Goal: Task Accomplishment & Management: Manage account settings

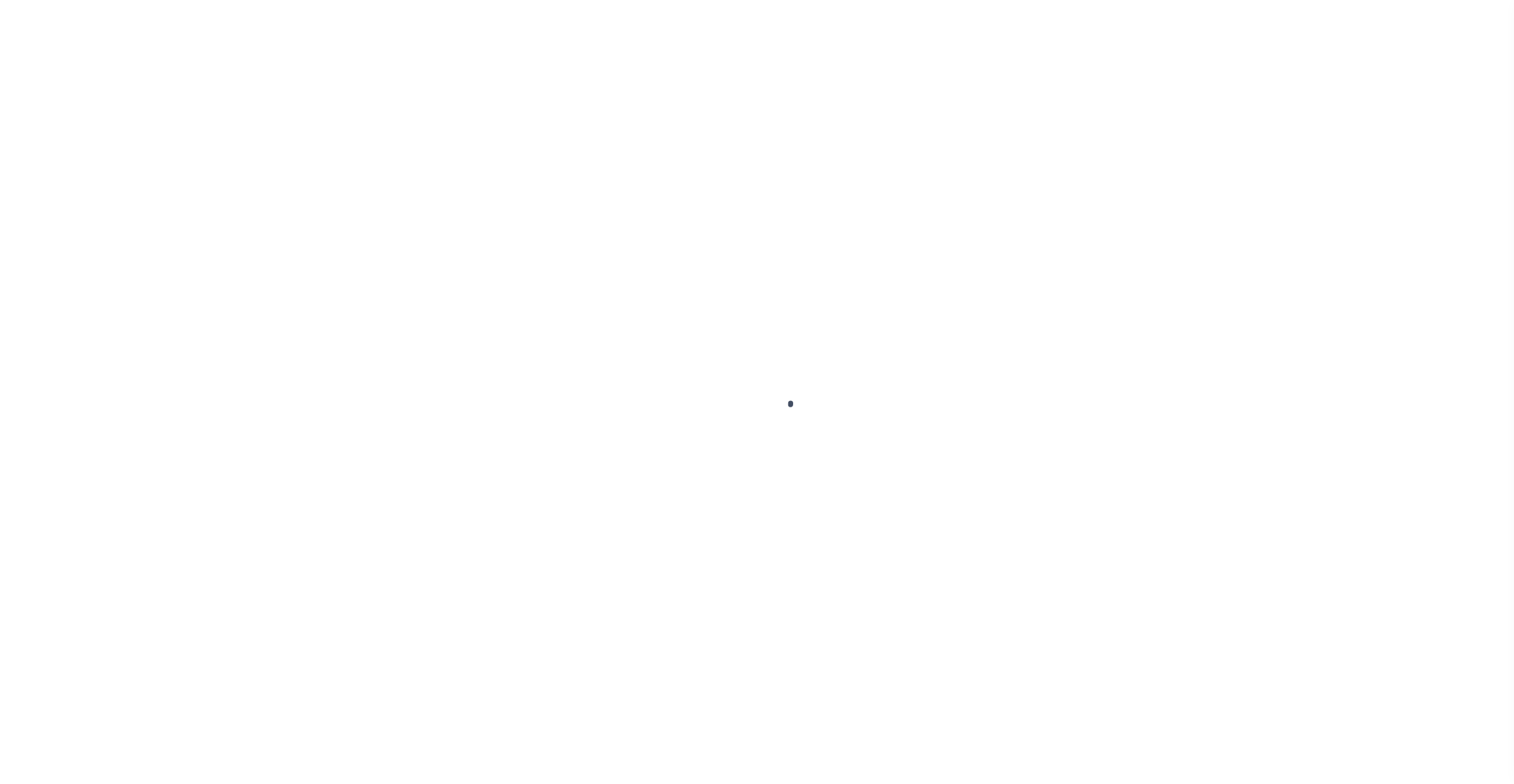
select select "200"
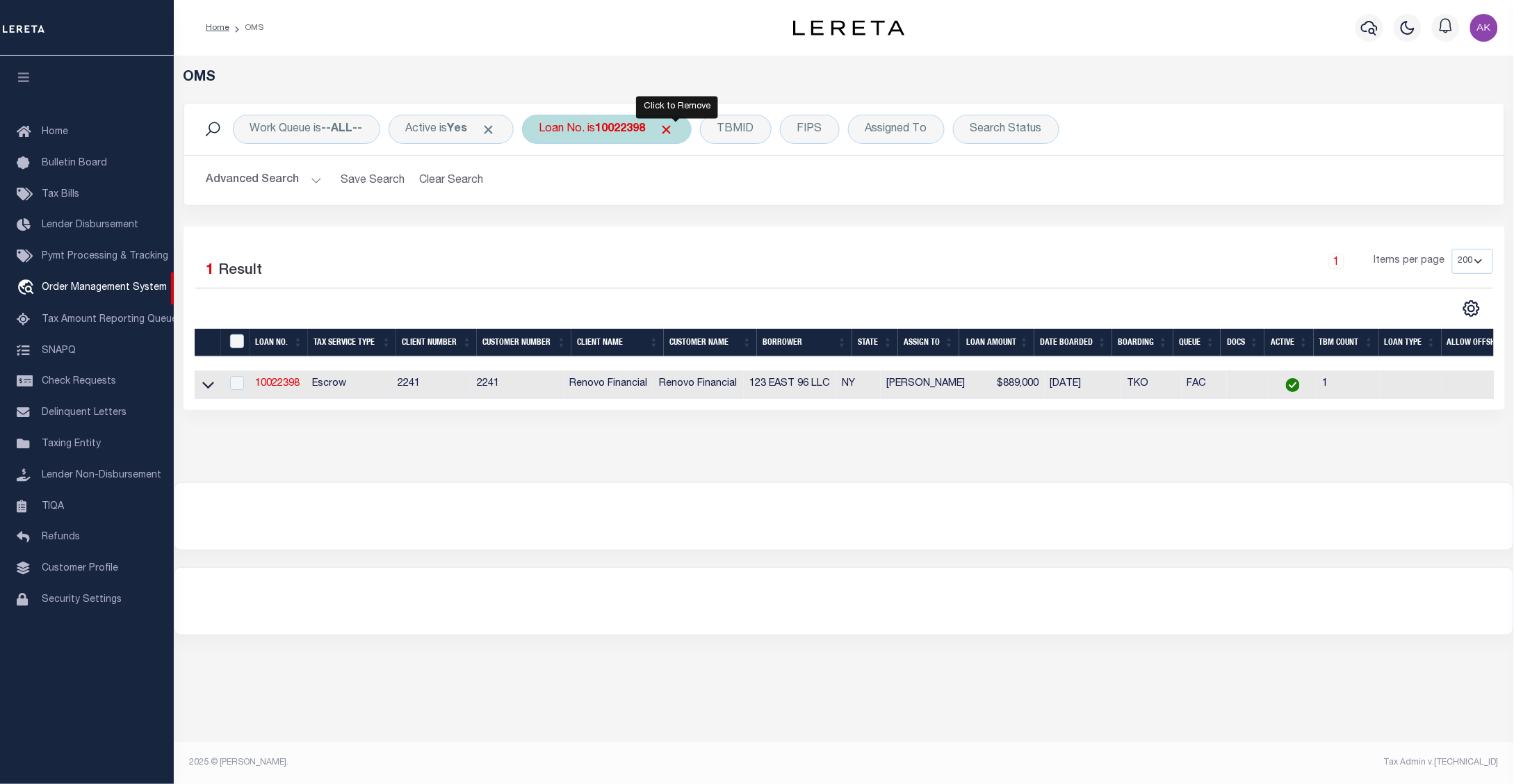
click at [674, 130] on span "Click to Remove" at bounding box center [666, 130] width 15 height 15
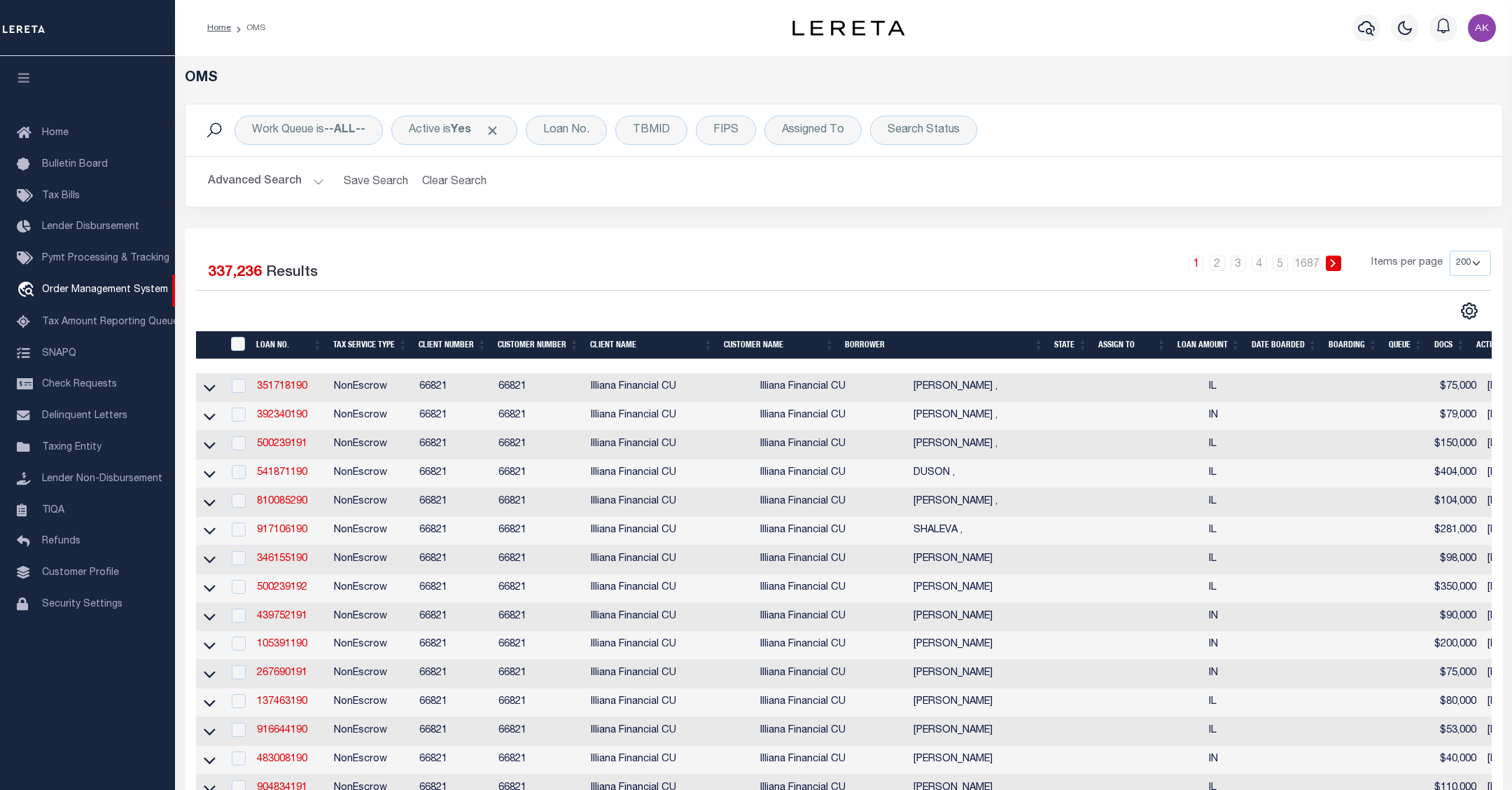
click at [1255, 149] on div "Work Queue is --ALL-- Active is Yes Loan No. TBMID FIPS Assigned To Search Stat…" at bounding box center [844, 131] width 1317 height 52
click at [589, 130] on div "Loan No." at bounding box center [566, 130] width 81 height 29
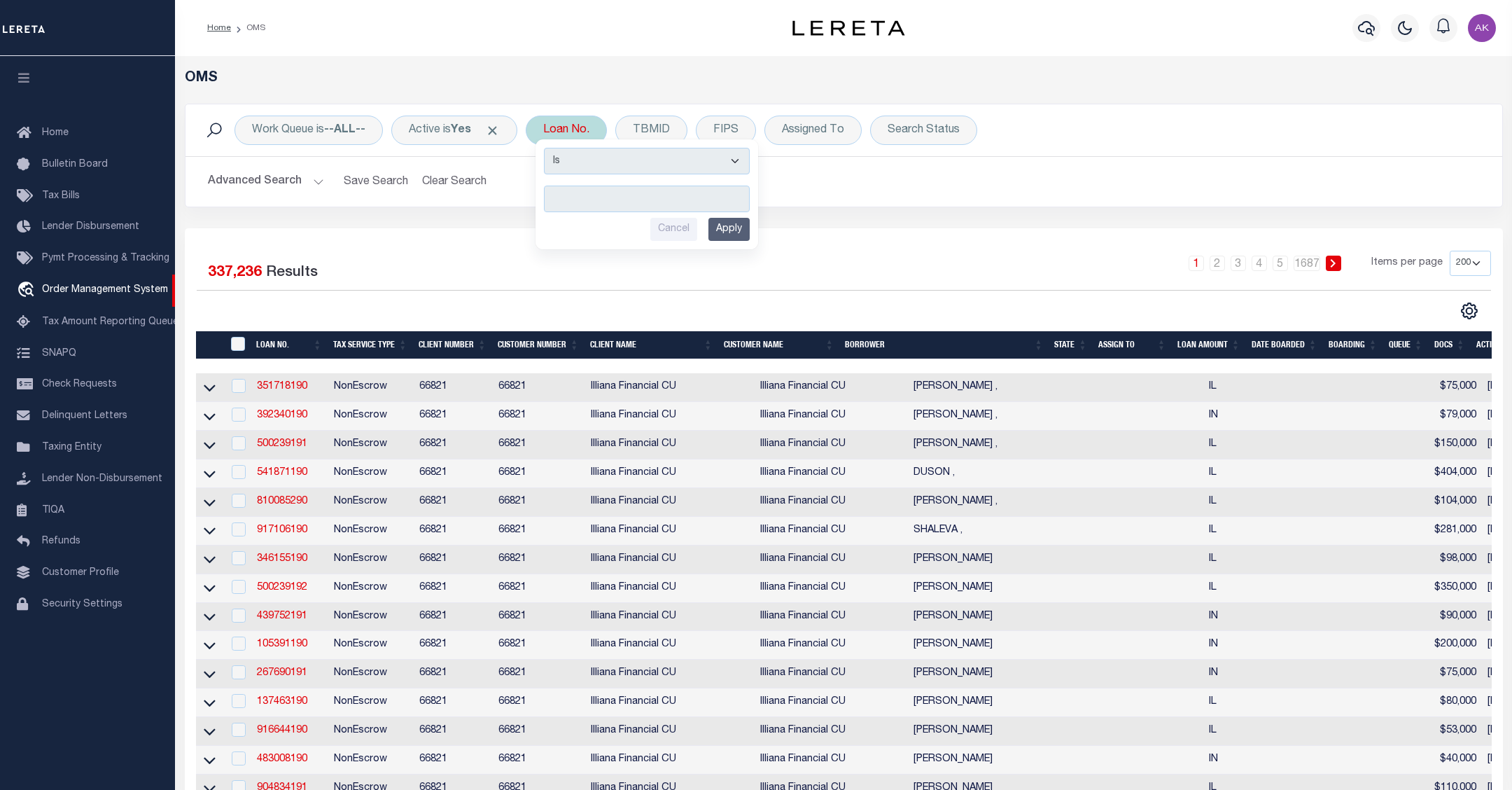
click at [593, 200] on input "text" at bounding box center [647, 199] width 206 height 27
type input "24059nd"
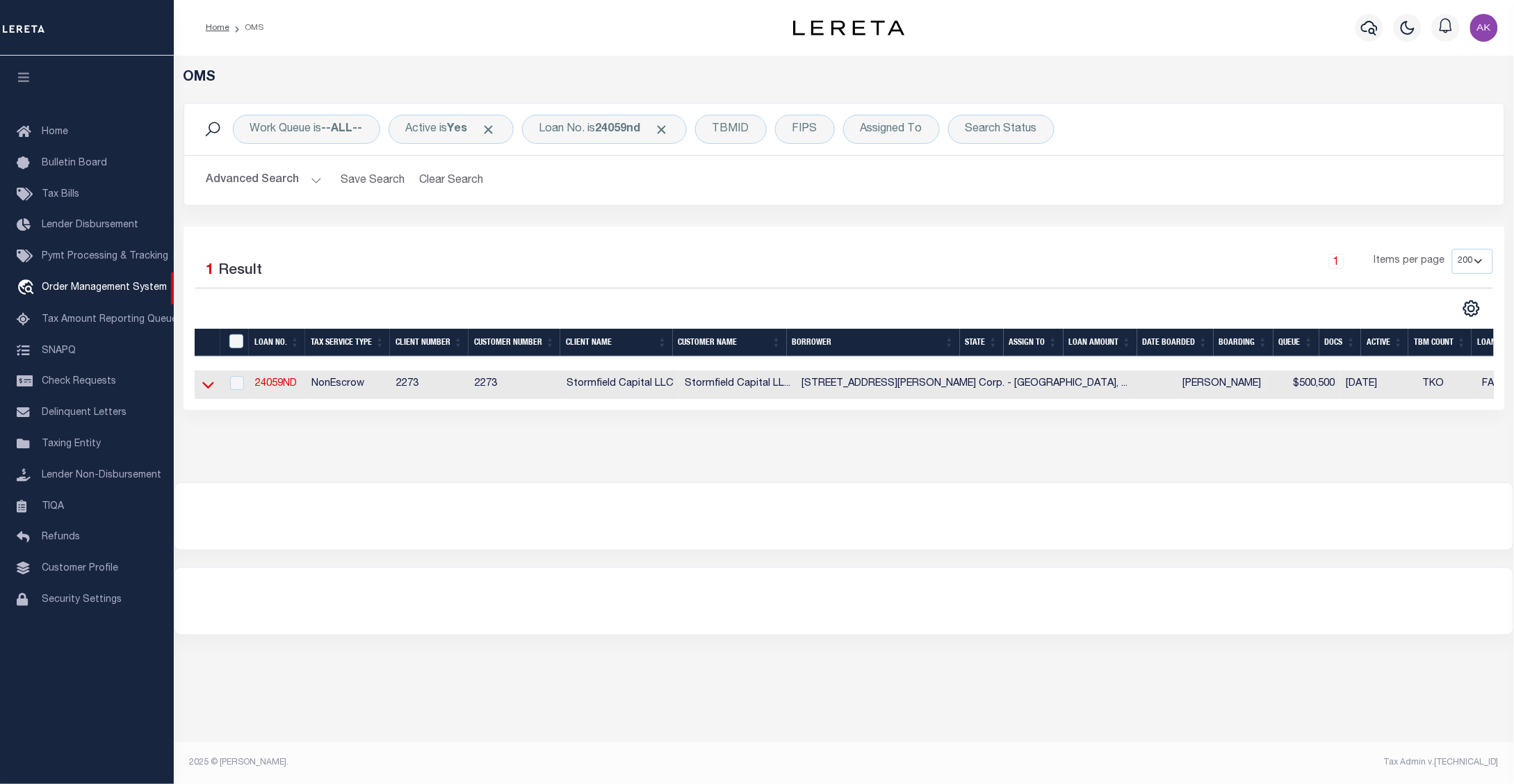
click at [207, 389] on icon at bounding box center [208, 385] width 12 height 7
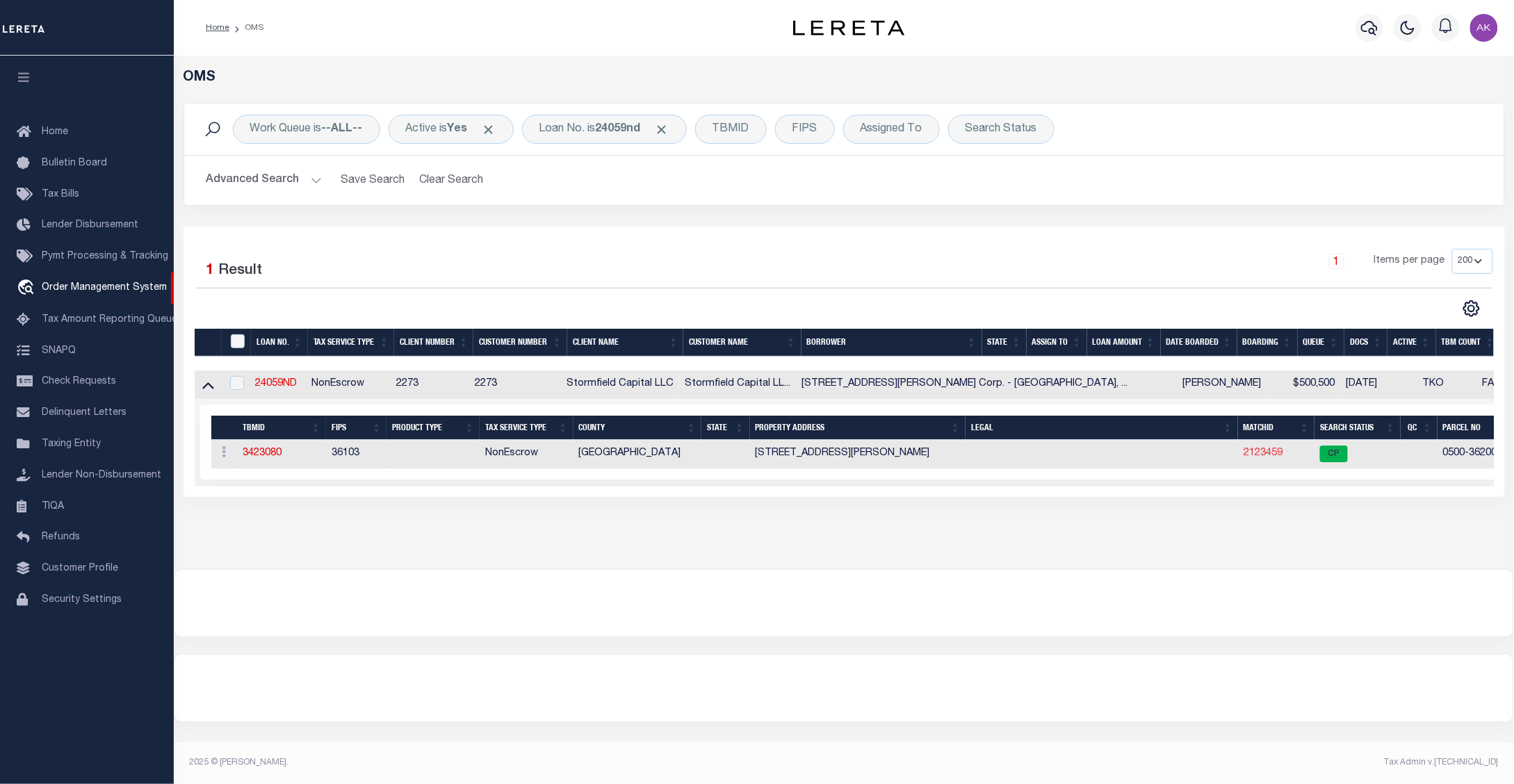
click at [1244, 456] on link "2123459" at bounding box center [1263, 453] width 39 height 9
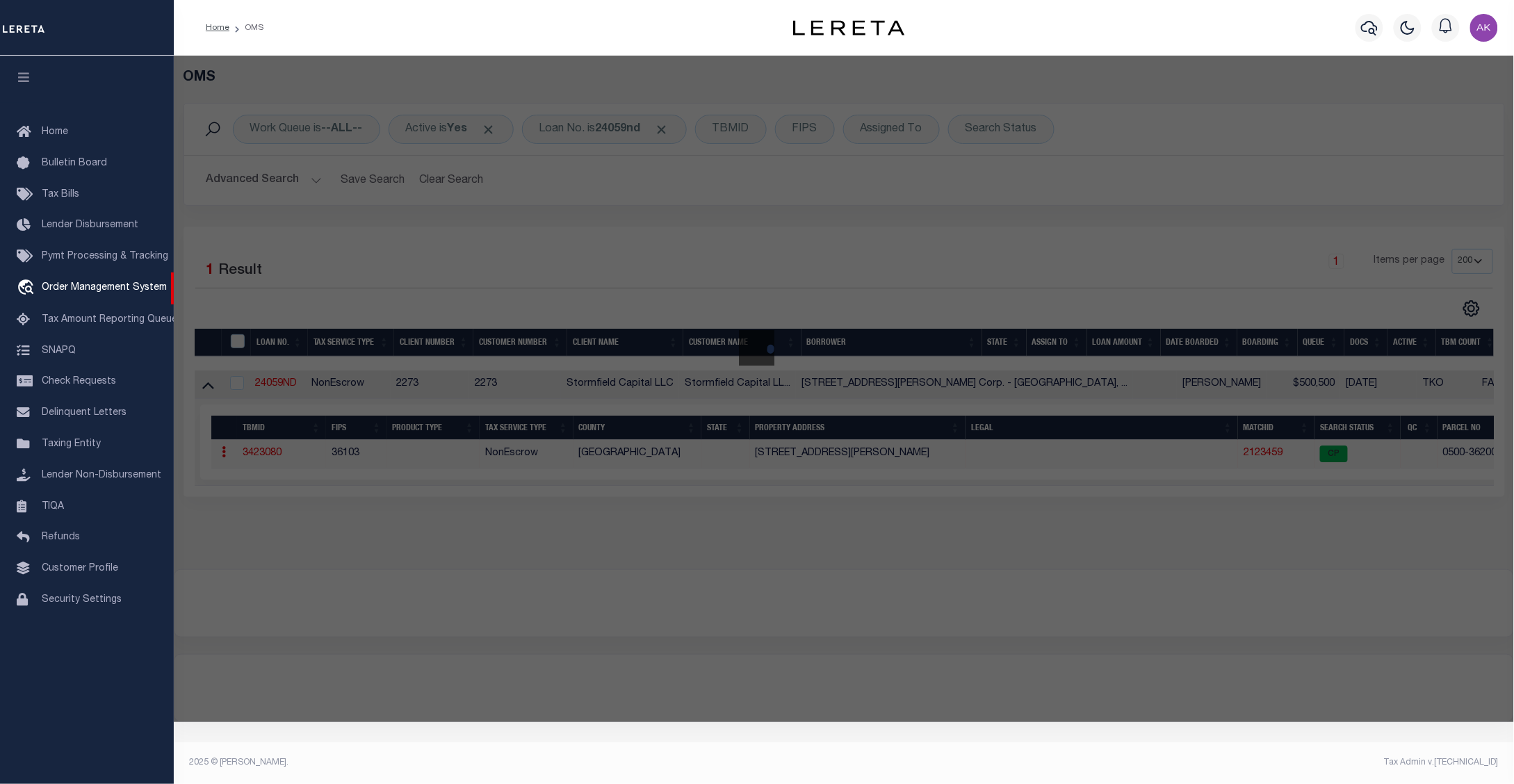
checkbox input "false"
select select "CP"
type input "720 UDALL ROAD CORP"
select select
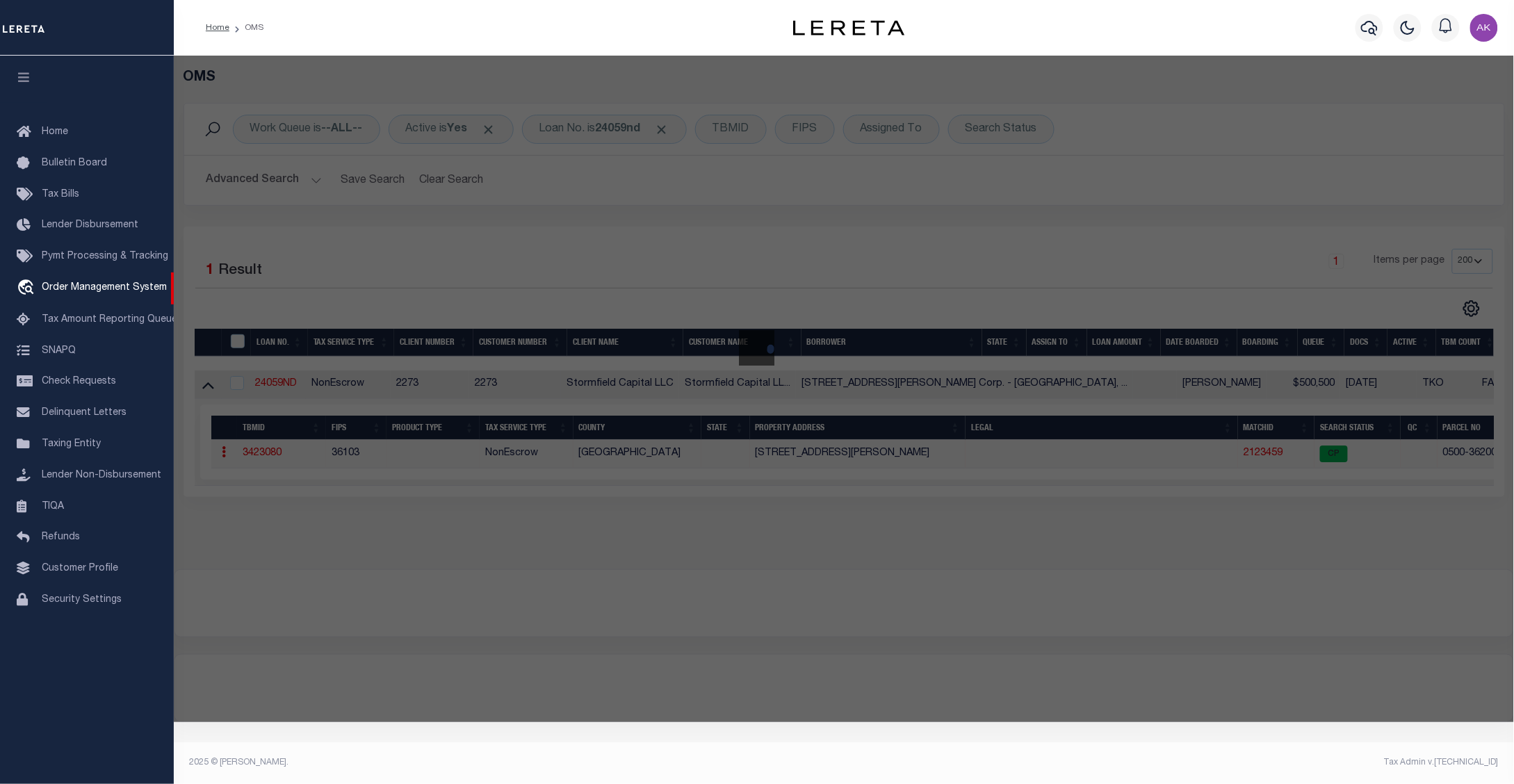
type input "720 UDALL RD"
checkbox input "false"
type input "WEST ISLIP NY 11795"
type textarea "ACRE CALULATED 0.33 Tax Map Number: 0500362000400034001"
type textarea "Information Only - Installment Tax Years Based on Agency Review"
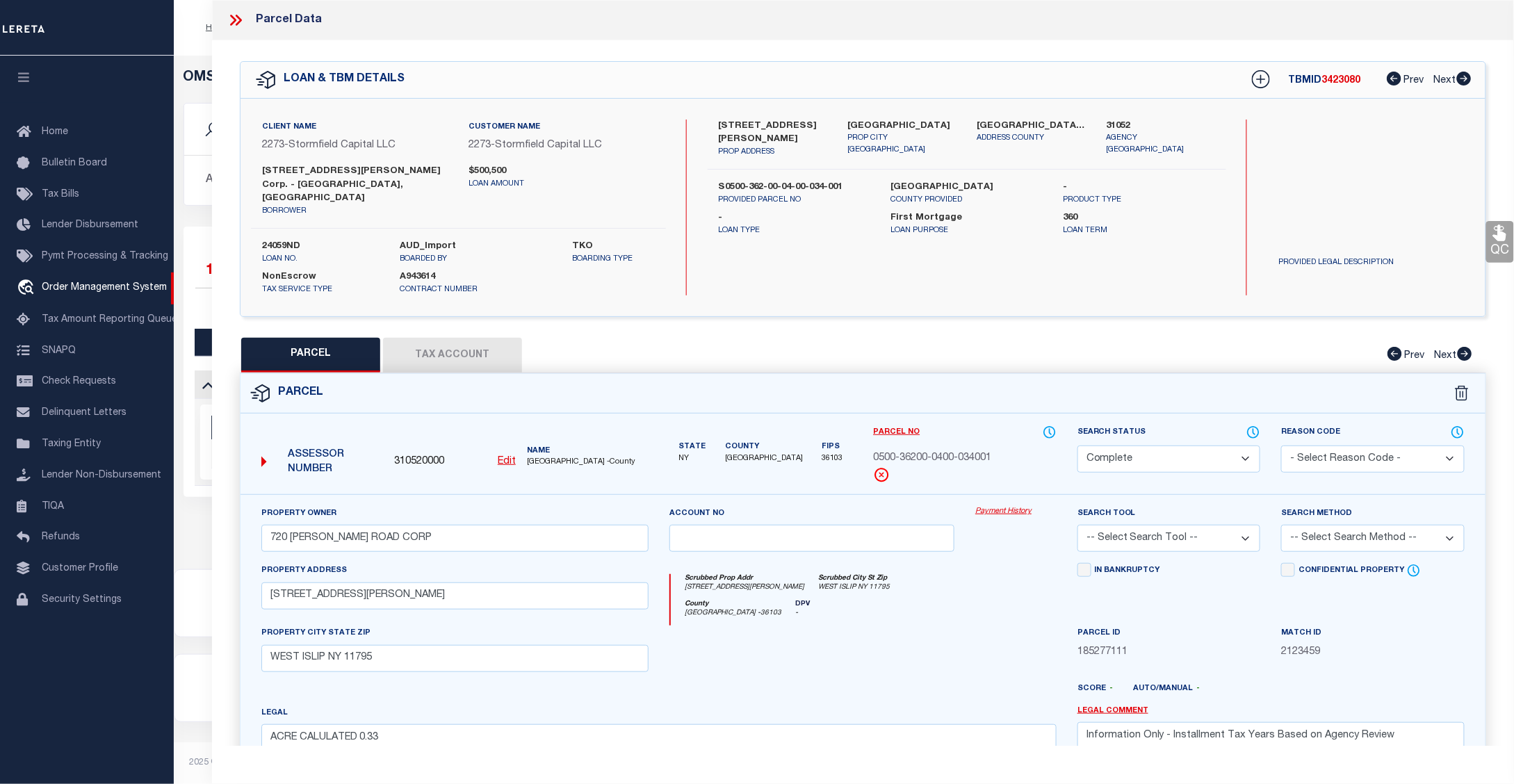
click at [984, 506] on link "Payment History" at bounding box center [1016, 511] width 81 height 12
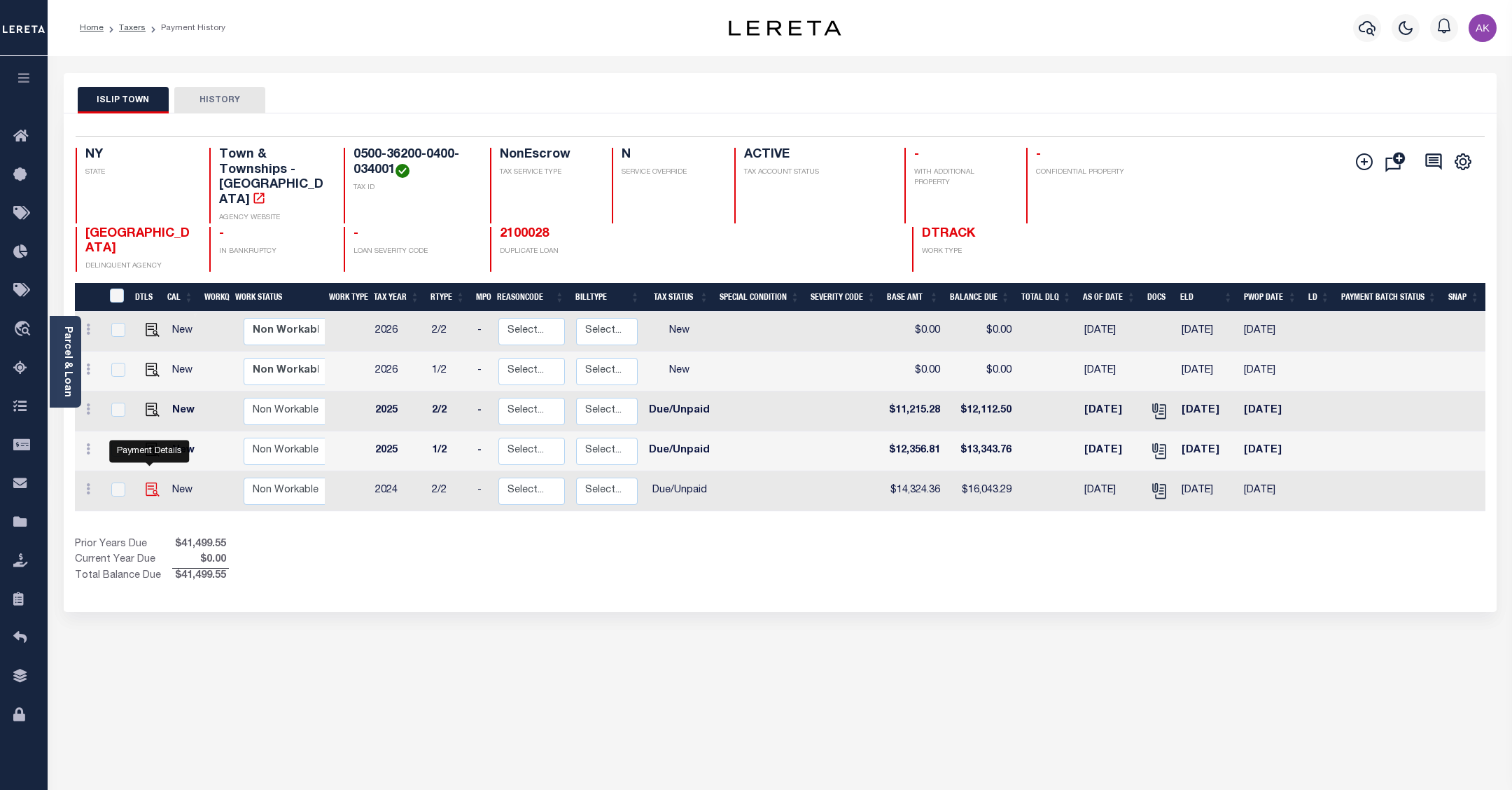
click at [148, 482] on img "" at bounding box center [153, 489] width 14 height 14
checkbox input "true"
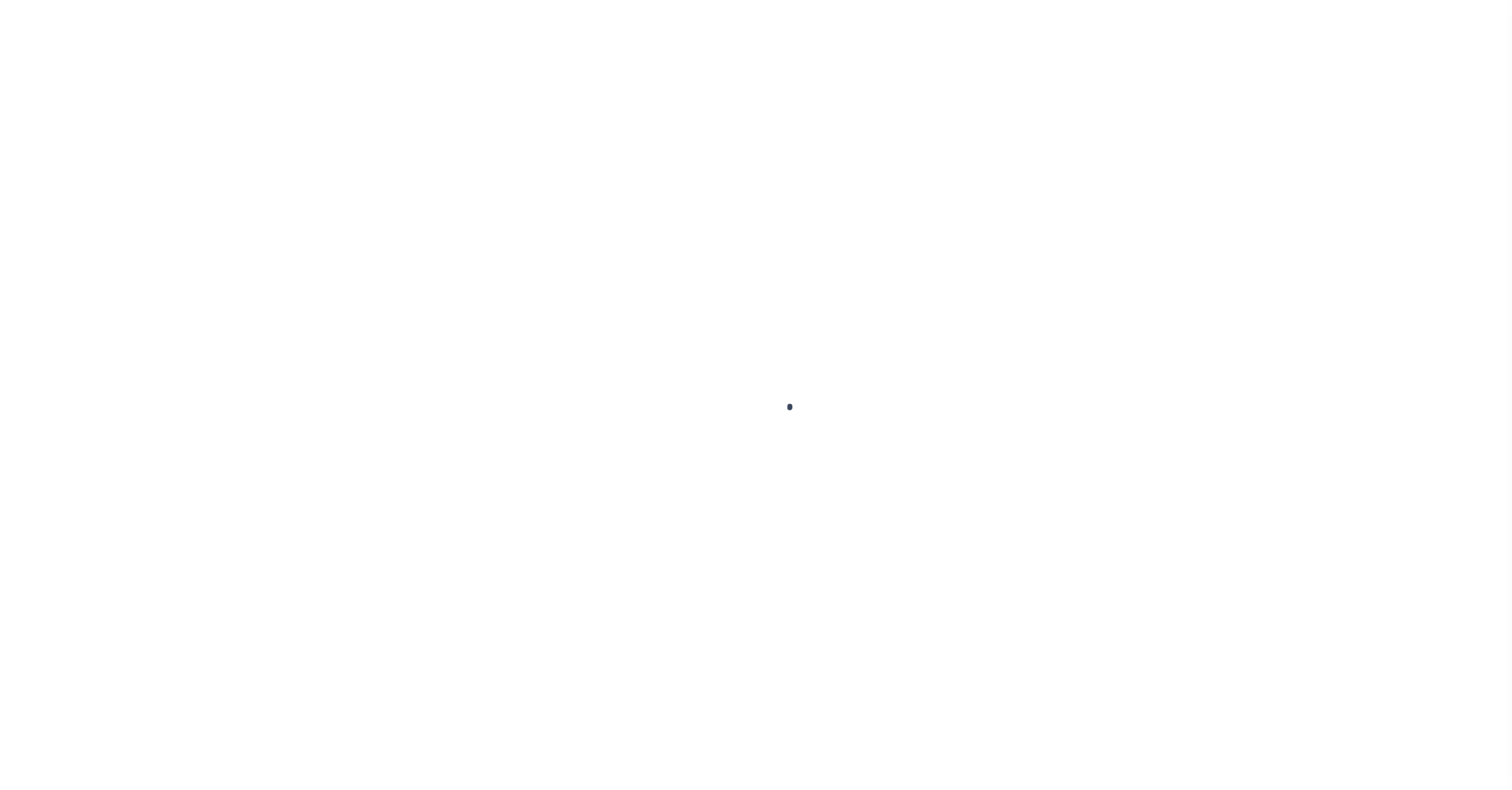
checkbox input "false"
type input "[DATE]"
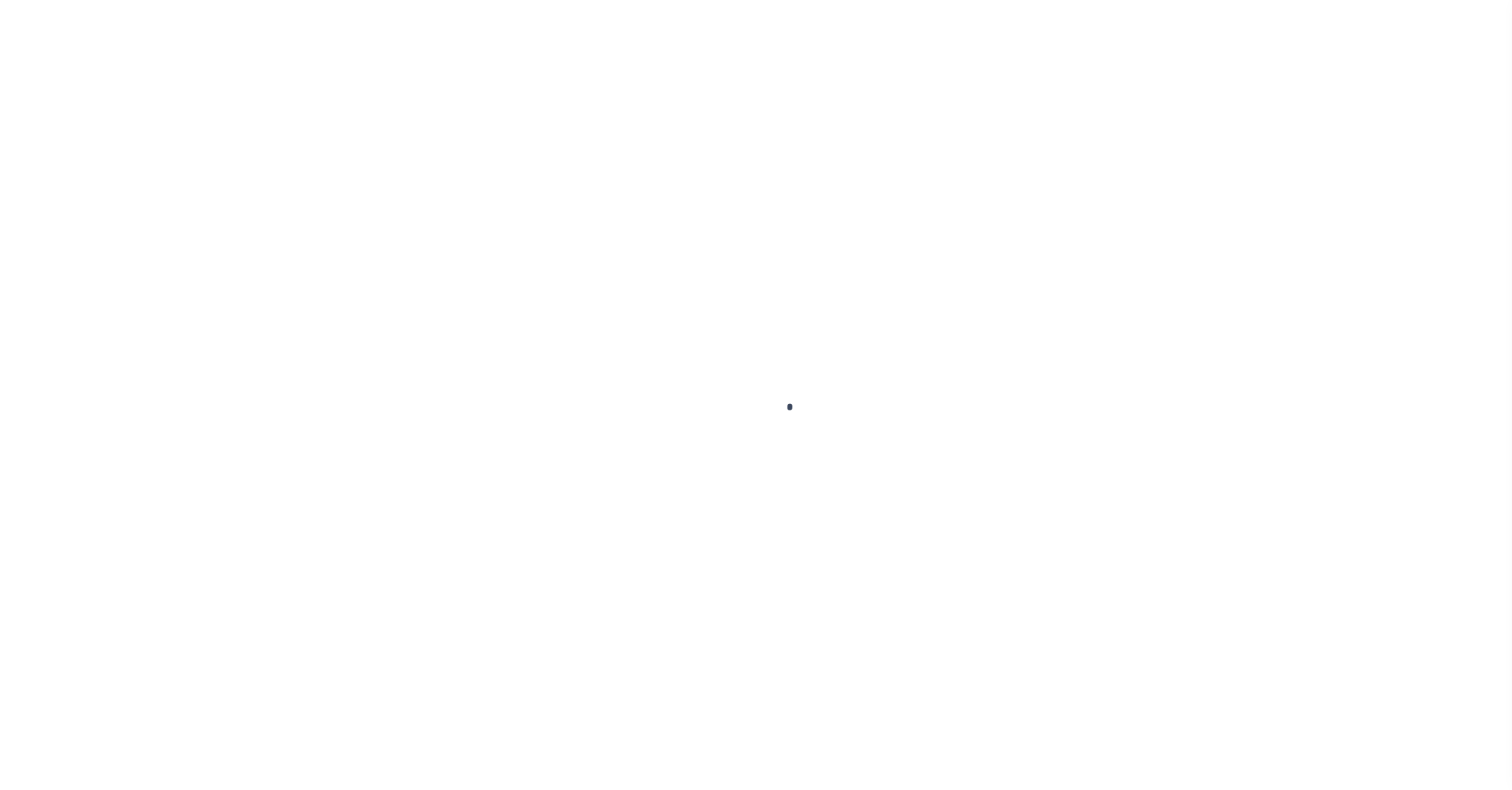
type input "[DATE]"
select select "DUE"
type input "$14,324.36"
type input "$1,718.93"
type input "$16,043.29"
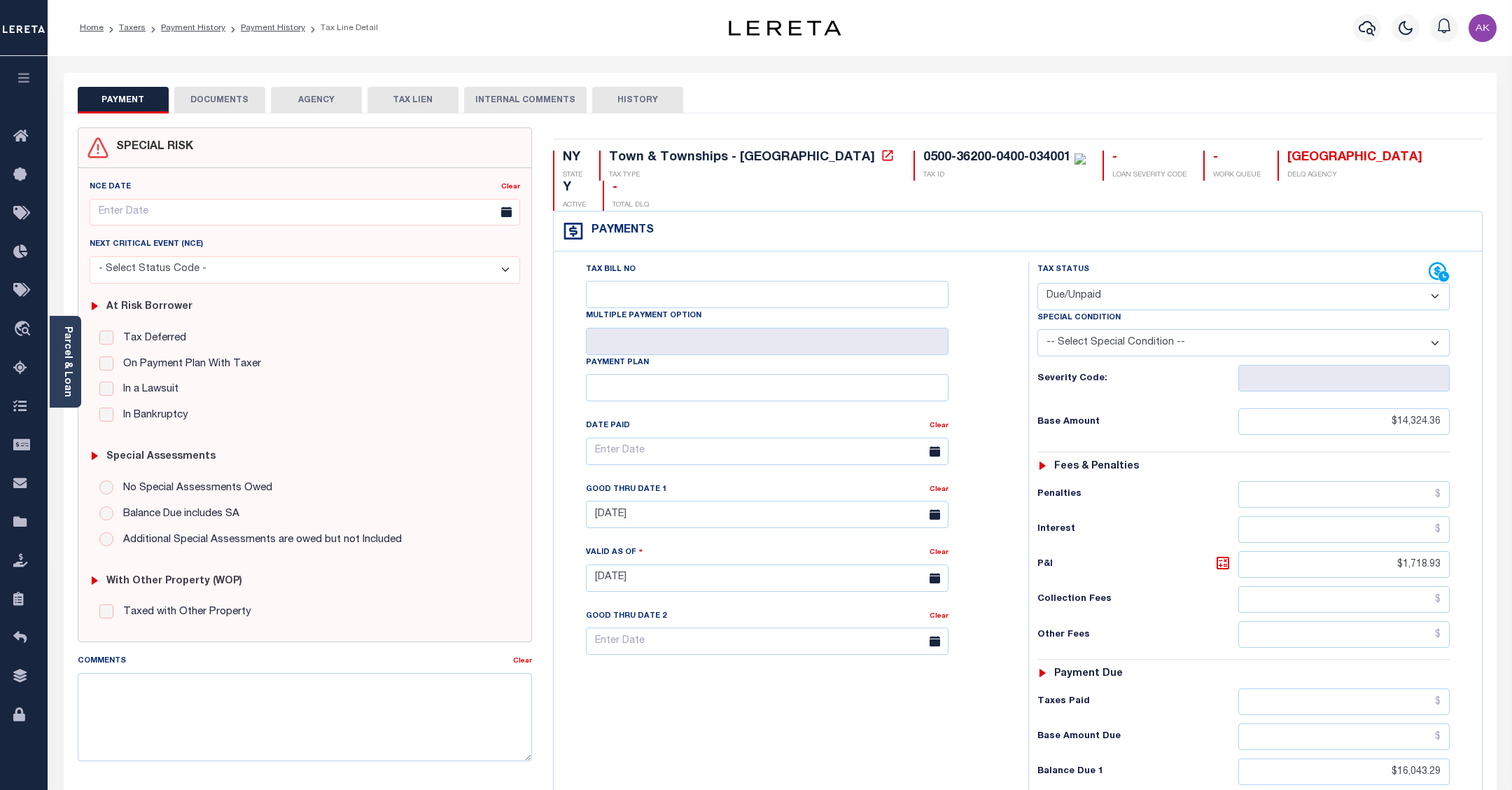
click at [1418, 282] on select "- Select Status Code - Open Due/Unpaid Paid Incomplete No Tax Due Internal Refu…" at bounding box center [1244, 296] width 412 height 28
click at [282, 27] on link "Payment History" at bounding box center [273, 28] width 65 height 9
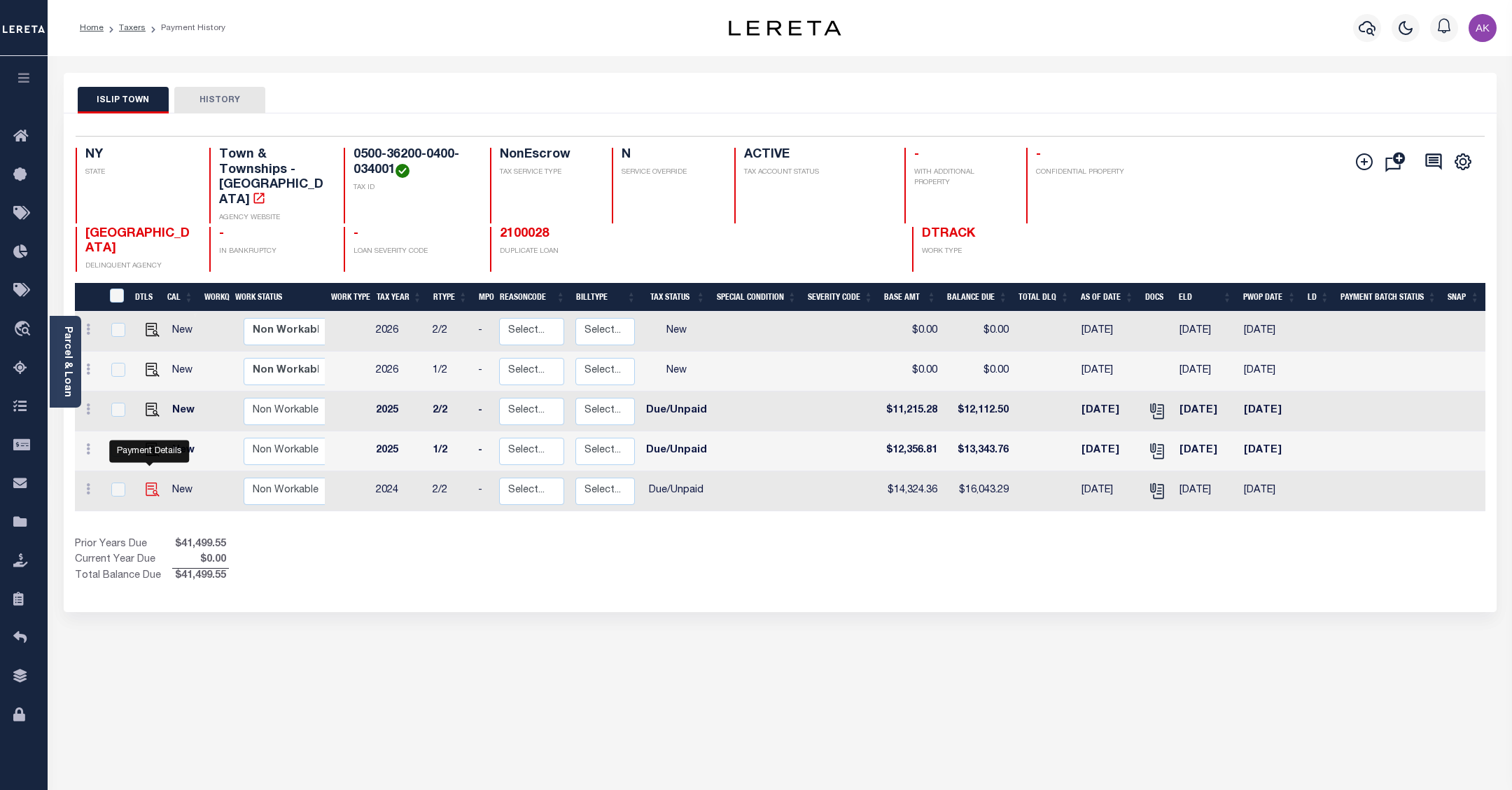
click at [149, 482] on img "" at bounding box center [153, 489] width 14 height 14
checkbox input "true"
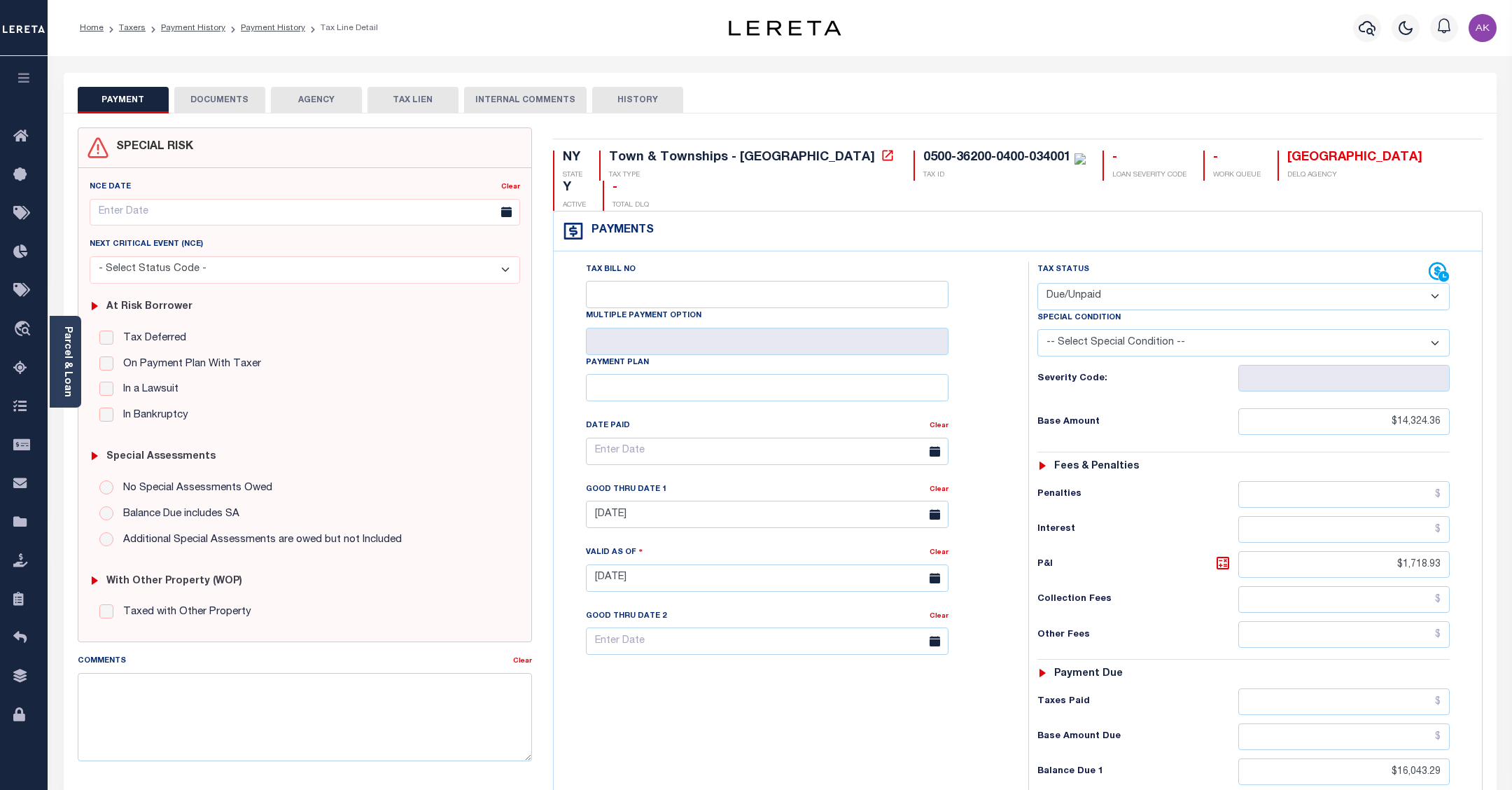
click at [1429, 282] on select "- Select Status Code - Open Due/Unpaid Paid Incomplete No Tax Due Internal Refu…" at bounding box center [1244, 296] width 412 height 28
select select "PYD"
click at [1038, 282] on select "- Select Status Code - Open Due/Unpaid Paid Incomplete No Tax Due Internal Refu…" at bounding box center [1244, 296] width 412 height 28
type input "10/06/2025"
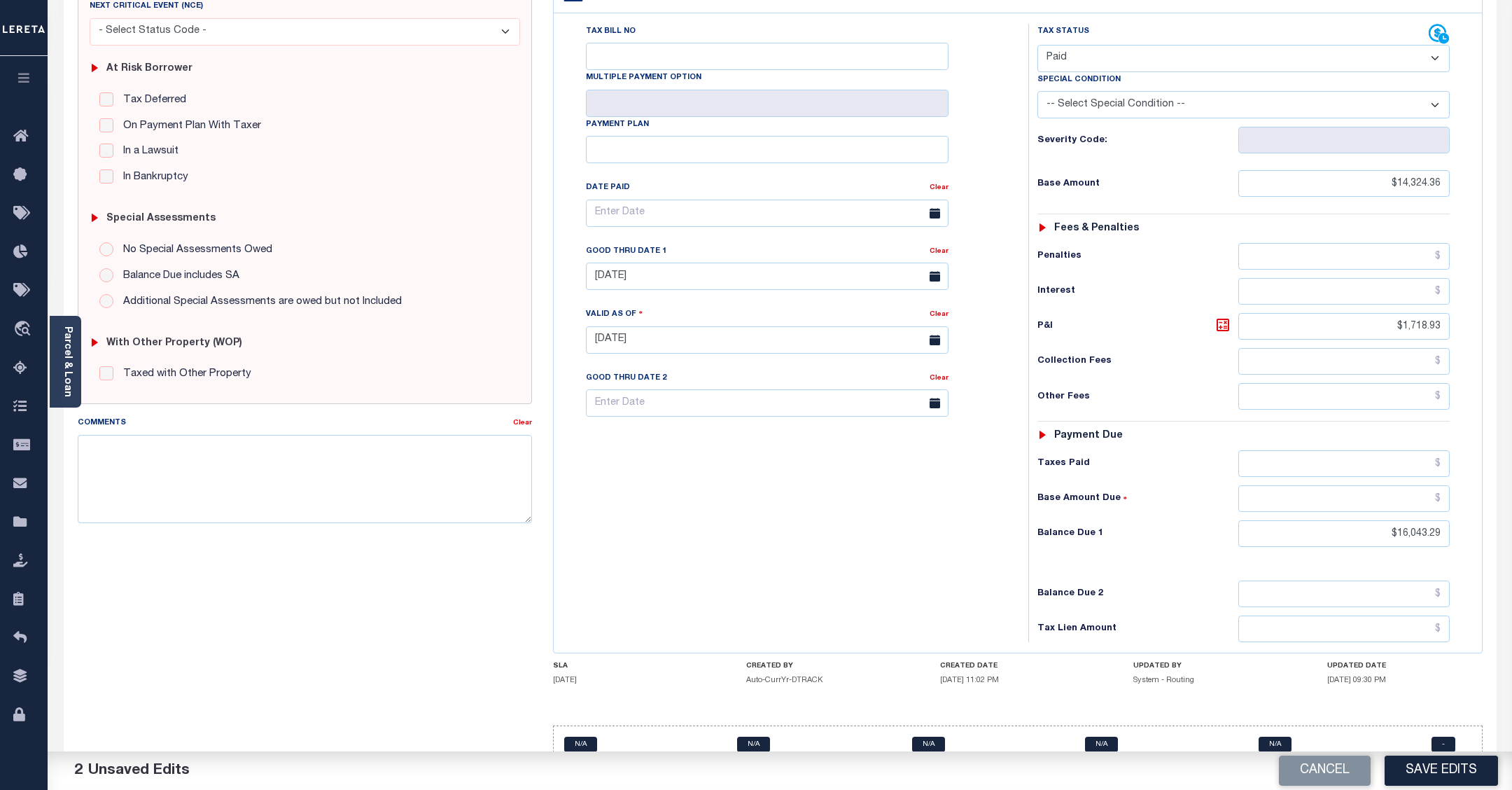
scroll to position [247, 0]
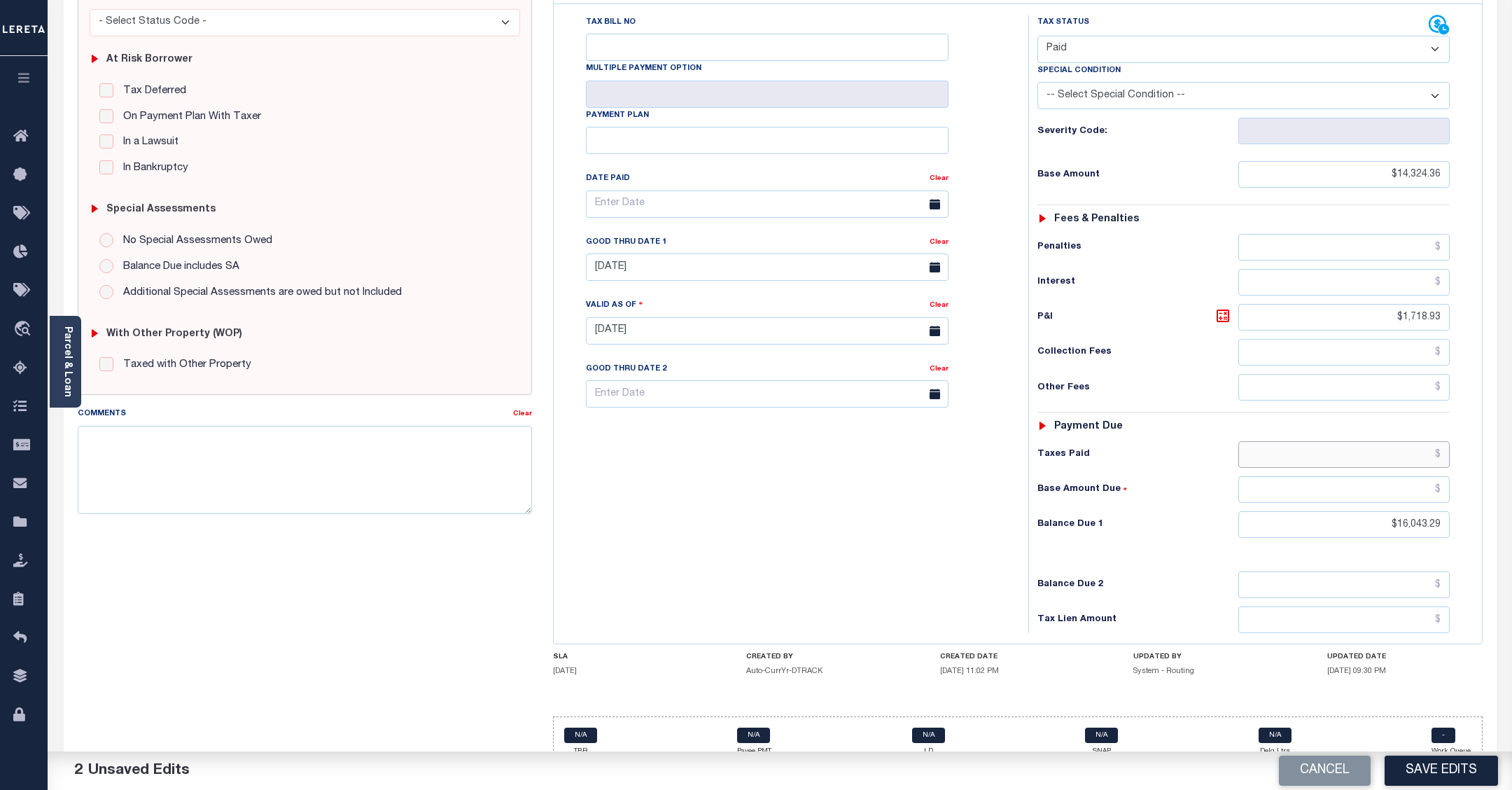
click at [1422, 441] on input "text" at bounding box center [1344, 455] width 211 height 27
type input "$16,043.29"
click at [1418, 476] on input "text" at bounding box center [1344, 489] width 211 height 27
type input "$0.00"
drag, startPoint x: 1382, startPoint y: 499, endPoint x: 1495, endPoint y: 487, distance: 113.6
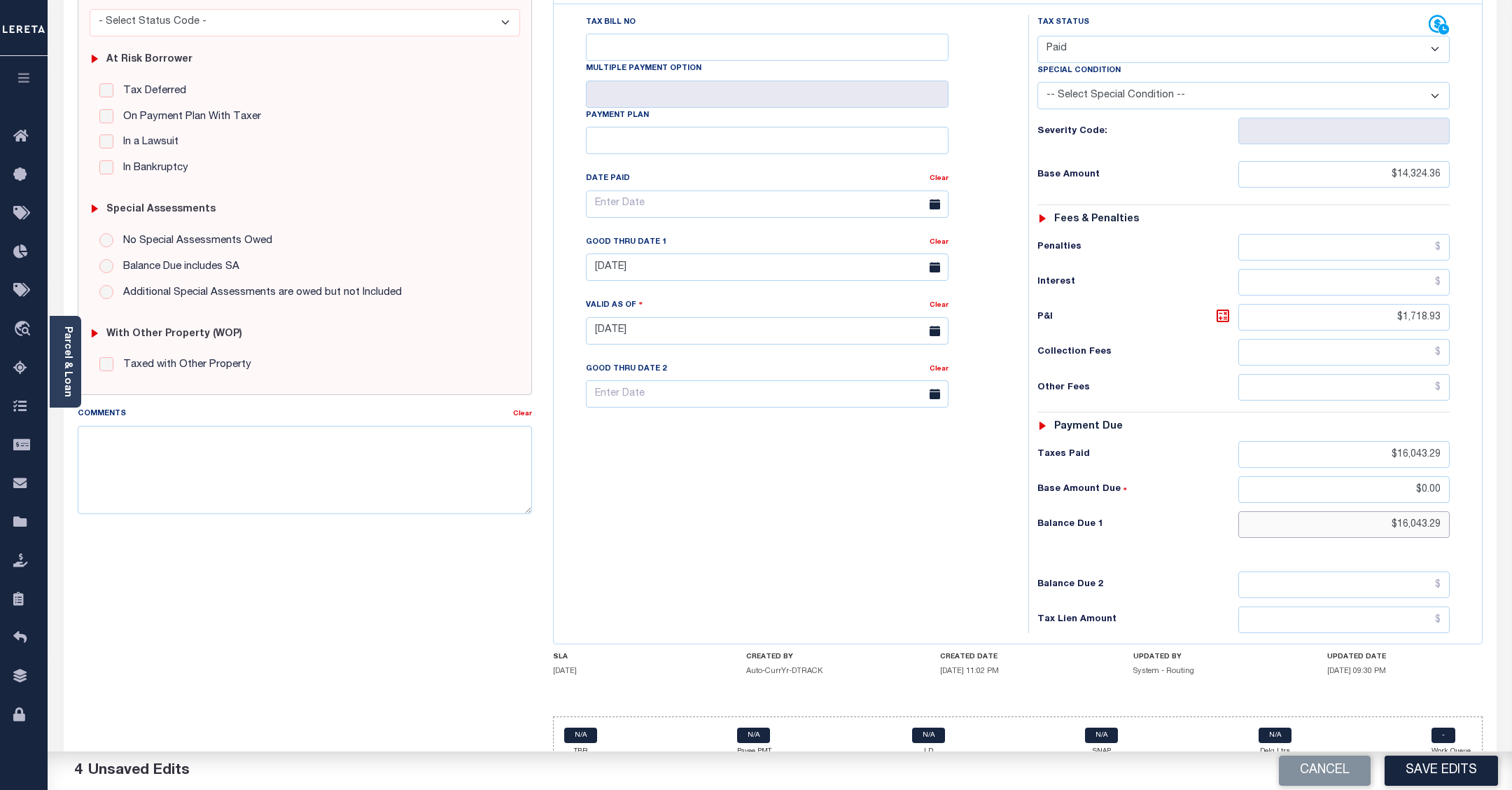
click at [1495, 487] on div "PAYMENT 4 DOCUMENTS AGENCY DELINQUENT PAYEE" at bounding box center [780, 318] width 1454 height 986
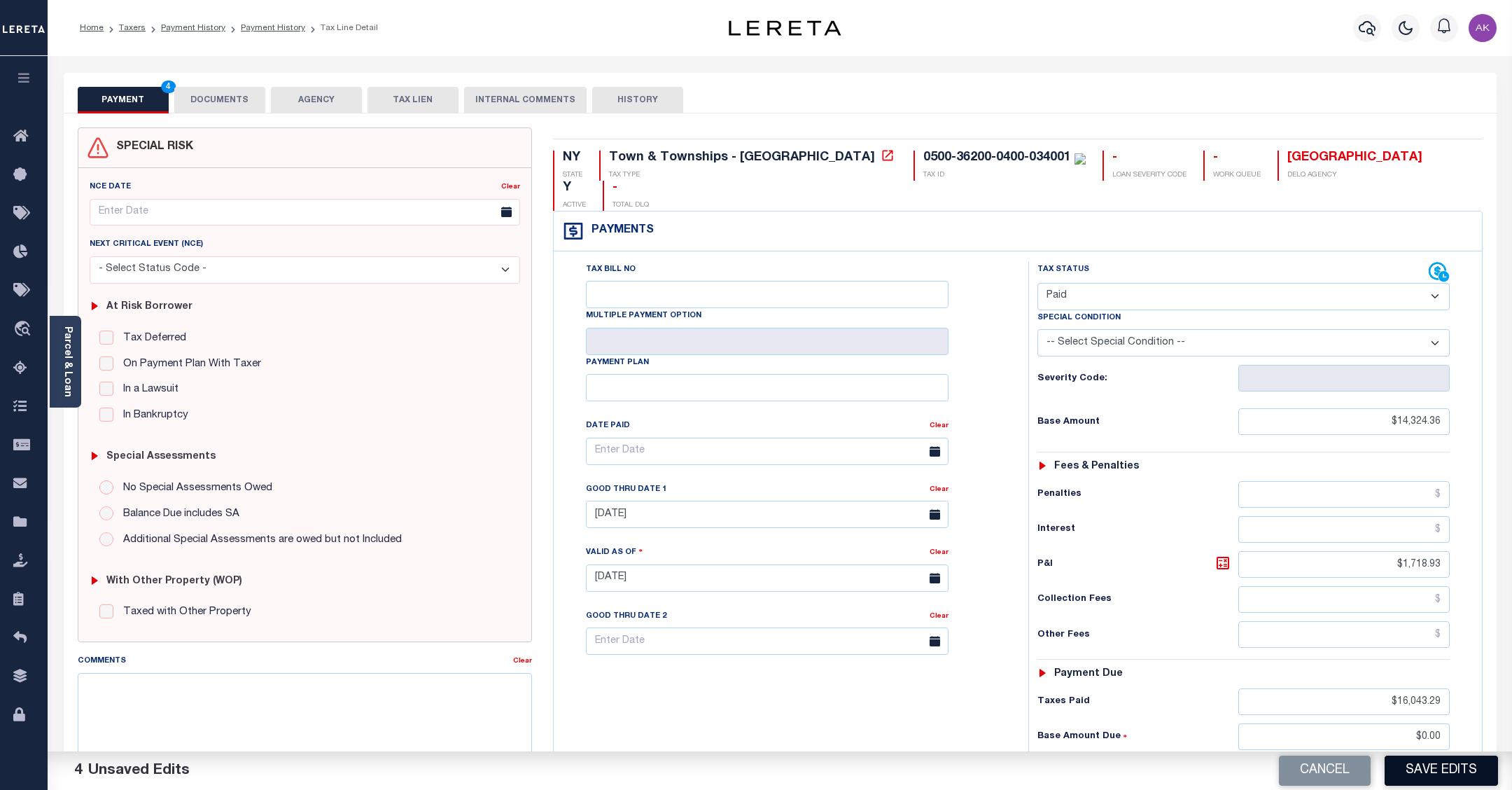
type input "$0.00"
click at [1443, 771] on button "Save Edits" at bounding box center [1441, 770] width 113 height 30
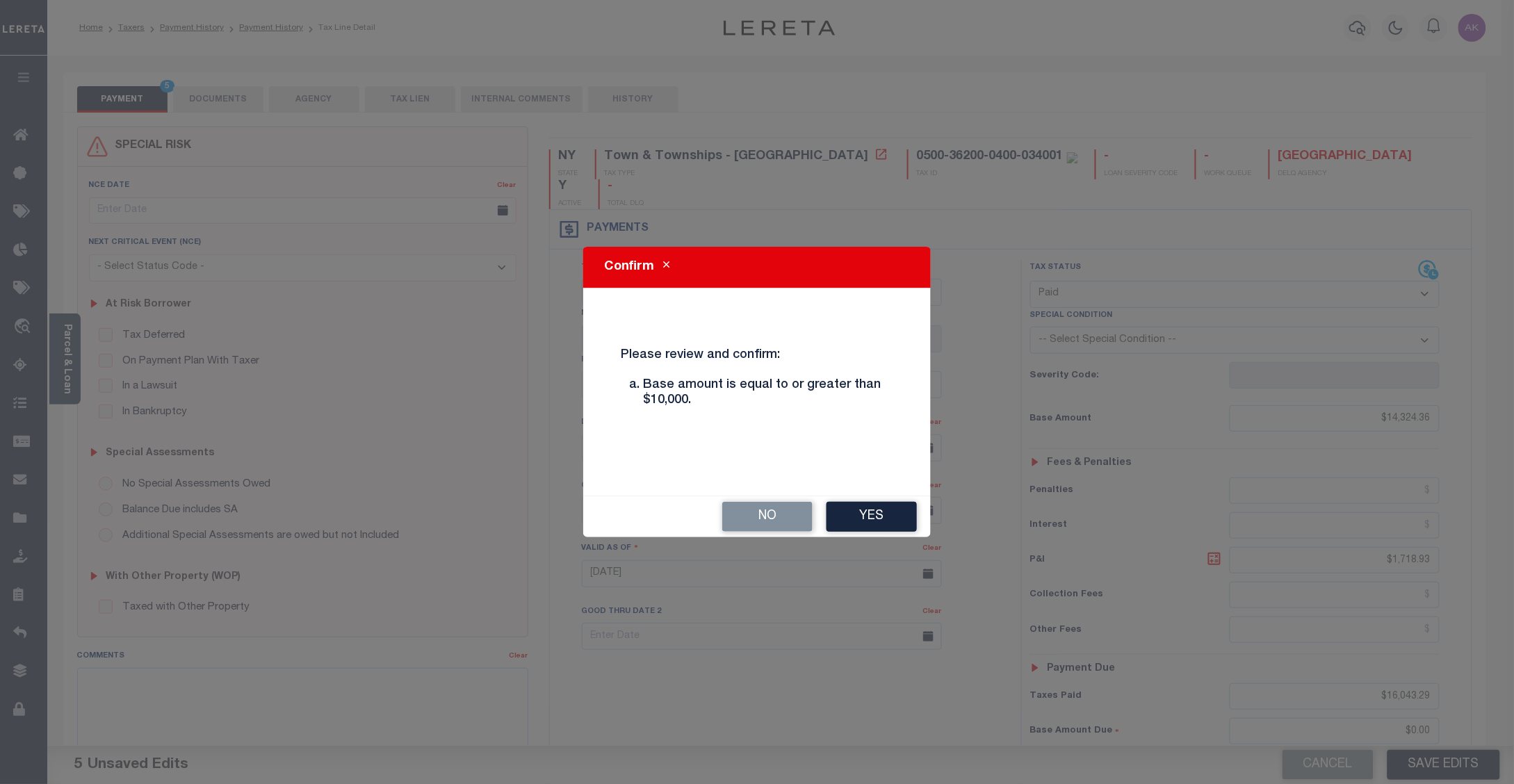
click at [664, 264] on icon "Close" at bounding box center [666, 265] width 6 height 10
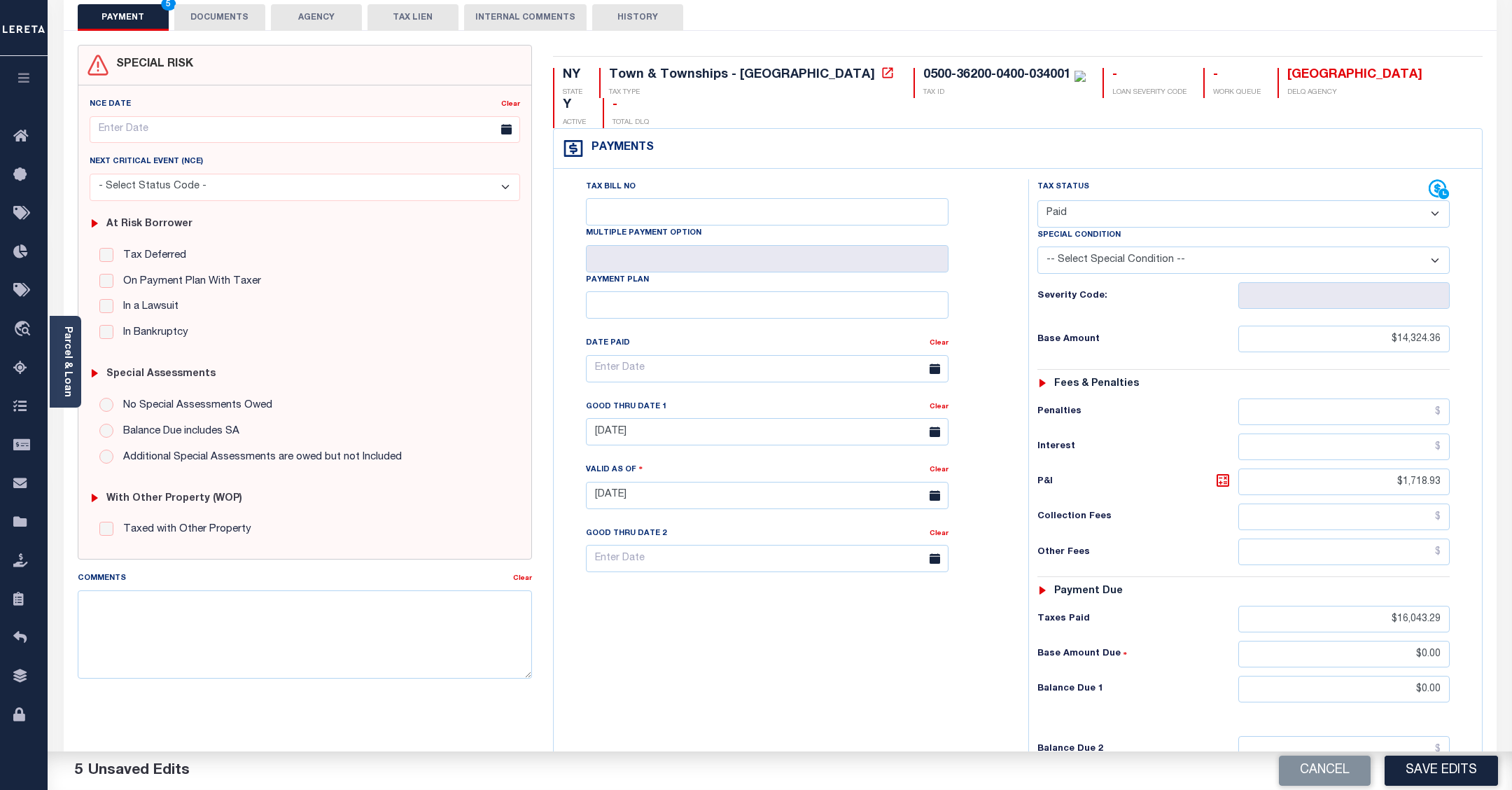
scroll to position [87, 0]
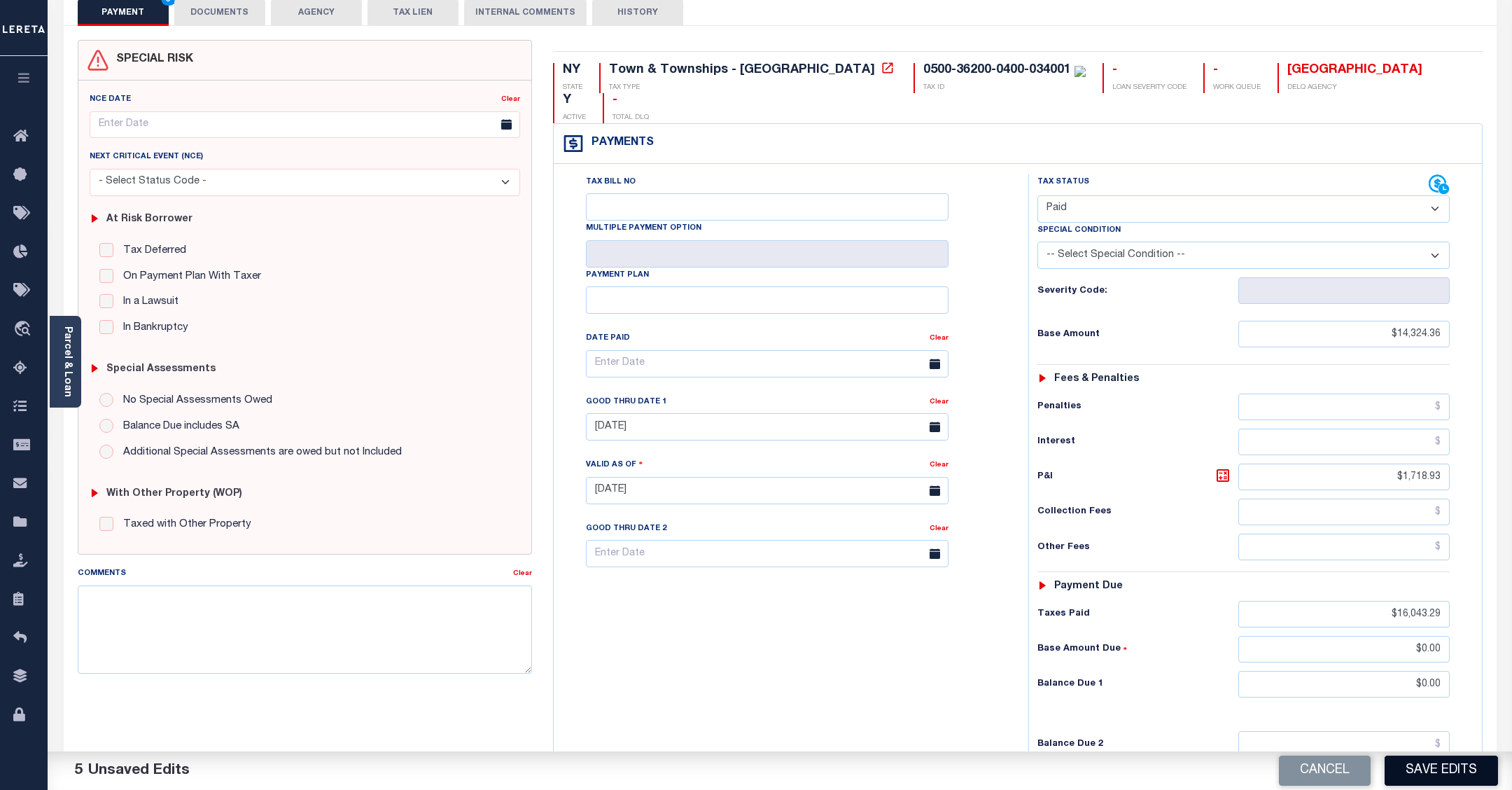
click at [1445, 776] on button "Save Edits" at bounding box center [1441, 770] width 113 height 30
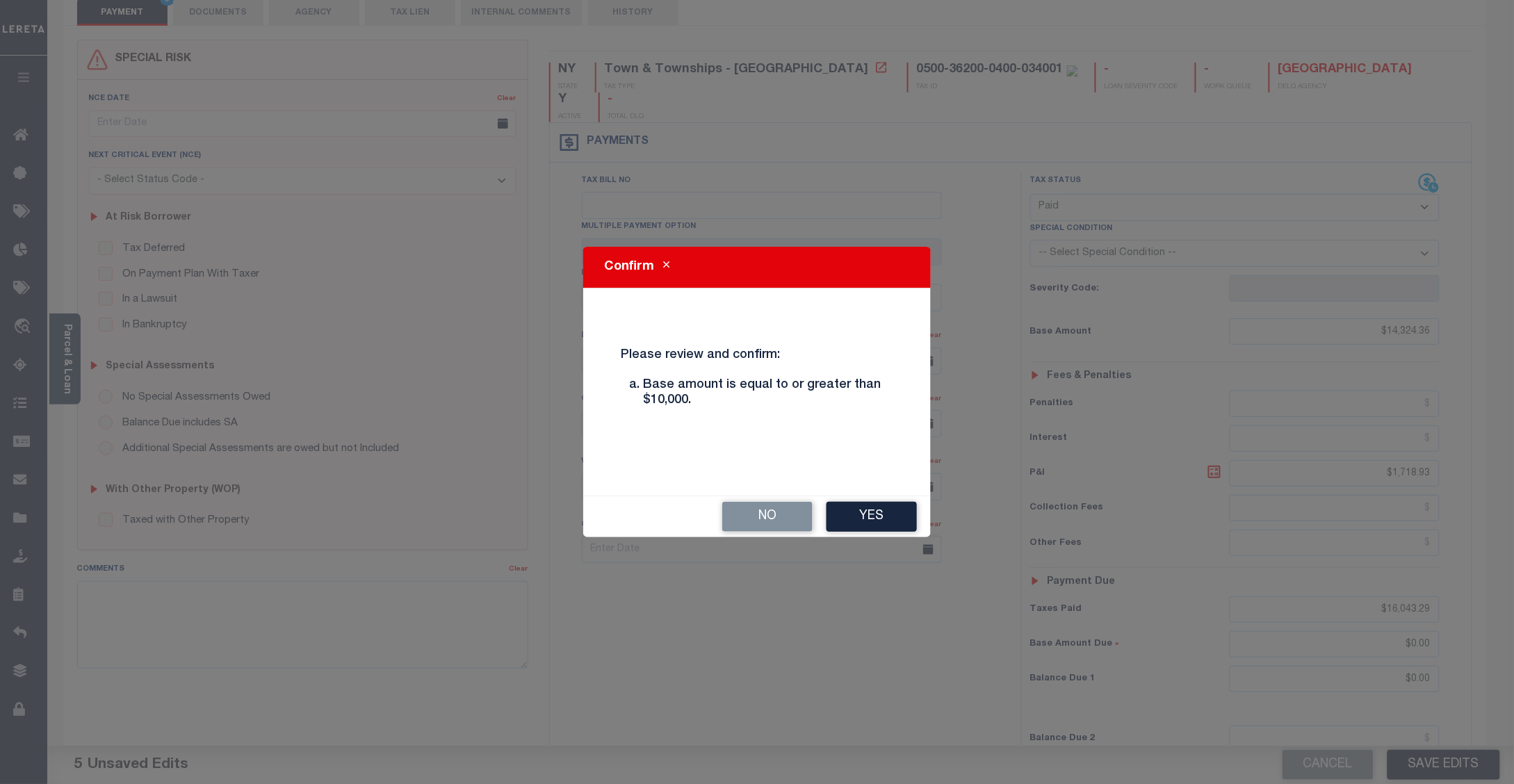
click at [873, 515] on button "Yes" at bounding box center [872, 516] width 91 height 30
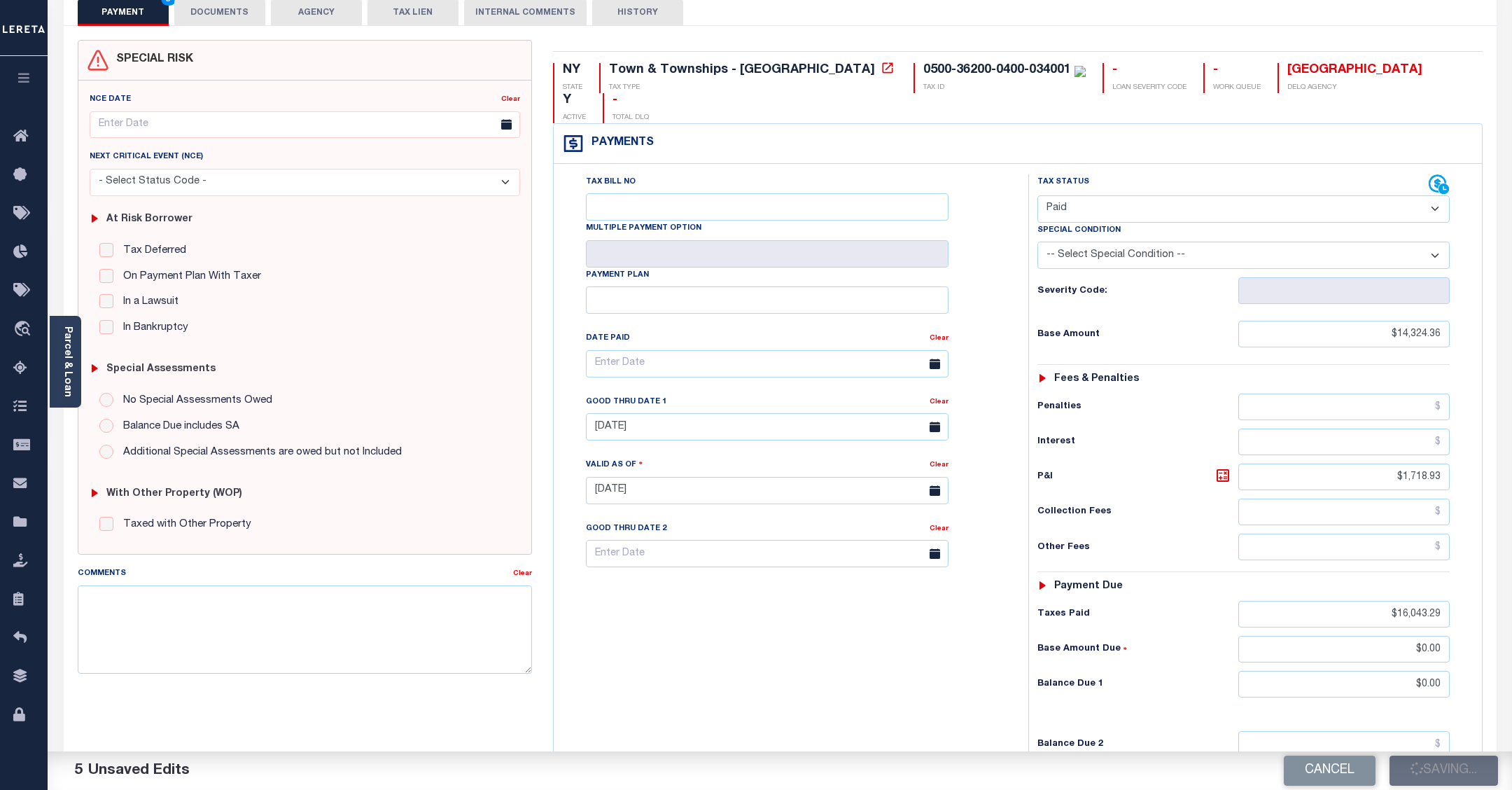
checkbox input "false"
type input "$14,324.36"
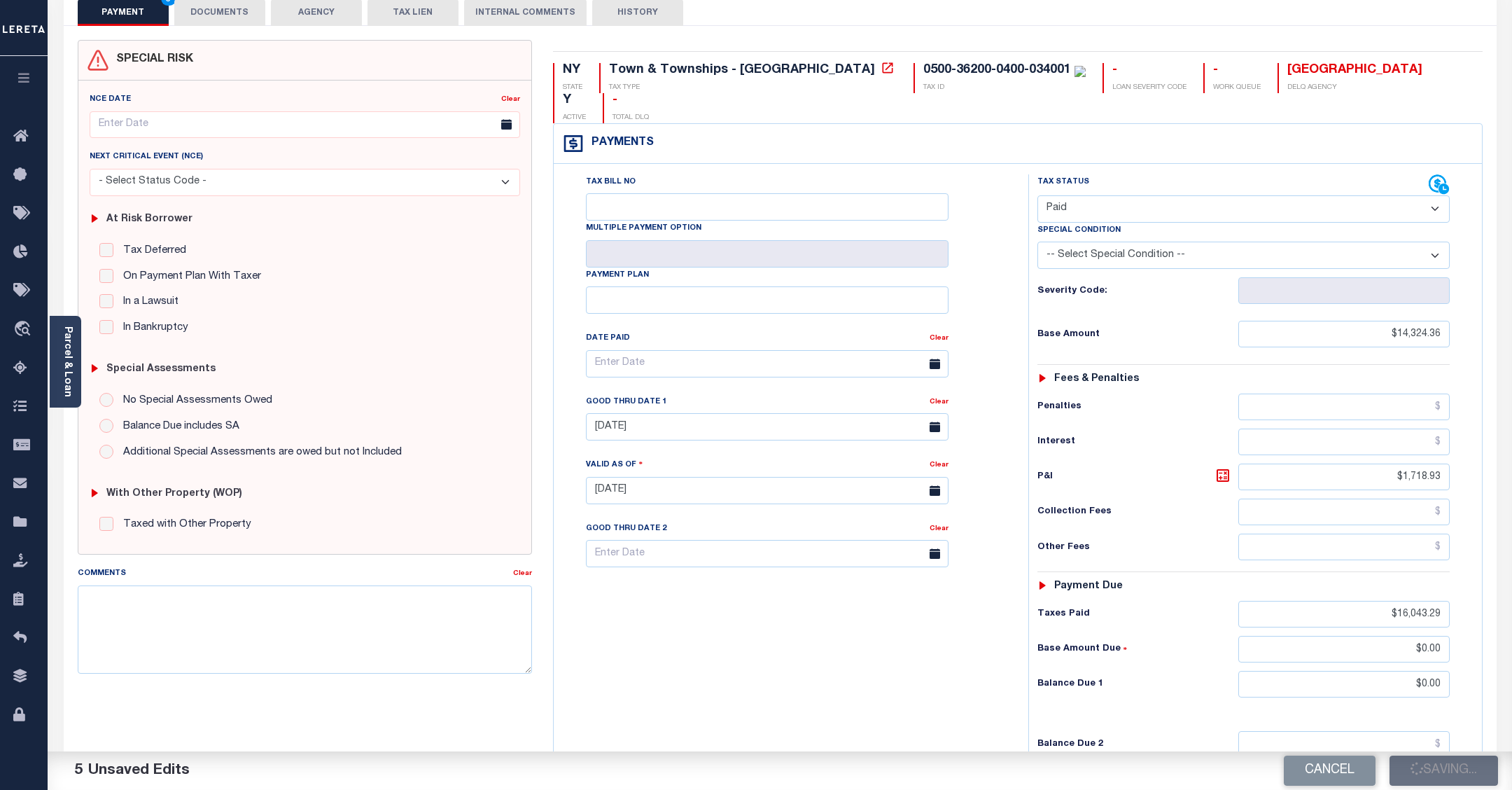
type input "$1,718.93"
type input "$16,043.29"
type input "$0"
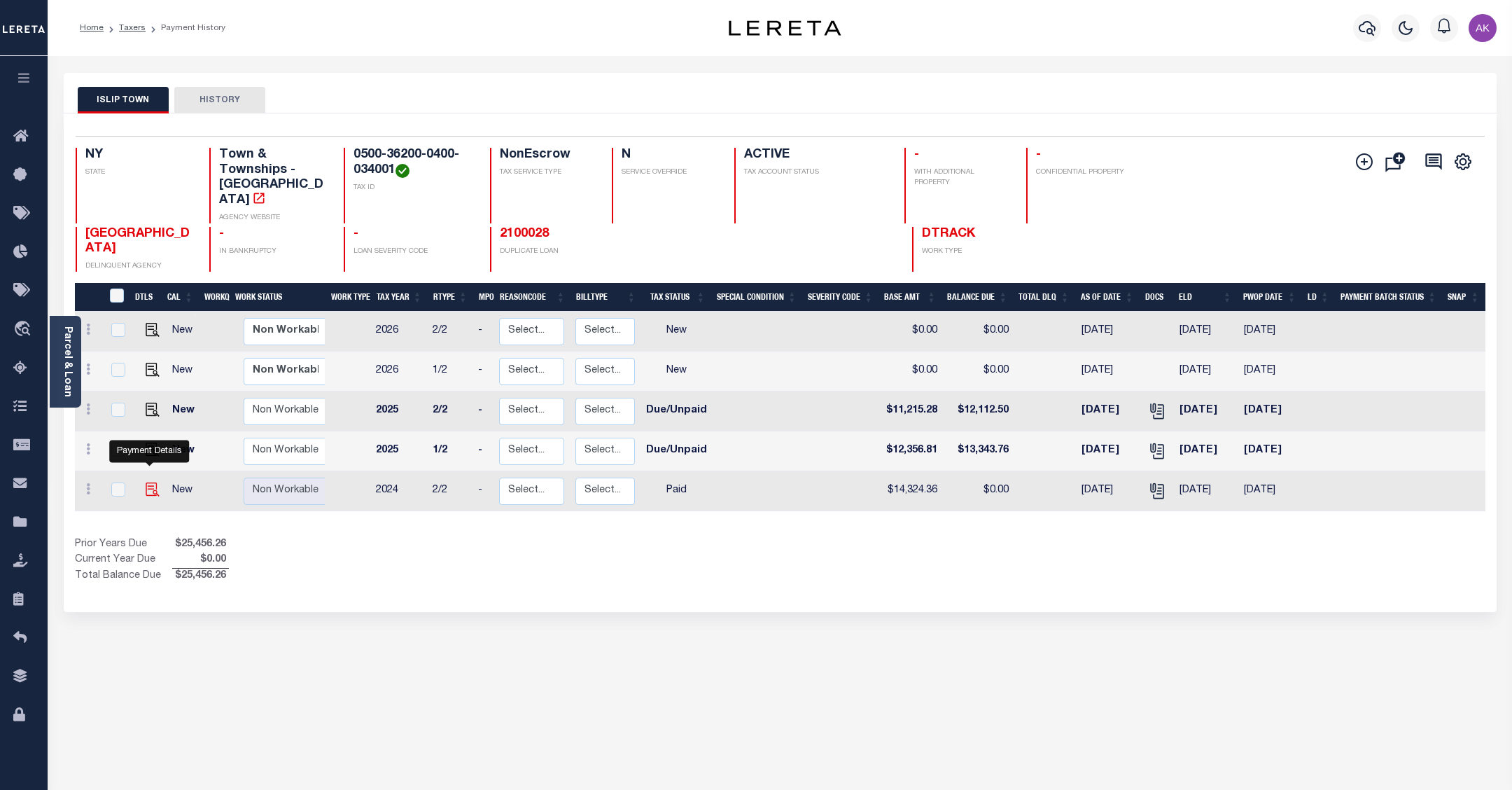
click at [149, 482] on img "" at bounding box center [153, 489] width 14 height 14
checkbox input "true"
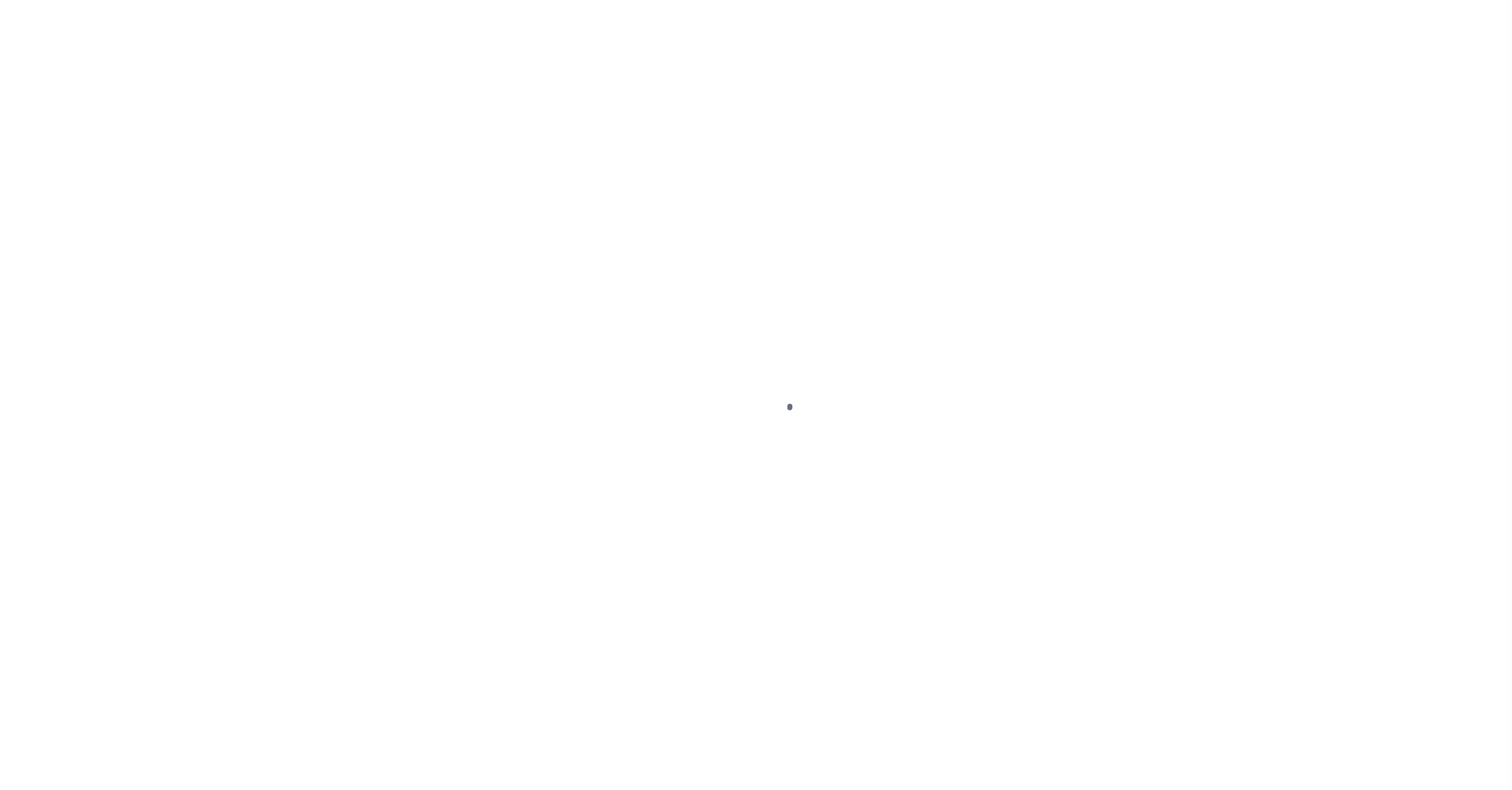
select select "PYD"
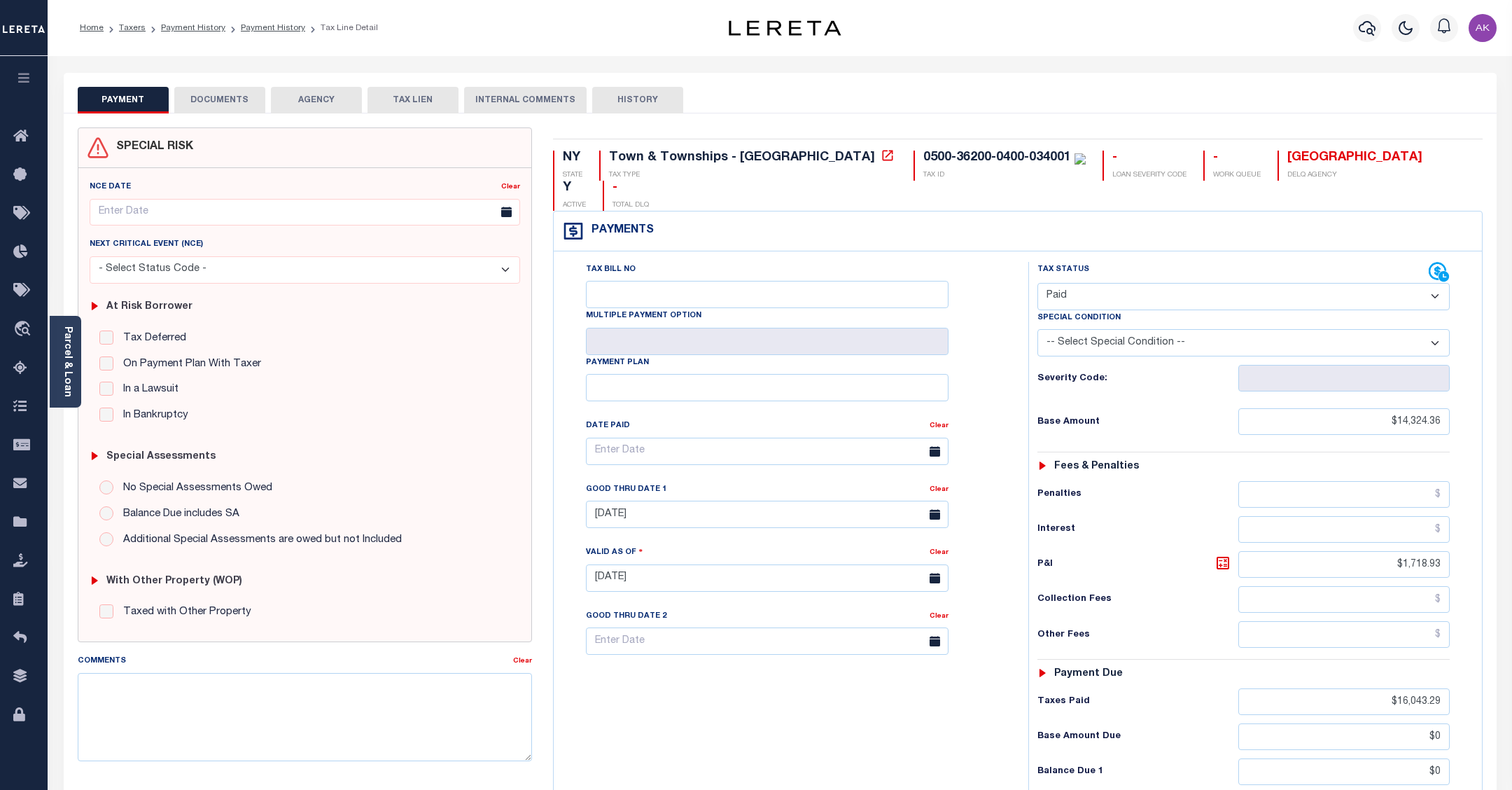
click at [216, 99] on button "DOCUMENTS" at bounding box center [220, 100] width 91 height 27
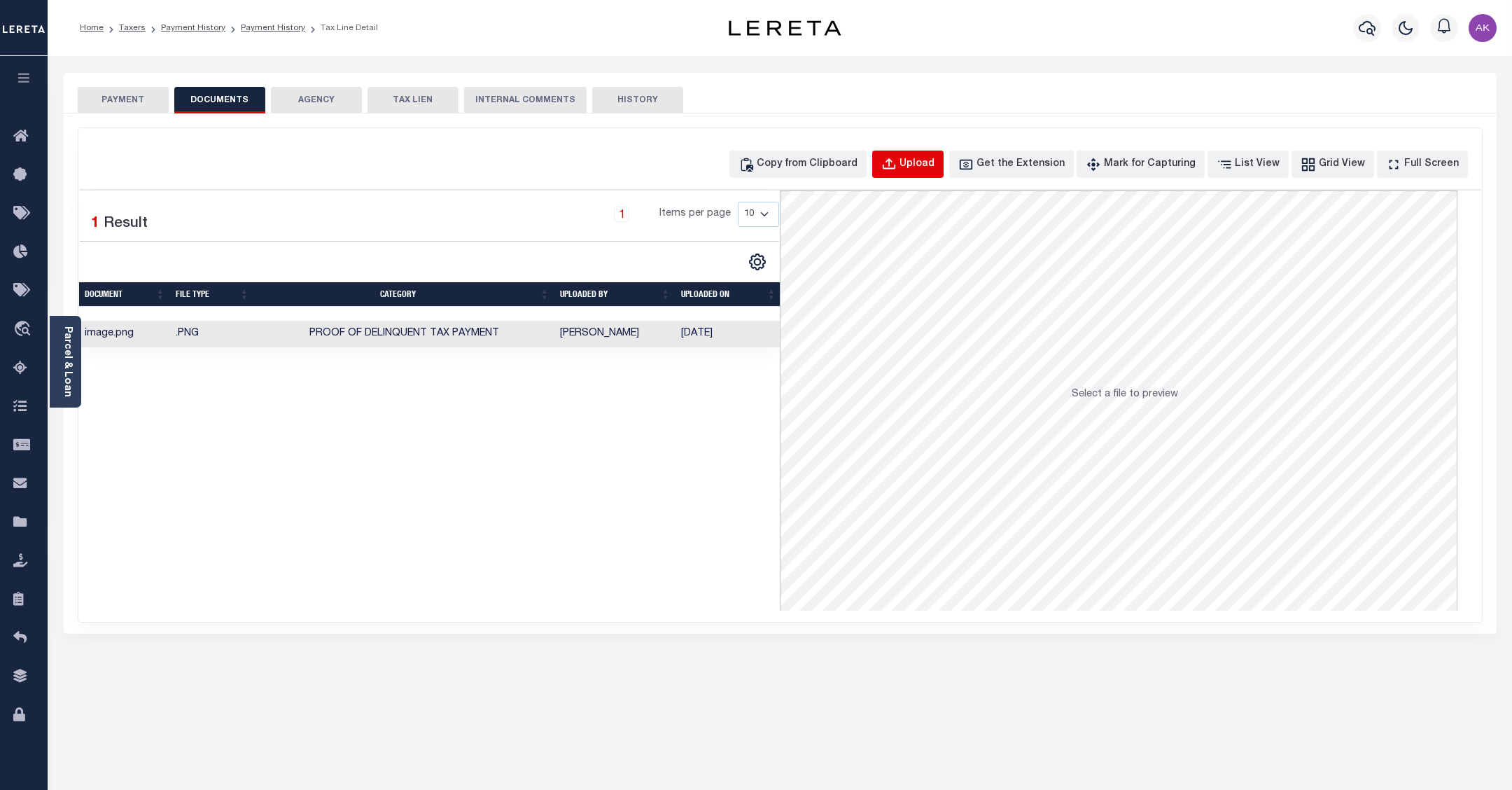
click at [935, 162] on div "Upload" at bounding box center [916, 164] width 35 height 16
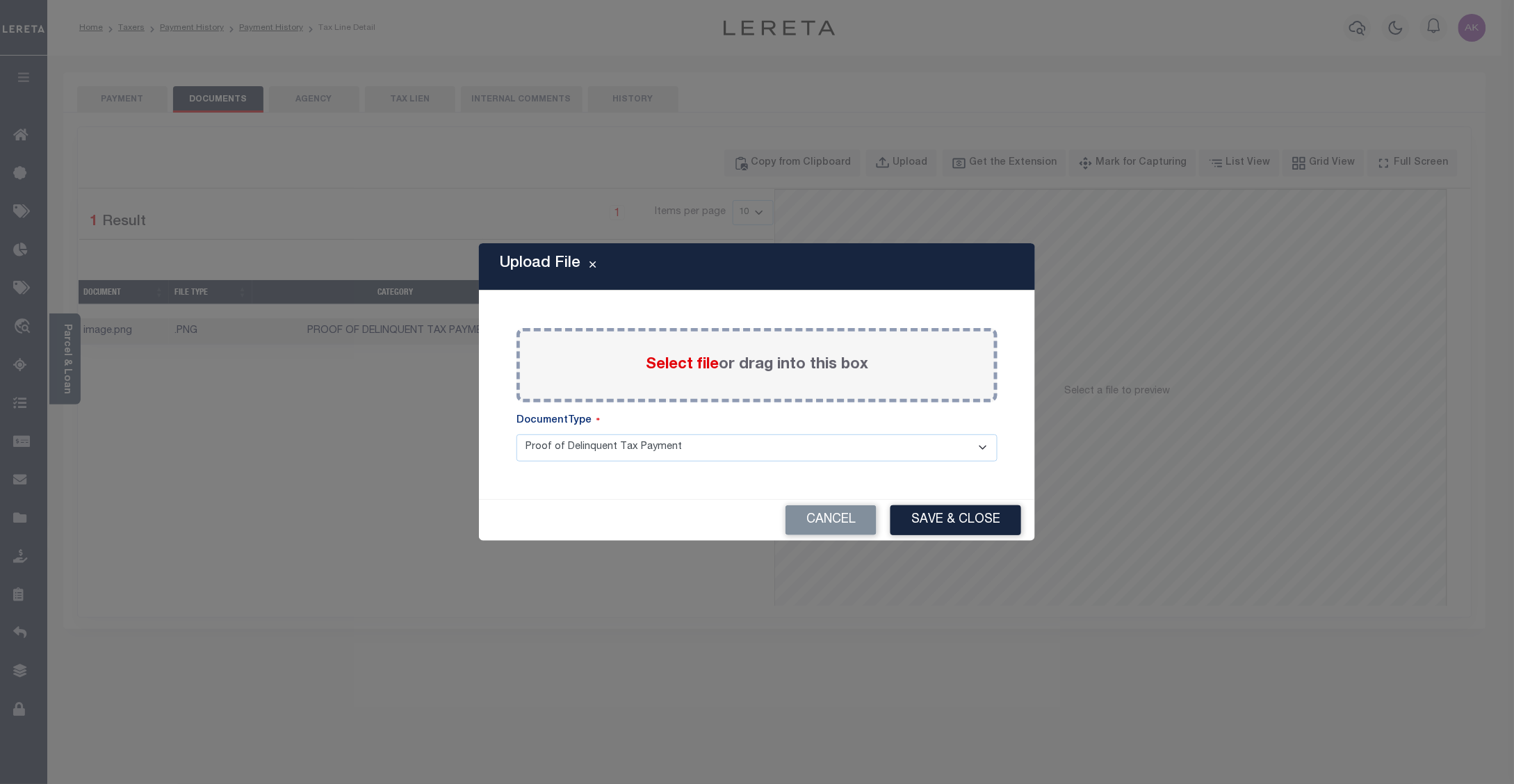
click at [702, 365] on span "Select file" at bounding box center [682, 365] width 73 height 16
click at [0, 0] on input "Select file or drag into this box" at bounding box center [0, 0] width 0 height 0
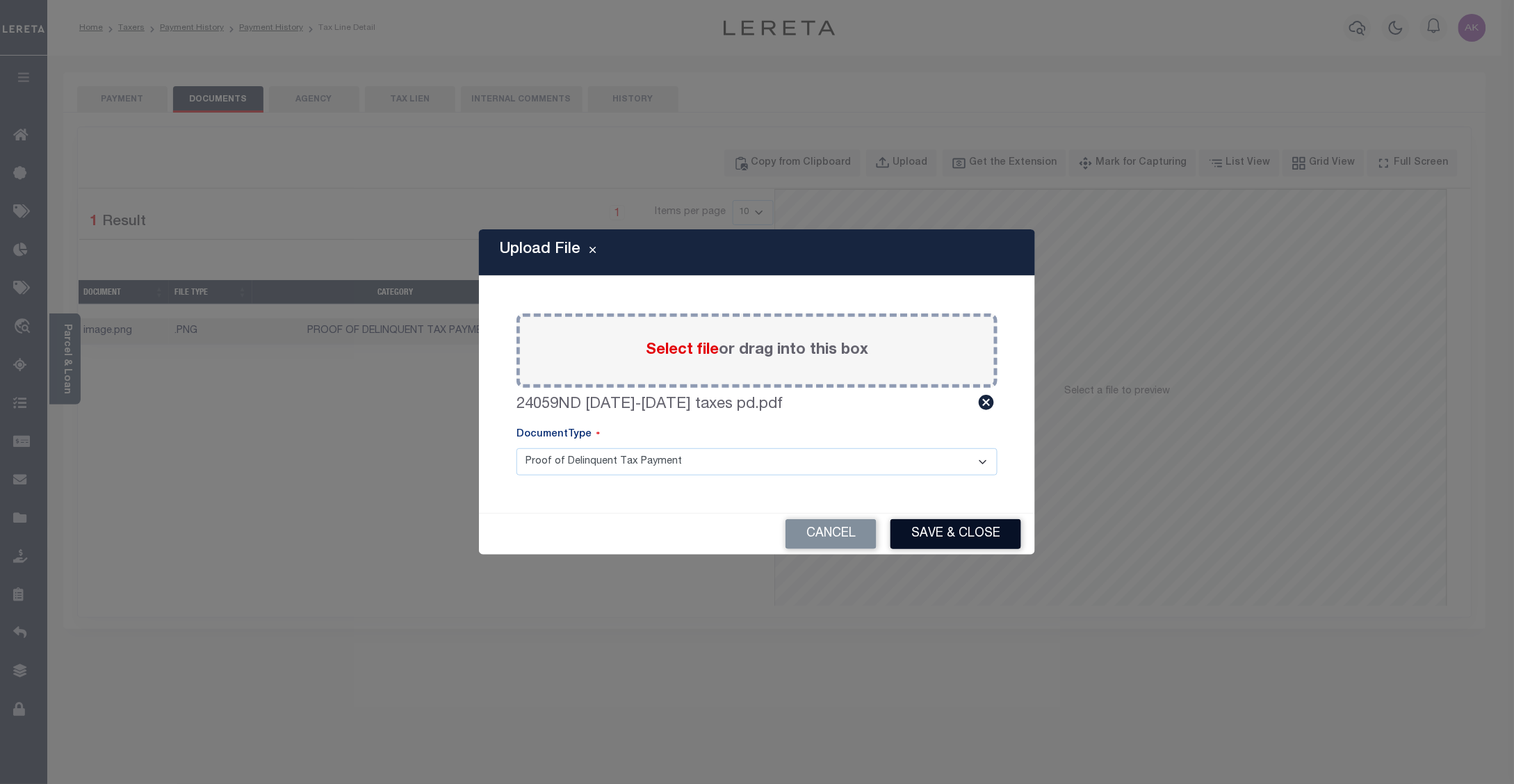
click at [948, 536] on button "Save & Close" at bounding box center [955, 534] width 130 height 30
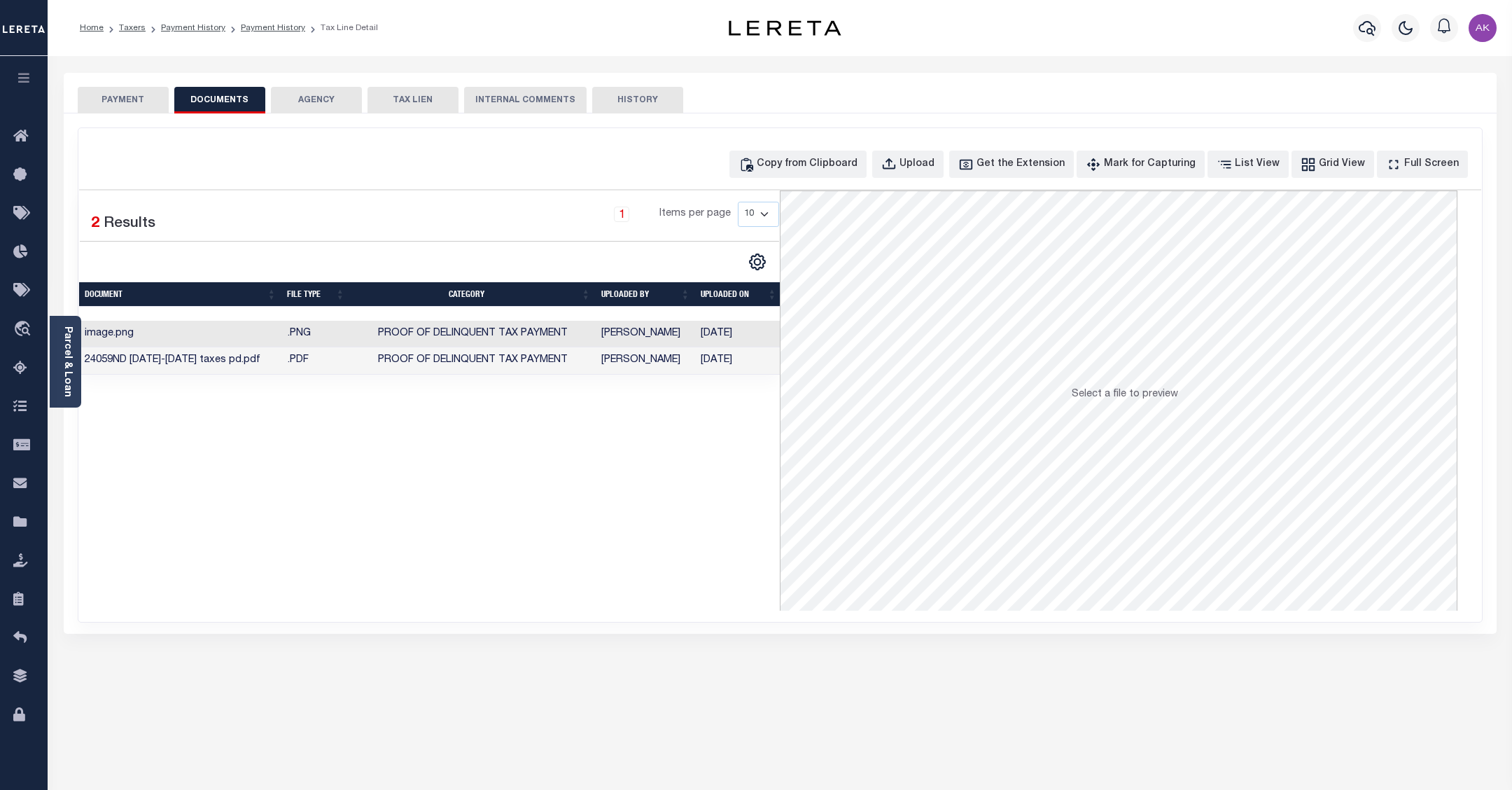
click at [114, 97] on button "PAYMENT" at bounding box center [124, 100] width 91 height 27
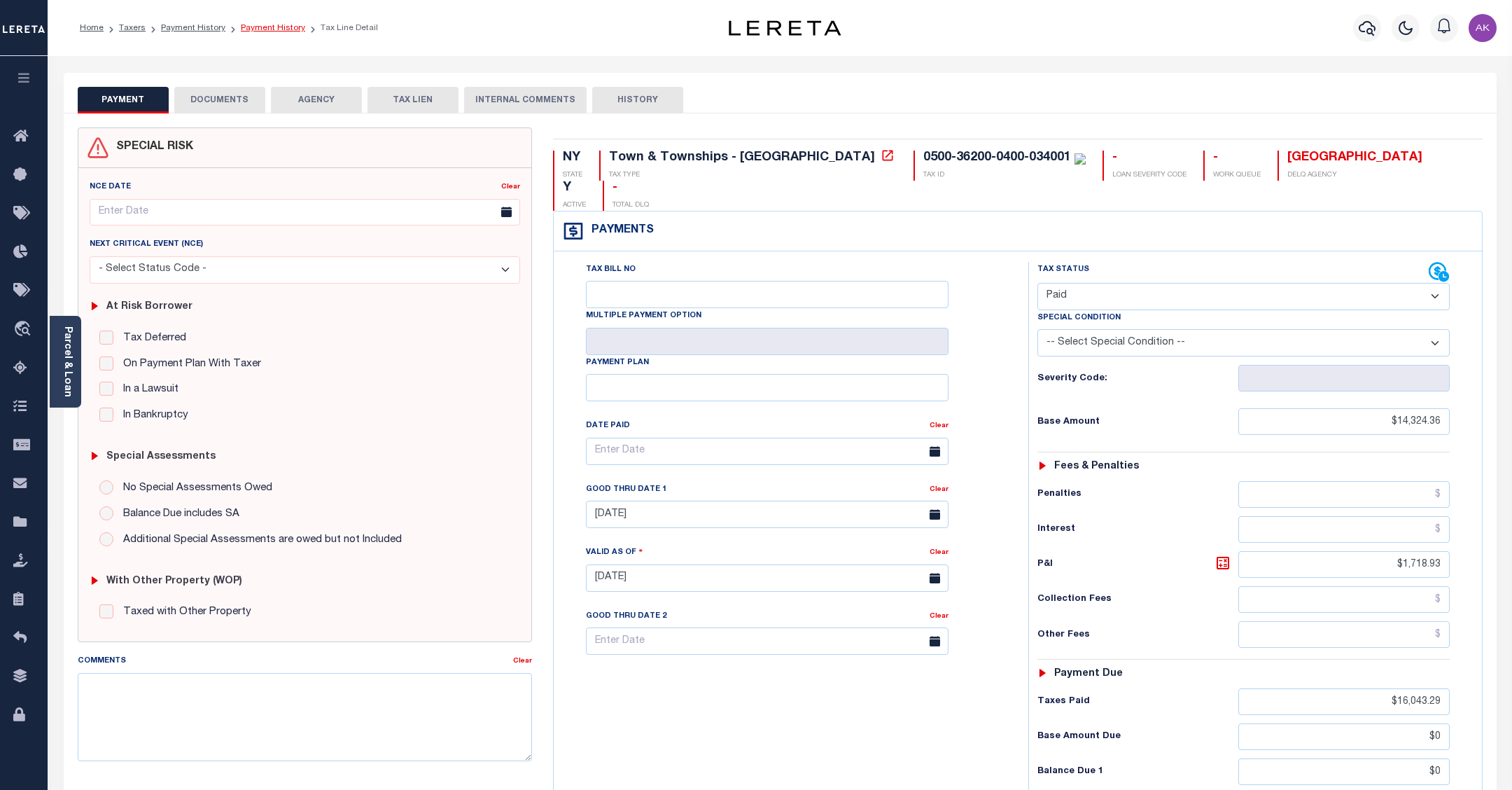
click at [273, 24] on link "Payment History" at bounding box center [273, 28] width 65 height 9
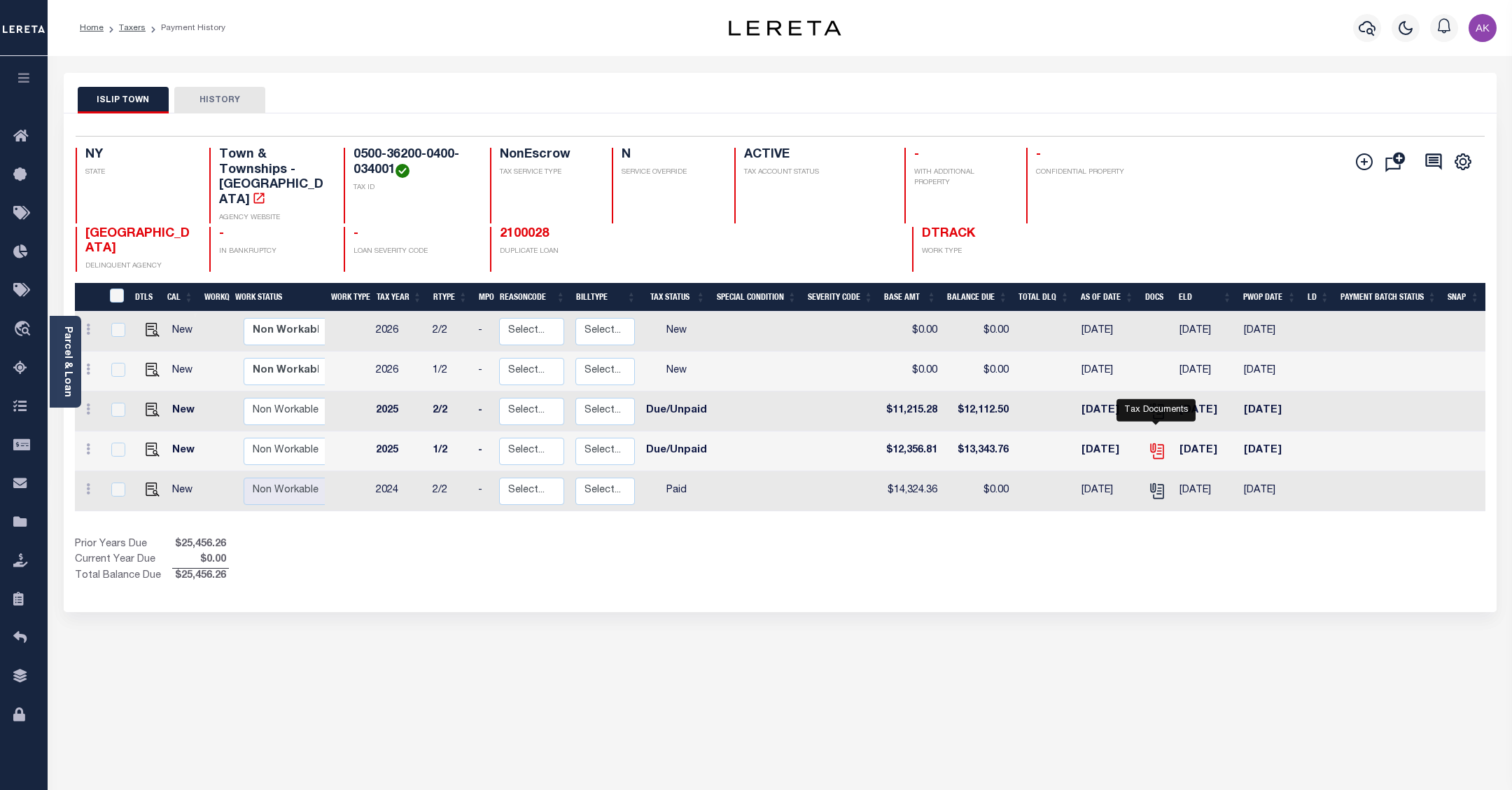
click at [1153, 443] on icon "" at bounding box center [1156, 449] width 11 height 11
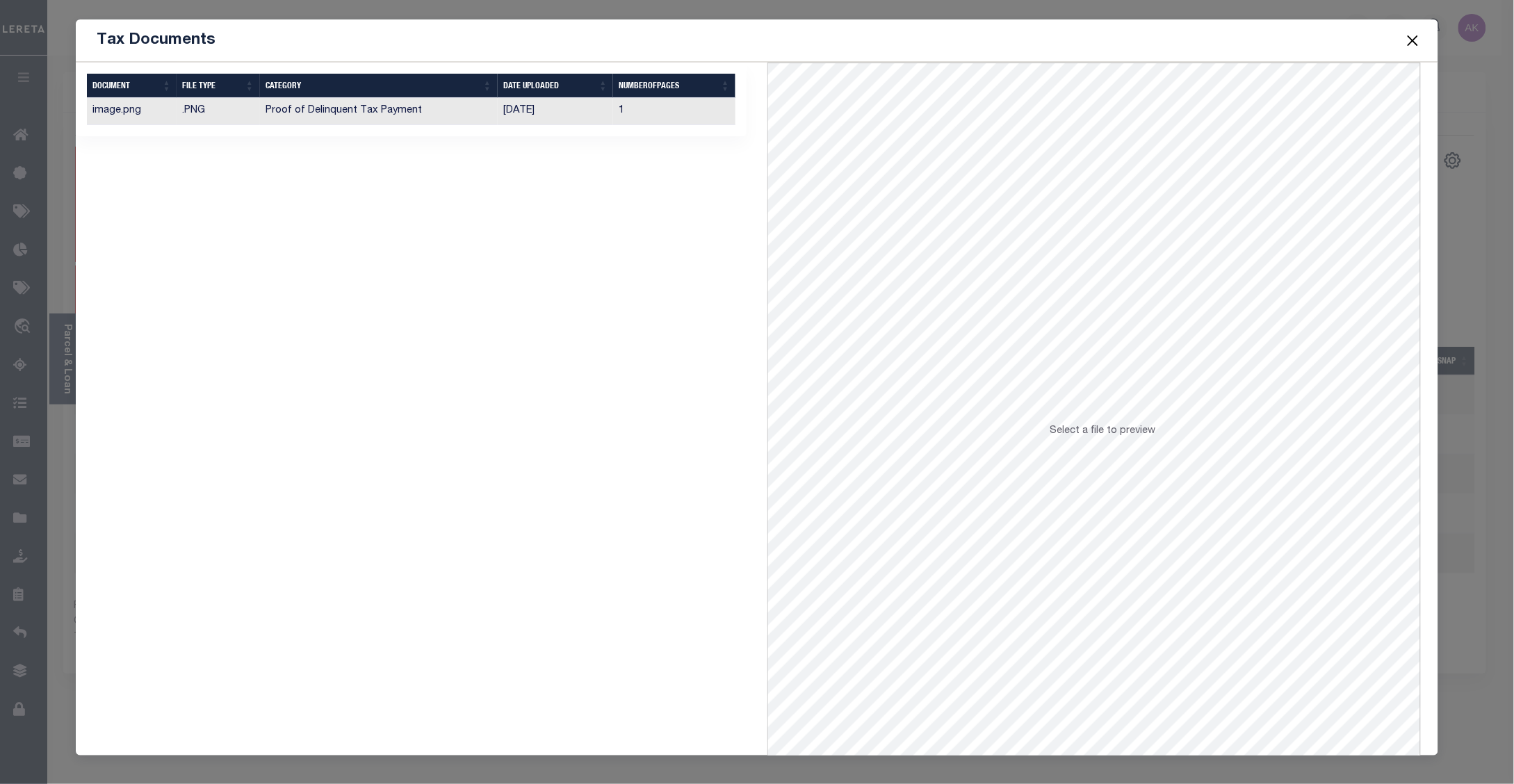
click at [1103, 432] on span "Select a file to preview" at bounding box center [1102, 430] width 105 height 9
click at [380, 109] on td "Proof of Delinquent Tax Payment" at bounding box center [379, 111] width 237 height 27
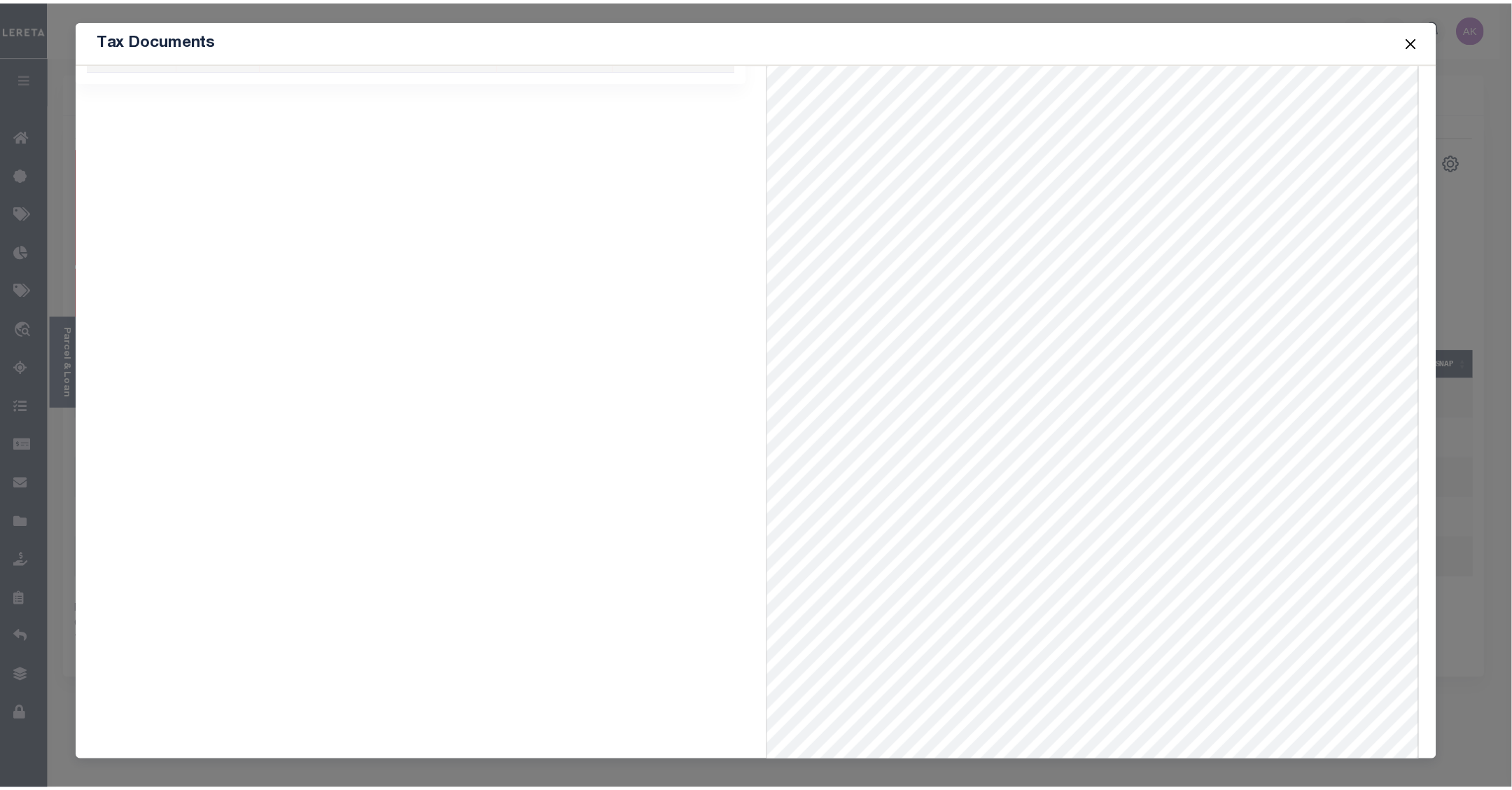
scroll to position [57, 0]
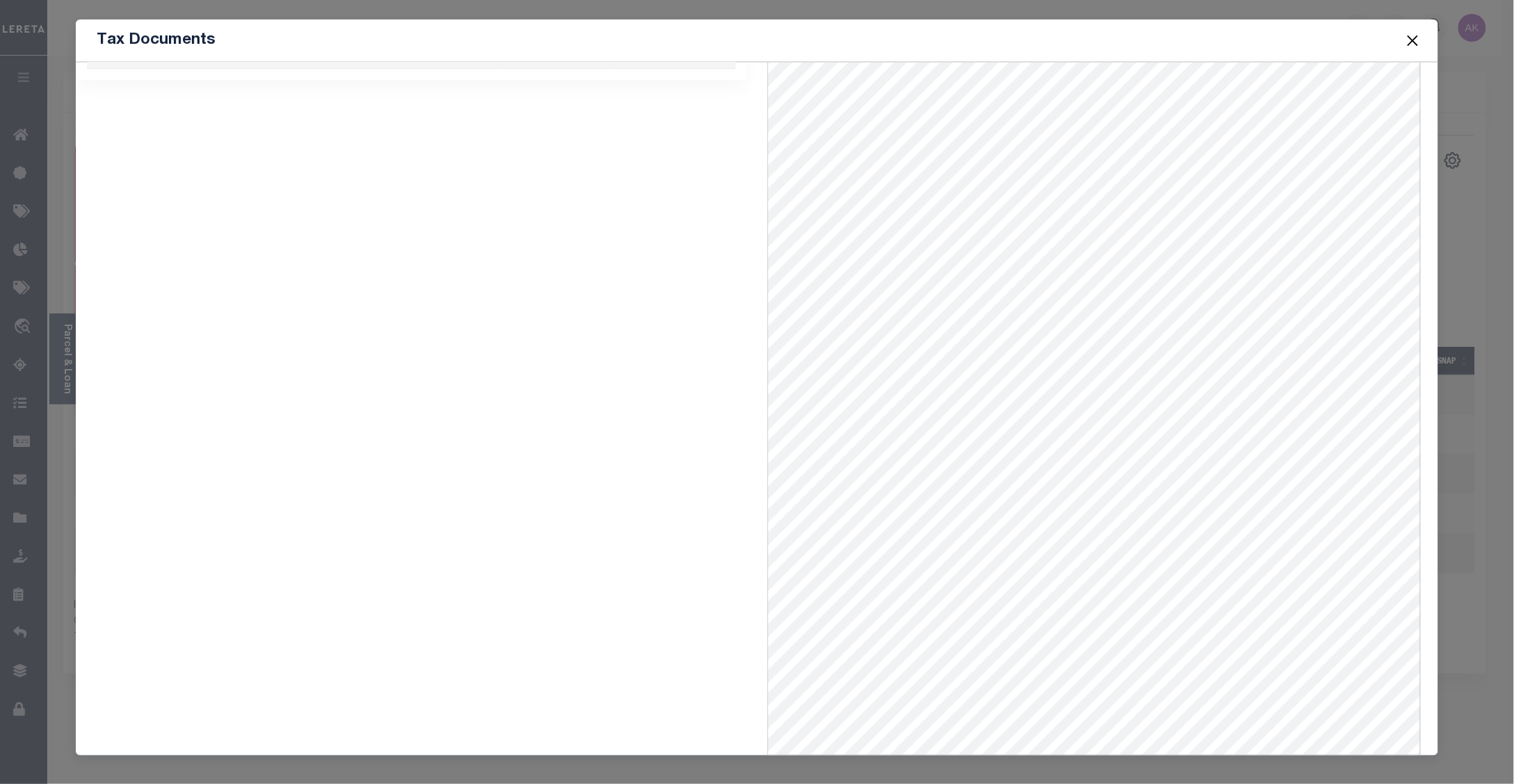
click at [1412, 41] on button "Close" at bounding box center [1412, 40] width 18 height 18
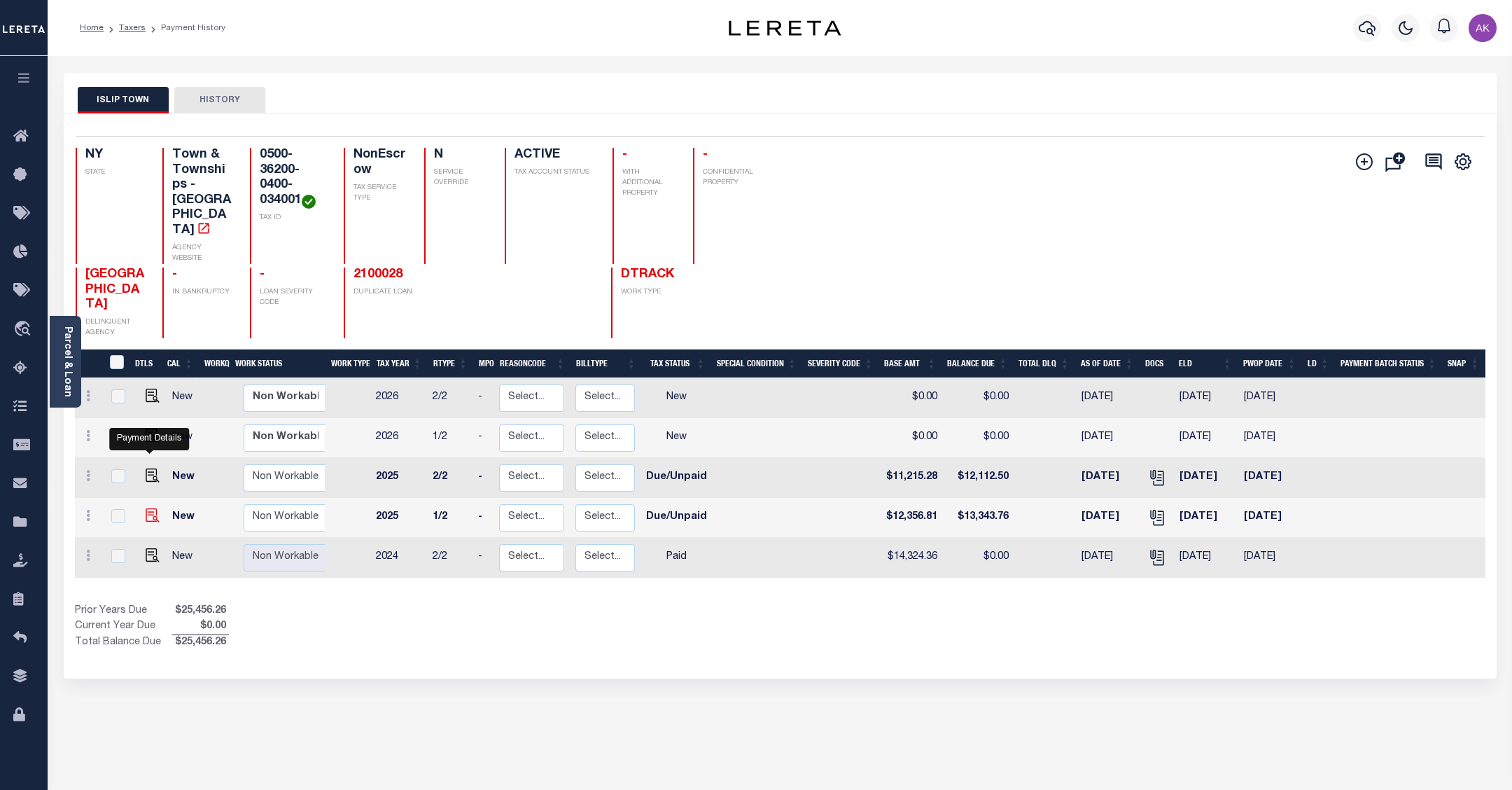
click at [152, 508] on img "" at bounding box center [153, 515] width 14 height 14
checkbox input "true"
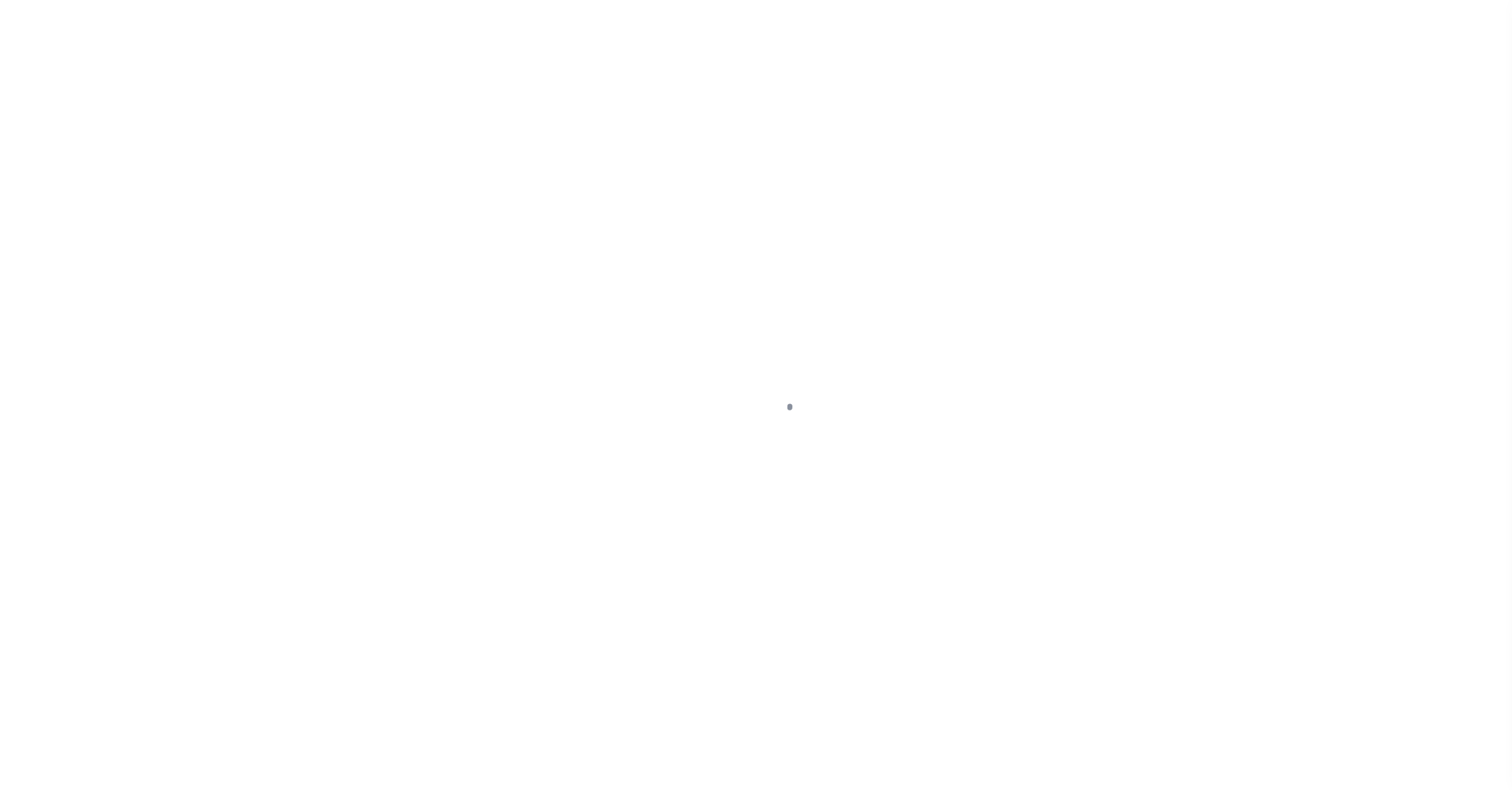
select select "DUE"
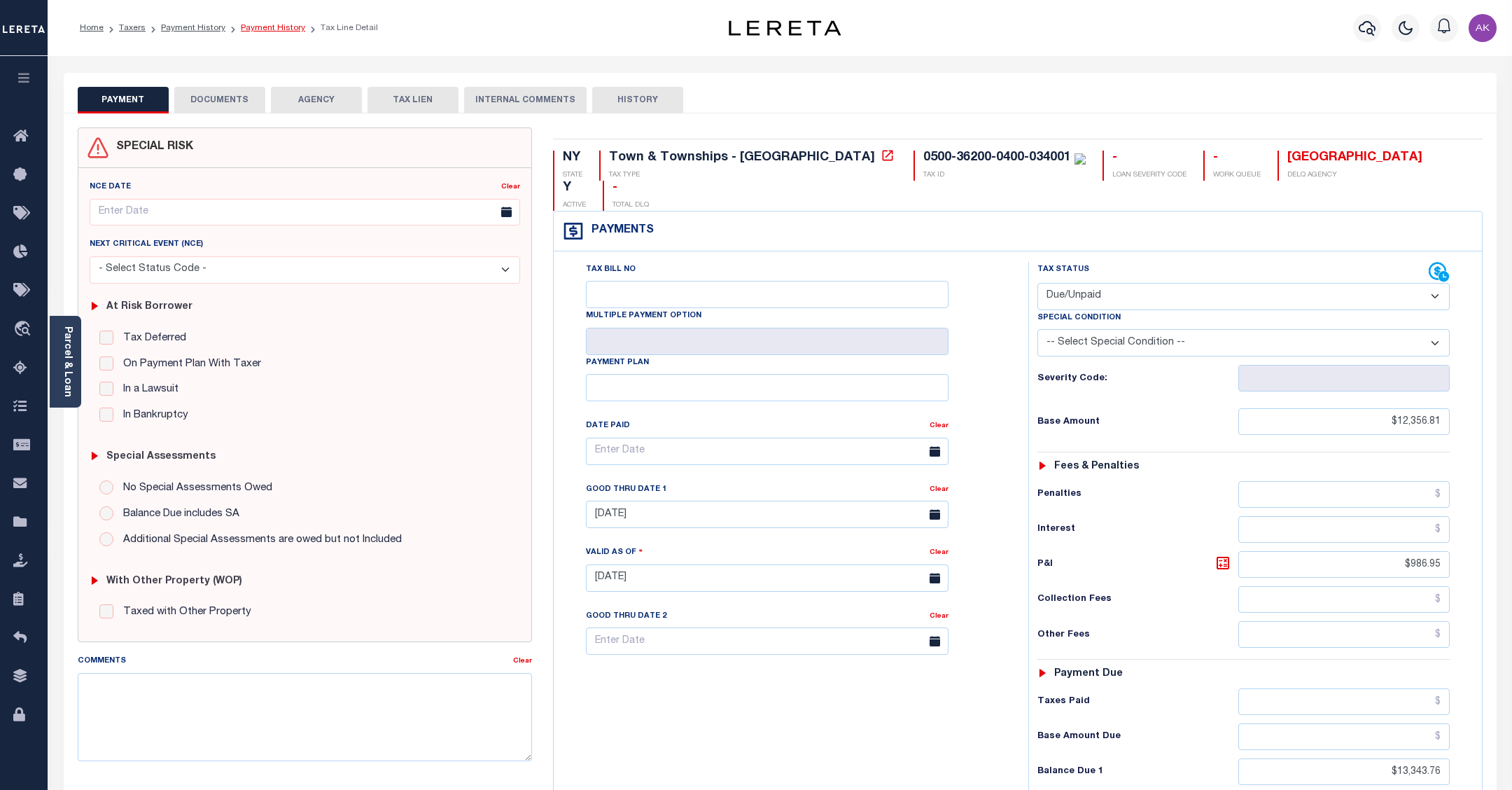
click at [252, 27] on link "Payment History" at bounding box center [273, 28] width 65 height 9
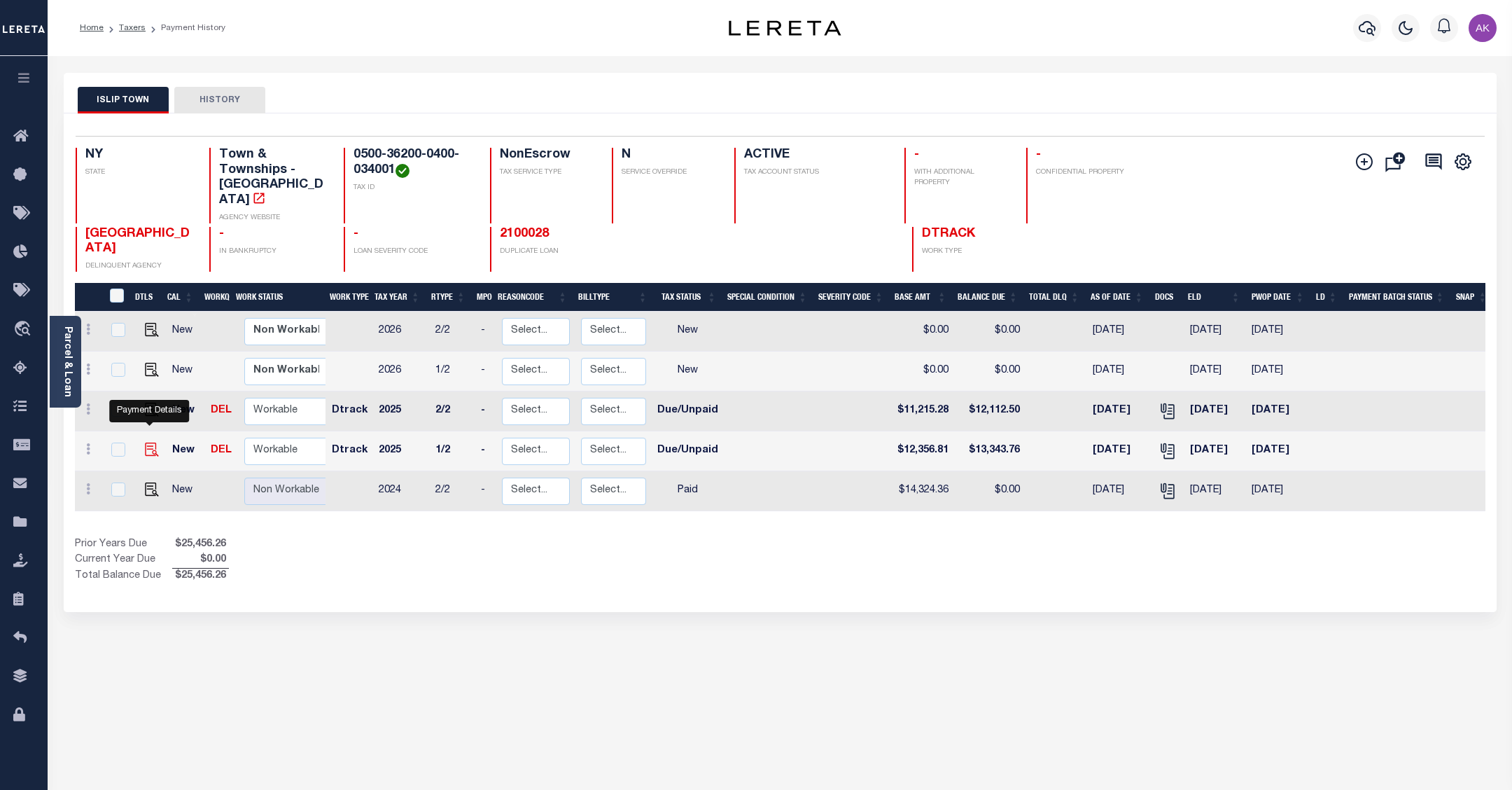
click at [149, 442] on img "" at bounding box center [152, 449] width 14 height 14
checkbox input "true"
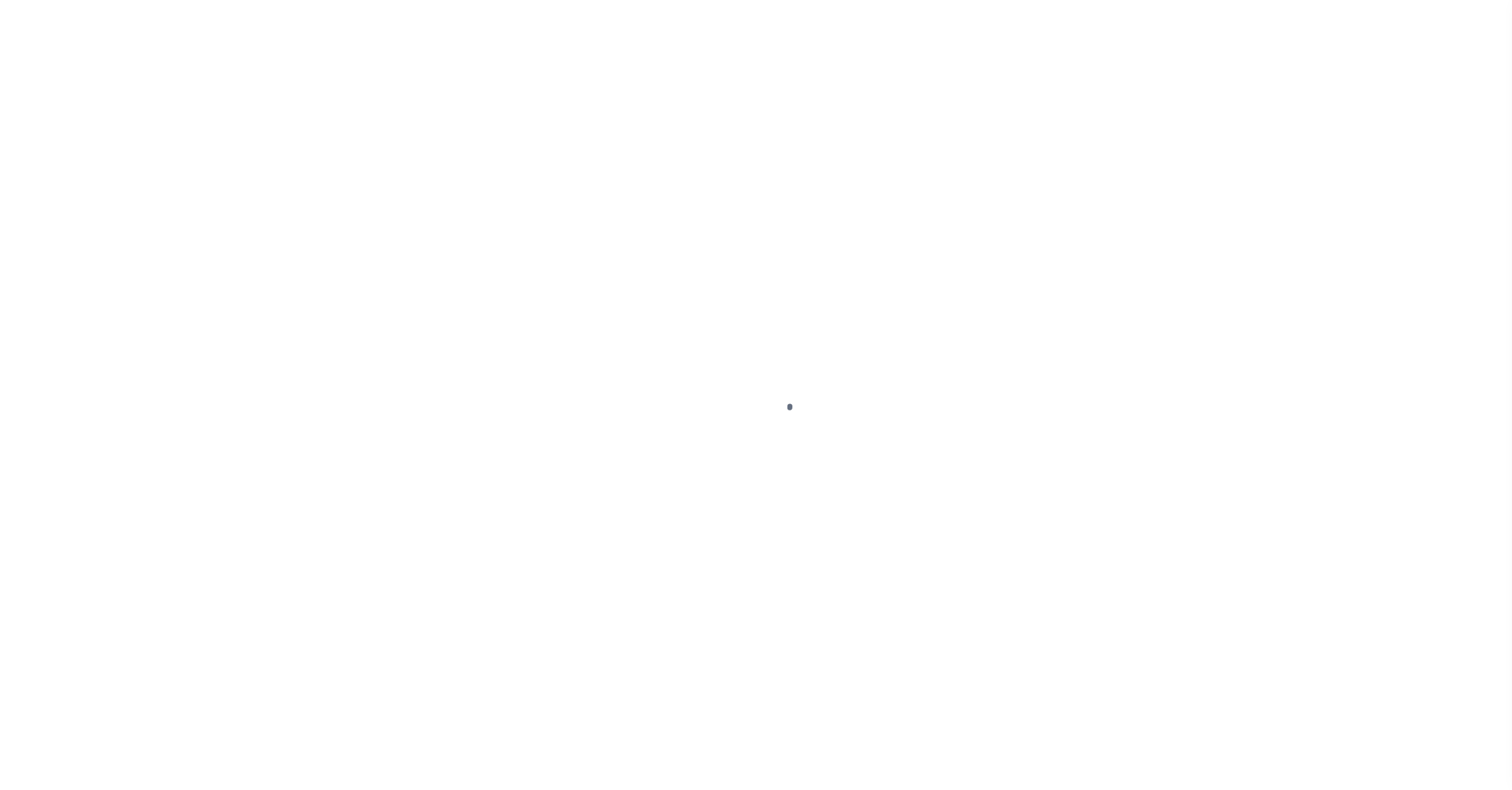
select select "DUE"
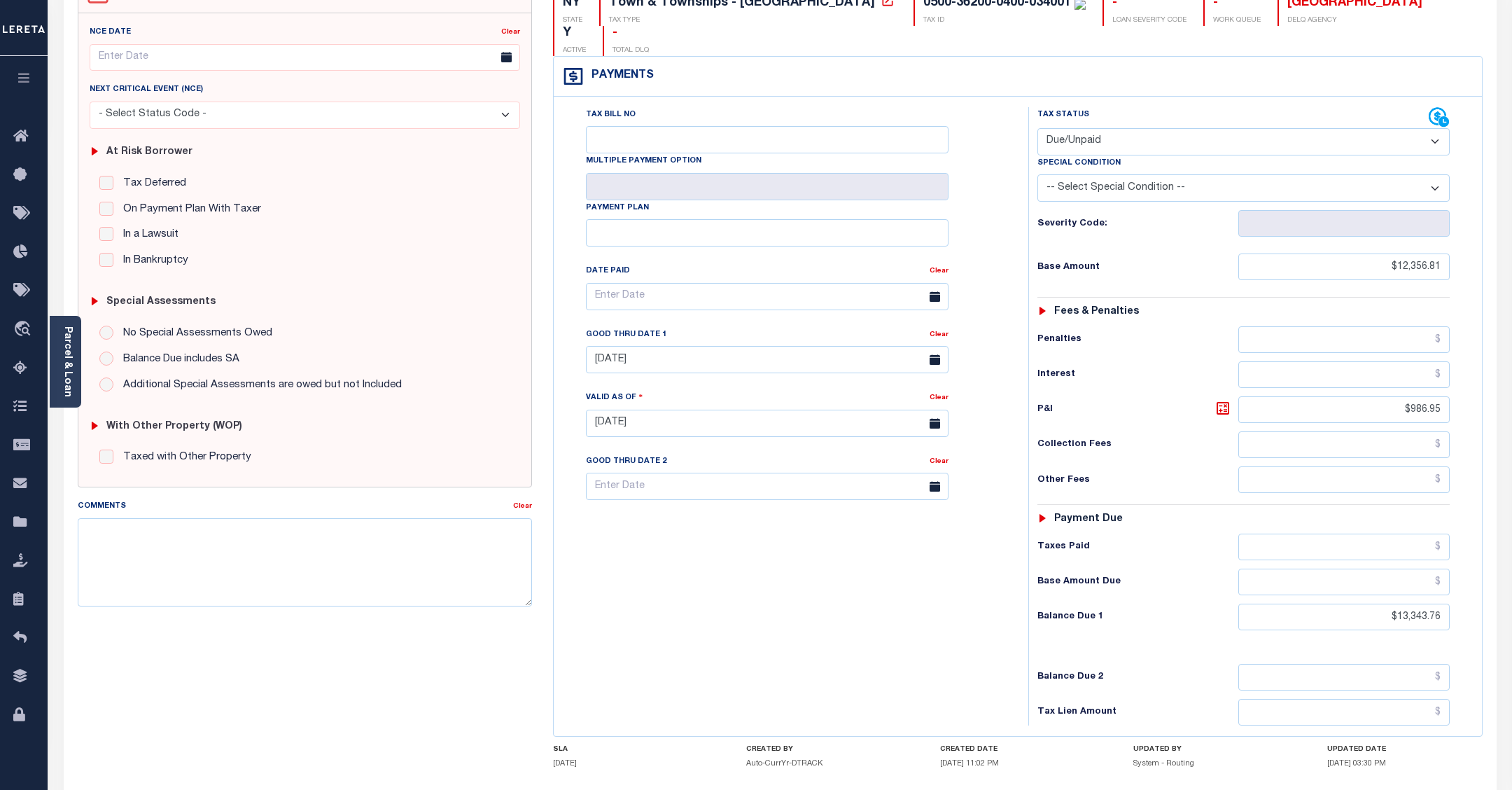
scroll to position [175, 0]
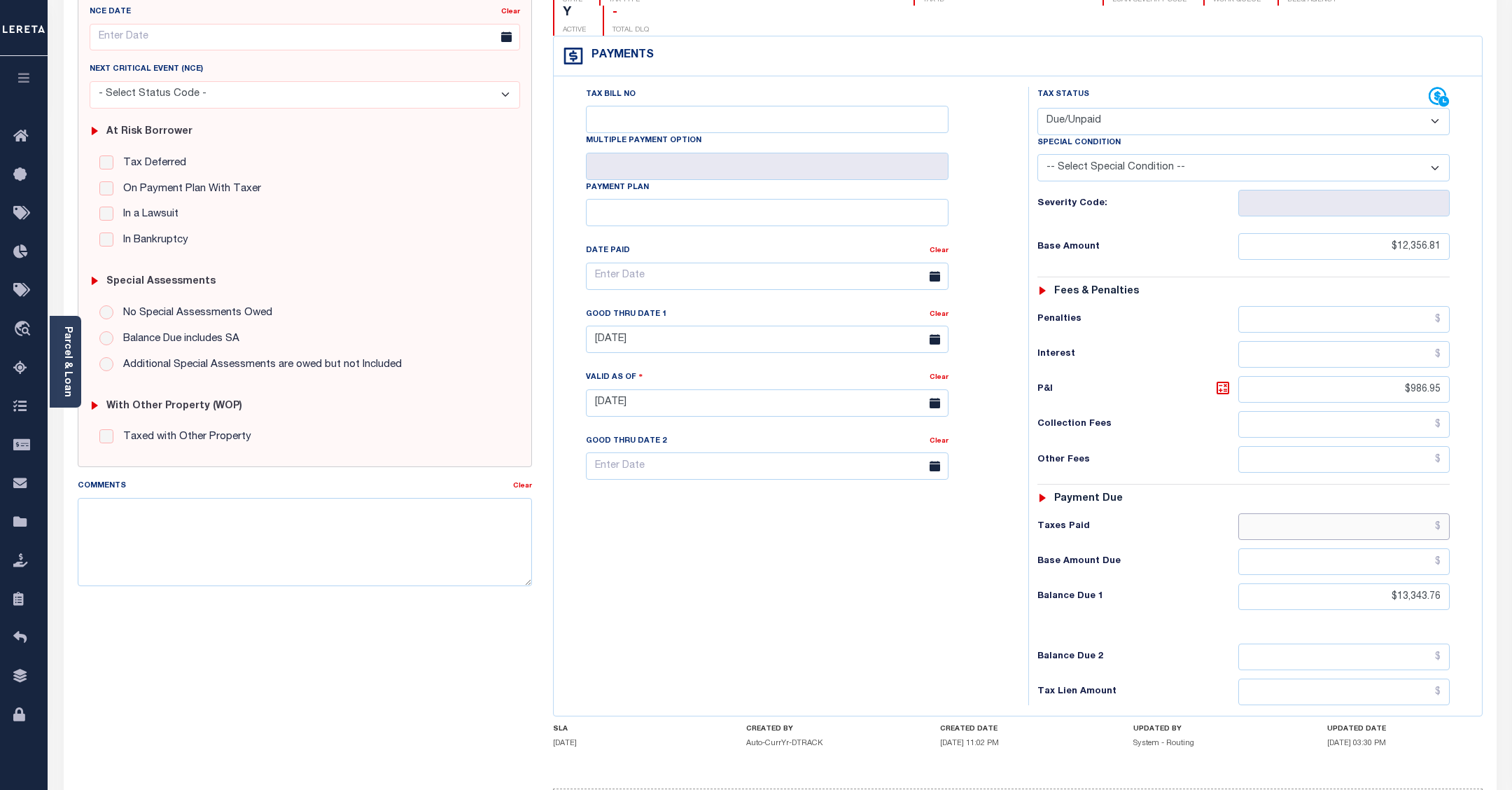
click at [1422, 513] on input "text" at bounding box center [1344, 526] width 211 height 27
type input "$13,343.76"
type input "10/06/2025"
click at [1425, 548] on input "text" at bounding box center [1344, 562] width 211 height 27
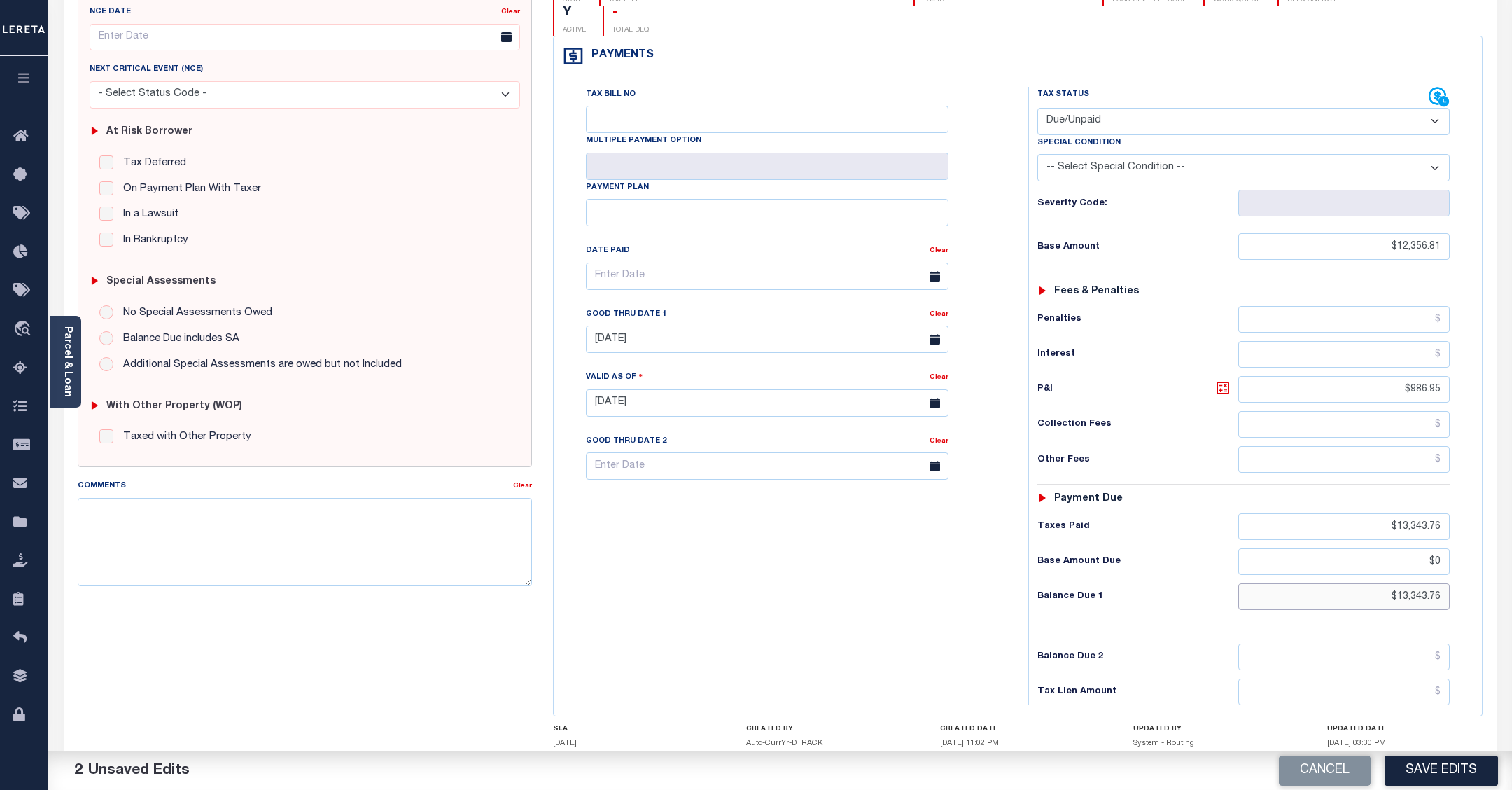
type input "$0.00"
click at [1421, 583] on input "$13,343.76" at bounding box center [1344, 596] width 211 height 27
drag, startPoint x: 1374, startPoint y: 573, endPoint x: 1508, endPoint y: 560, distance: 134.6
click at [1508, 560] on div "Parcel & Loan Tax Bill Details 0500-36200-0400-034001 TAX ID AGENCY 2025 TAX YE…" at bounding box center [779, 382] width 1464 height 1002
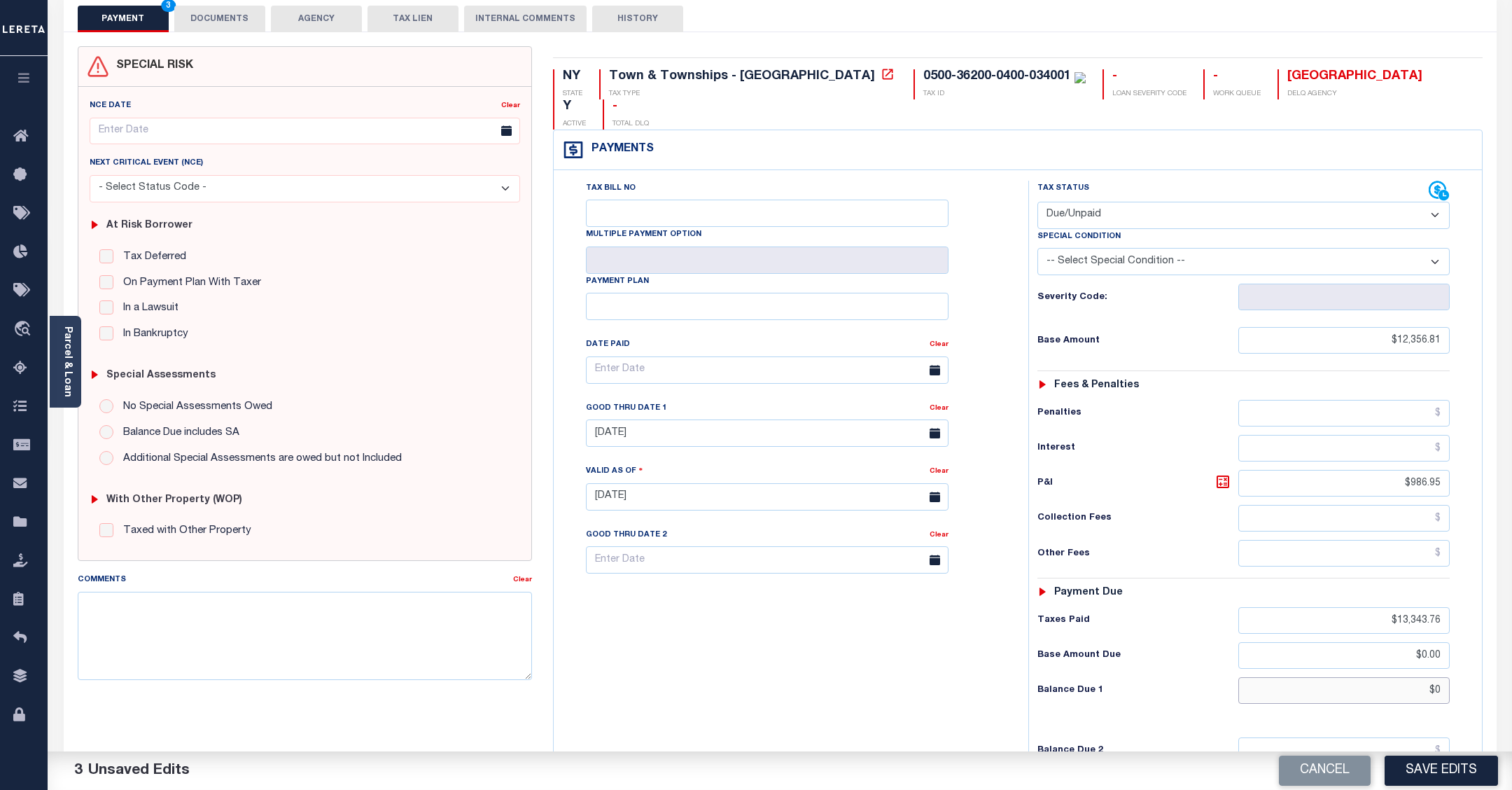
scroll to position [0, 0]
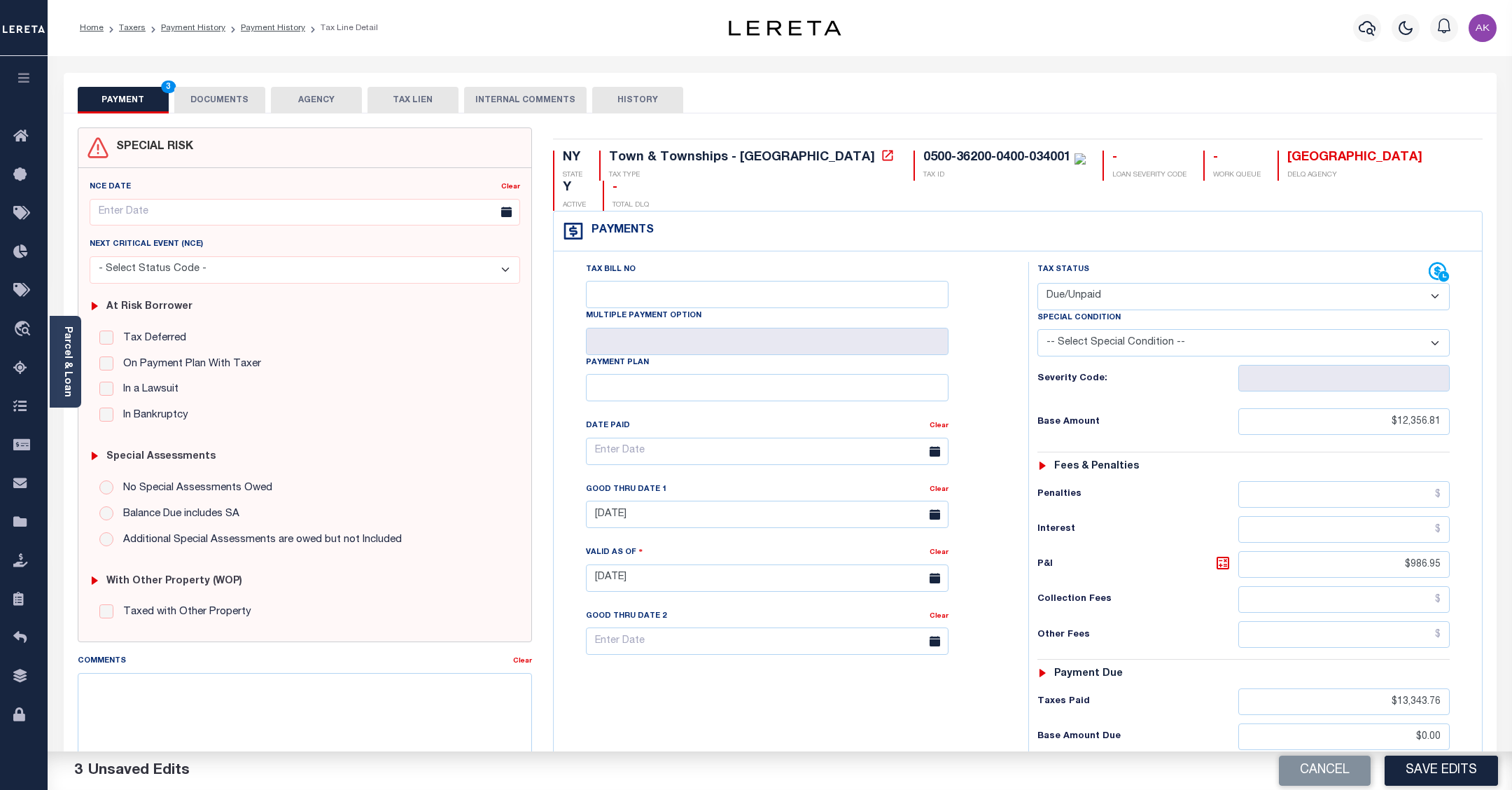
type input "$0.00"
click at [1437, 282] on select "- Select Status Code - Open Due/Unpaid Paid Incomplete No Tax Due Internal Refu…" at bounding box center [1244, 296] width 412 height 28
click at [1038, 282] on select "- Select Status Code - Open Due/Unpaid Paid Incomplete No Tax Due Internal Refu…" at bounding box center [1244, 296] width 412 height 28
click at [1430, 282] on select "- Select Status Code - Open Due/Unpaid Paid Incomplete No Tax Due Internal Refu…" at bounding box center [1244, 296] width 412 height 28
select select "PYD"
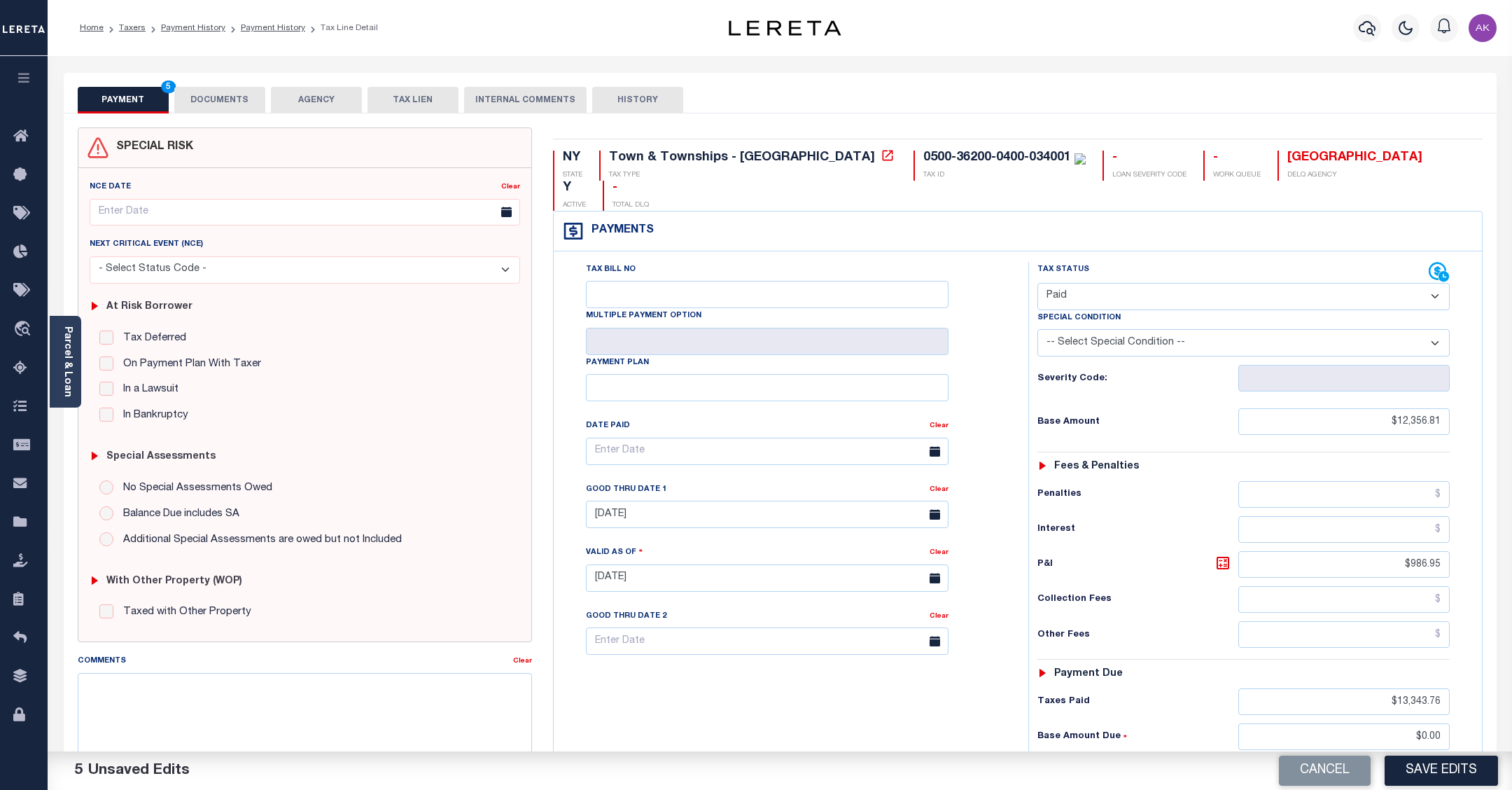
click at [1038, 282] on select "- Select Status Code - Open Due/Unpaid Paid Incomplete No Tax Due Internal Refu…" at bounding box center [1244, 296] width 412 height 28
click at [1444, 769] on button "Save Edits" at bounding box center [1441, 770] width 113 height 30
checkbox input "false"
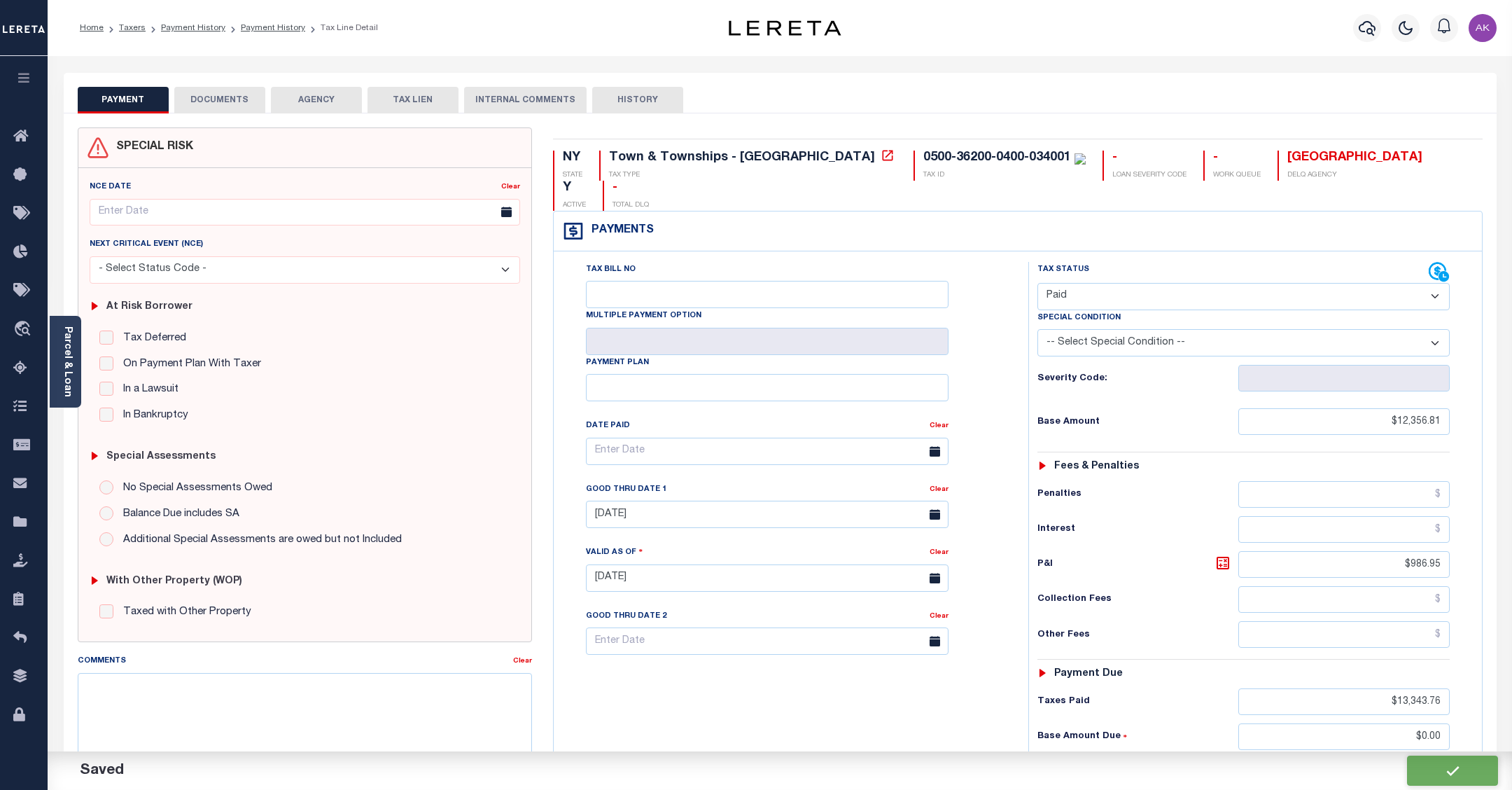
checkbox input "false"
type input "$12,356.81"
type input "$986.95"
type input "$13,343.76"
type input "$0"
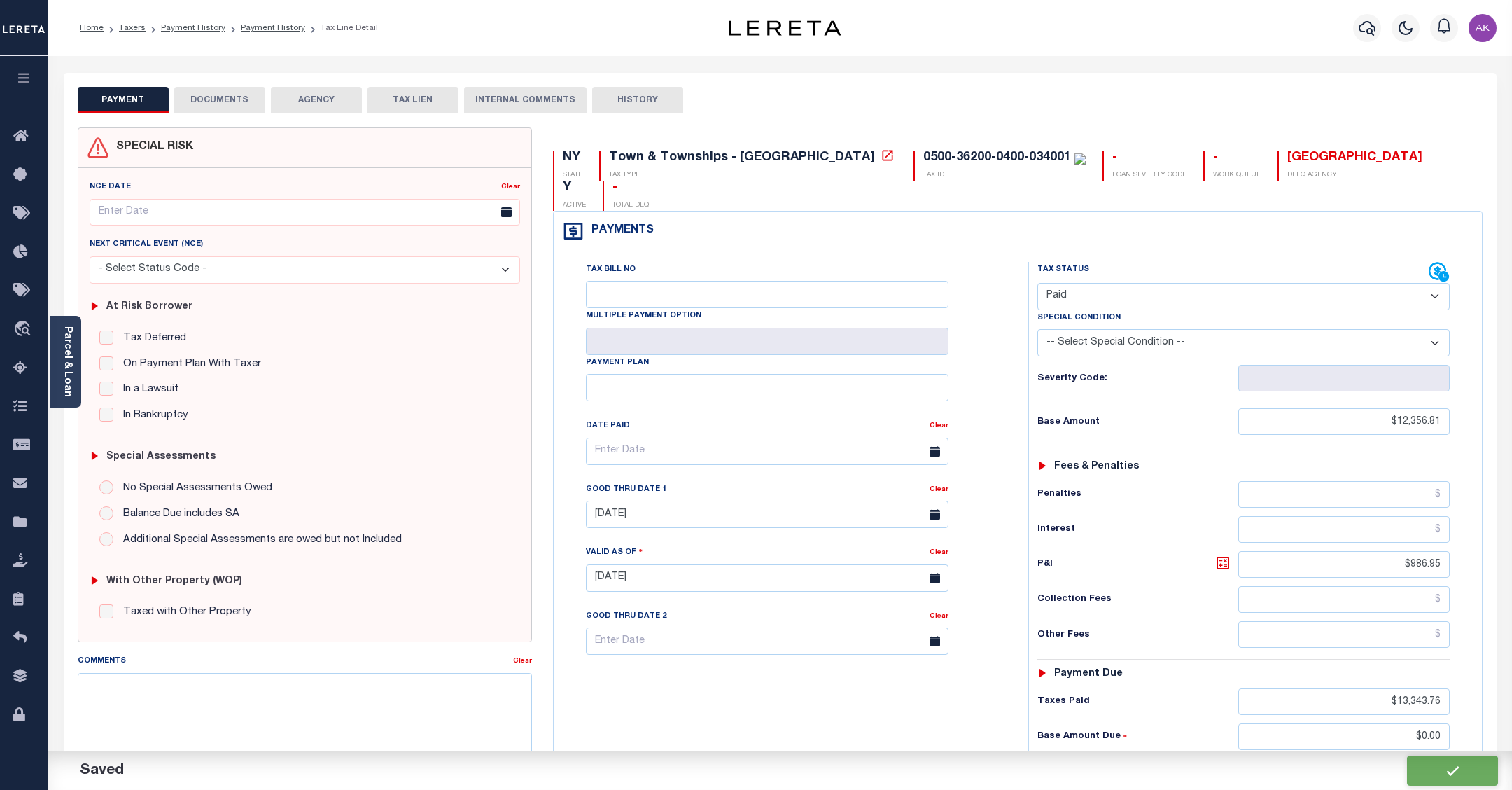
type input "$0"
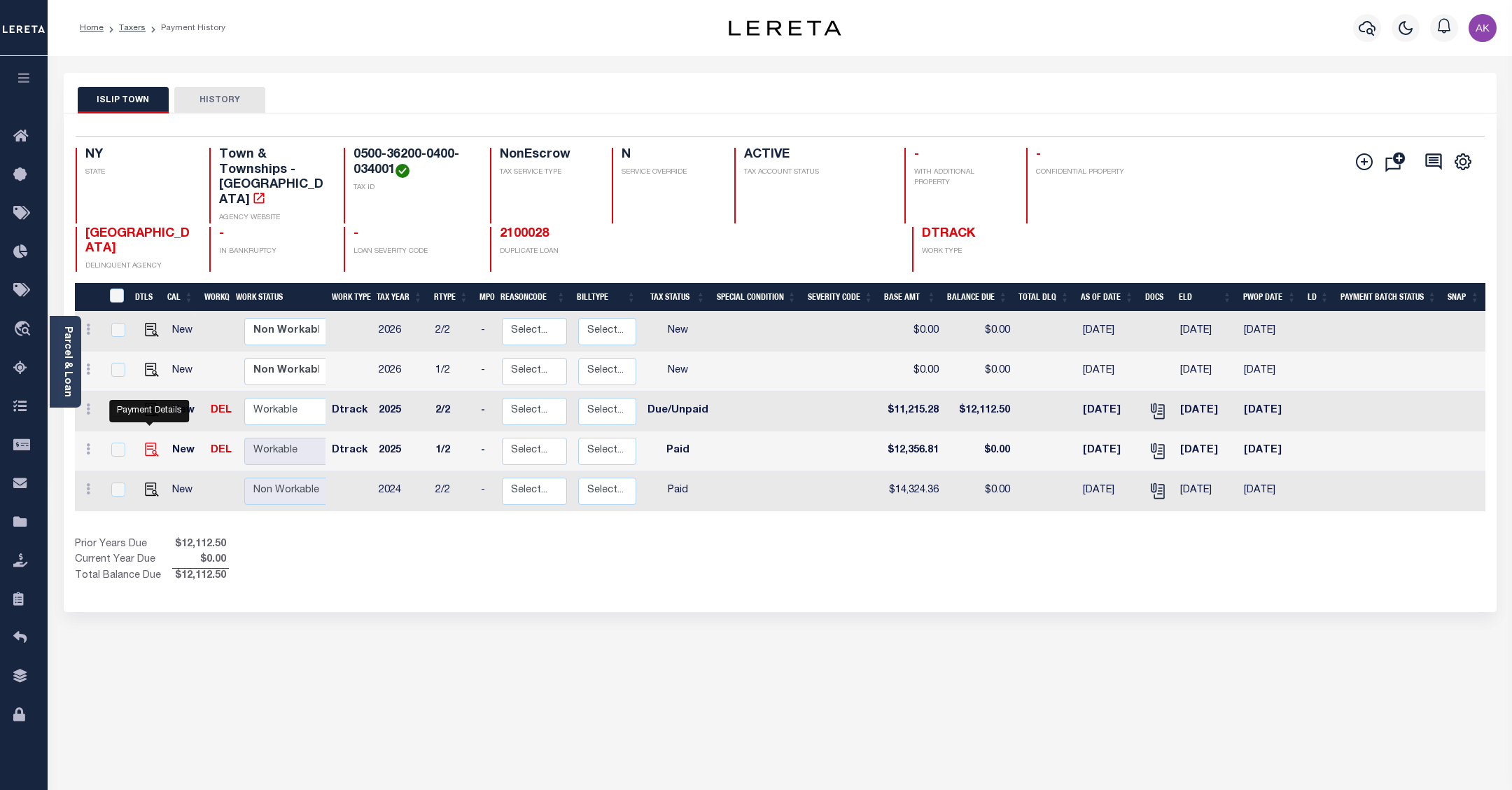
click at [146, 442] on img "" at bounding box center [152, 449] width 14 height 14
checkbox input "true"
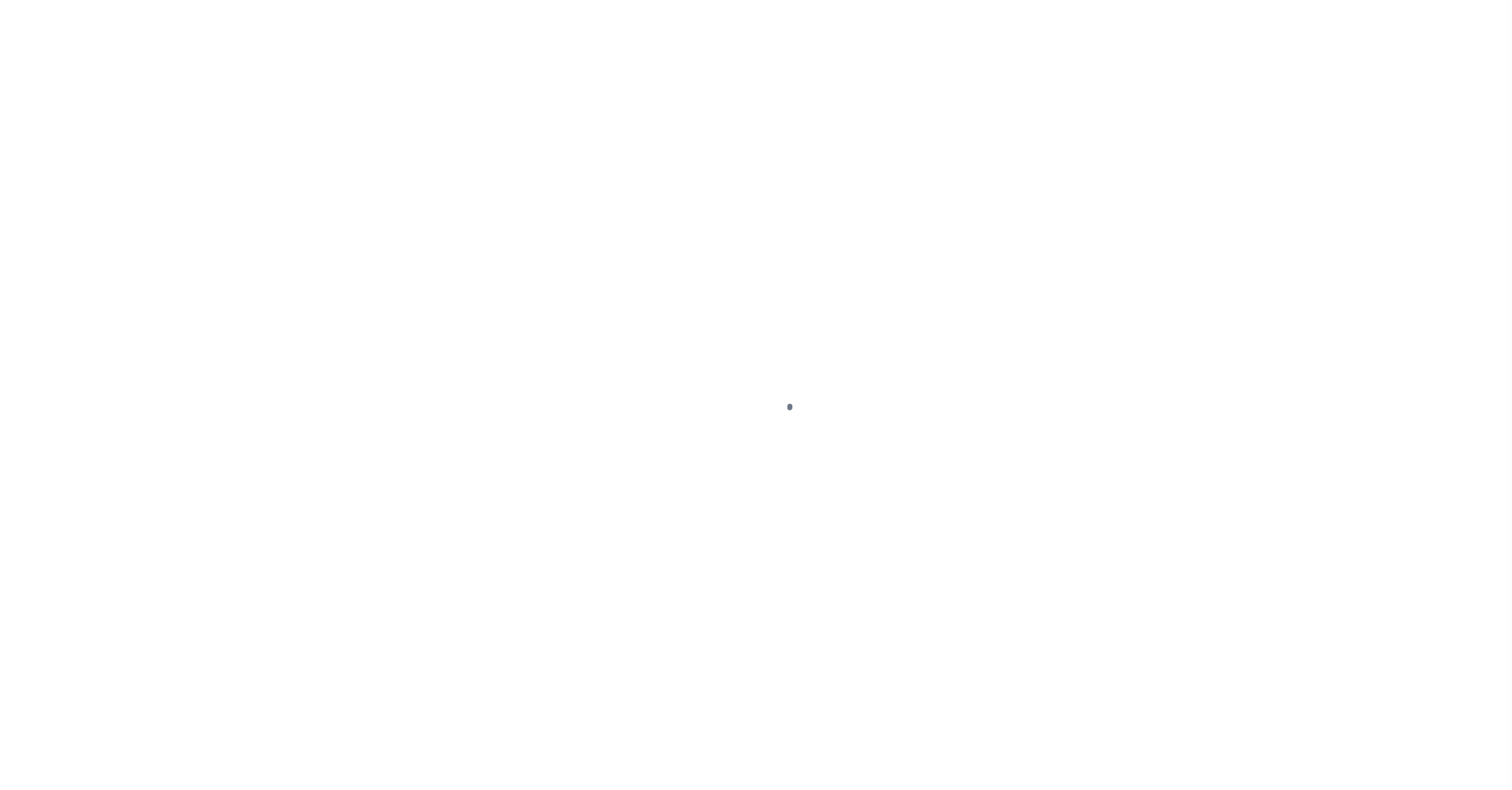
select select "PYD"
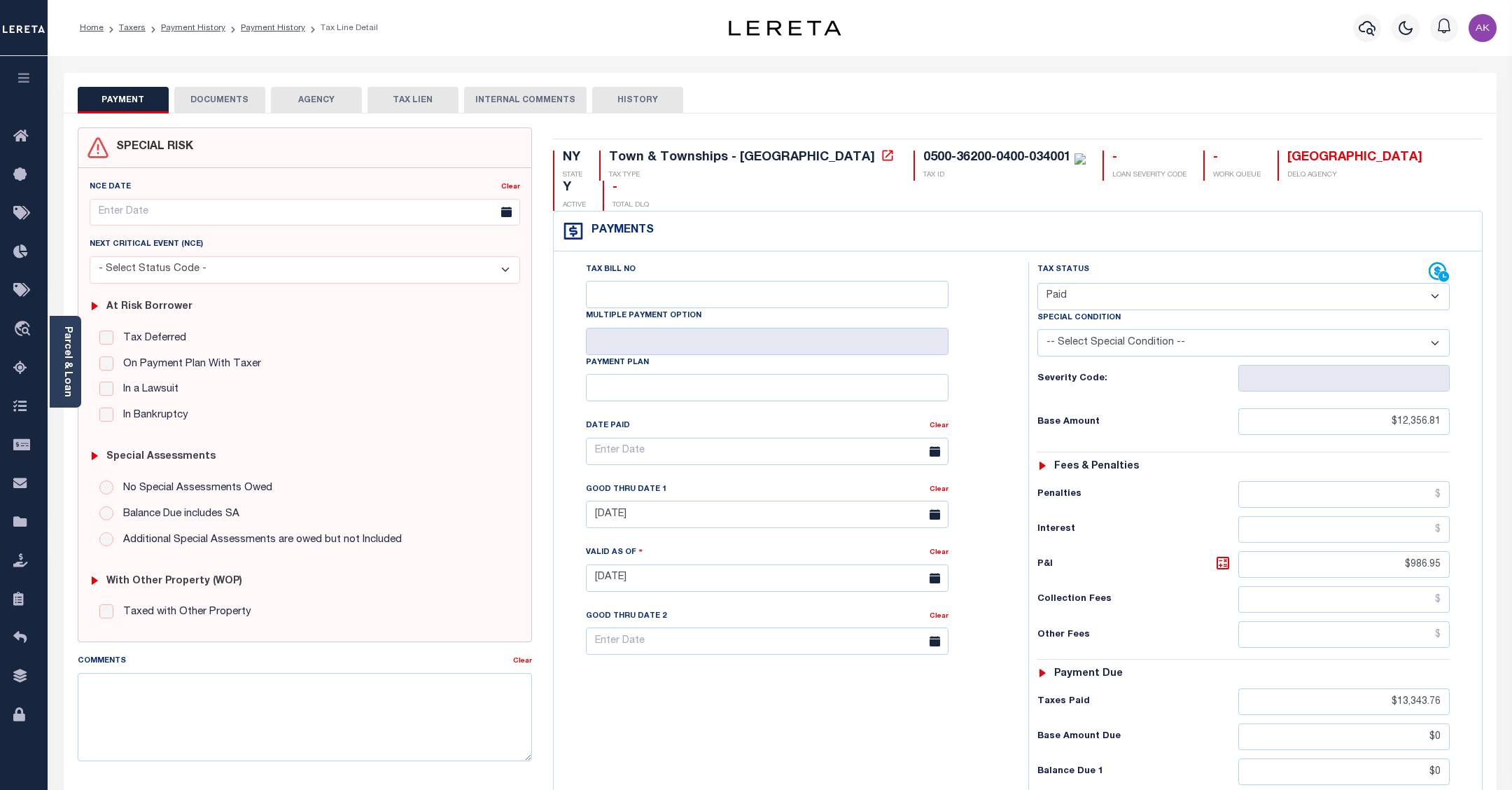
click at [238, 98] on button "DOCUMENTS" at bounding box center [220, 100] width 91 height 27
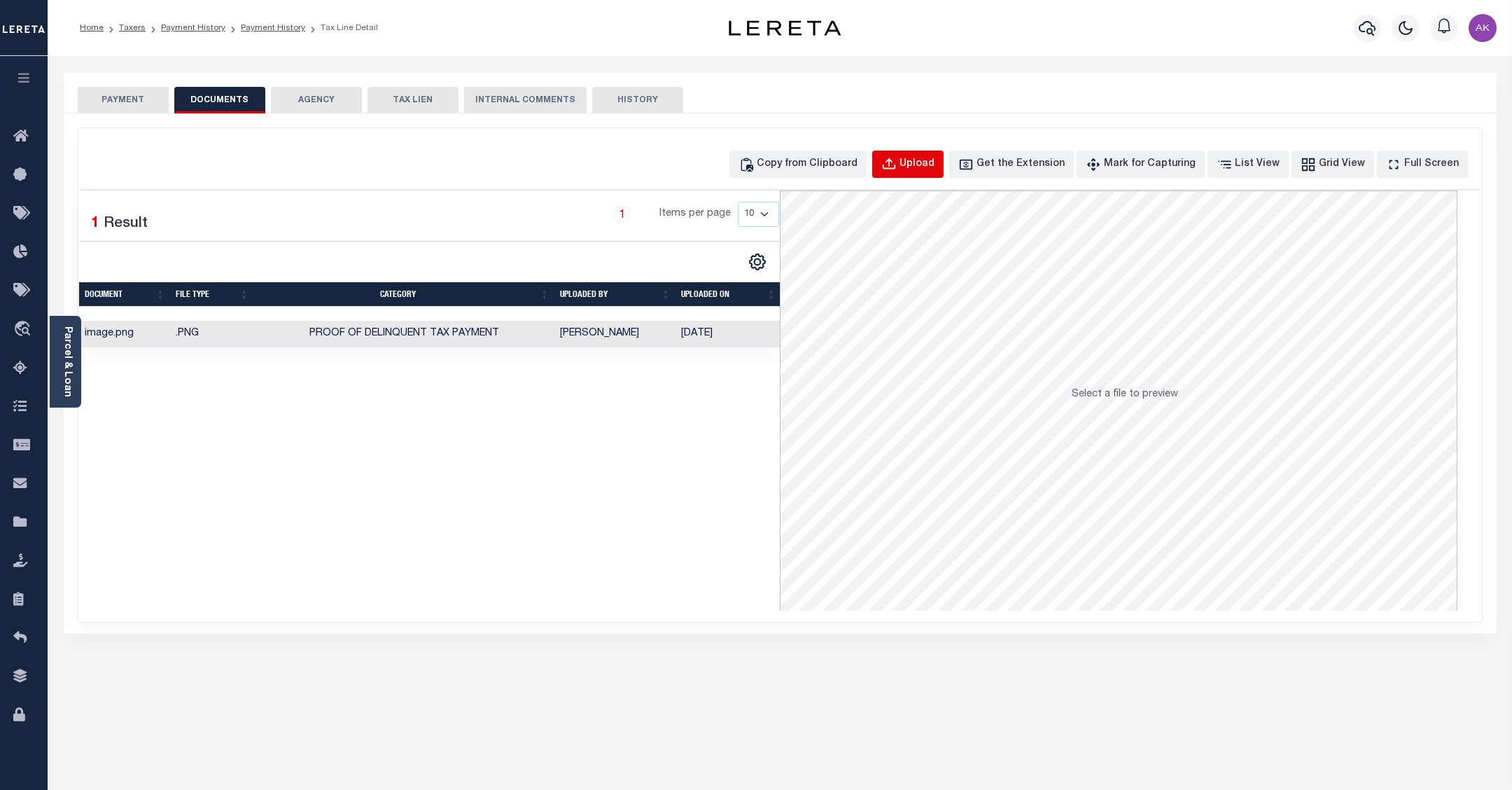
click at [933, 165] on div "Upload" at bounding box center [916, 164] width 35 height 16
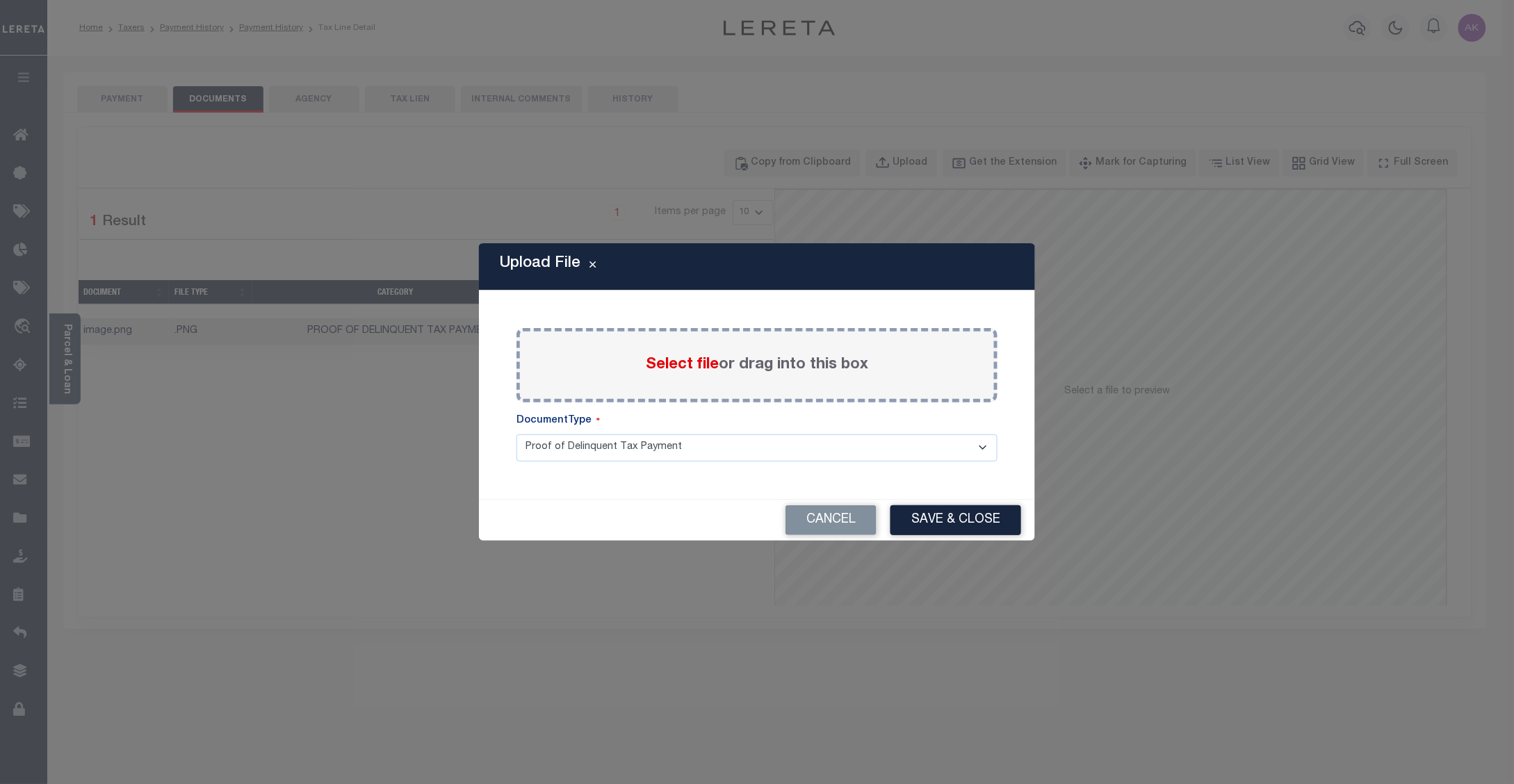
click at [684, 365] on span "Select file" at bounding box center [682, 365] width 73 height 16
click at [0, 0] on input "Select file or drag into this box" at bounding box center [0, 0] width 0 height 0
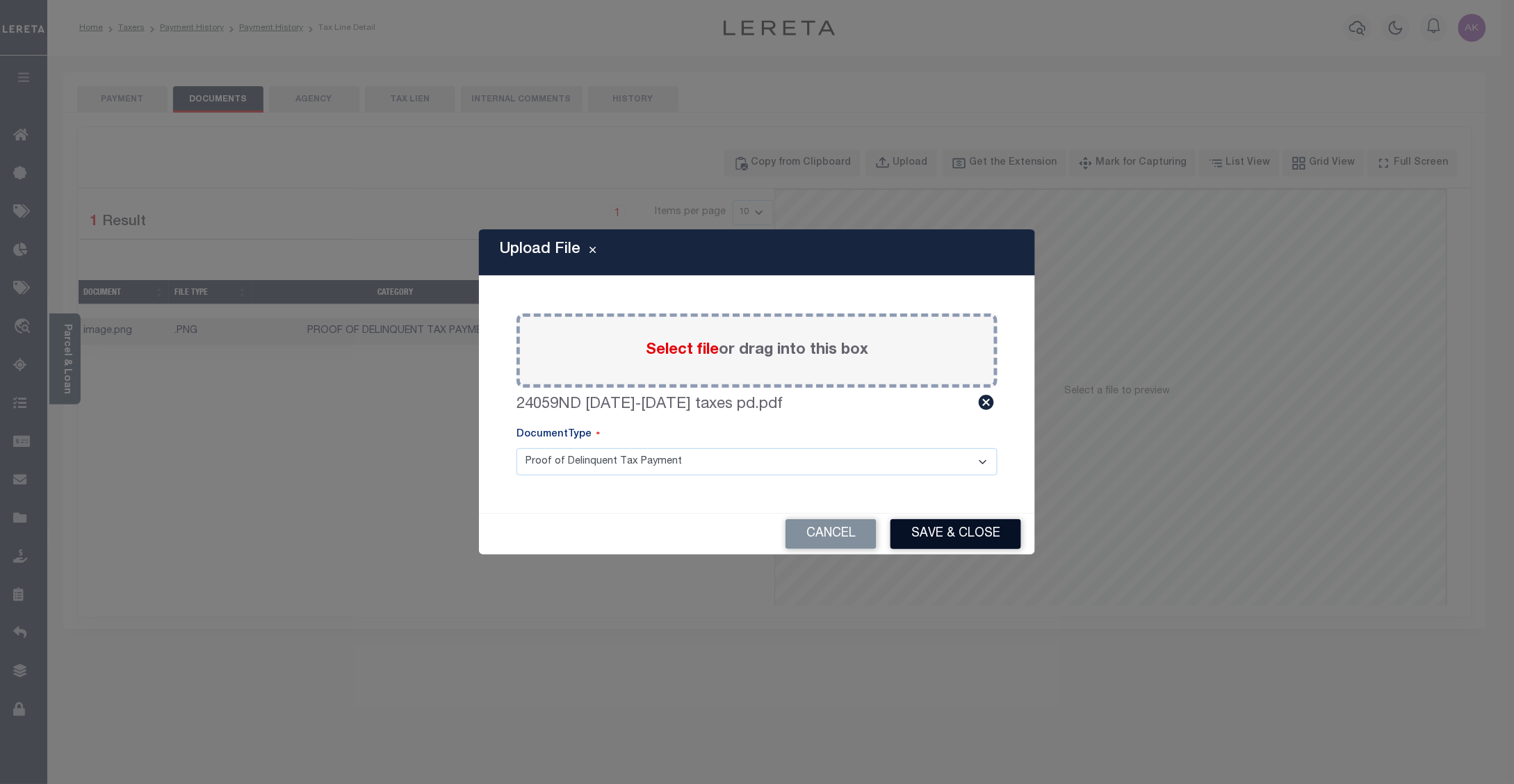
click at [962, 533] on button "Save & Close" at bounding box center [955, 534] width 130 height 30
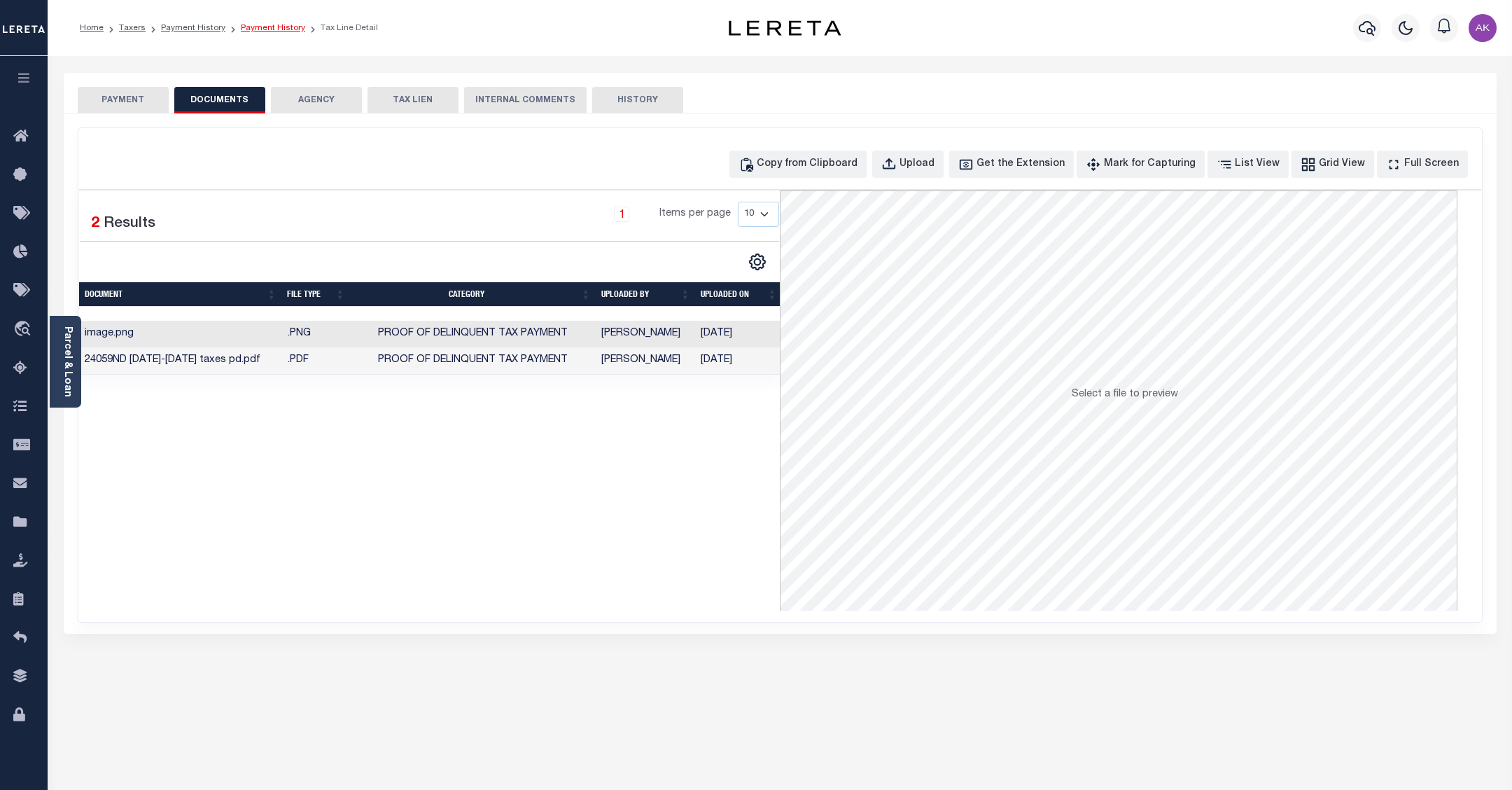
click at [263, 26] on link "Payment History" at bounding box center [273, 28] width 65 height 9
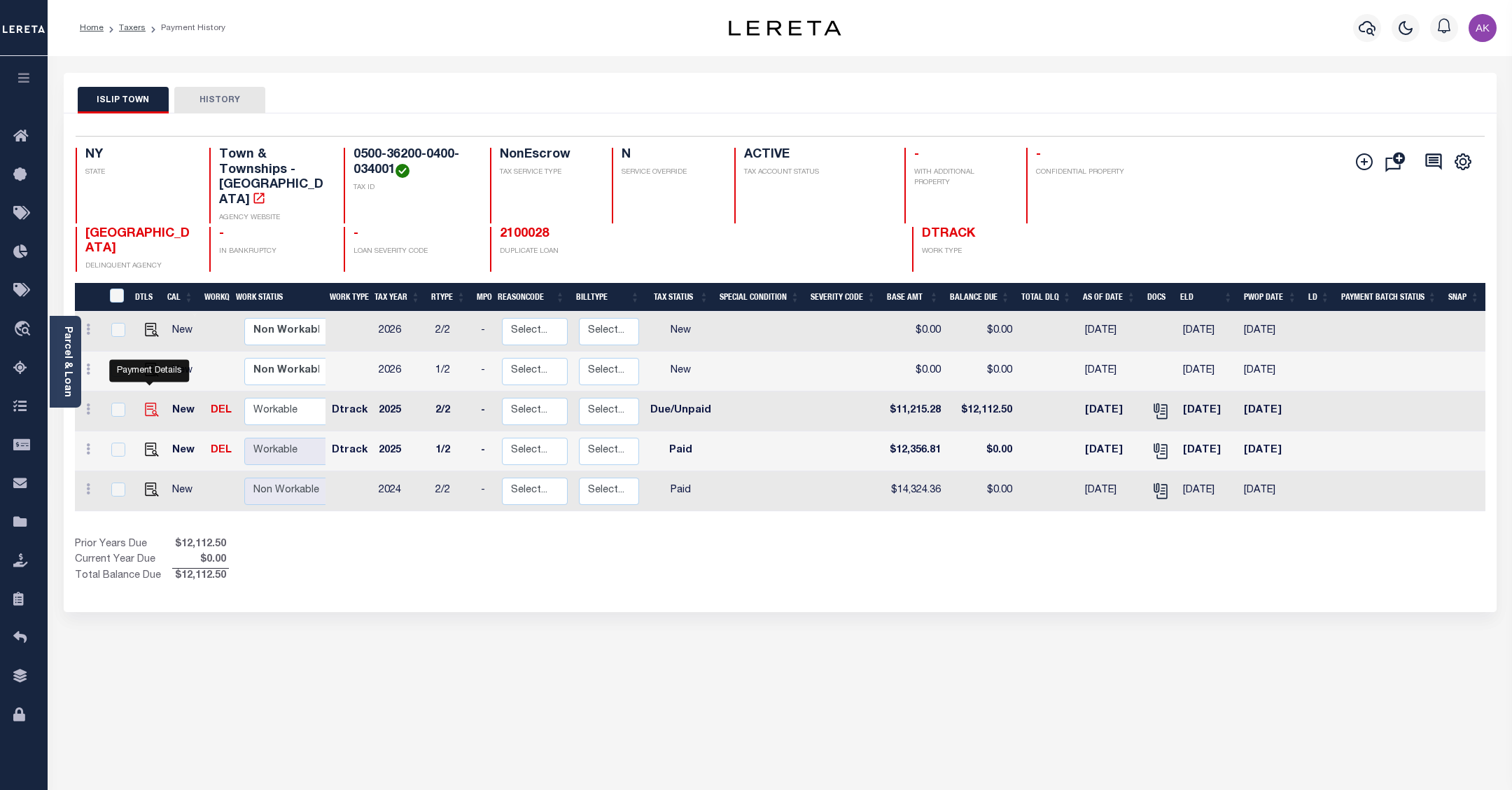
click at [148, 403] on img "" at bounding box center [152, 410] width 14 height 14
checkbox input "true"
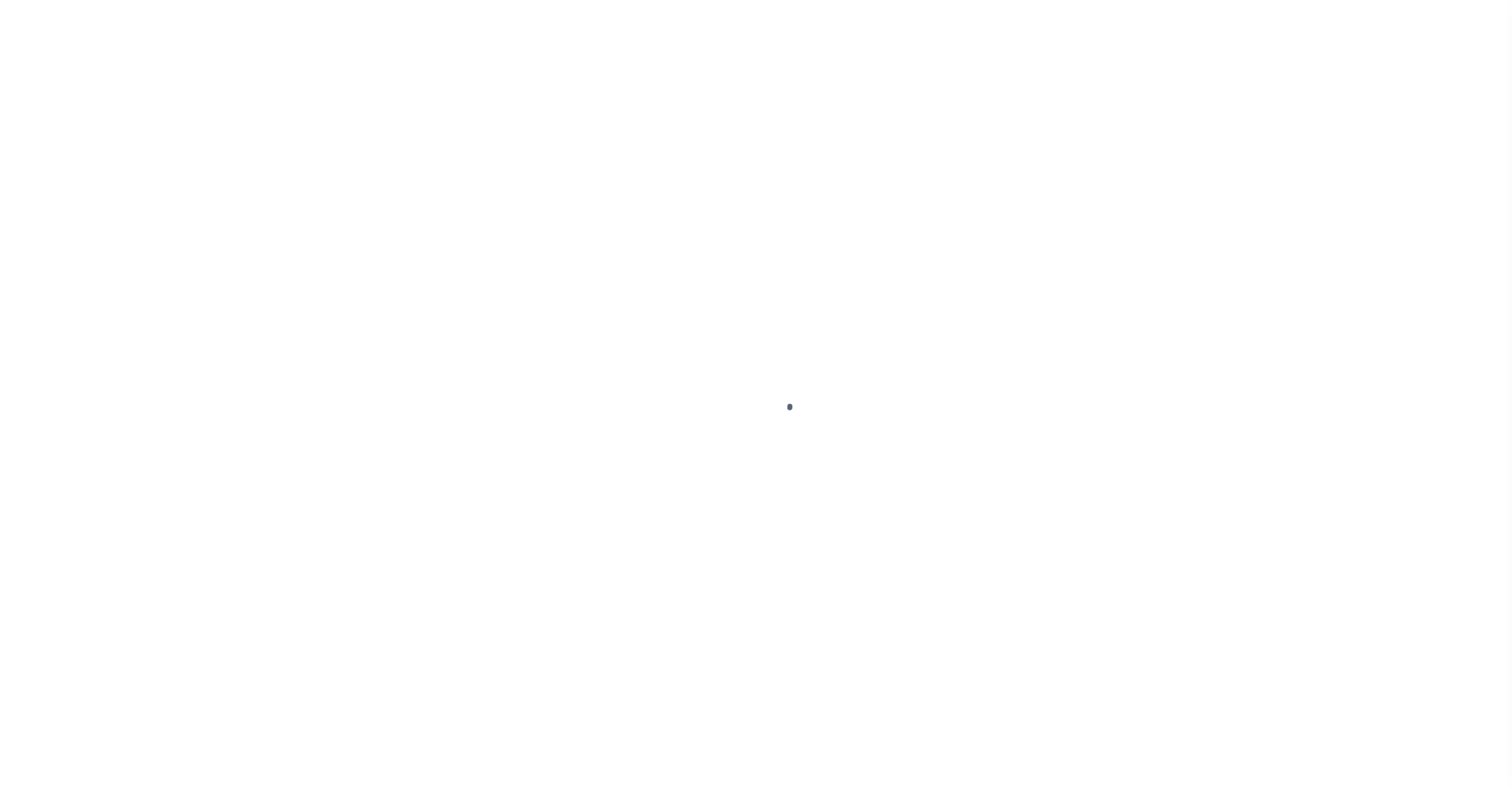
select select "DUE"
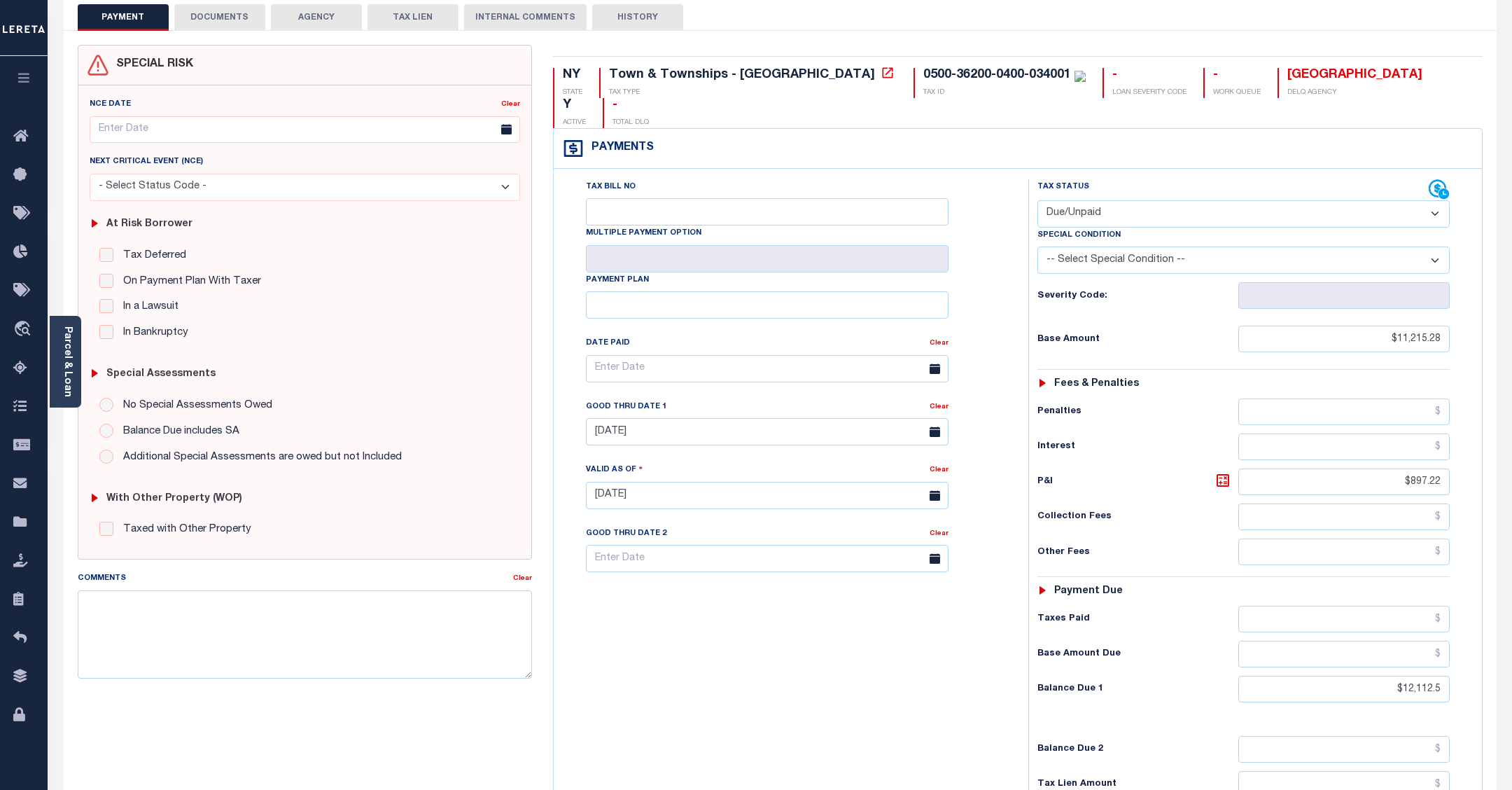
scroll to position [87, 0]
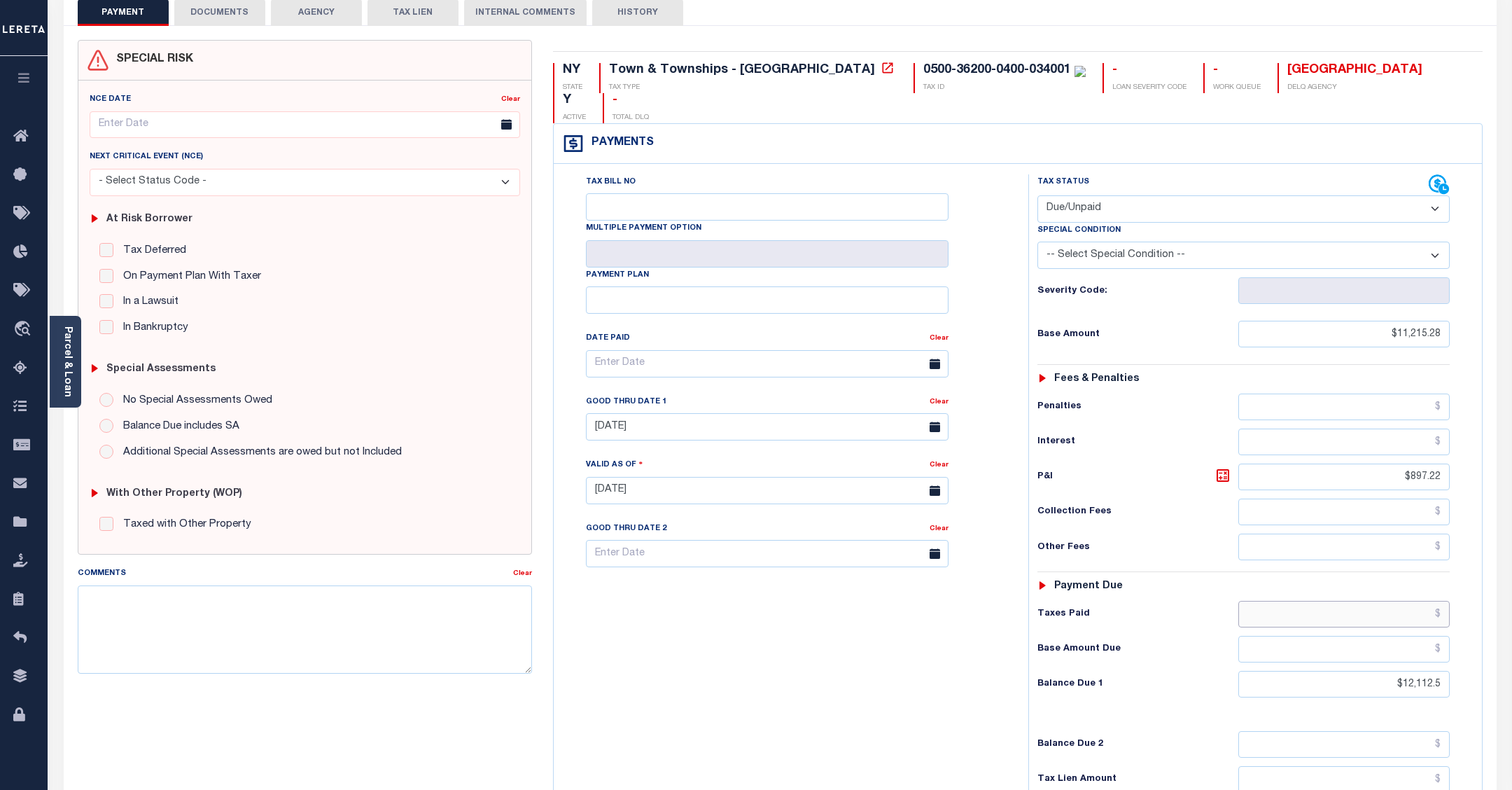
click at [1419, 600] on input "text" at bounding box center [1344, 614] width 211 height 27
type input "$12,112.50"
type input "[DATE]"
click at [1422, 636] on input "text" at bounding box center [1344, 649] width 211 height 27
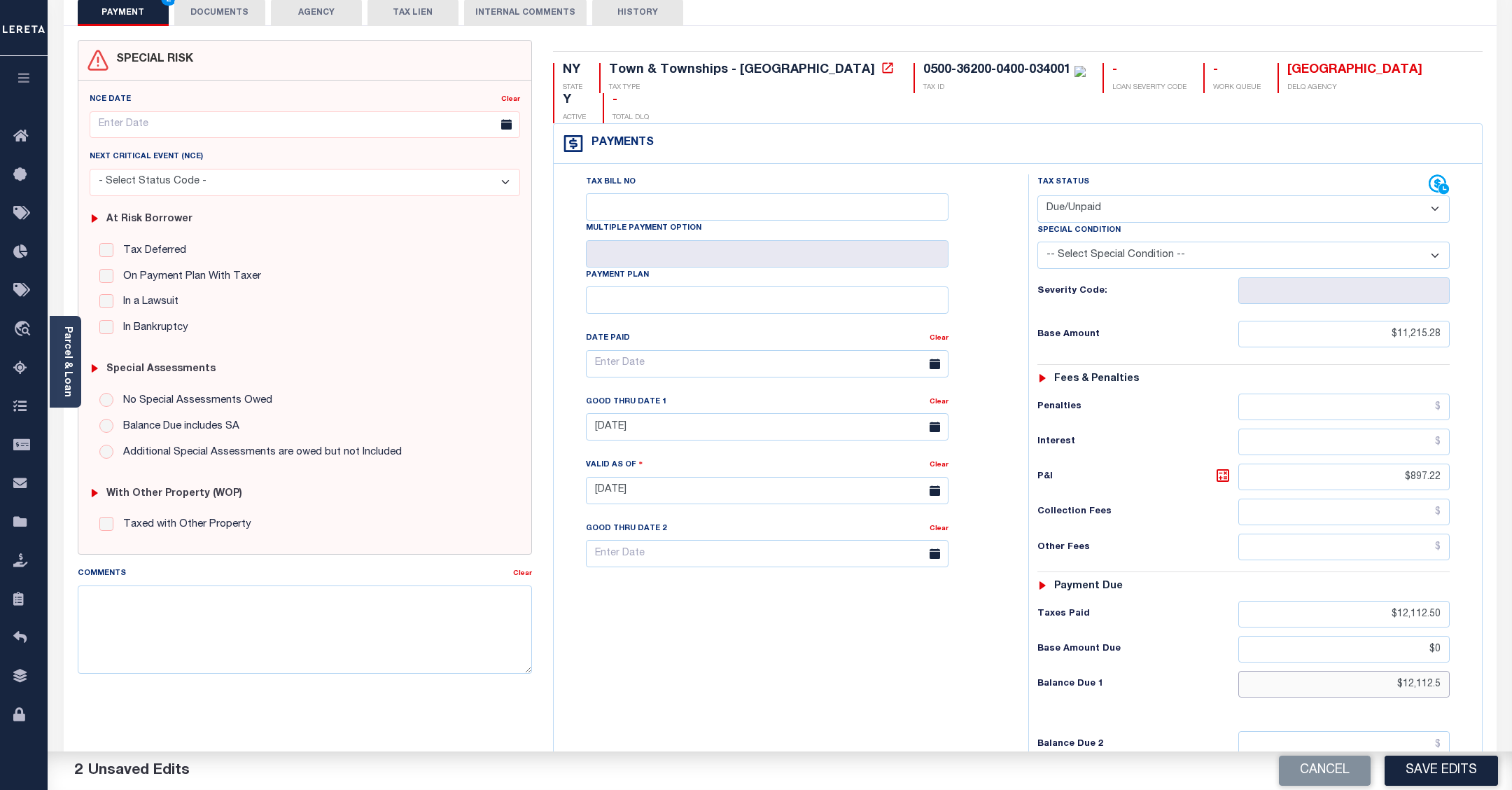
type input "$0.00"
drag, startPoint x: 1392, startPoint y: 659, endPoint x: 1481, endPoint y: 657, distance: 89.0
click at [1481, 657] on div "Payments Warning! Search Status is not "Completed", amounts can not be keyed. T…" at bounding box center [1018, 463] width 930 height 681
type input "$0.00"
click at [1436, 195] on select "- Select Status Code - Open Due/Unpaid Paid Incomplete No Tax Due Internal Refu…" at bounding box center [1244, 209] width 412 height 28
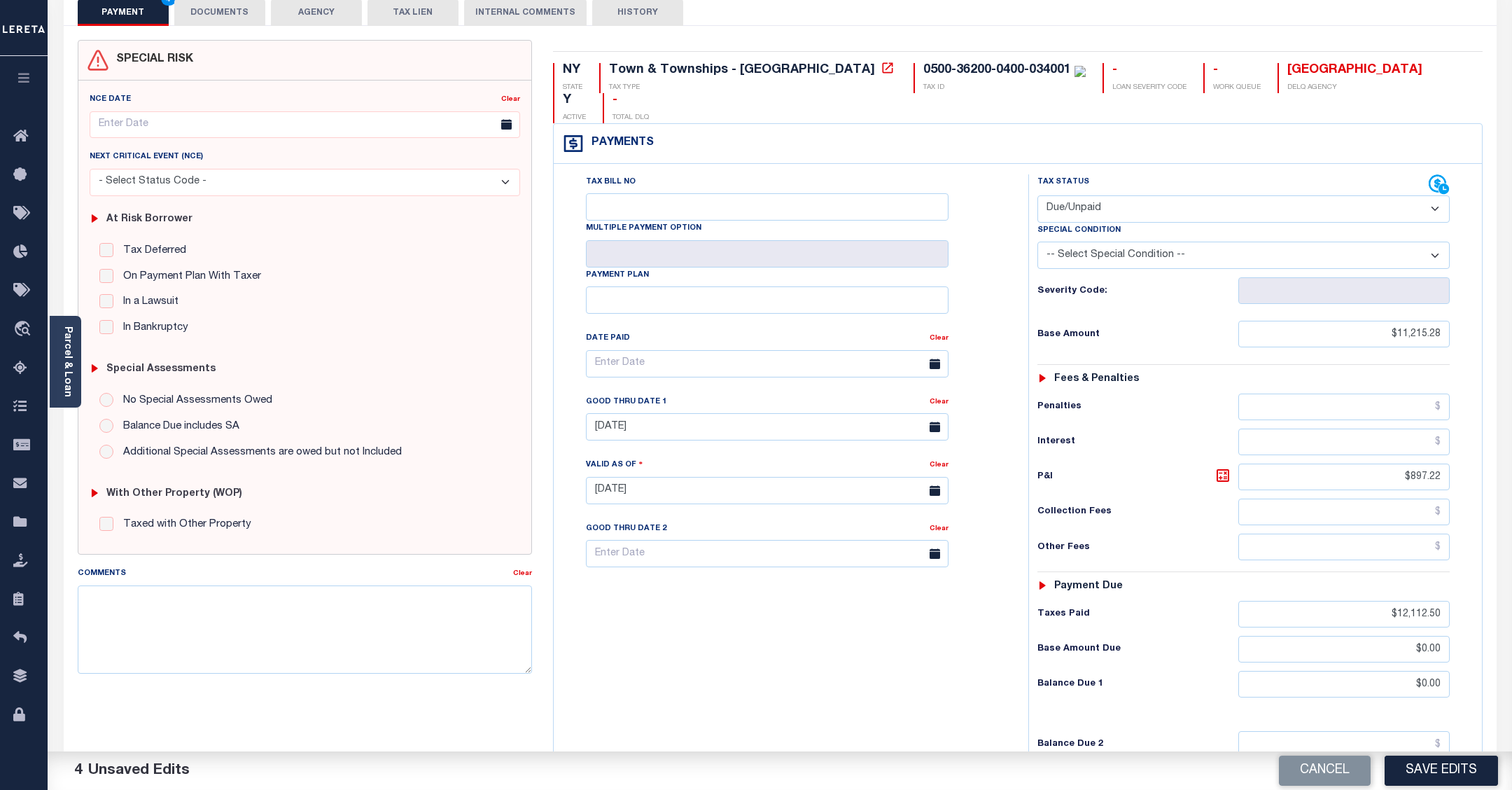
select select "PYD"
click at [1038, 195] on select "- Select Status Code - Open Due/Unpaid Paid Incomplete No Tax Due Internal Refu…" at bounding box center [1244, 209] width 412 height 28
click at [1430, 767] on button "Save Edits" at bounding box center [1441, 770] width 113 height 30
checkbox input "false"
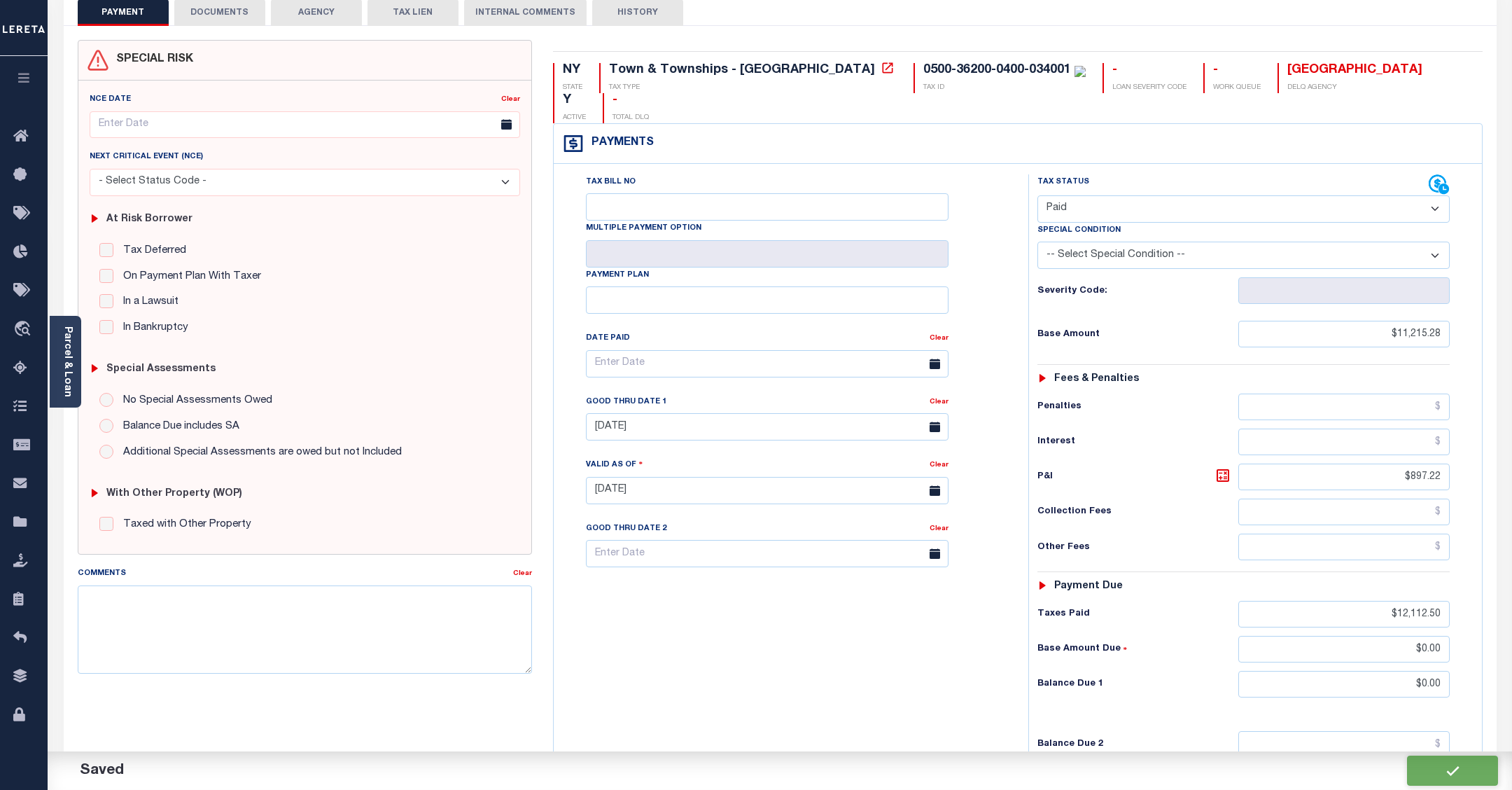
checkbox input "false"
type input "$11,215.28"
type input "$897.22"
type input "$12,112.5"
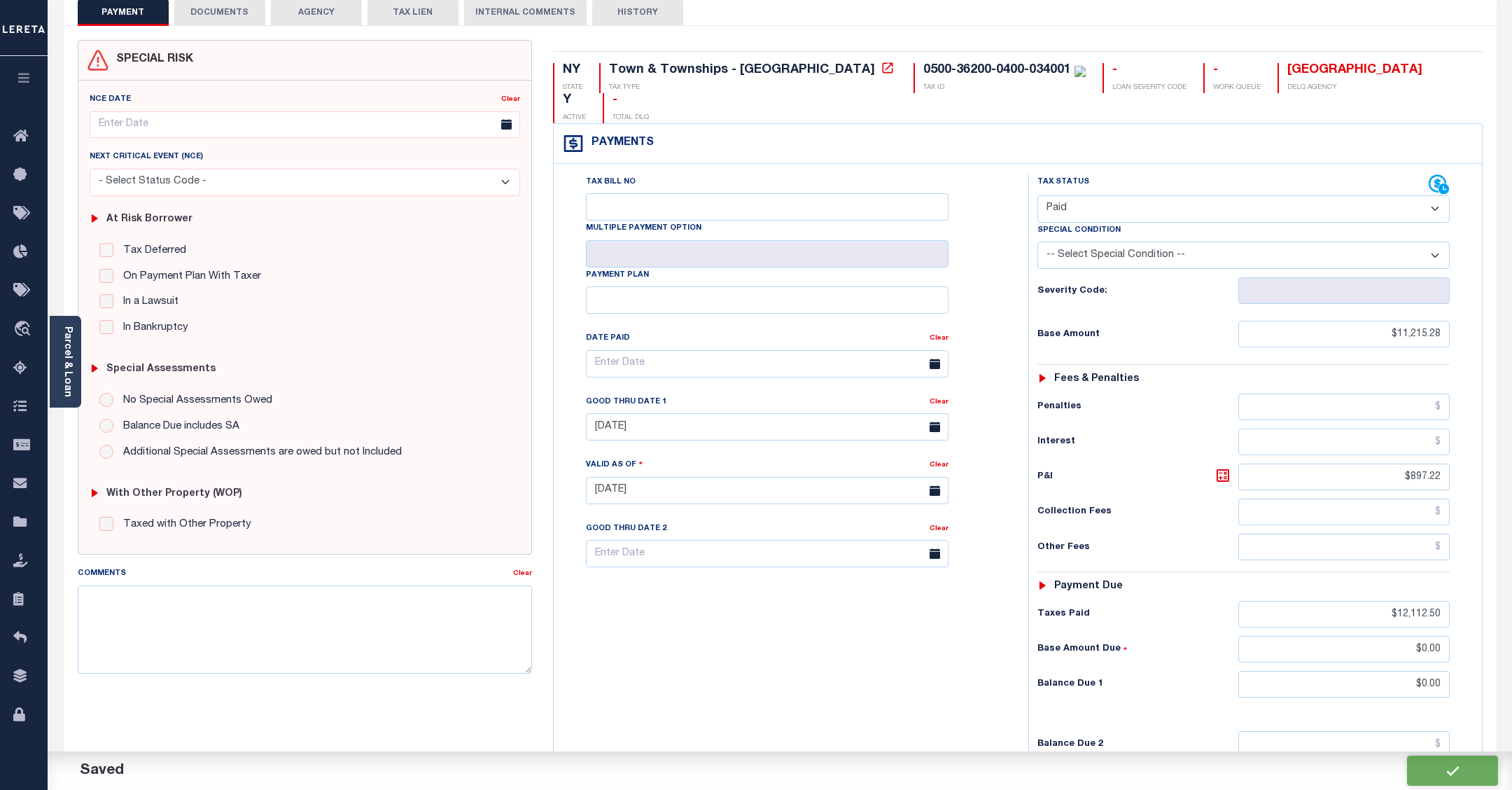
type input "$0"
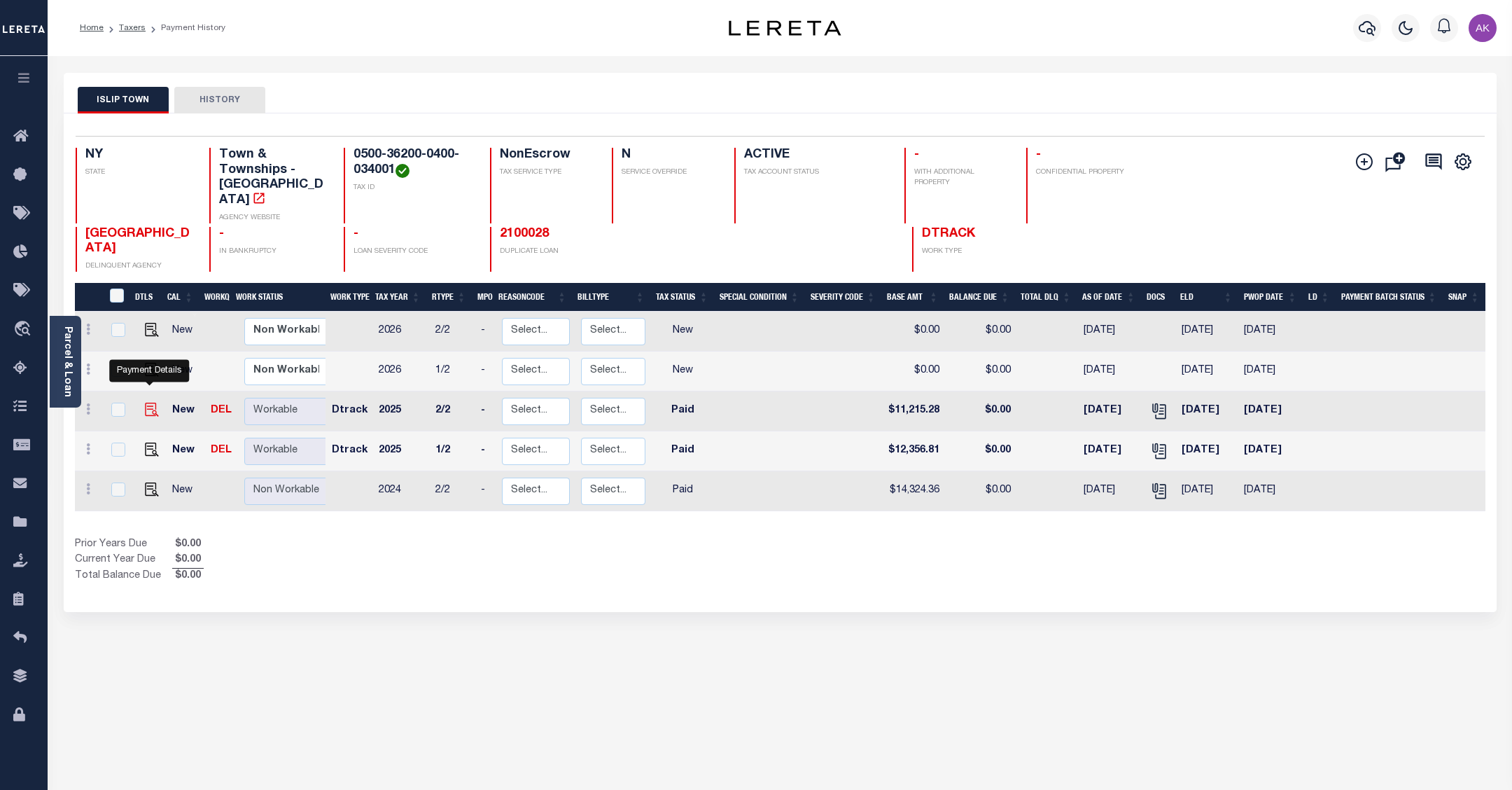
click at [147, 403] on img "" at bounding box center [152, 410] width 14 height 14
checkbox input "true"
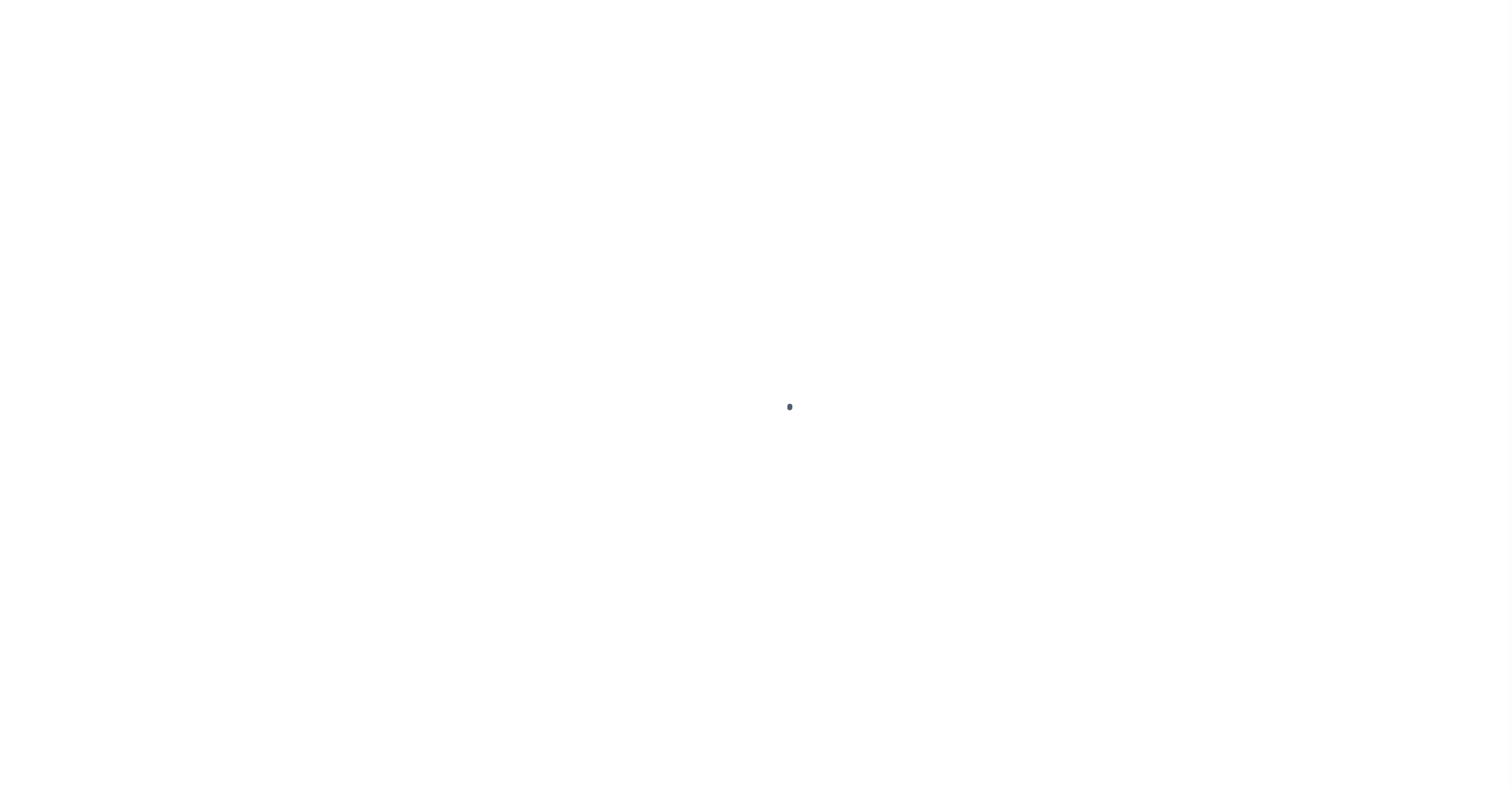
select select "PYD"
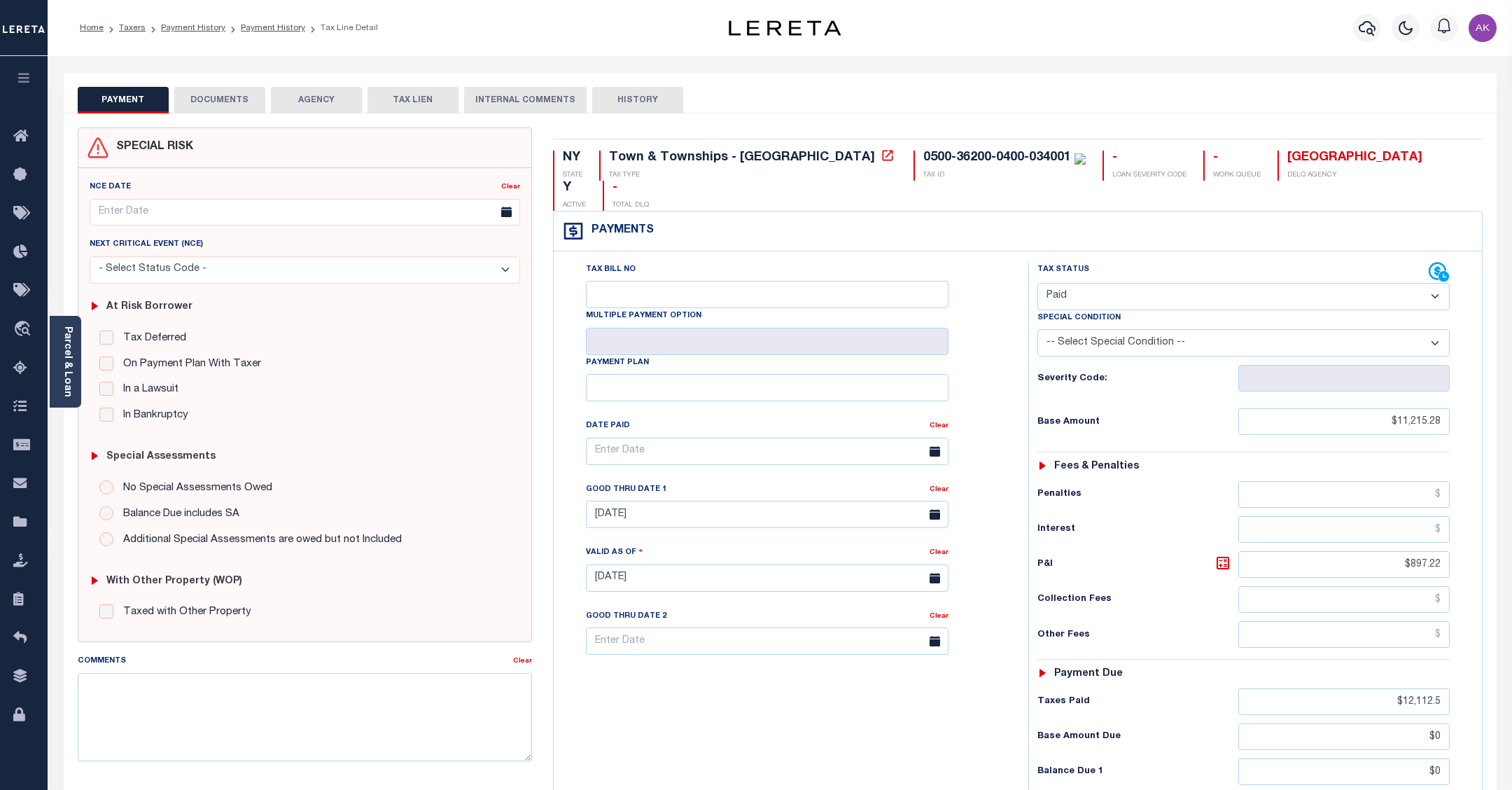
click at [219, 97] on button "DOCUMENTS" at bounding box center [220, 100] width 91 height 27
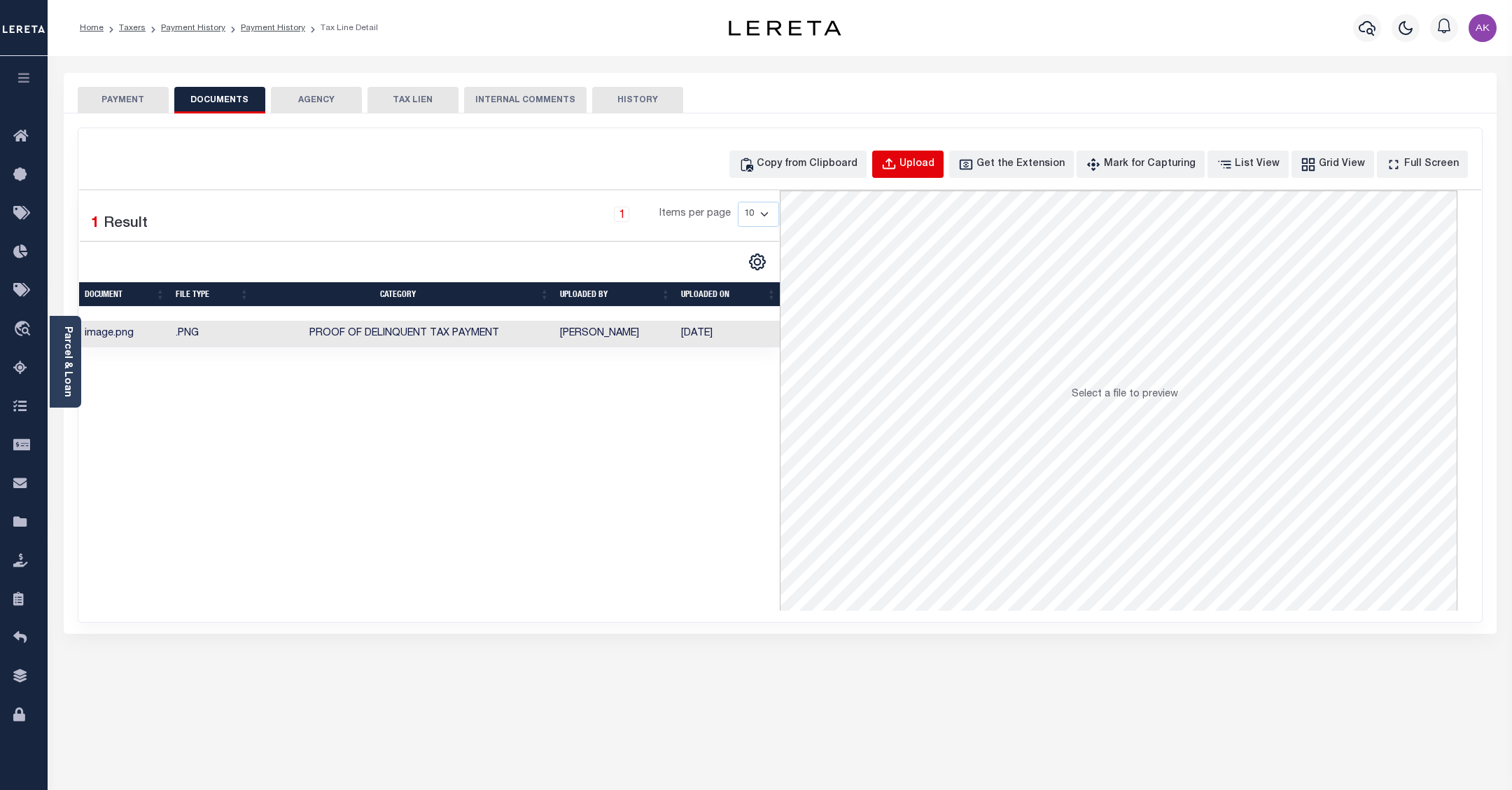
click at [935, 163] on div "Upload" at bounding box center [916, 164] width 35 height 16
select select "POP"
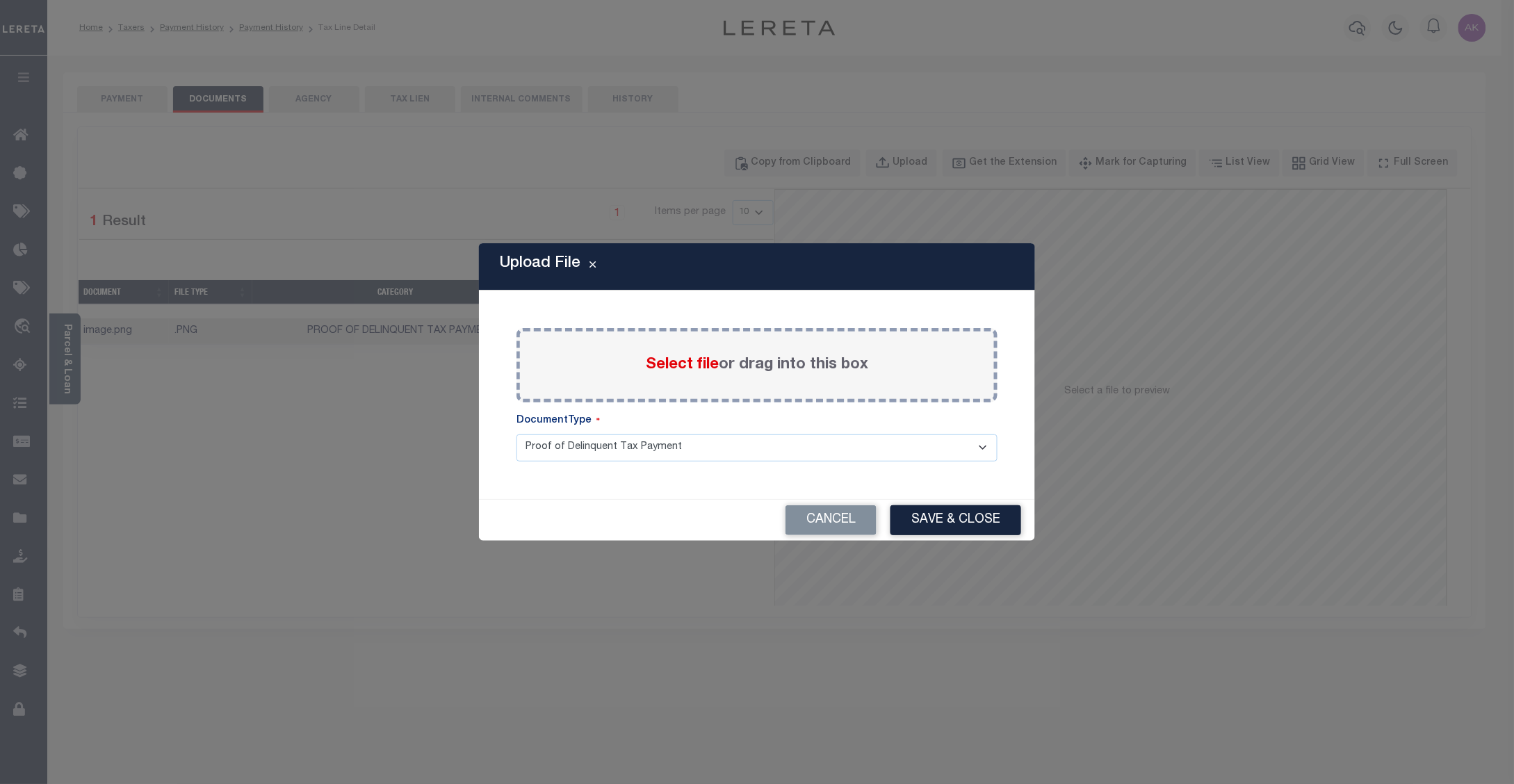
click at [669, 362] on span "Select file" at bounding box center [682, 365] width 73 height 16
click at [0, 0] on input "Select file or drag into this box" at bounding box center [0, 0] width 0 height 0
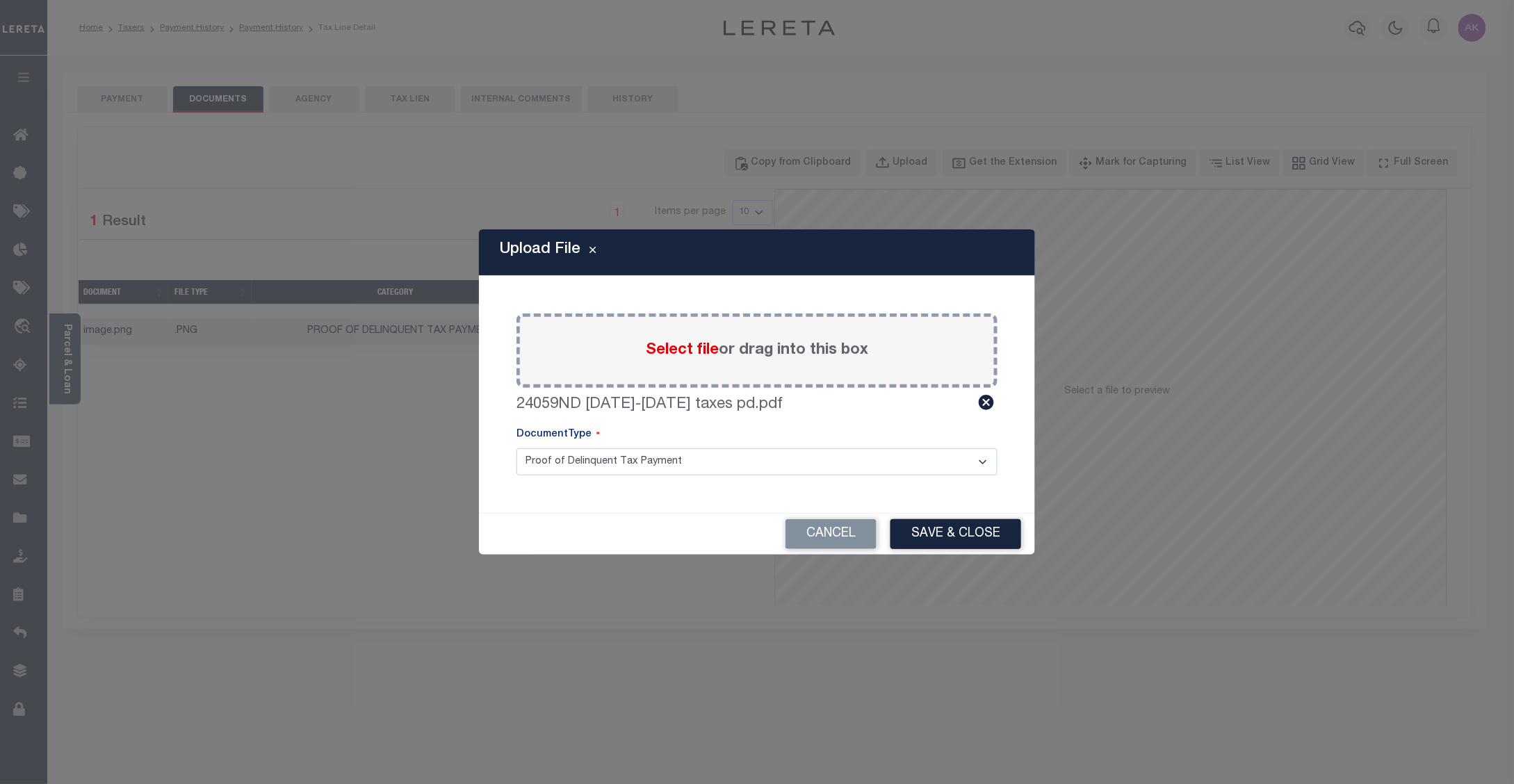
click at [942, 536] on button "Save & Close" at bounding box center [955, 534] width 130 height 30
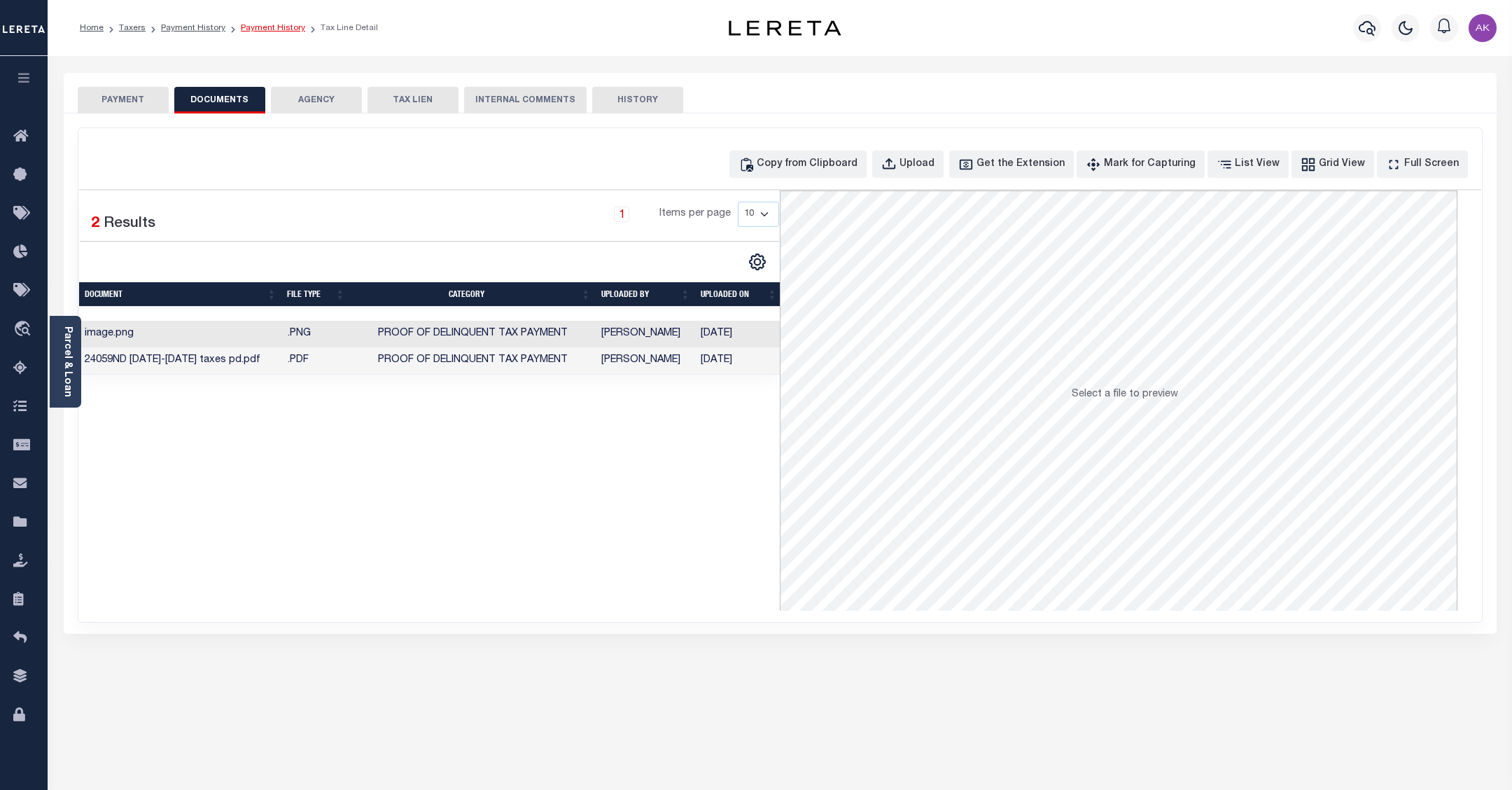
click at [282, 24] on link "Payment History" at bounding box center [273, 28] width 65 height 9
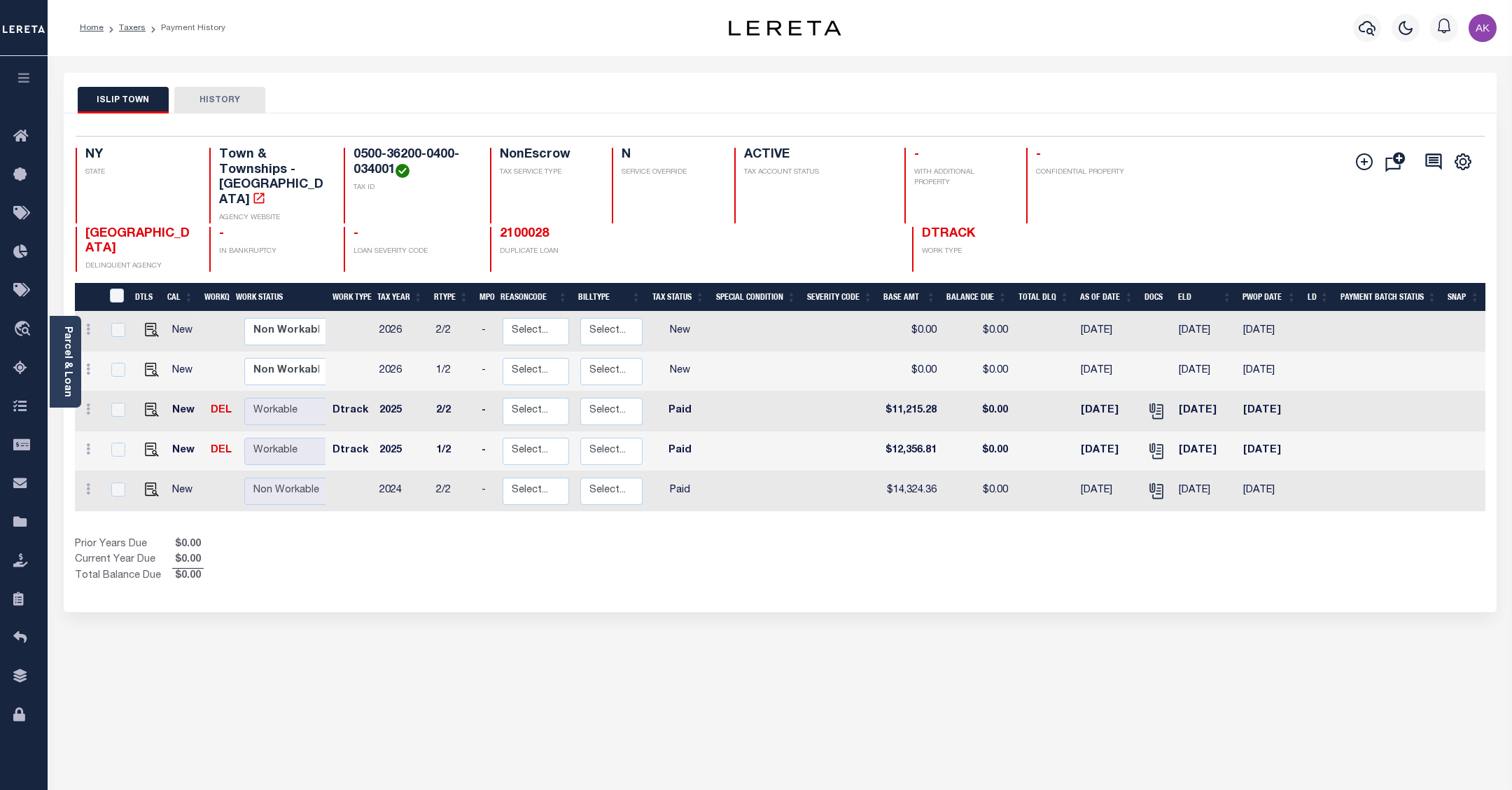
drag, startPoint x: 212, startPoint y: 435, endPoint x: 901, endPoint y: 75, distance: 777.4
click at [212, 445] on link "DEL" at bounding box center [221, 450] width 21 height 9
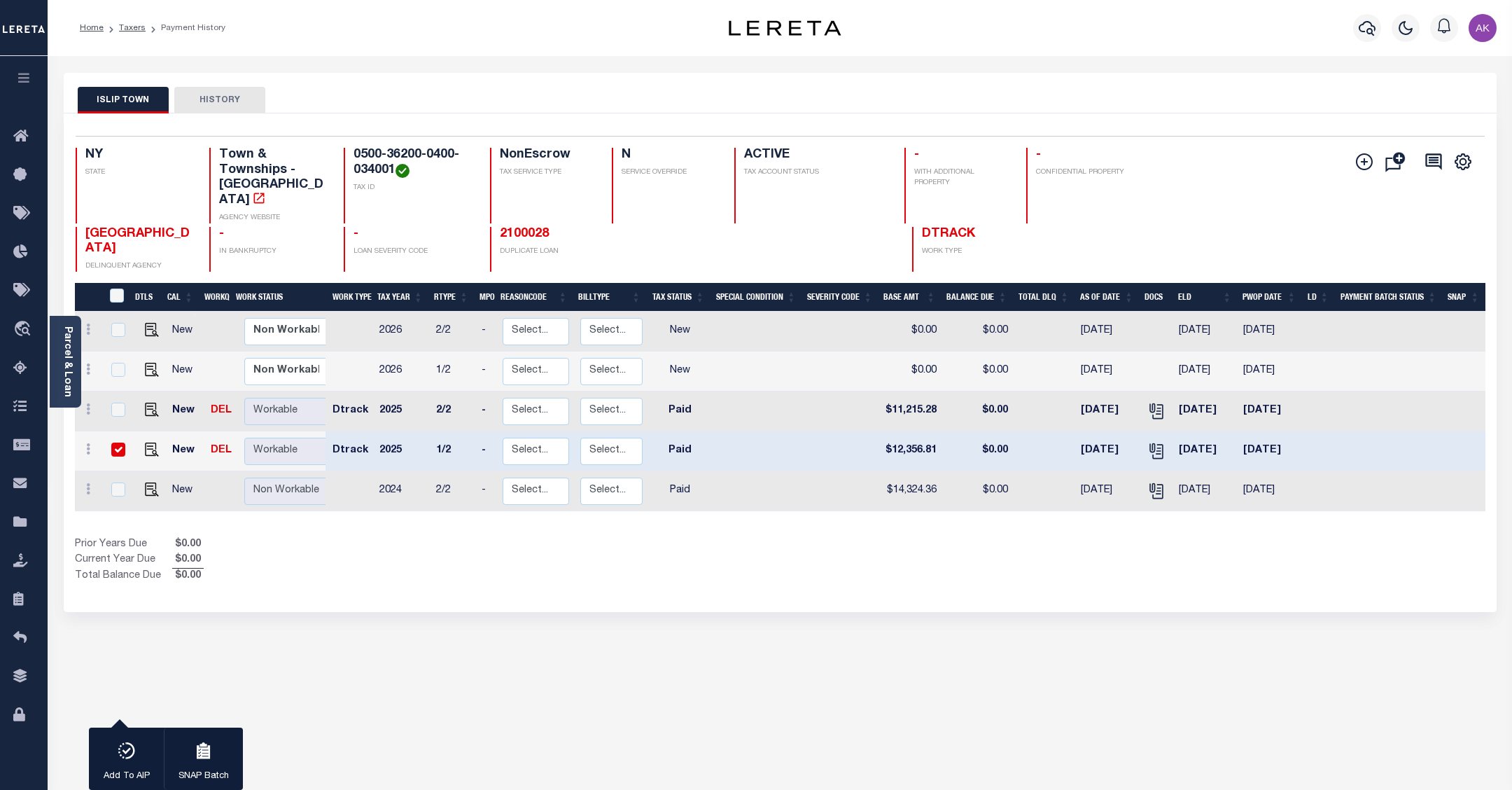
checkbox input "true"
click at [120, 442] on input "checkbox" at bounding box center [118, 449] width 14 height 14
checkbox input "false"
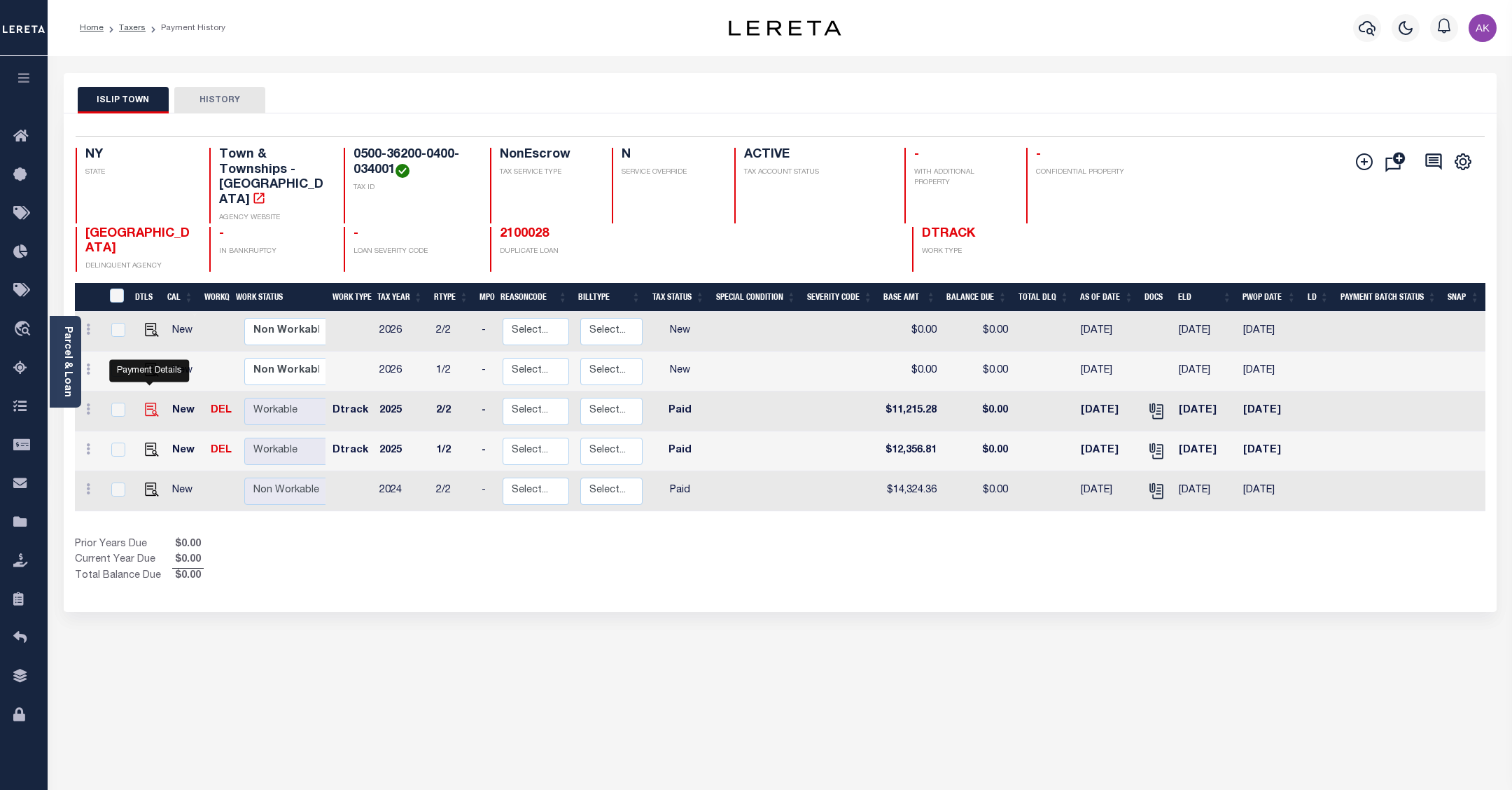
click at [145, 403] on img "" at bounding box center [152, 410] width 14 height 14
checkbox input "true"
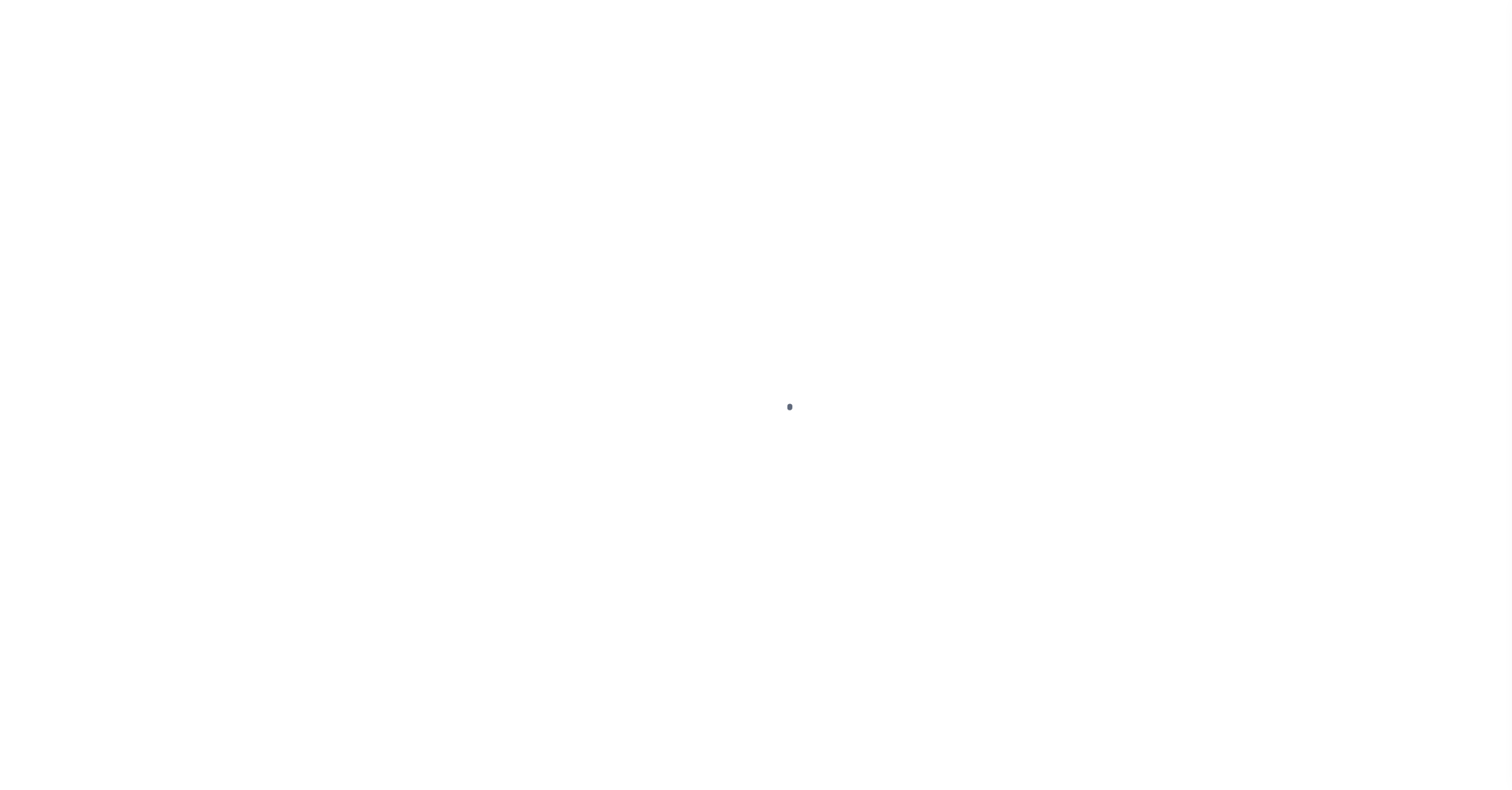
select select "PYD"
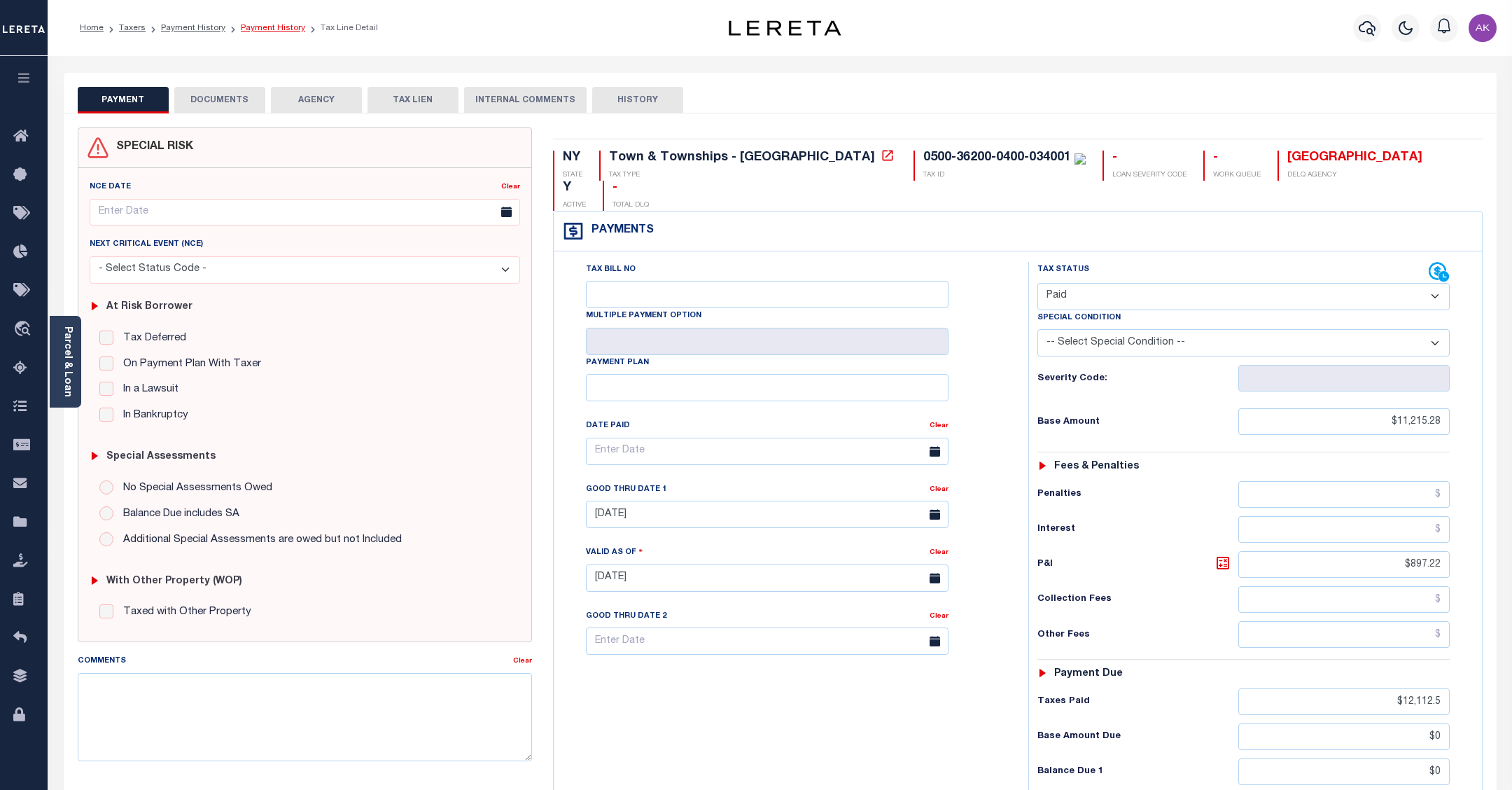
click at [277, 30] on link "Payment History" at bounding box center [273, 28] width 65 height 9
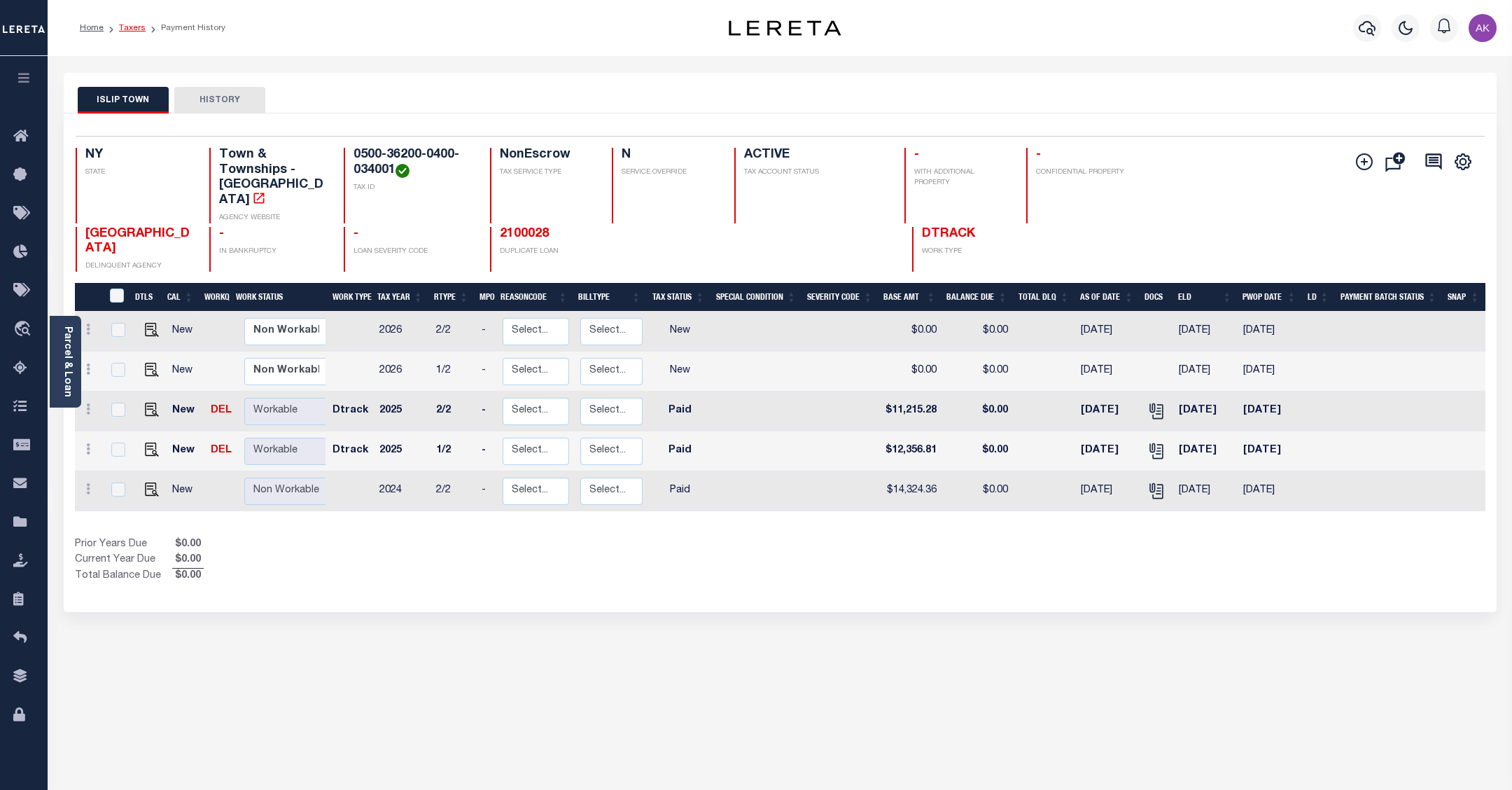
click at [134, 28] on link "Taxers" at bounding box center [132, 28] width 27 height 9
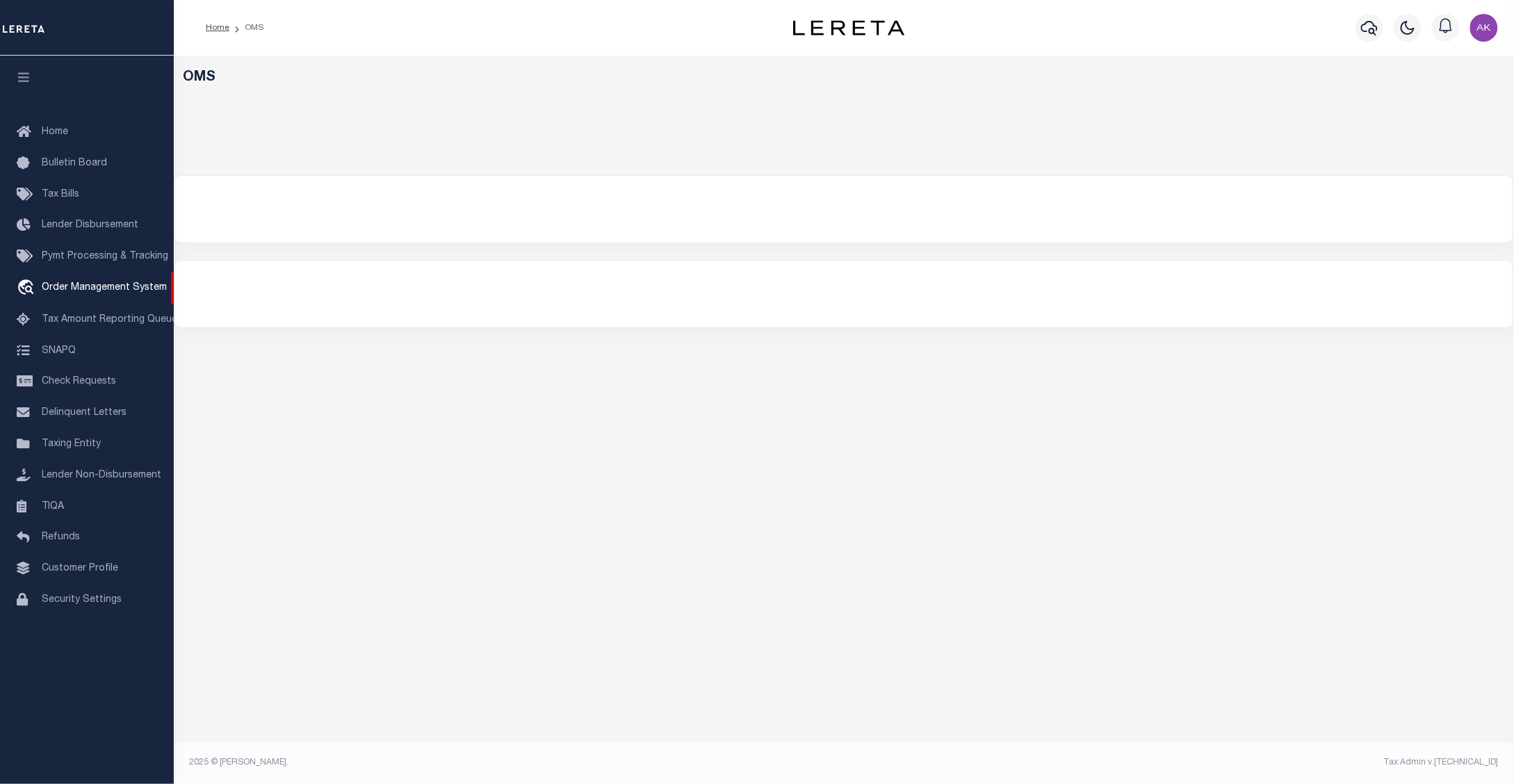
select select "200"
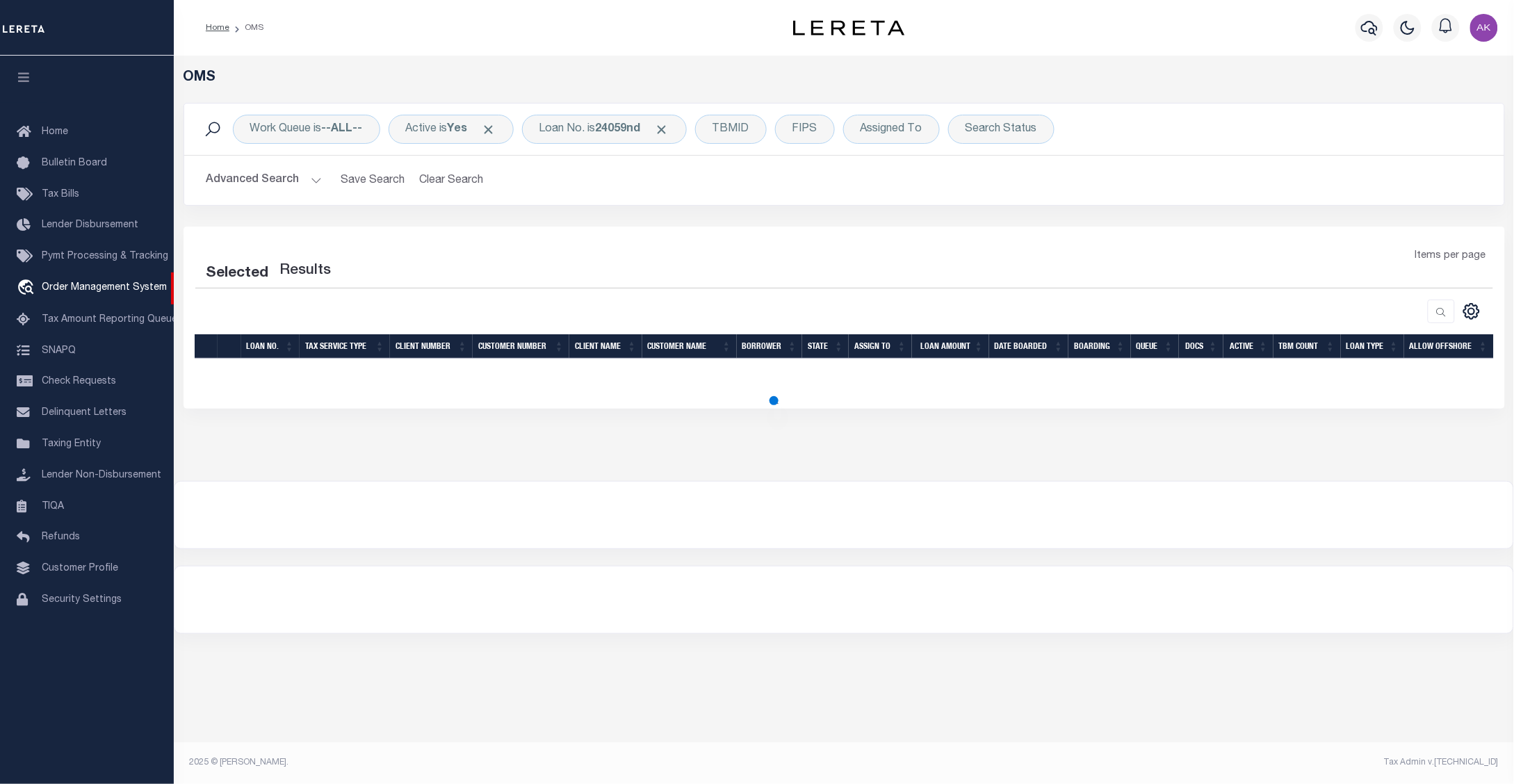
select select "200"
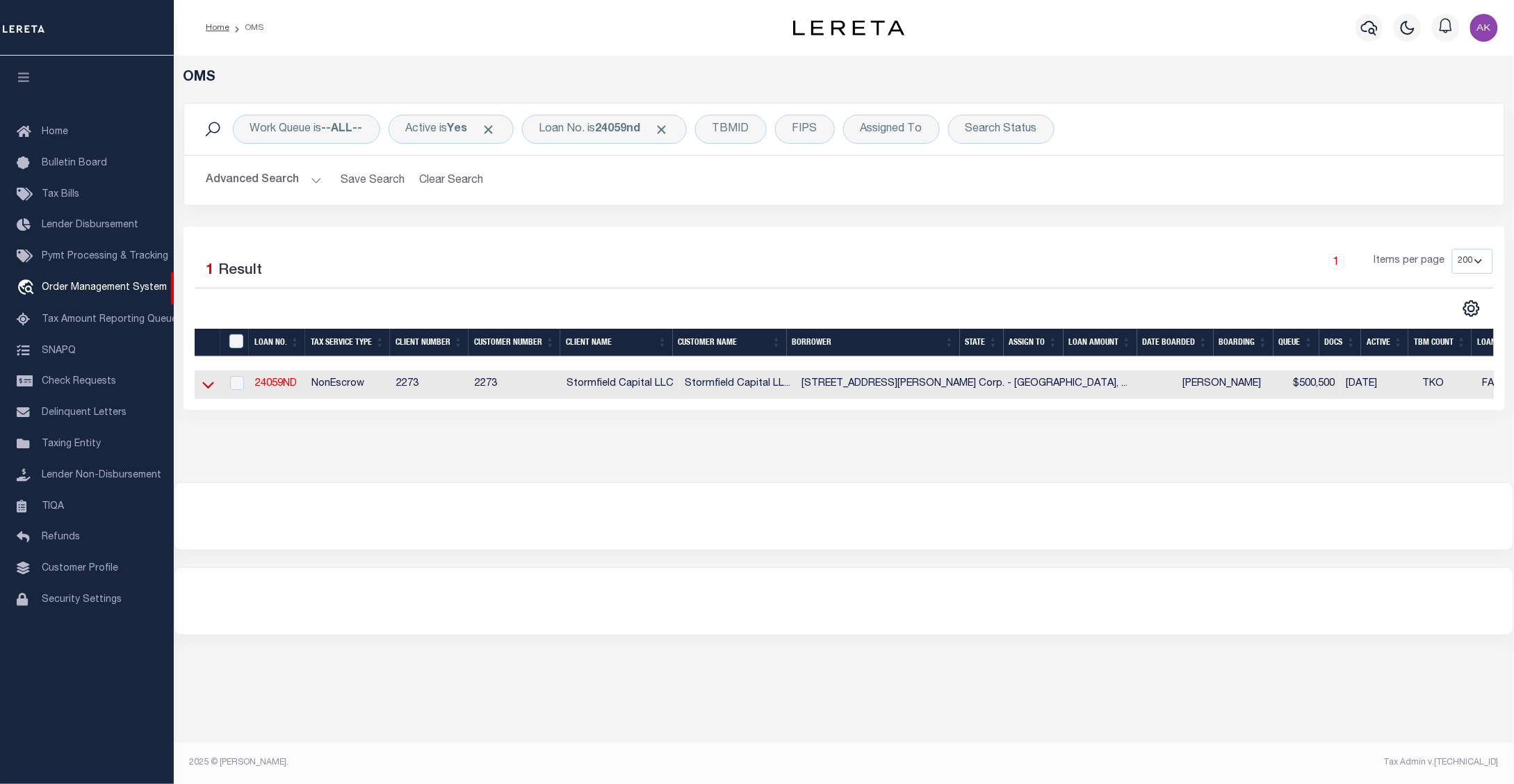
click at [207, 386] on icon at bounding box center [208, 384] width 12 height 15
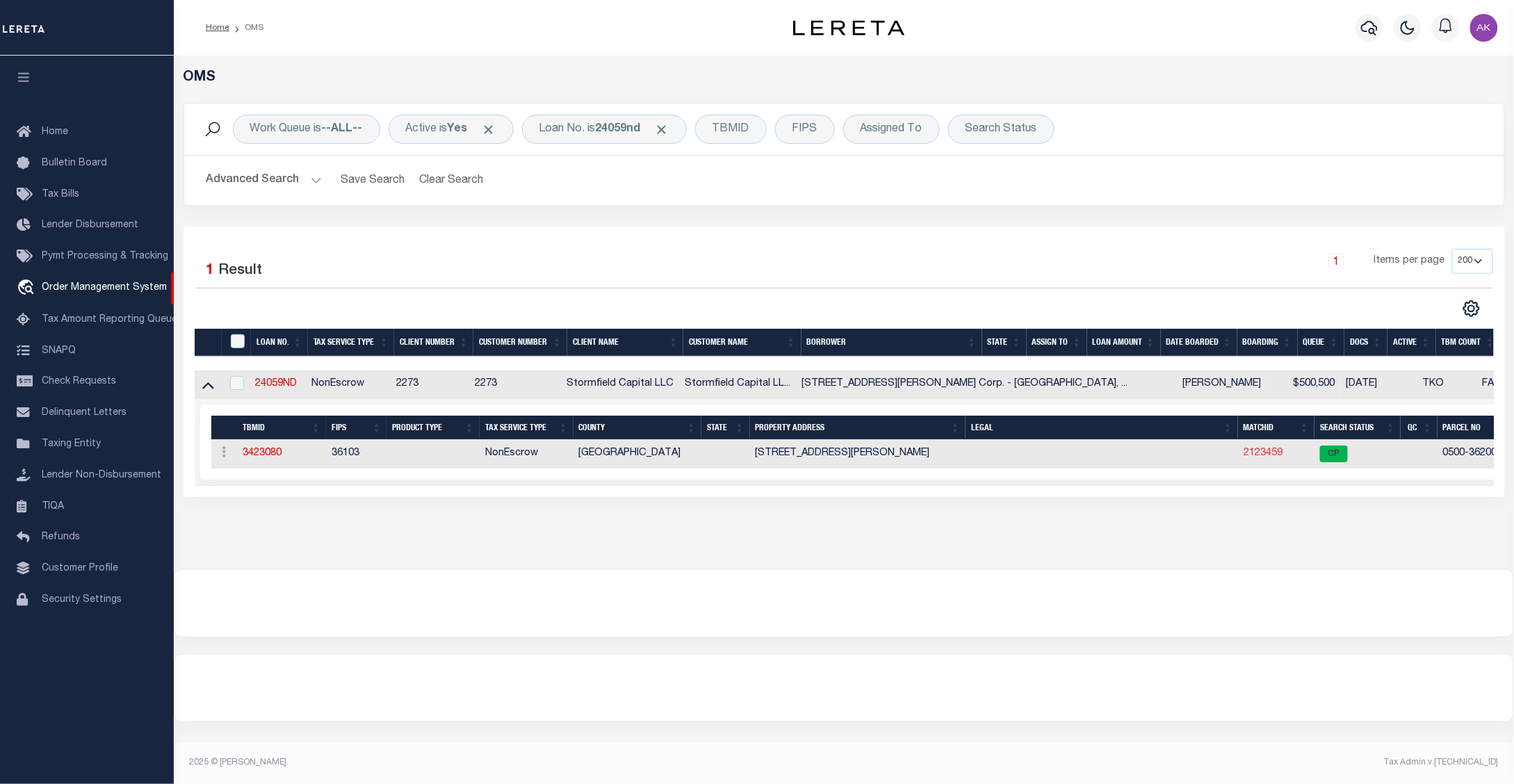
click at [1244, 453] on link "2123459" at bounding box center [1263, 453] width 39 height 9
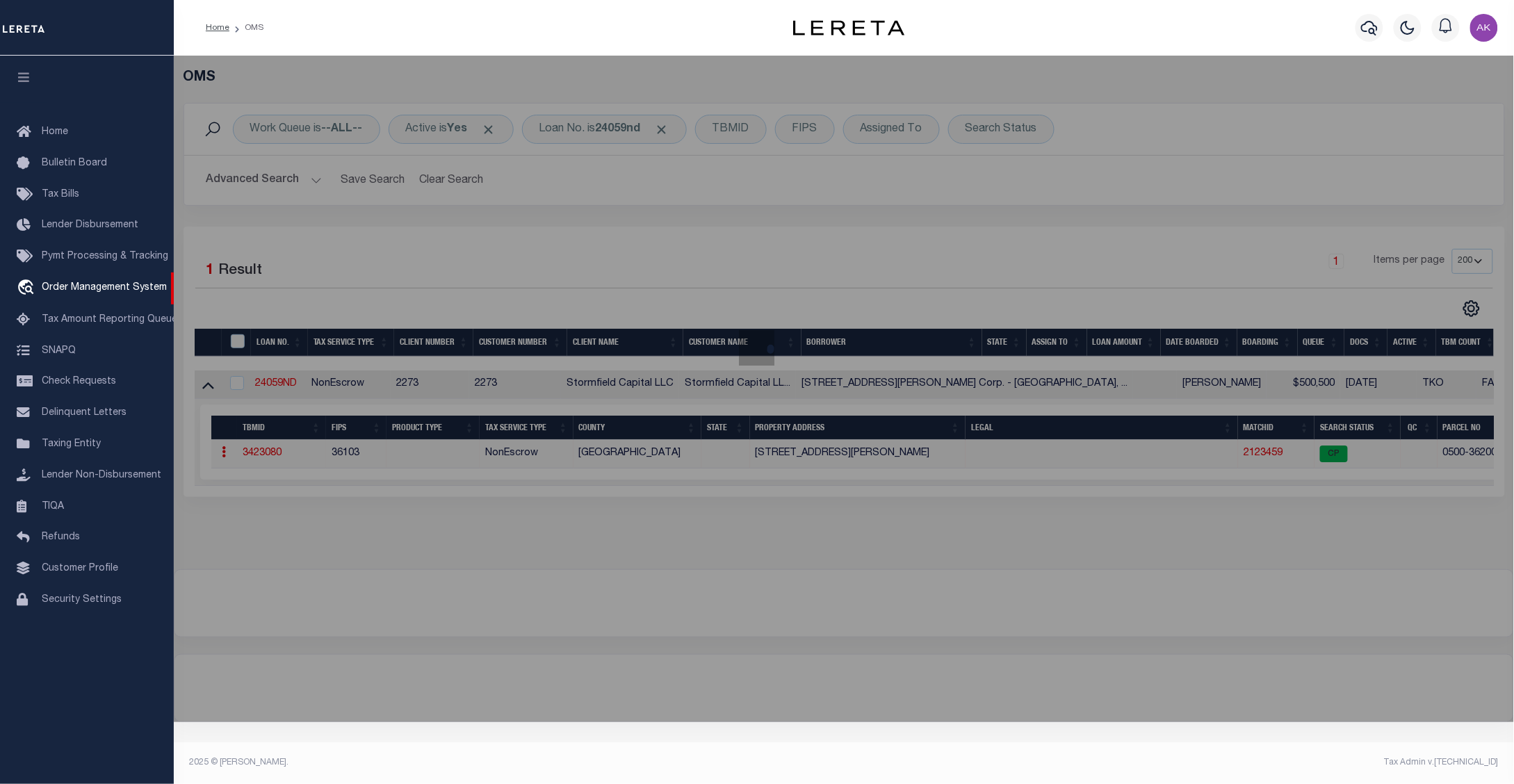
checkbox input "false"
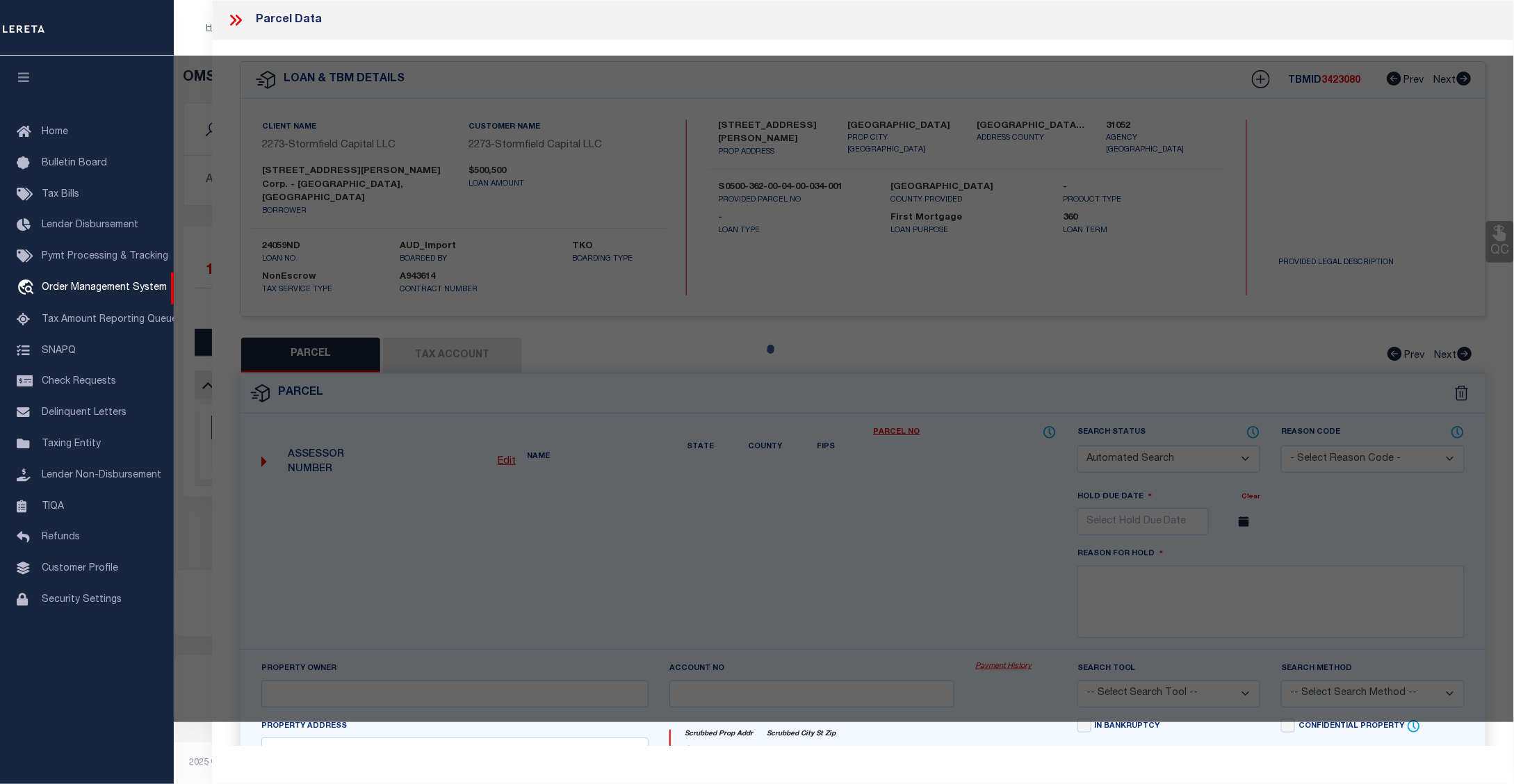
select select "CP"
type input "720 [PERSON_NAME] ROAD CORP"
select select
type input "[STREET_ADDRESS][PERSON_NAME]"
checkbox input "false"
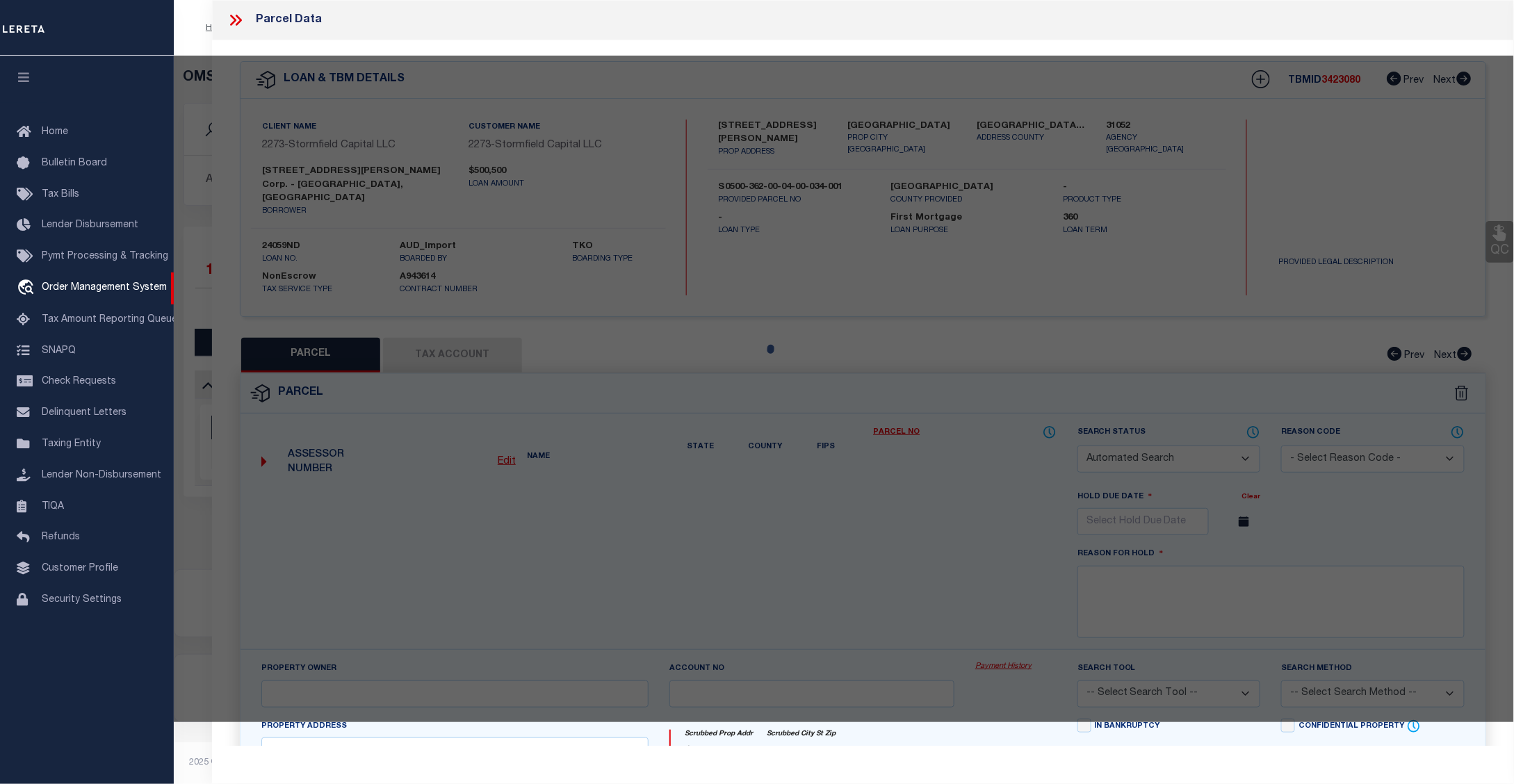
type input "WEST ISLIP NY 11795"
type textarea "ACRE CALULATED 0.33 Tax Map Number: 0500362000400034001"
type textarea "Information Only - Installment Tax Years Based on Agency Review"
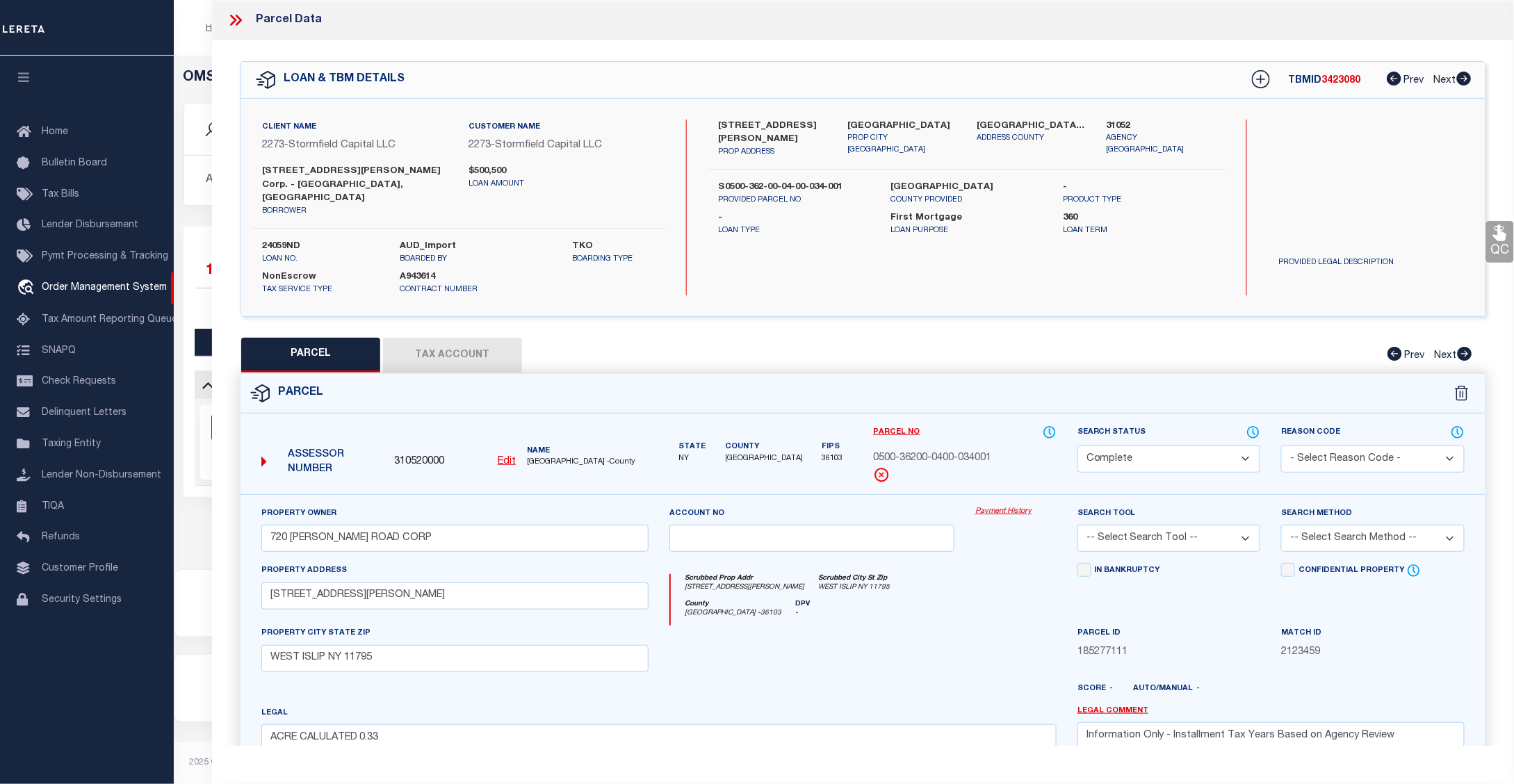
click at [1018, 506] on link "Payment History" at bounding box center [1016, 511] width 81 height 12
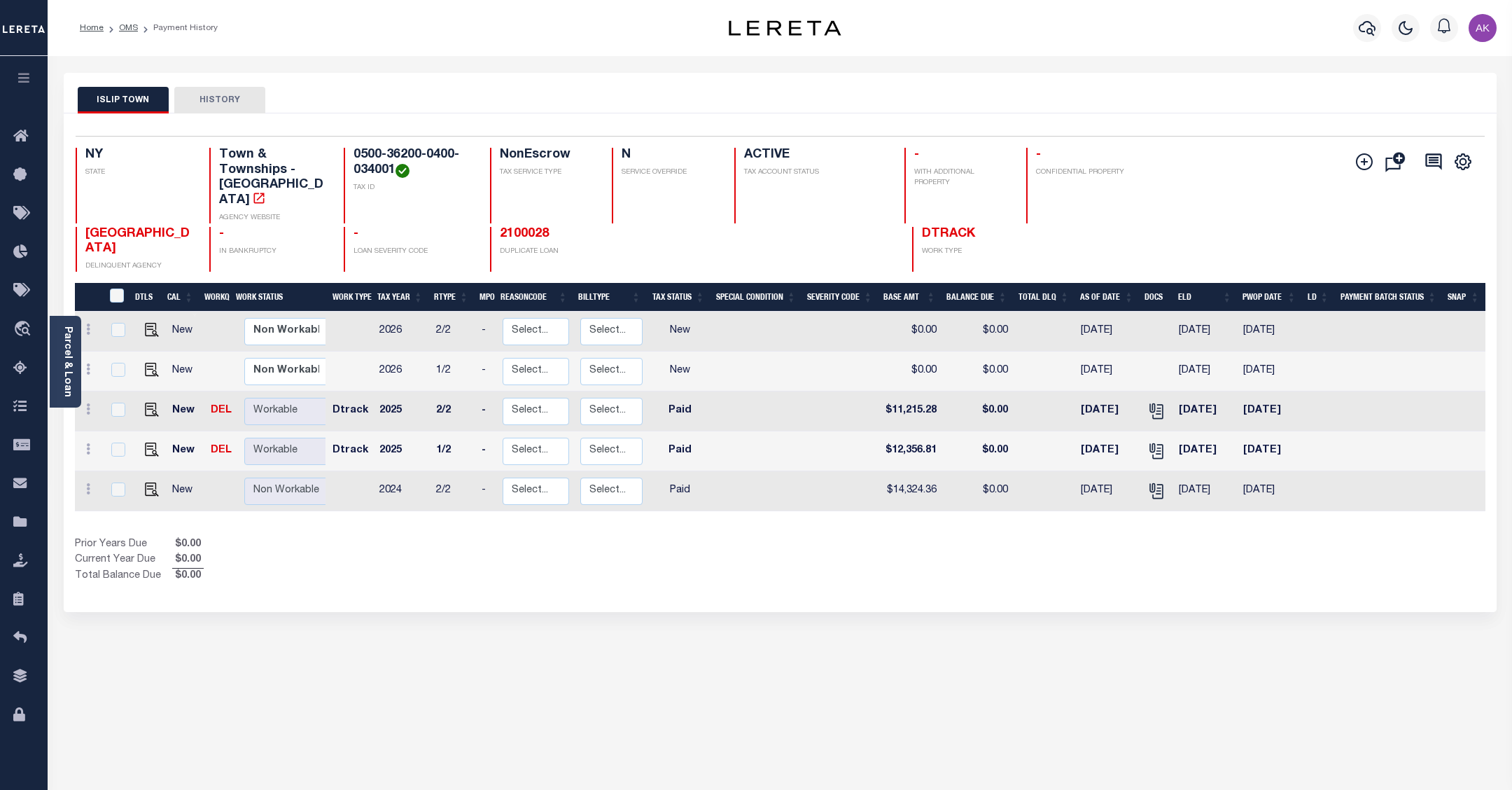
drag, startPoint x: 124, startPoint y: 25, endPoint x: 142, endPoint y: 33, distance: 19.7
click at [124, 25] on link "OMS" at bounding box center [128, 28] width 19 height 9
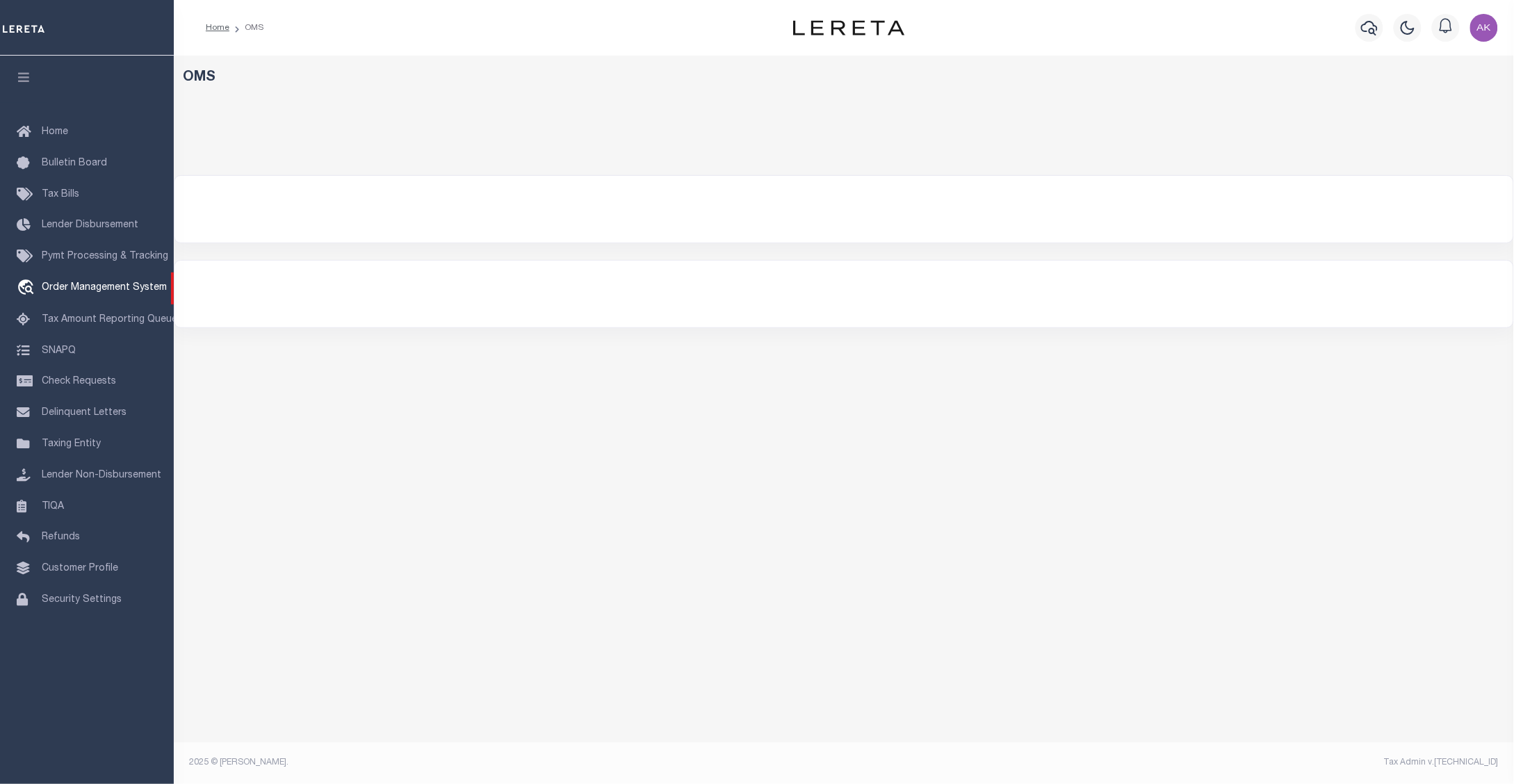
select select "200"
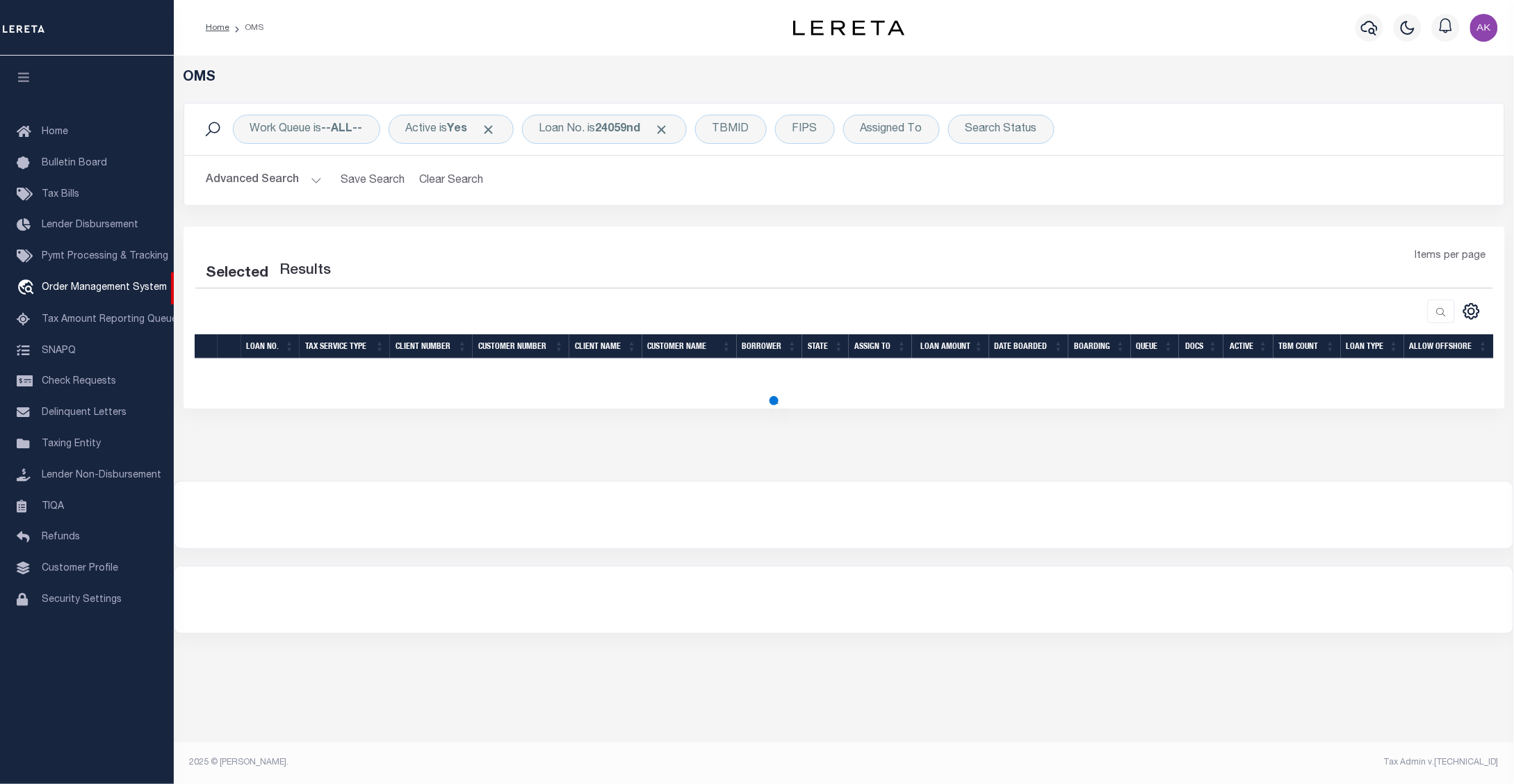
select select "200"
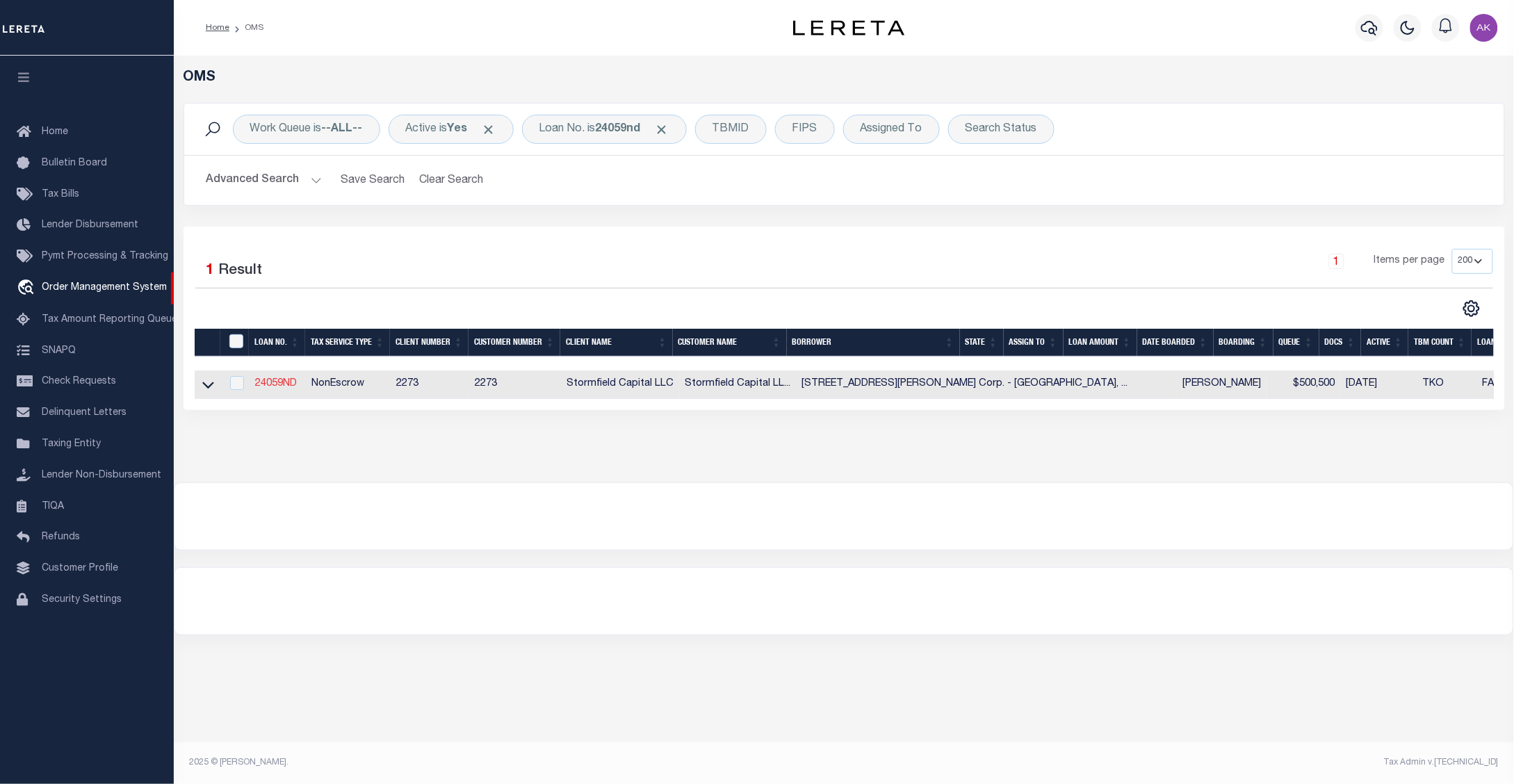
click at [274, 383] on link "24059ND" at bounding box center [276, 383] width 41 height 9
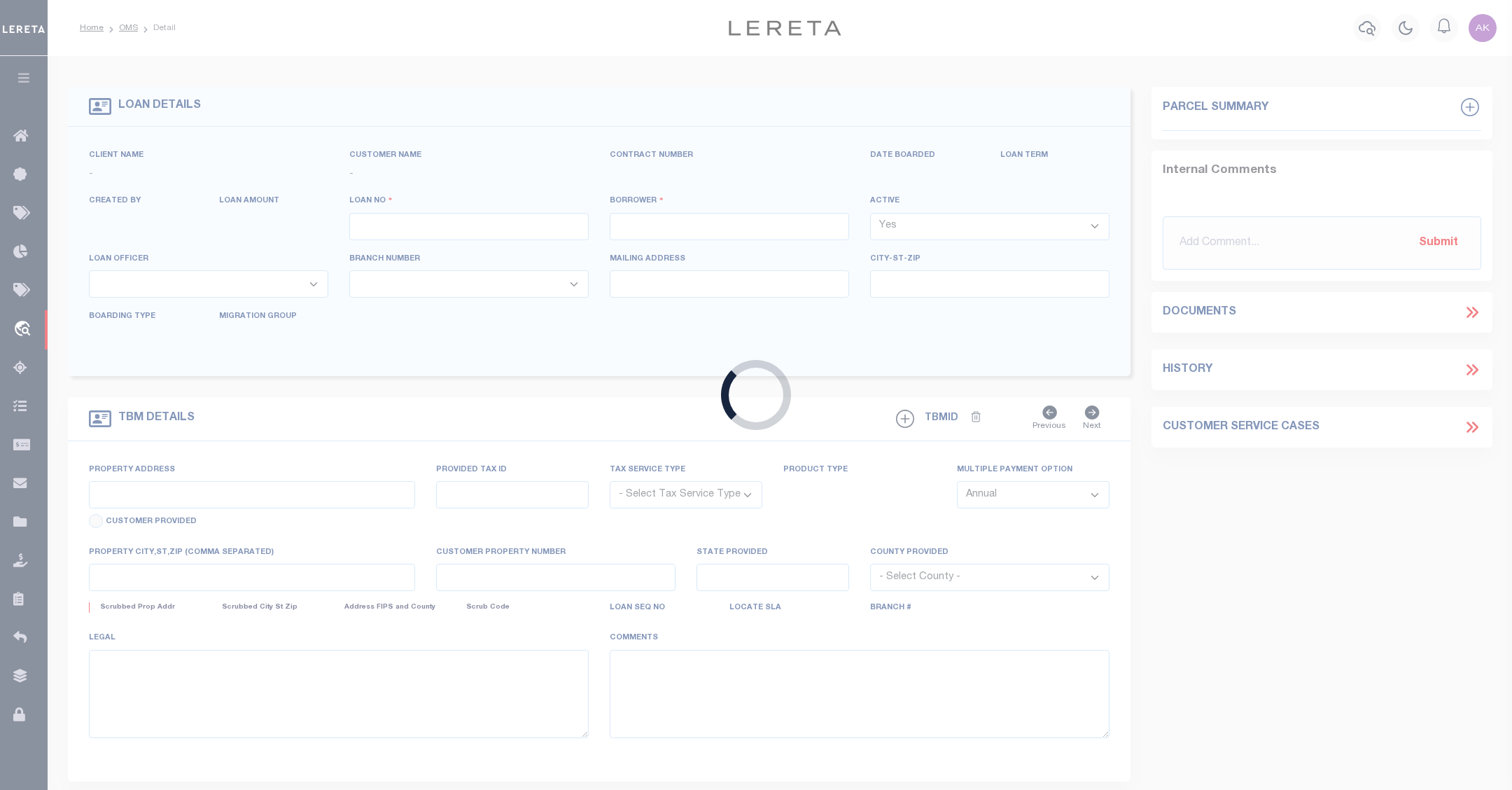
type input "24059ND"
type input "[STREET_ADDRESS][PERSON_NAME] Corp. - [GEOGRAPHIC_DATA], [GEOGRAPHIC_DATA]"
select select
type input "3 Dolphin Dr"
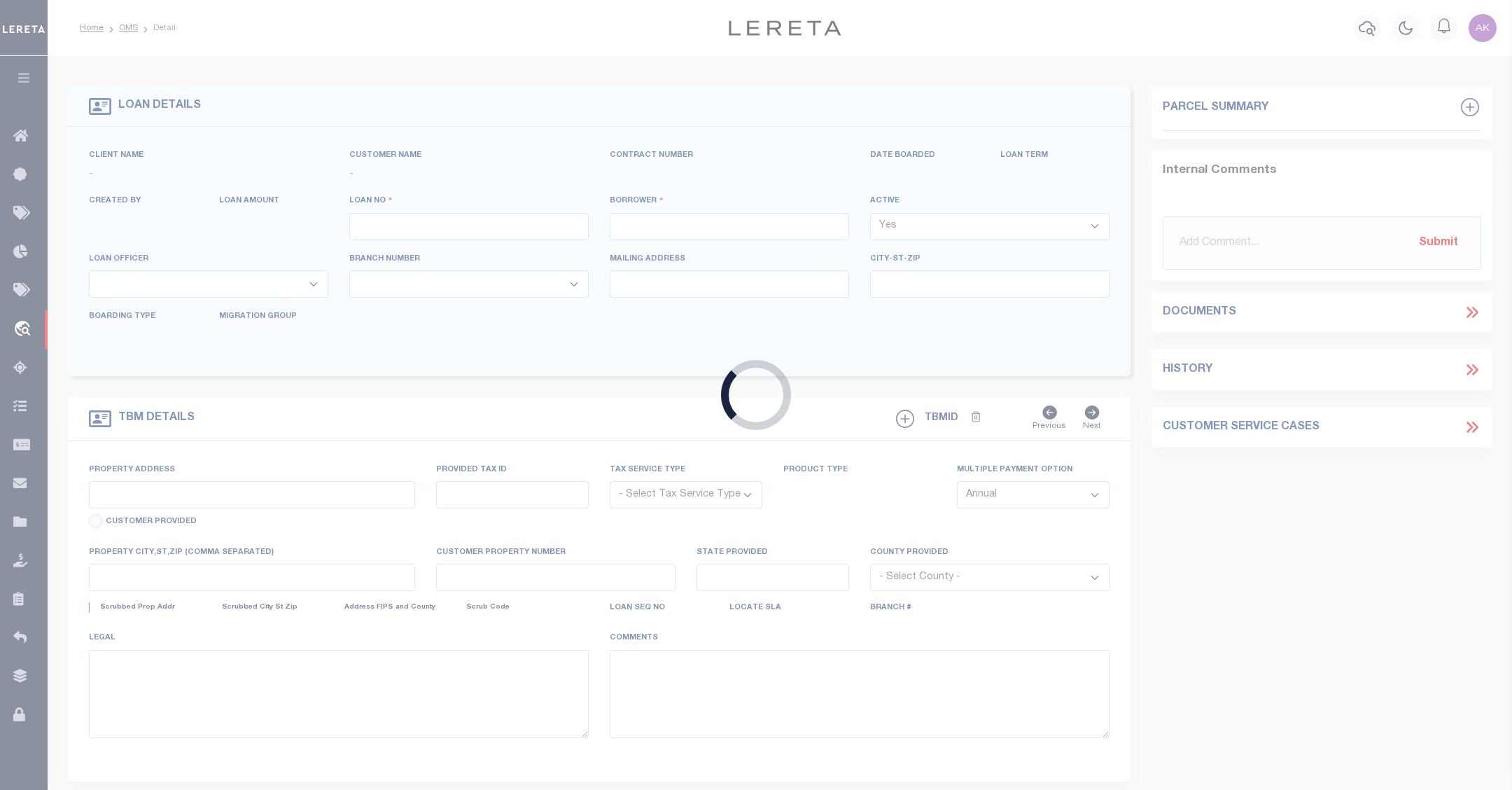
select select "10"
select select "NonEscrow"
select select "84866"
select select "27559"
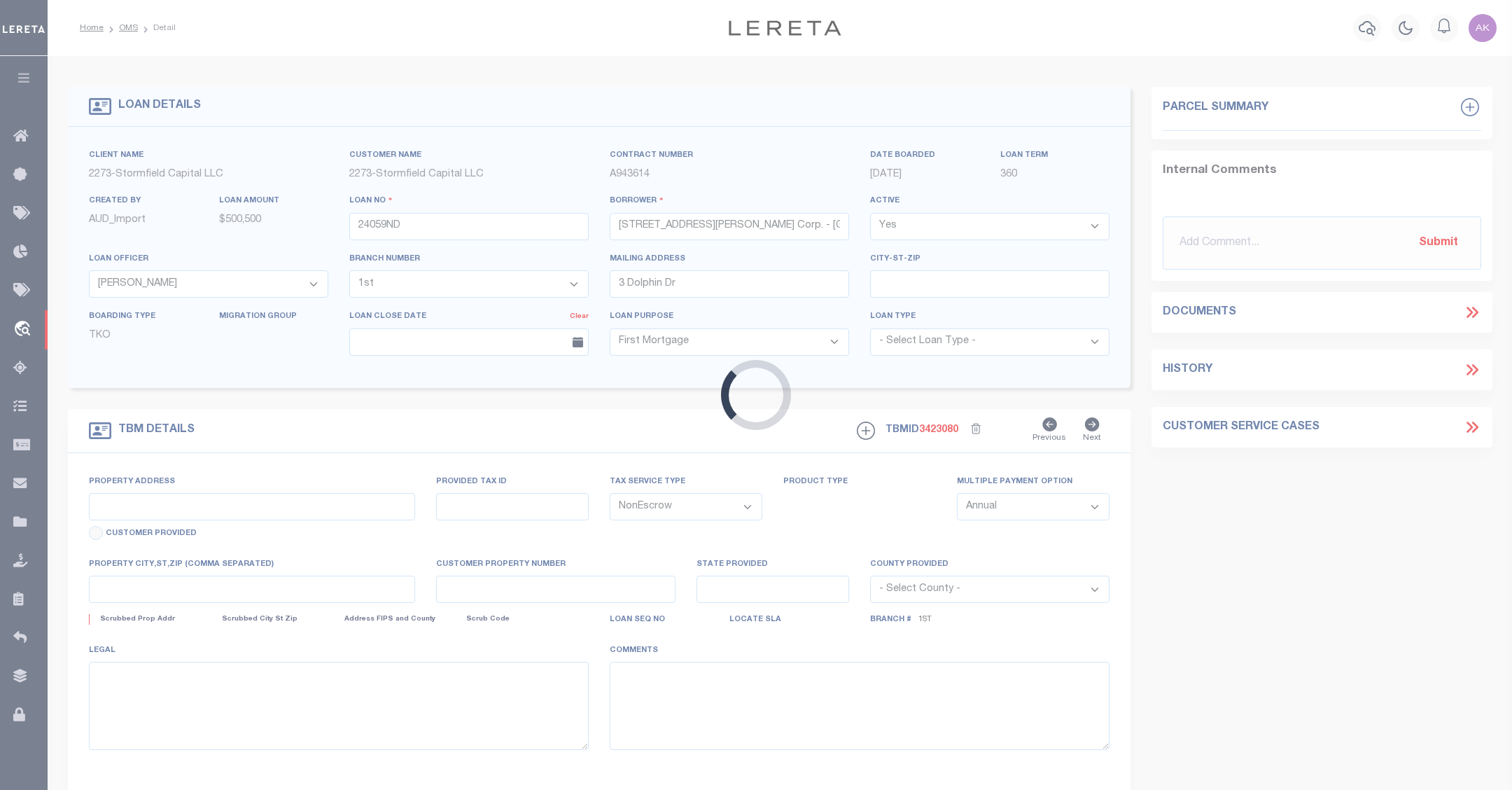
type input "720 Udall Rd"
type input "S0500-362-00-04-00-034-001"
select select
type input "West Islip NY 11795"
type input "1st sent 9/26/25"
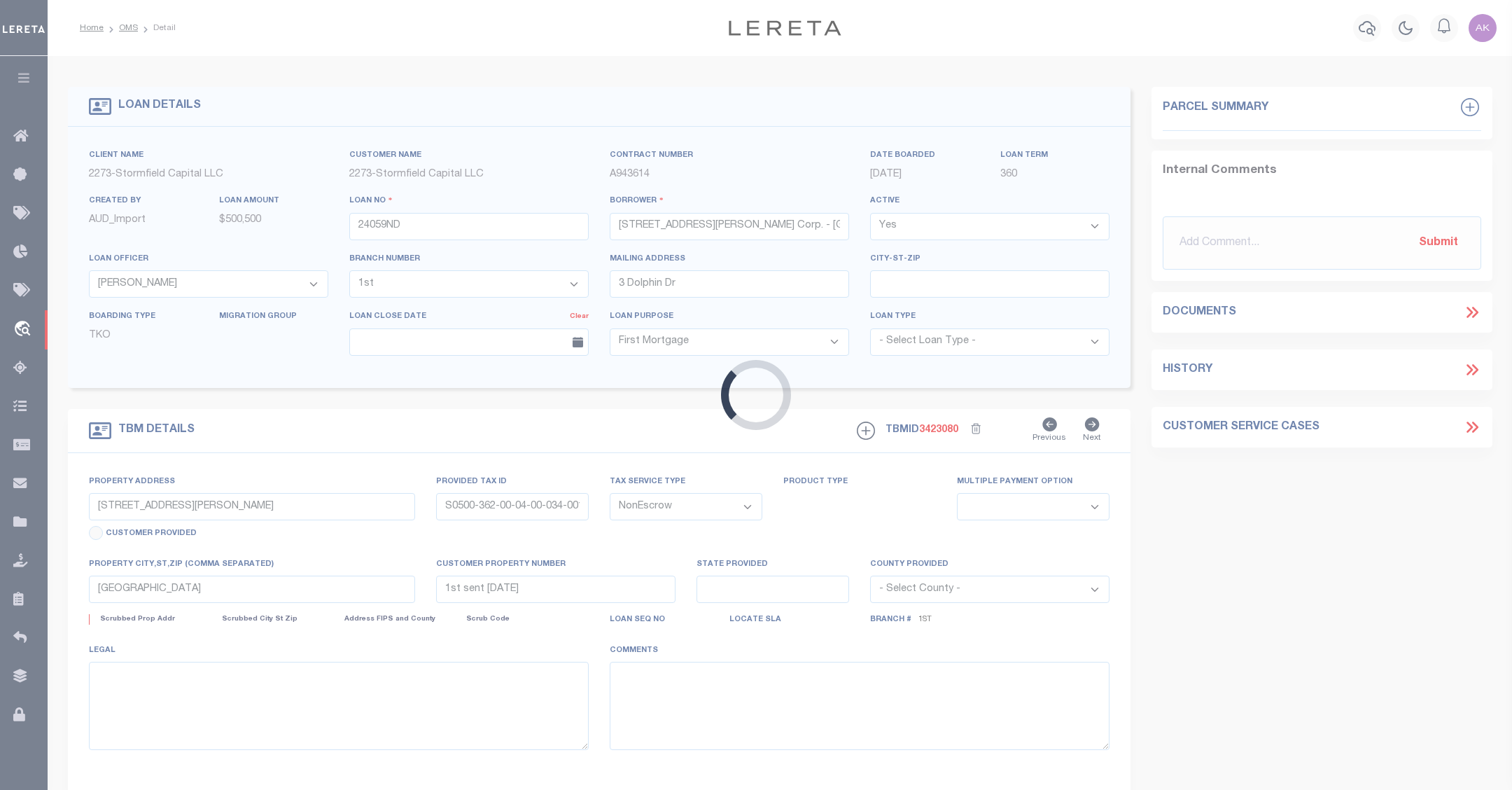
select select
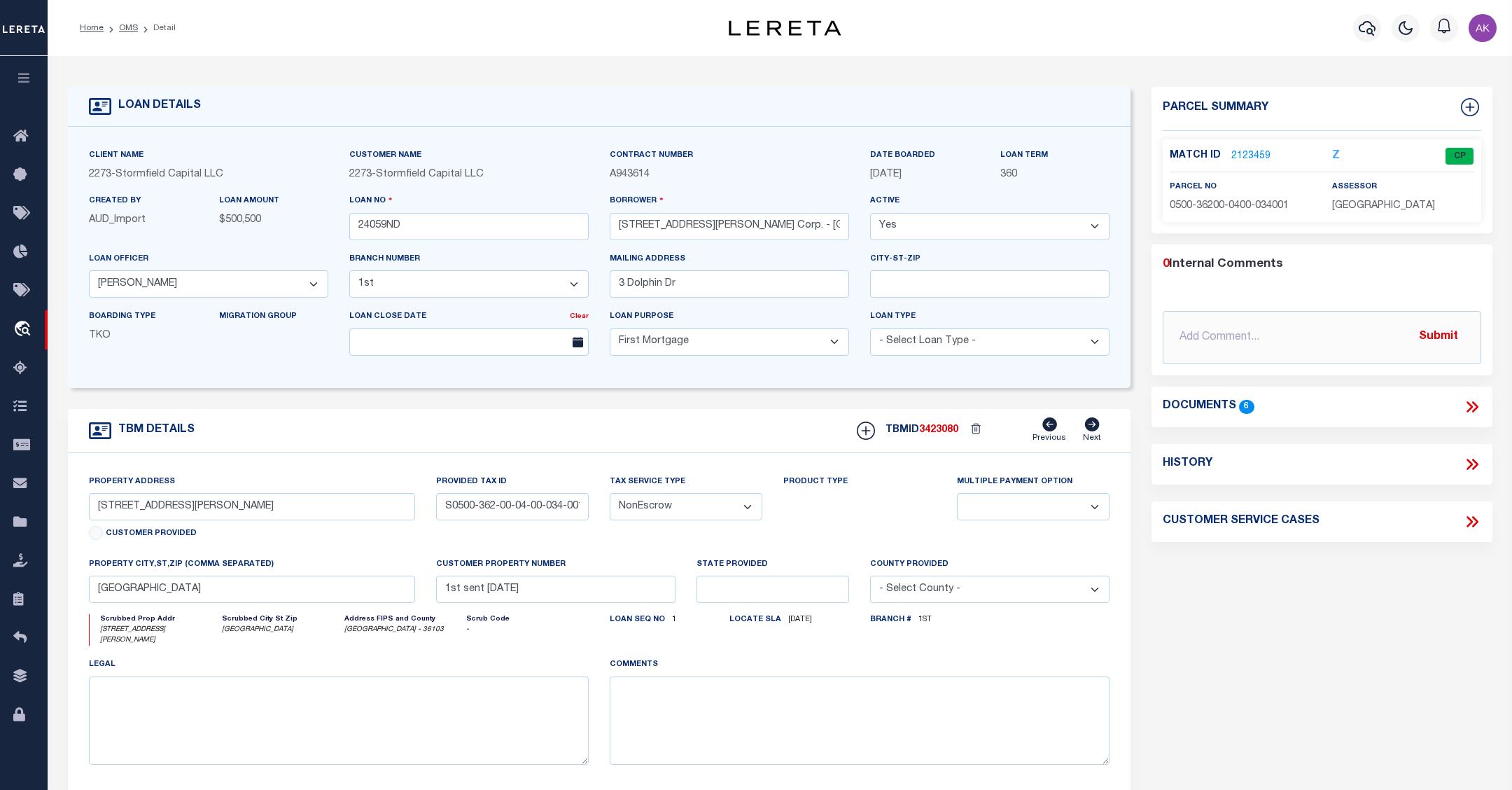
click at [1472, 404] on icon at bounding box center [1471, 406] width 18 height 18
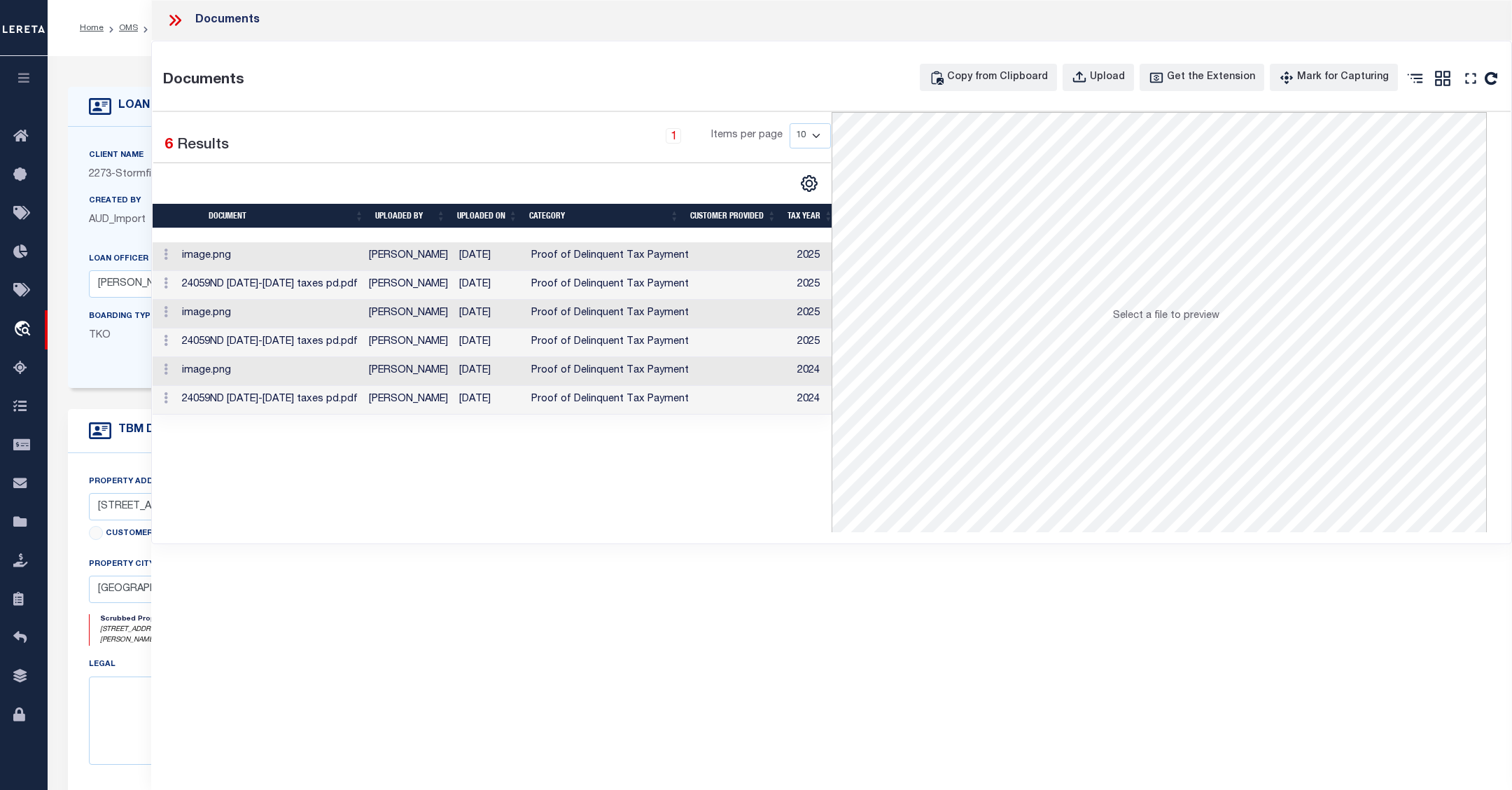
click at [179, 18] on icon at bounding box center [178, 20] width 6 height 11
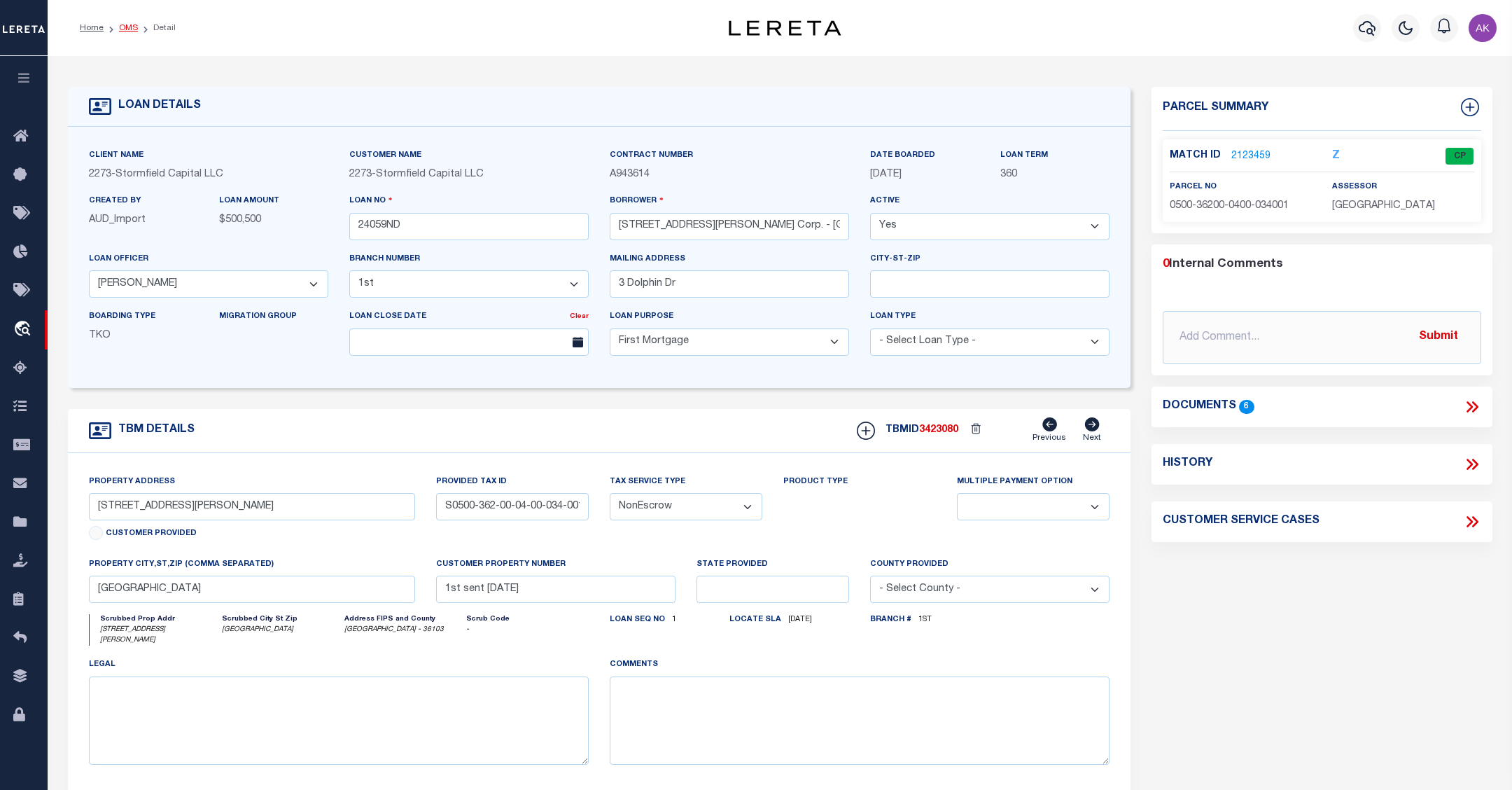
click at [131, 26] on link "OMS" at bounding box center [128, 28] width 19 height 9
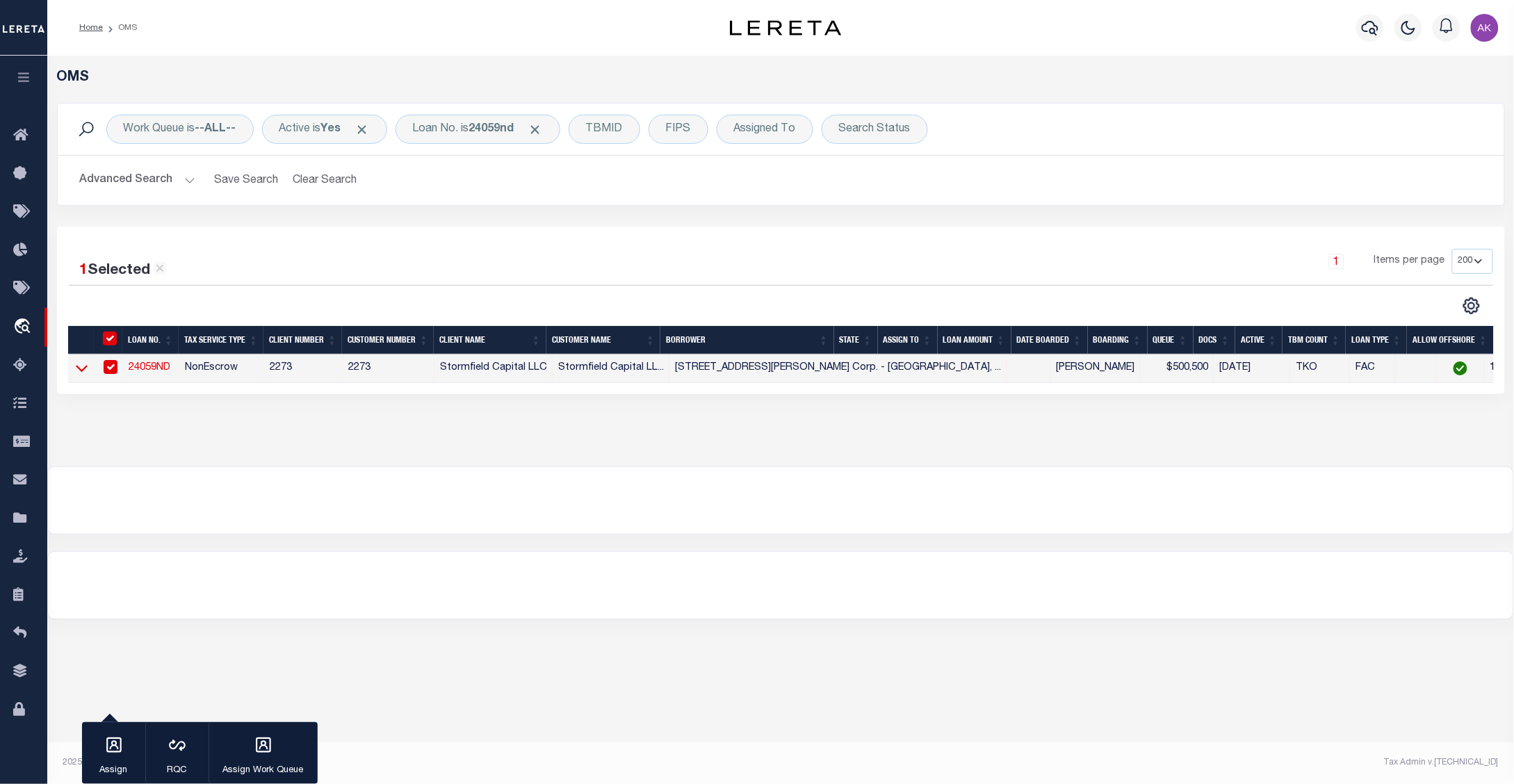
click at [78, 372] on icon at bounding box center [81, 369] width 12 height 7
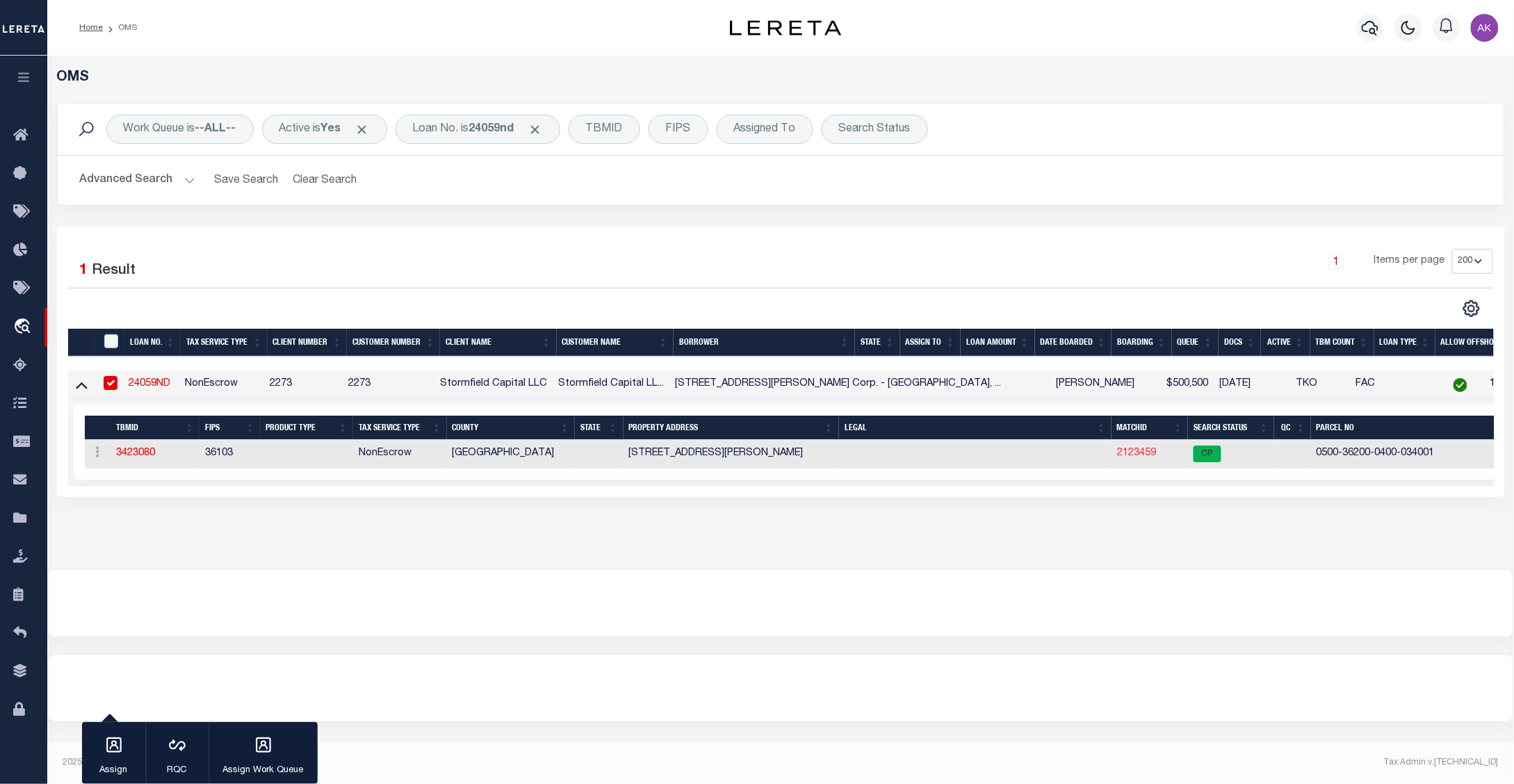
click at [1117, 457] on link "2123459" at bounding box center [1137, 453] width 39 height 9
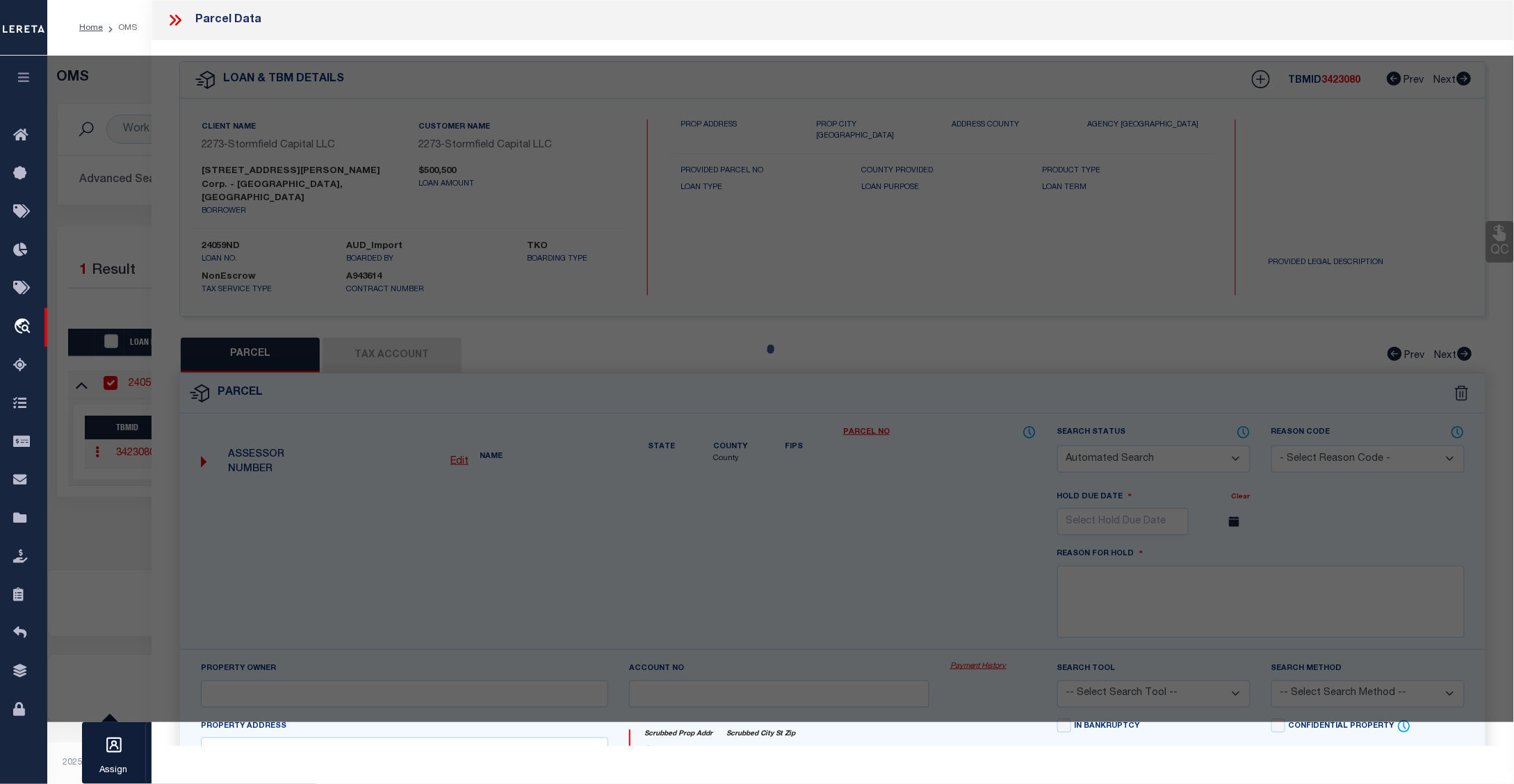
checkbox input "false"
select select "CP"
type input "720 UDALL ROAD CORP"
select select
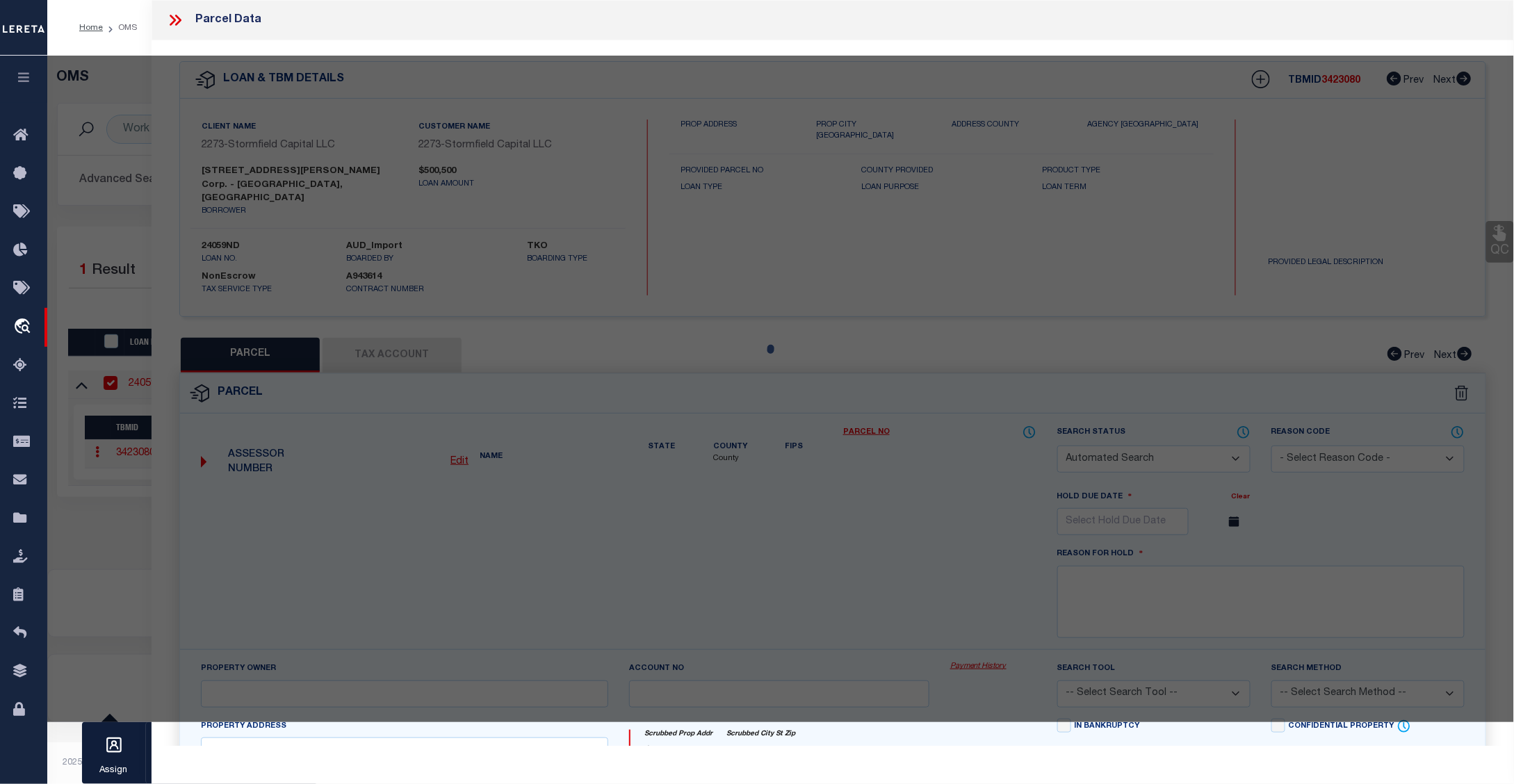
type input "720 UDALL RD"
checkbox input "false"
type input "WEST ISLIP NY 11795"
type textarea "ACRE CALULATED 0.33 Tax Map Number: 0500362000400034001"
type textarea "Information Only - Installment Tax Years Based on Agency Review"
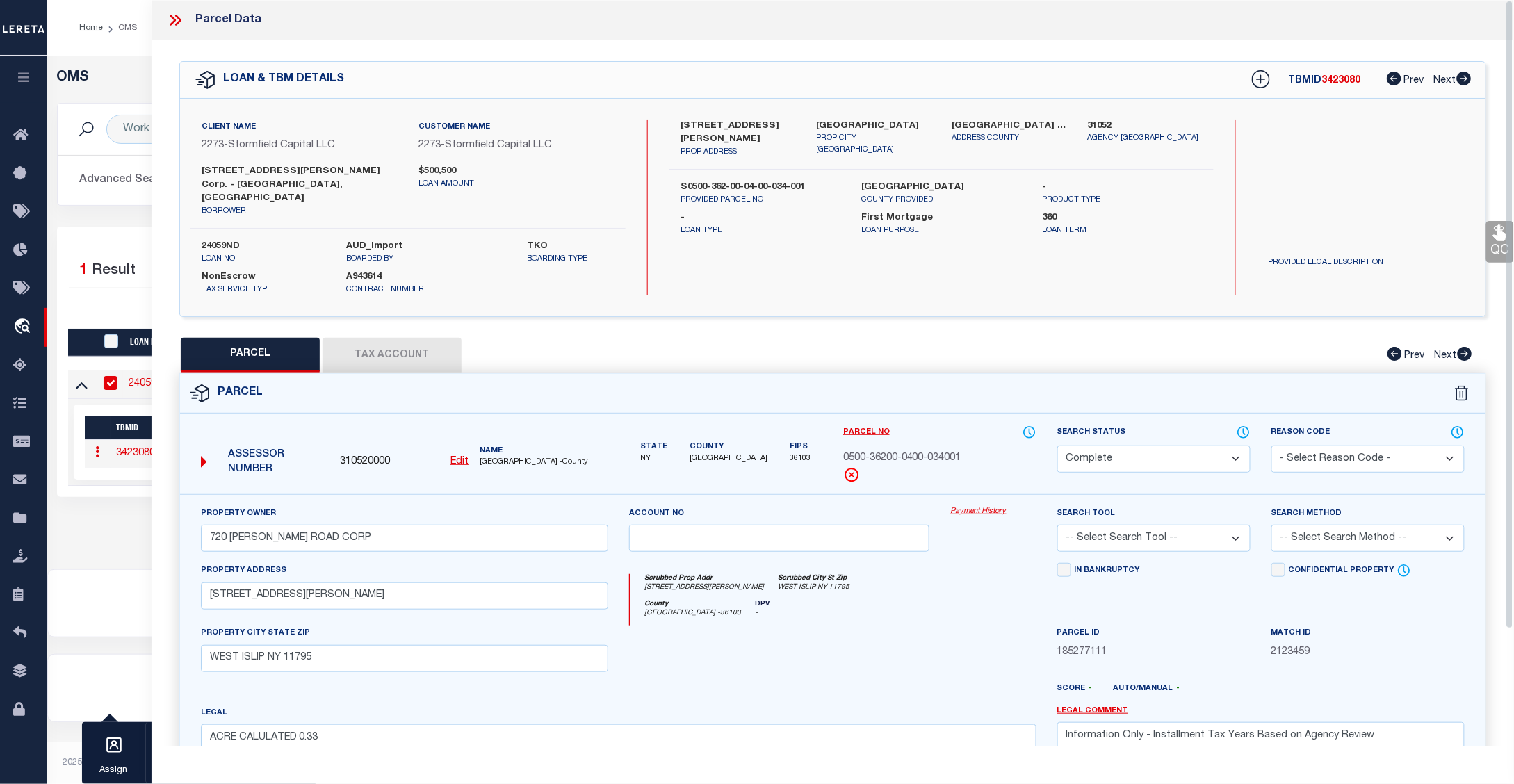
click at [994, 506] on link "Payment History" at bounding box center [993, 511] width 86 height 12
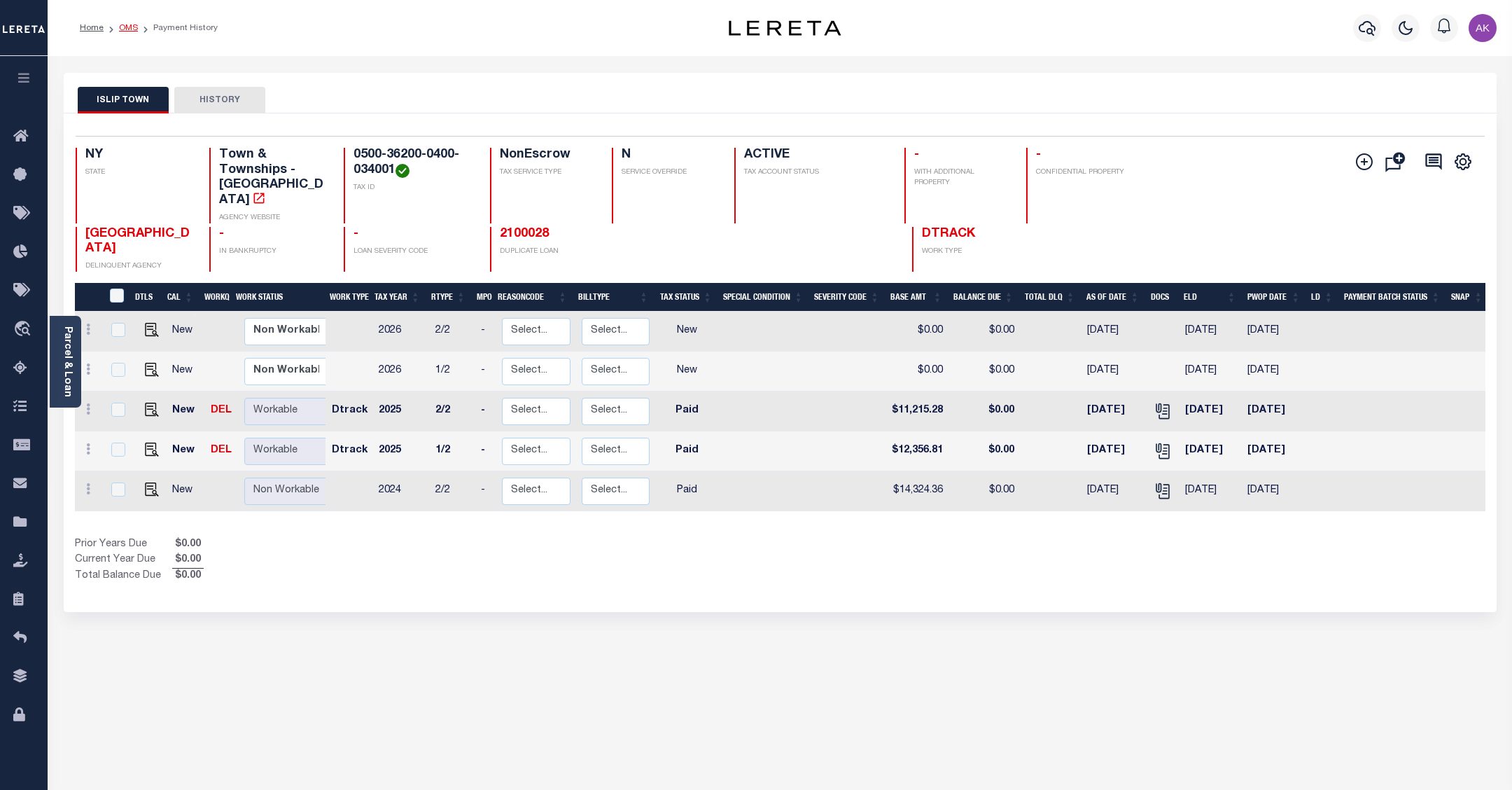
click at [127, 27] on link "OMS" at bounding box center [128, 28] width 19 height 9
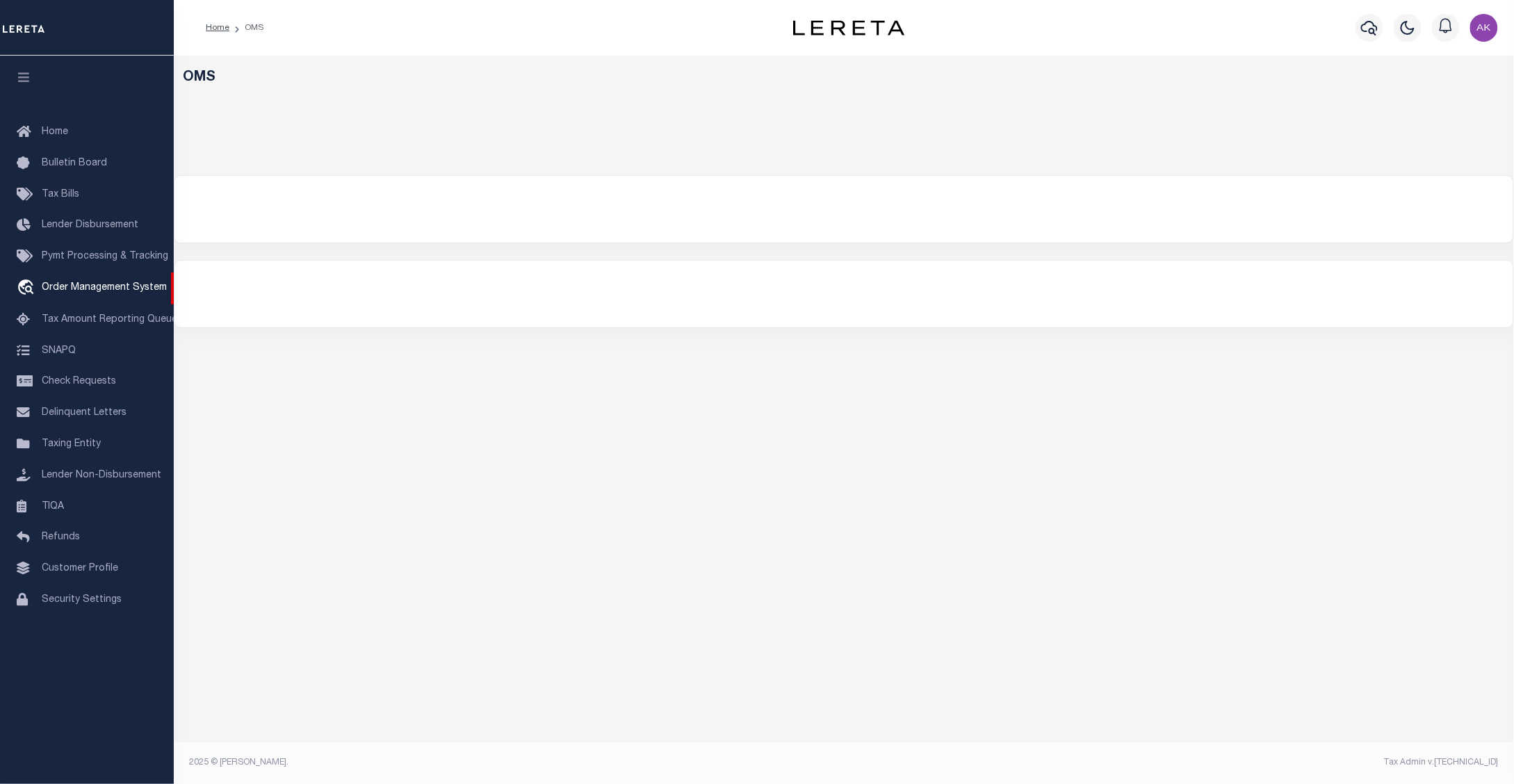
select select "200"
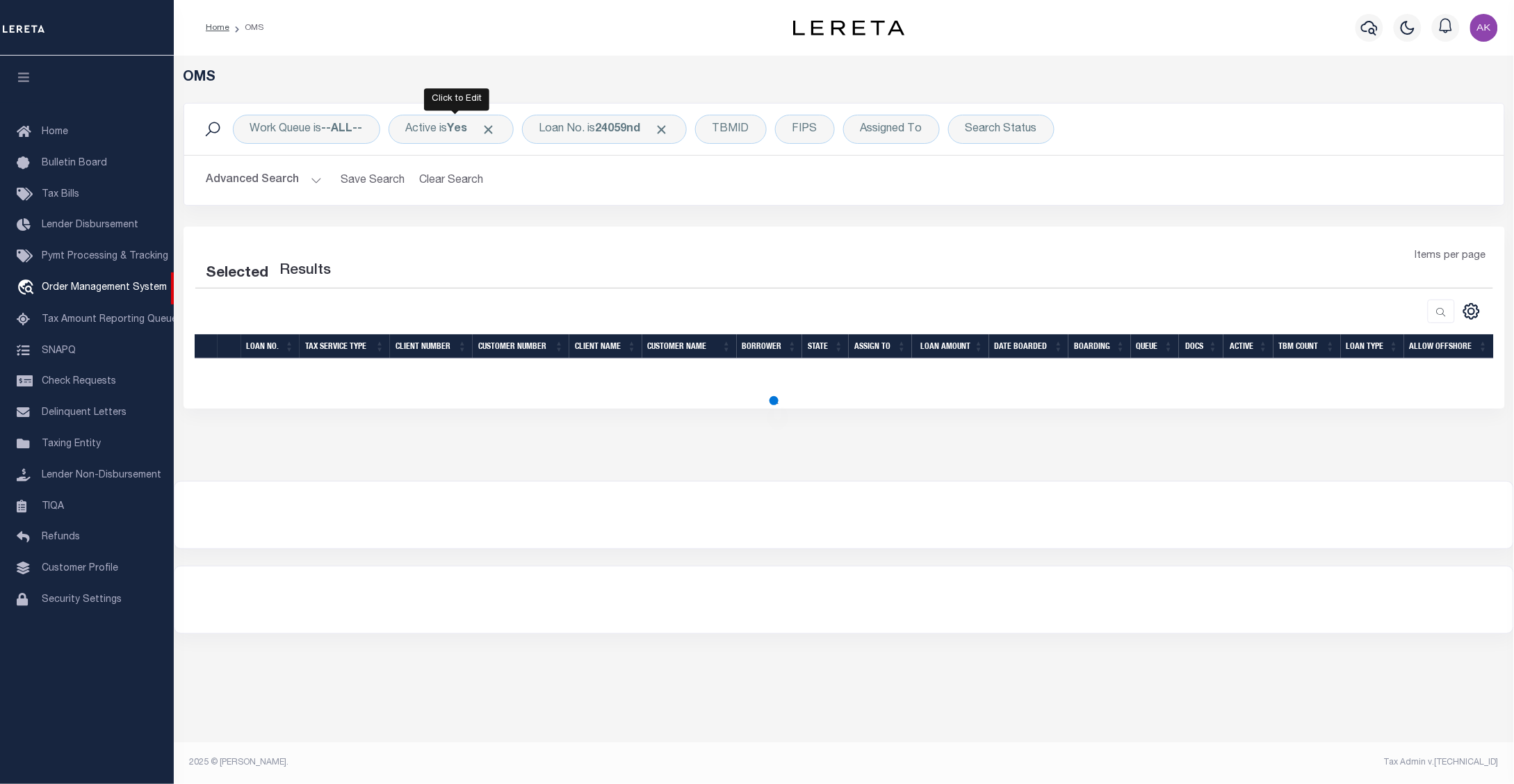
select select "200"
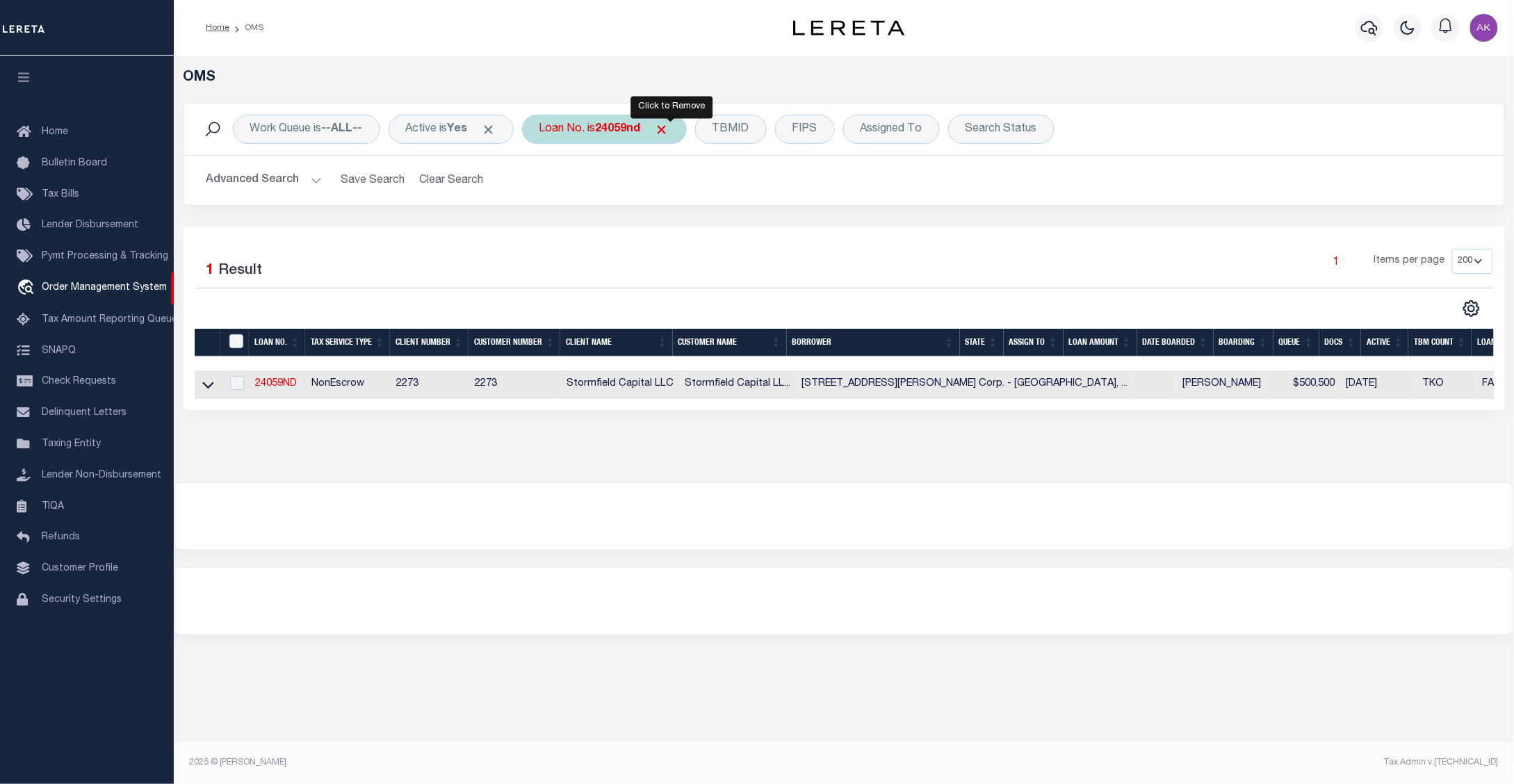
click at [670, 126] on span "Click to Remove" at bounding box center [662, 130] width 15 height 15
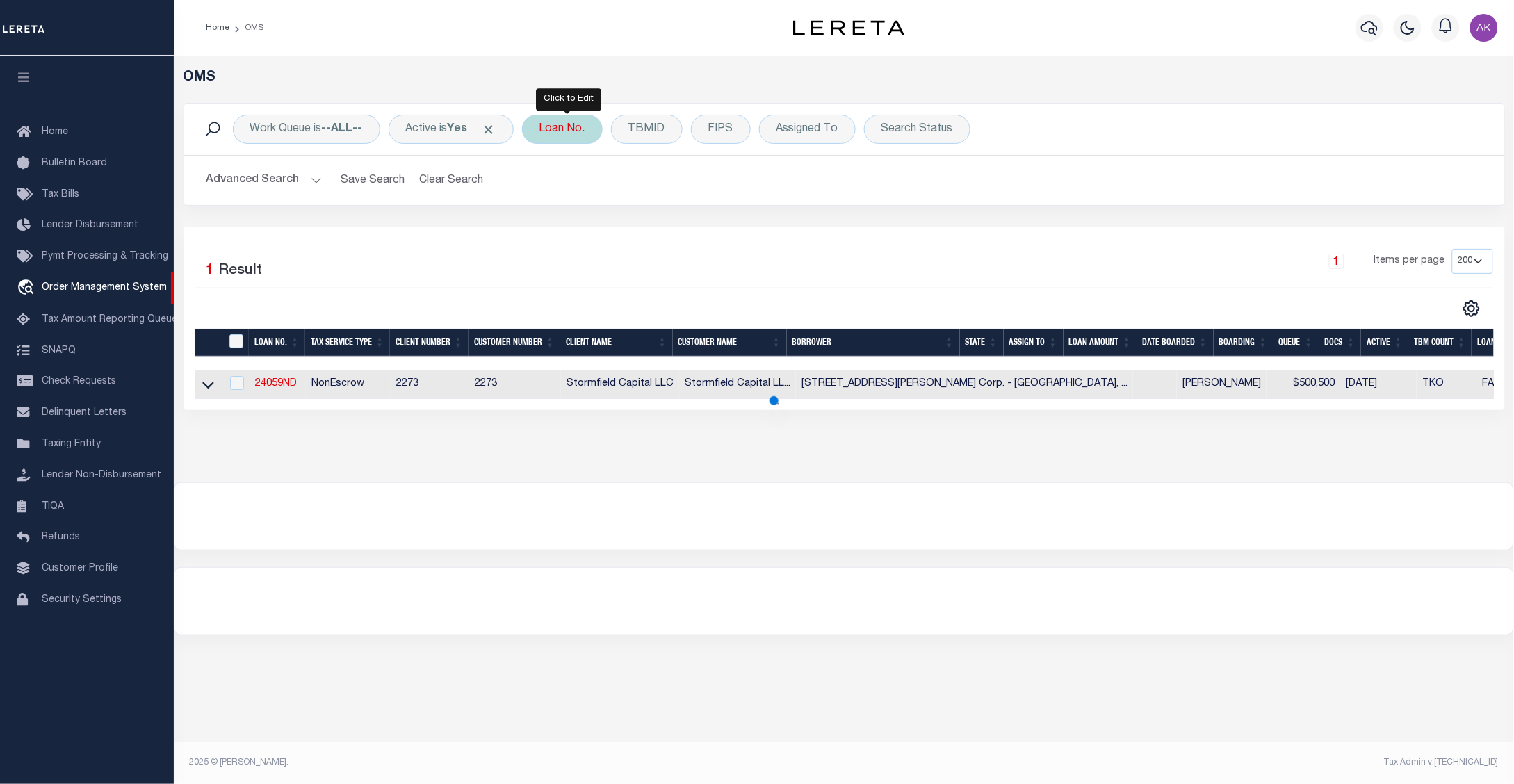
click at [570, 125] on div "Loan No." at bounding box center [562, 129] width 80 height 29
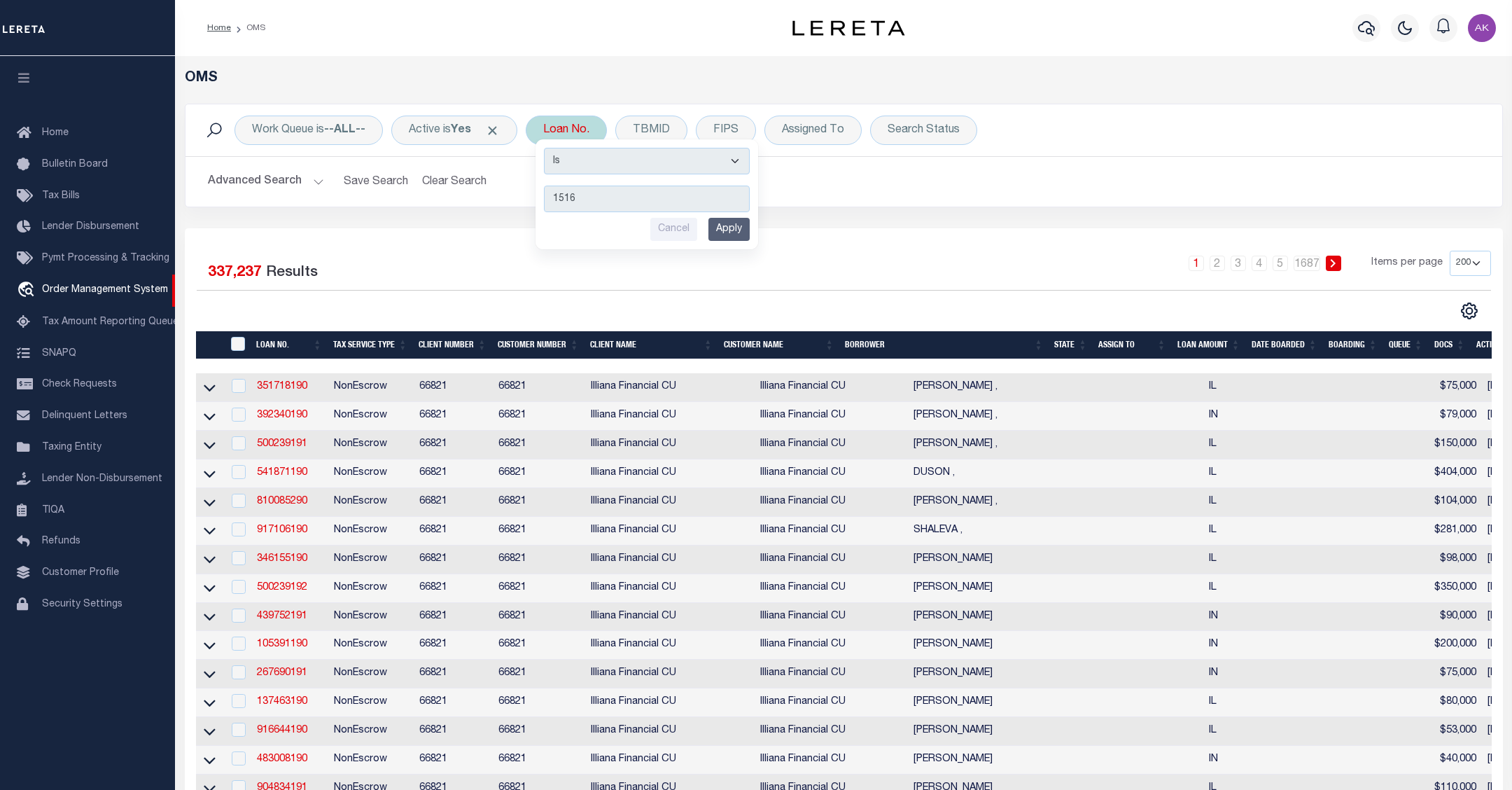
type input "15169"
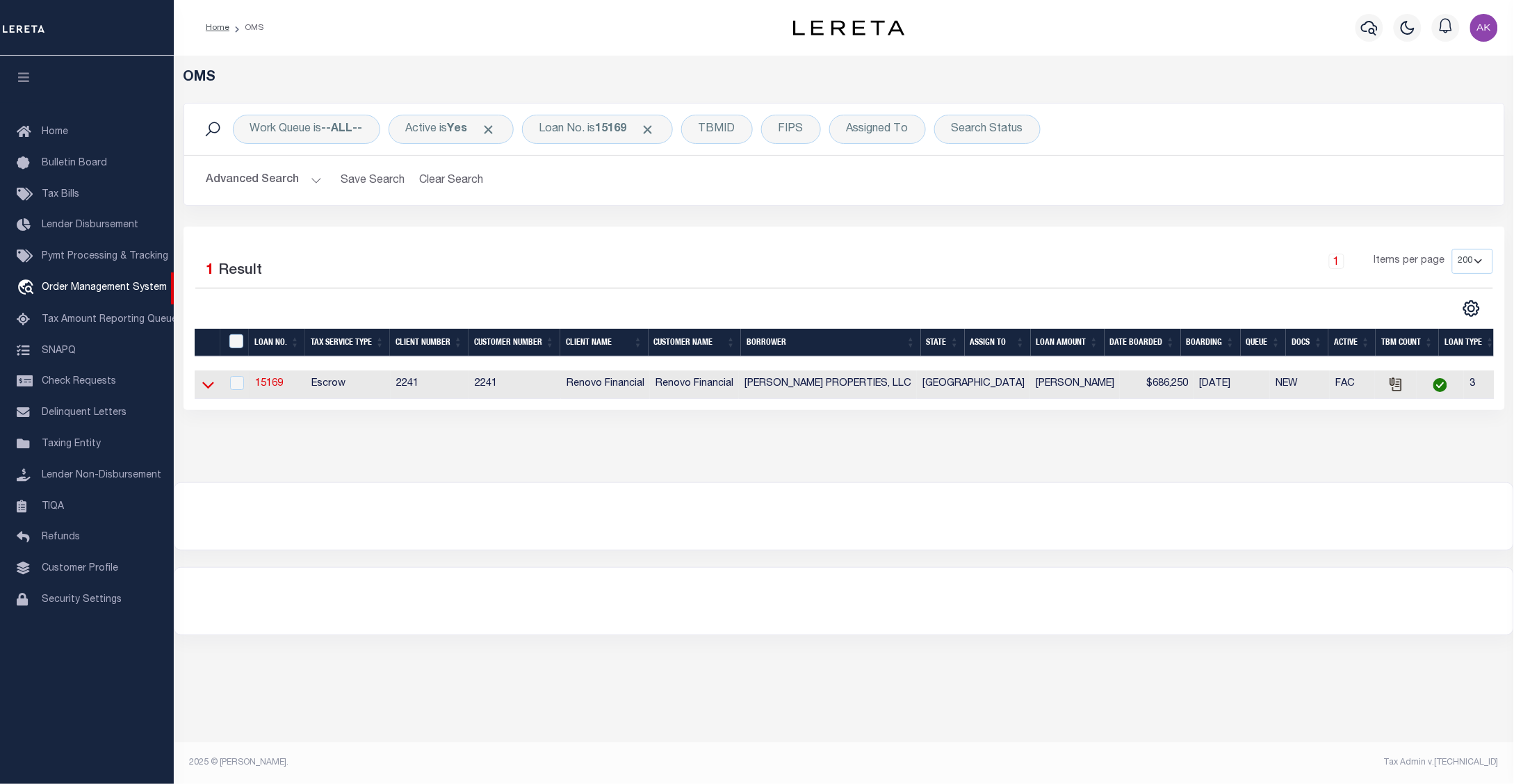
click at [205, 387] on icon at bounding box center [208, 385] width 12 height 7
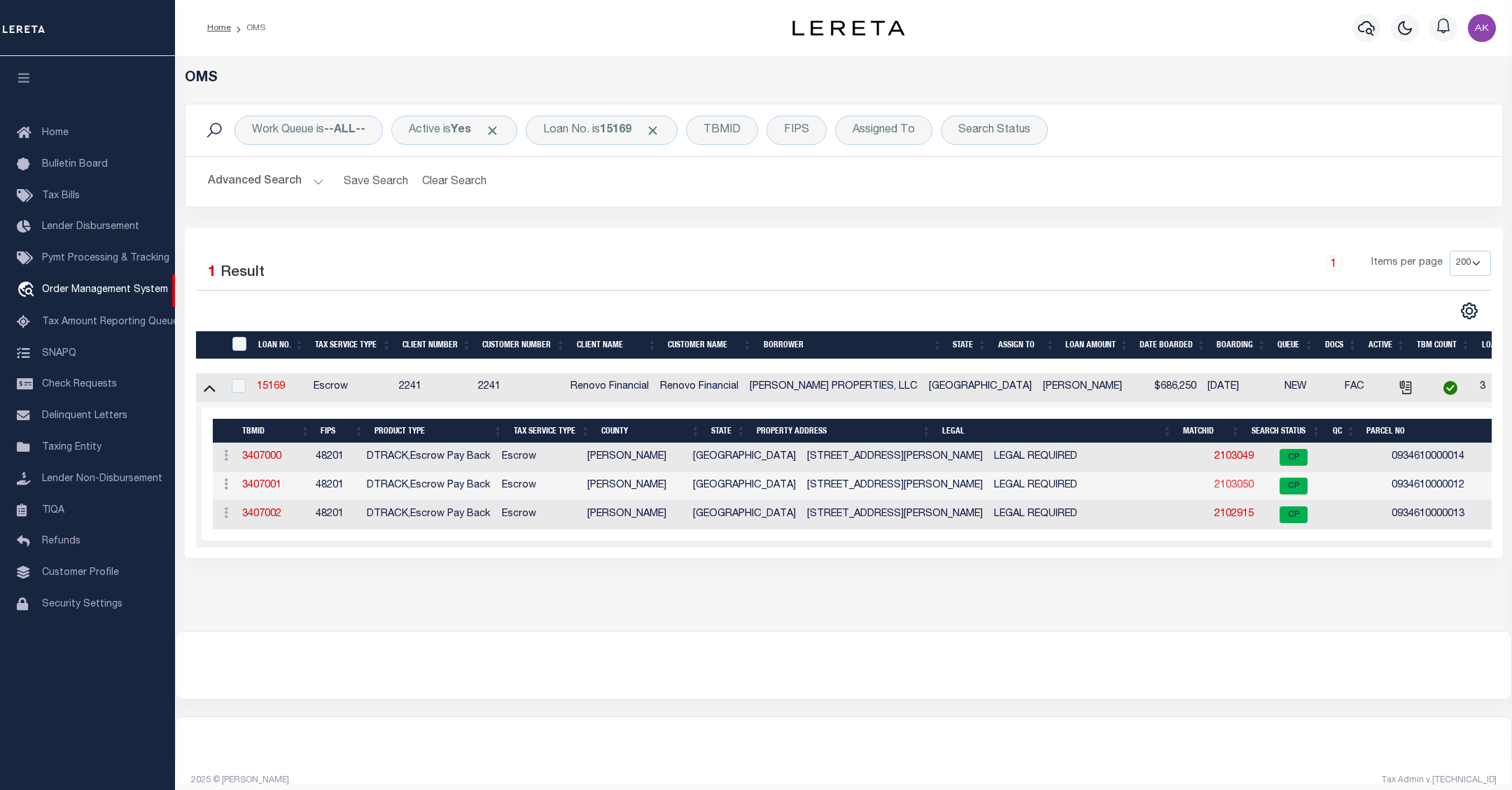
click at [1215, 490] on link "2103050" at bounding box center [1234, 485] width 39 height 9
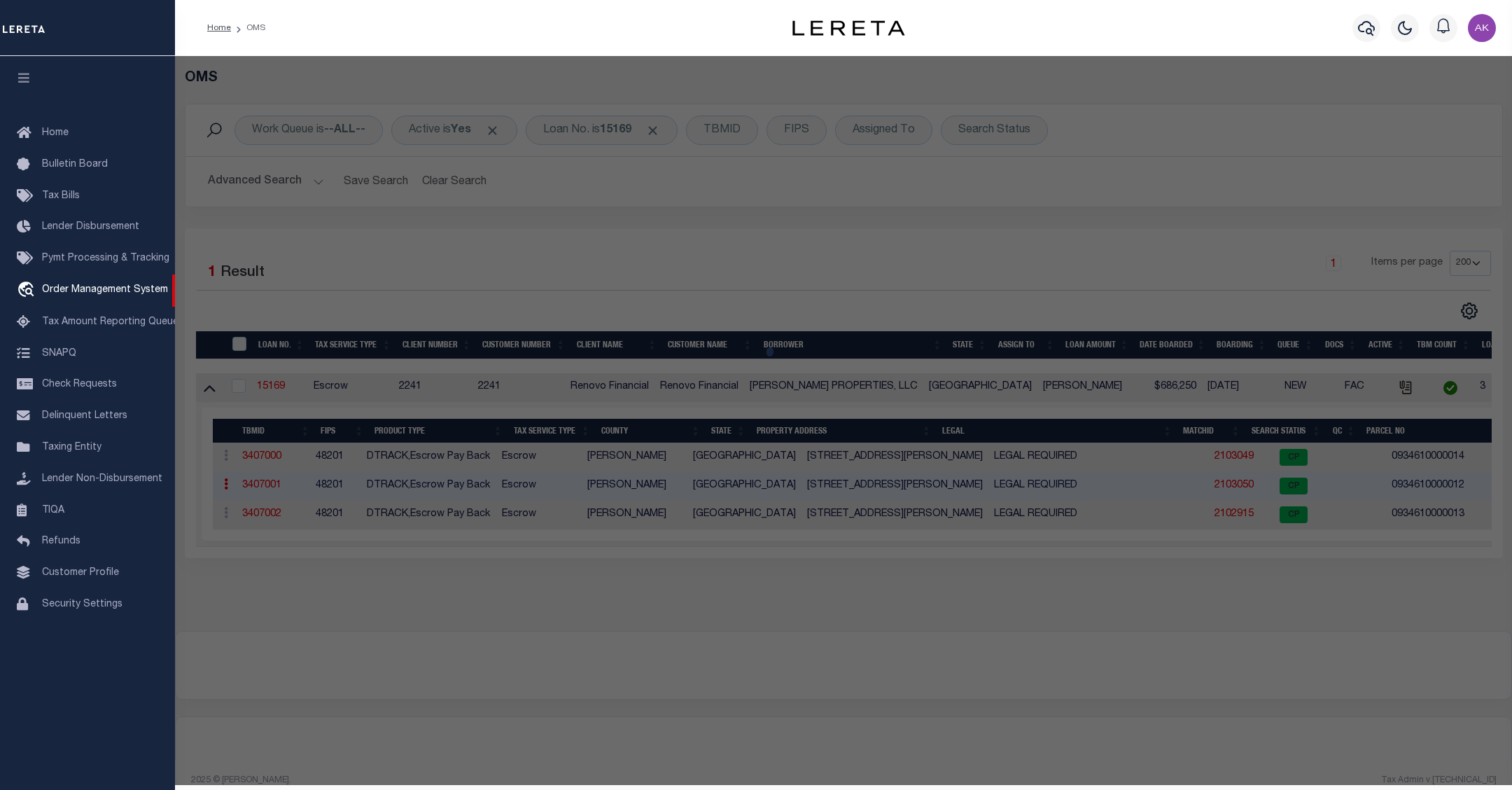
checkbox input "false"
select select "CP"
type input "CHOUDRY GROUP INC"
select select "AGW"
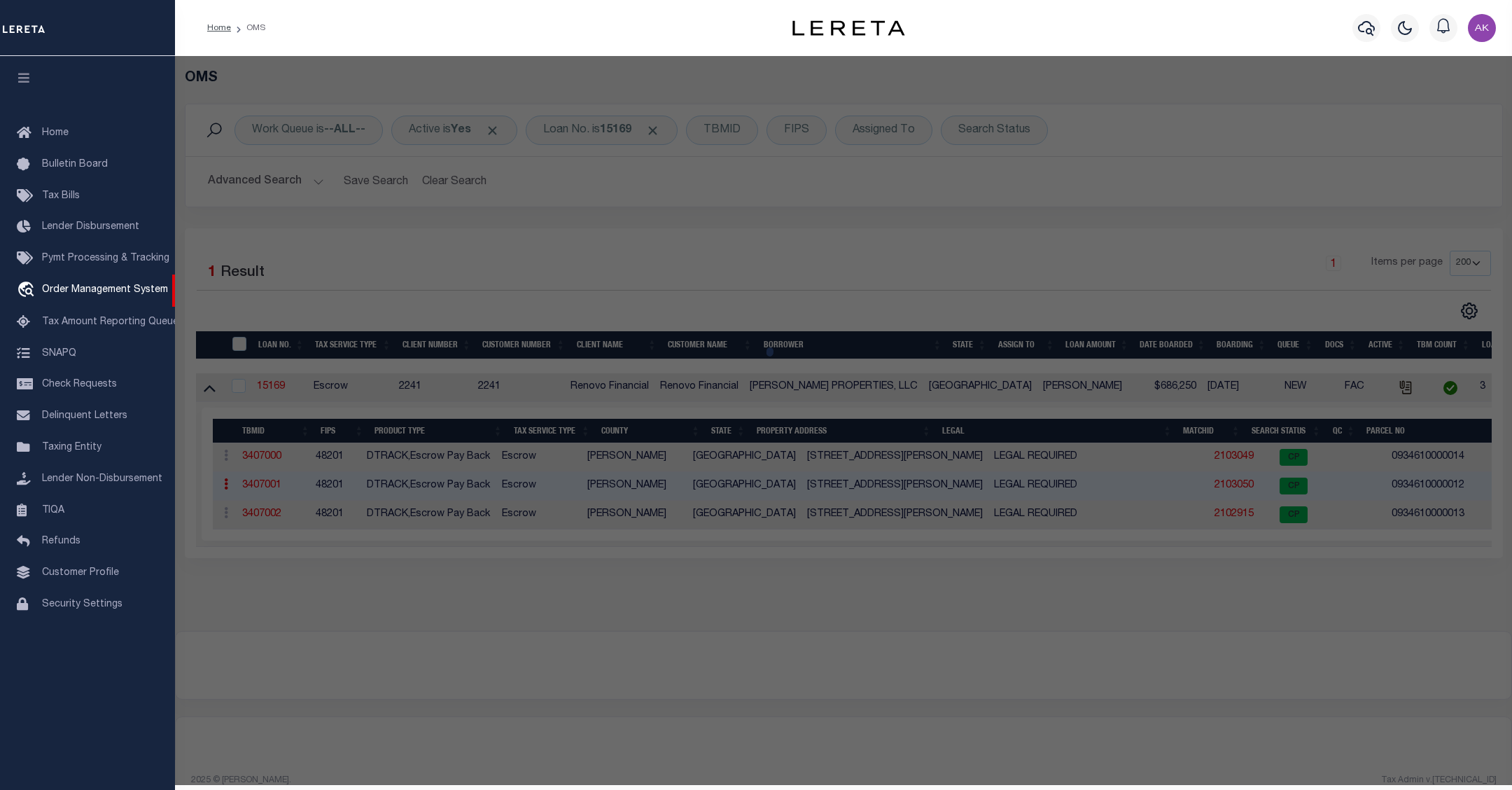
select select "LEG"
type input "[STREET_ADDRESS][PERSON_NAME]"
type input "[GEOGRAPHIC_DATA]"
type textarea "LT 12 BLK 67 GLENBROOK VALLEY SEC 7 EXTN"
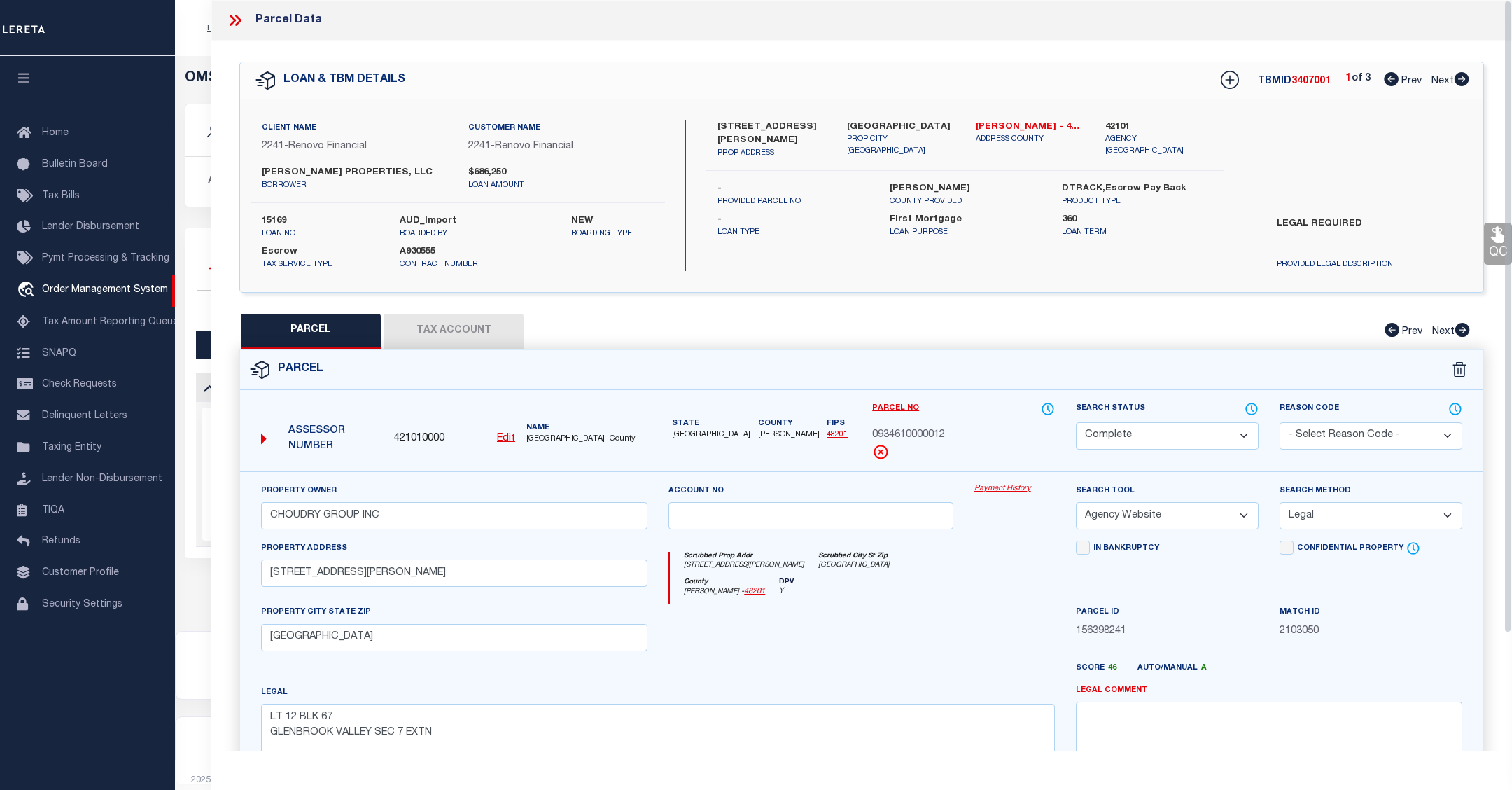
click at [1016, 491] on link "Payment History" at bounding box center [1014, 489] width 80 height 12
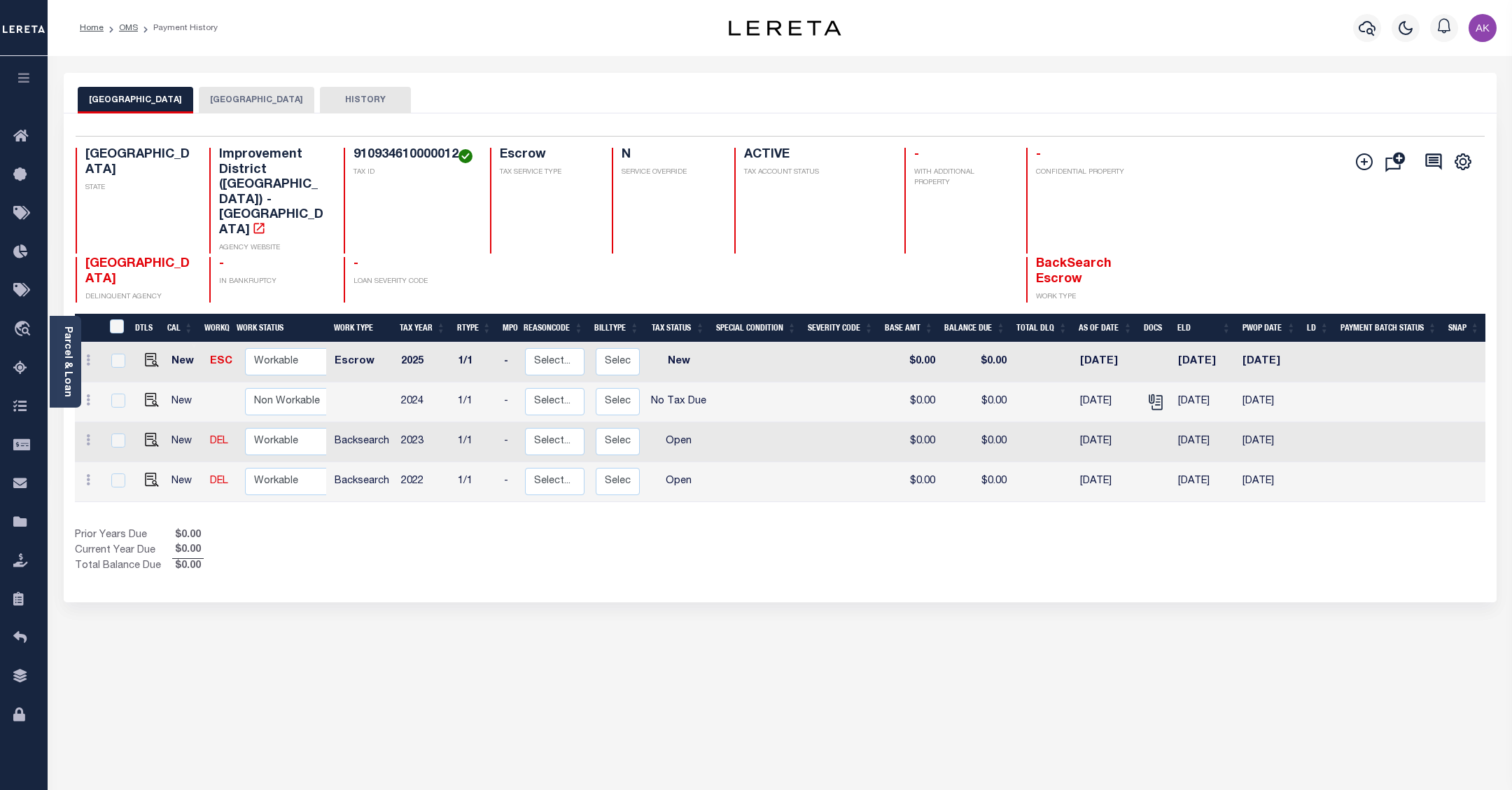
click at [260, 96] on button "[GEOGRAPHIC_DATA]" at bounding box center [256, 100] width 116 height 27
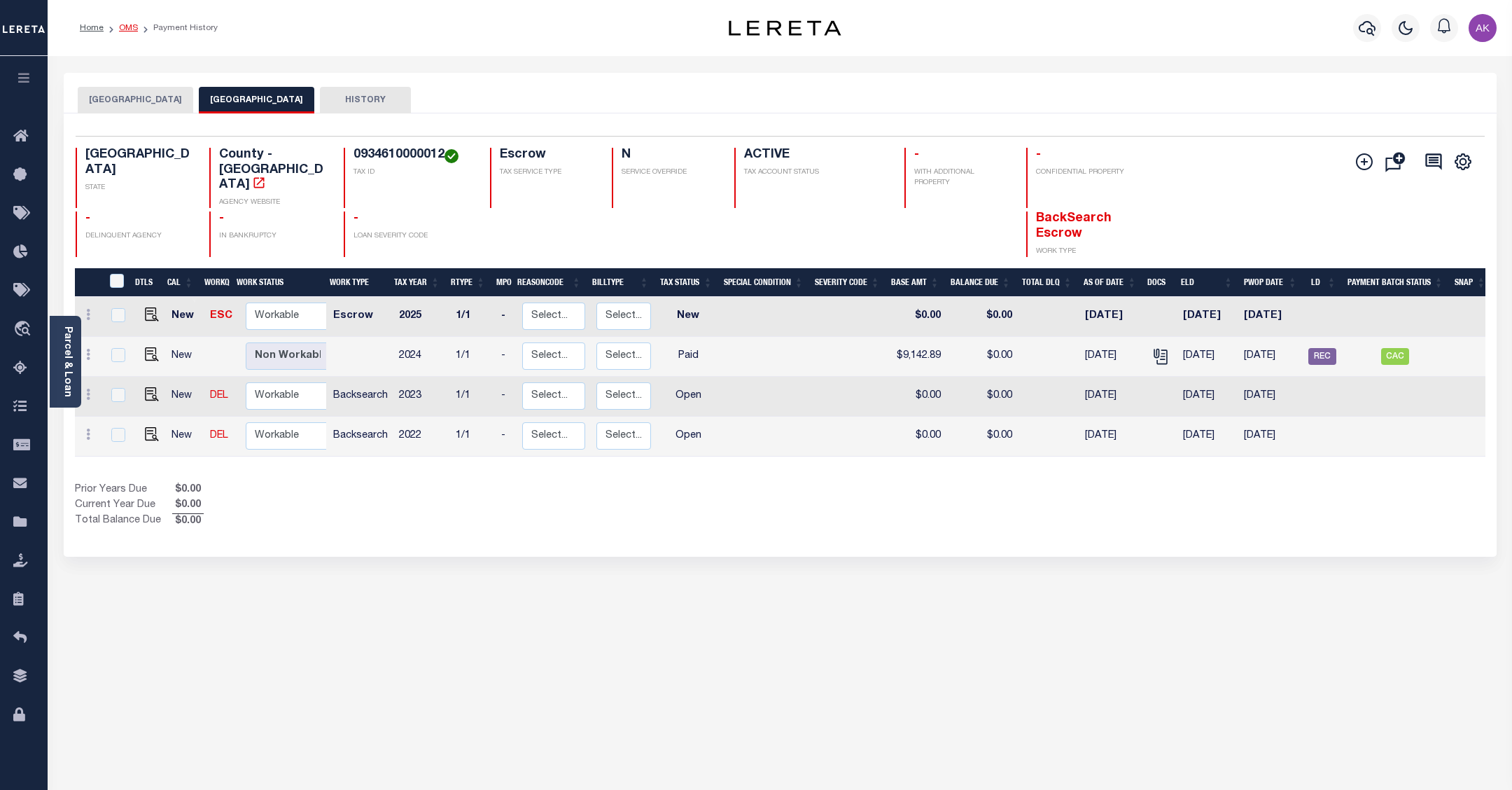
click at [131, 27] on link "OMS" at bounding box center [128, 28] width 19 height 9
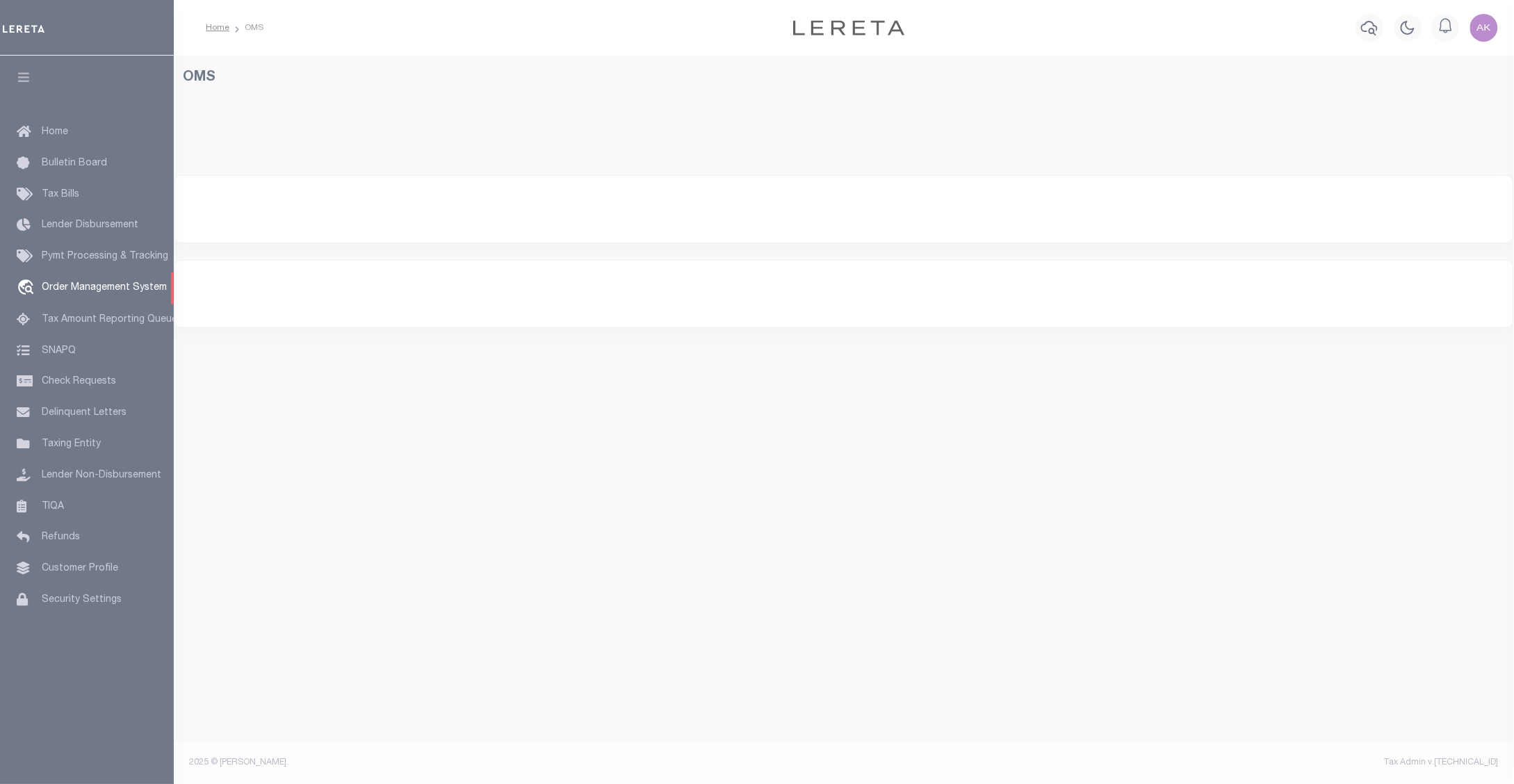
select select "200"
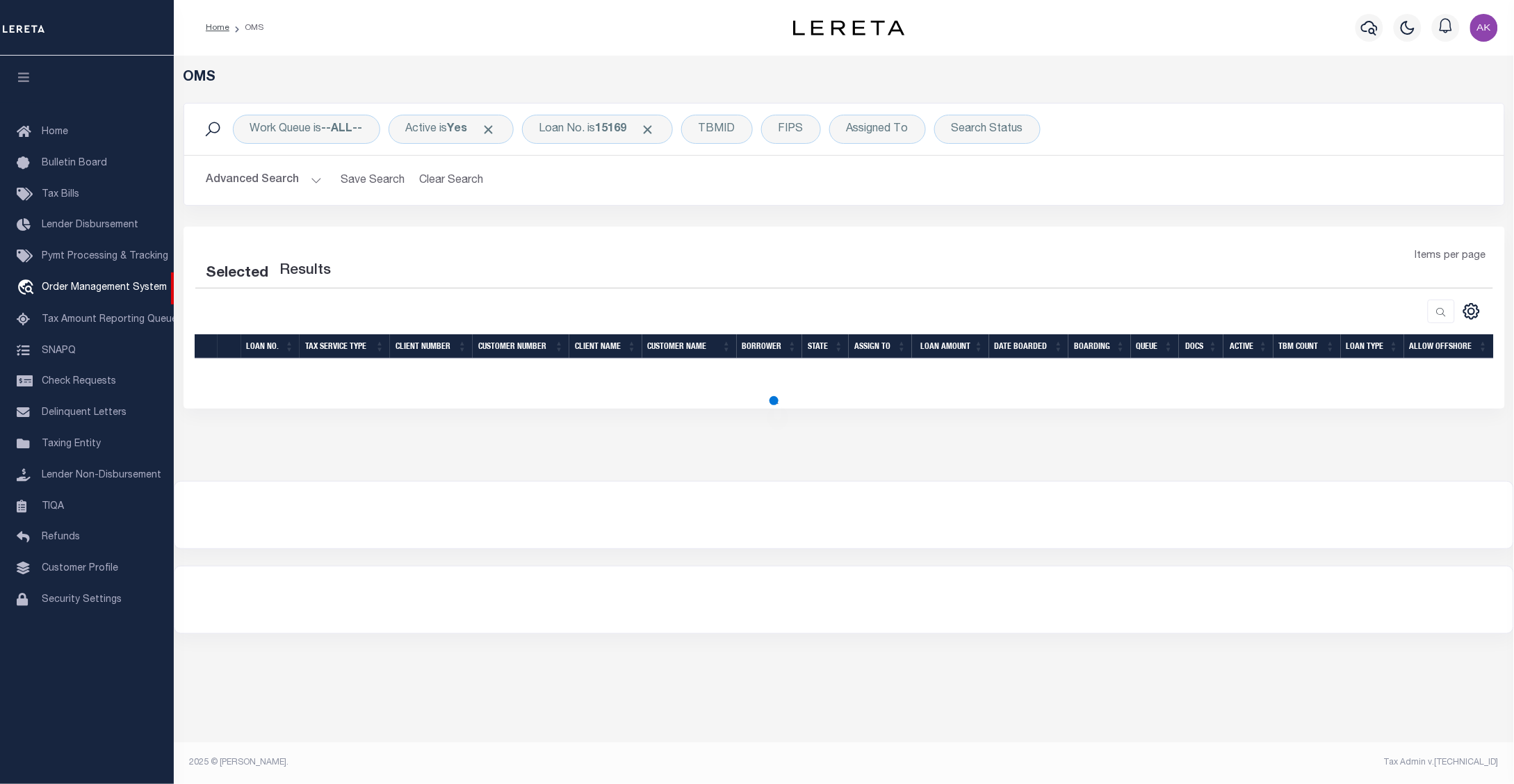
select select "200"
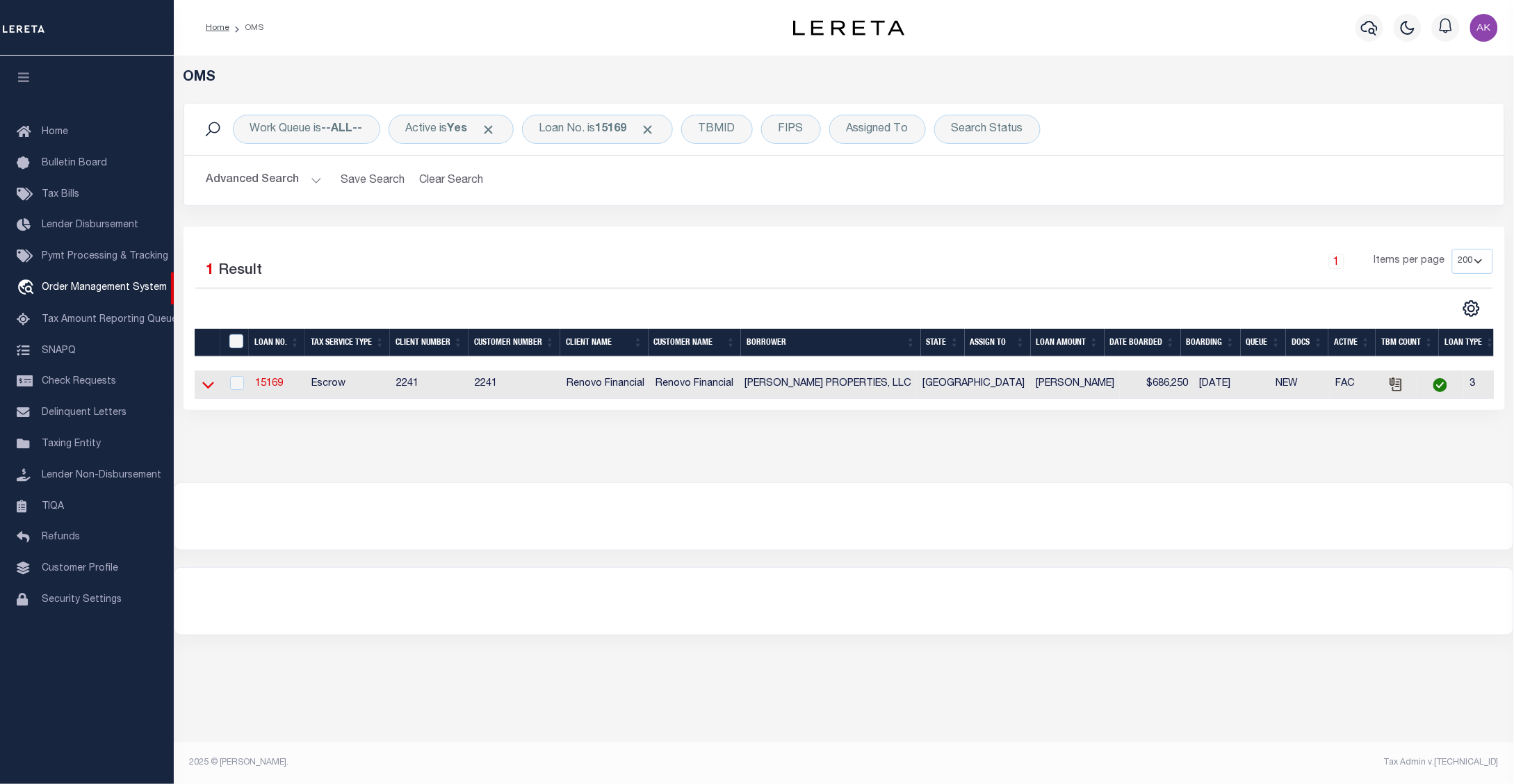
click at [205, 389] on icon at bounding box center [208, 385] width 12 height 7
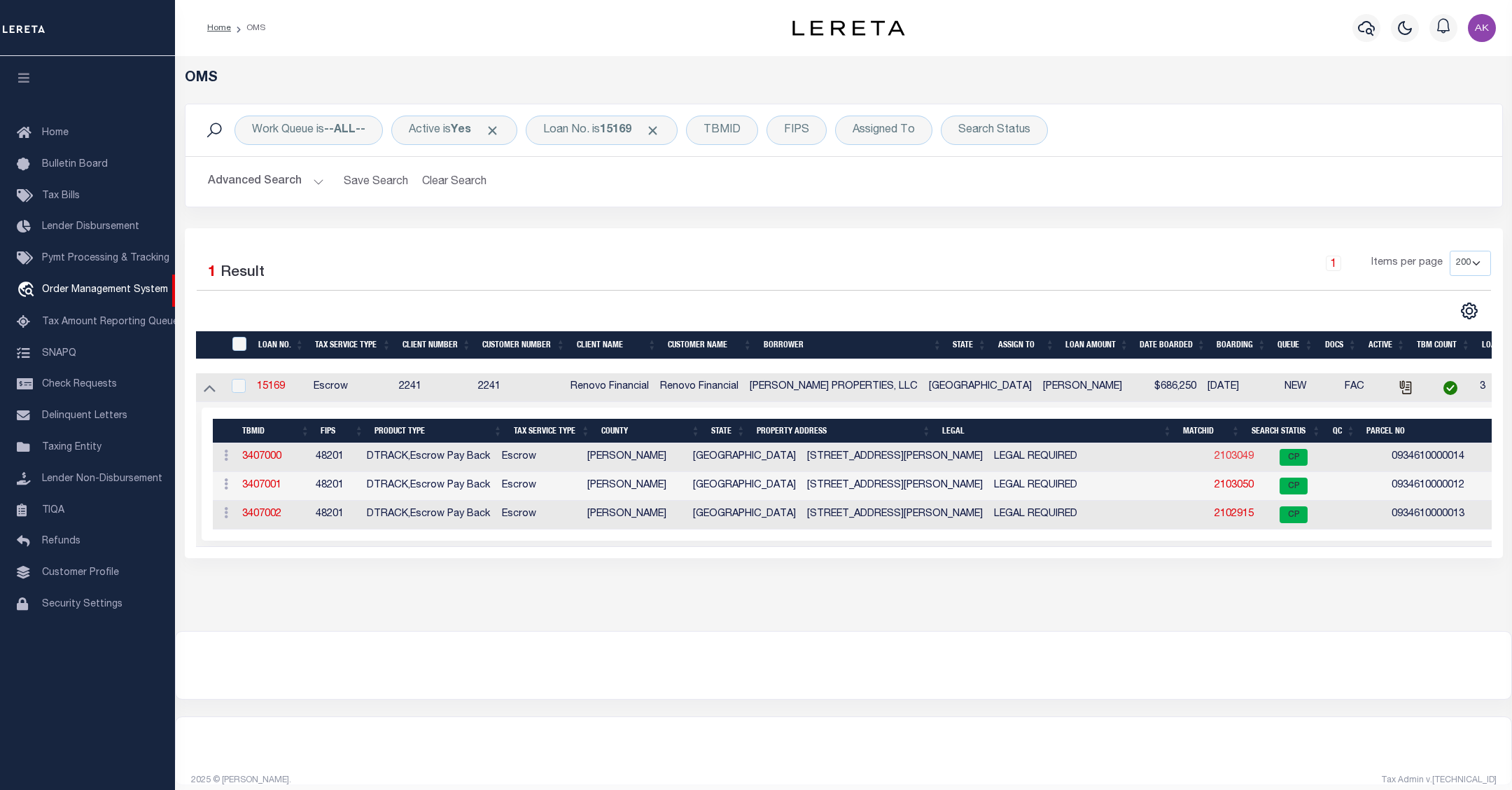
click at [1215, 460] on link "2103049" at bounding box center [1234, 456] width 39 height 9
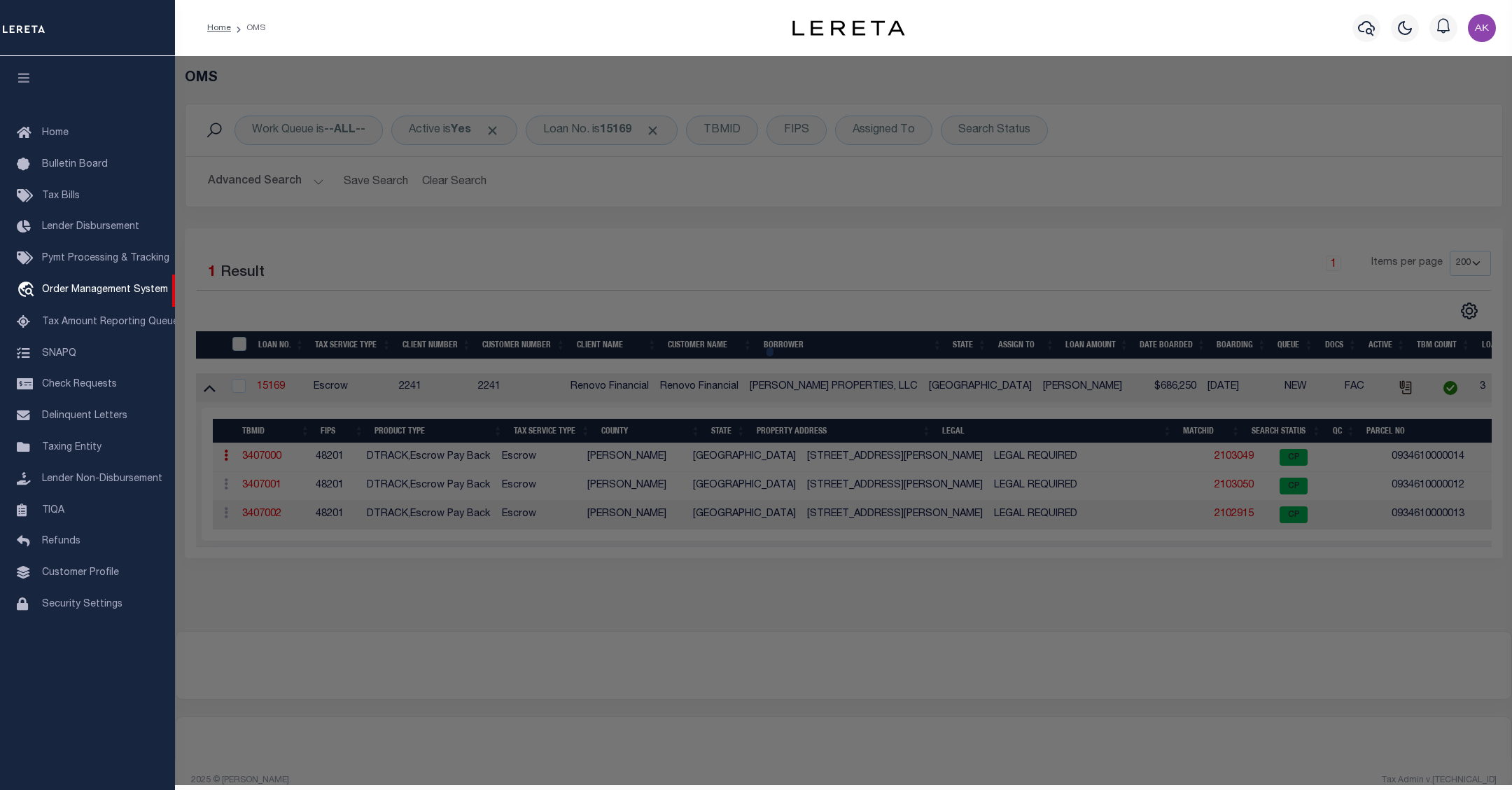
checkbox input "false"
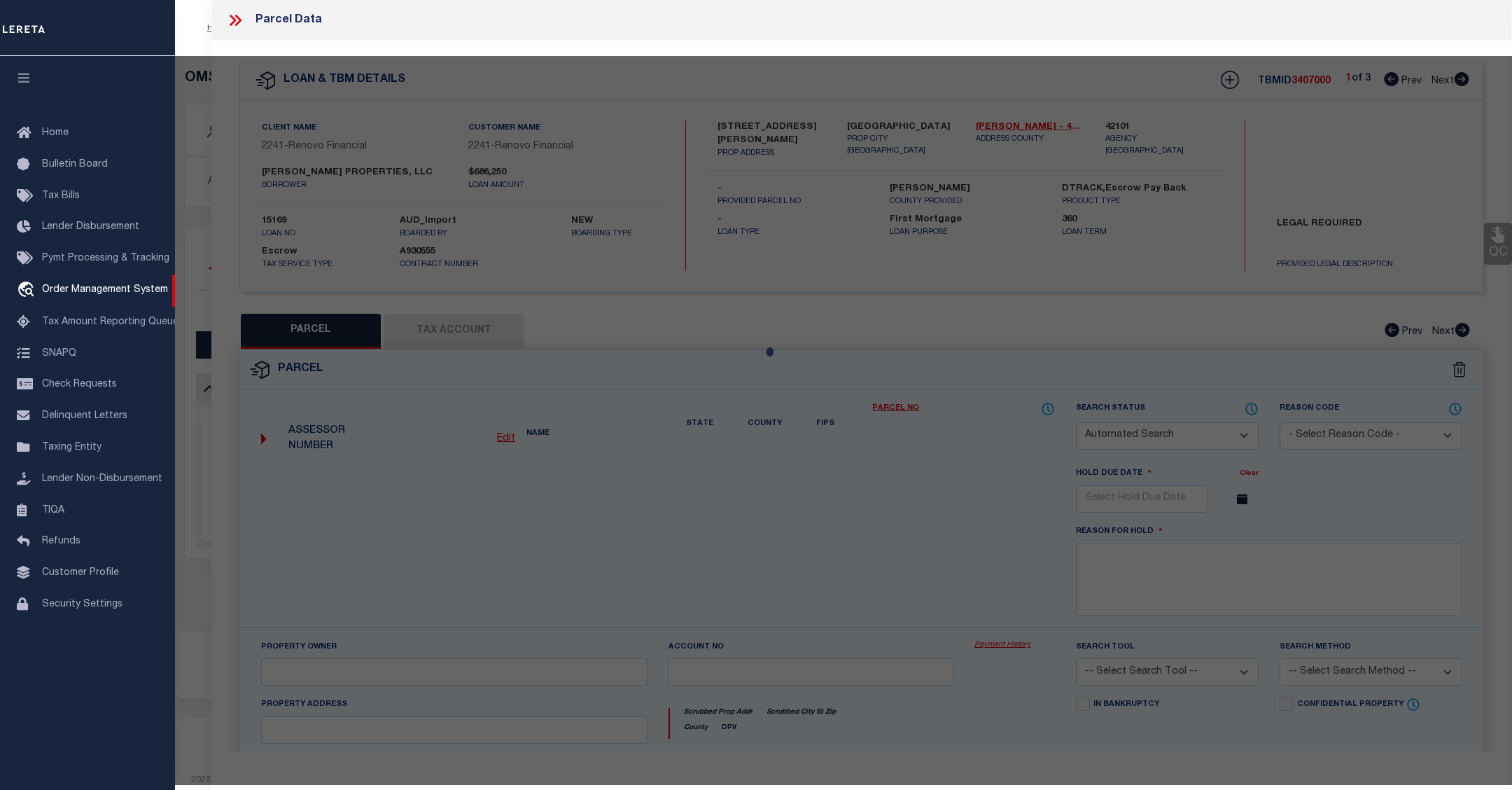
select select "CP"
type input "CHOUDRY GROUP INC"
select select "AGW"
select select "LEG"
type input "6712 [PERSON_NAME] CT"
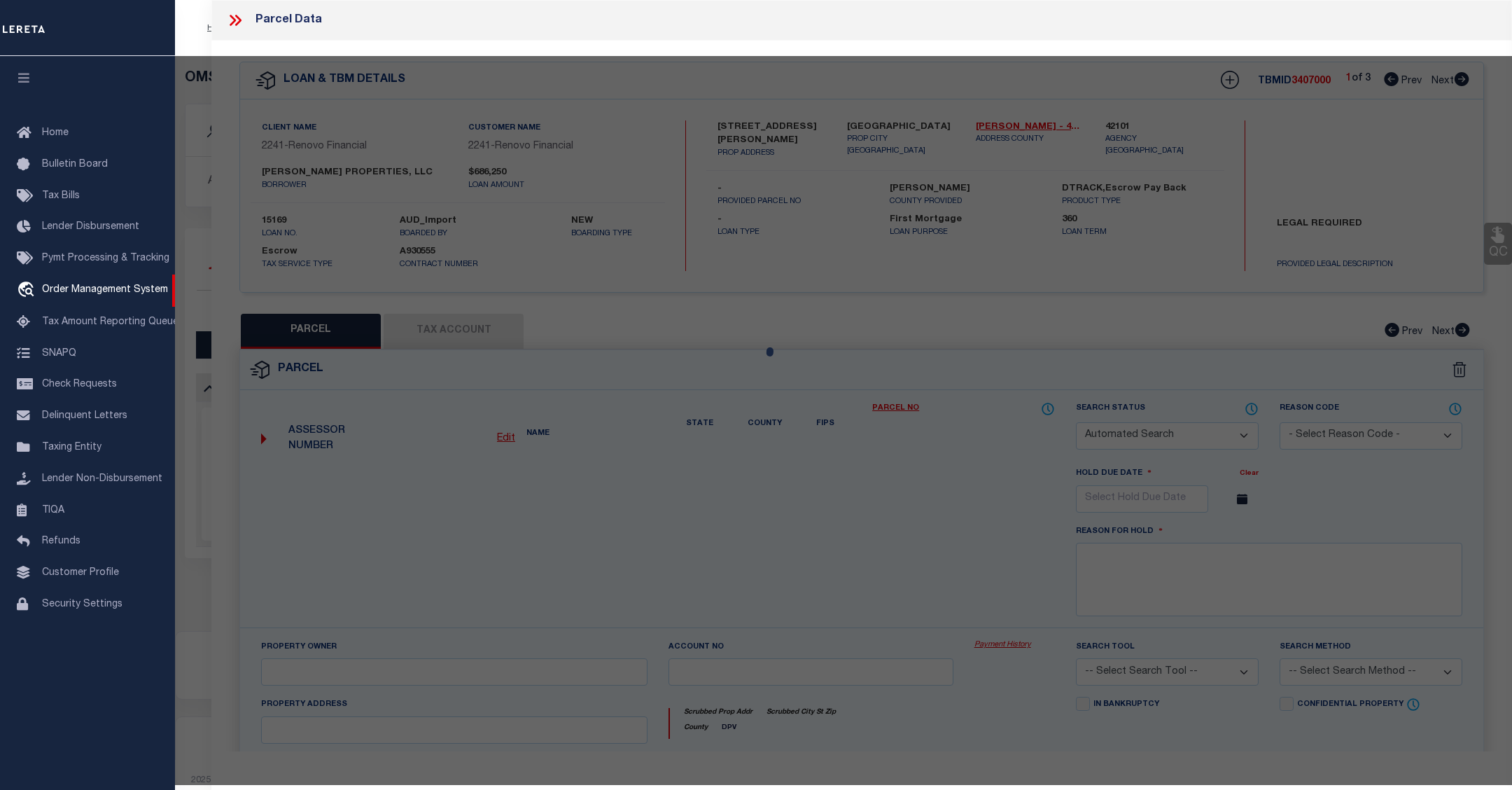
type input "[GEOGRAPHIC_DATA]"
type textarea "LT 14 BLK 67 [GEOGRAPHIC_DATA] 7 EXTN"
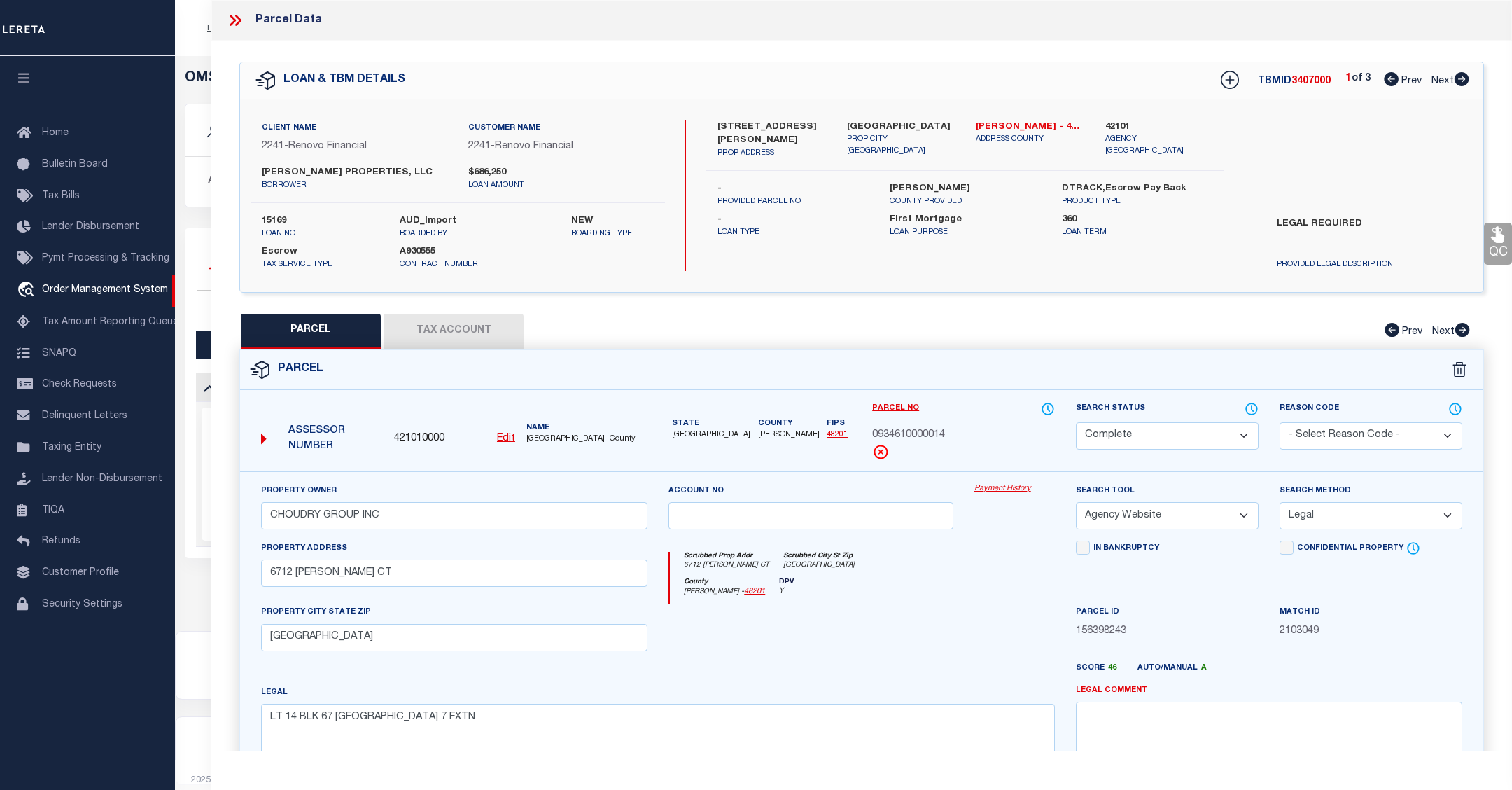
click at [994, 485] on link "Payment History" at bounding box center [1014, 489] width 80 height 12
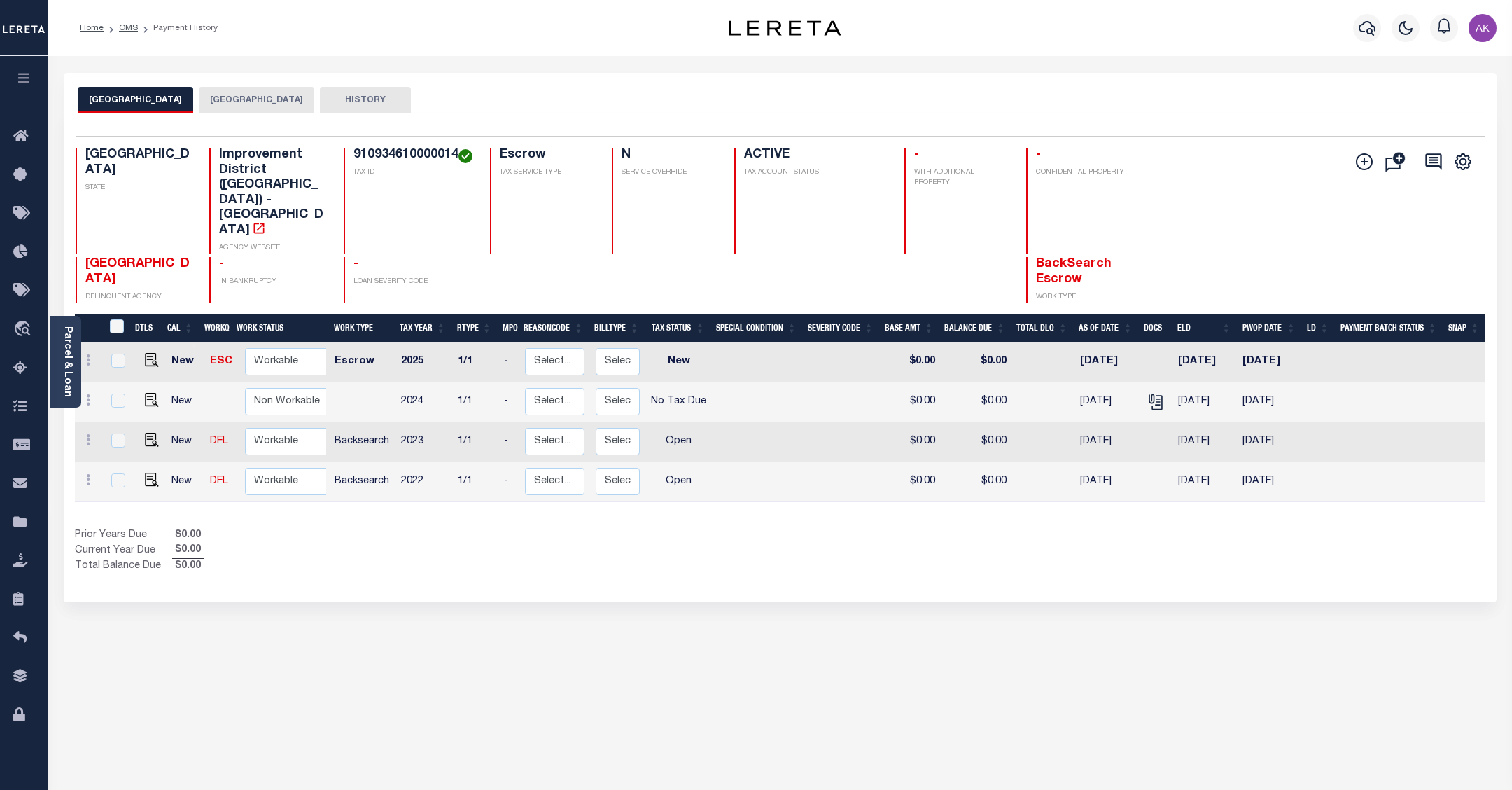
click at [261, 98] on button "[GEOGRAPHIC_DATA]" at bounding box center [256, 100] width 116 height 27
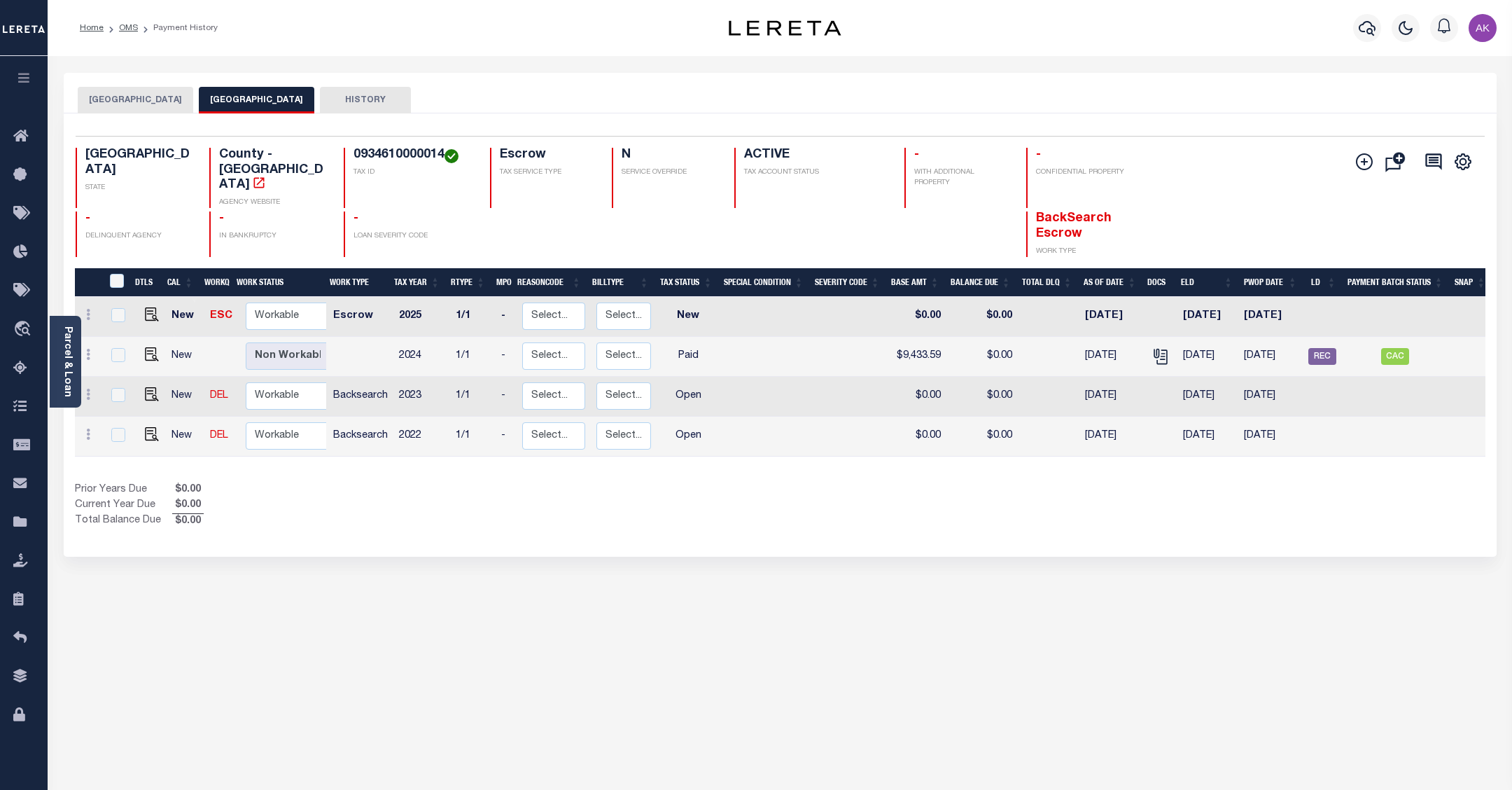
click at [1475, 736] on div "HOBBY AREA DISTRICT HARRIS COUNTY HISTORY Selected 4" at bounding box center [780, 468] width 1454 height 790
click at [128, 26] on link "OMS" at bounding box center [128, 28] width 19 height 9
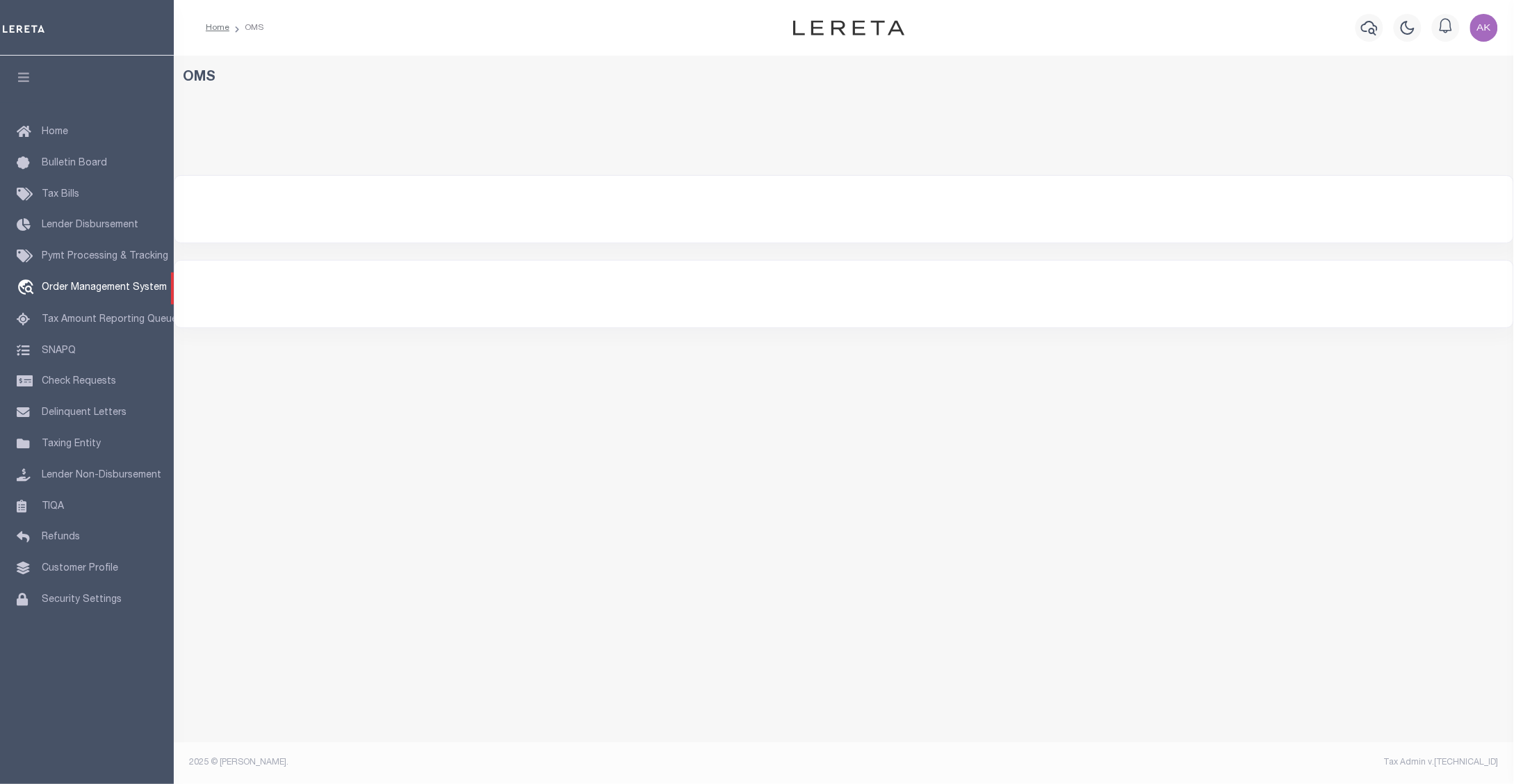
select select "200"
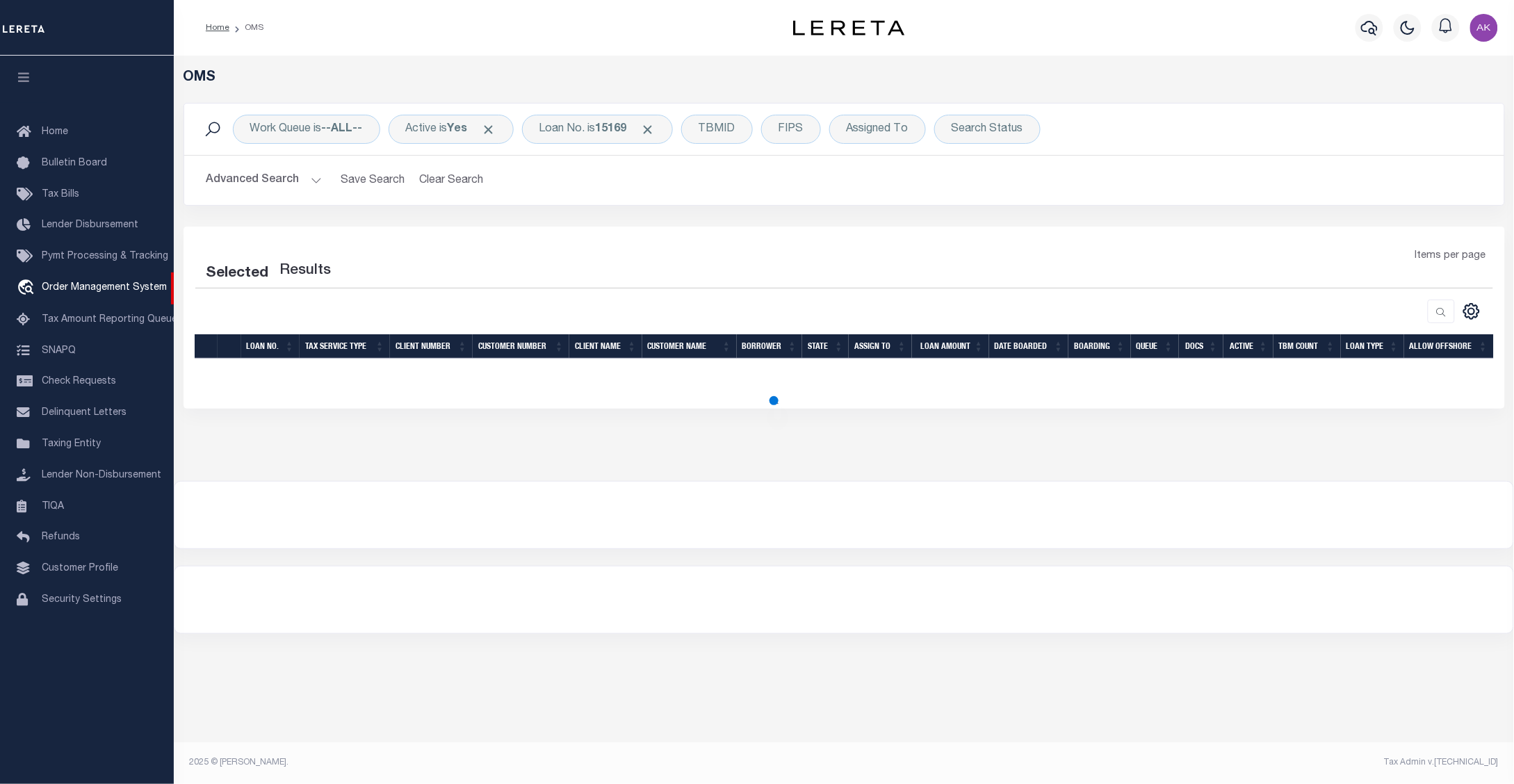
select select "200"
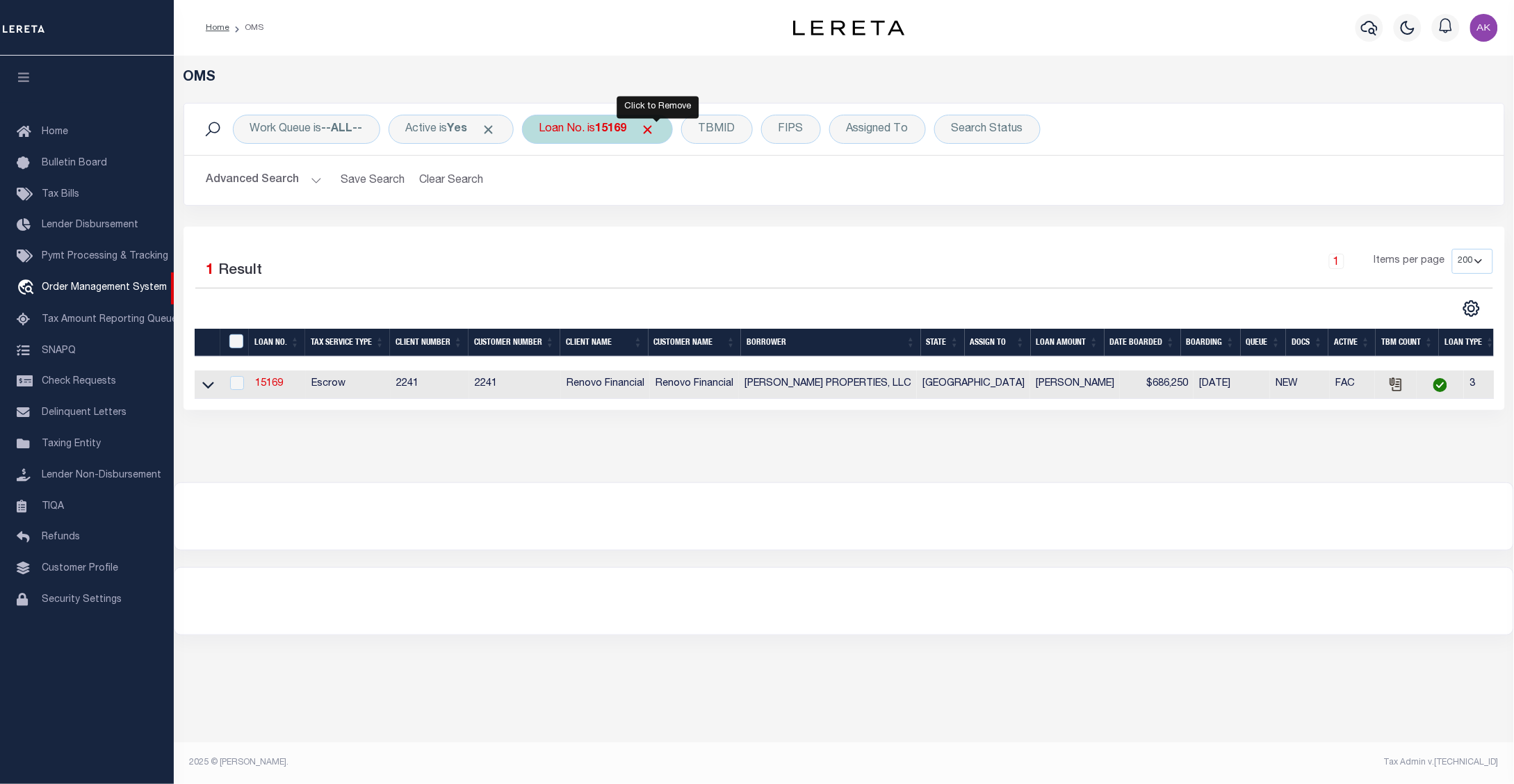
click at [655, 125] on span "Click to Remove" at bounding box center [648, 130] width 15 height 15
click at [589, 127] on div "Loan No." at bounding box center [562, 129] width 80 height 29
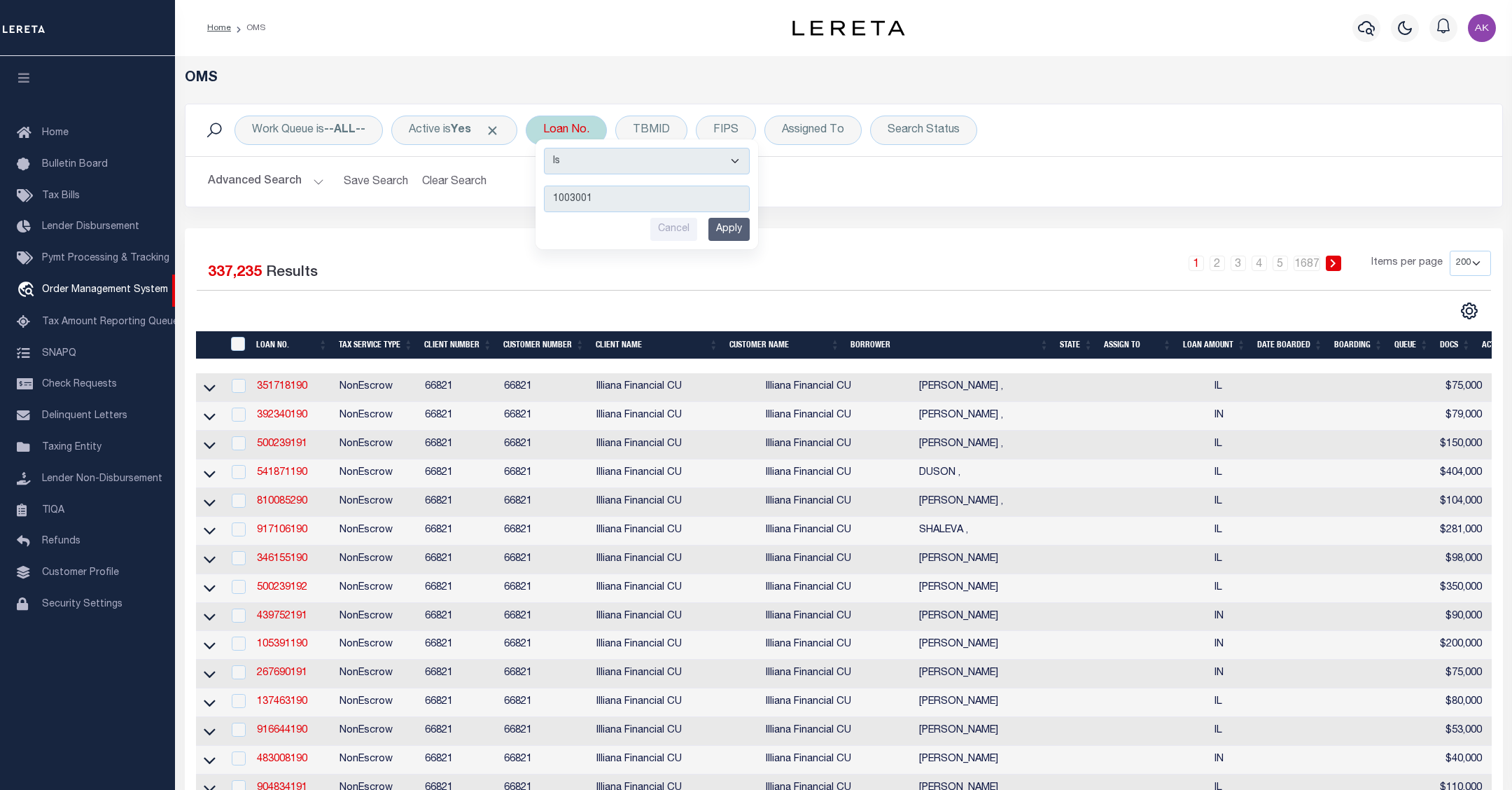
type input "10030019"
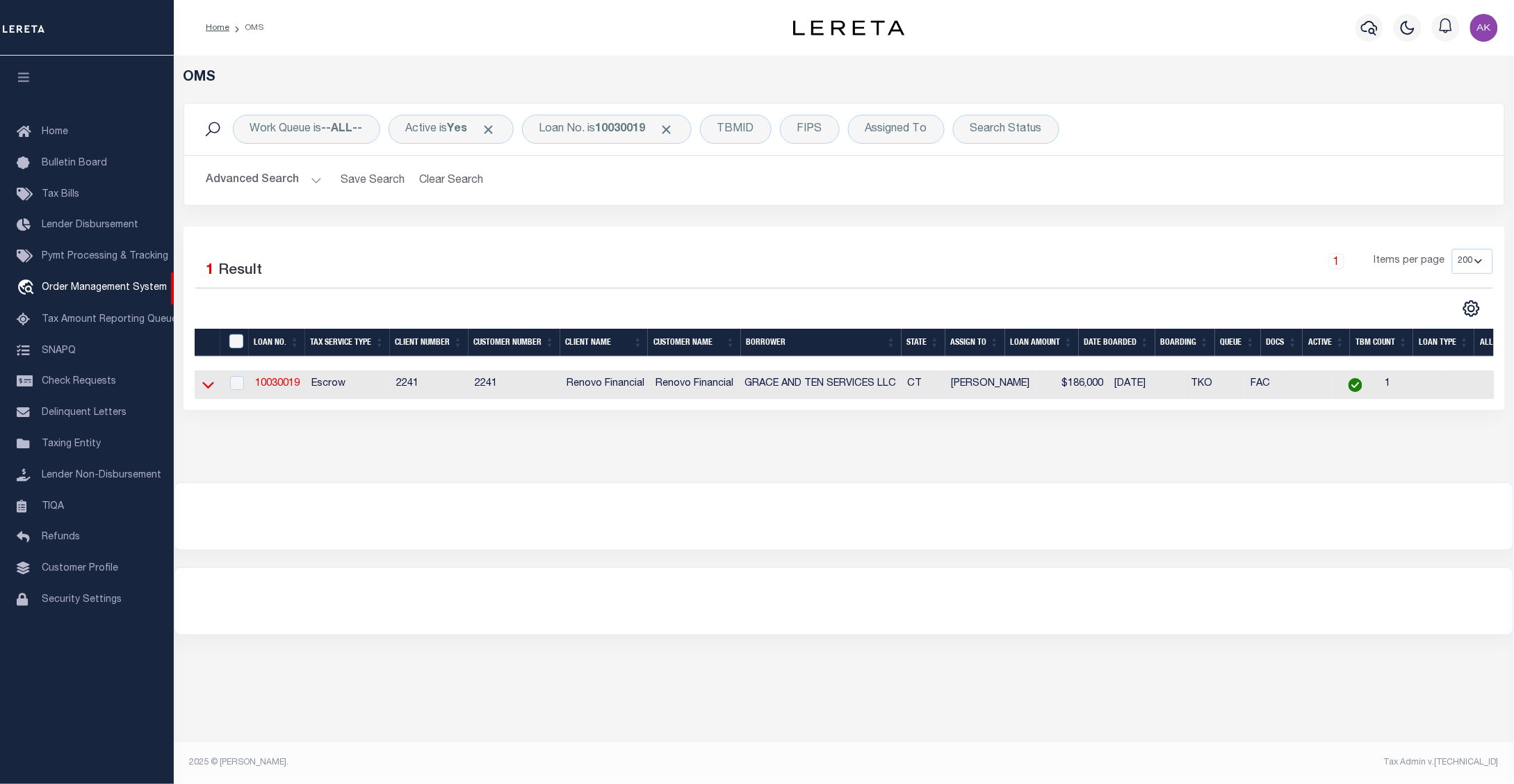
click at [209, 387] on icon at bounding box center [208, 384] width 12 height 15
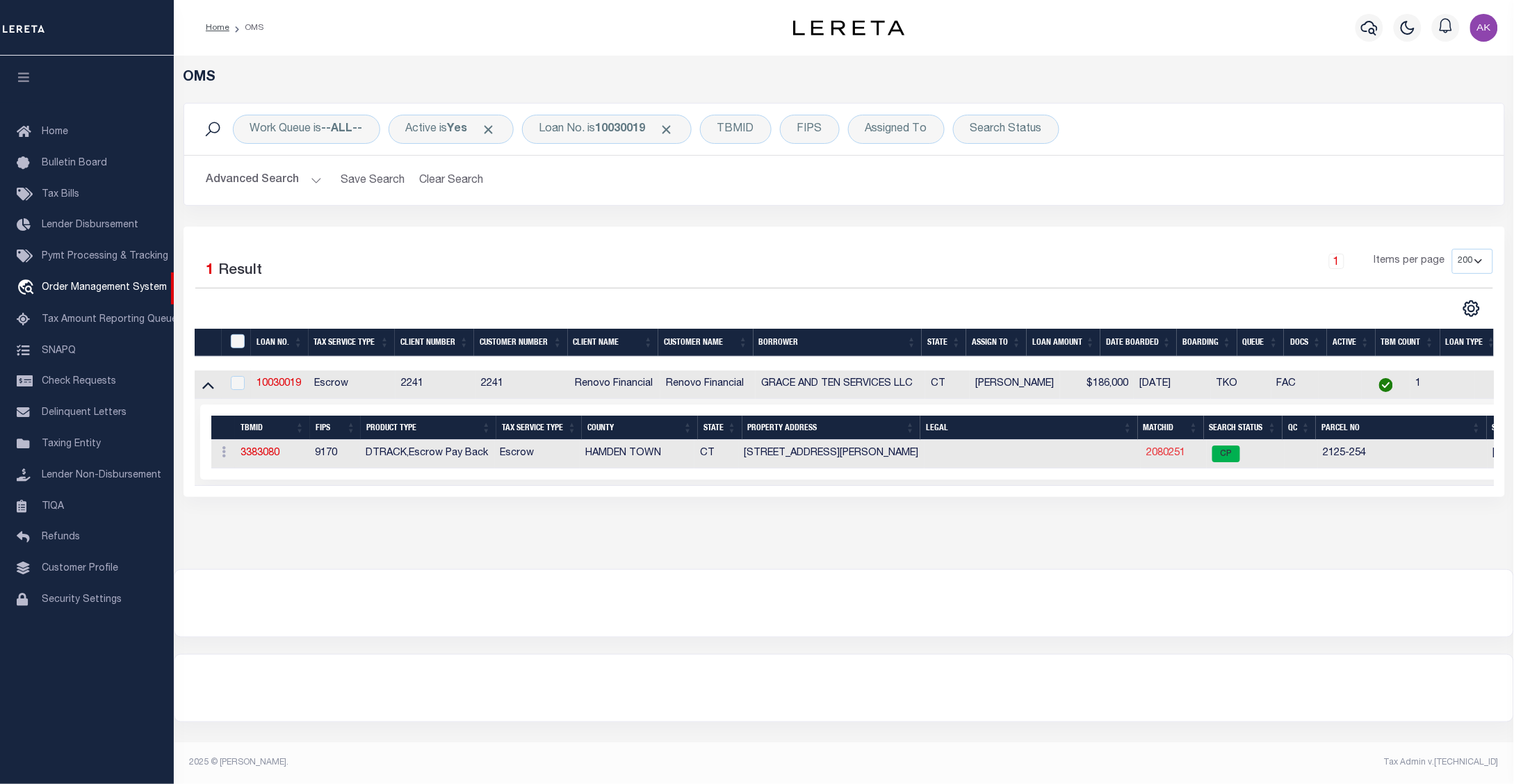
click at [1157, 456] on link "2080251" at bounding box center [1166, 453] width 39 height 9
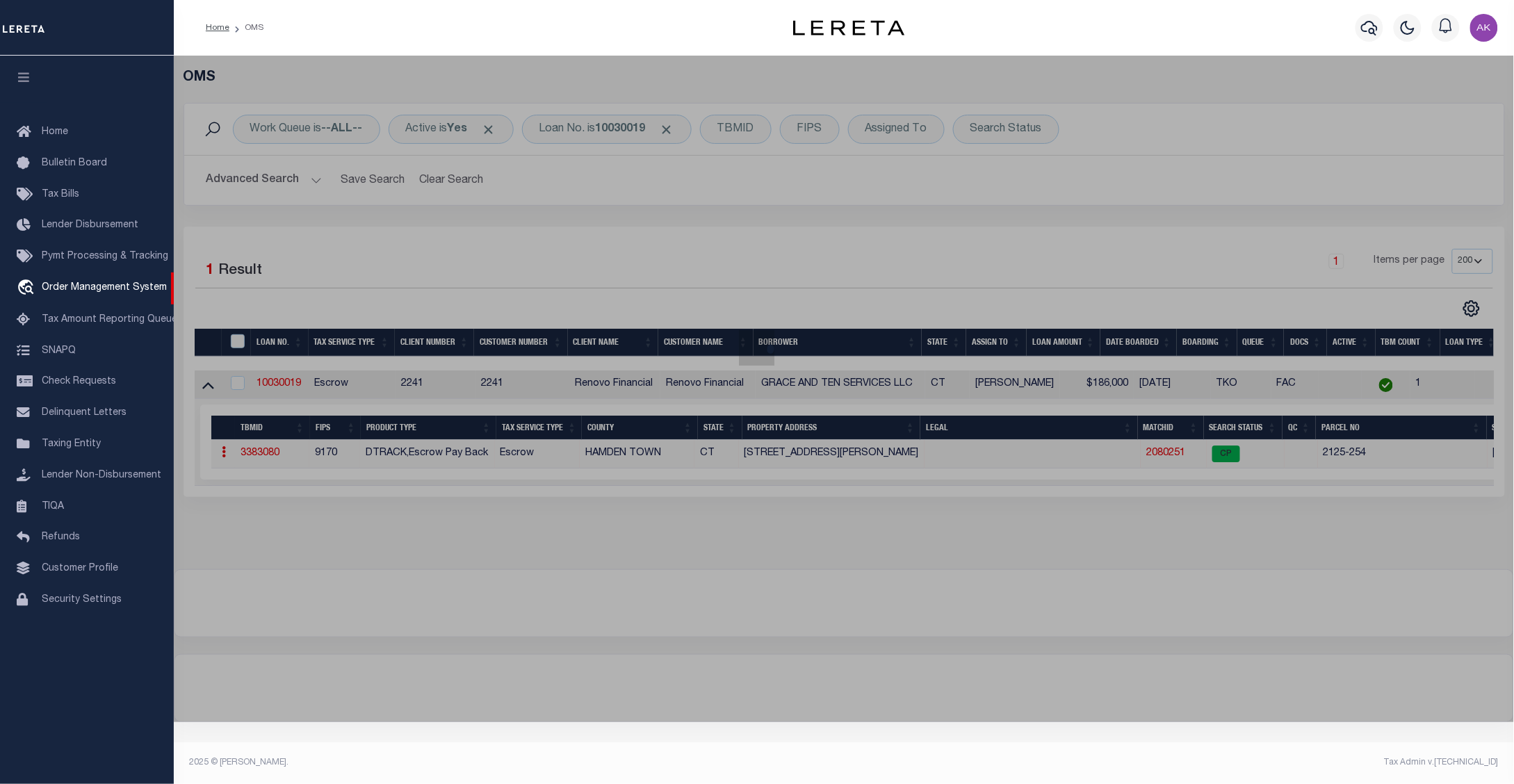
checkbox input "false"
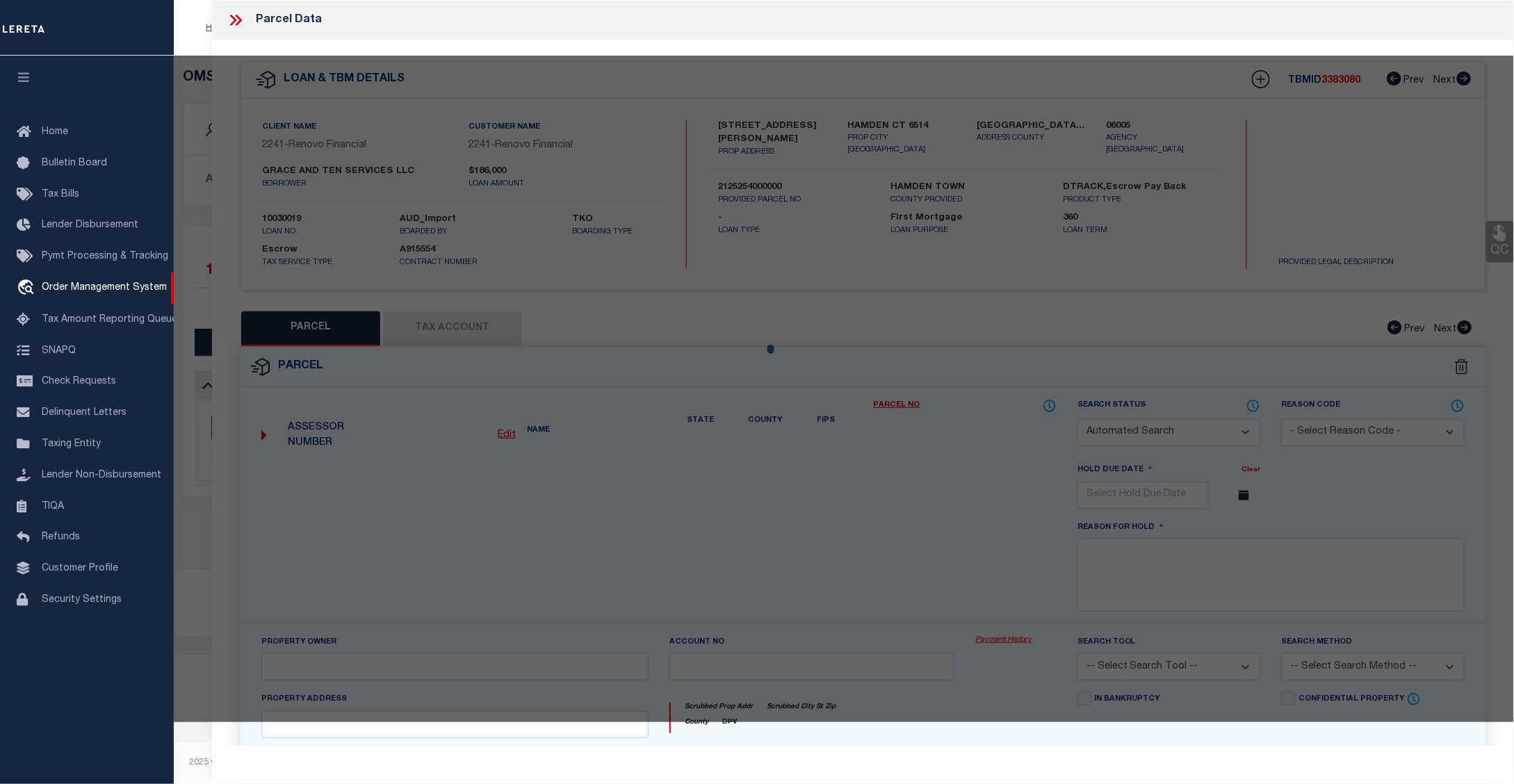
select select "CP"
type input "GRACE AND TEN TEN SERVICES LLC"
select select "AGW"
select select "ADD"
type input "[STREET_ADDRESS][PERSON_NAME]"
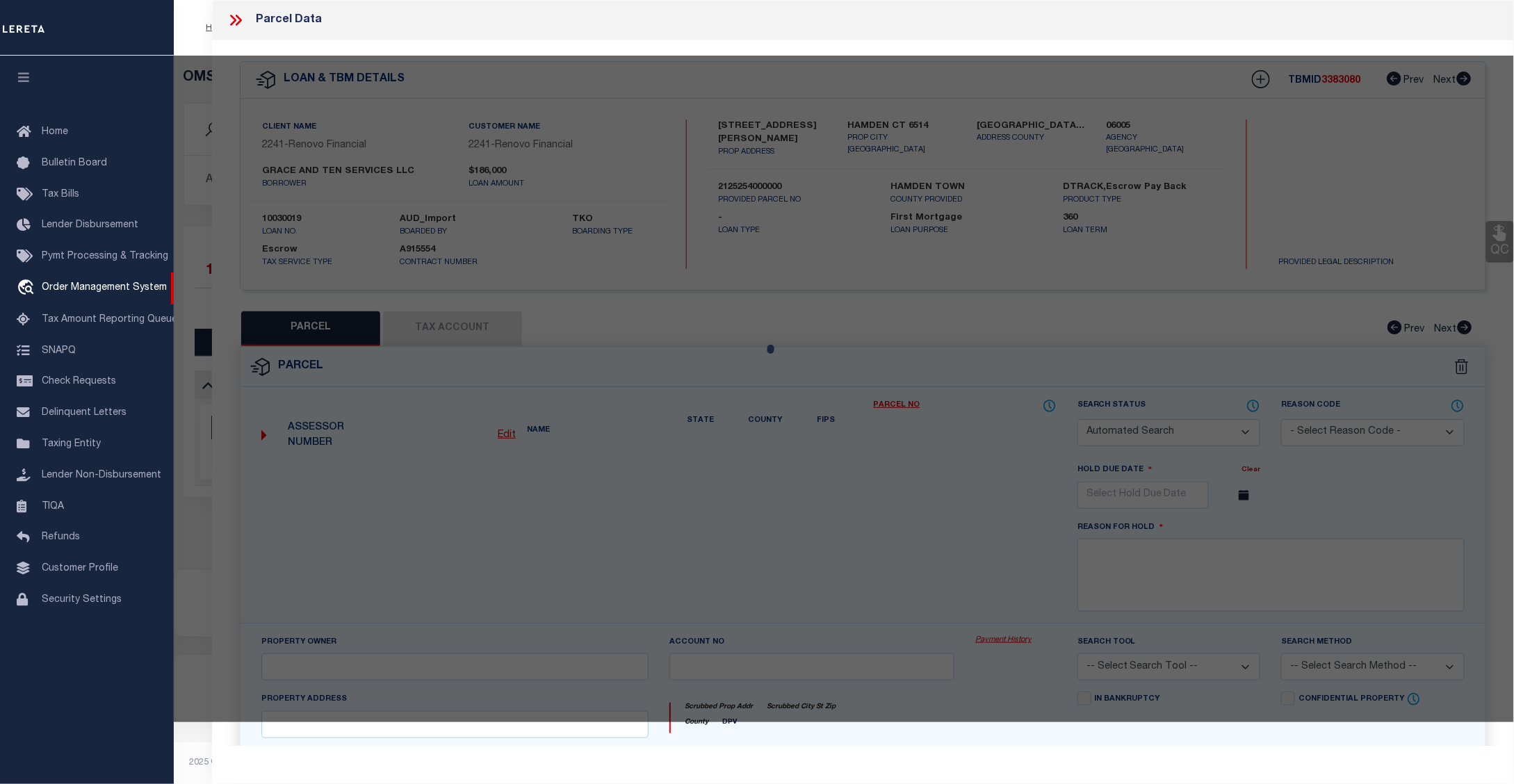
checkbox input "false"
type input "HAMDEN CT 6514"
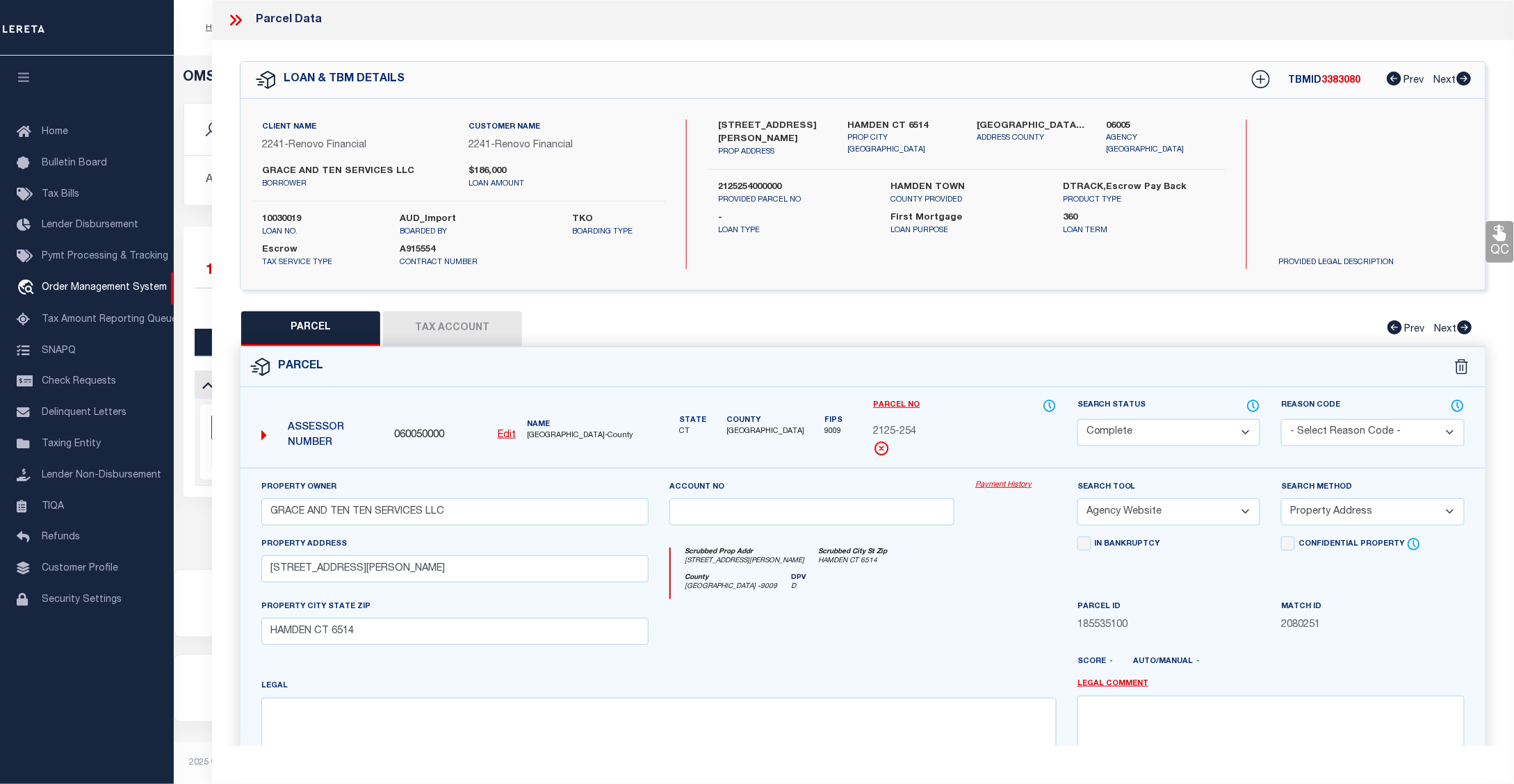
click at [1013, 485] on link "Payment History" at bounding box center [1016, 485] width 81 height 12
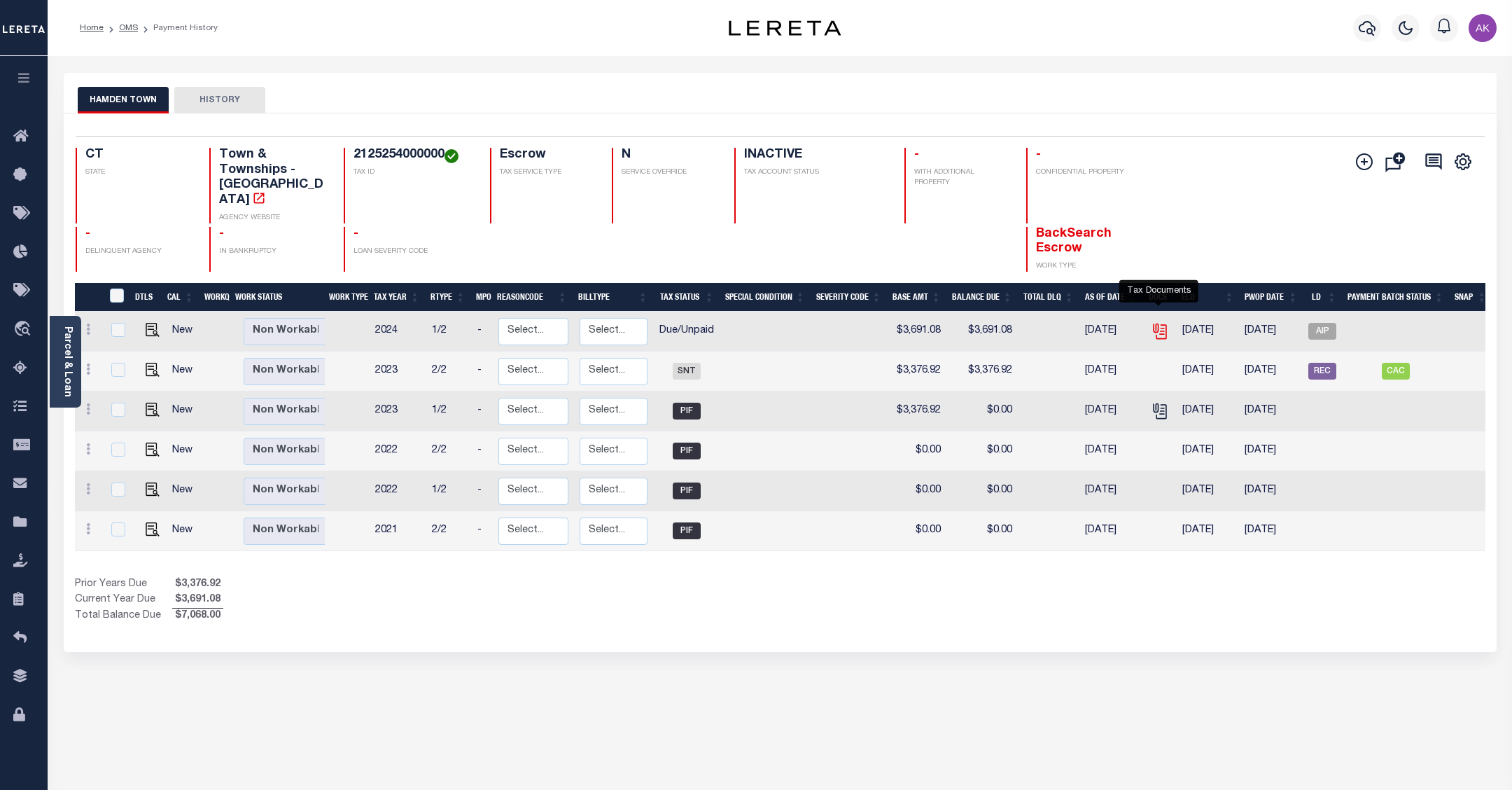
click at [1156, 323] on icon "" at bounding box center [1158, 329] width 11 height 11
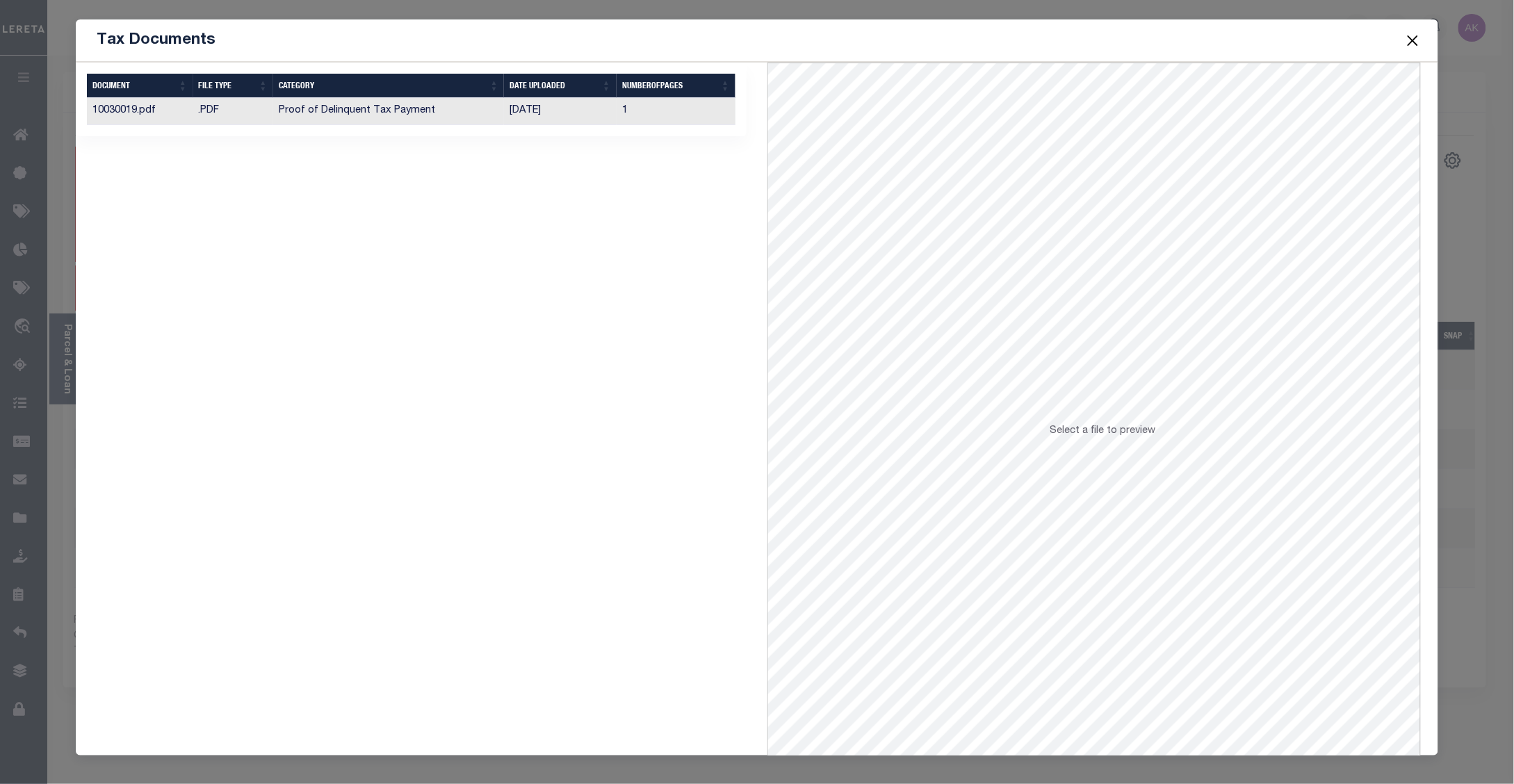
click at [360, 115] on td "Proof of Delinquent Tax Payment" at bounding box center [388, 111] width 230 height 27
click at [1415, 44] on button "Close" at bounding box center [1412, 40] width 18 height 18
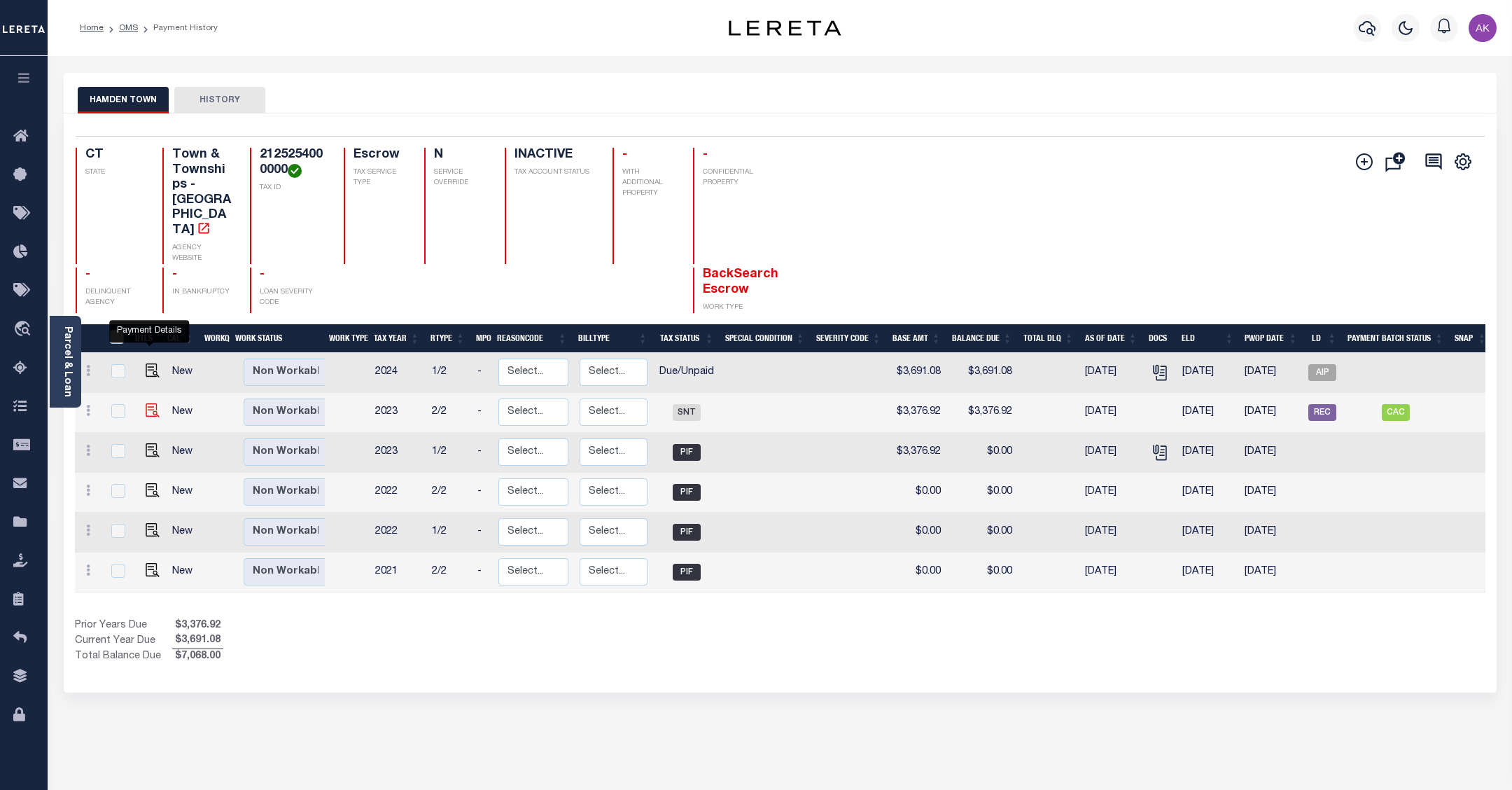
click at [148, 403] on img "" at bounding box center [153, 410] width 14 height 14
checkbox input "true"
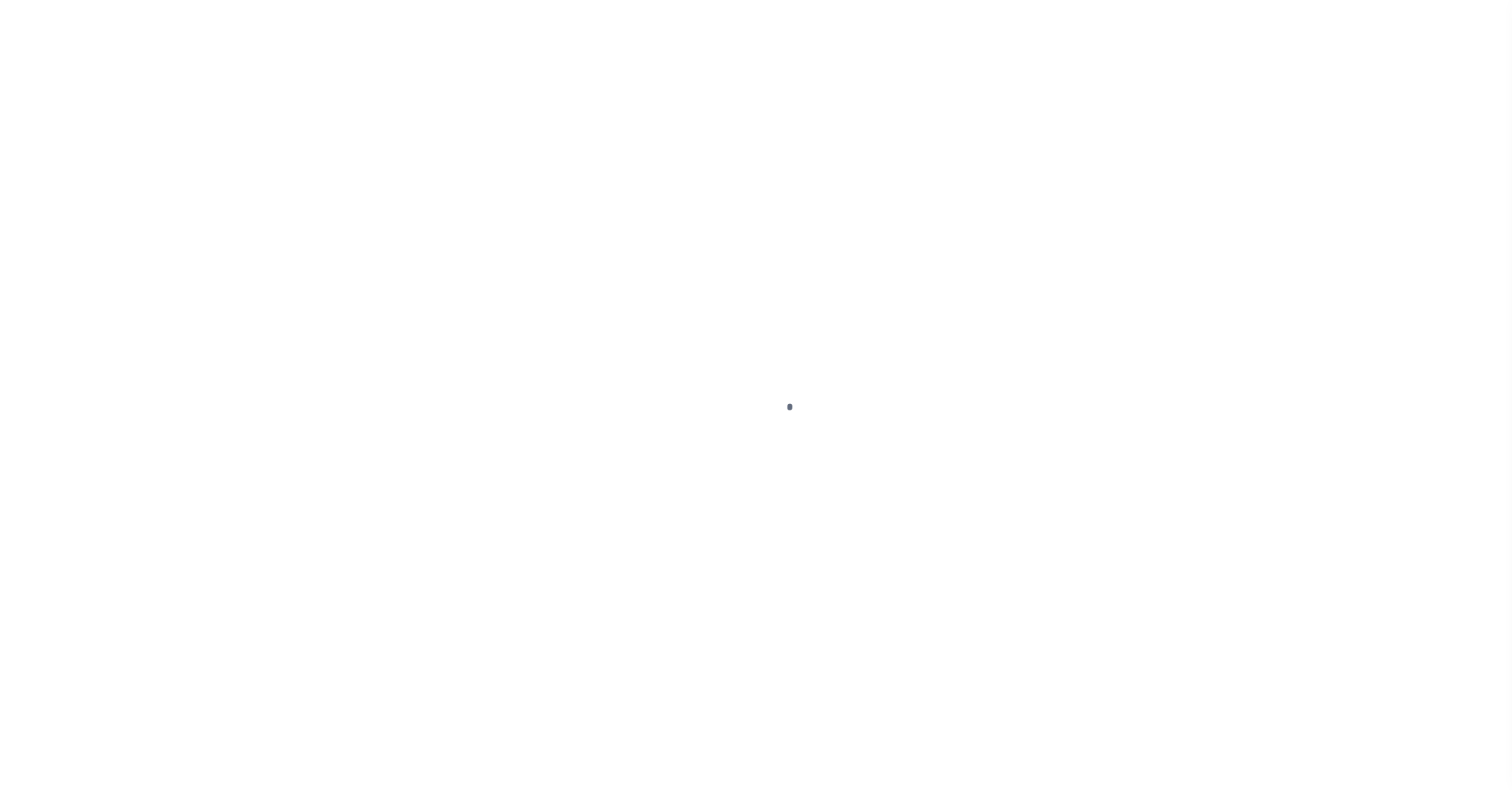
select select "SNT"
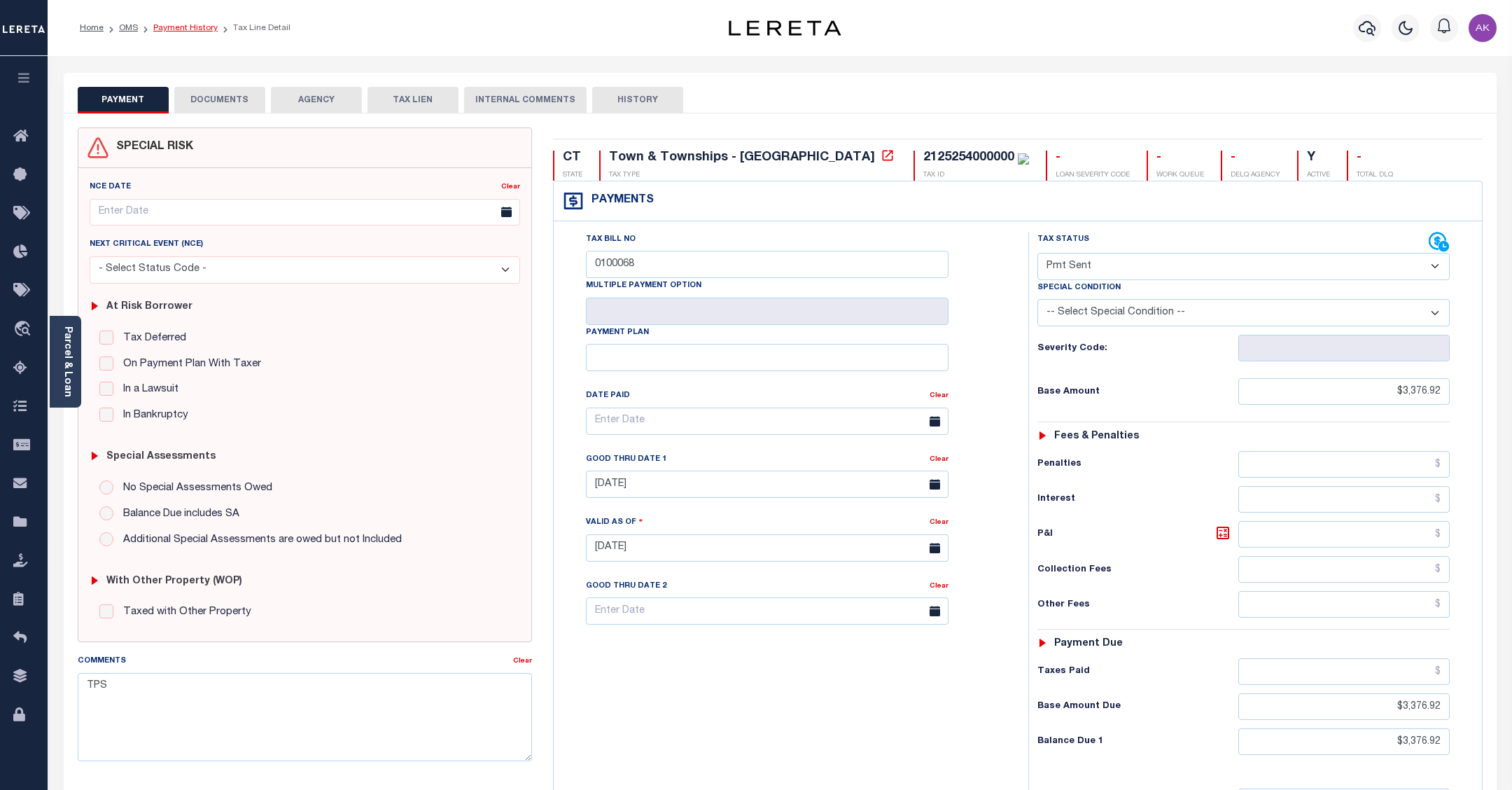
click at [197, 27] on link "Payment History" at bounding box center [186, 28] width 65 height 9
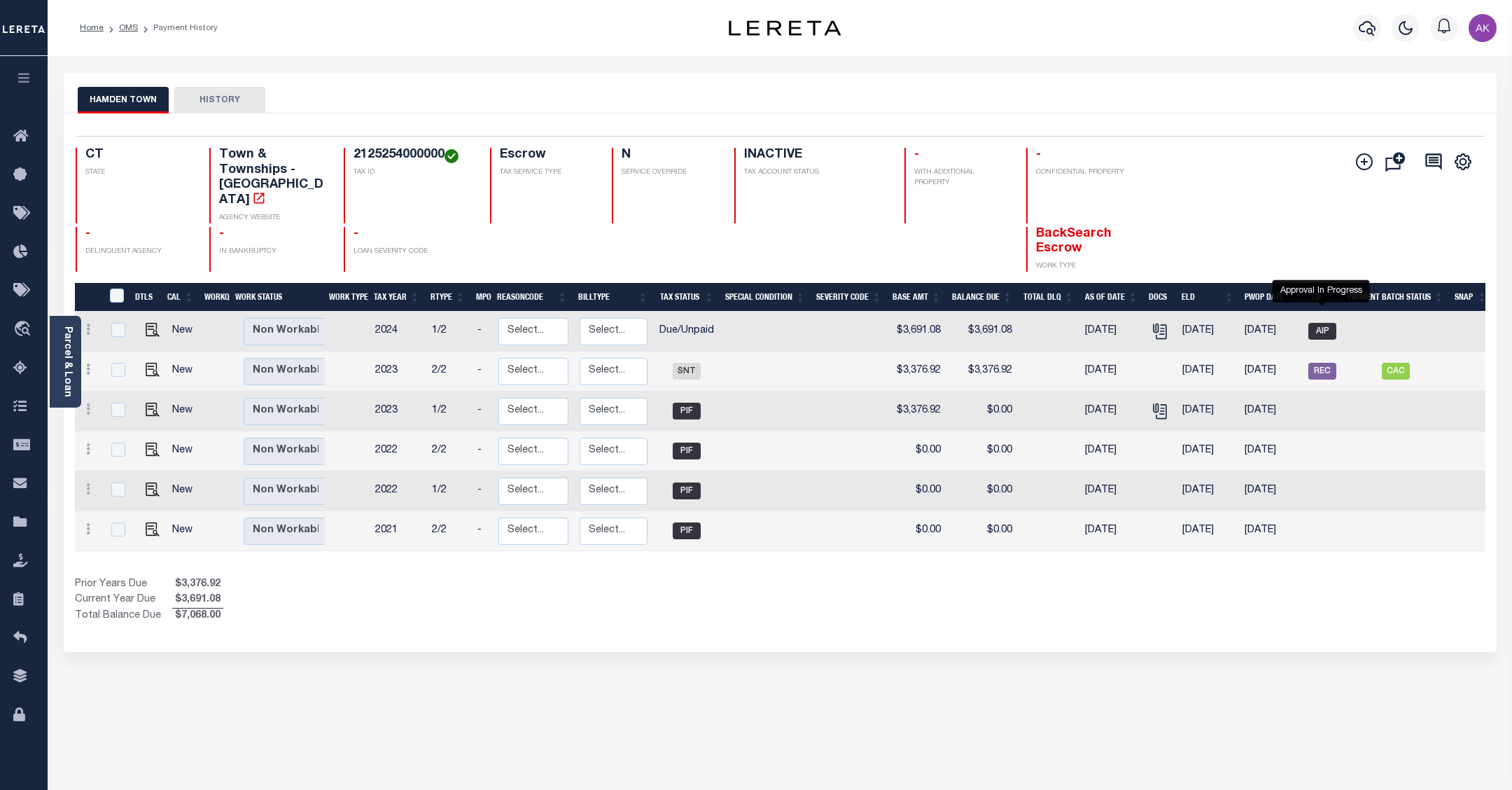
click at [1320, 323] on span "AIP" at bounding box center [1322, 330] width 28 height 17
checkbox input "true"
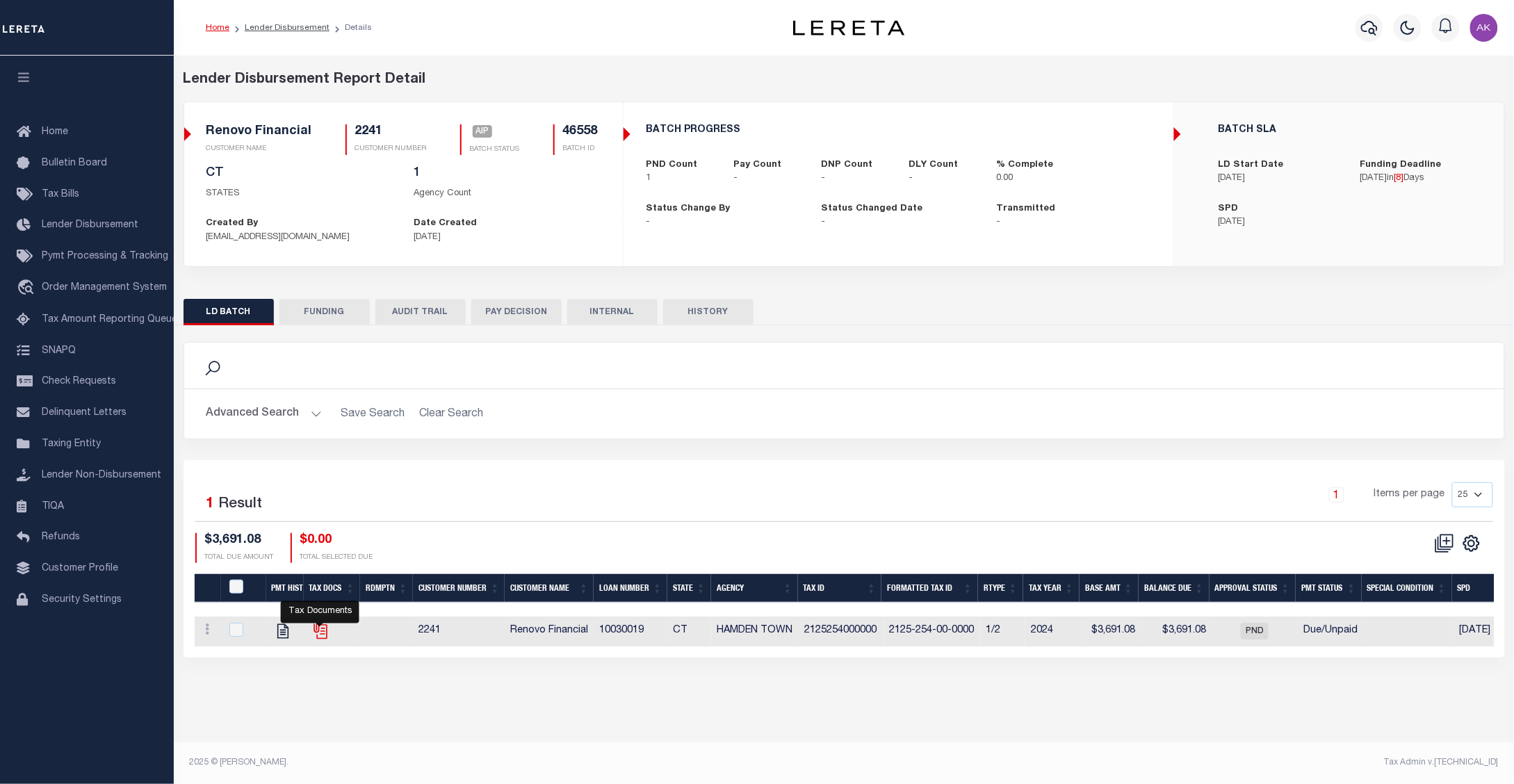
click at [318, 640] on icon "" at bounding box center [320, 630] width 18 height 18
checkbox input "true"
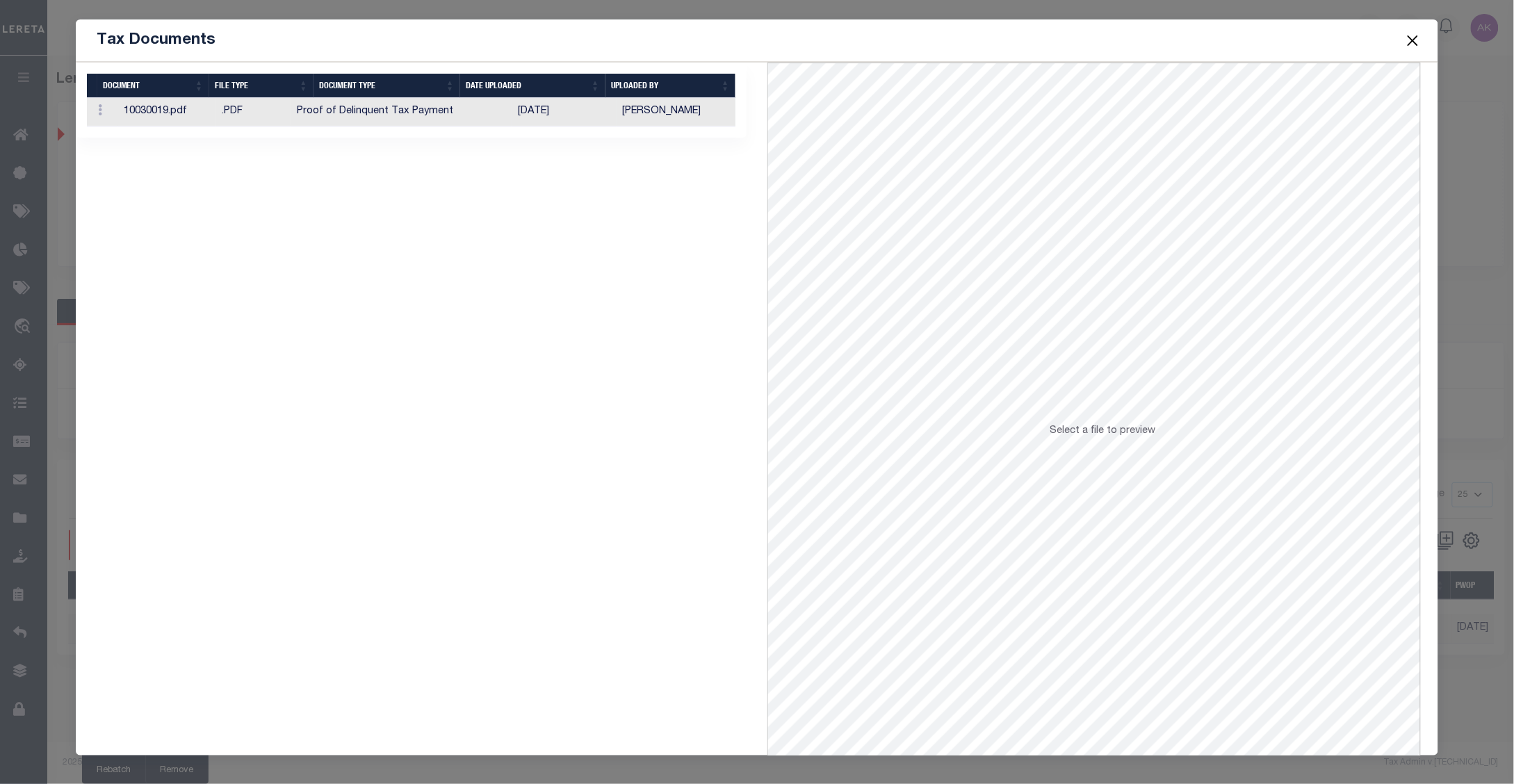
click at [334, 110] on td "Proof of Delinquent Tax Payment" at bounding box center [402, 112] width 221 height 28
click at [1415, 38] on button "Close" at bounding box center [1412, 40] width 18 height 18
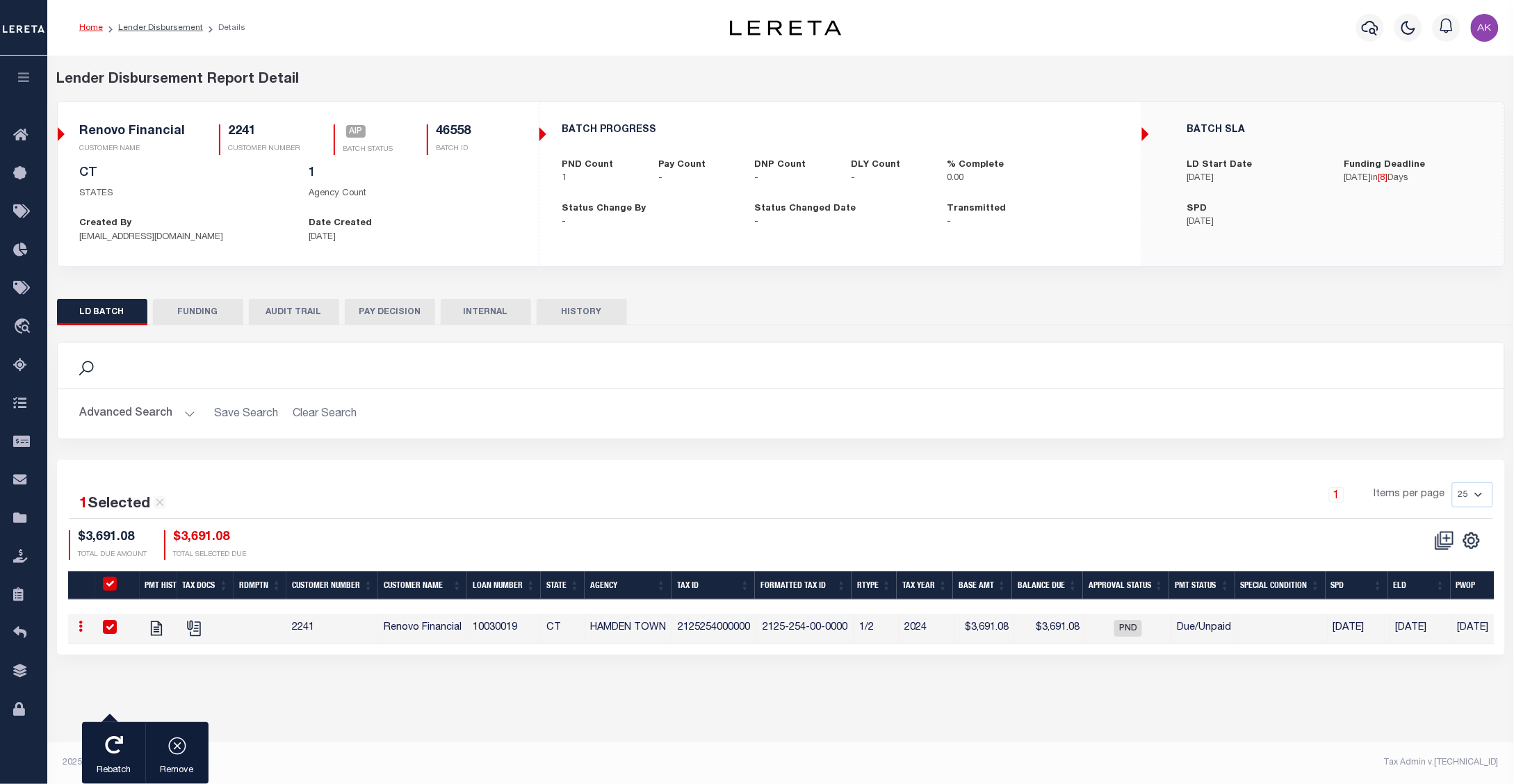
drag, startPoint x: 1290, startPoint y: 370, endPoint x: 1387, endPoint y: 369, distance: 97.0
click at [1290, 370] on div "Search" at bounding box center [780, 365] width 1424 height 23
click at [172, 29] on link "Lender Disbursement" at bounding box center [160, 27] width 85 height 9
checkbox input "true"
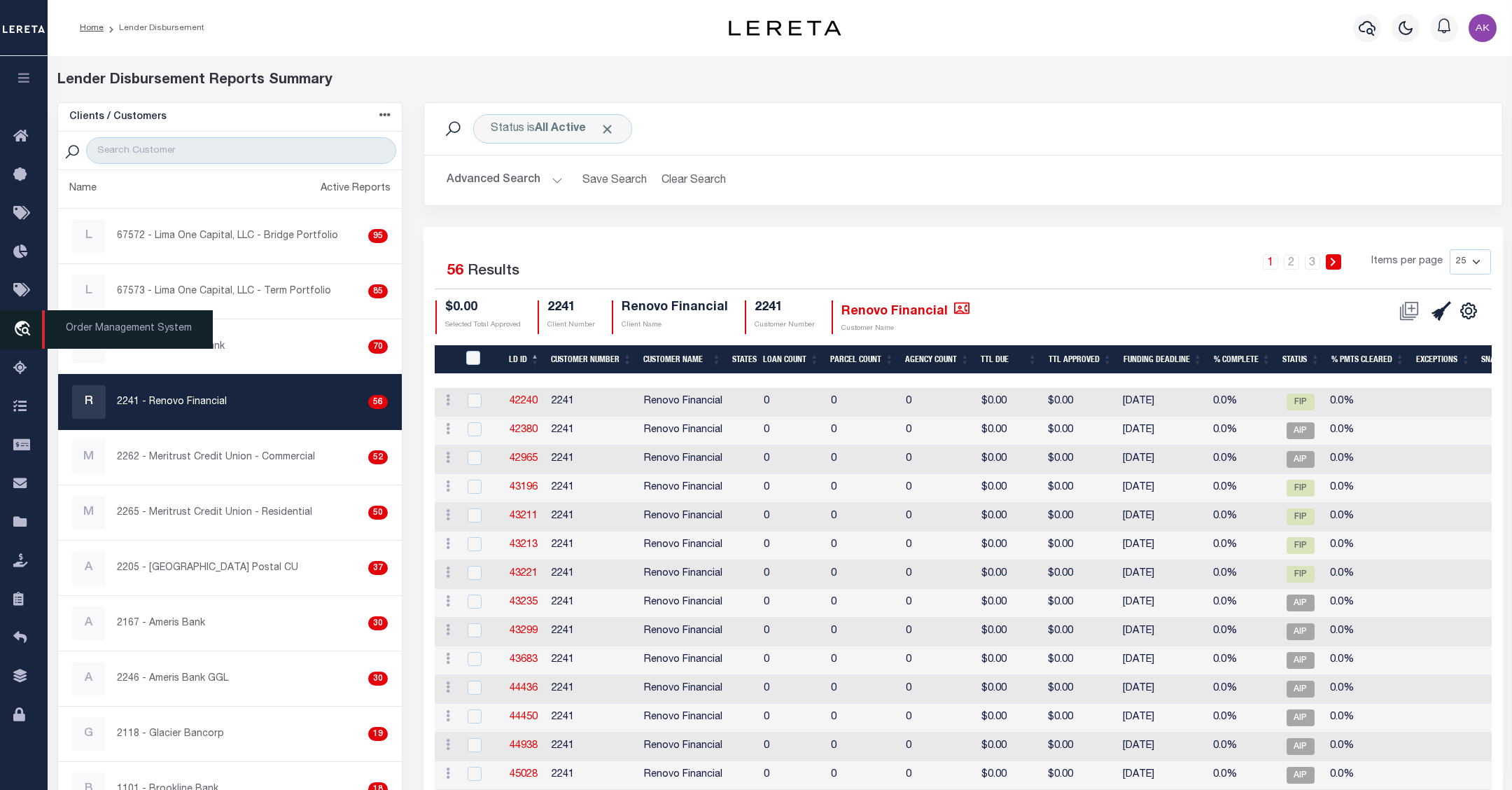
click at [22, 326] on icon "travel_explore" at bounding box center [24, 329] width 22 height 18
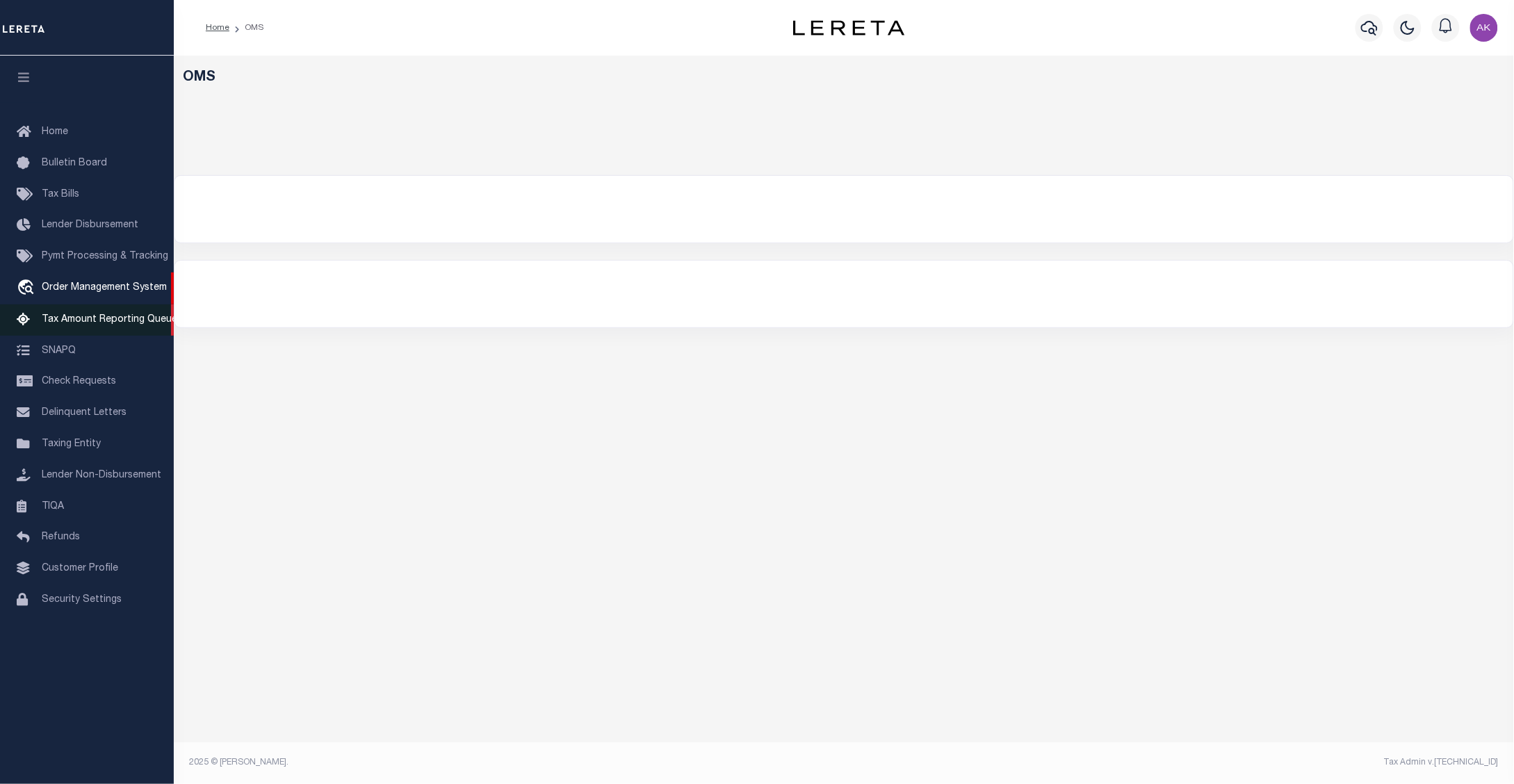
select select "200"
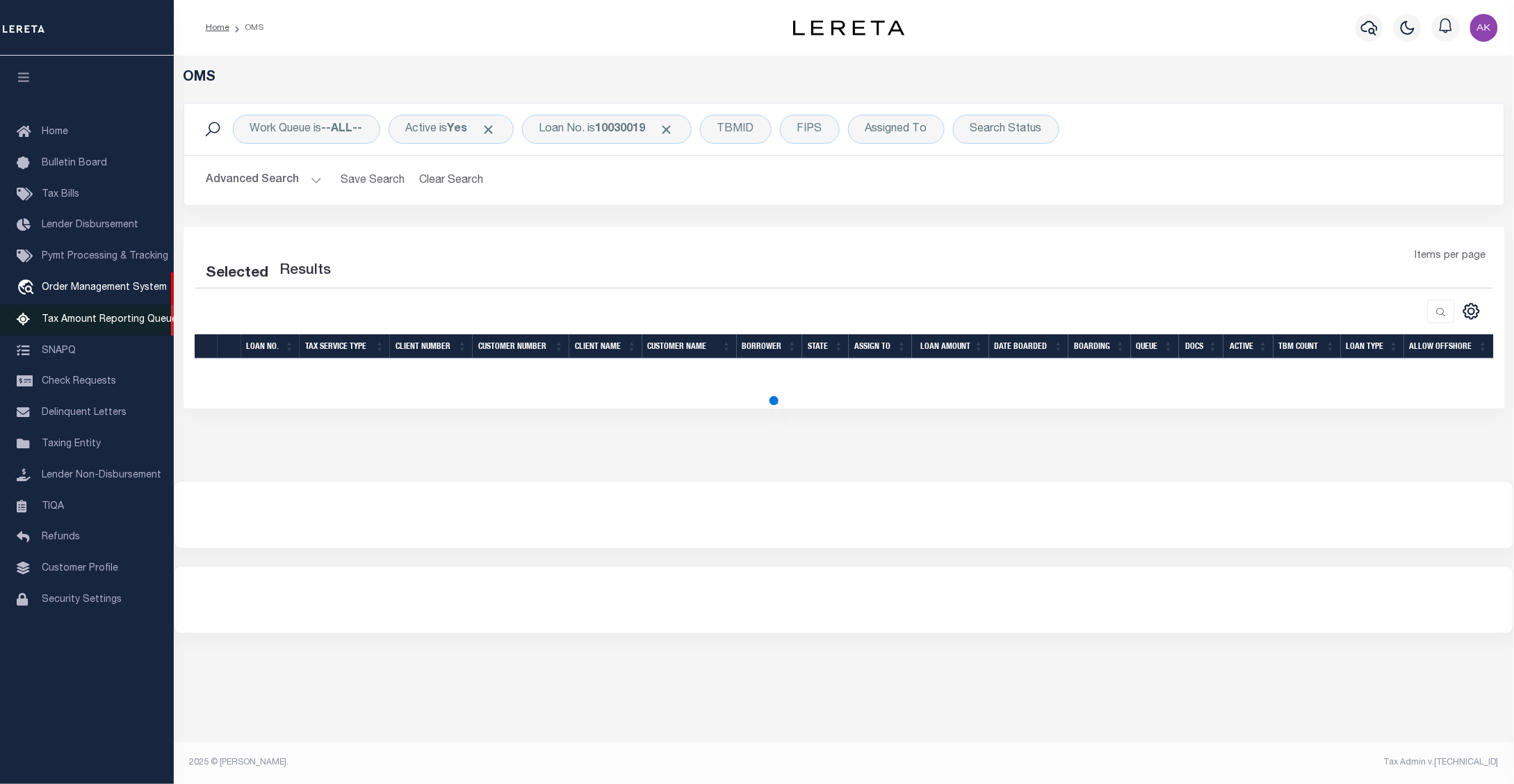
select select "200"
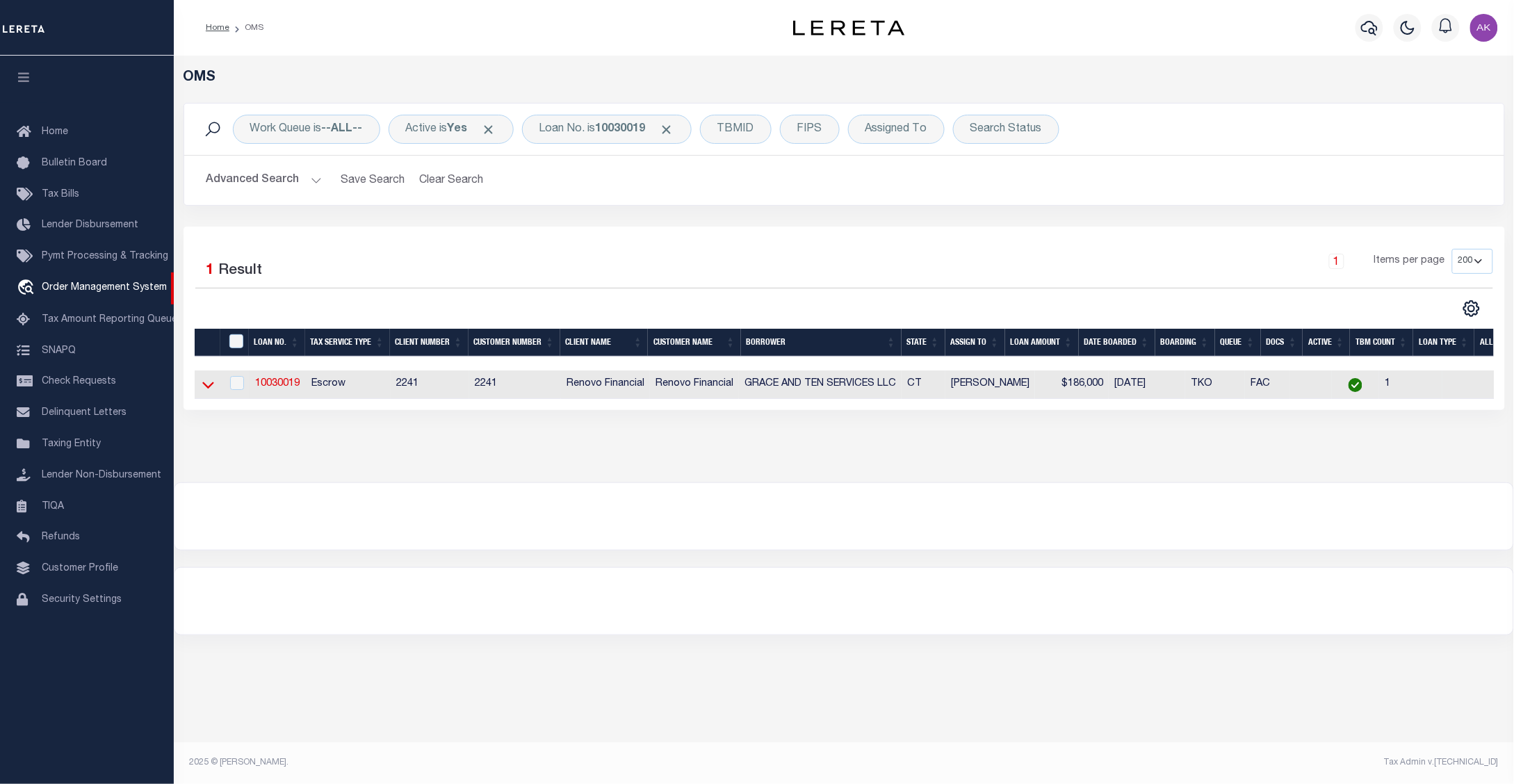
click at [209, 387] on icon at bounding box center [208, 384] width 12 height 15
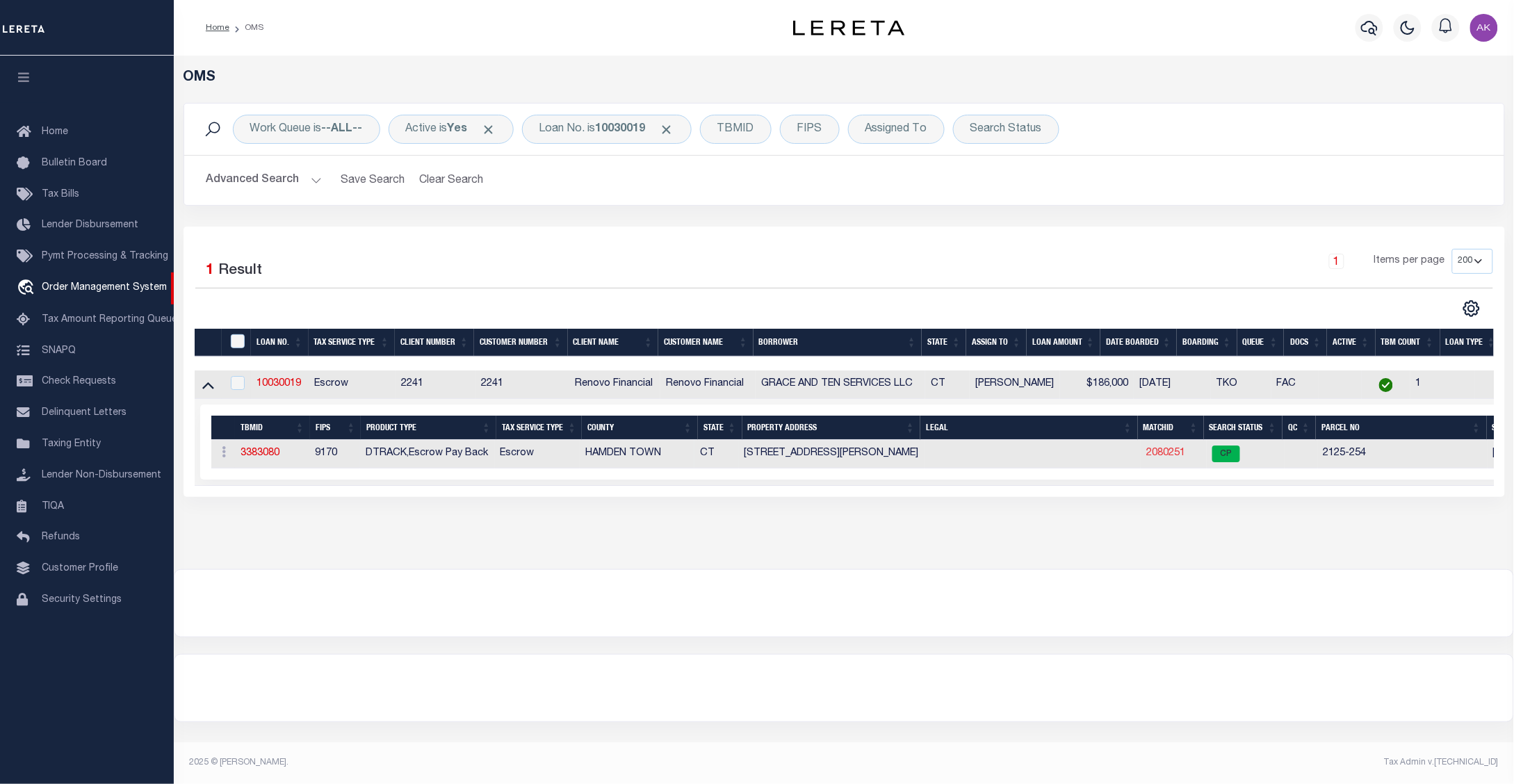
click at [1166, 457] on link "2080251" at bounding box center [1166, 453] width 39 height 9
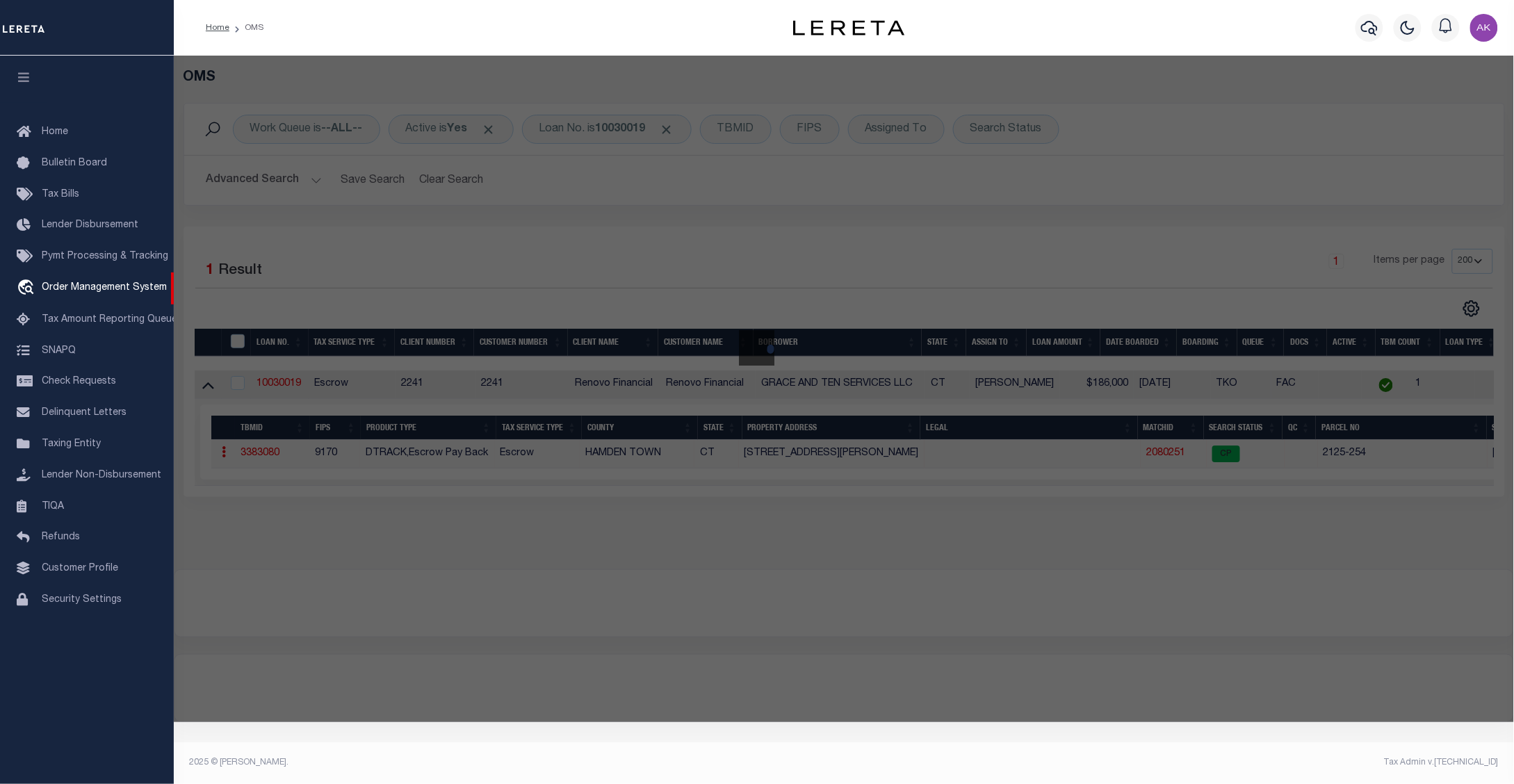
checkbox input "false"
select select "CP"
type input "GRACE AND TEN TEN SERVICES LLC"
select select "AGW"
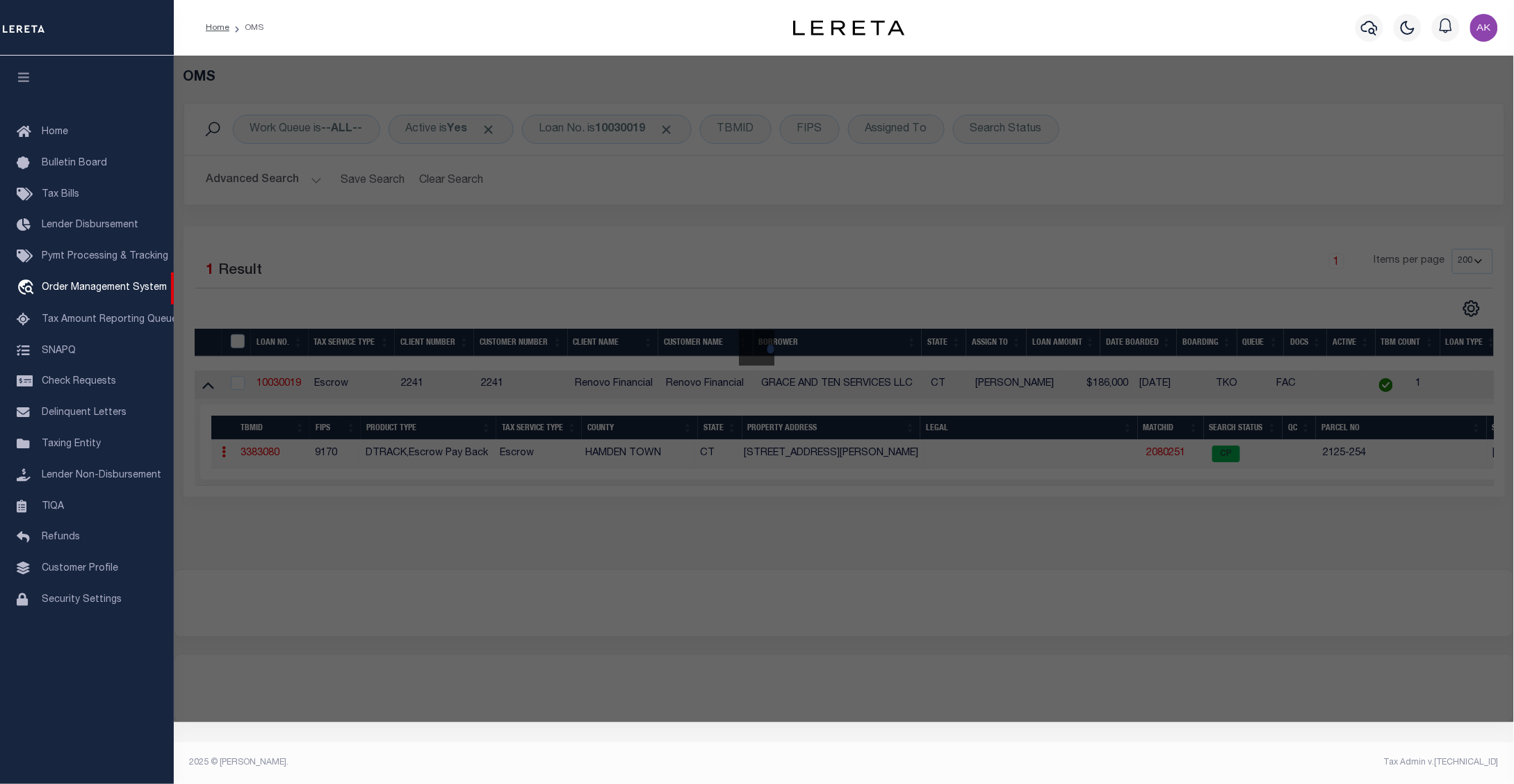
select select "ADD"
type input "11 DIX ST"
checkbox input "false"
type input "HAMDEN CT 6514"
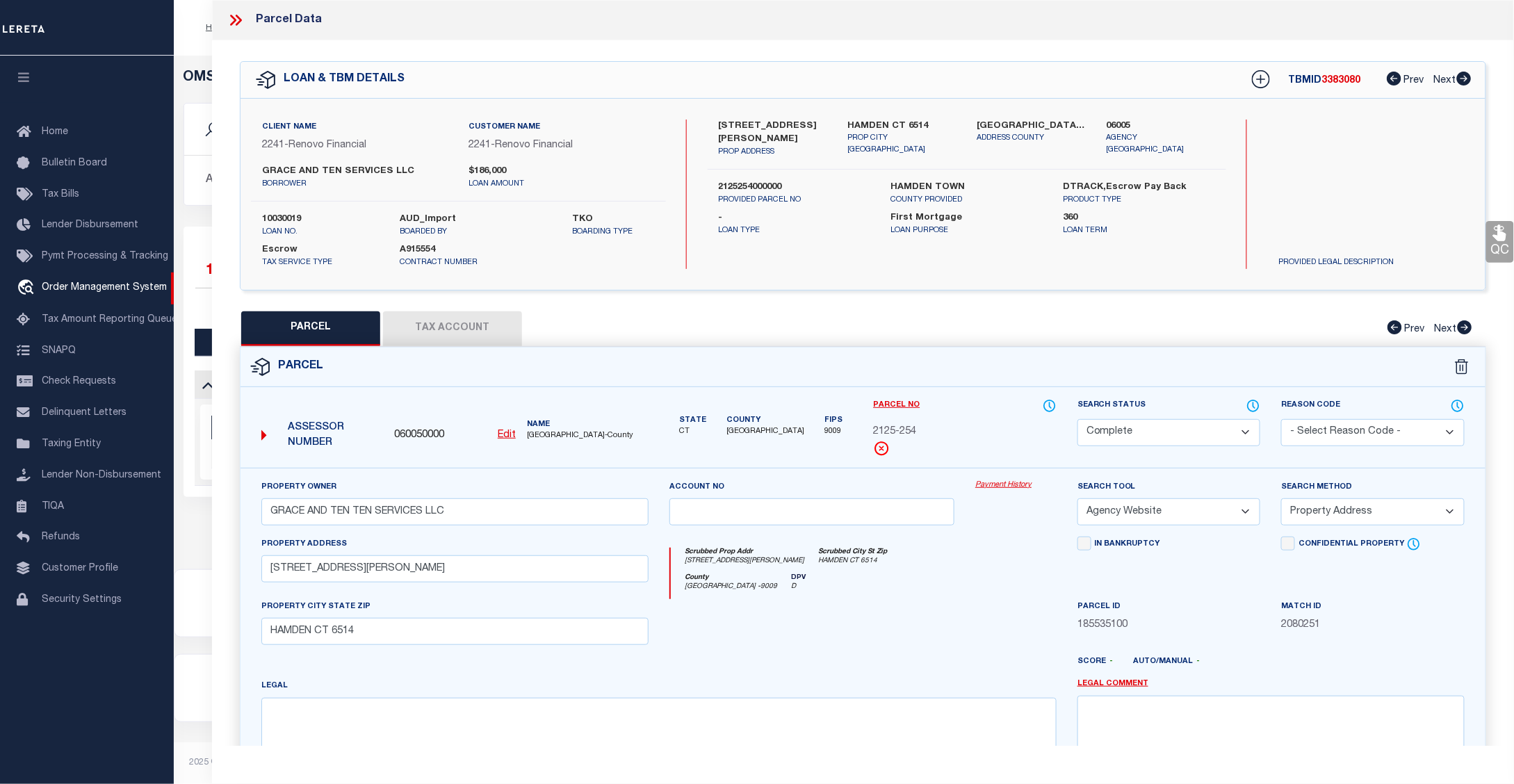
click at [1005, 486] on link "Payment History" at bounding box center [1016, 485] width 81 height 12
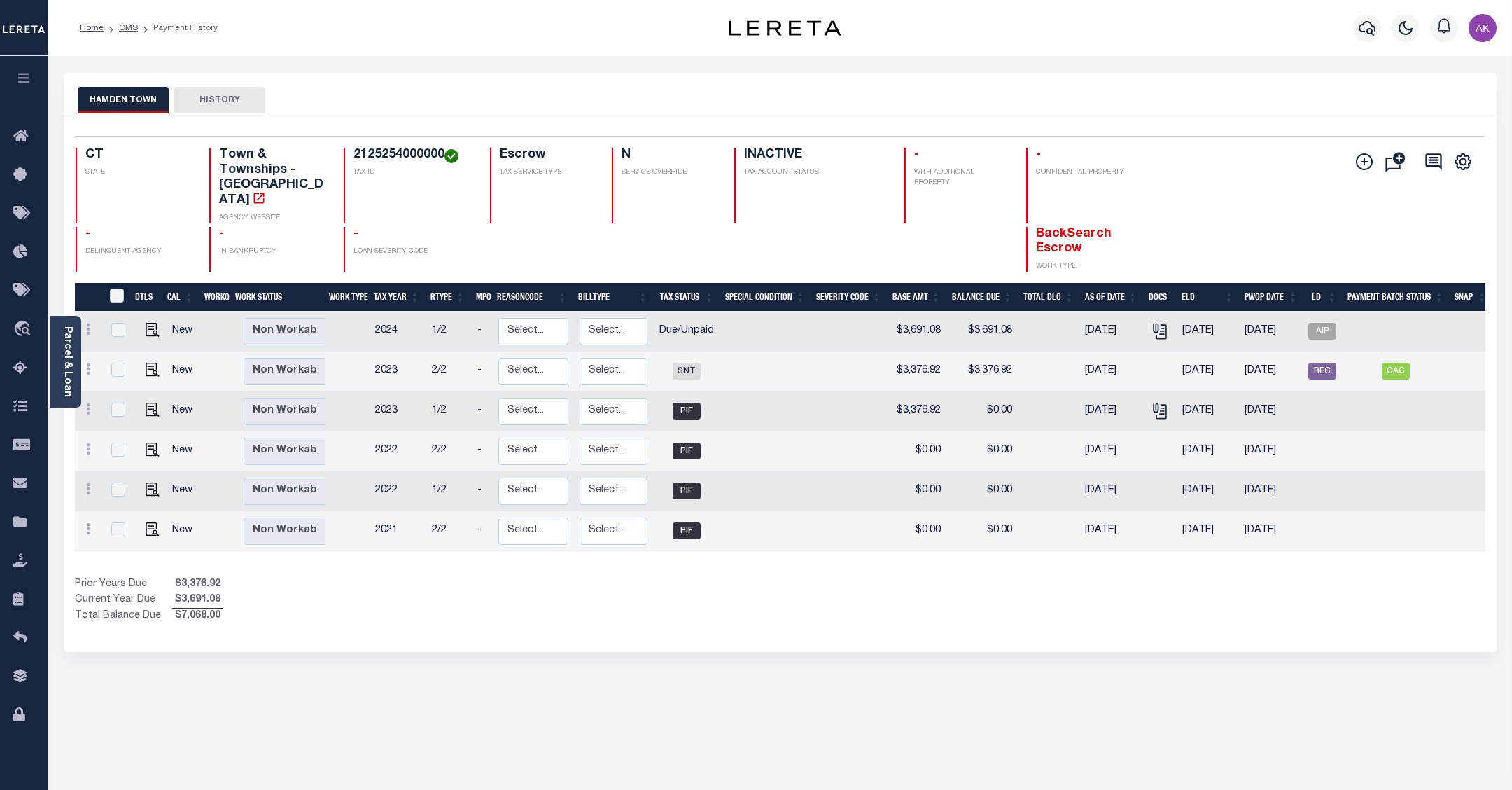
click at [746, 684] on div "HAMDEN TOWN HISTORY Selected 6 Results" at bounding box center [780, 468] width 1454 height 790
click at [130, 26] on link "OMS" at bounding box center [128, 28] width 19 height 9
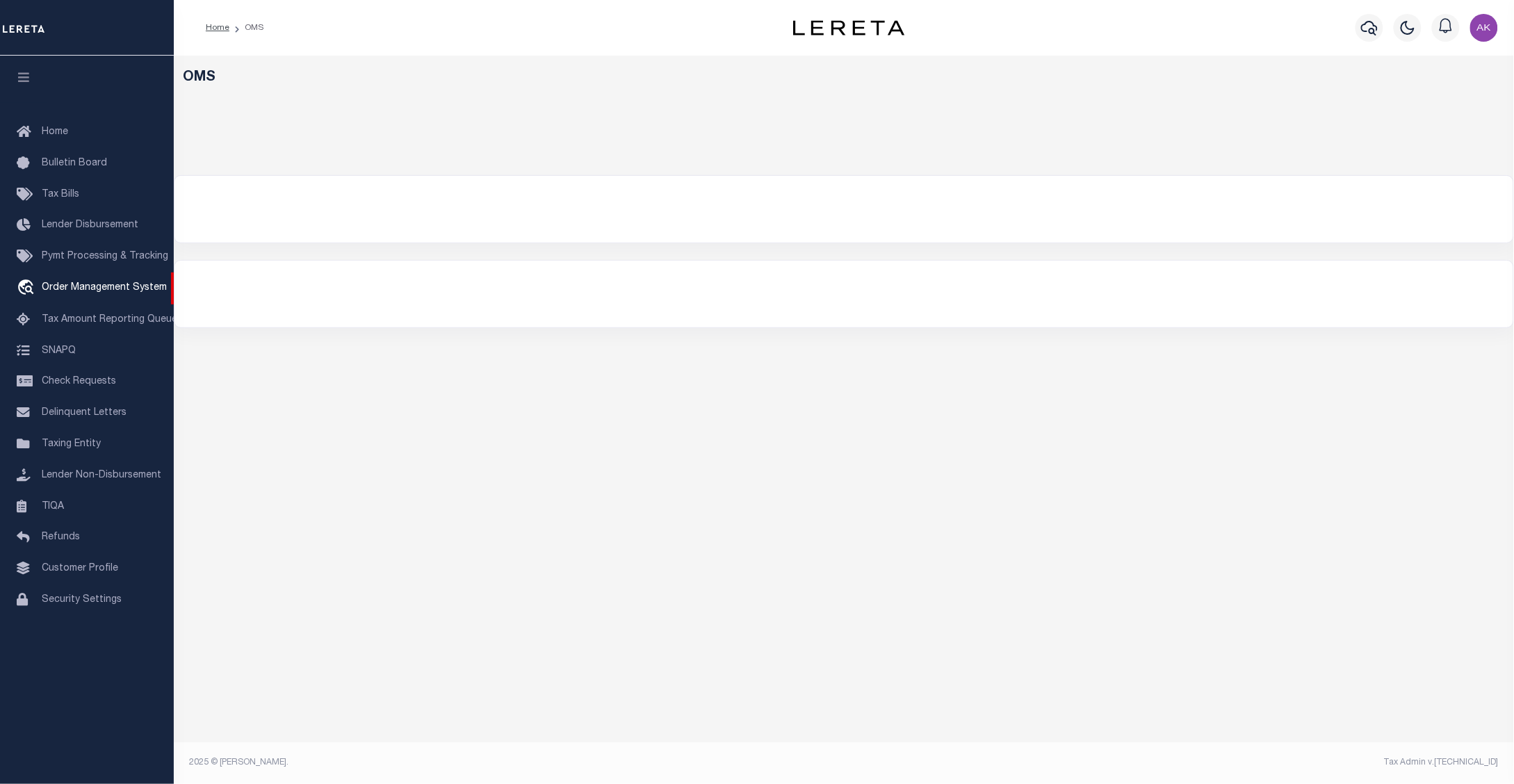
select select "200"
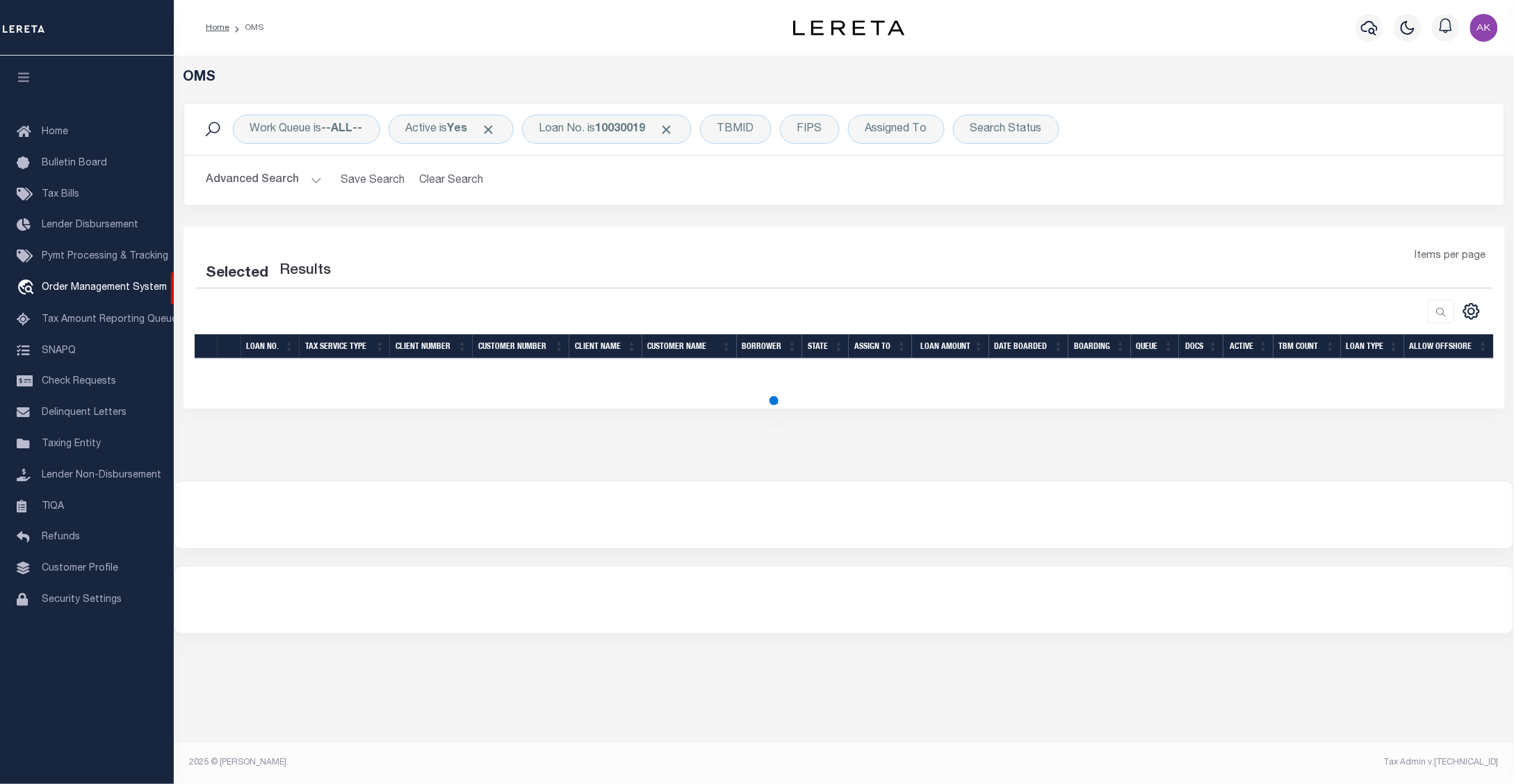
select select "200"
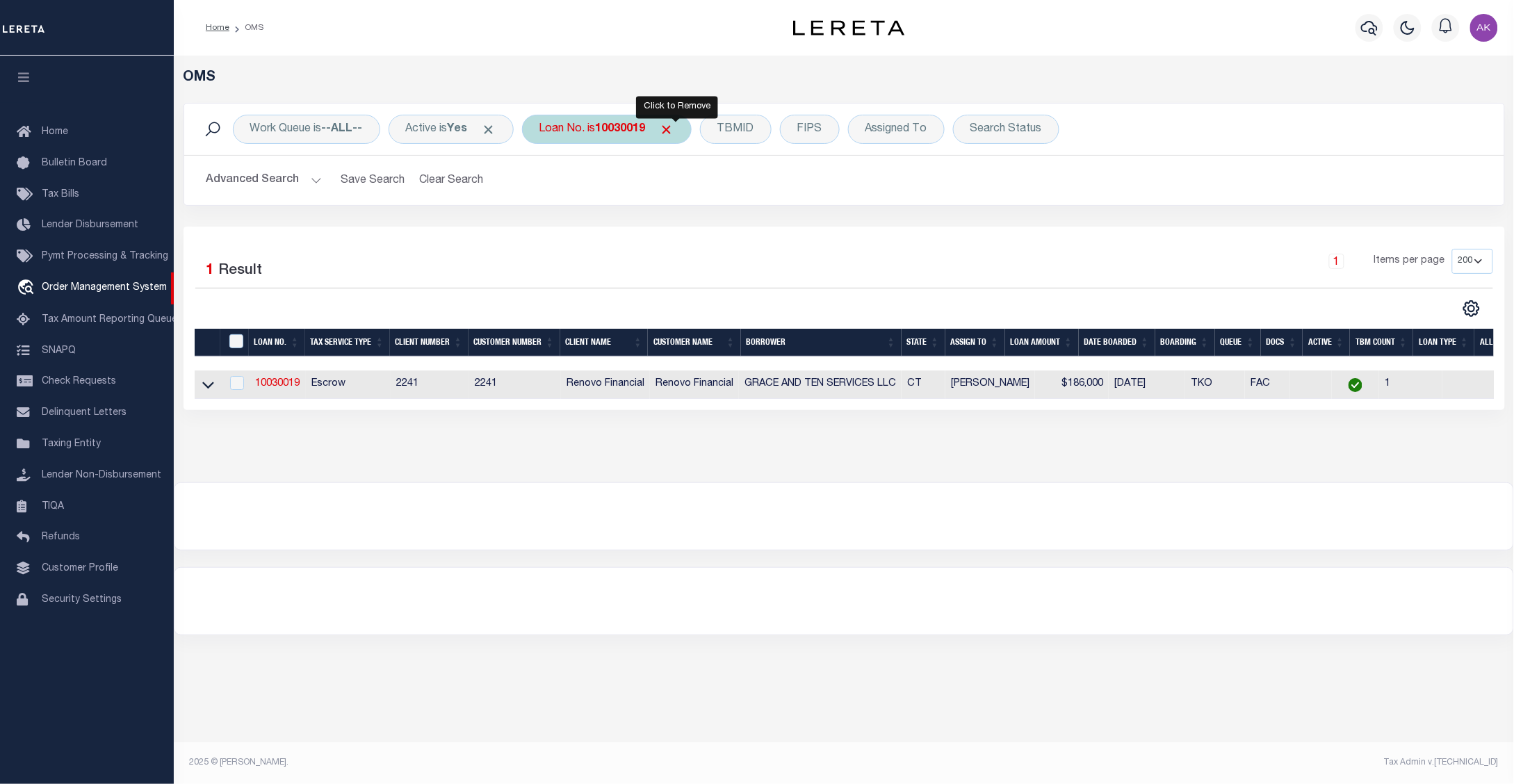
click at [674, 129] on span "Click to Remove" at bounding box center [666, 130] width 15 height 15
click at [553, 127] on div "Loan No." at bounding box center [562, 129] width 80 height 29
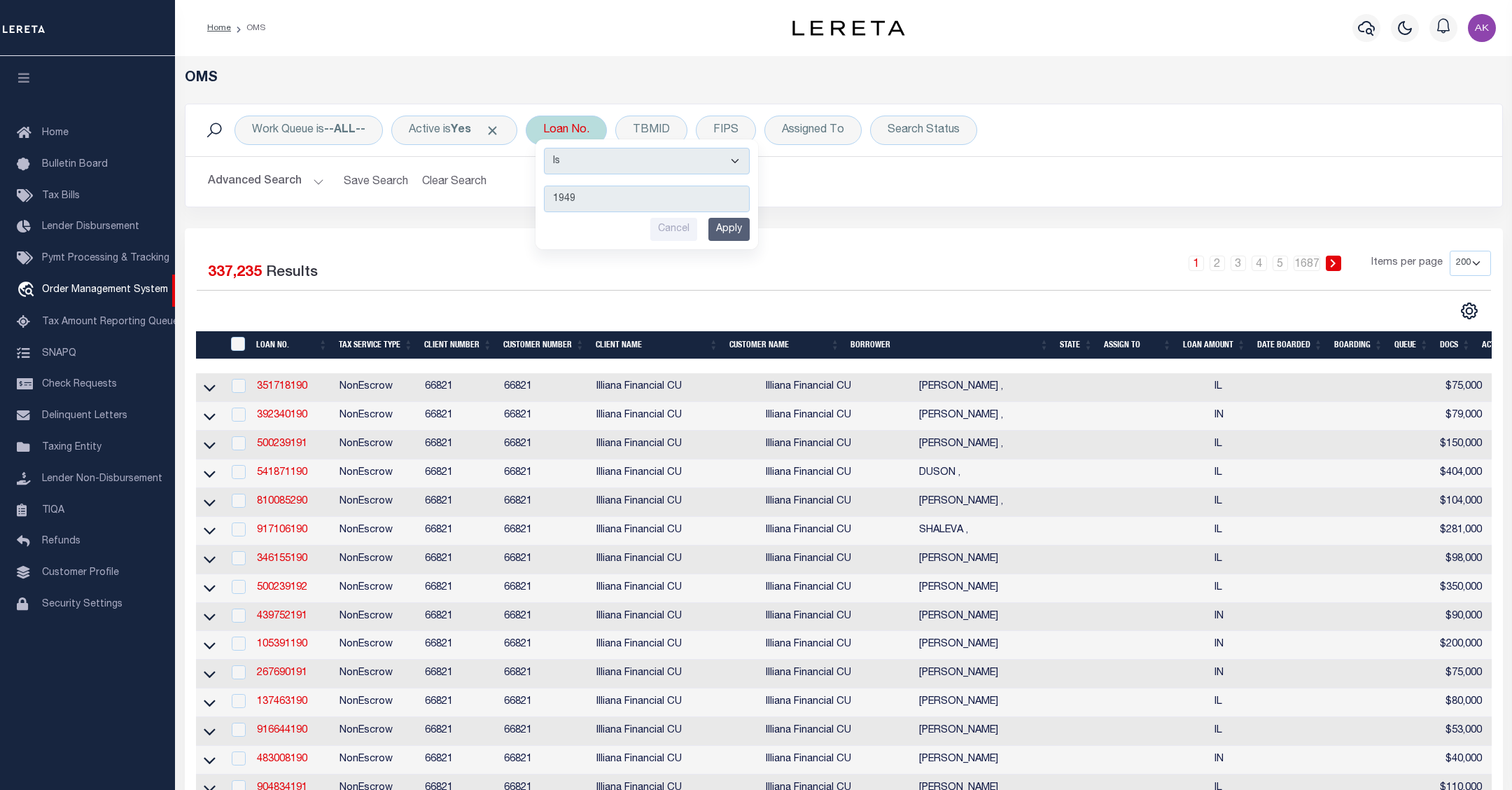
type input "19494"
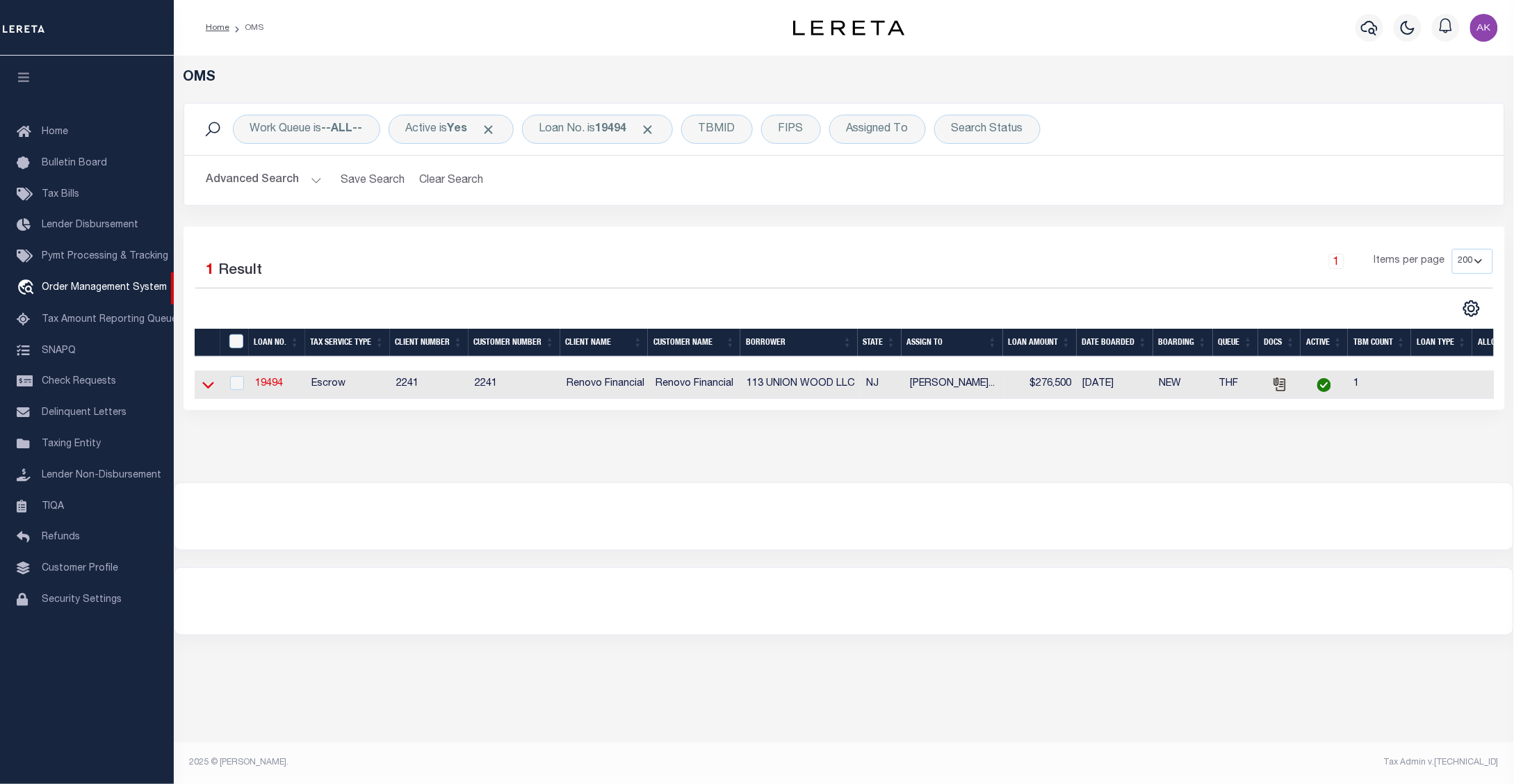
click at [209, 389] on icon at bounding box center [208, 385] width 12 height 7
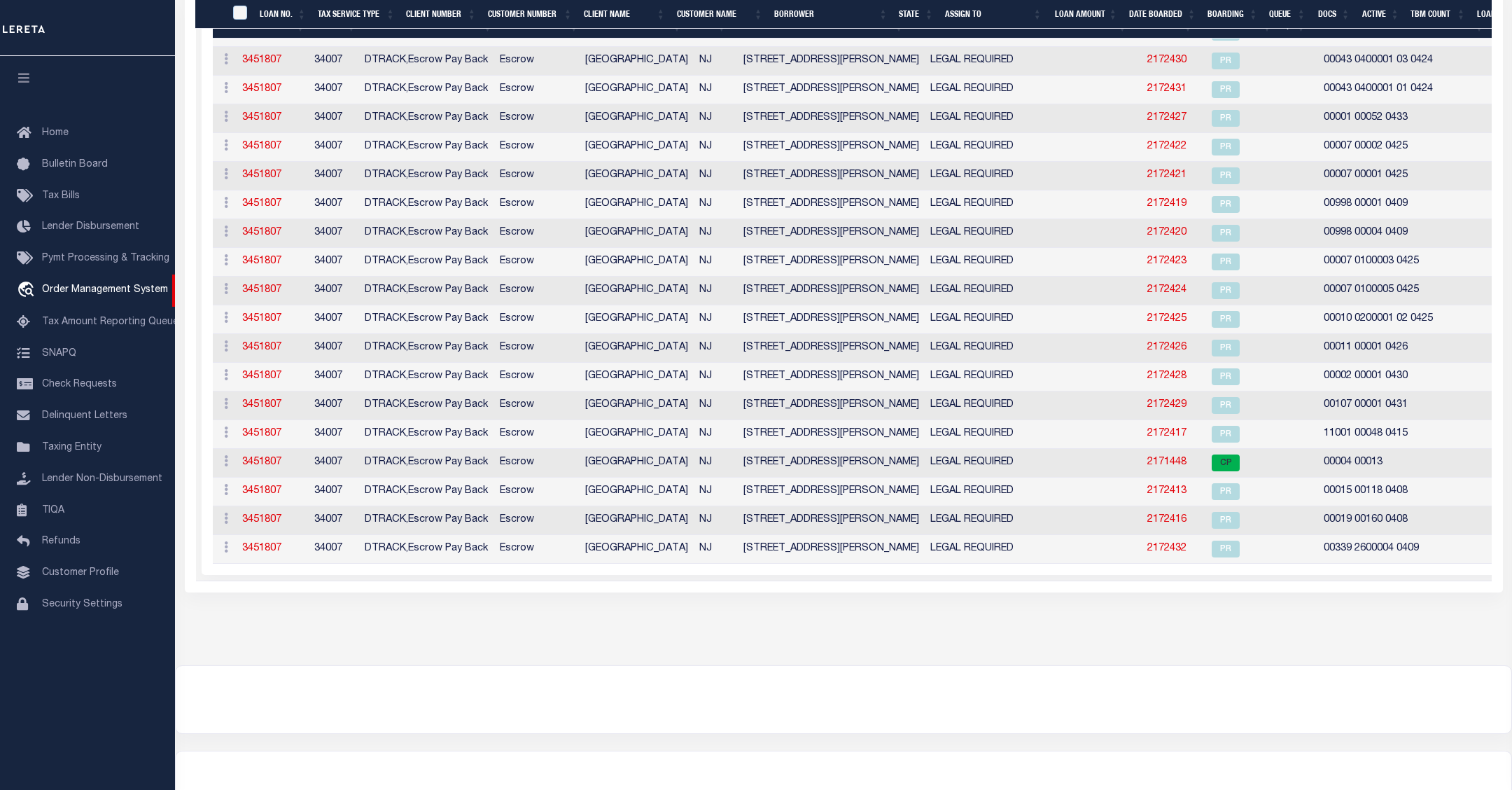
scroll to position [449, 0]
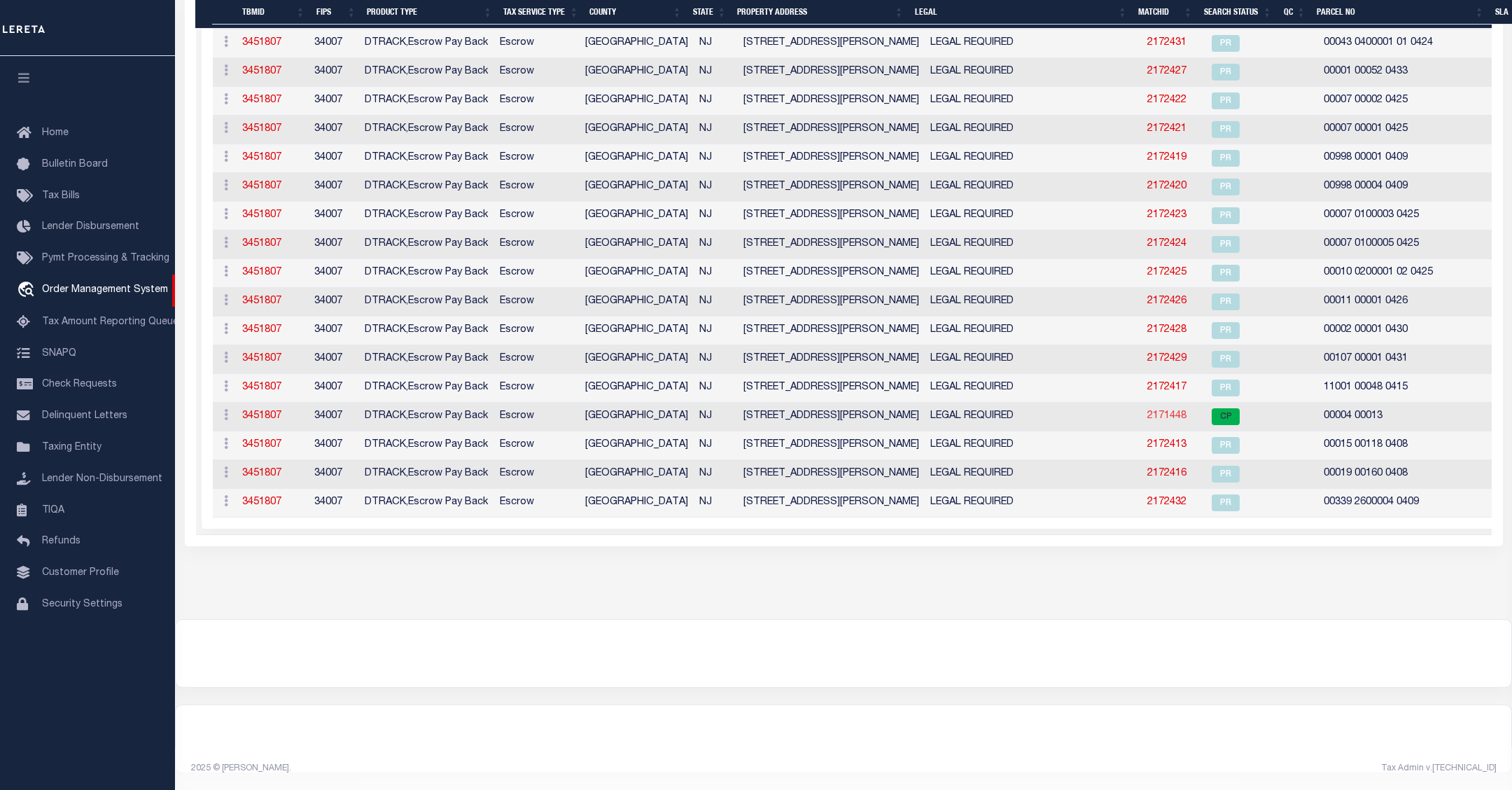
click at [1147, 411] on link "2171448" at bounding box center [1167, 415] width 39 height 9
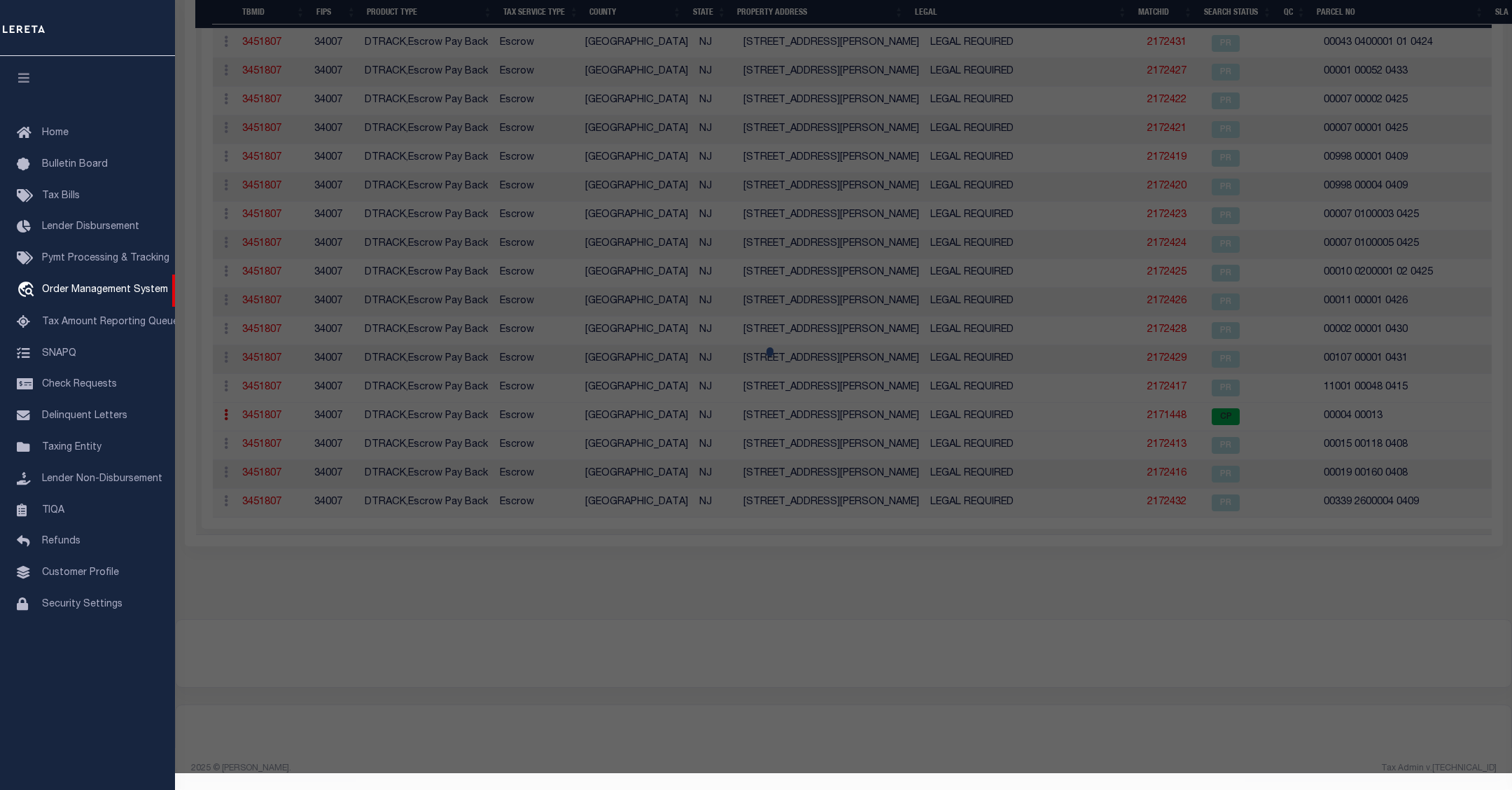
checkbox input "false"
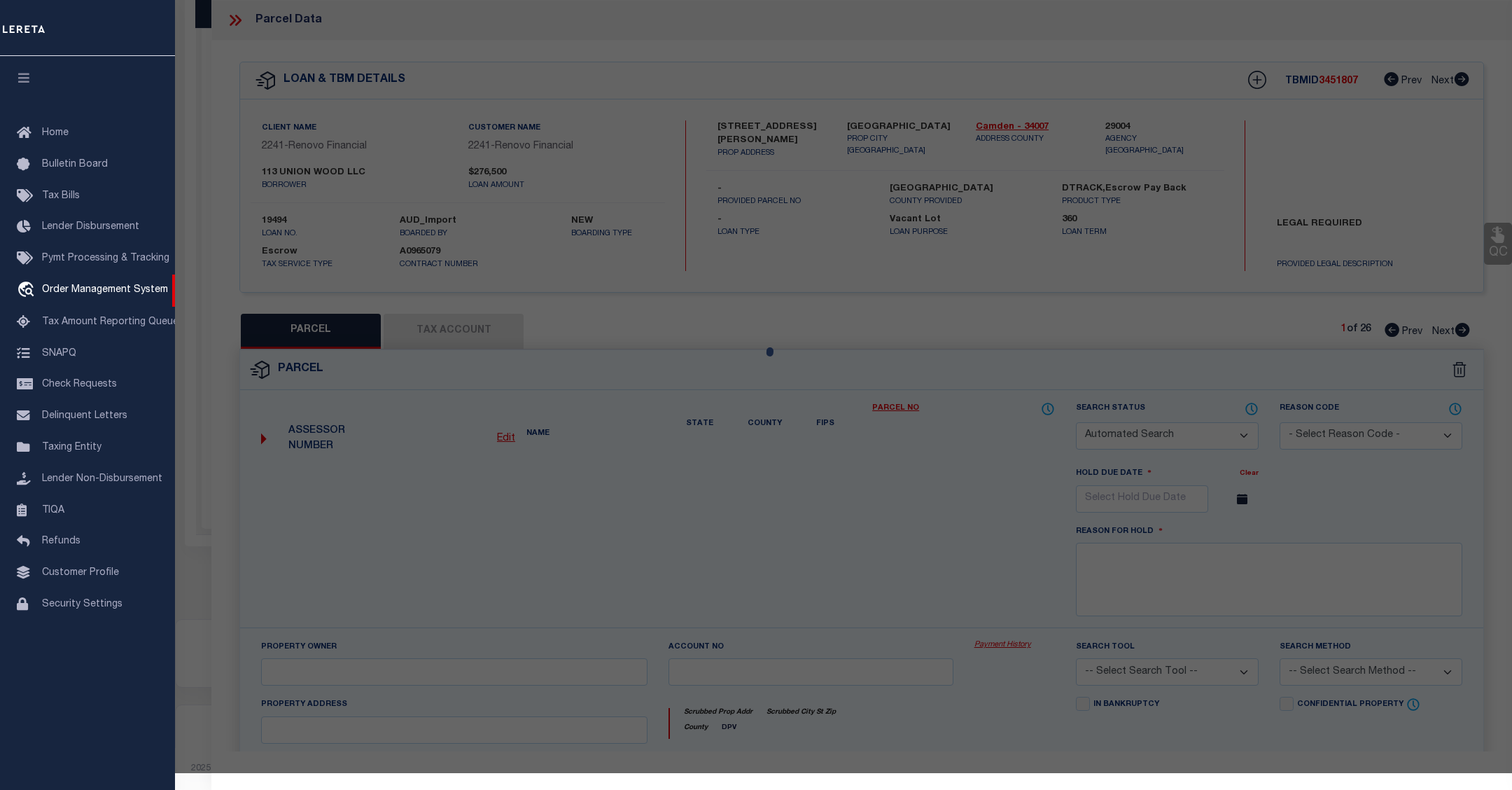
select select "CP"
type input "113 Union Wood Llc"
select select "AGW"
select select "LEG"
type input "1133 HOWARD AVE"
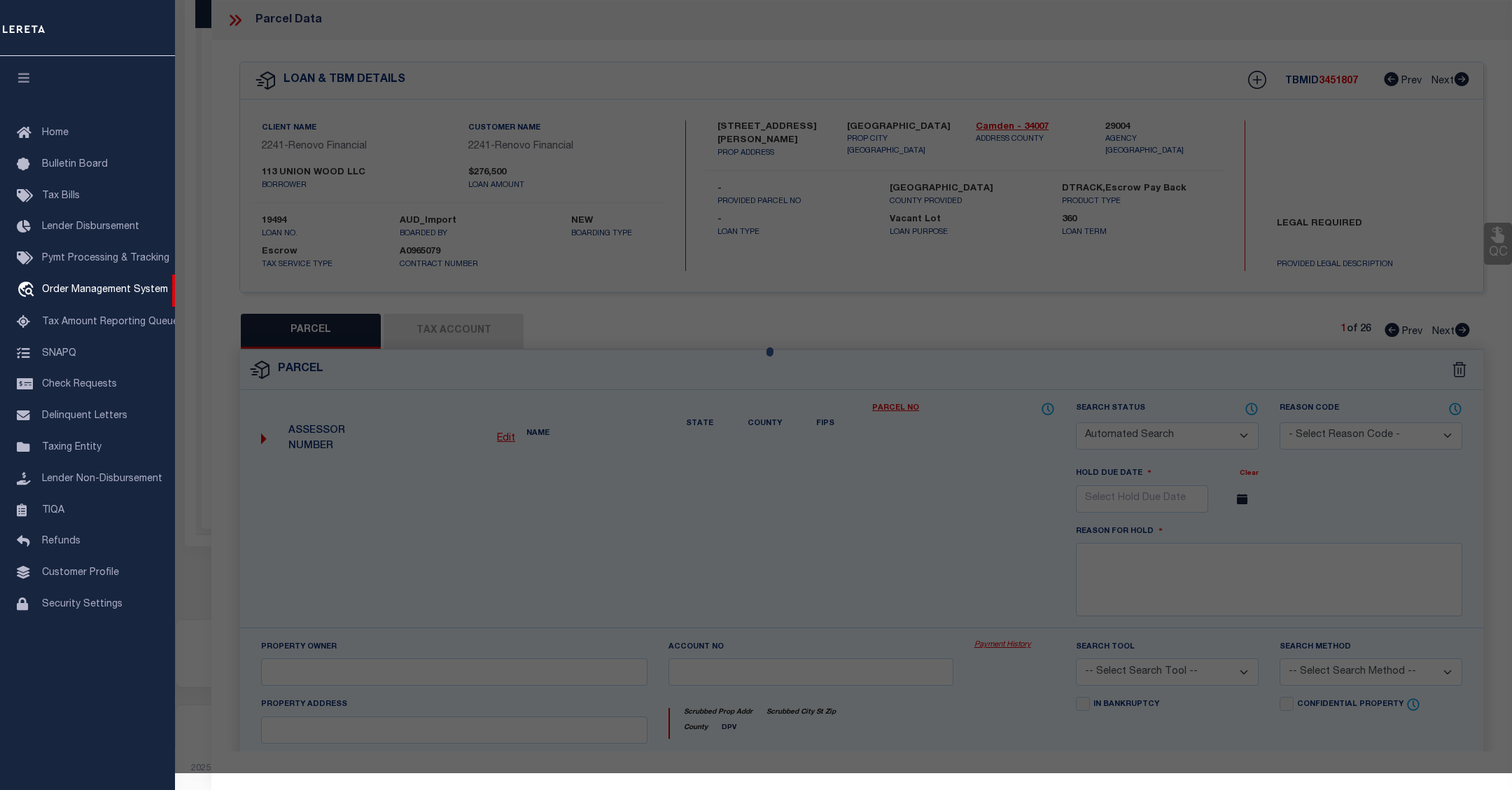
checkbox input "false"
type input "BELLMAWR, NJ 08031"
type textarea "LOT:13 BLK:4"
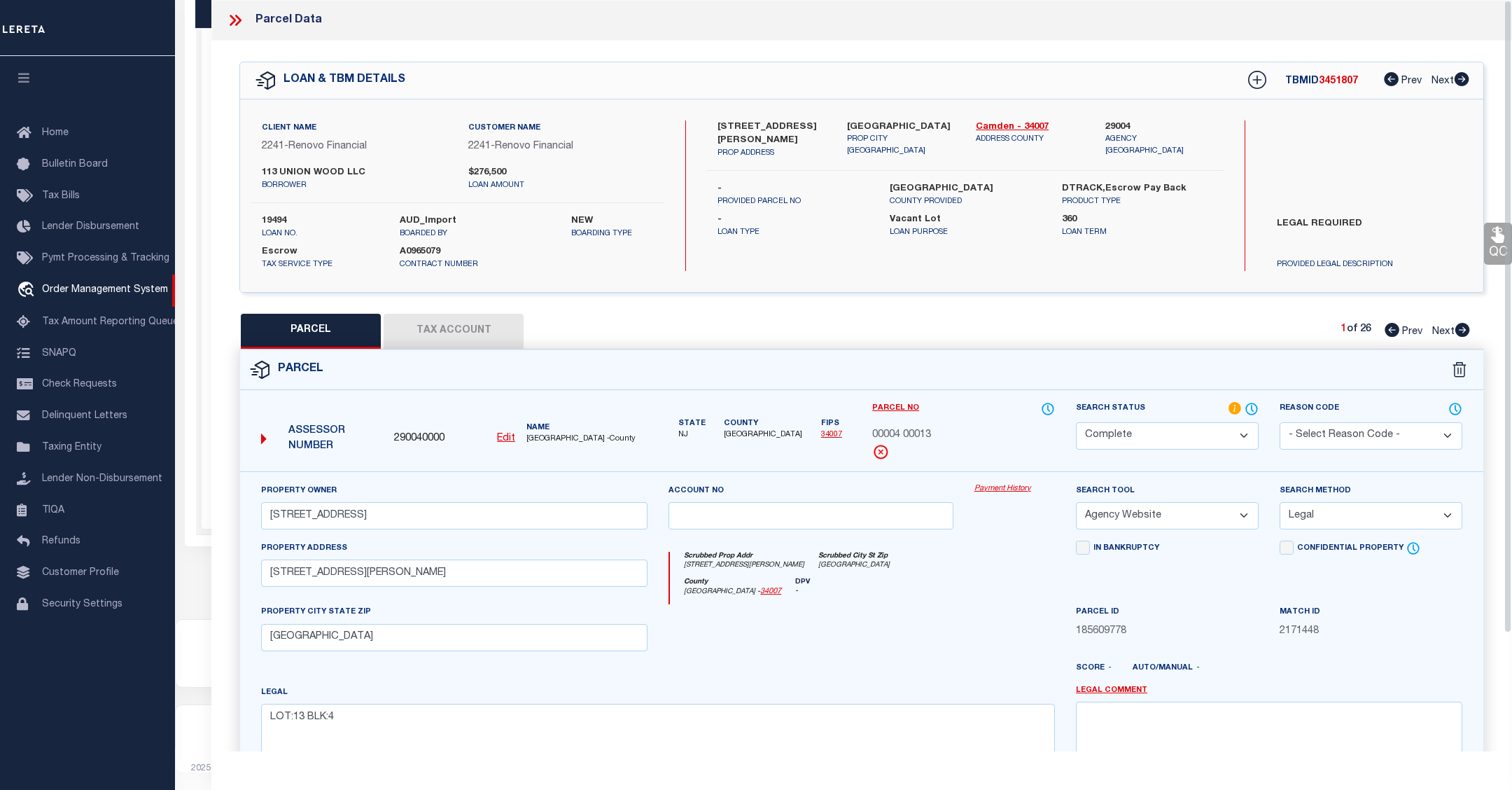
scroll to position [421, 0]
click at [1005, 487] on link "Payment History" at bounding box center [1014, 489] width 80 height 12
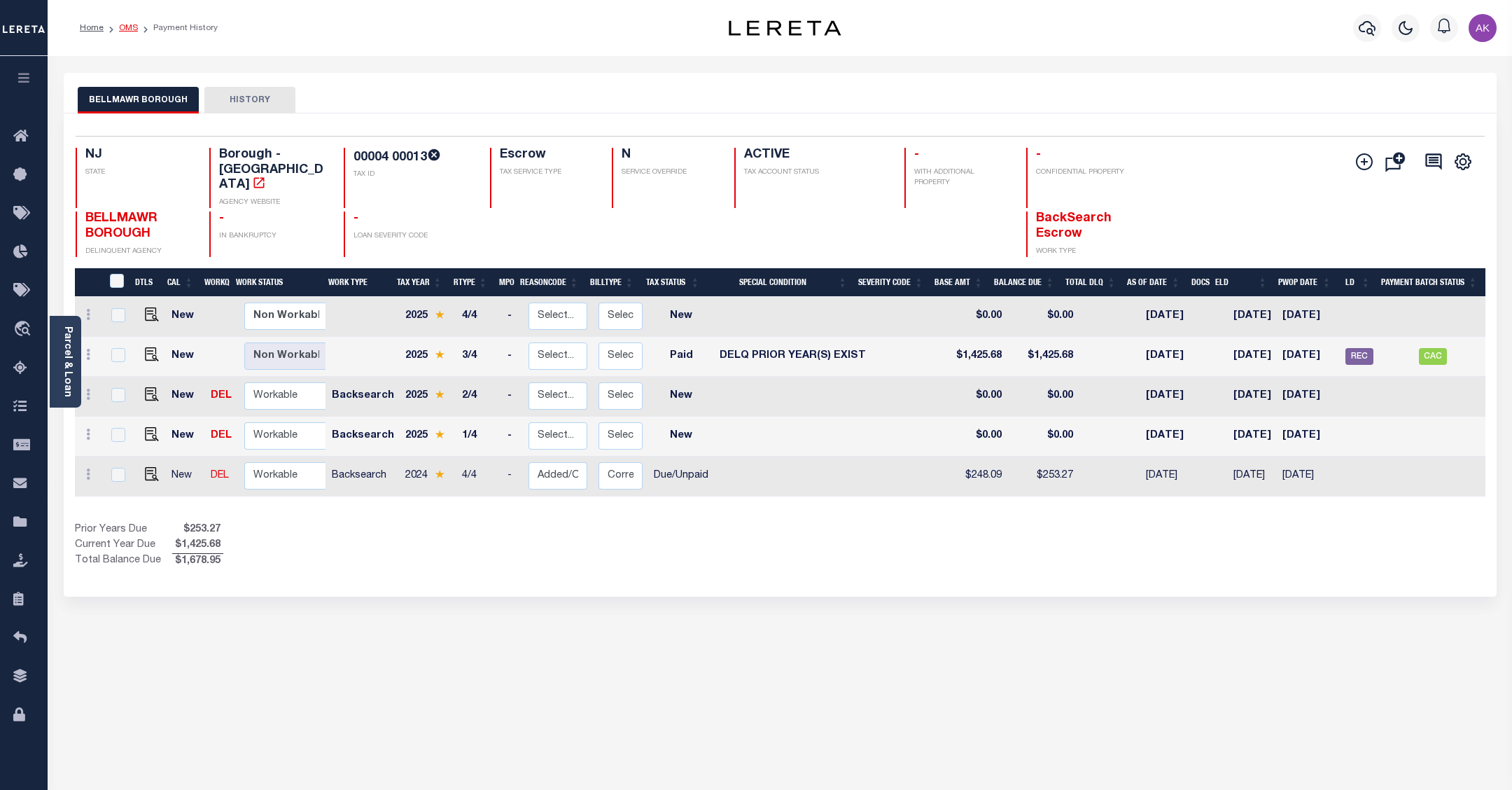
click at [127, 28] on link "OMS" at bounding box center [128, 28] width 19 height 9
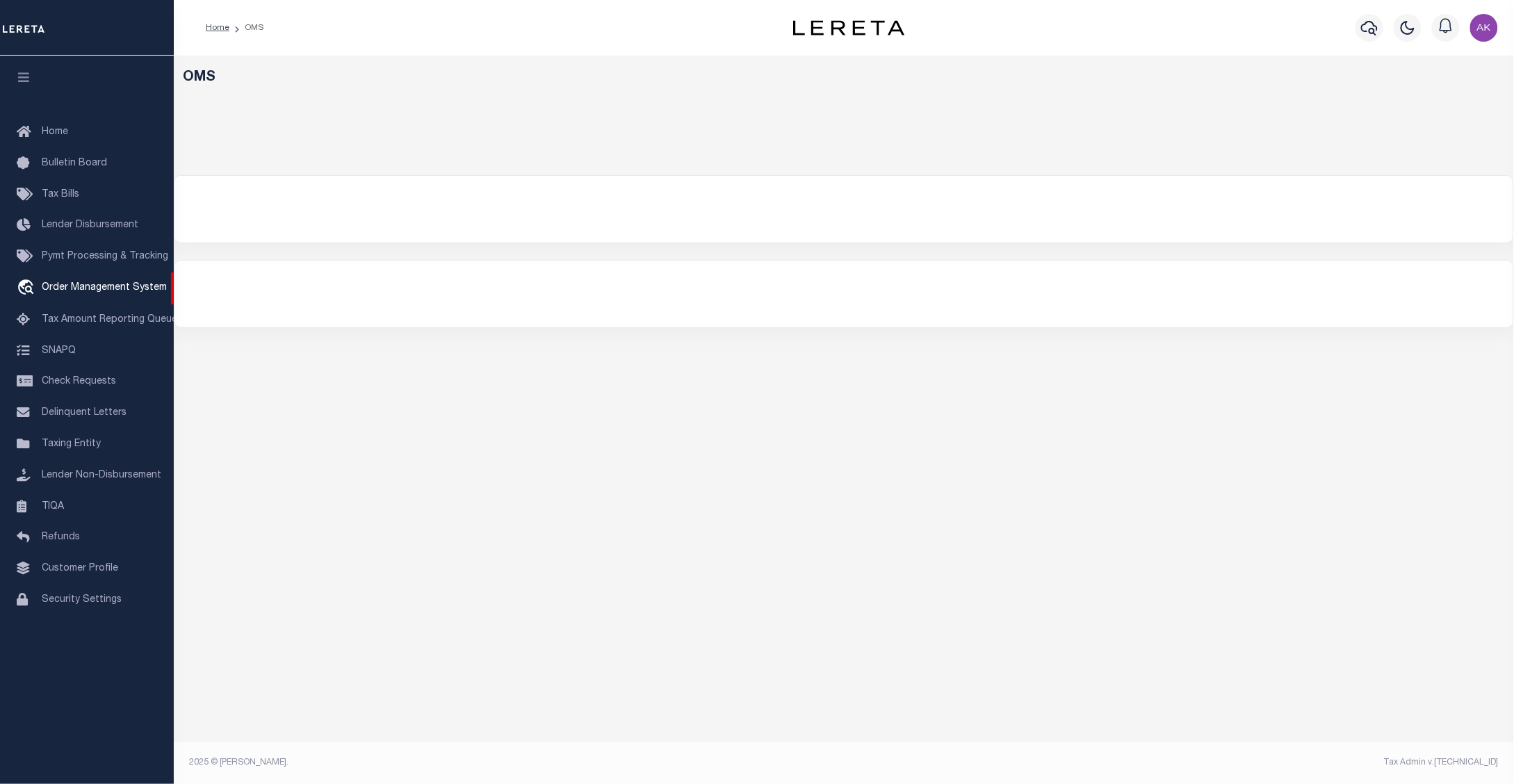
select select "200"
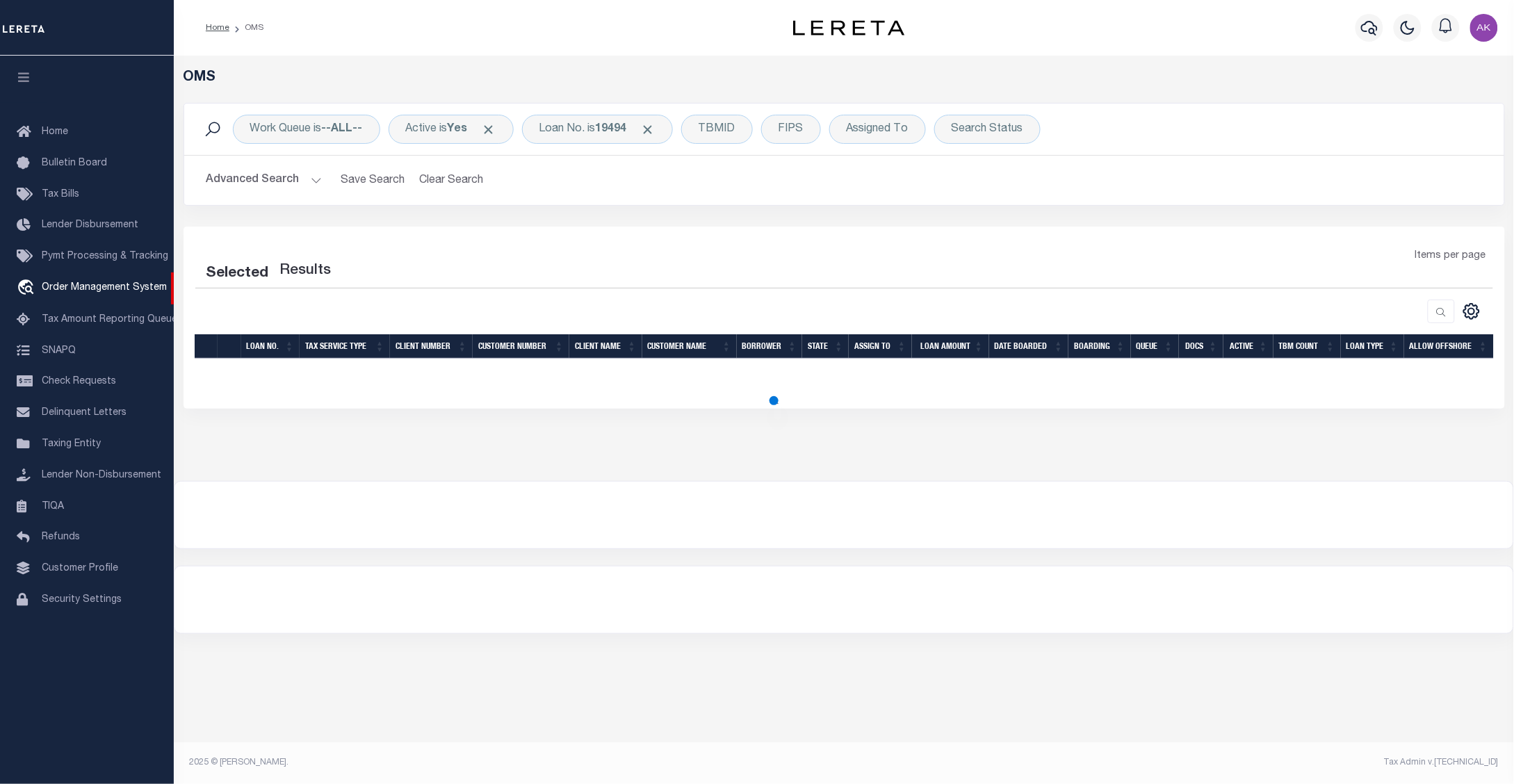
select select "200"
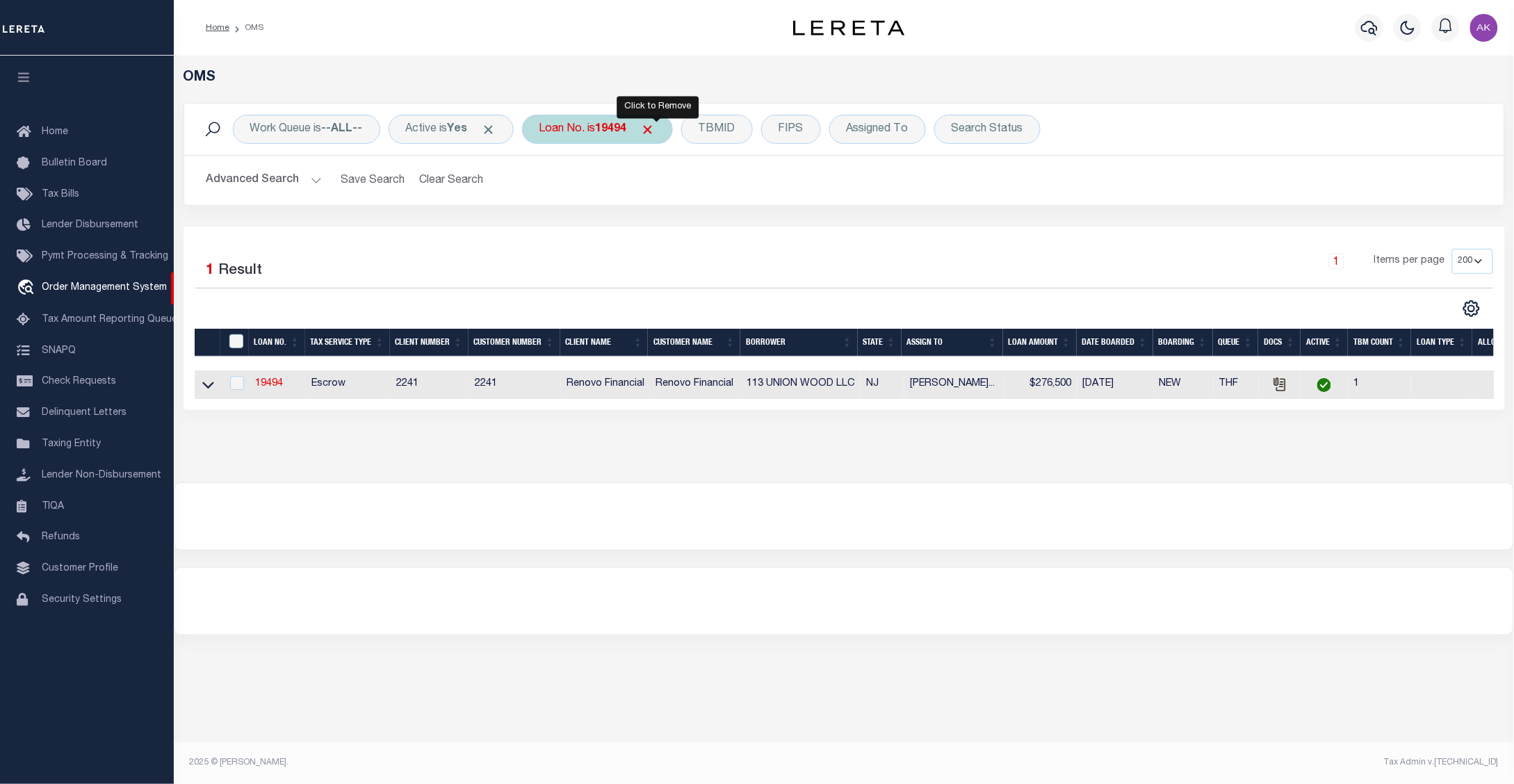
click at [655, 127] on span "Click to Remove" at bounding box center [648, 130] width 15 height 15
click at [570, 127] on div "Loan No." at bounding box center [562, 129] width 80 height 29
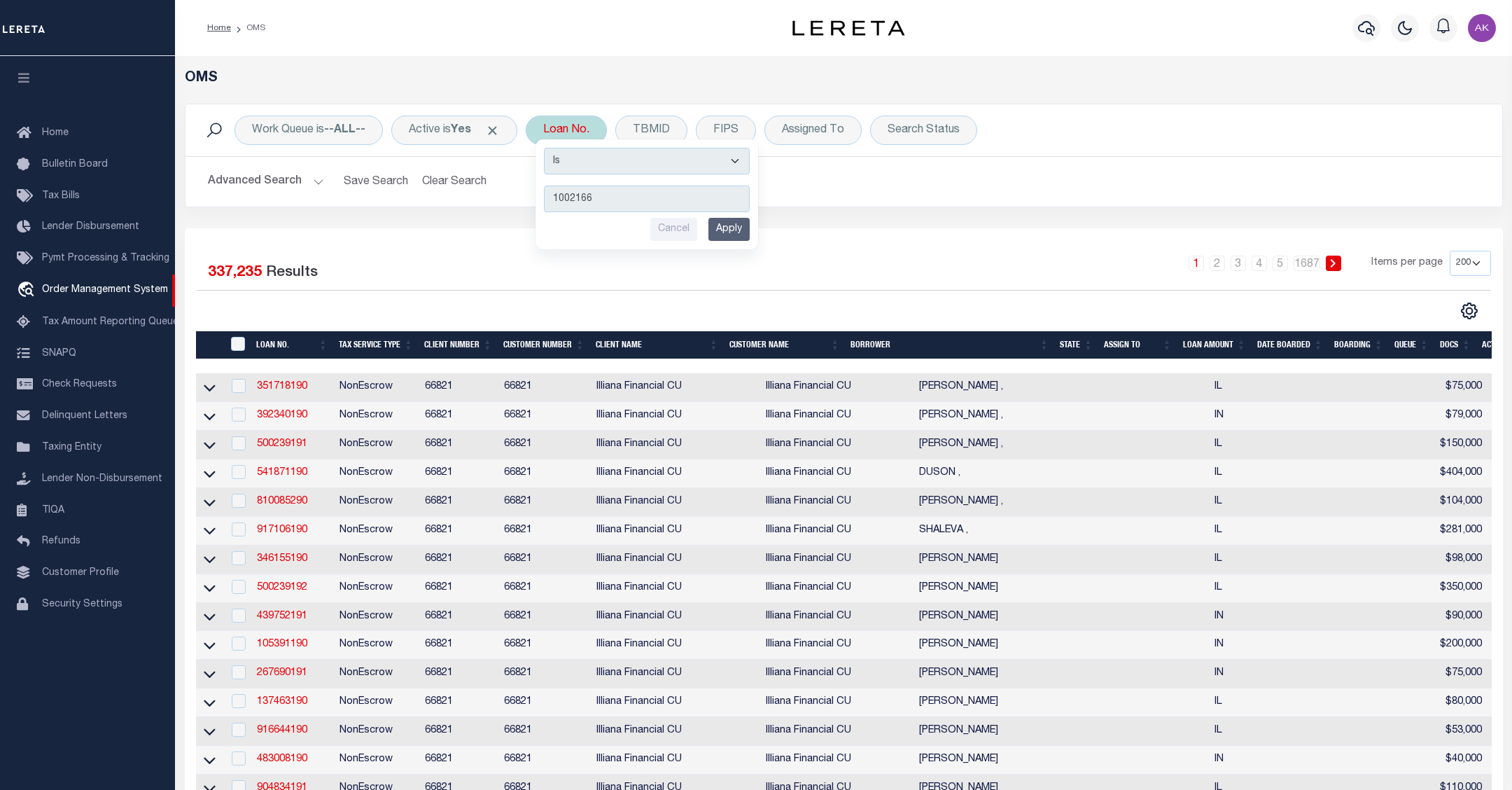
type input "10021669"
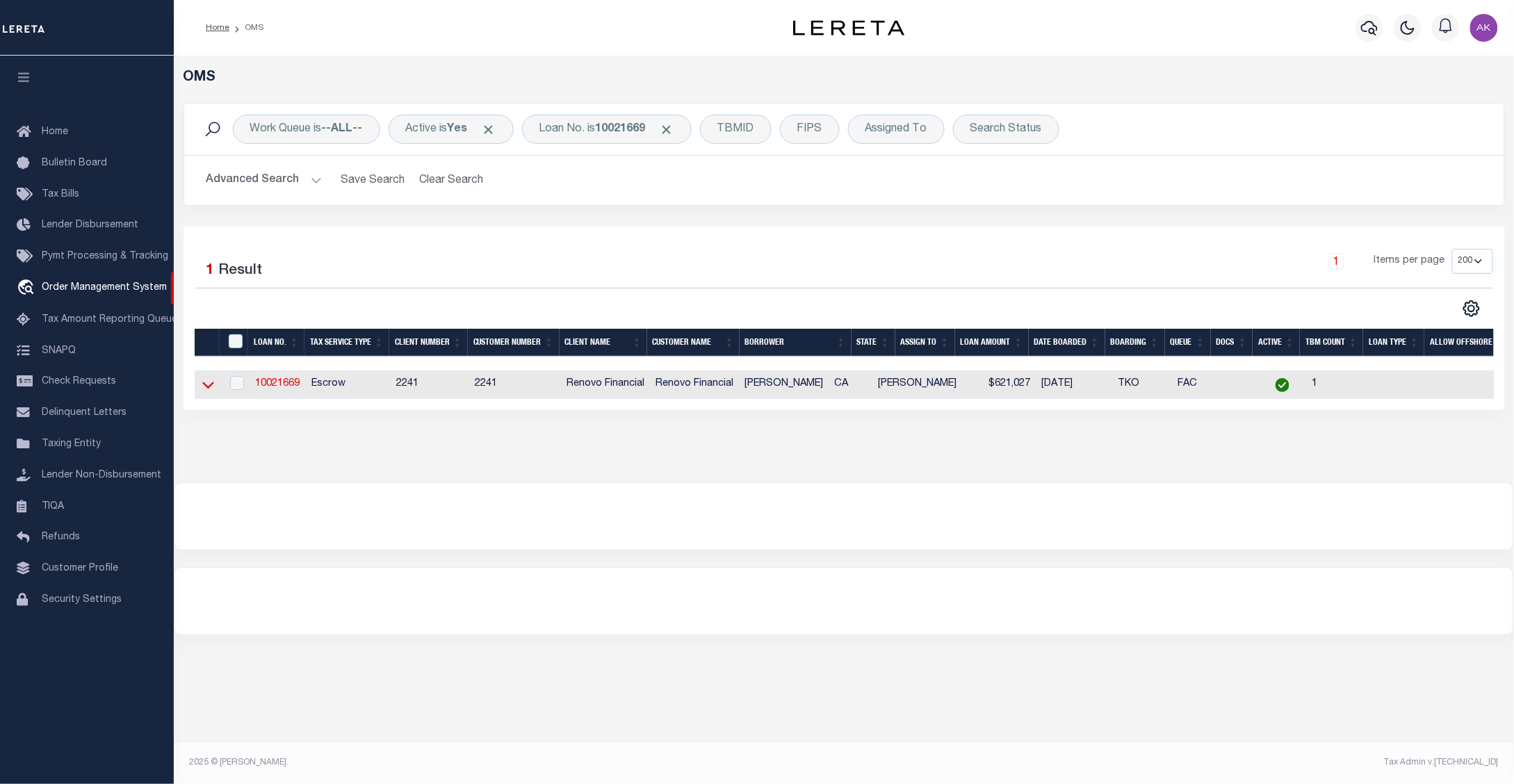
click at [205, 386] on icon at bounding box center [208, 384] width 12 height 15
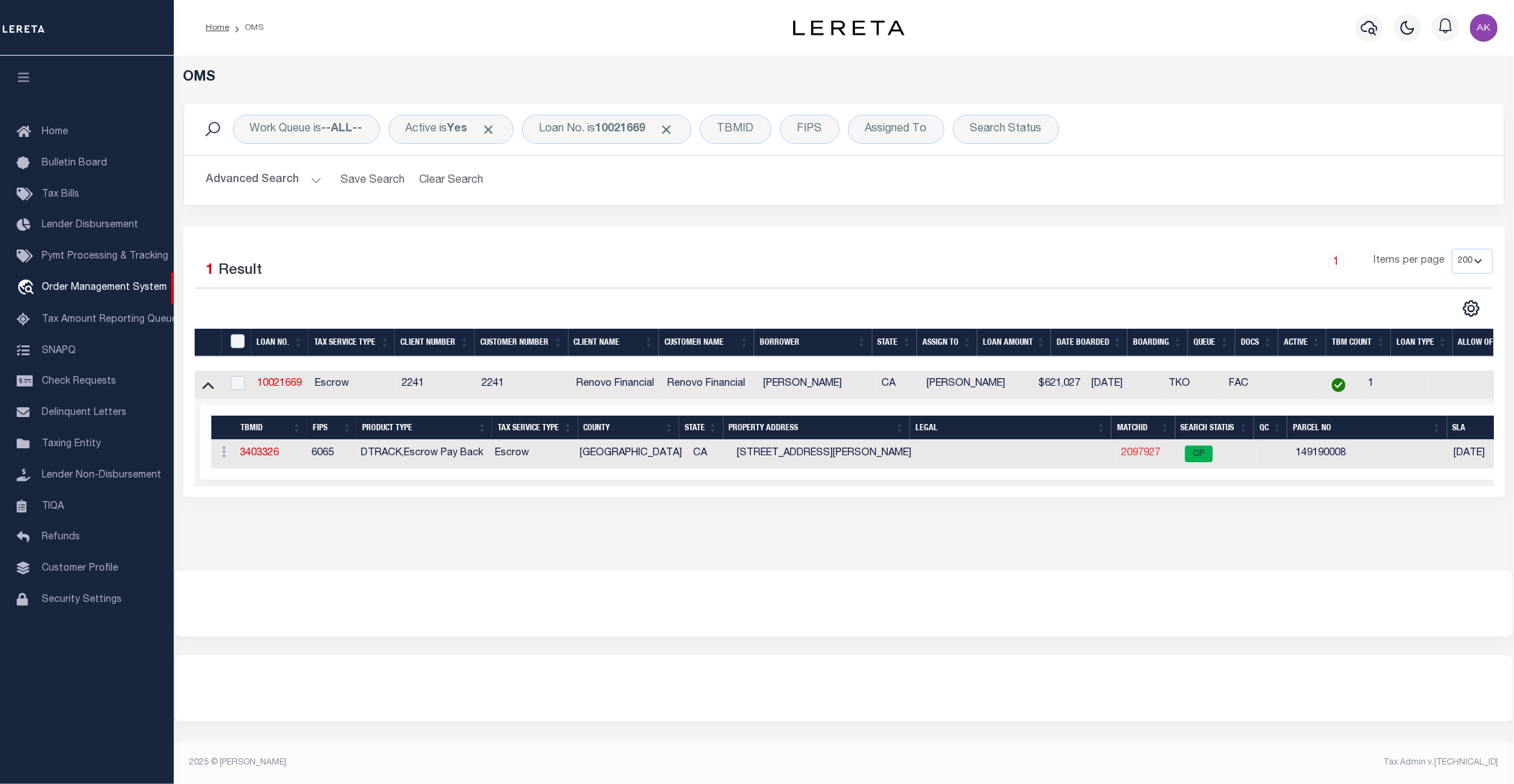
click at [1141, 455] on link "2097927" at bounding box center [1141, 453] width 39 height 9
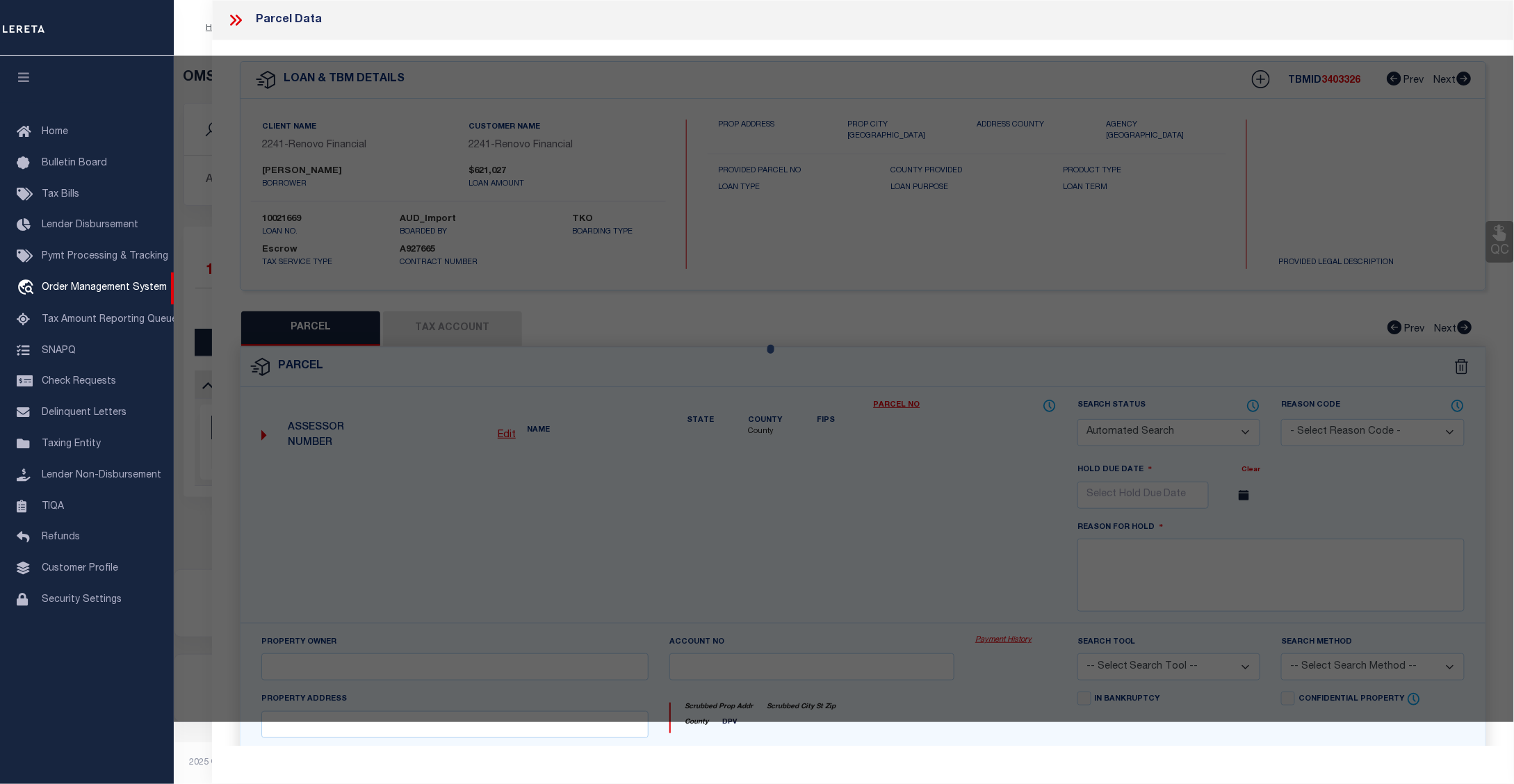
checkbox input "false"
select select "CP"
select select
type input "10945 CAMPBELL AVE"
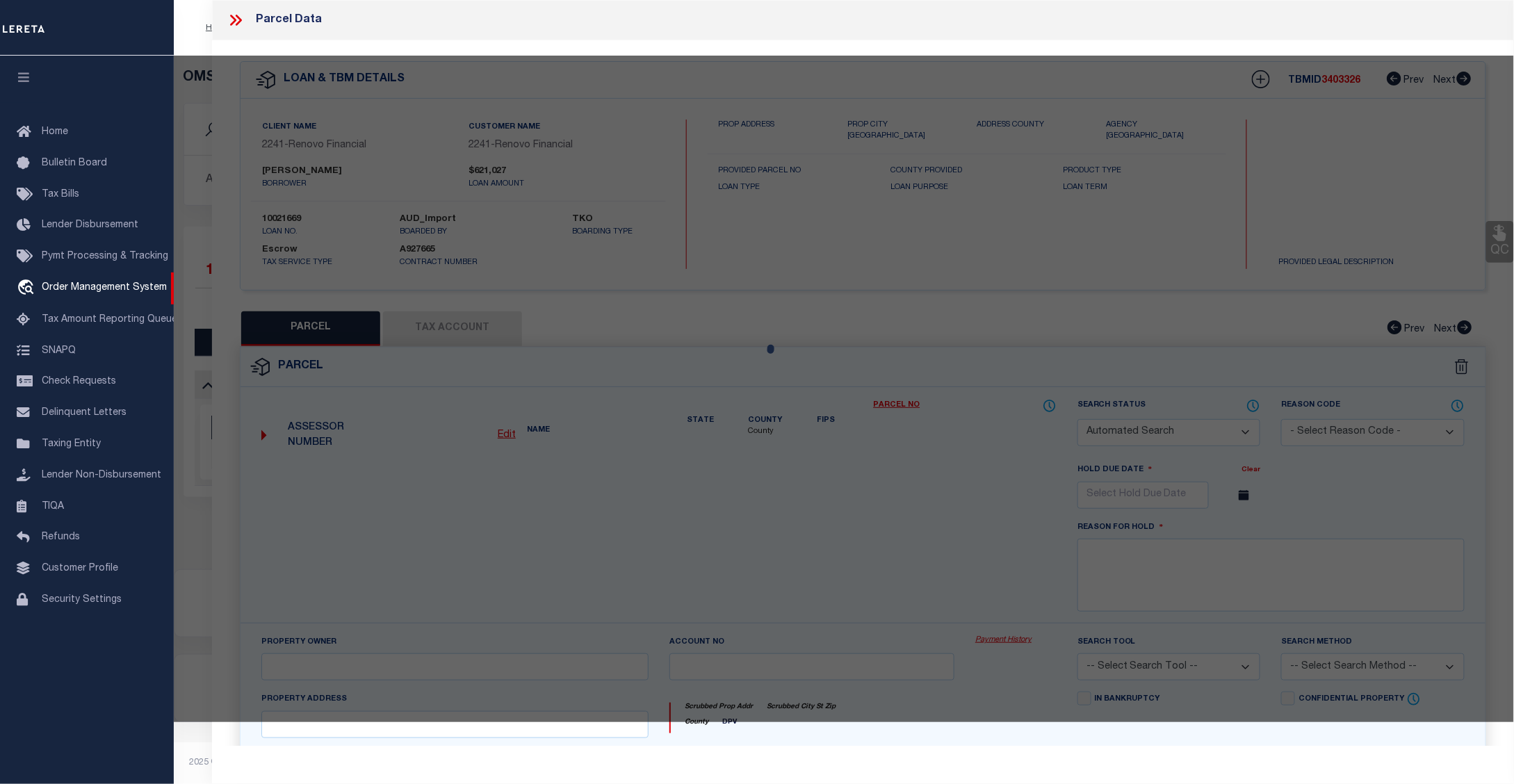
checkbox input "false"
type input "RIVERSIDE, CA"
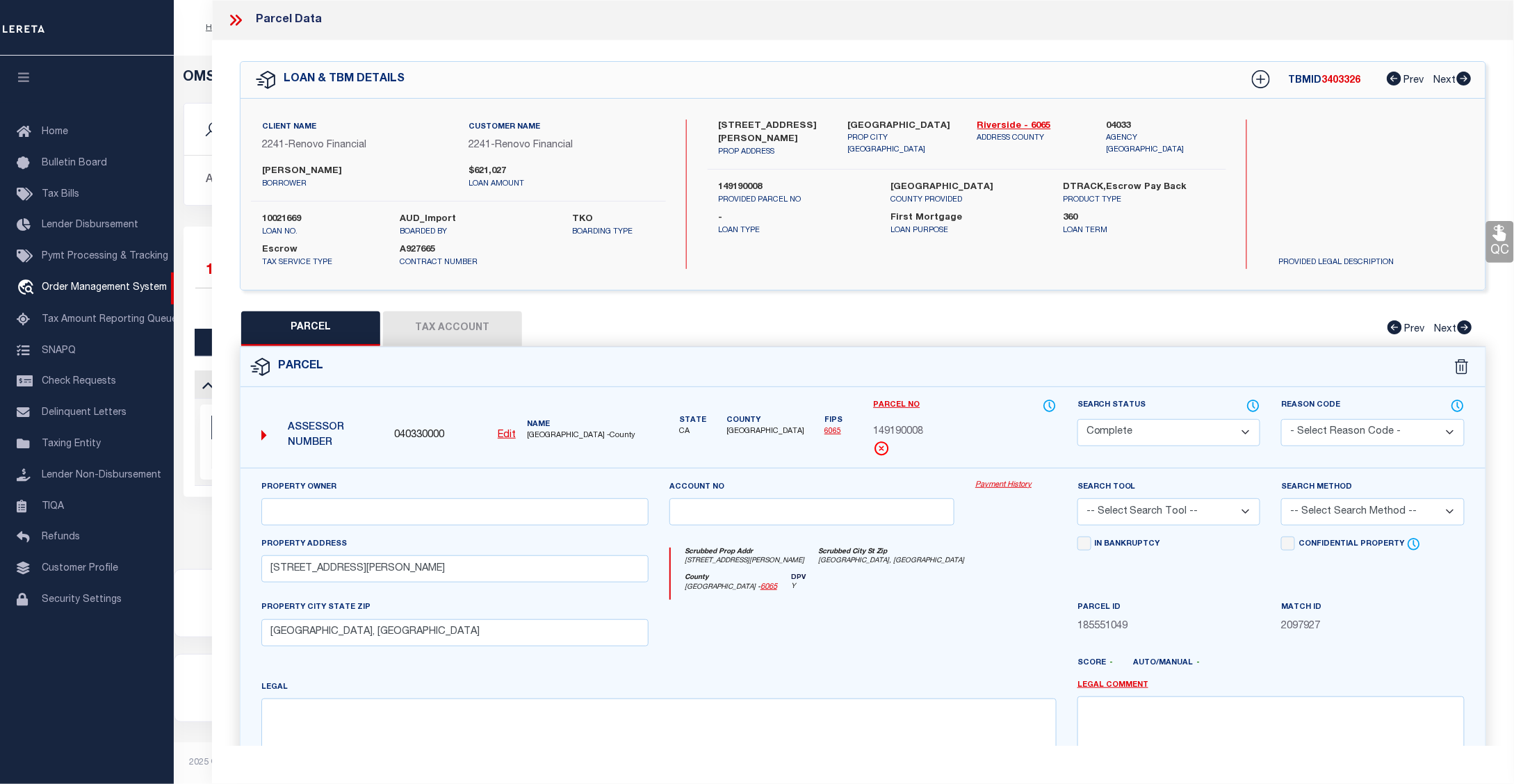
click at [1003, 487] on link "Payment History" at bounding box center [1016, 485] width 81 height 12
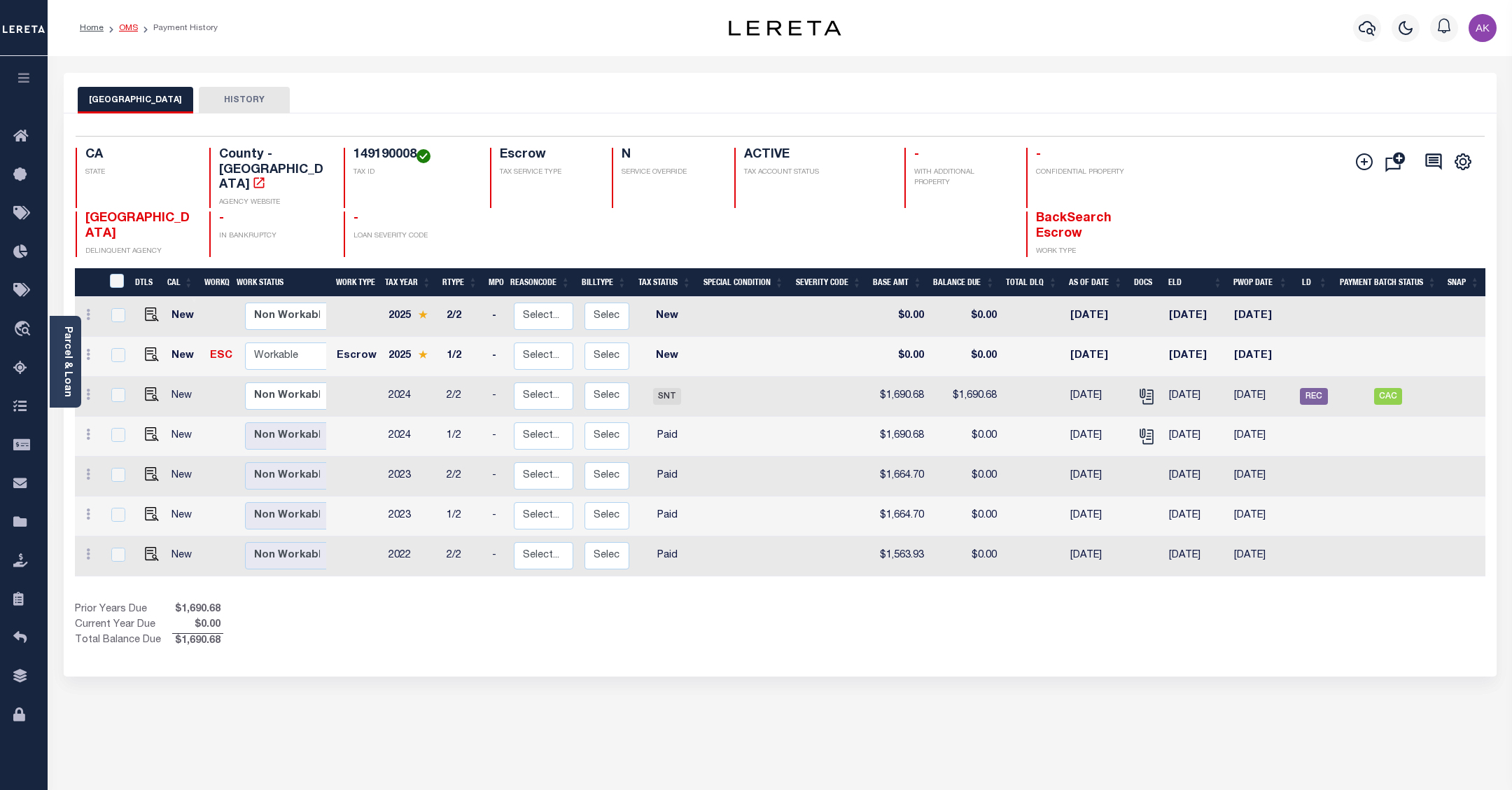
click at [130, 24] on link "OMS" at bounding box center [128, 28] width 19 height 9
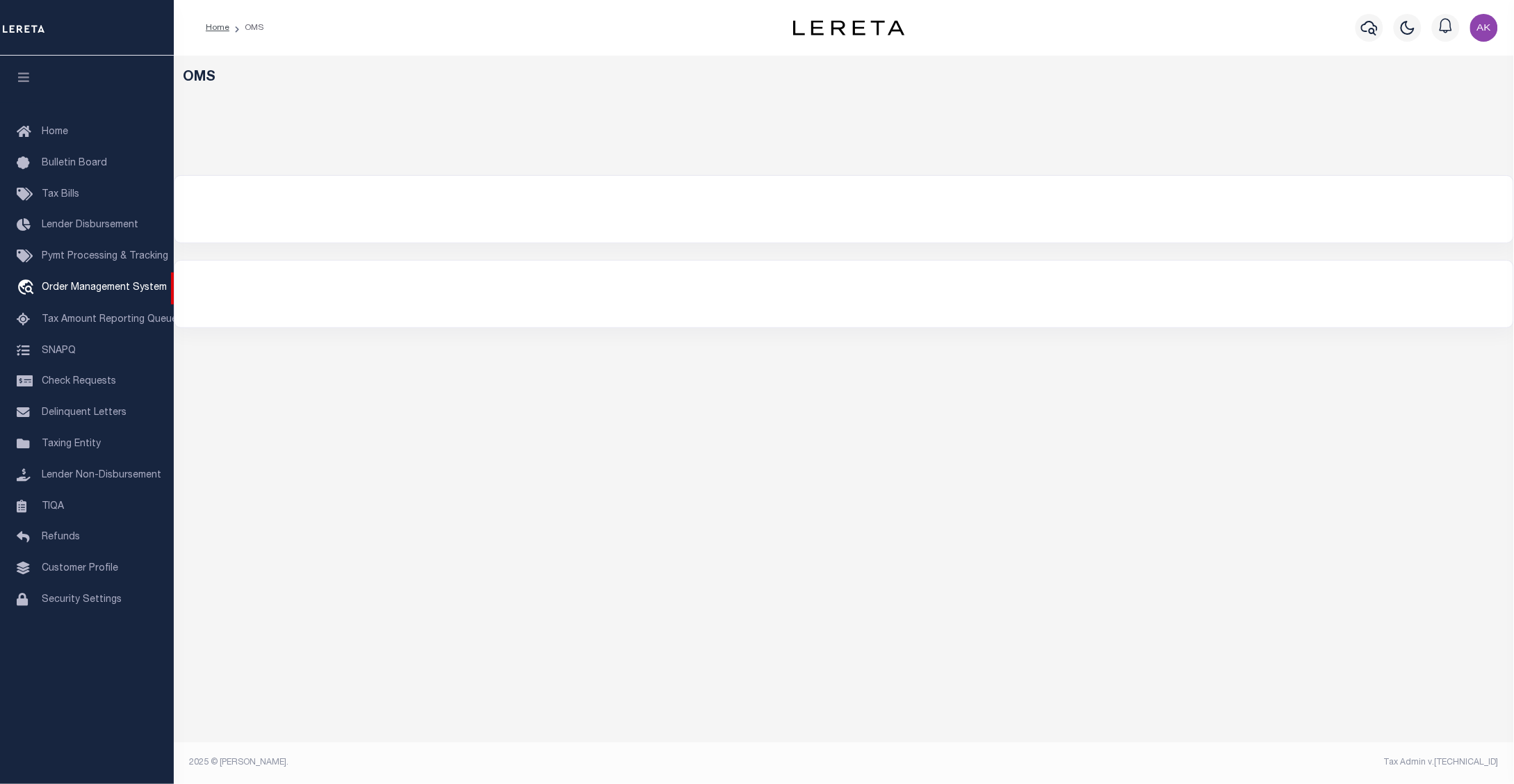
select select "200"
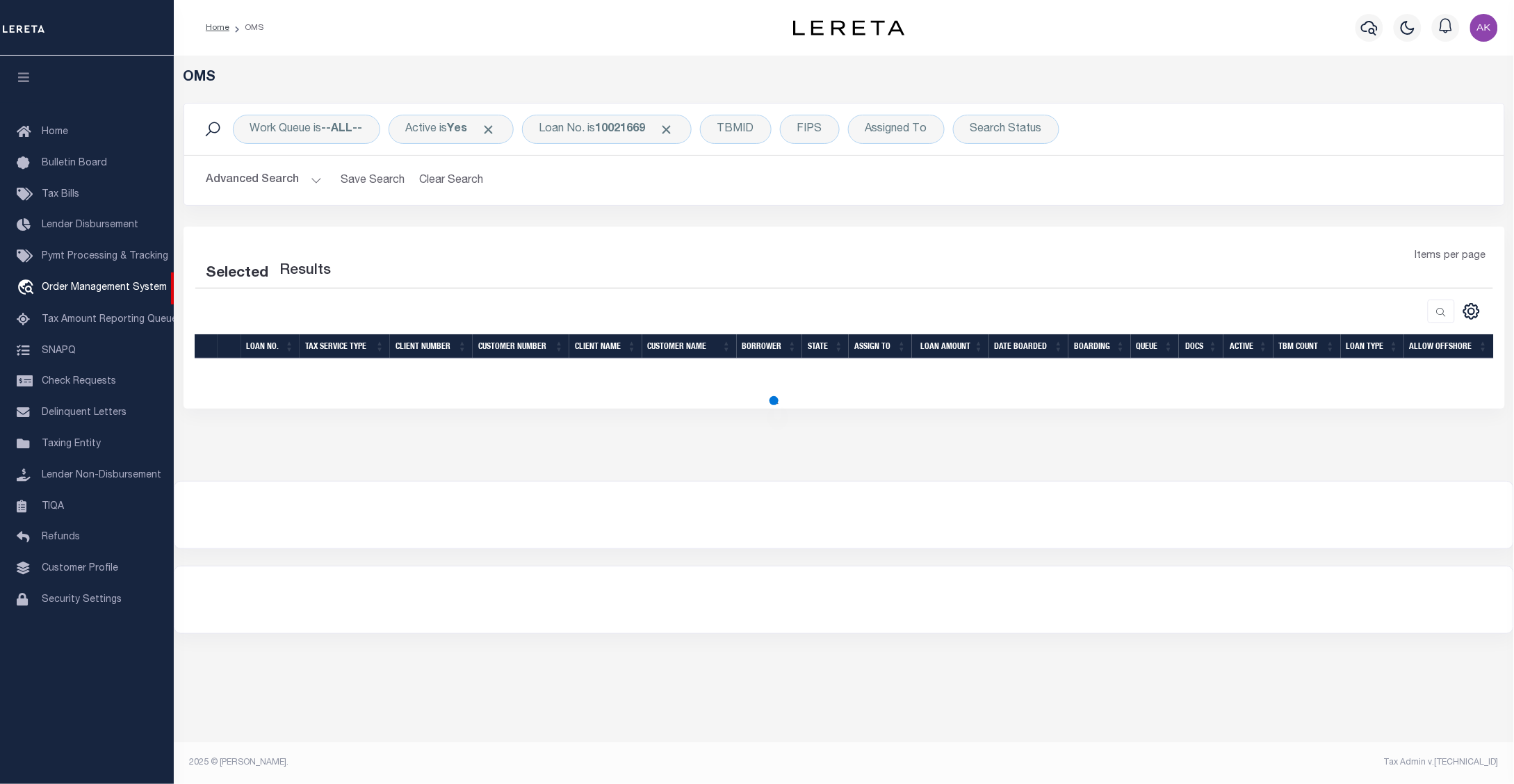
select select "200"
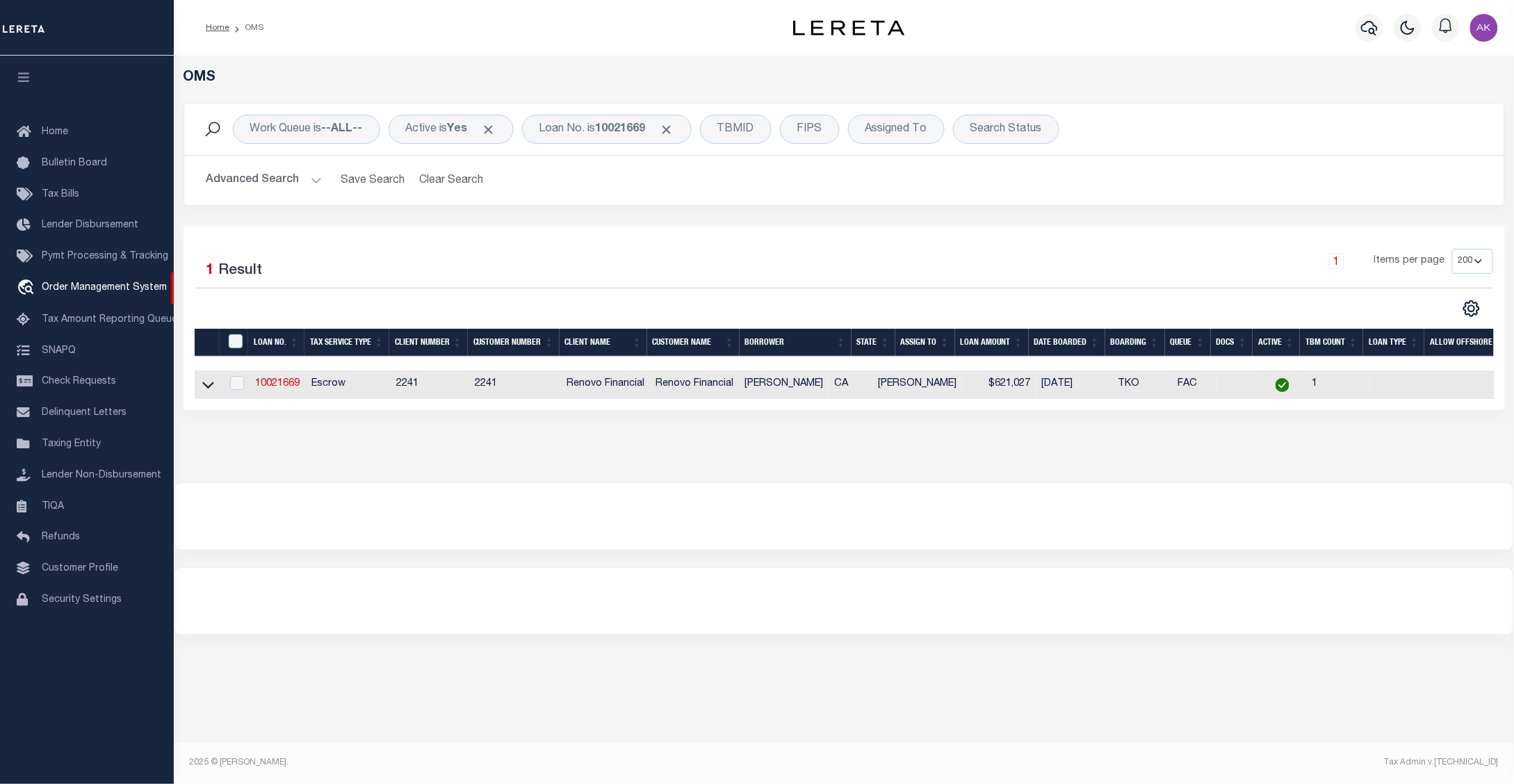
click at [1475, 132] on div "Work Queue is --ALL-- Active is Yes Loan No. is 10021669 TBMID FIPS Assigned To…" at bounding box center [844, 129] width 1298 height 29
click at [674, 129] on span "Click to Remove" at bounding box center [666, 130] width 15 height 15
click at [576, 129] on div "Loan No." at bounding box center [562, 129] width 80 height 29
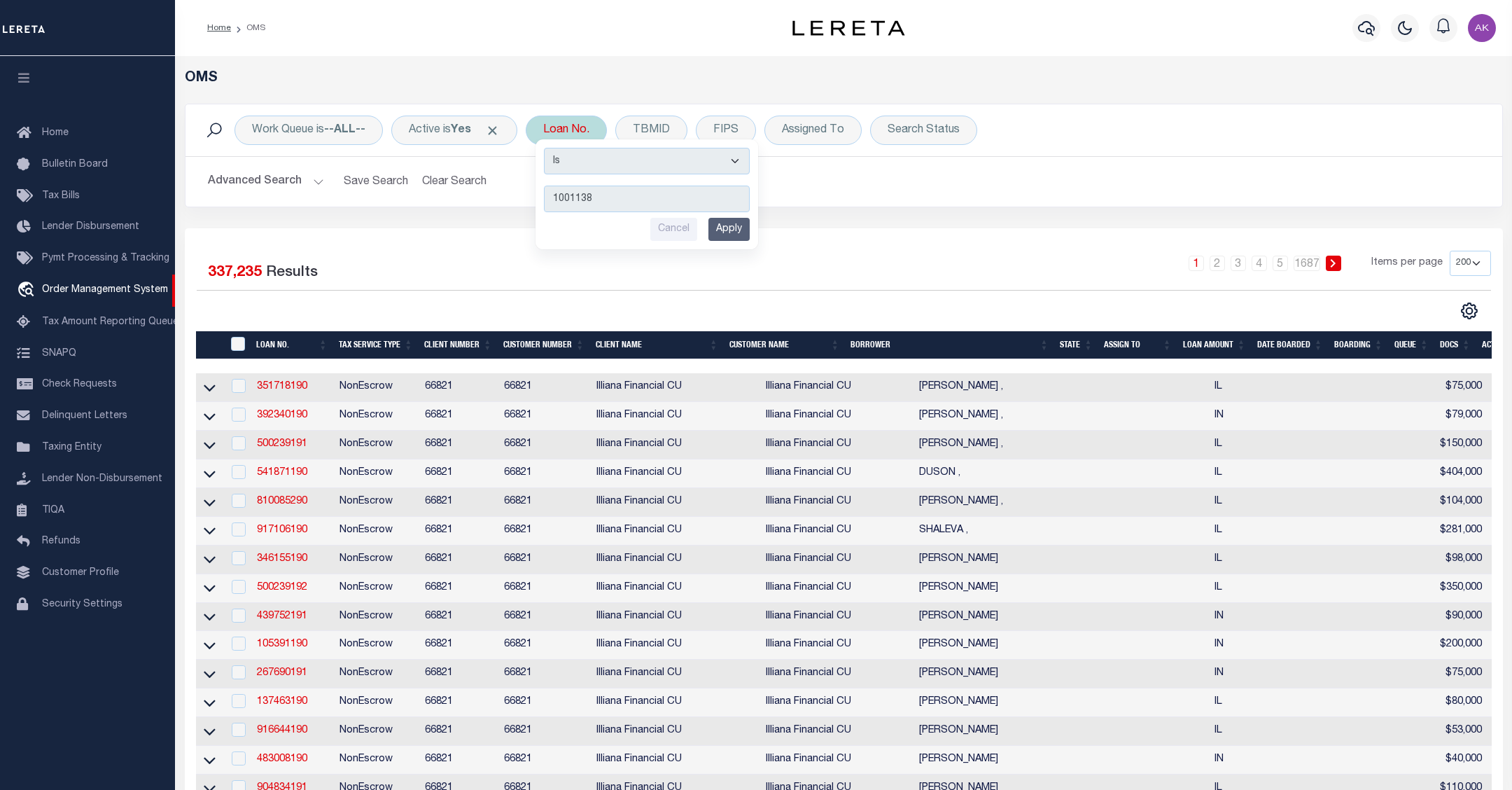
type input "10011389"
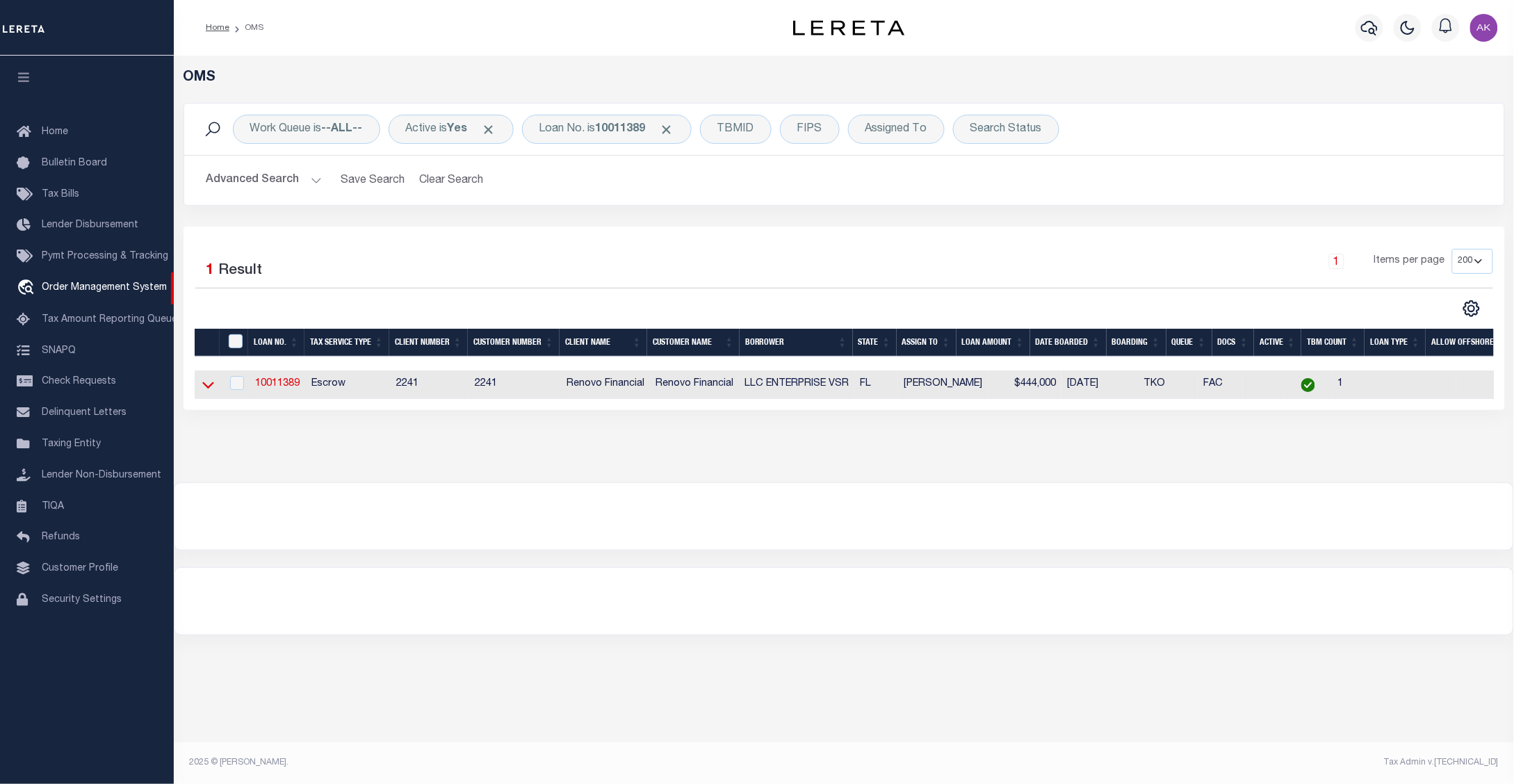
click at [205, 387] on icon at bounding box center [208, 385] width 12 height 7
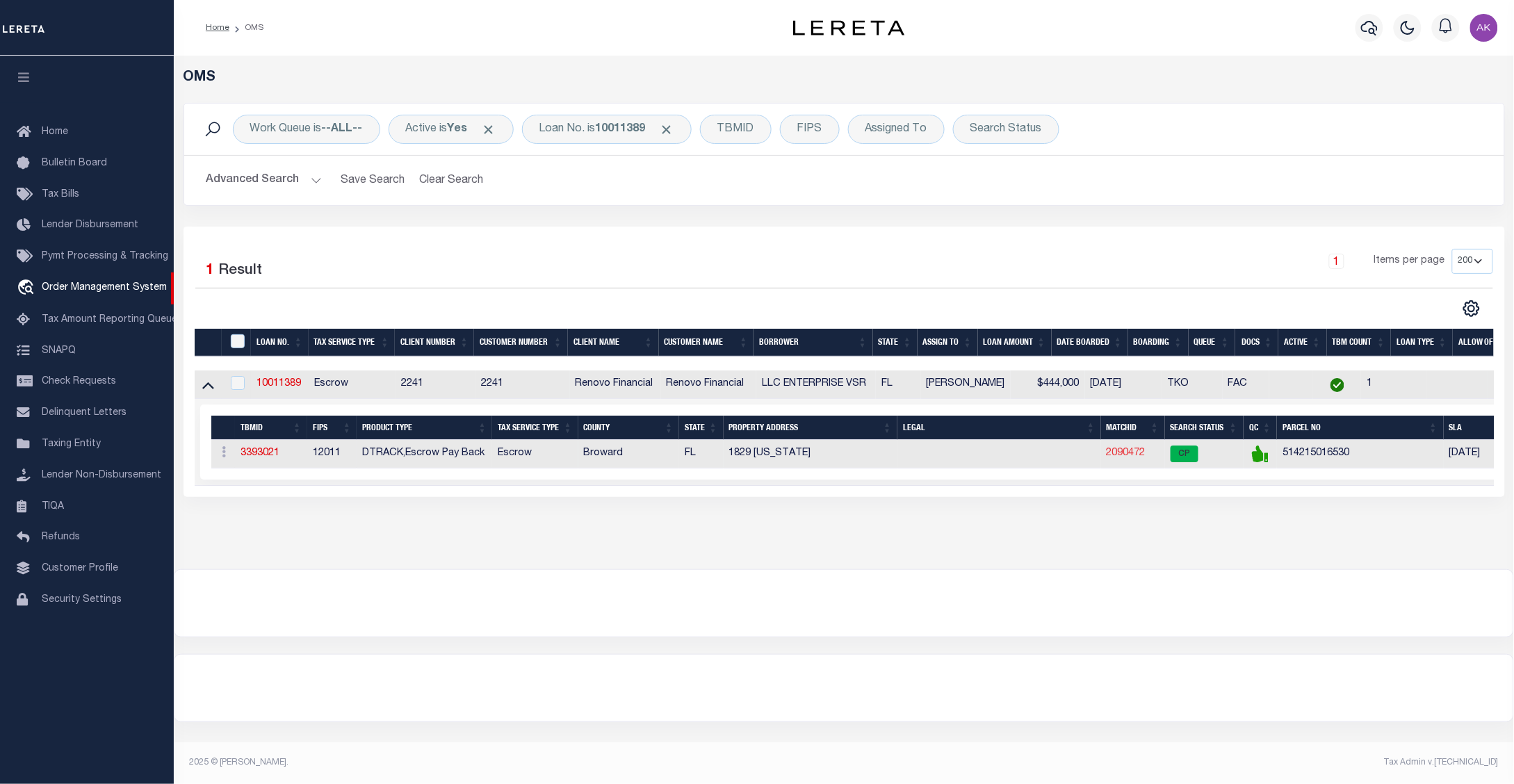
click at [1126, 457] on link "2090472" at bounding box center [1126, 453] width 39 height 9
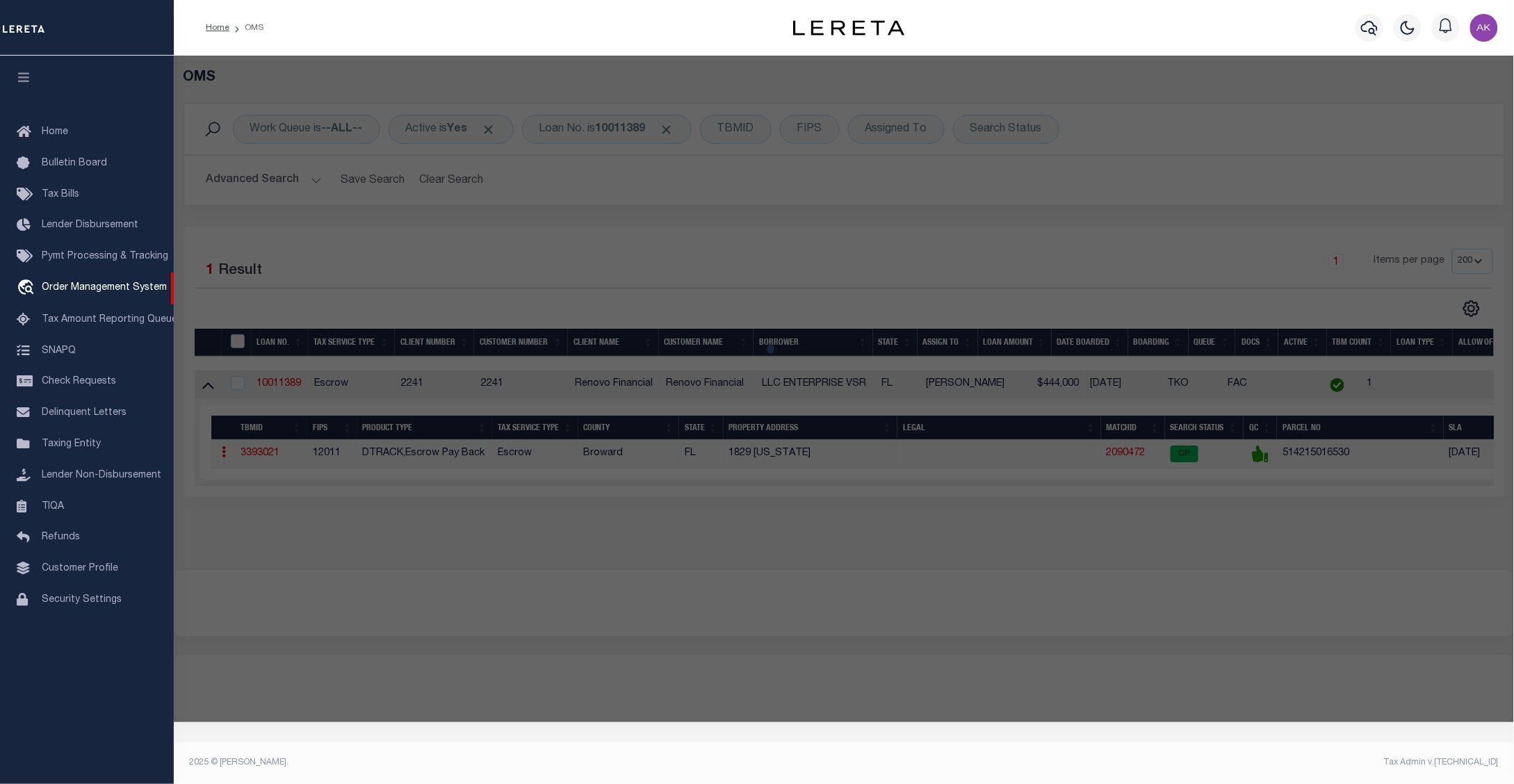
checkbox input "false"
select select "CP"
type input "ENTERPRISE VSR LLC"
select select "AGW"
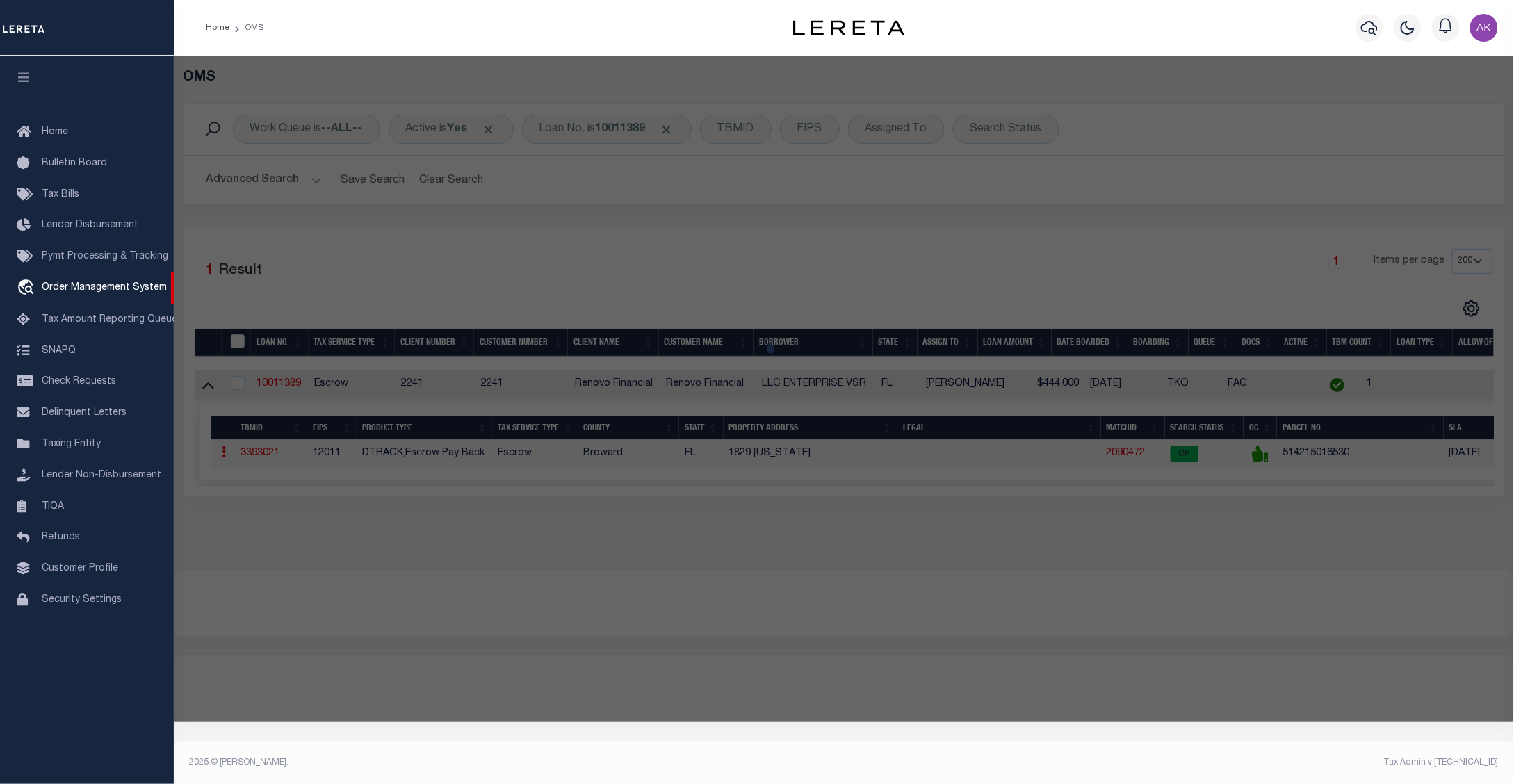
select select "ADD"
type input "1829 WASHINGTON STREET # 1-4"
checkbox input "false"
type input "HOLLYWOOD FL 330206083"
type textarea "HOLLYWOOD 1-21 B LOT 8 E1/2,9 BLK 33"
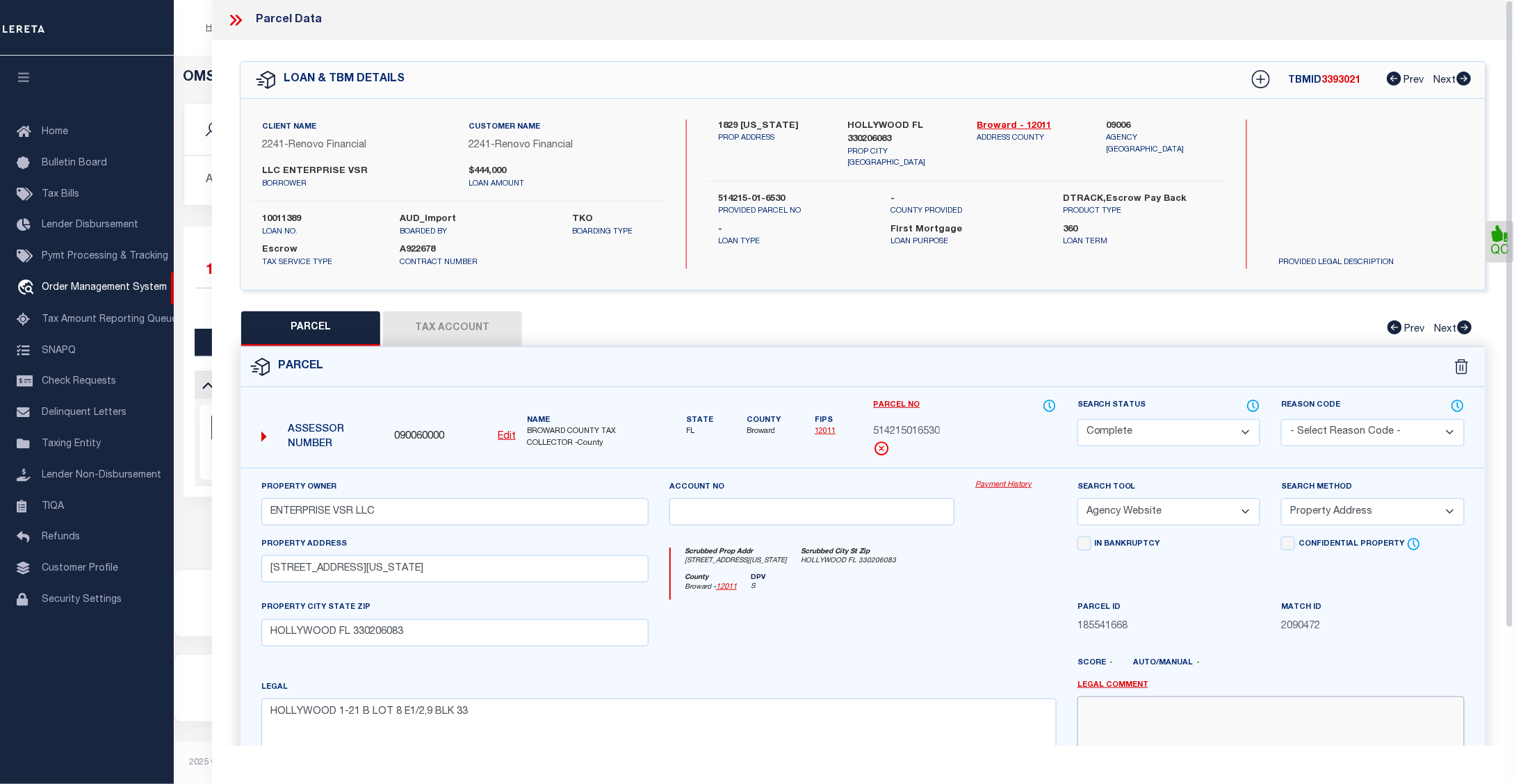
click at [1294, 702] on textarea at bounding box center [1271, 739] width 387 height 87
click at [1345, 665] on div "Score - Auto/Manual -" at bounding box center [1271, 666] width 387 height 17
click at [1012, 483] on link "Payment History" at bounding box center [1016, 485] width 81 height 12
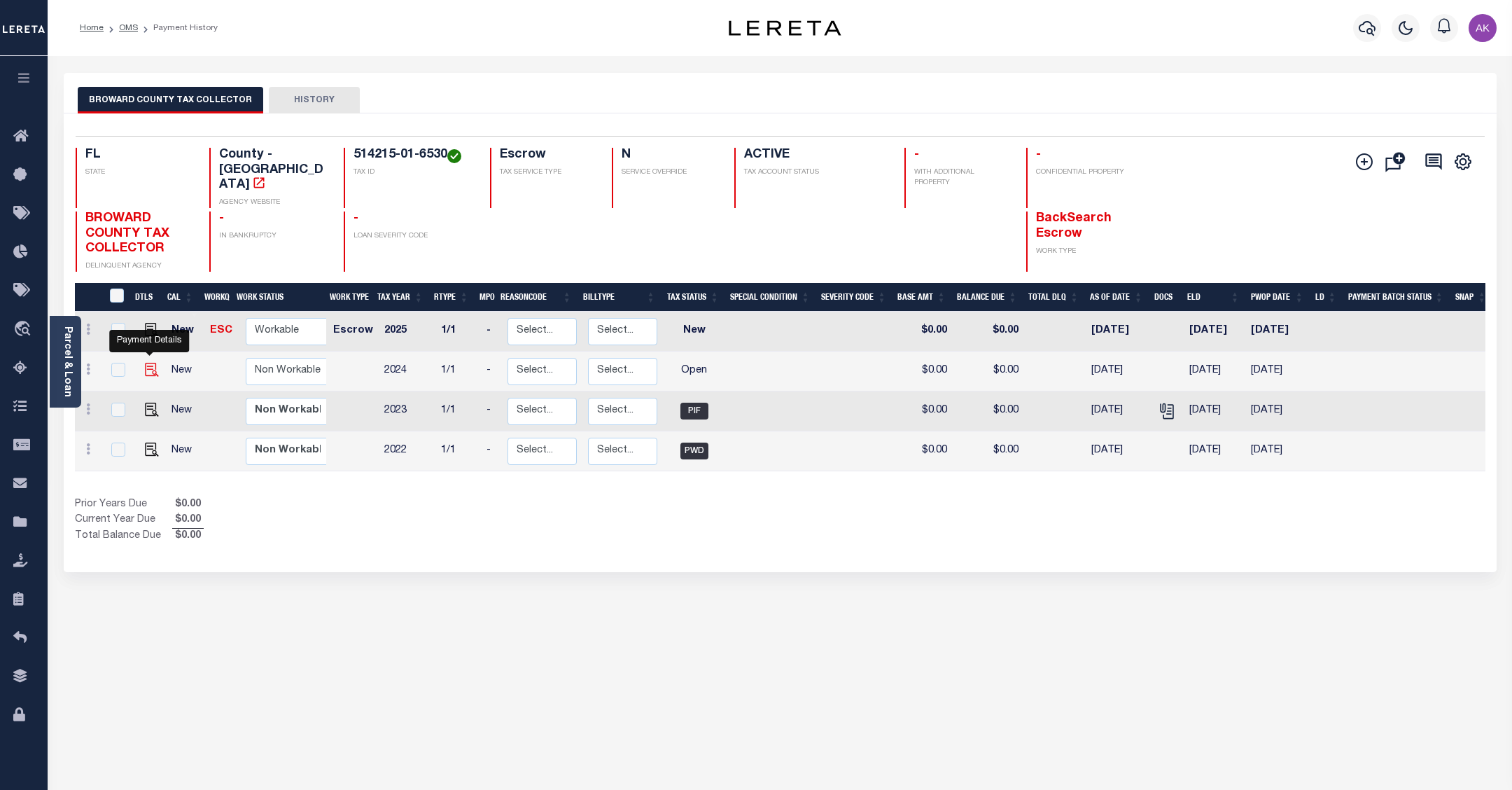
click at [148, 363] on img "" at bounding box center [152, 370] width 14 height 14
checkbox input "true"
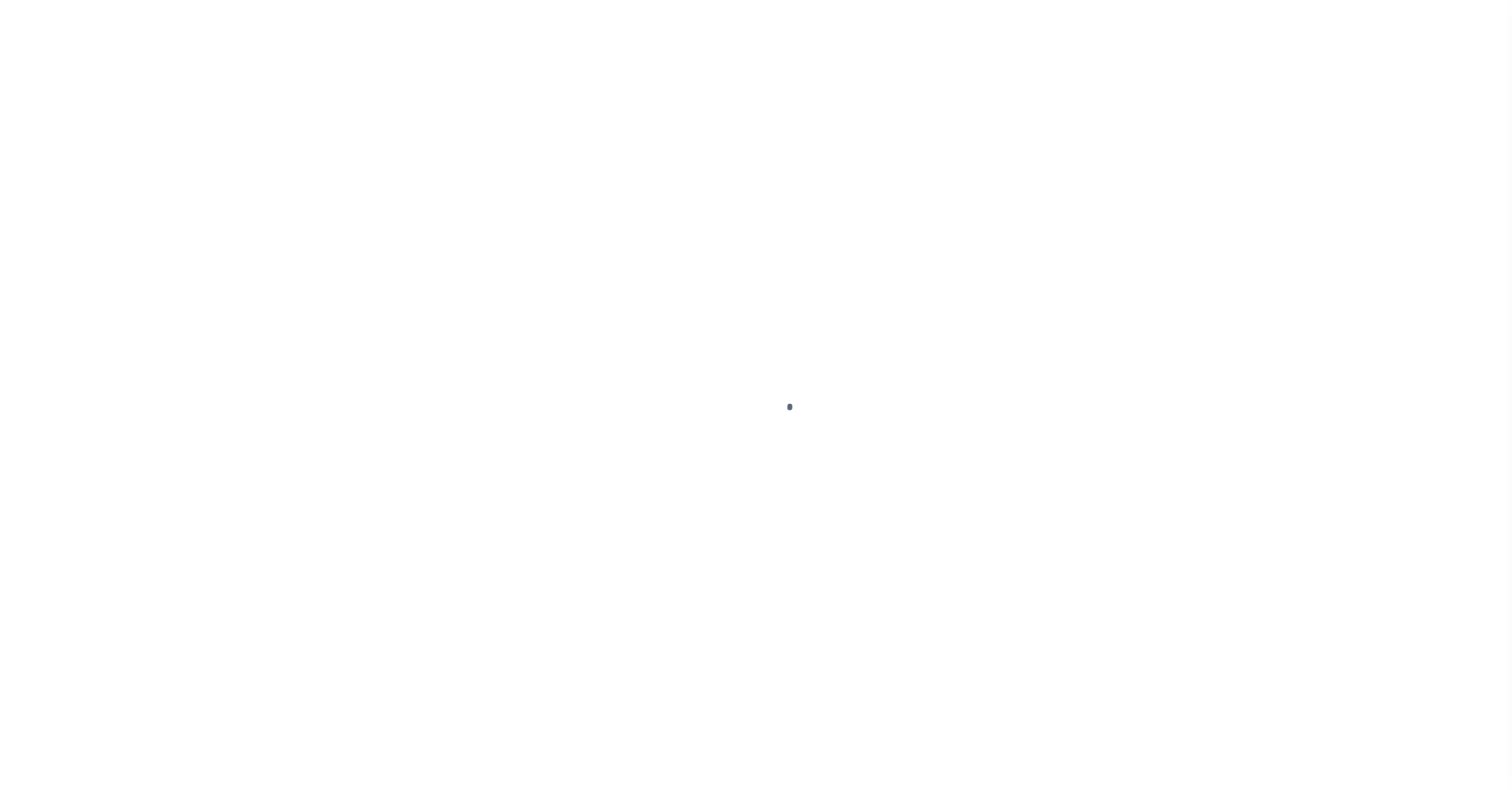
select select "OP2"
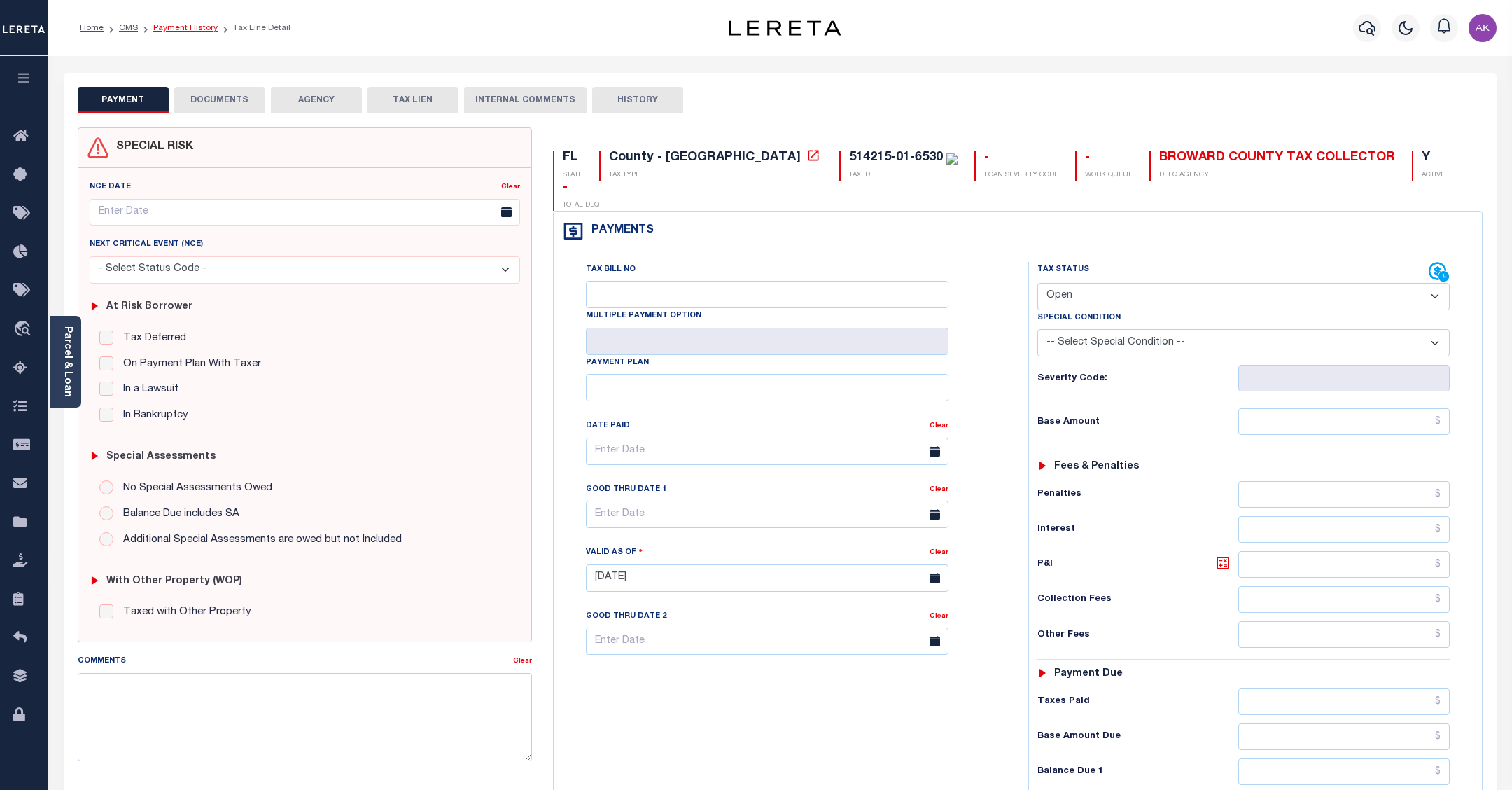
click at [201, 25] on link "Payment History" at bounding box center [186, 28] width 65 height 9
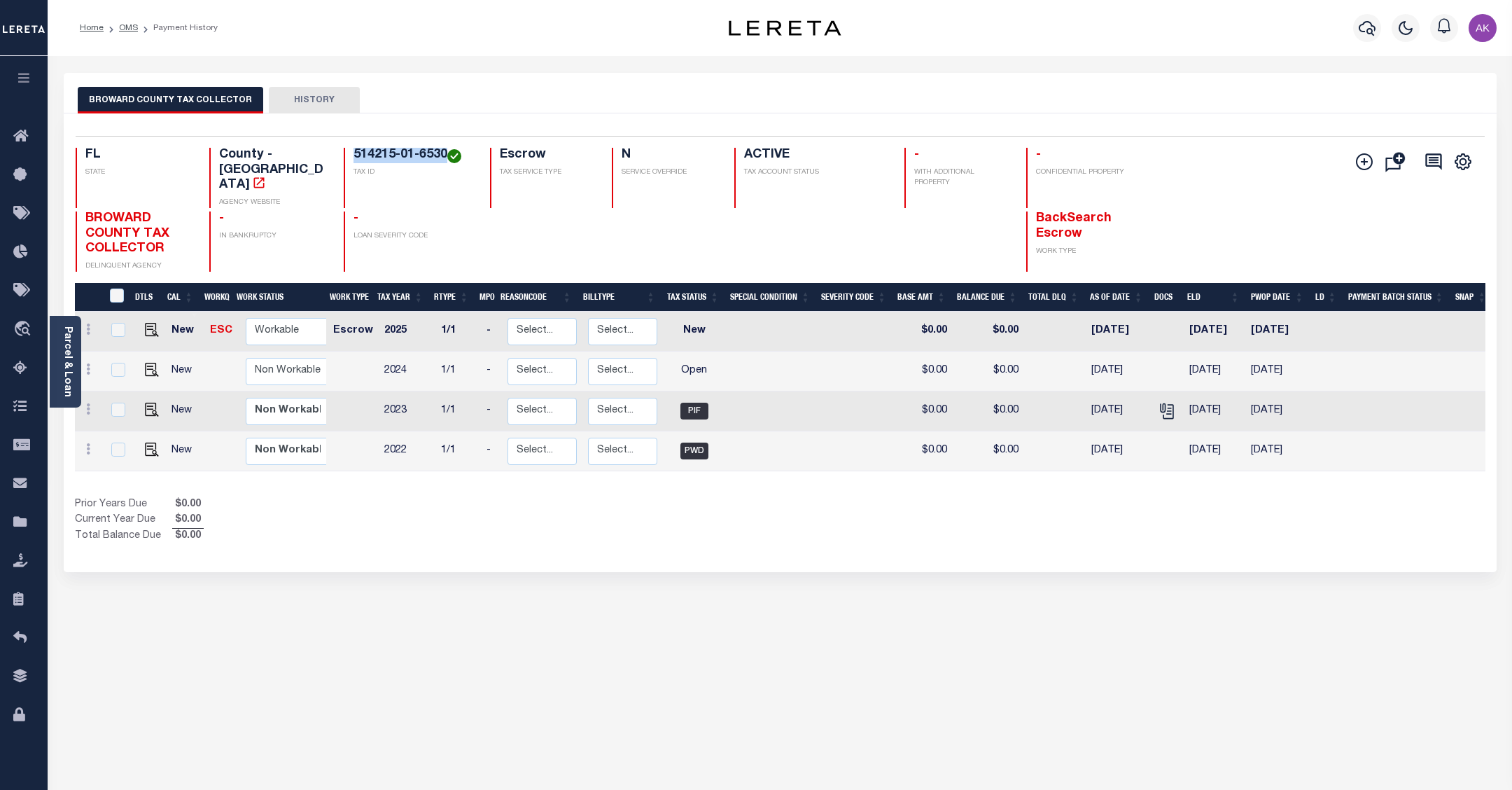
drag, startPoint x: 448, startPoint y: 157, endPoint x: 353, endPoint y: 154, distance: 95.0
click at [353, 154] on h4 "514215-01-6530" at bounding box center [413, 156] width 120 height 16
copy h4 "514215-01-6530"
click at [153, 363] on img "" at bounding box center [152, 370] width 14 height 14
checkbox input "true"
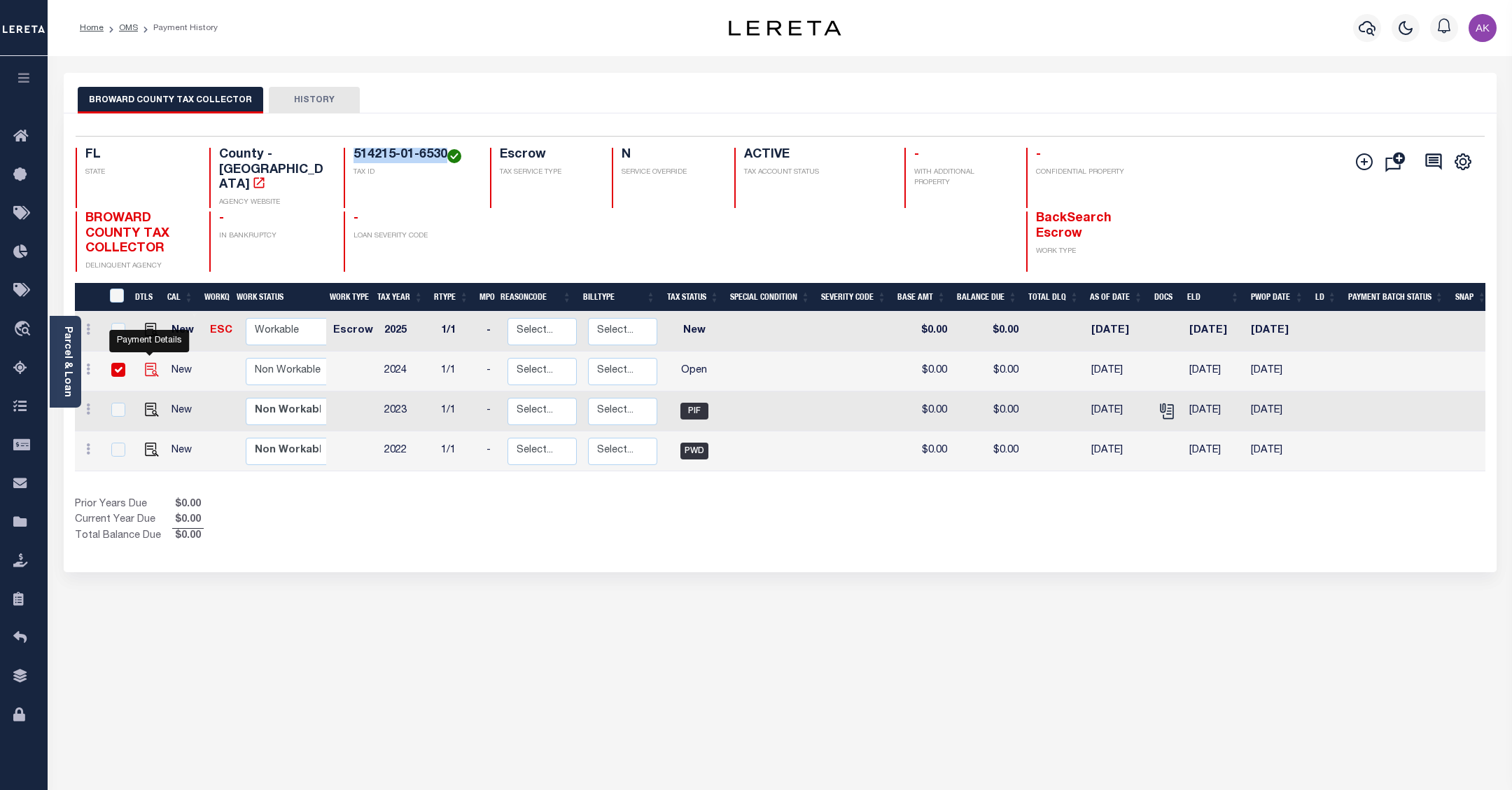
checkbox input "true"
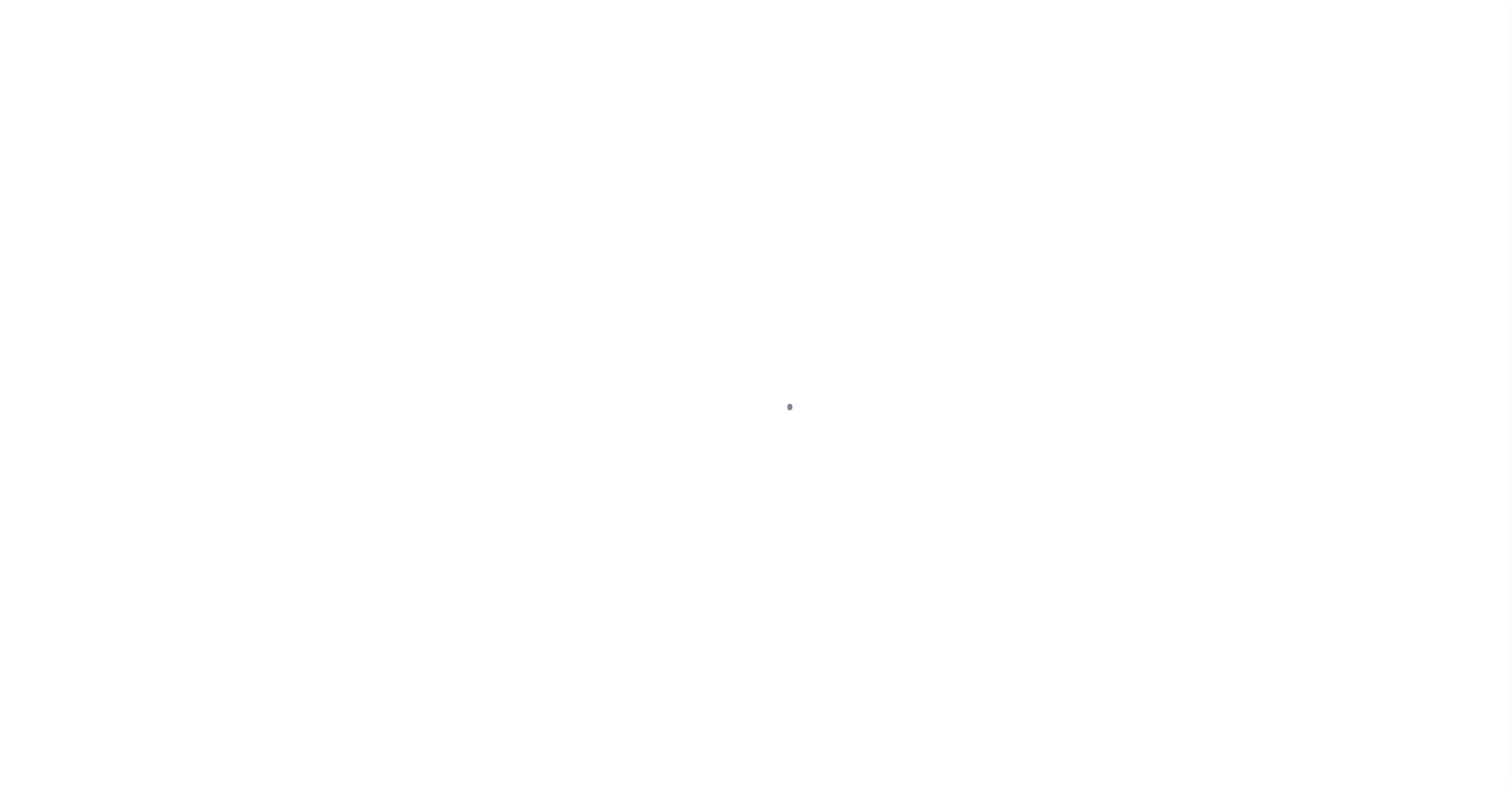
select select "OP2"
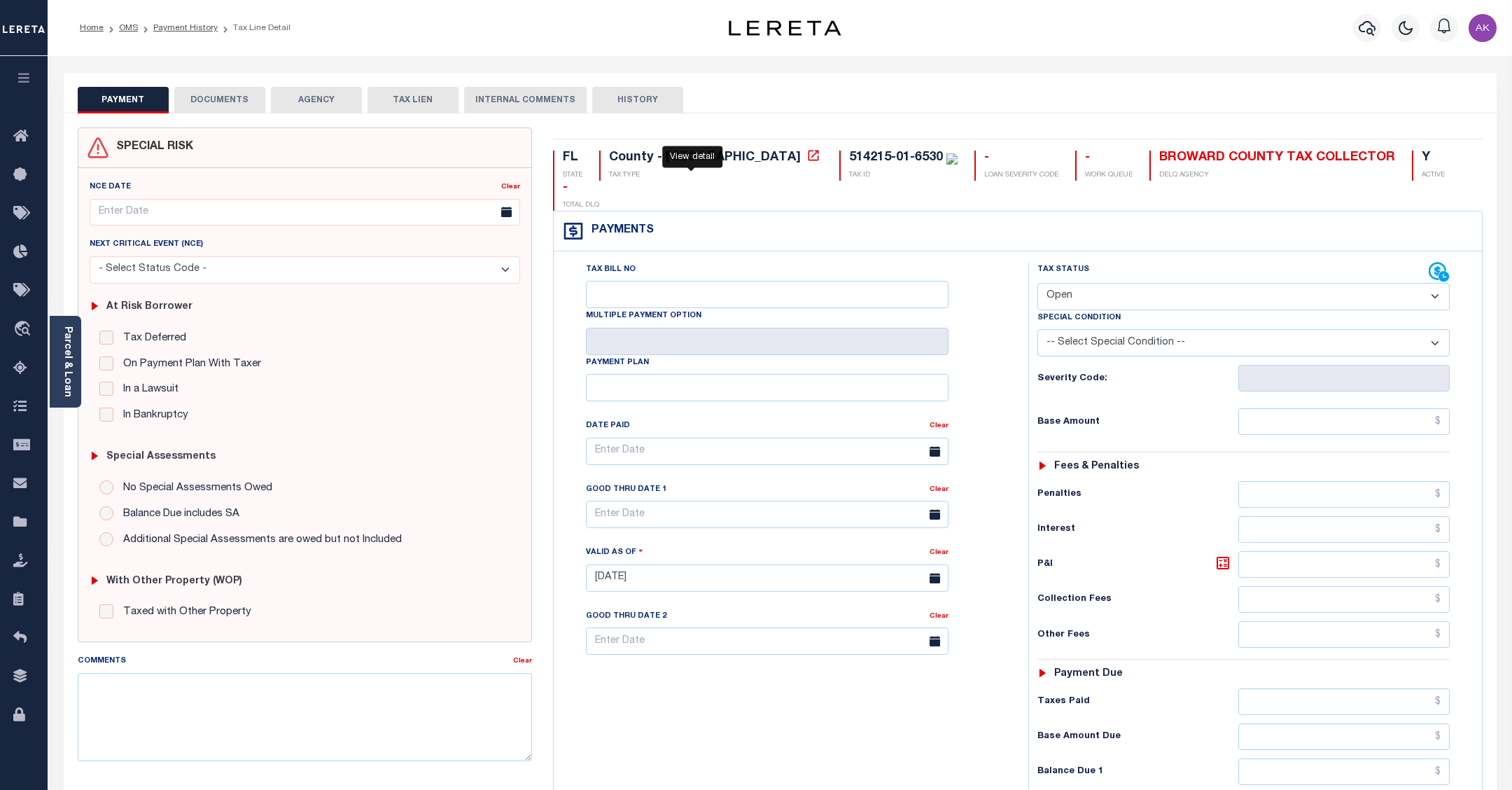
click at [806, 154] on icon at bounding box center [813, 156] width 14 height 14
click at [197, 24] on link "Payment History" at bounding box center [186, 28] width 65 height 9
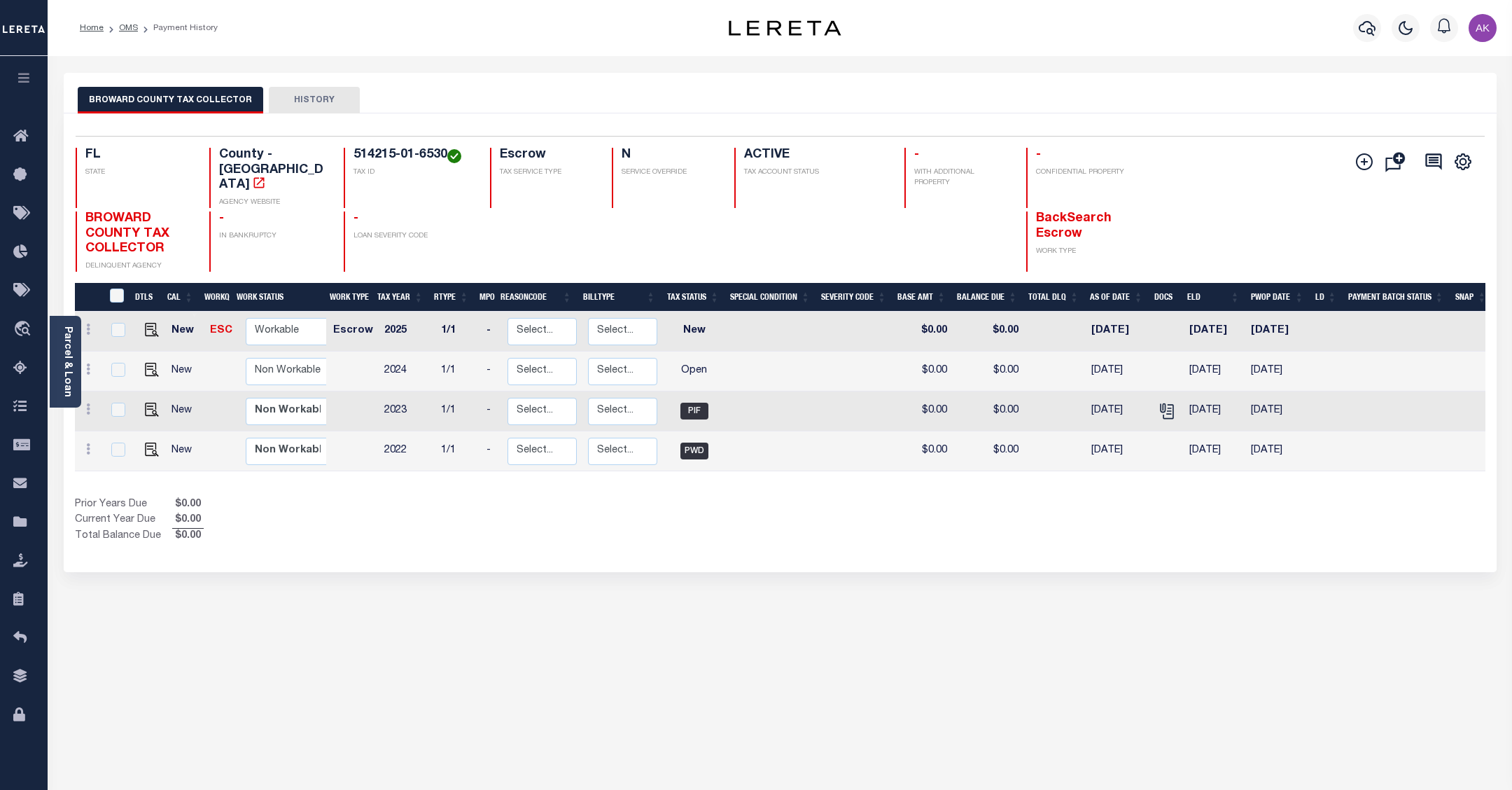
click at [1234, 628] on div "BROWARD COUNTY TAX COLLECTOR HISTORY Selected 4 Results" at bounding box center [780, 475] width 1454 height 804
click at [128, 24] on link "OMS" at bounding box center [128, 28] width 19 height 9
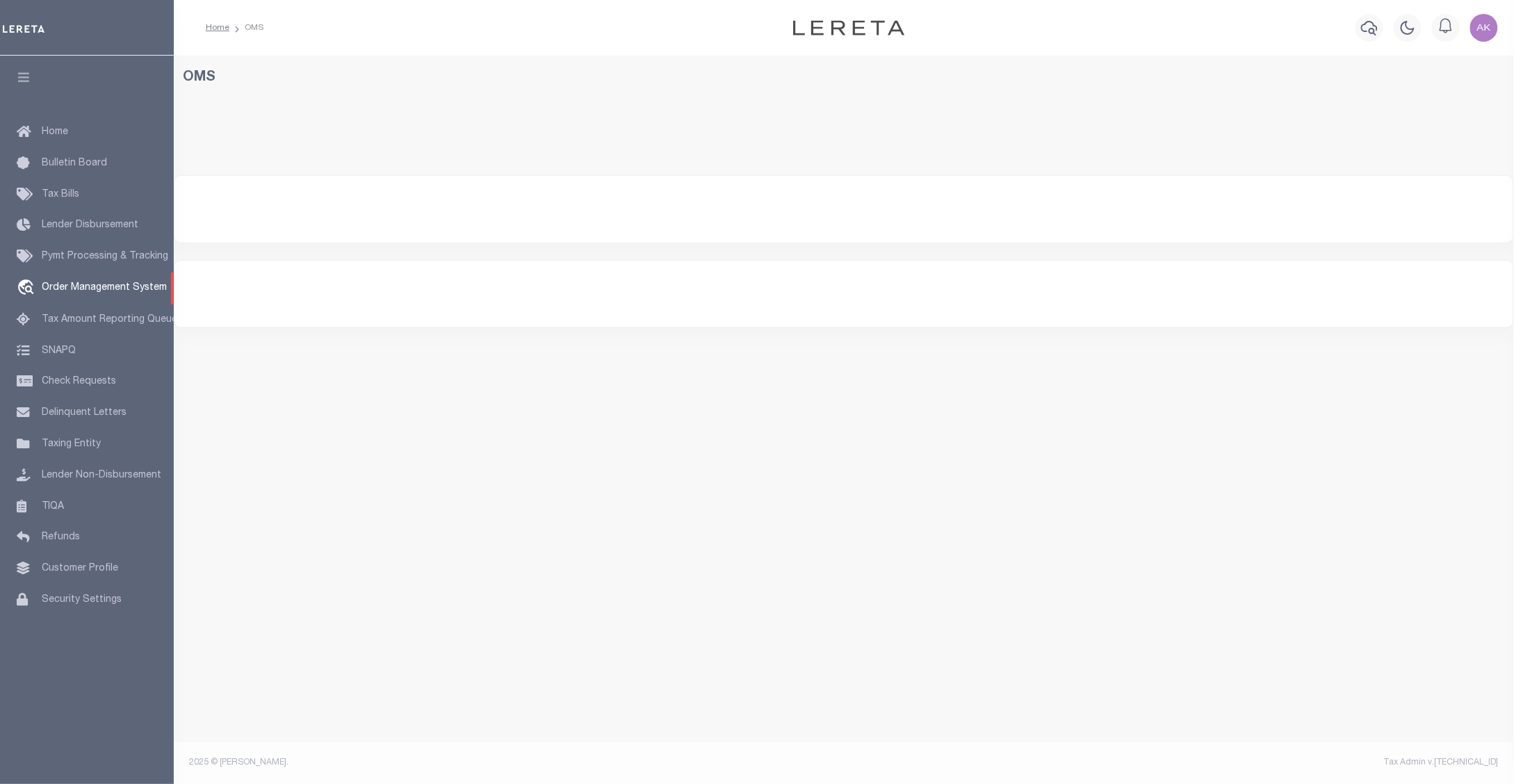
select select "200"
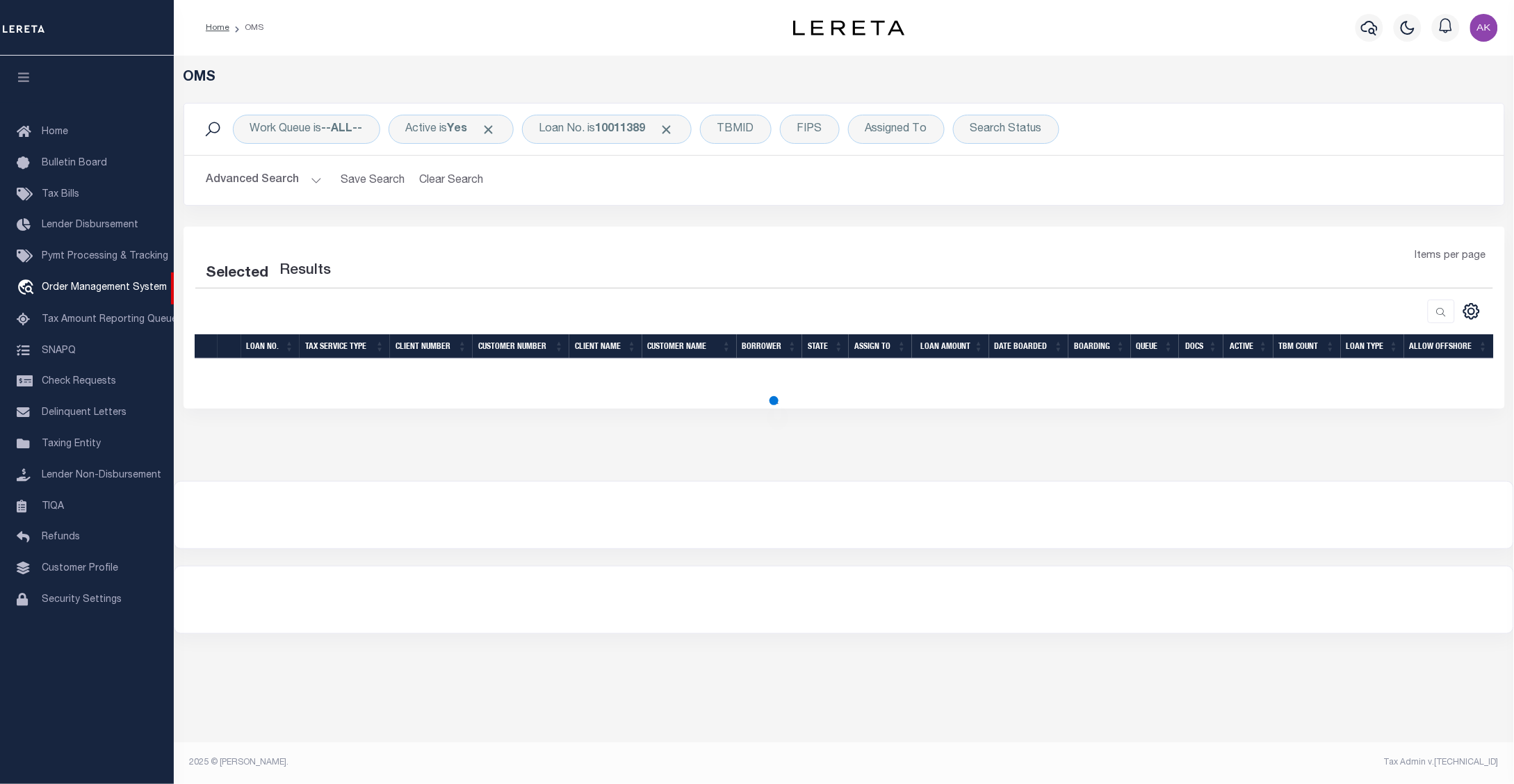
select select "200"
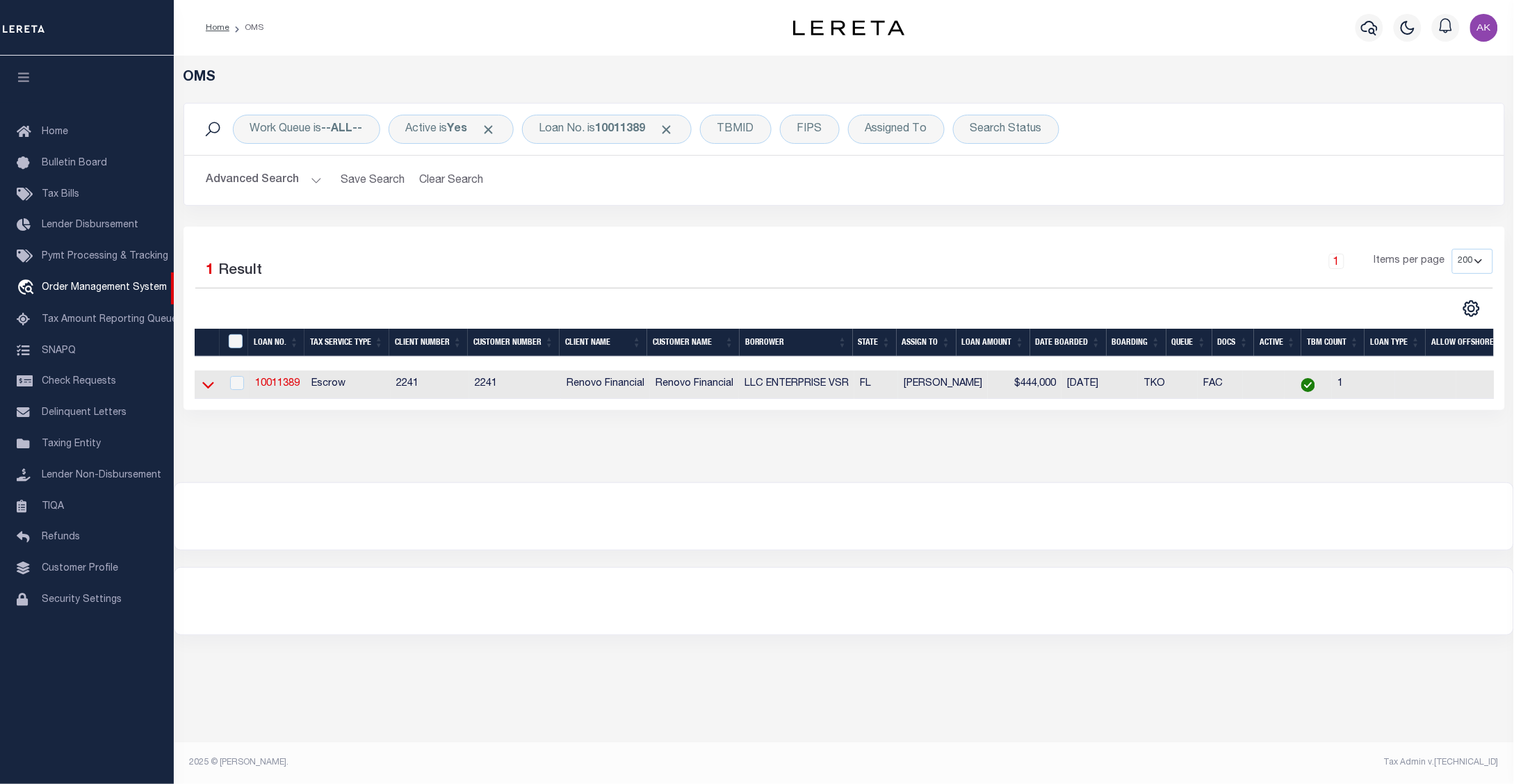
click at [205, 384] on icon at bounding box center [208, 384] width 12 height 15
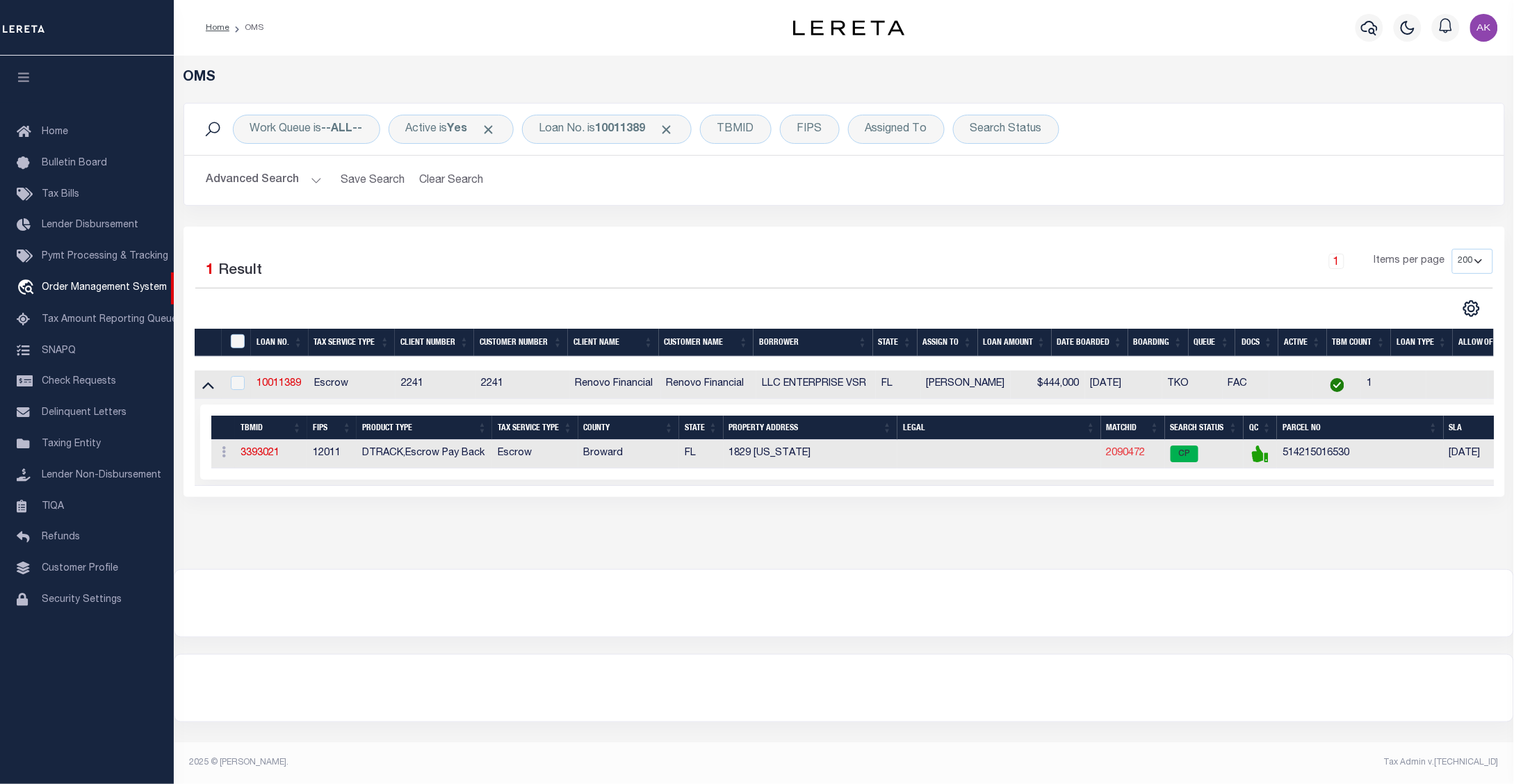
click at [1116, 457] on link "2090472" at bounding box center [1126, 453] width 39 height 9
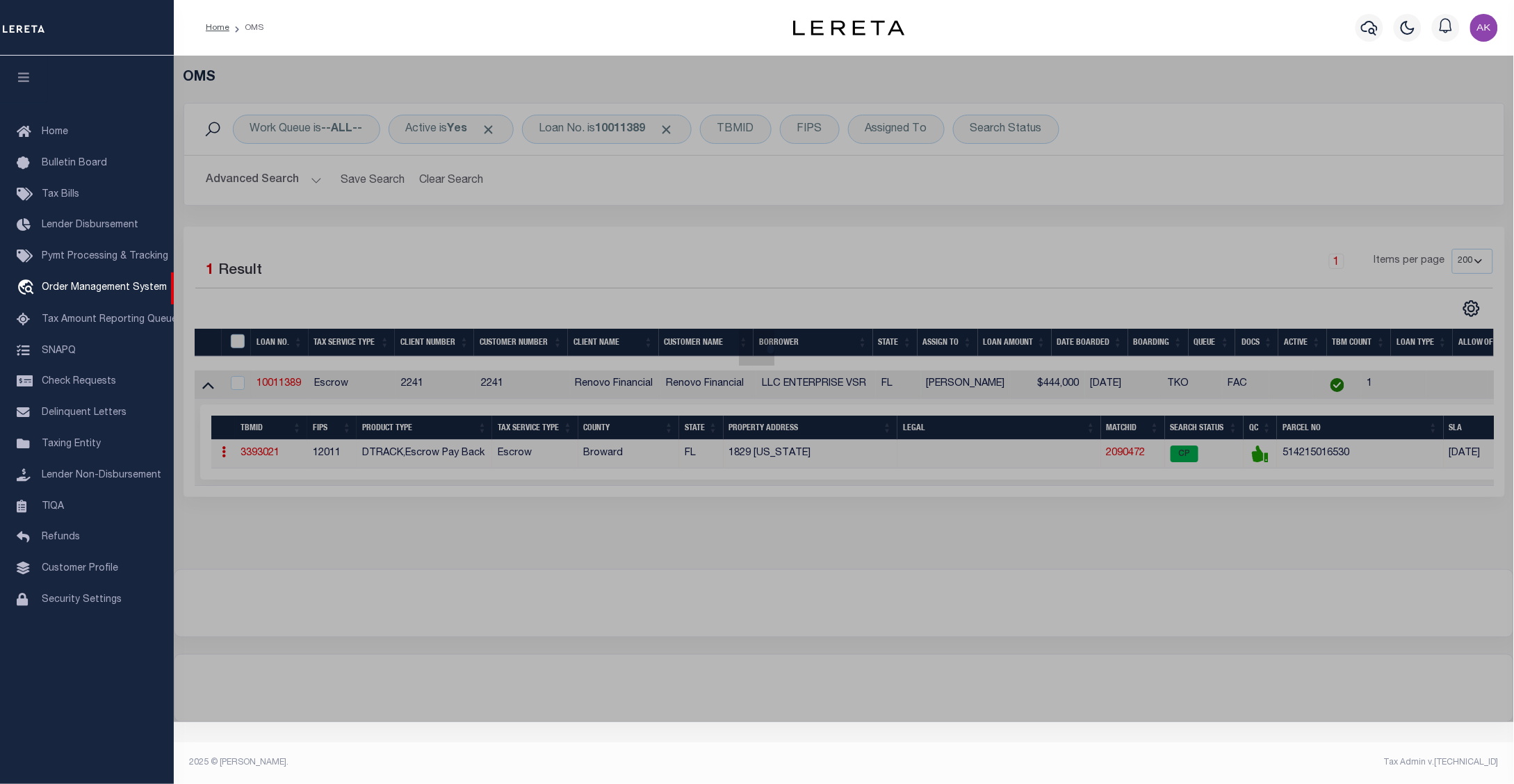
checkbox input "false"
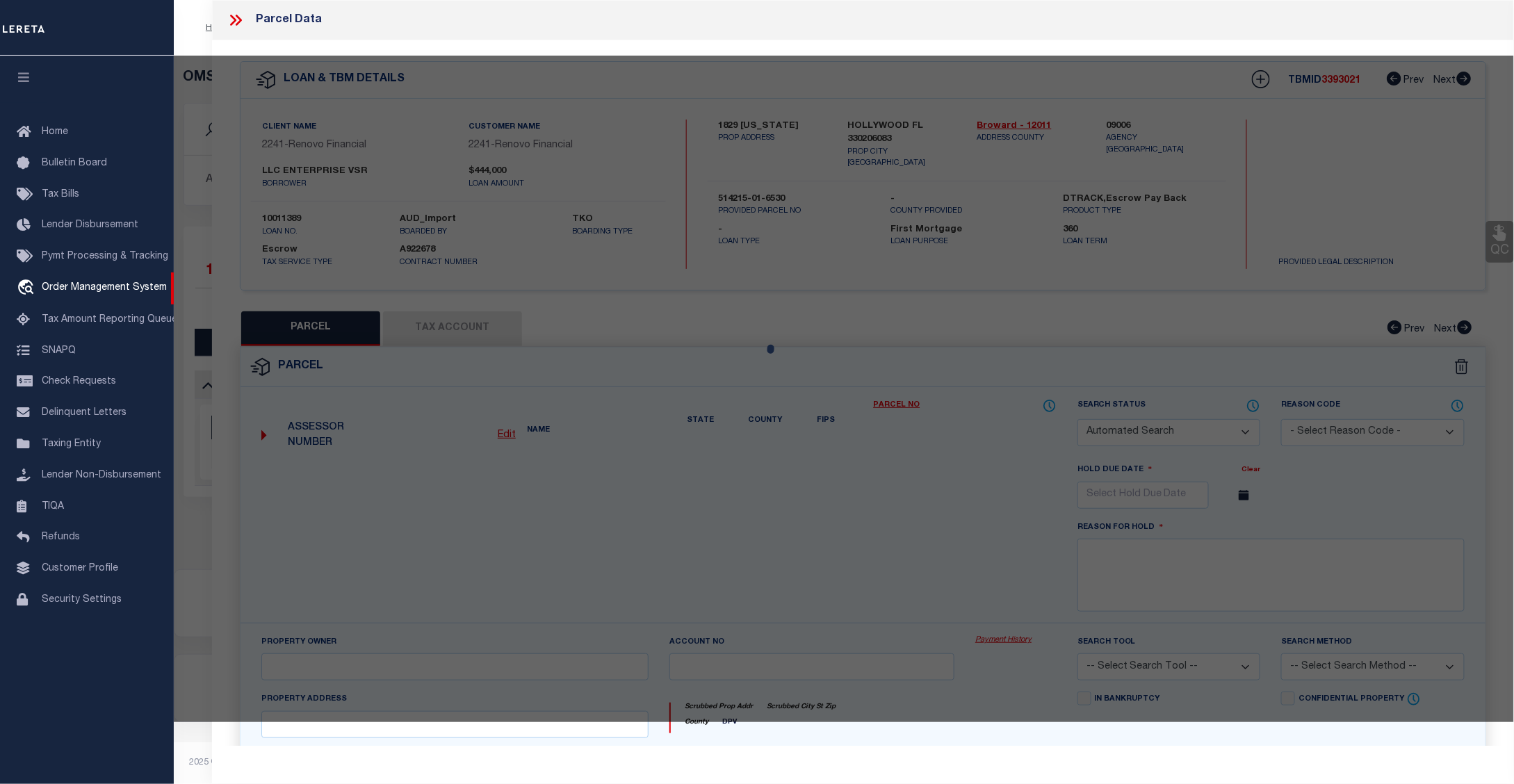
select select "CP"
type input "ENTERPRISE VSR LLC"
select select "AGW"
select select "ADD"
type input "1829 WASHINGTON STREET # 1-4"
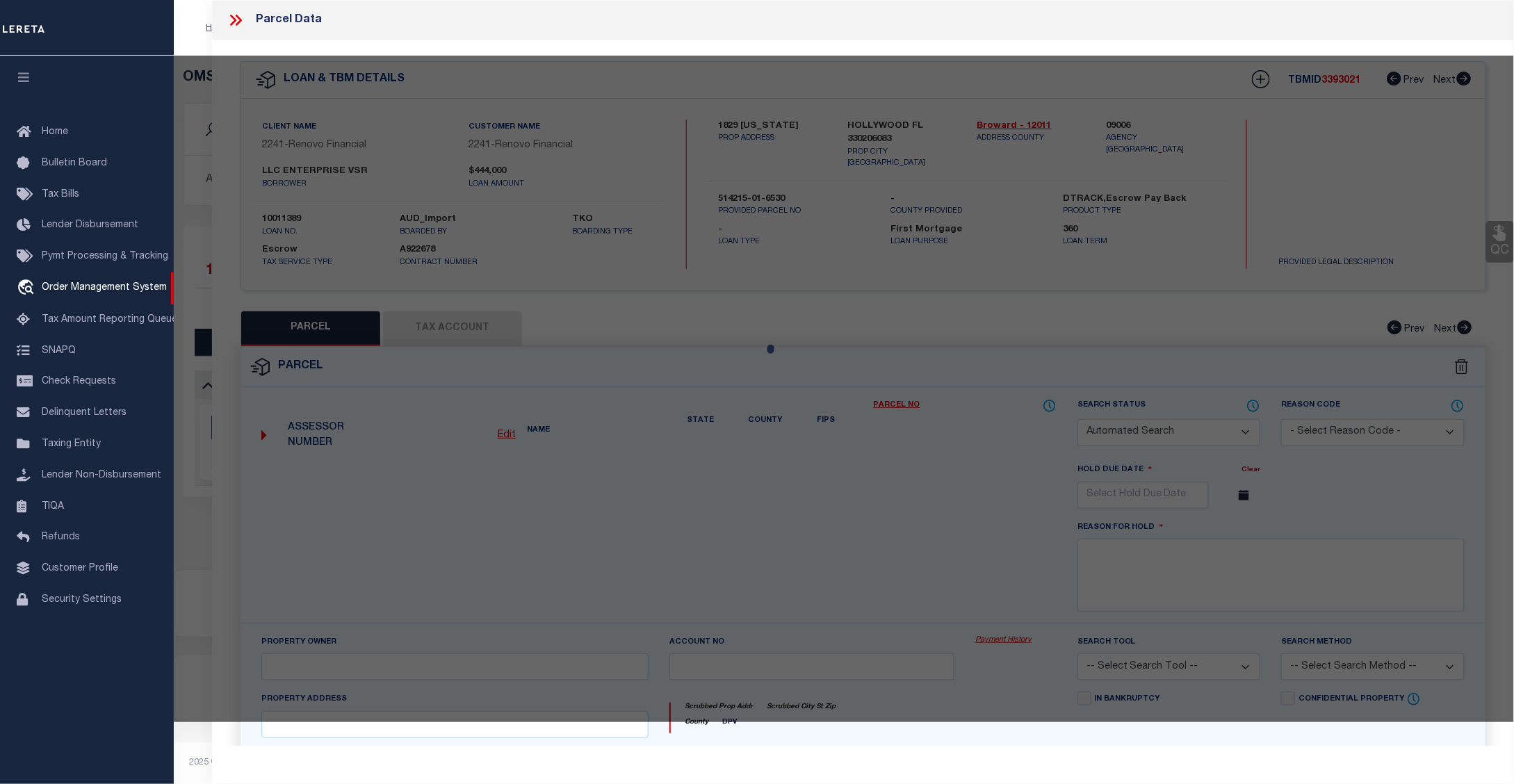
checkbox input "false"
type input "HOLLYWOOD FL 330206083"
type textarea "HOLLYWOOD 1-21 B LOT 8 E1/2,9 BLK 33"
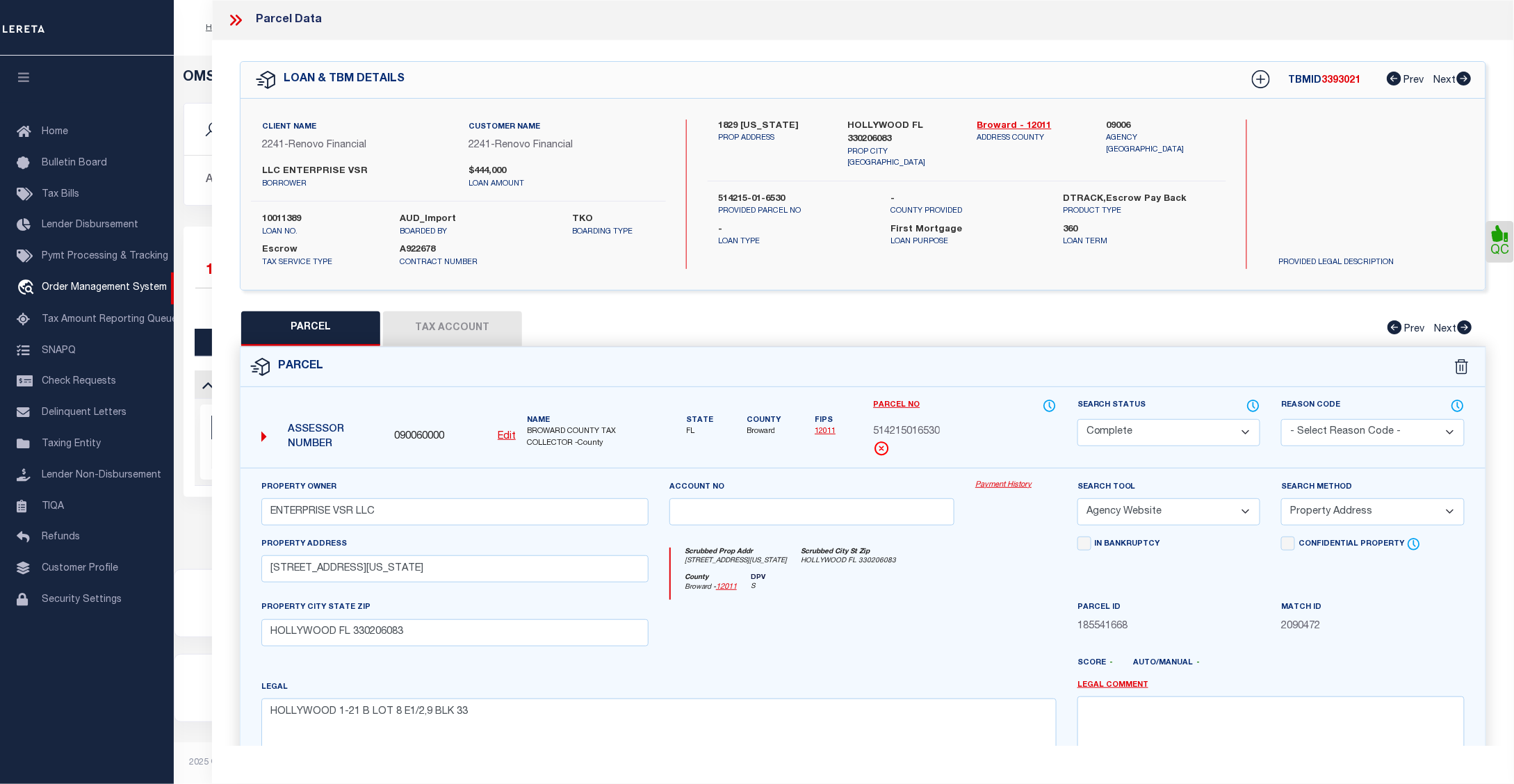
click at [996, 485] on link "Payment History" at bounding box center [1016, 485] width 81 height 12
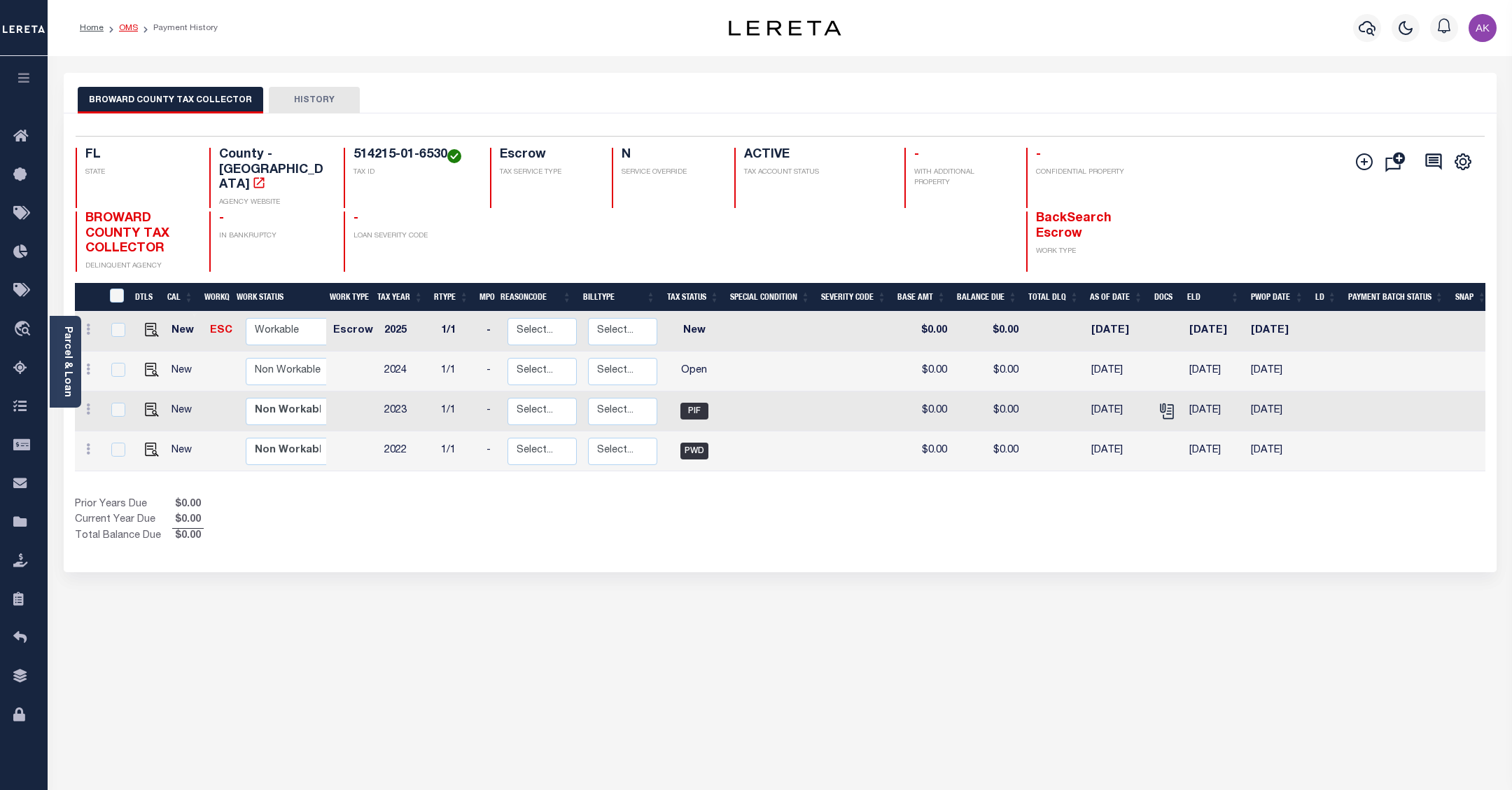
click at [130, 27] on link "OMS" at bounding box center [128, 28] width 19 height 9
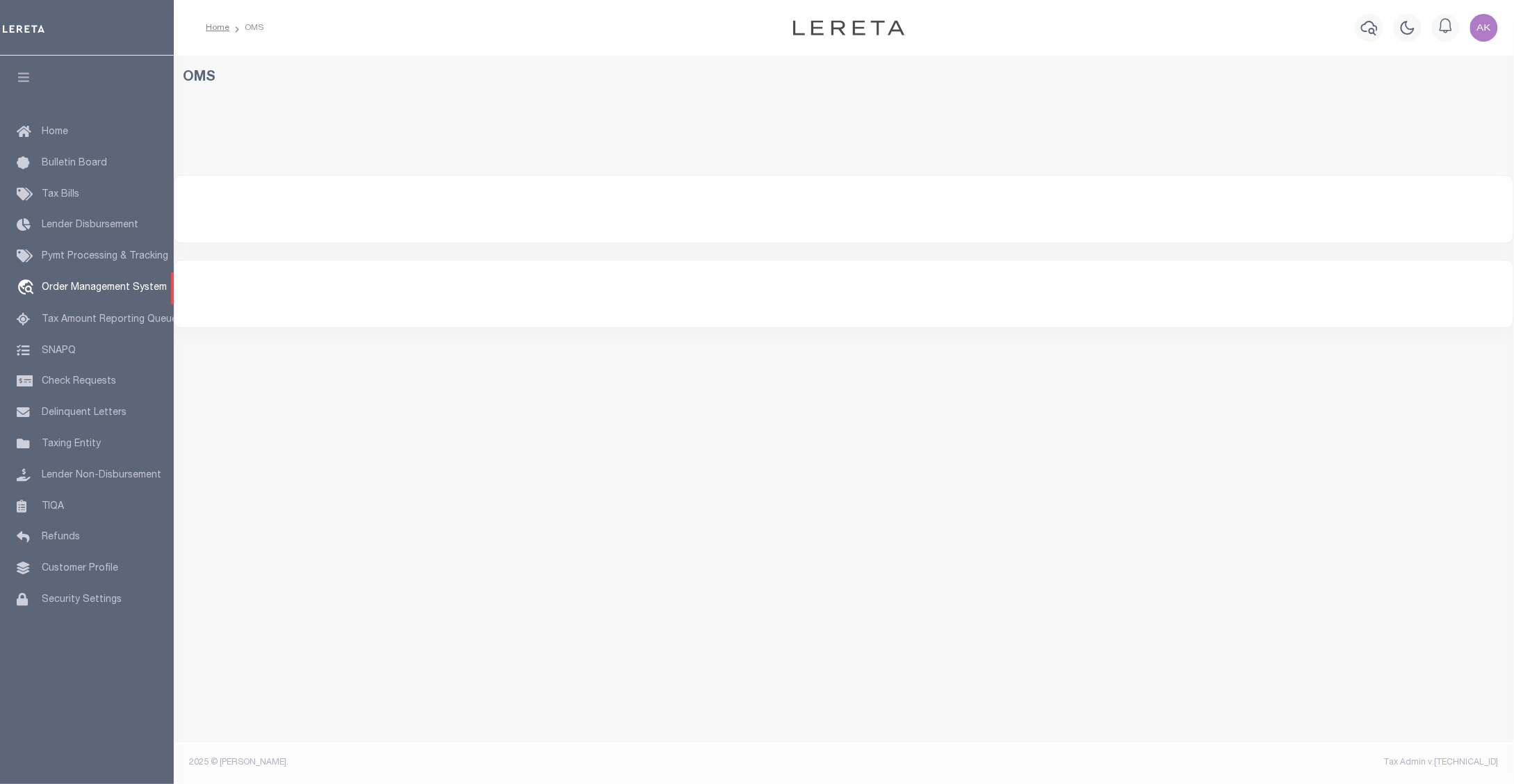
select select "200"
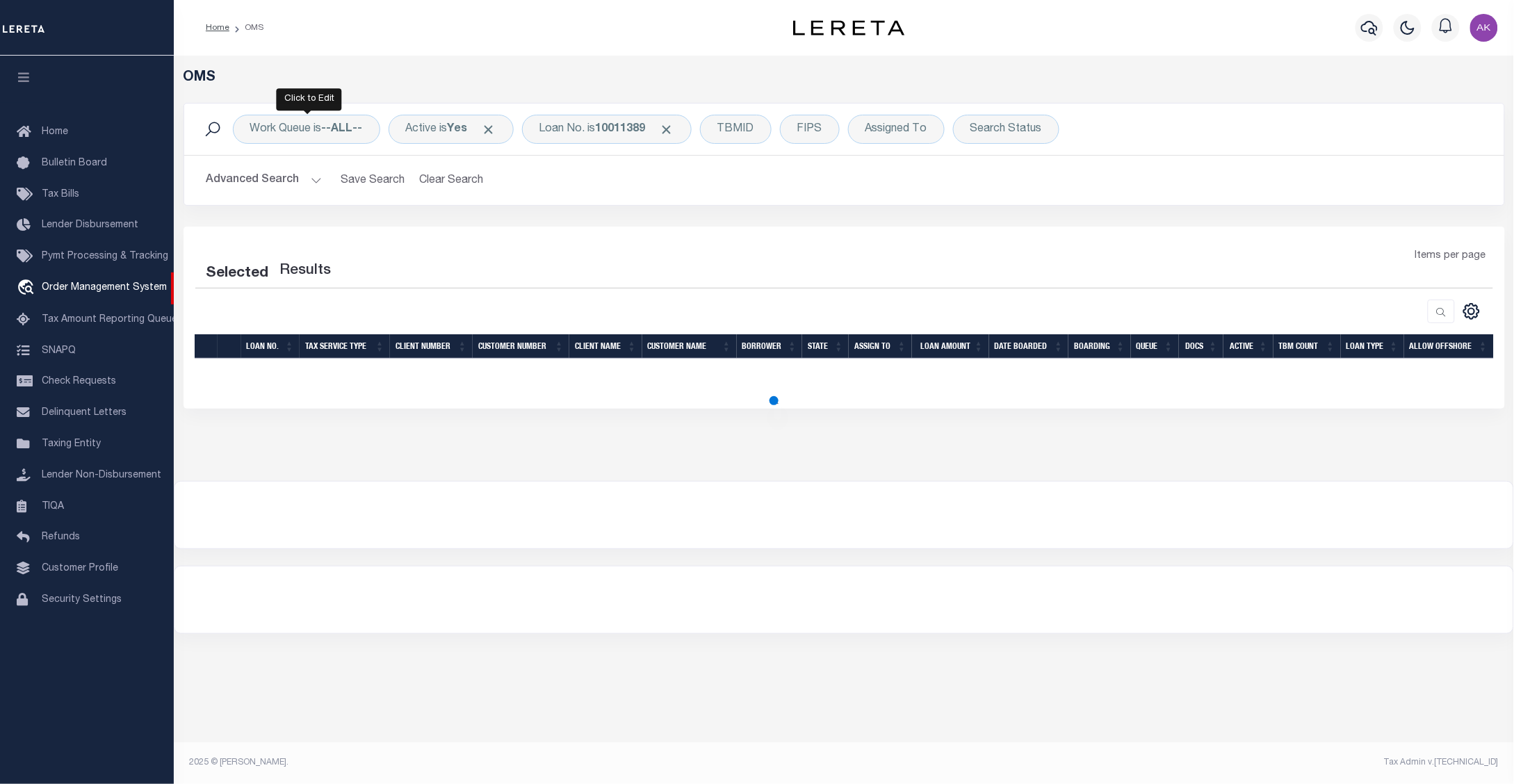
select select "200"
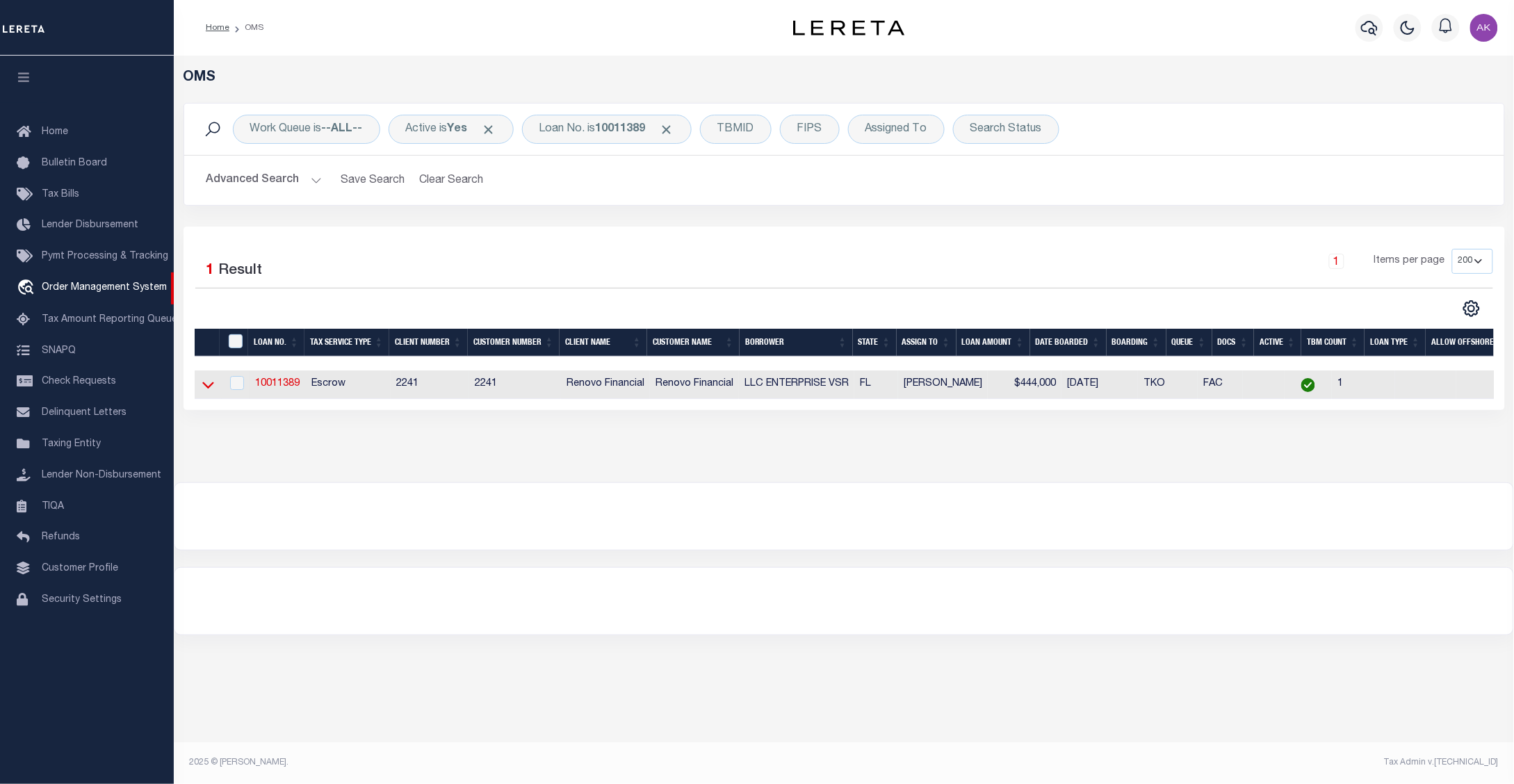
click at [207, 387] on icon at bounding box center [208, 384] width 12 height 15
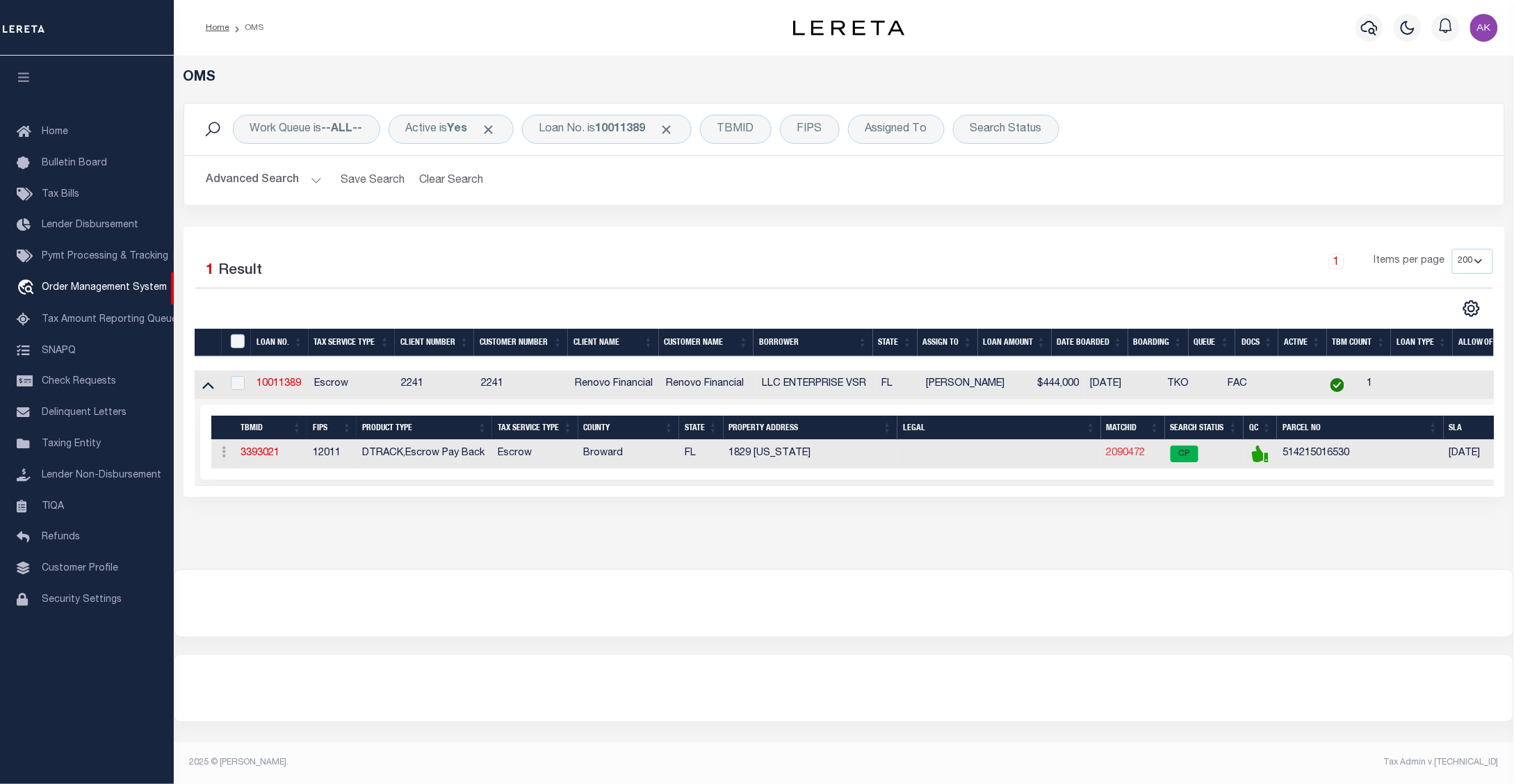
click at [1123, 457] on link "2090472" at bounding box center [1126, 453] width 39 height 9
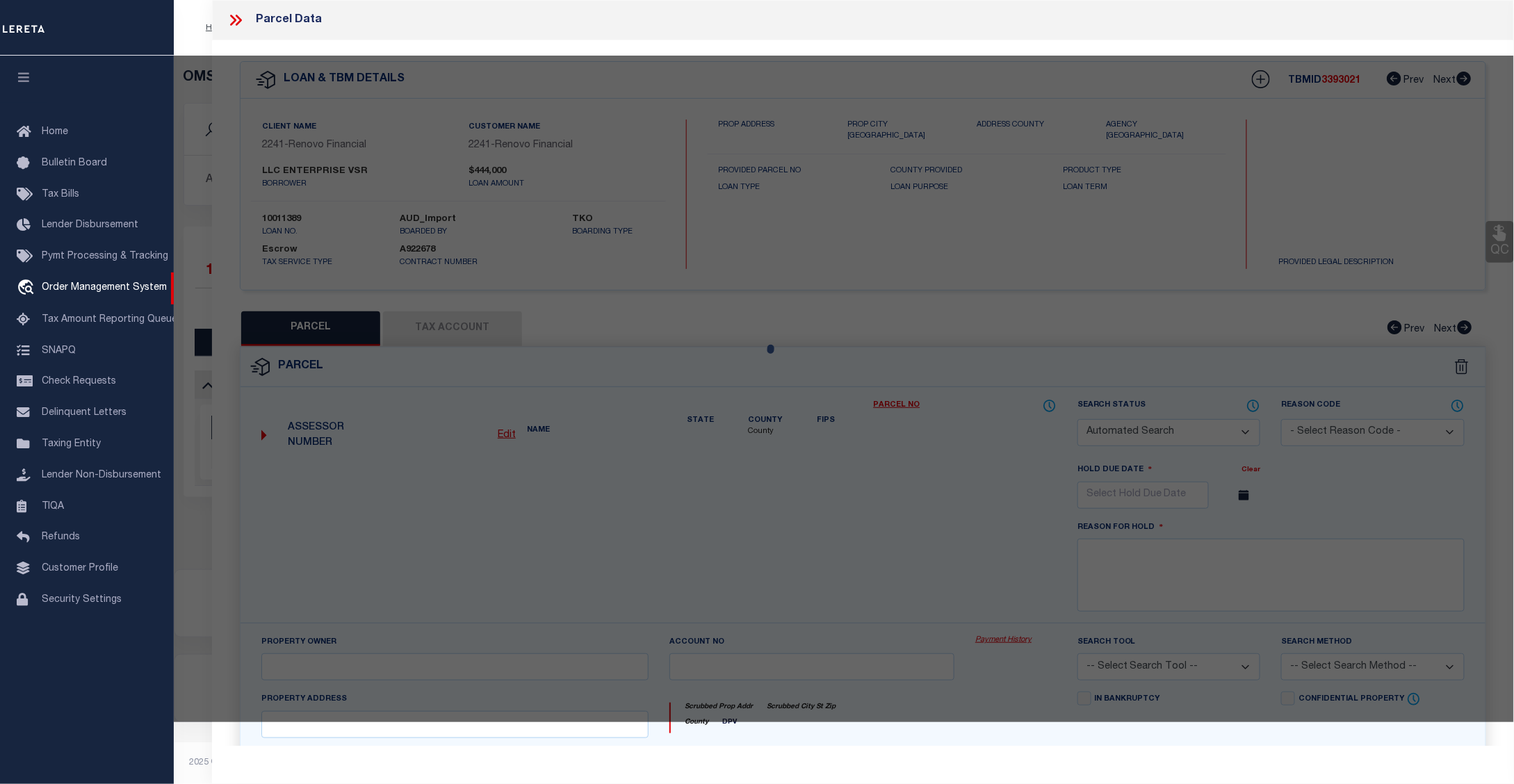
checkbox input "false"
select select "CP"
type input "ENTERPRISE VSR LLC"
select select "AGW"
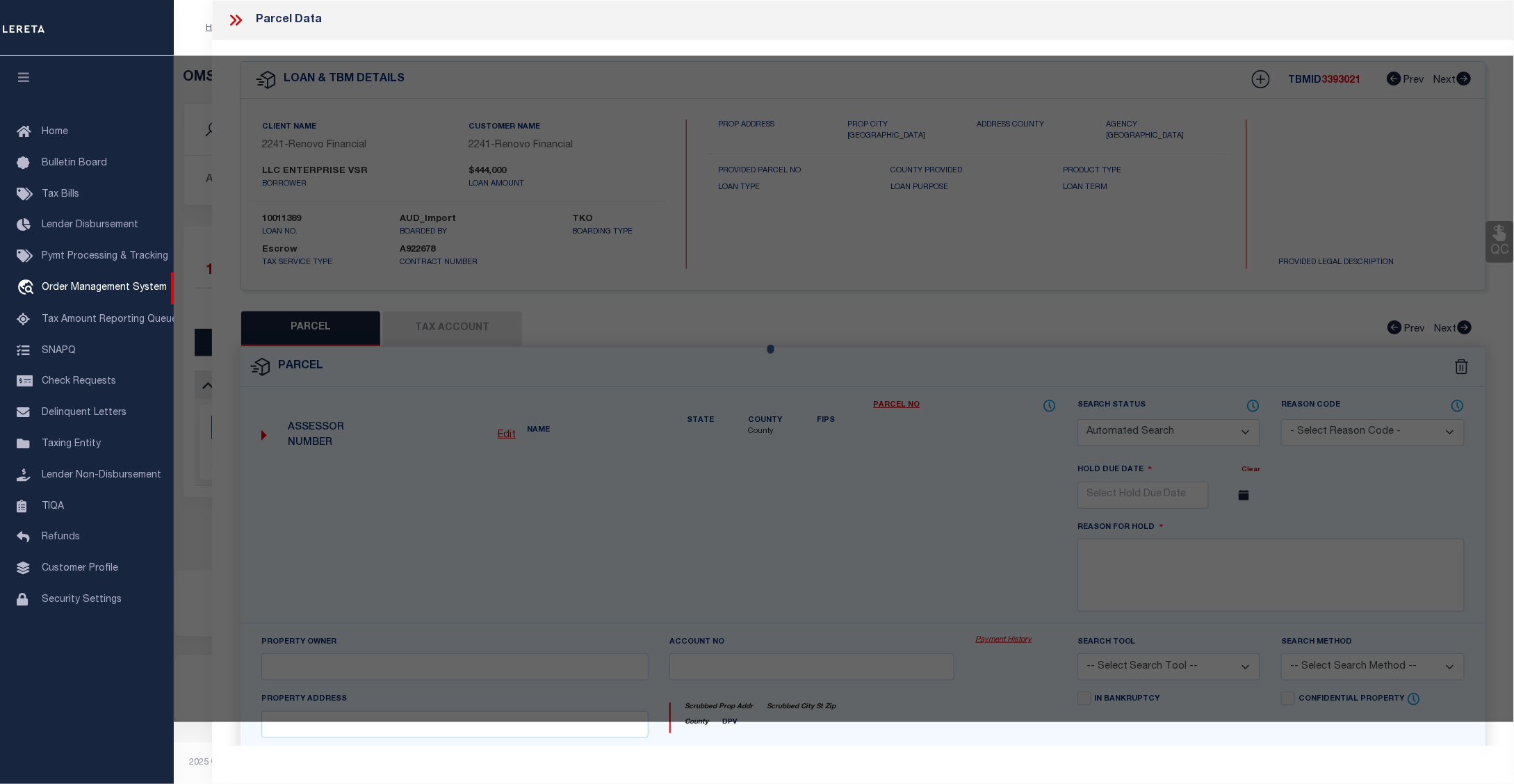
select select "ADD"
type input "1829 WASHINGTON STREET # 1-4"
checkbox input "false"
type input "HOLLYWOOD FL 330206083"
type textarea "HOLLYWOOD 1-21 B LOT 8 E1/2,9 BLK 33"
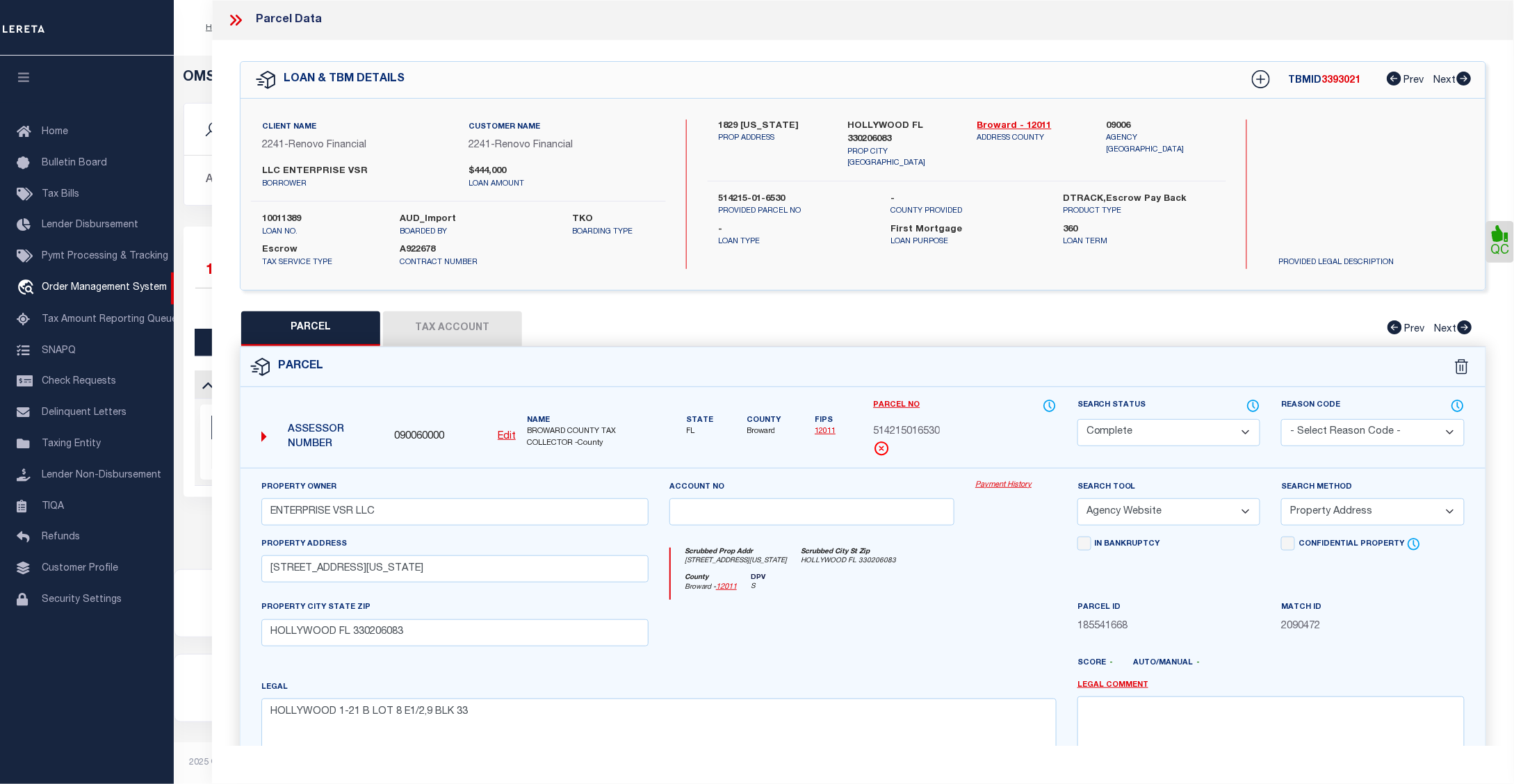
click at [1008, 484] on link "Payment History" at bounding box center [1016, 485] width 81 height 12
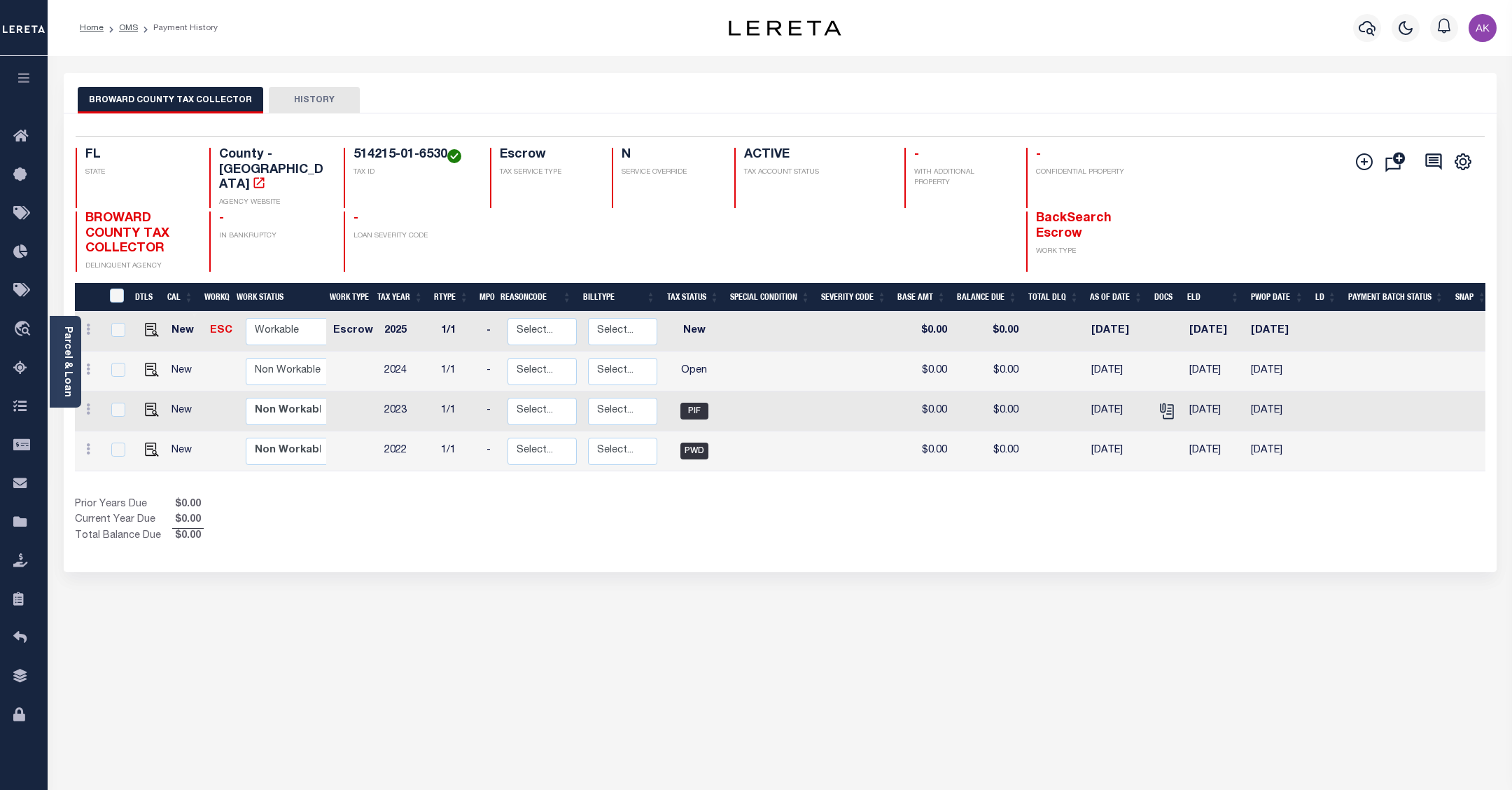
drag, startPoint x: 721, startPoint y: 711, endPoint x: 725, endPoint y: 701, distance: 10.8
click at [721, 711] on div "BROWARD COUNTY TAX COLLECTOR HISTORY Selected 4 Results" at bounding box center [780, 475] width 1454 height 804
click at [1458, 590] on div "BROWARD COUNTY TAX COLLECTOR HISTORY Selected 4 Results" at bounding box center [780, 475] width 1454 height 804
click at [135, 28] on link "OMS" at bounding box center [128, 28] width 19 height 9
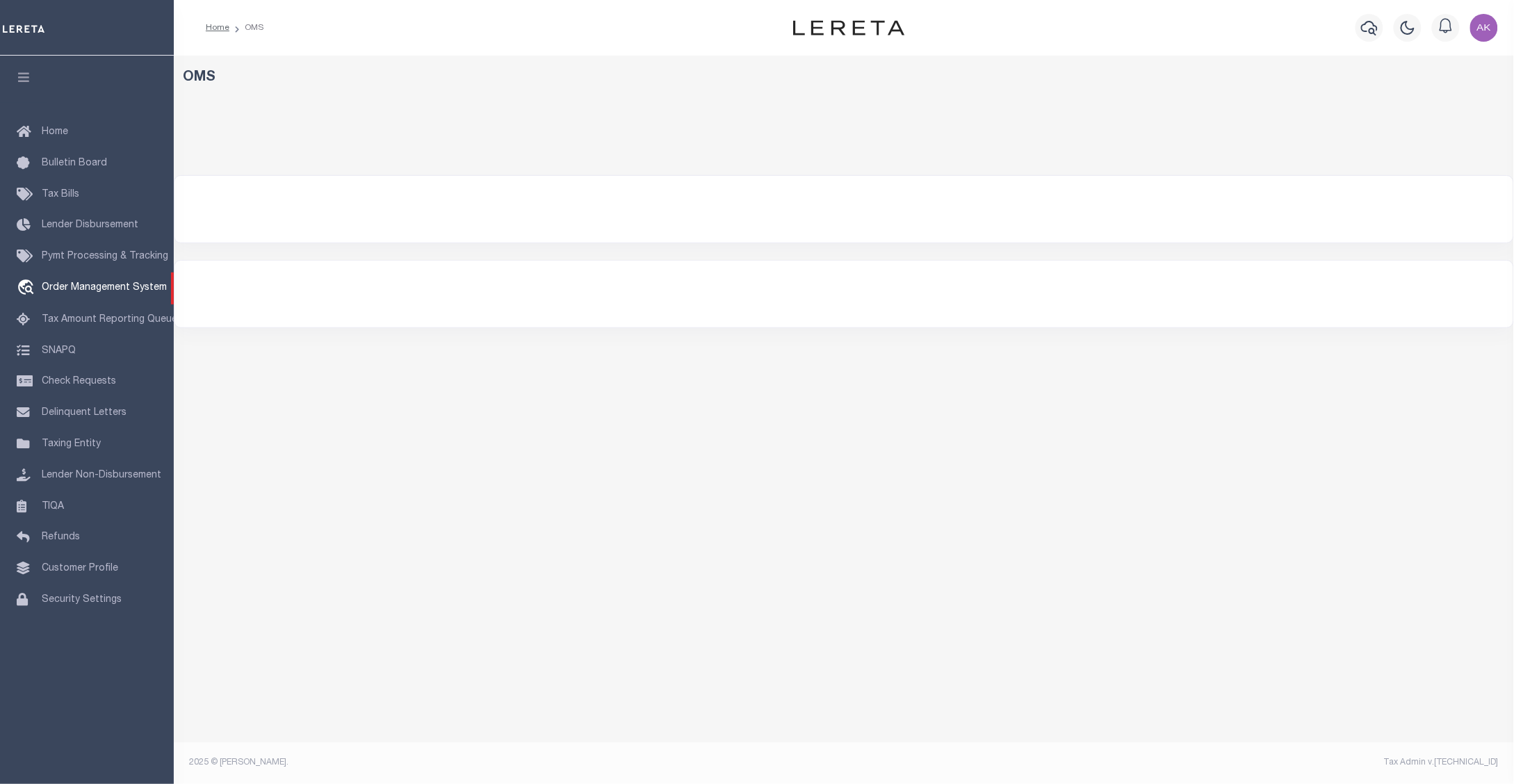
select select "200"
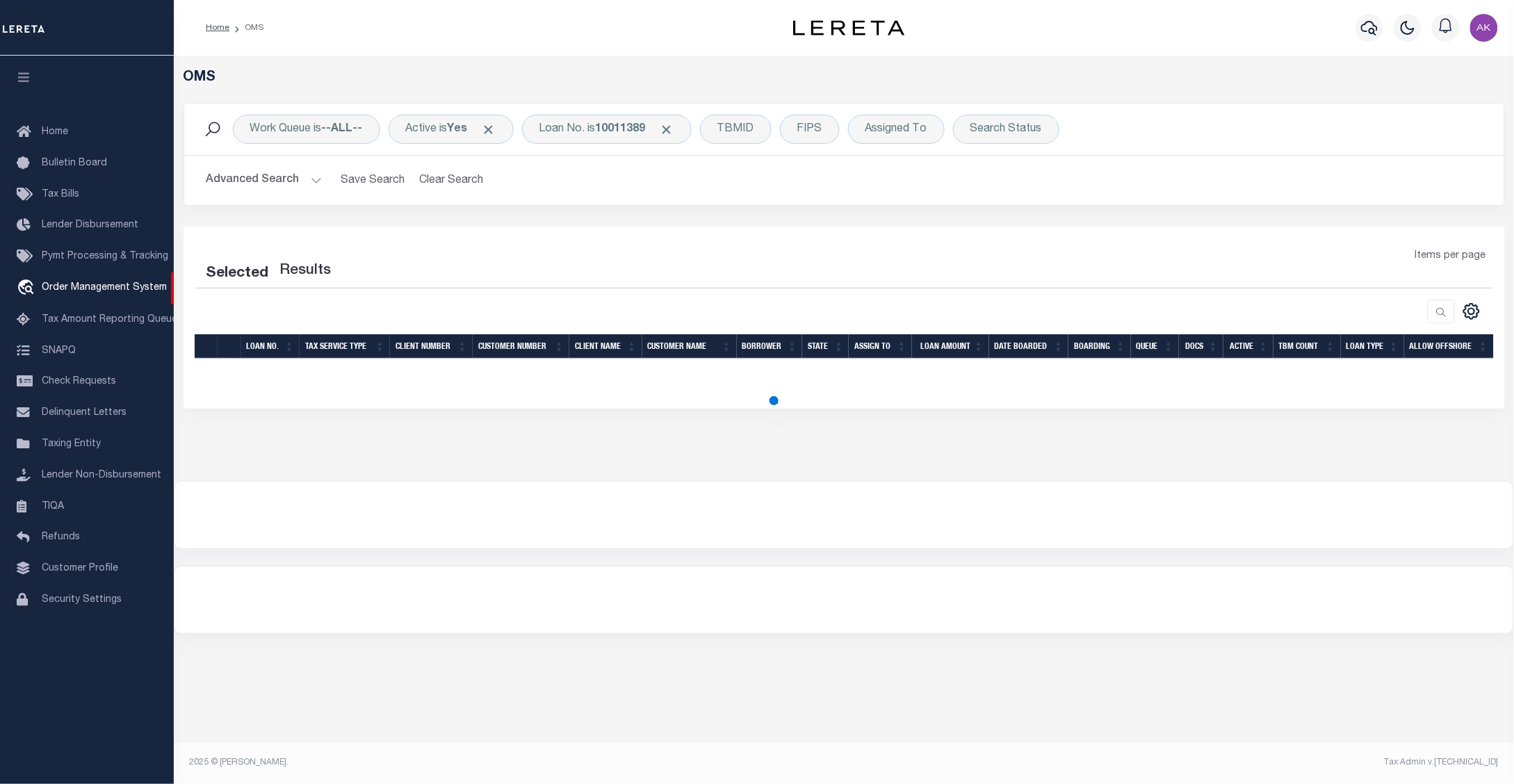
select select "200"
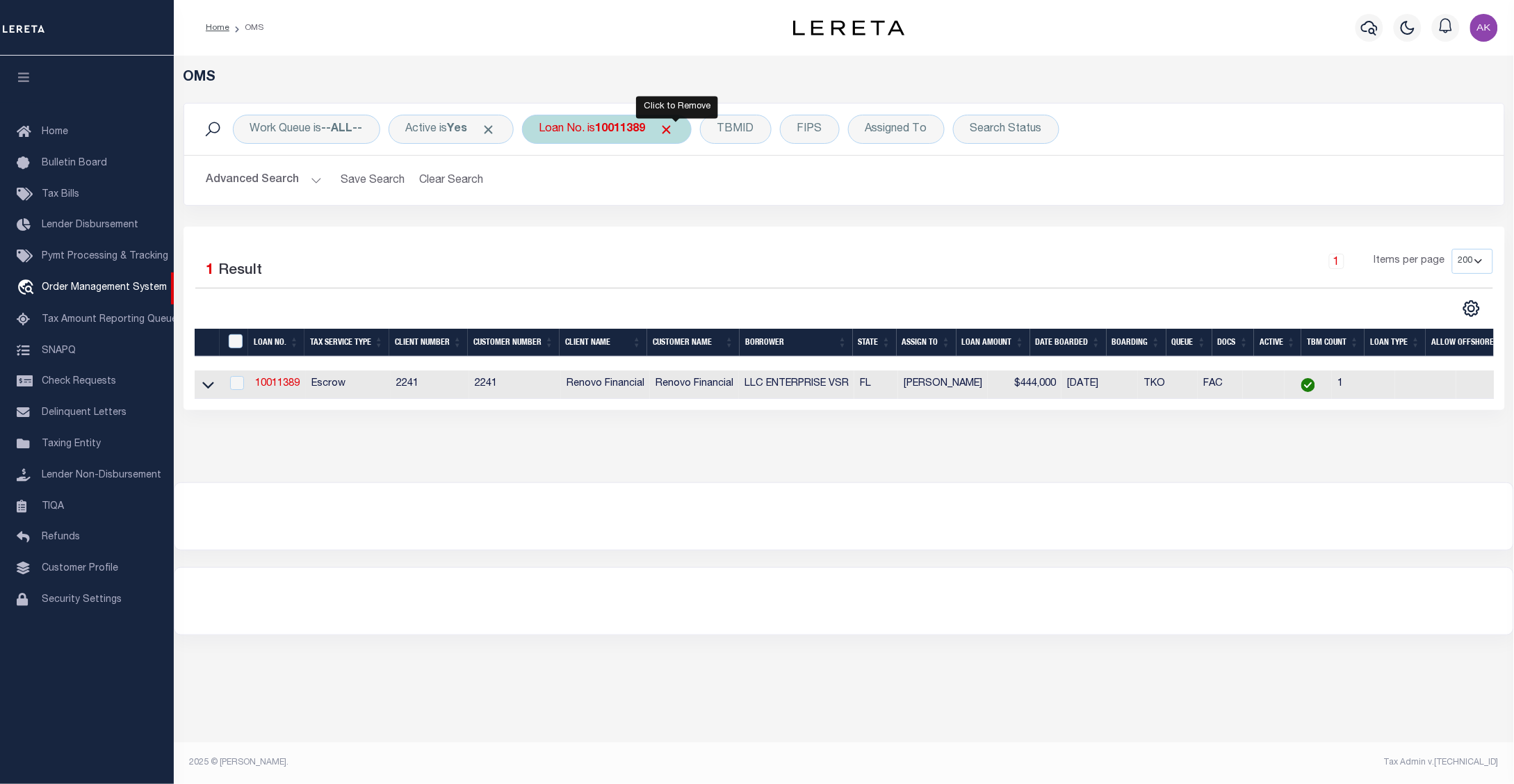
click at [674, 129] on span "Click to Remove" at bounding box center [666, 130] width 15 height 15
click at [581, 129] on div "Loan No." at bounding box center [562, 129] width 80 height 29
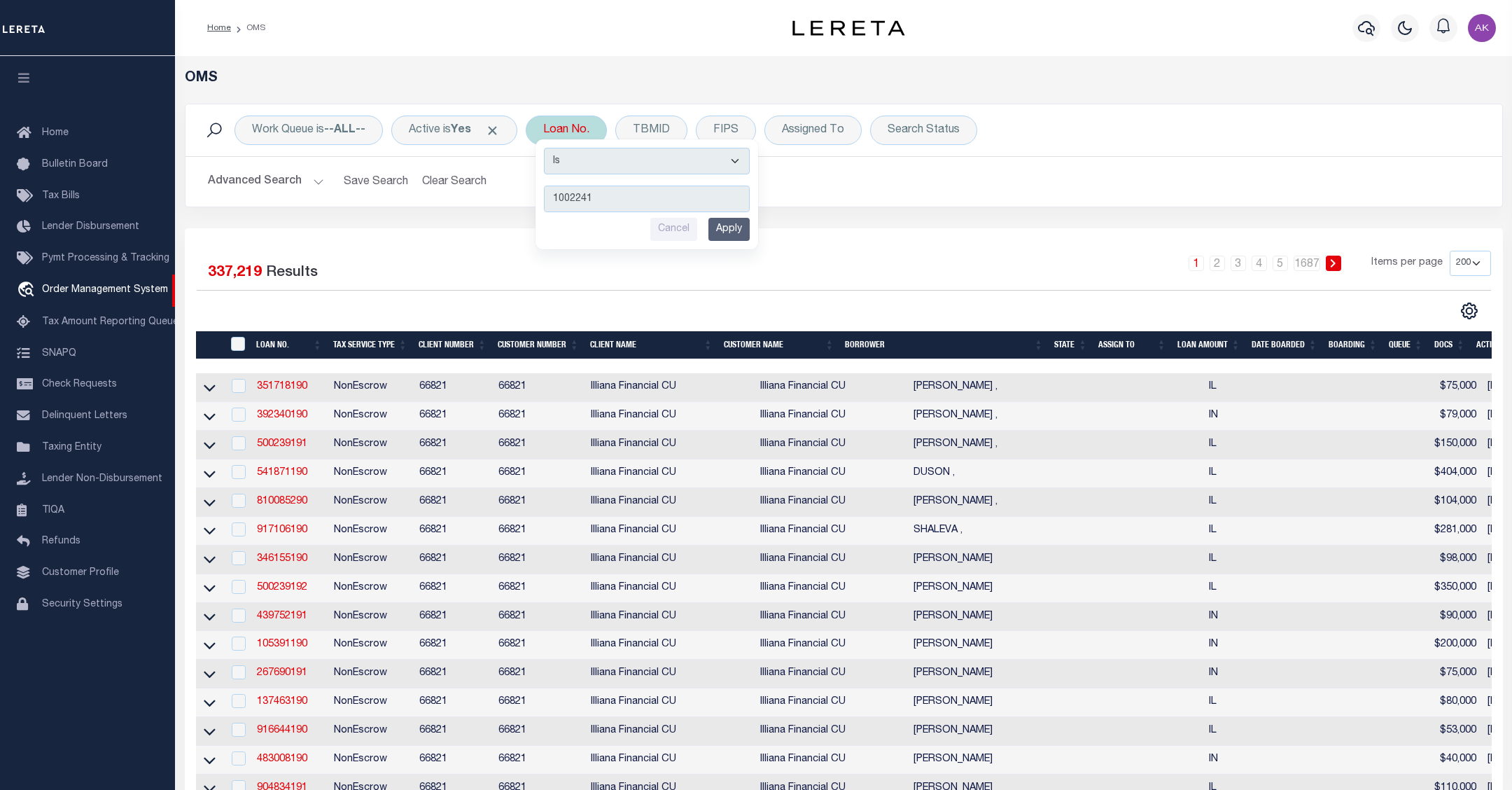
type input "10022412"
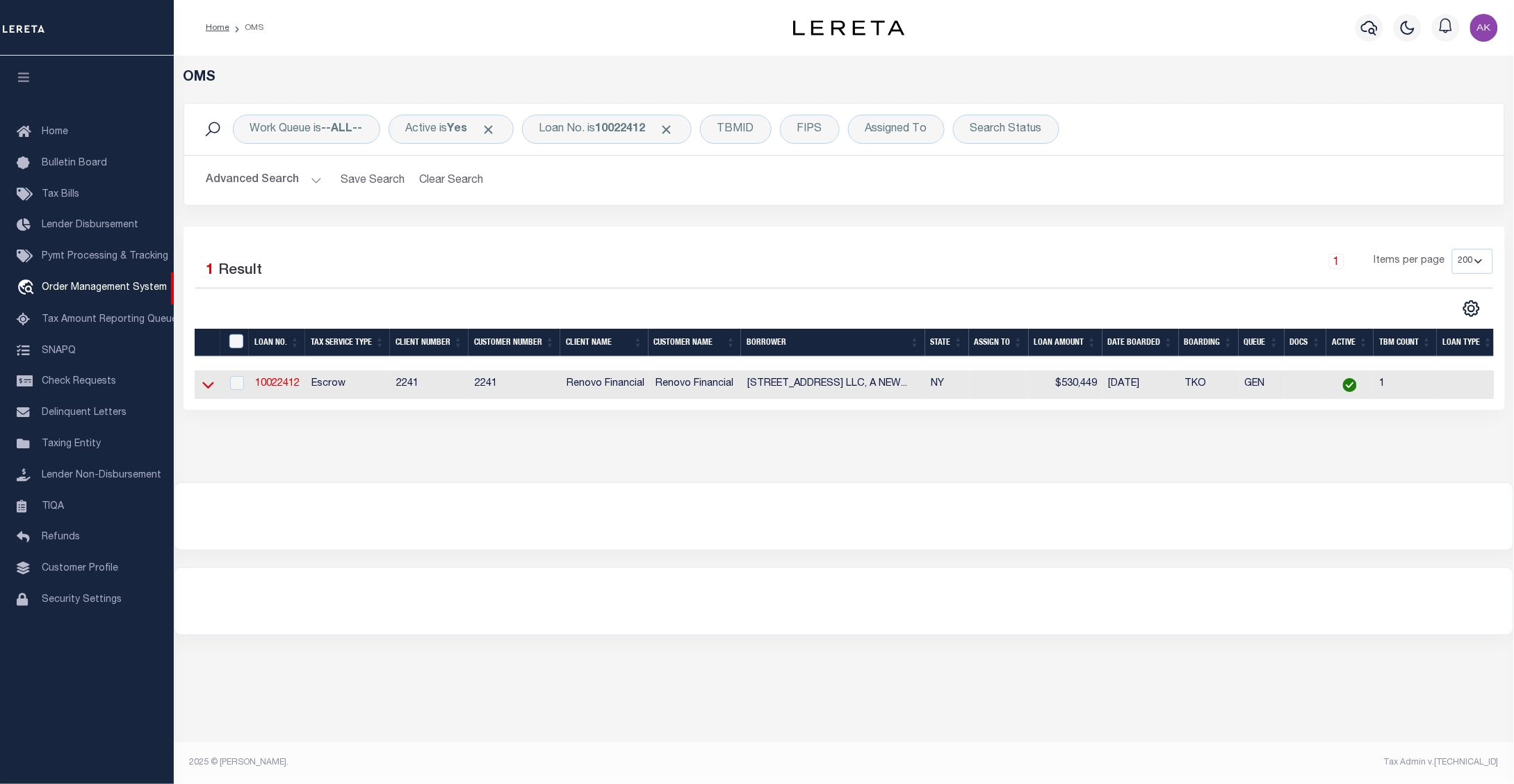
click at [209, 384] on icon at bounding box center [208, 384] width 12 height 15
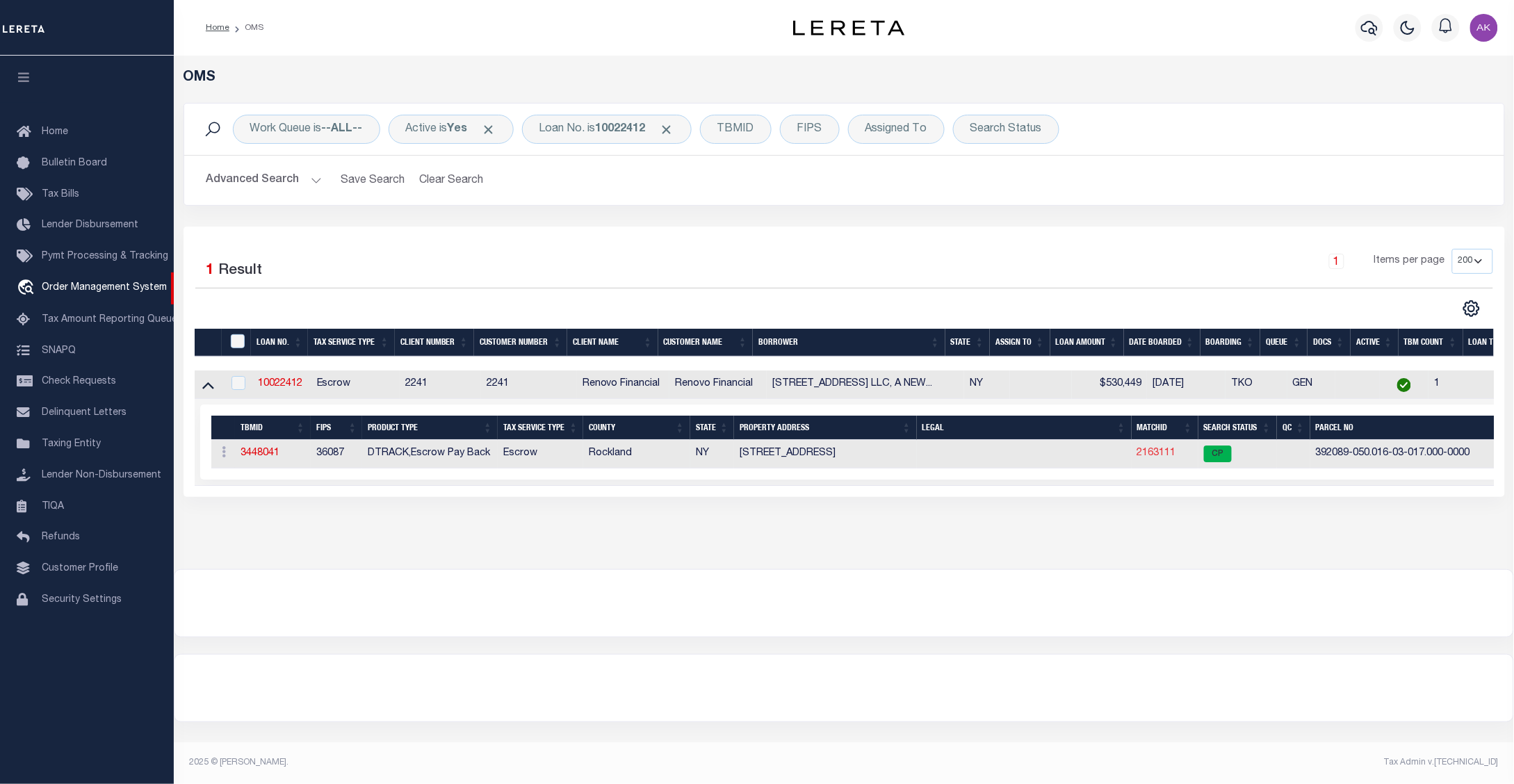
click at [1151, 457] on link "2163111" at bounding box center [1157, 453] width 39 height 9
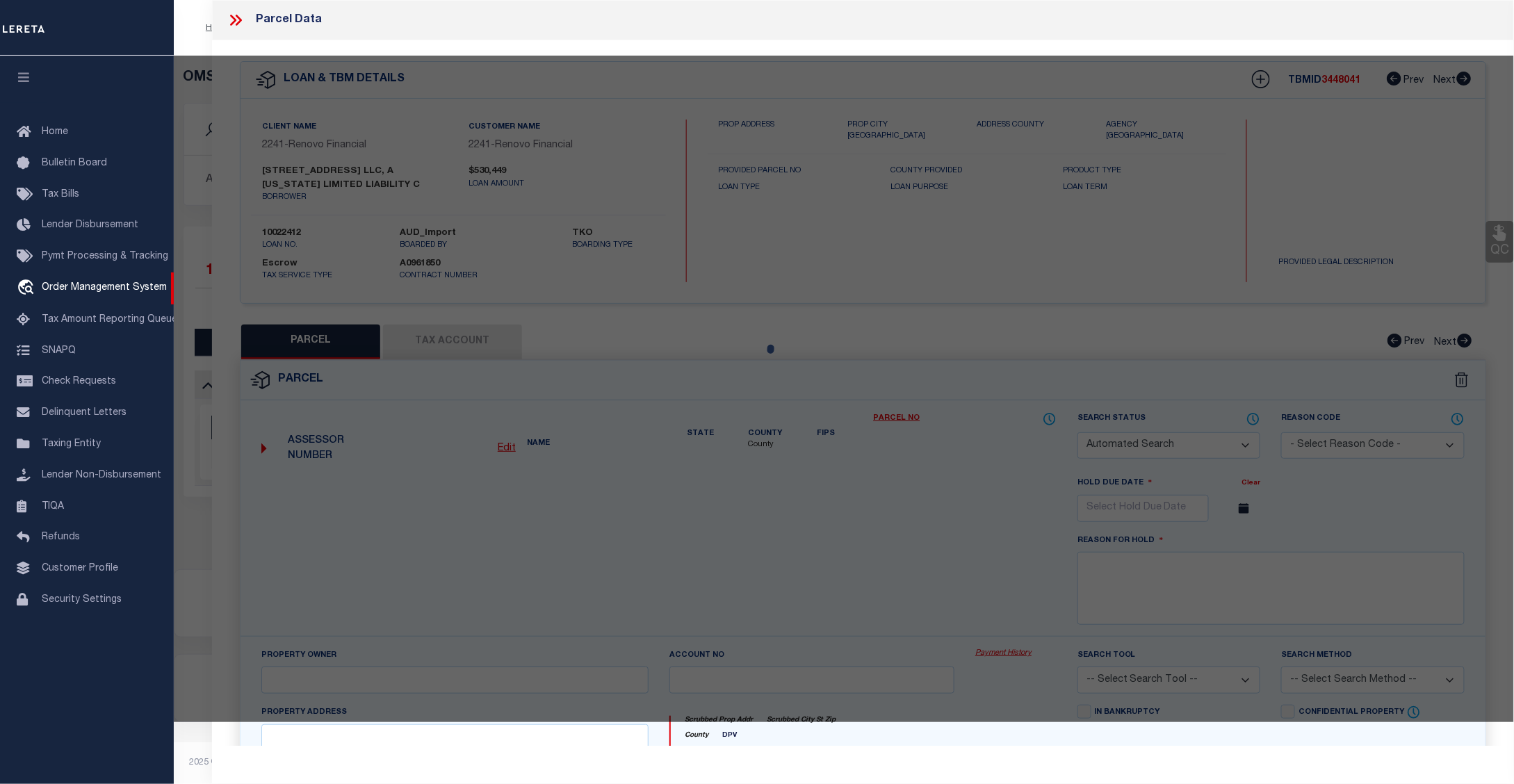
checkbox input "false"
select select "CP"
type input "29 GREAT OAKS DRIVE LLC"
select select "ATL"
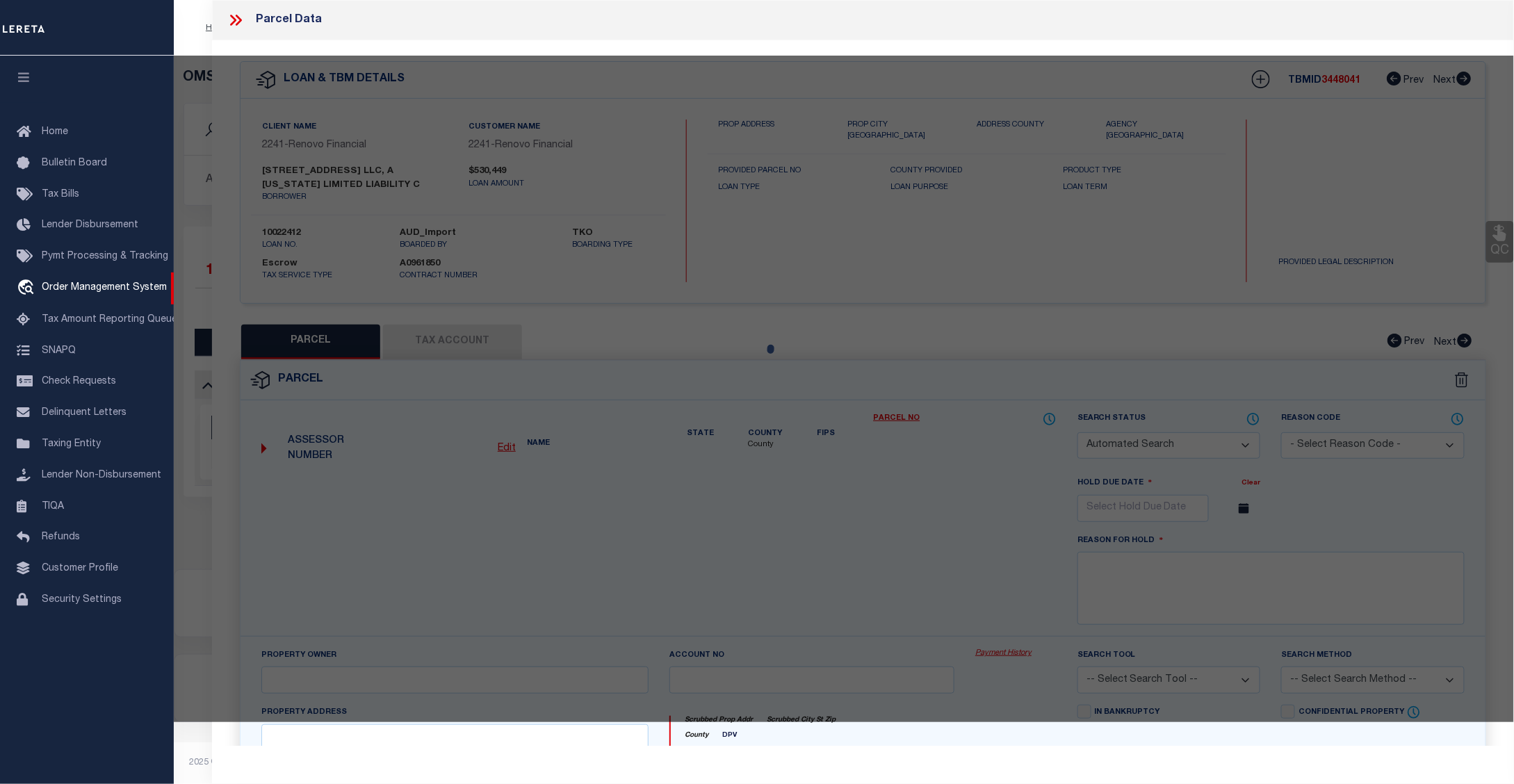
select select "ADD"
type input "29 GREAT OAKS DR"
checkbox input "false"
type input "NEW CITY, NY 10956"
type textarea "18-A-23.13"
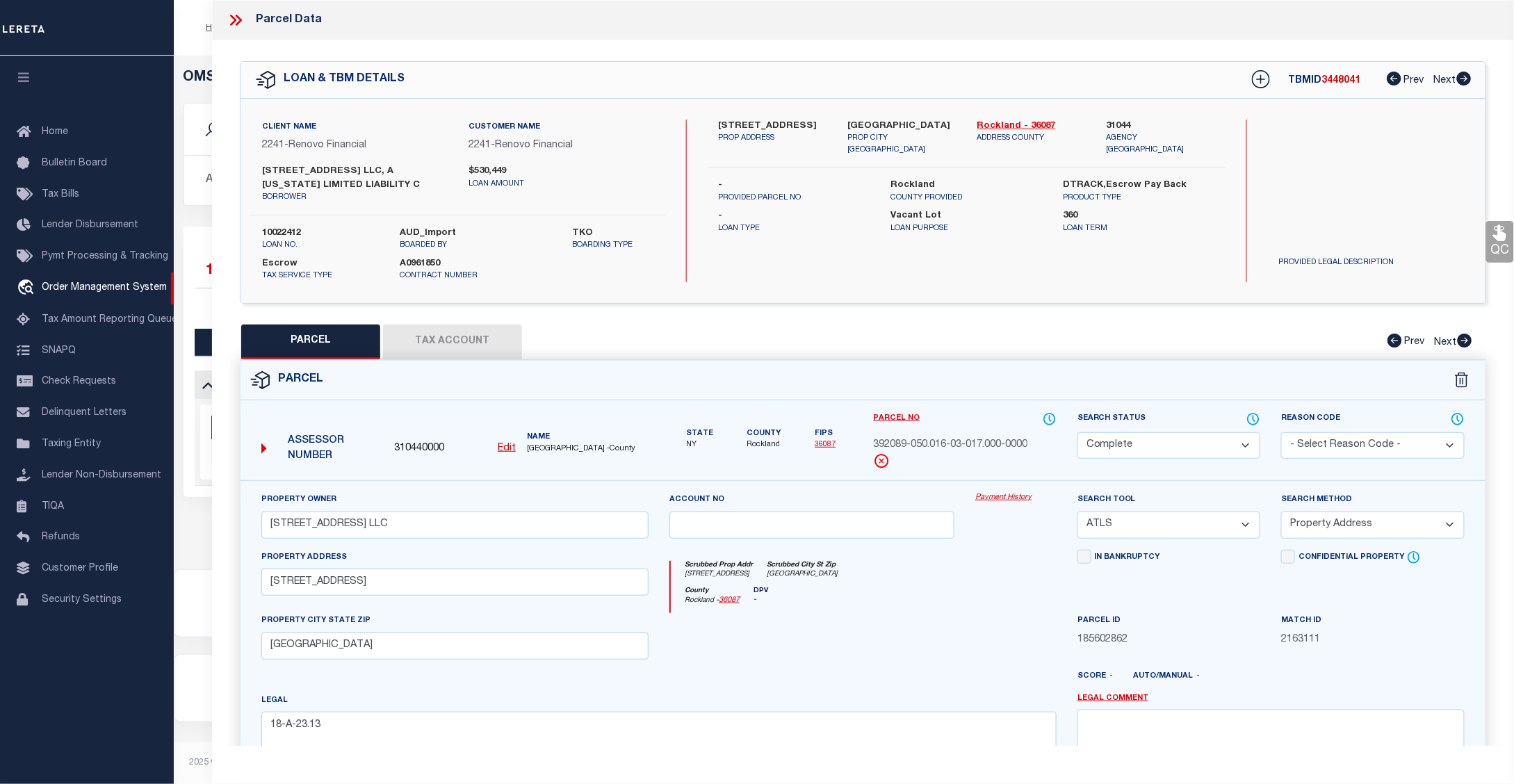
click at [1012, 501] on link "Payment History" at bounding box center [1016, 497] width 81 height 12
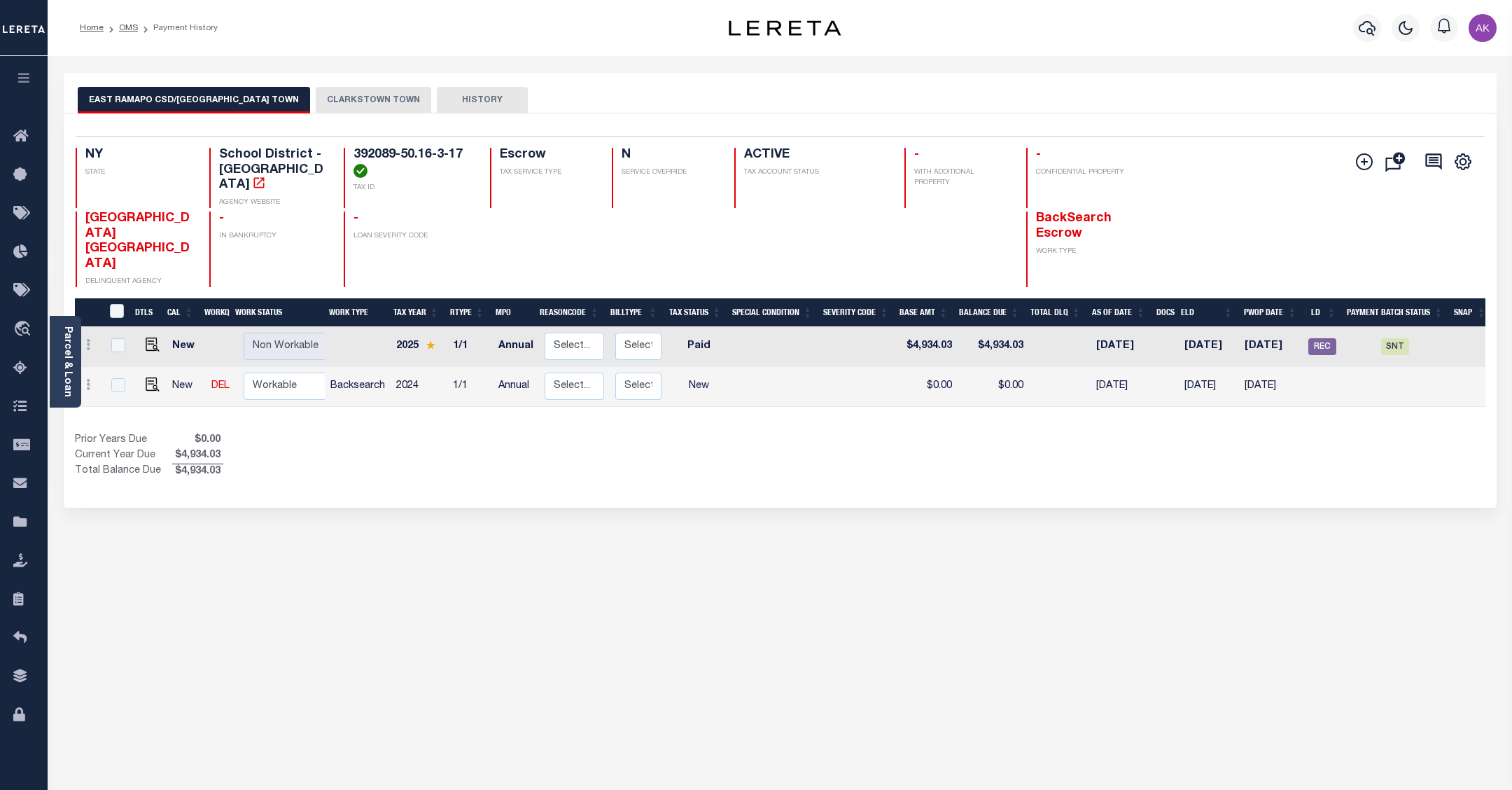
click at [360, 94] on button "CLARKSTOWN TOWN" at bounding box center [373, 100] width 116 height 27
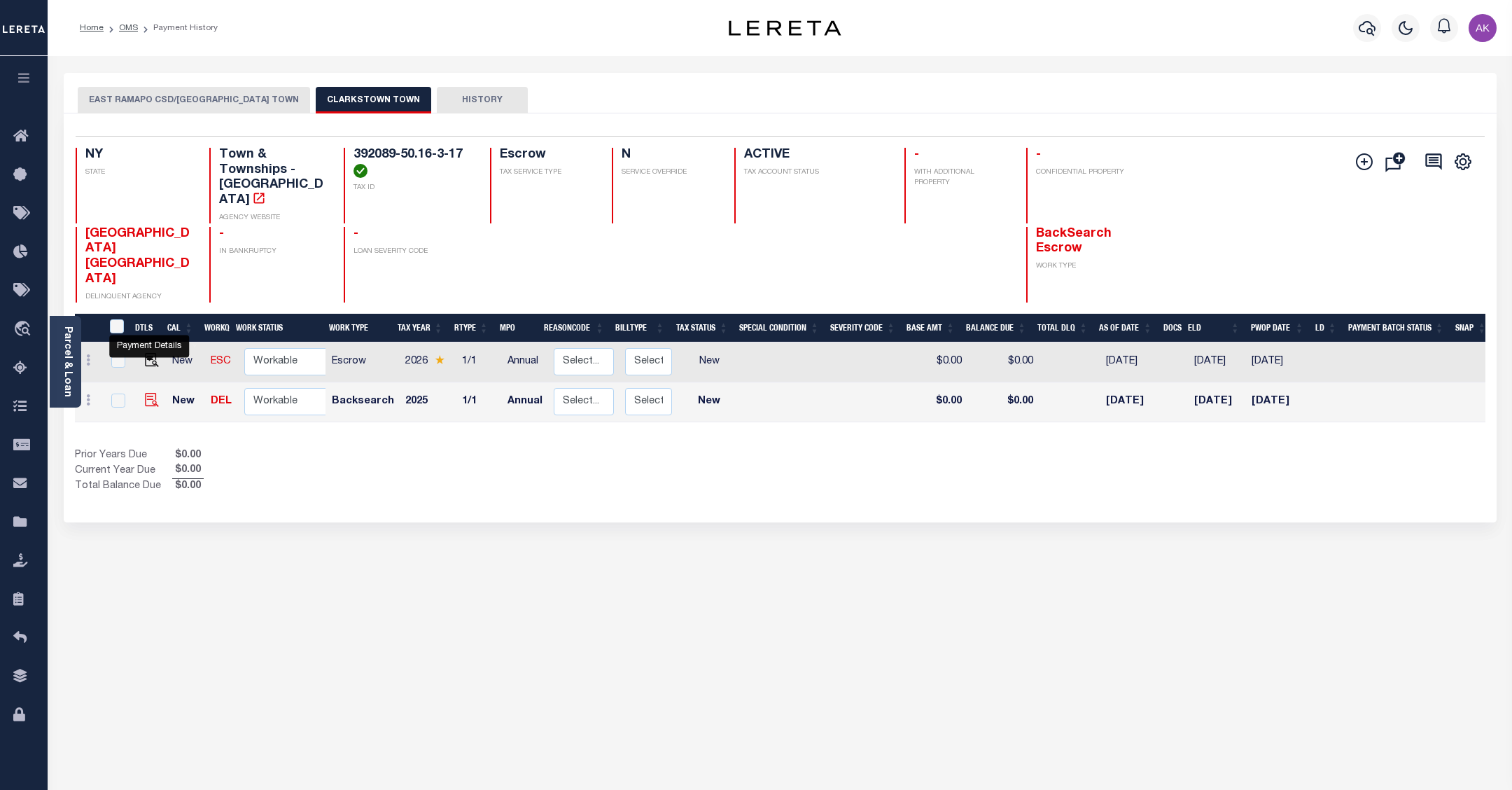
click at [149, 393] on img "" at bounding box center [152, 400] width 14 height 14
checkbox input "true"
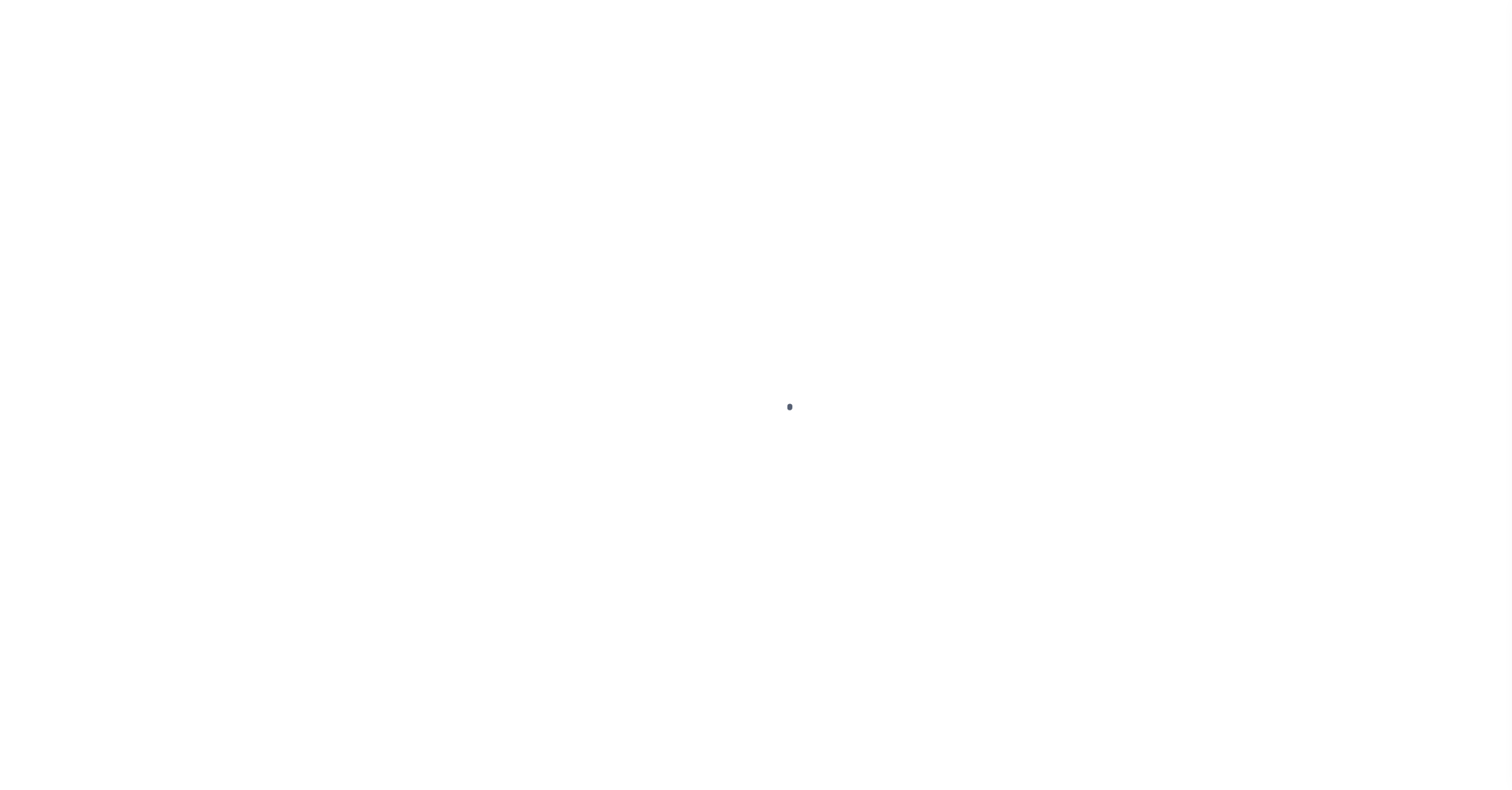
select select "NW2"
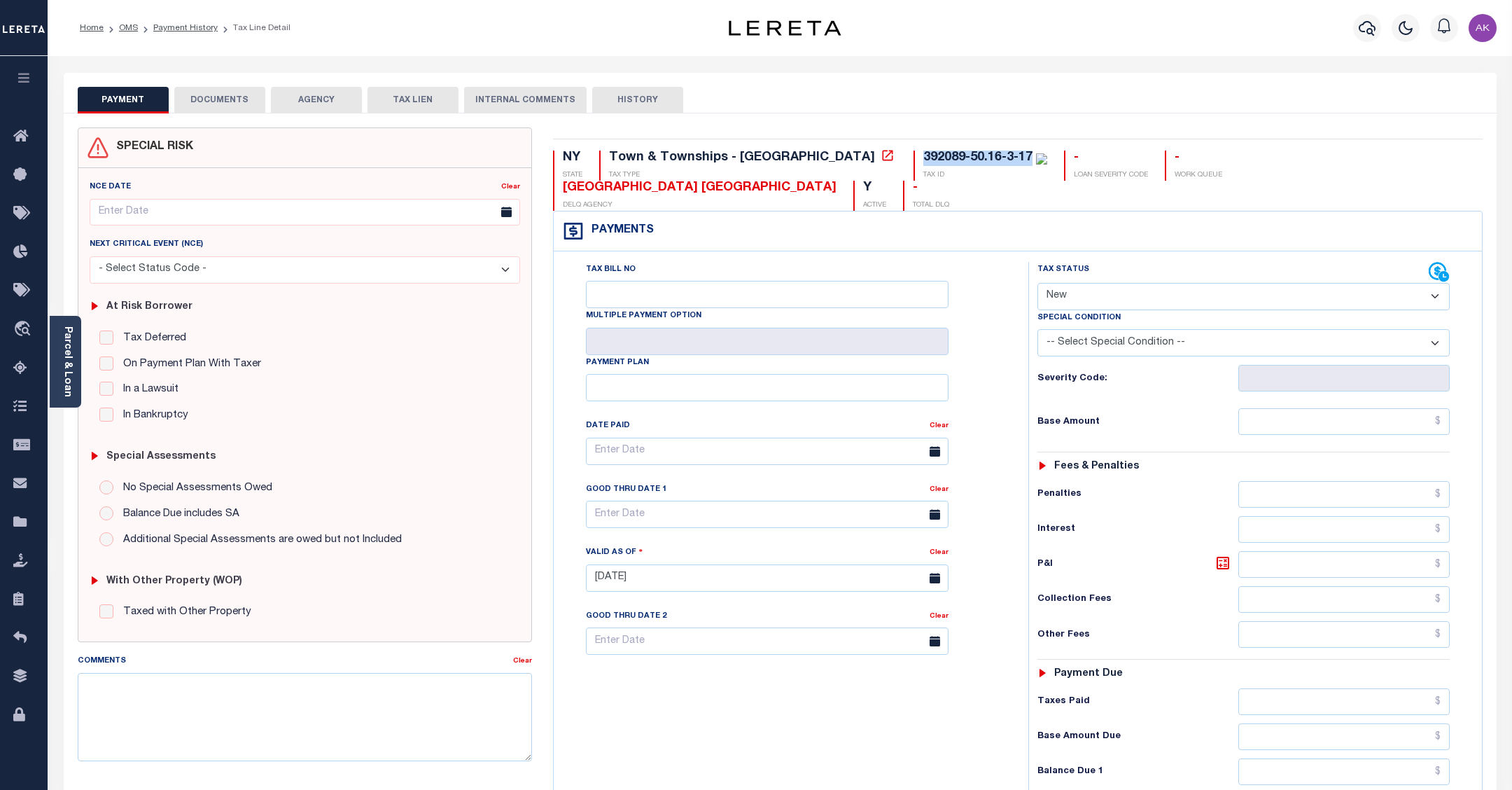
drag, startPoint x: 910, startPoint y: 156, endPoint x: 800, endPoint y: 156, distance: 110.0
click at [924, 156] on div "392089-50.16-3-17" at bounding box center [978, 157] width 109 height 13
copy div "392089-50.16-3-17"
click at [880, 156] on icon at bounding box center [887, 156] width 14 height 14
click at [203, 28] on link "Payment History" at bounding box center [186, 28] width 65 height 9
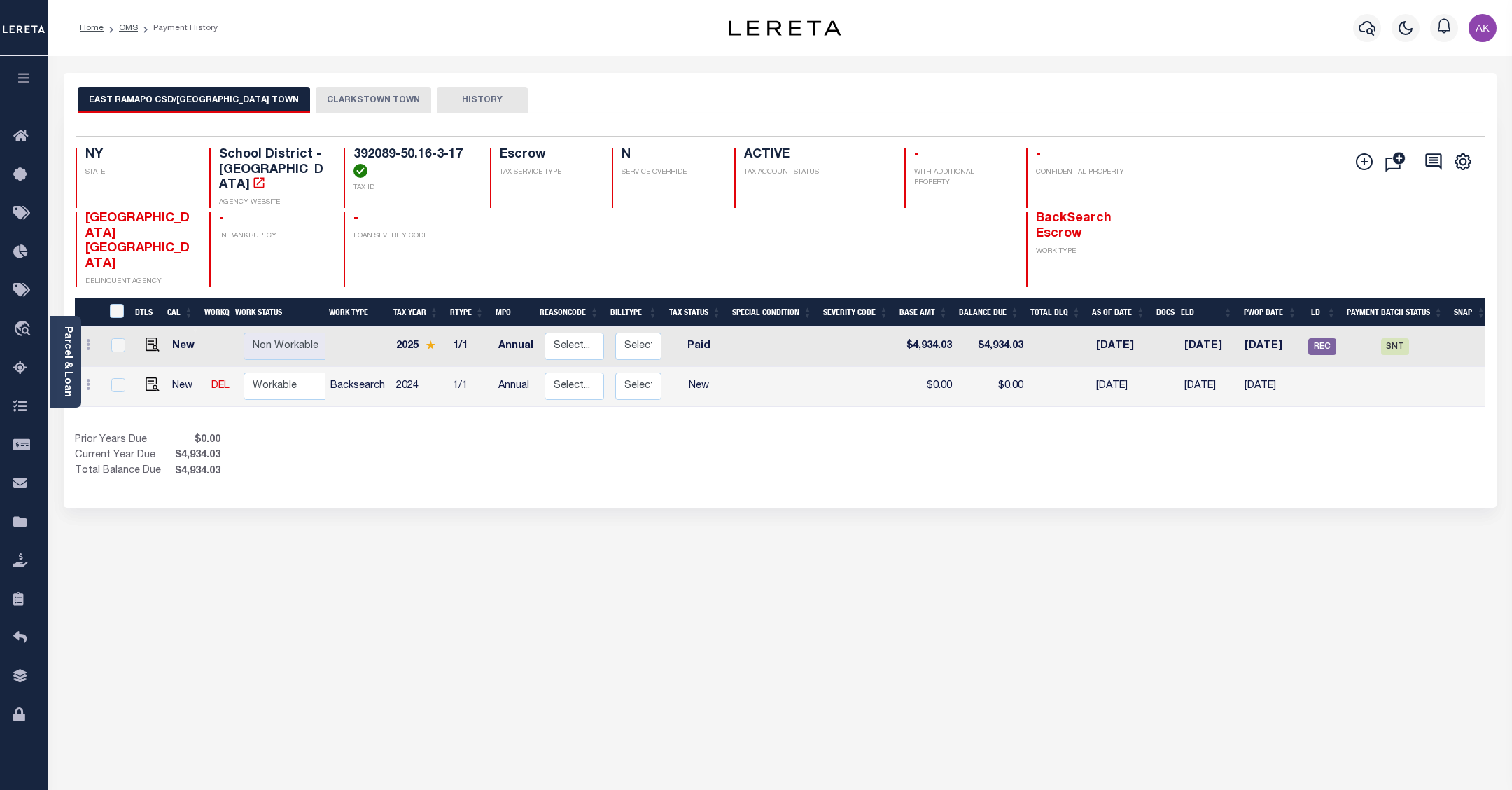
click at [323, 98] on button "CLARKSTOWN TOWN" at bounding box center [373, 100] width 116 height 27
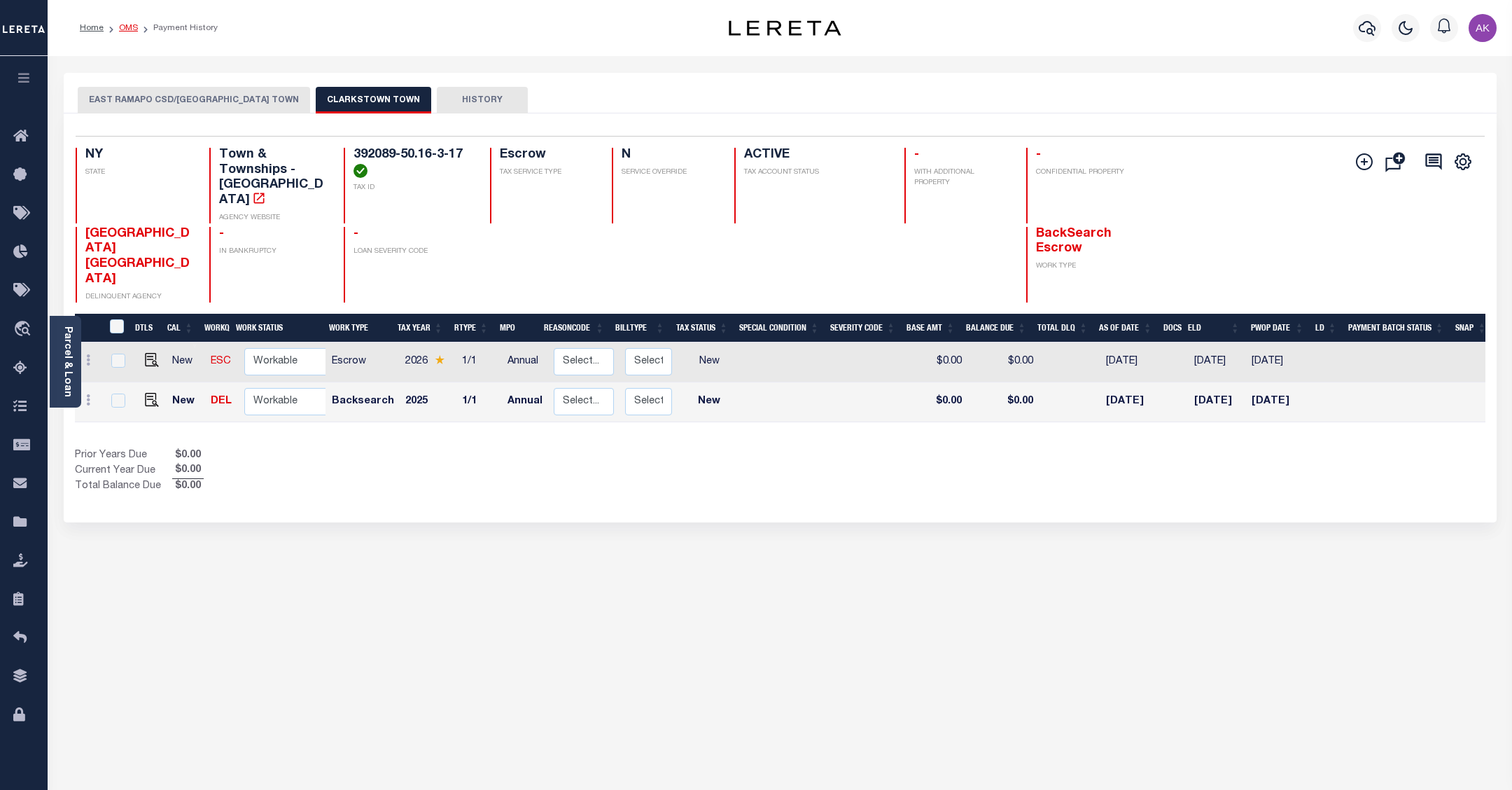
click at [133, 24] on link "OMS" at bounding box center [128, 28] width 19 height 9
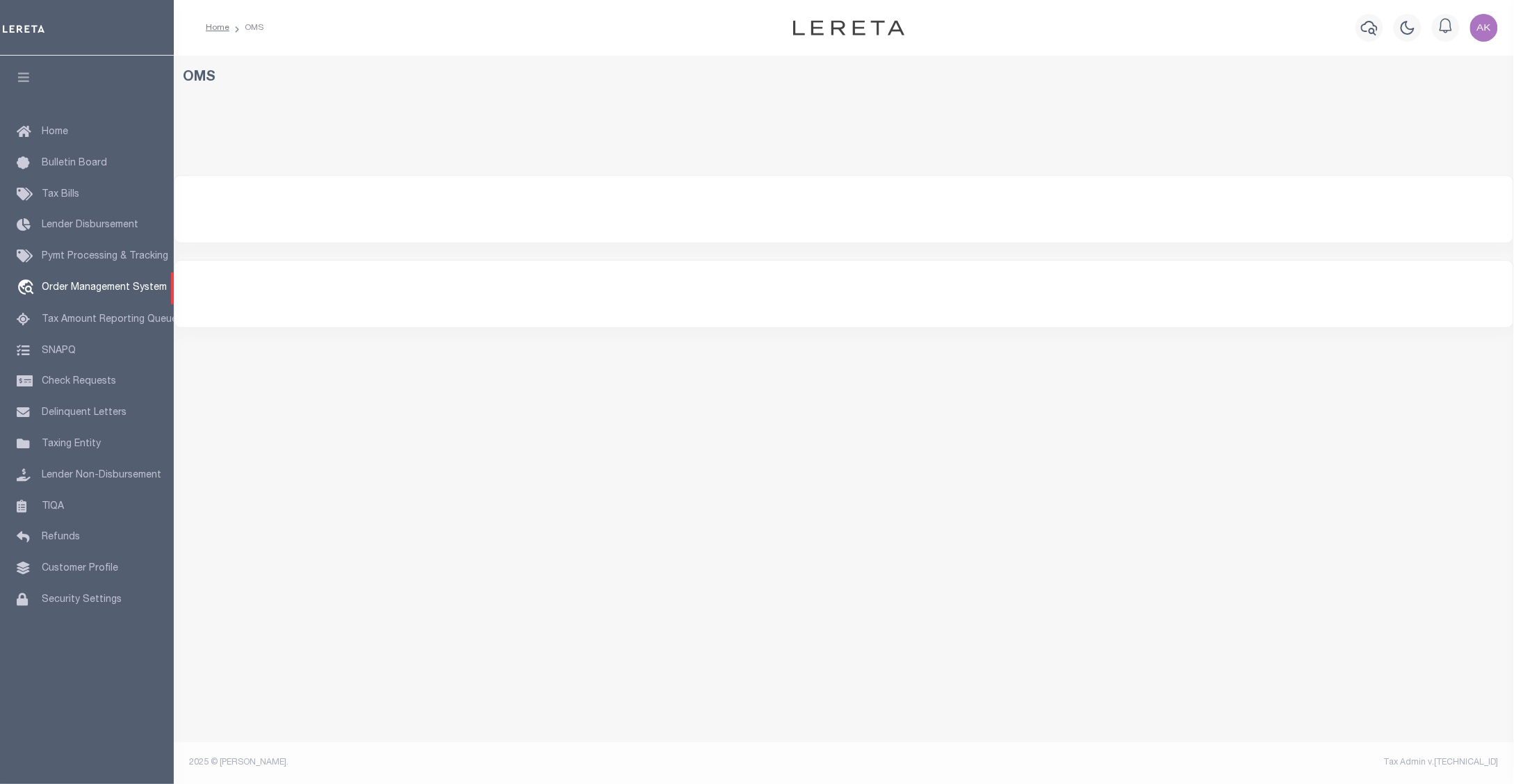
select select "200"
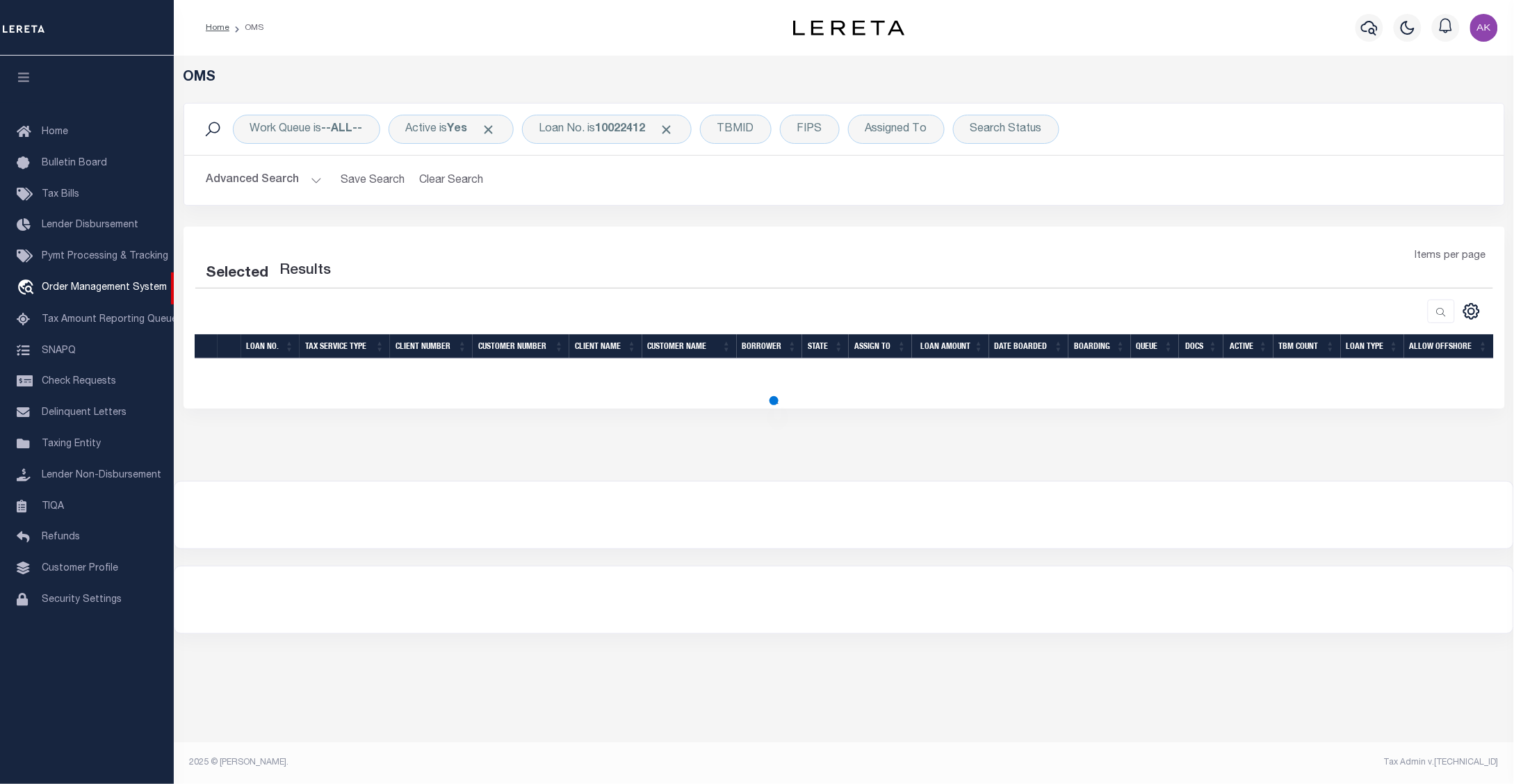
select select "200"
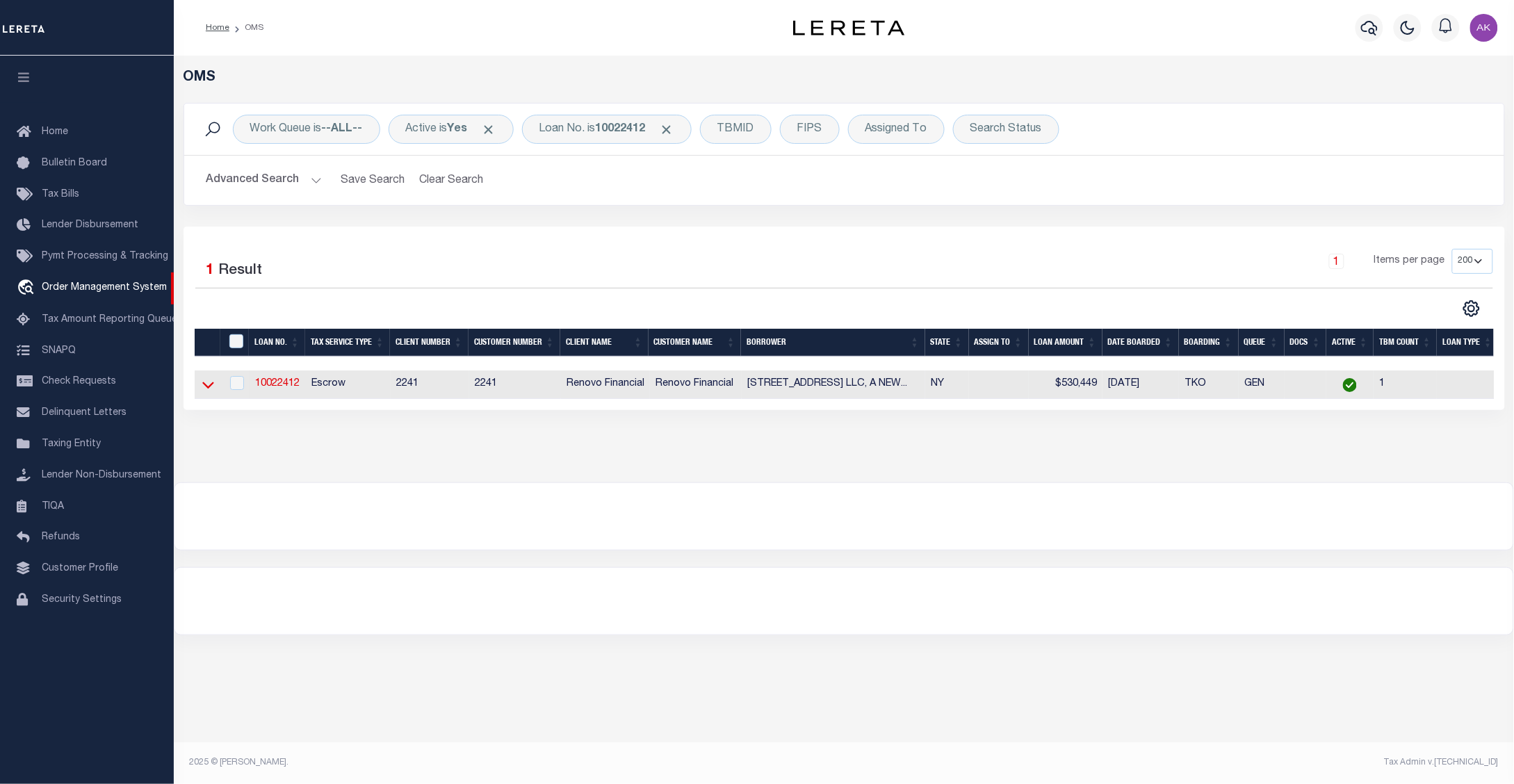
click at [209, 387] on icon at bounding box center [208, 384] width 12 height 15
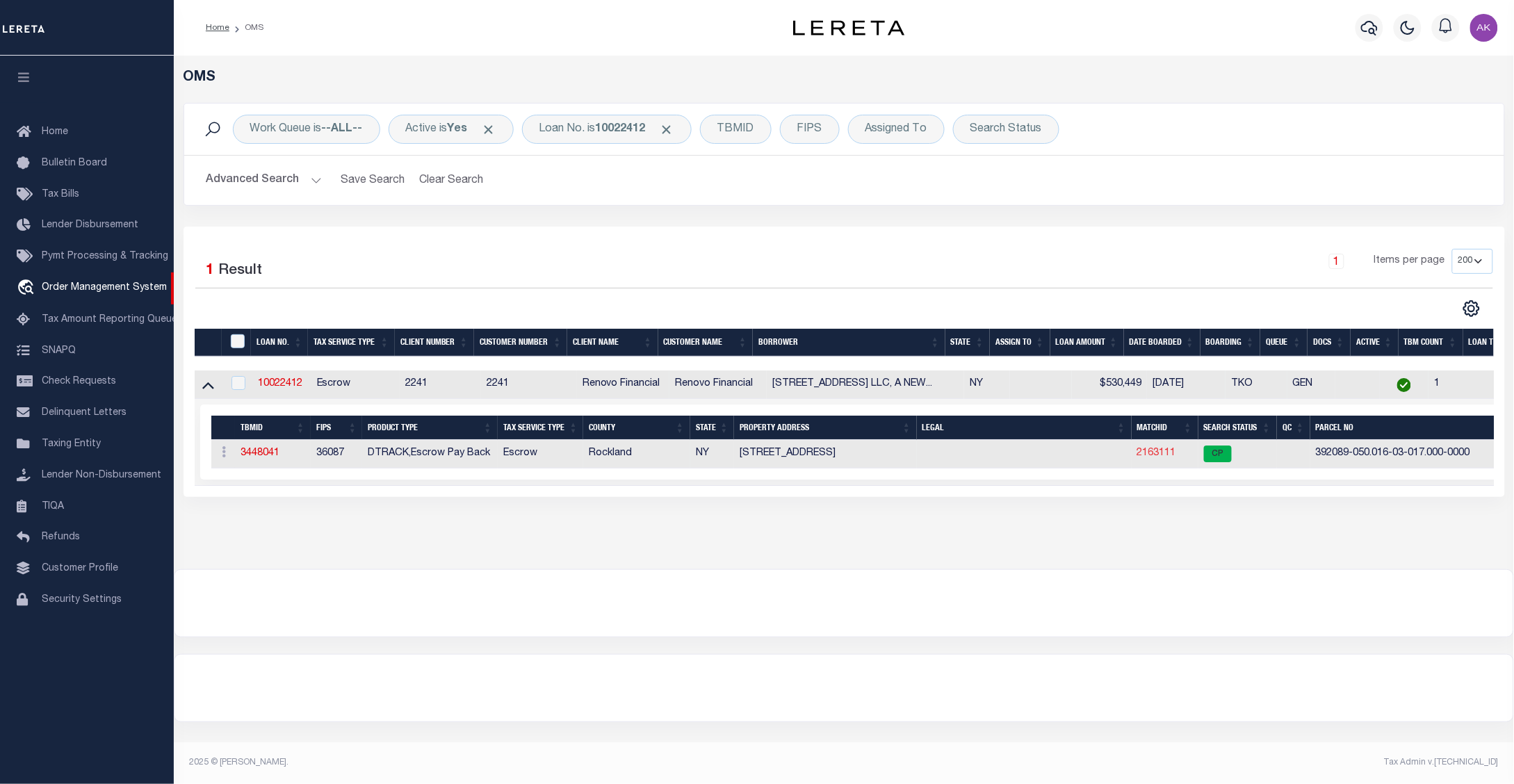
click at [1149, 455] on link "2163111" at bounding box center [1157, 453] width 39 height 9
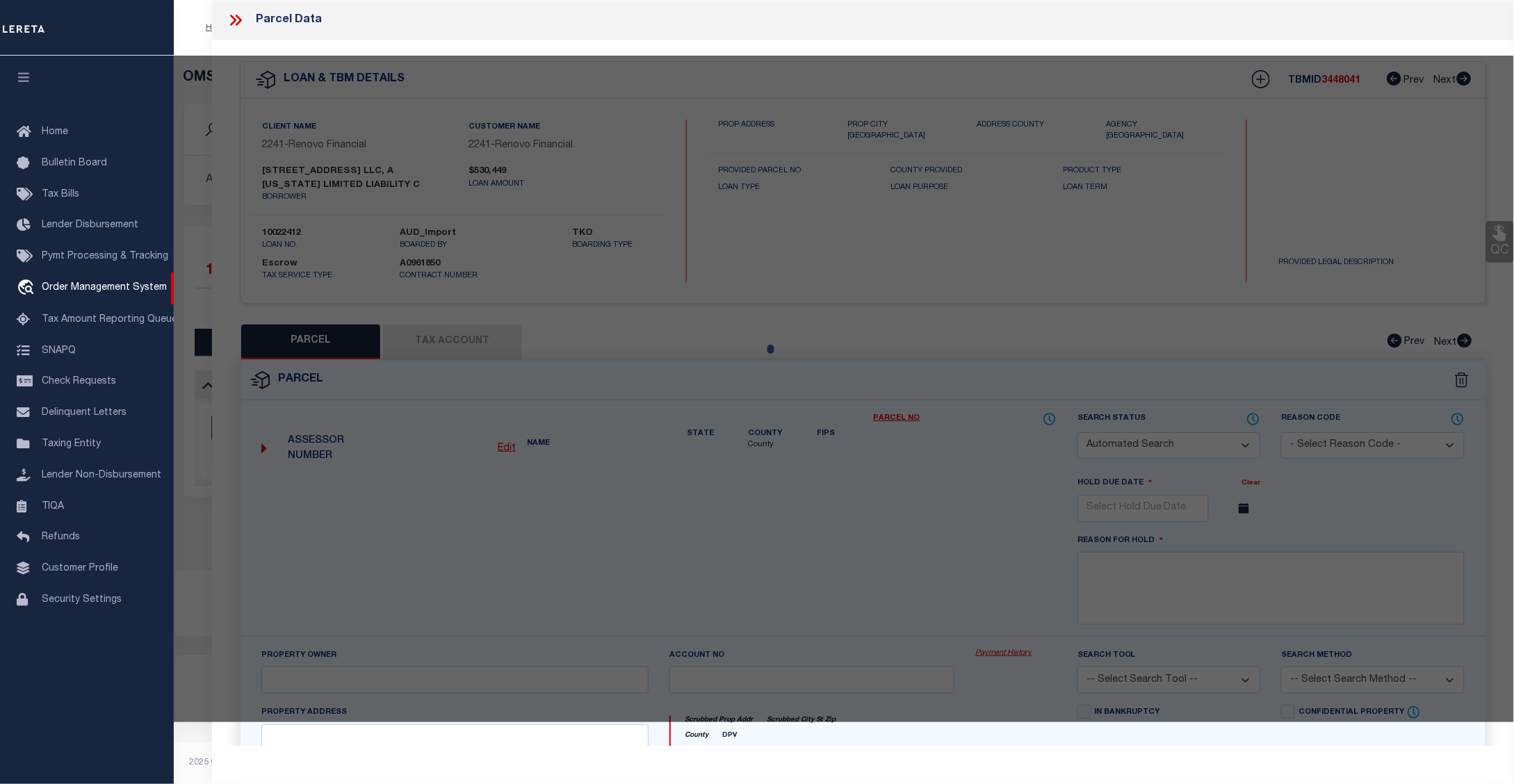
checkbox input "false"
select select "CP"
type input "29 GREAT OAKS DRIVE LLC"
select select "ATL"
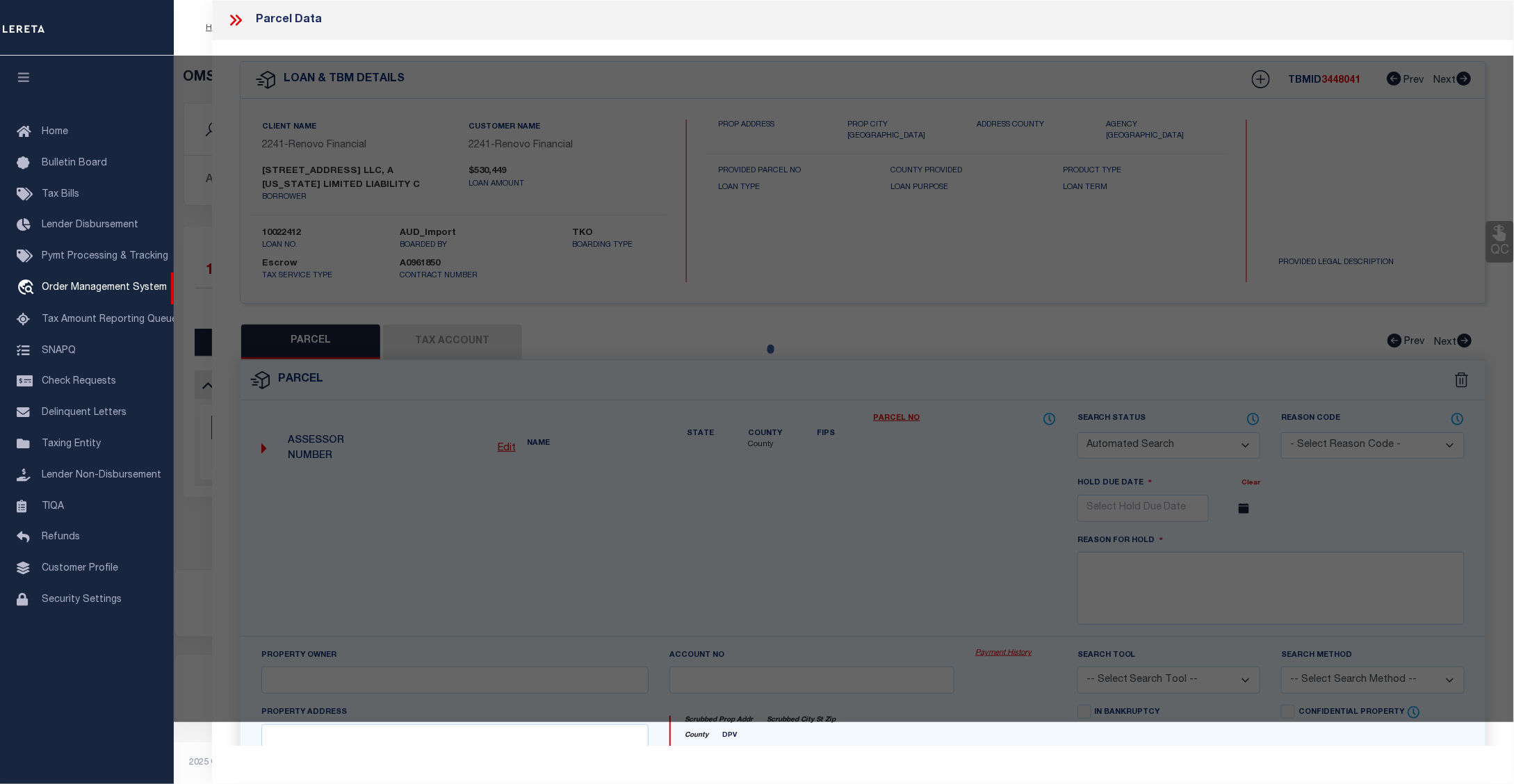
select select "ADD"
type input "29 GREAT OAKS DR"
checkbox input "false"
type input "[GEOGRAPHIC_DATA]"
type textarea "18-A-23.13"
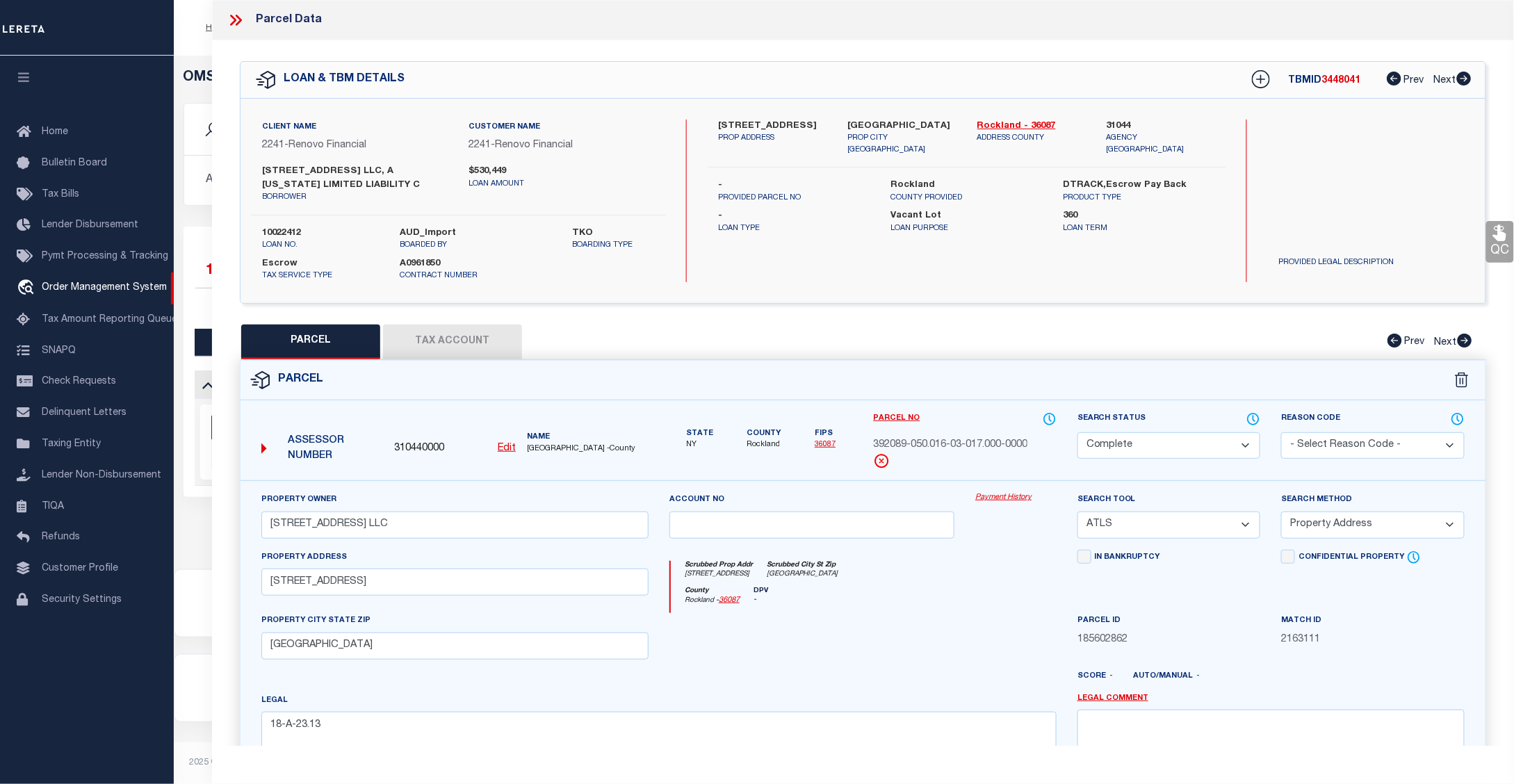
click at [992, 501] on link "Payment History" at bounding box center [1016, 497] width 81 height 12
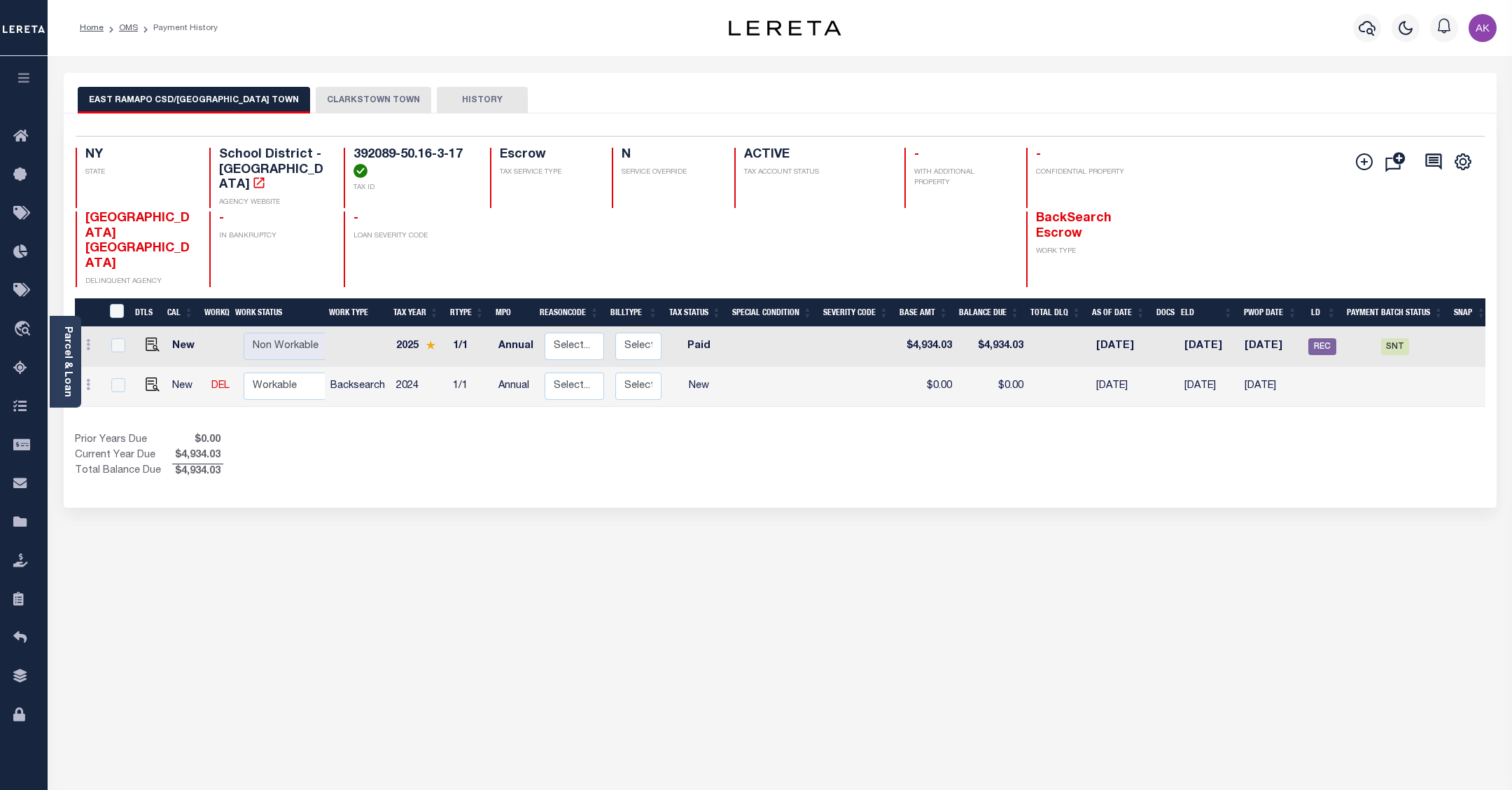
click at [345, 98] on button "CLARKSTOWN TOWN" at bounding box center [373, 100] width 116 height 27
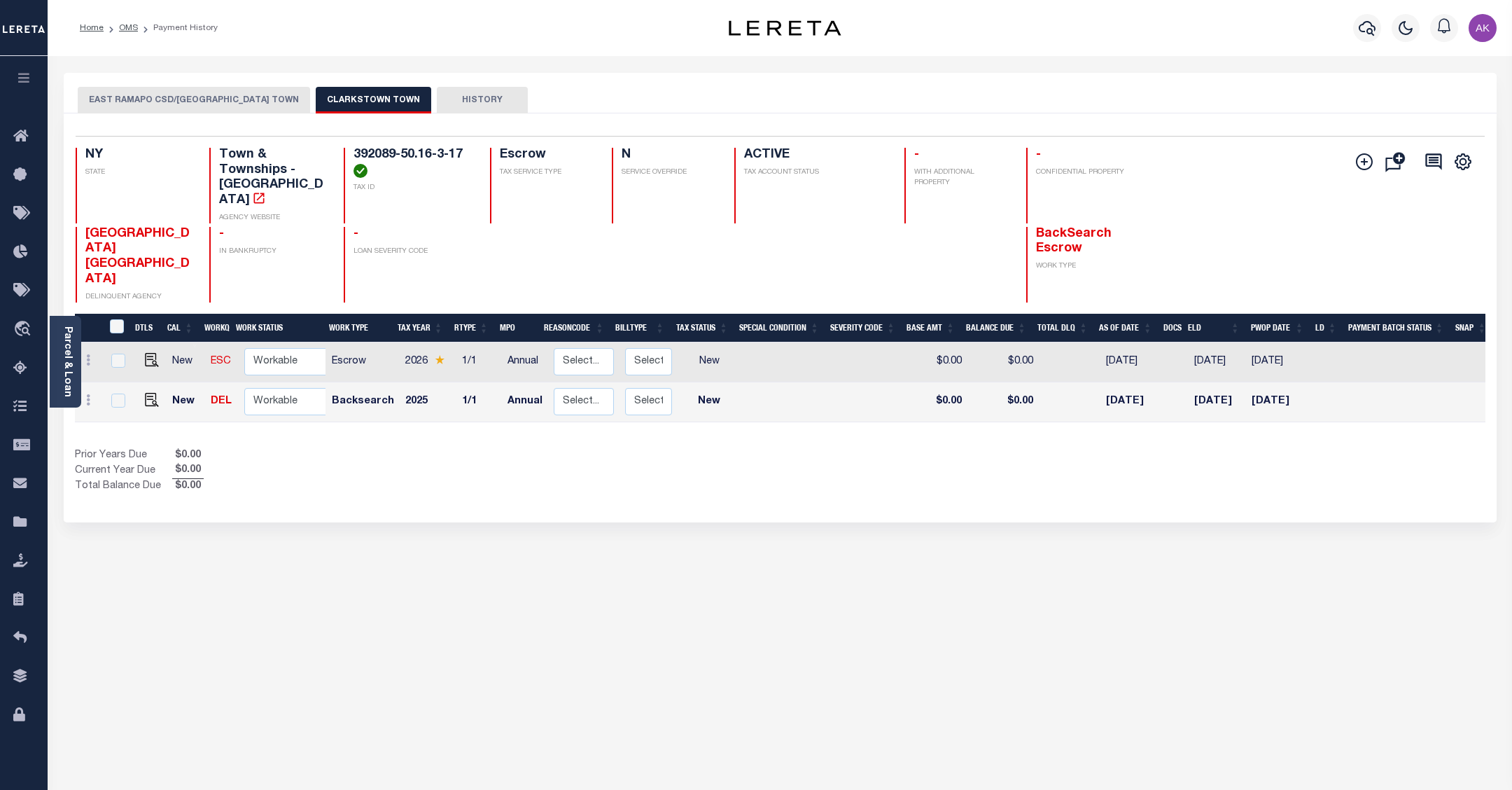
drag, startPoint x: 931, startPoint y: 696, endPoint x: 907, endPoint y: 696, distance: 24.0
click at [931, 696] on div "EAST RAMAPO CSD/[GEOGRAPHIC_DATA] TOWN [GEOGRAPHIC_DATA] TOWN HISTORY Selected 2" at bounding box center [780, 468] width 1454 height 790
click at [131, 27] on link "OMS" at bounding box center [128, 28] width 19 height 9
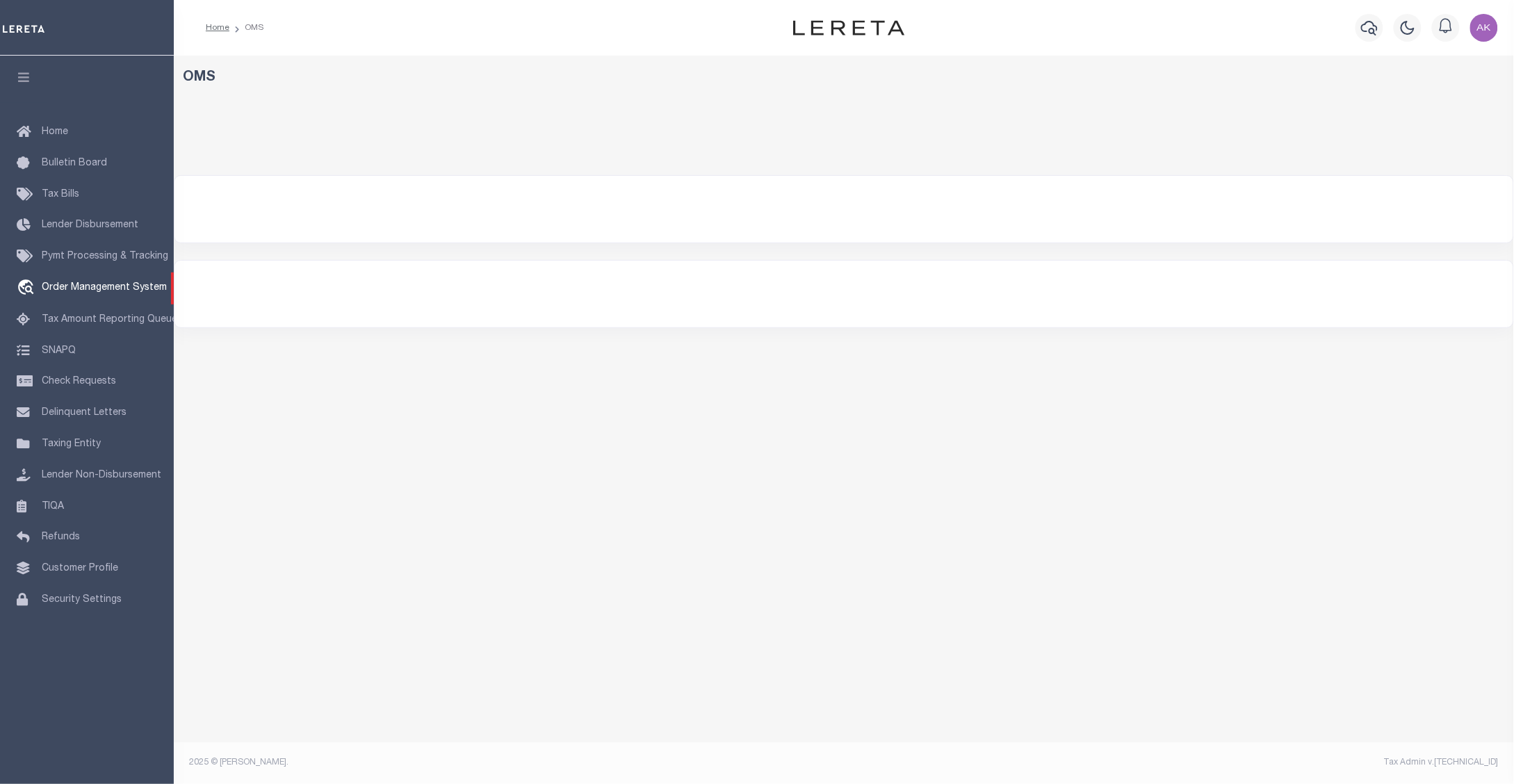
select select "200"
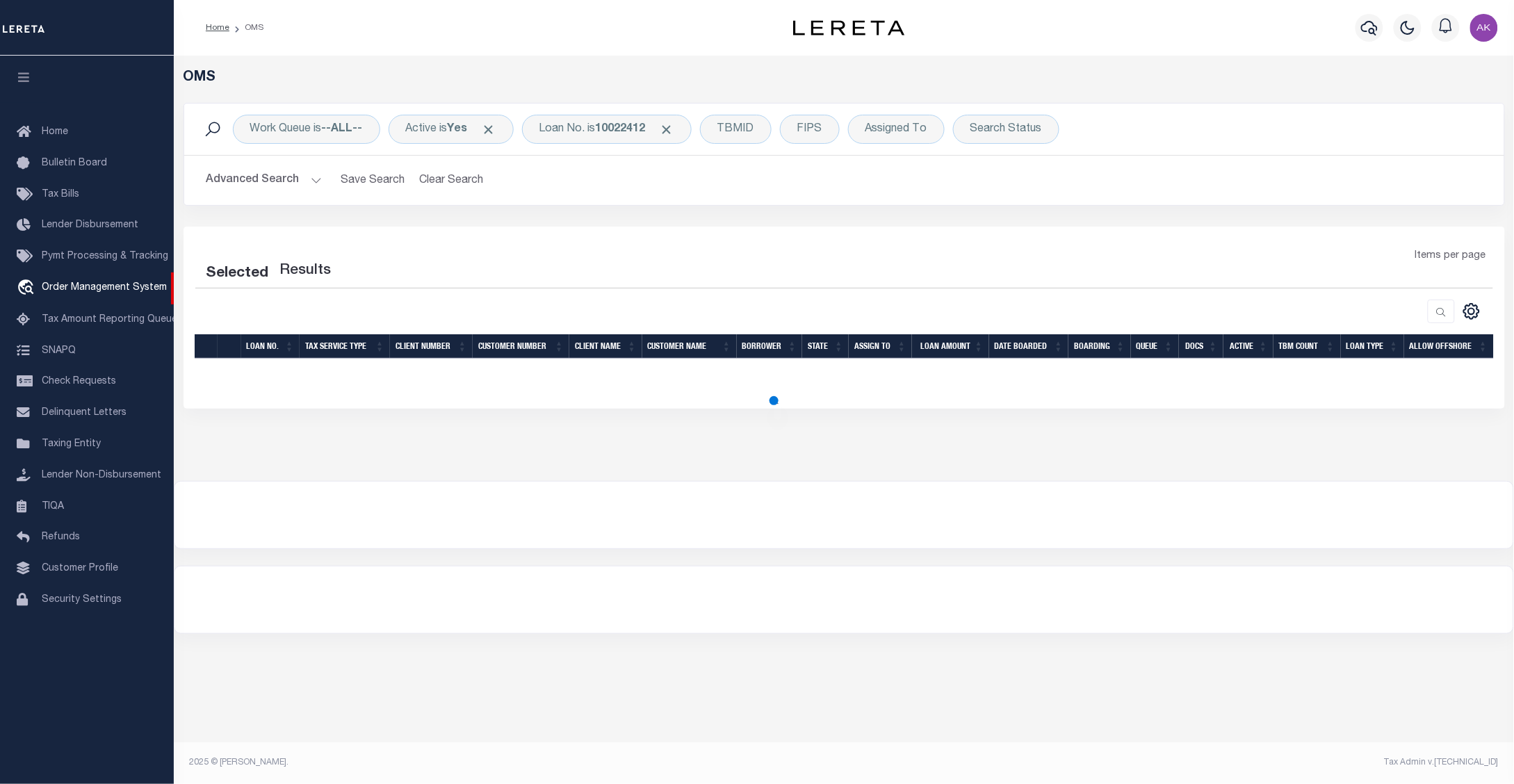
select select "200"
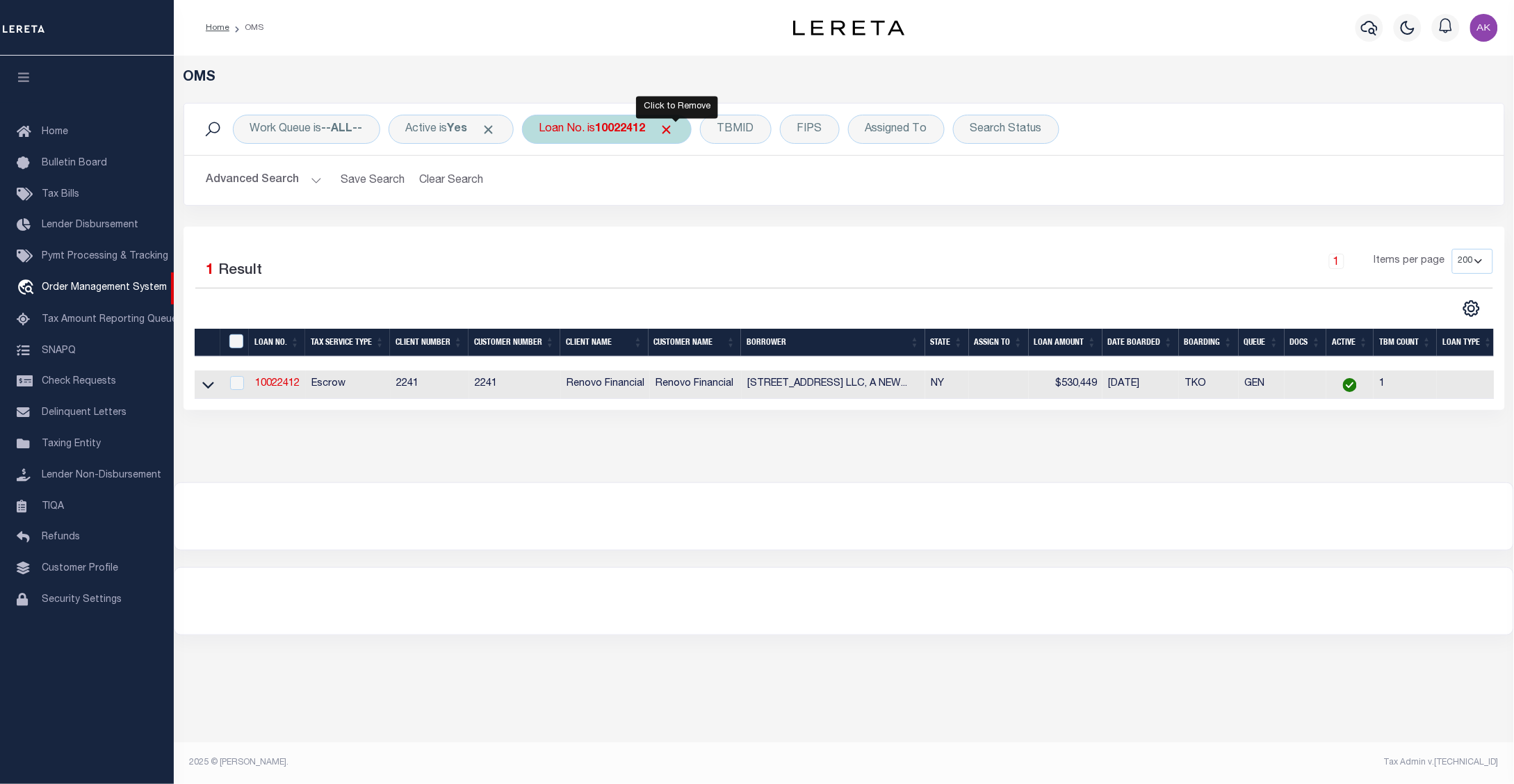
click at [674, 127] on span "Click to Remove" at bounding box center [666, 130] width 15 height 15
click at [589, 127] on div "Loan No." at bounding box center [562, 129] width 80 height 29
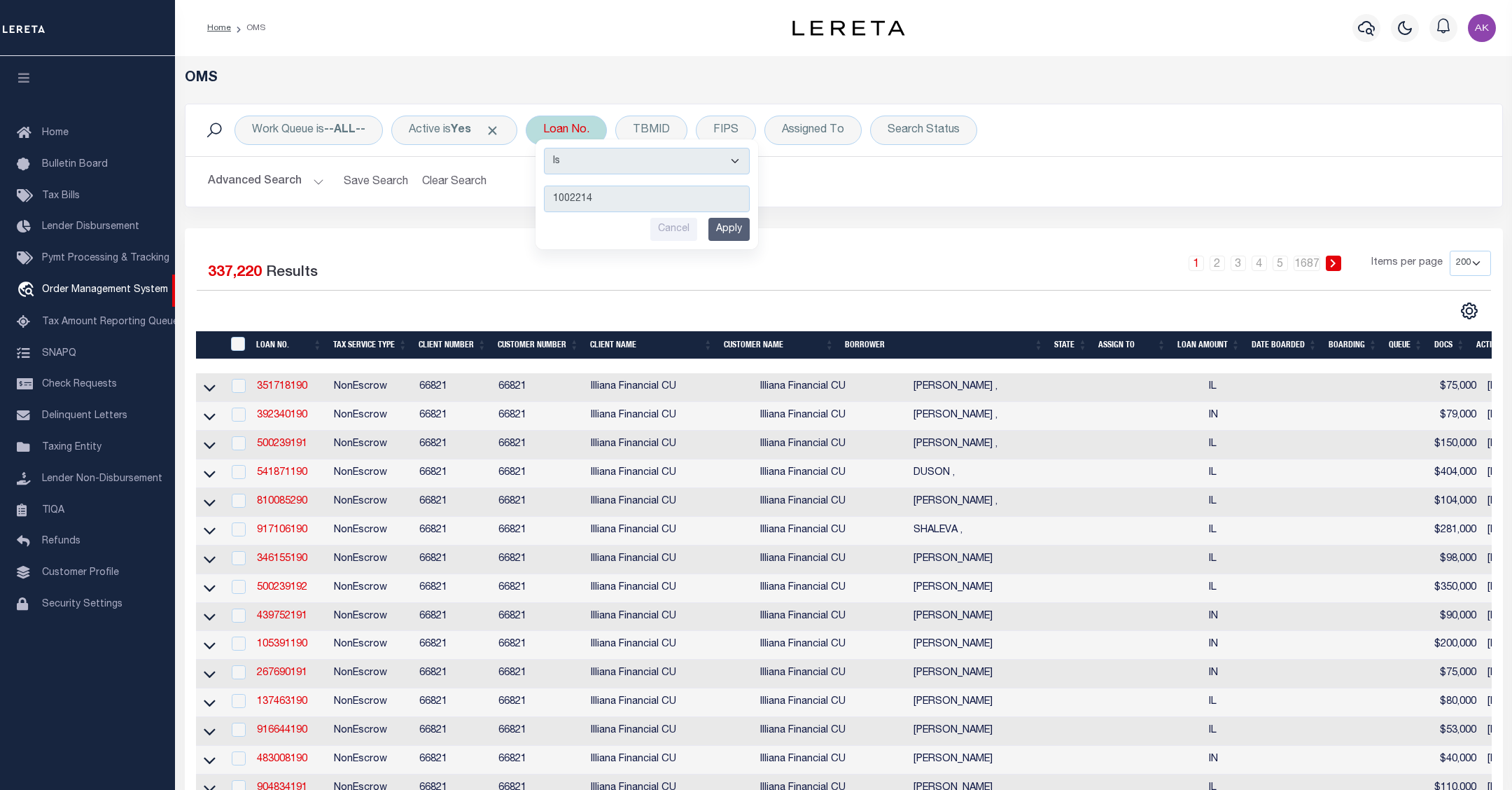
type input "10022143"
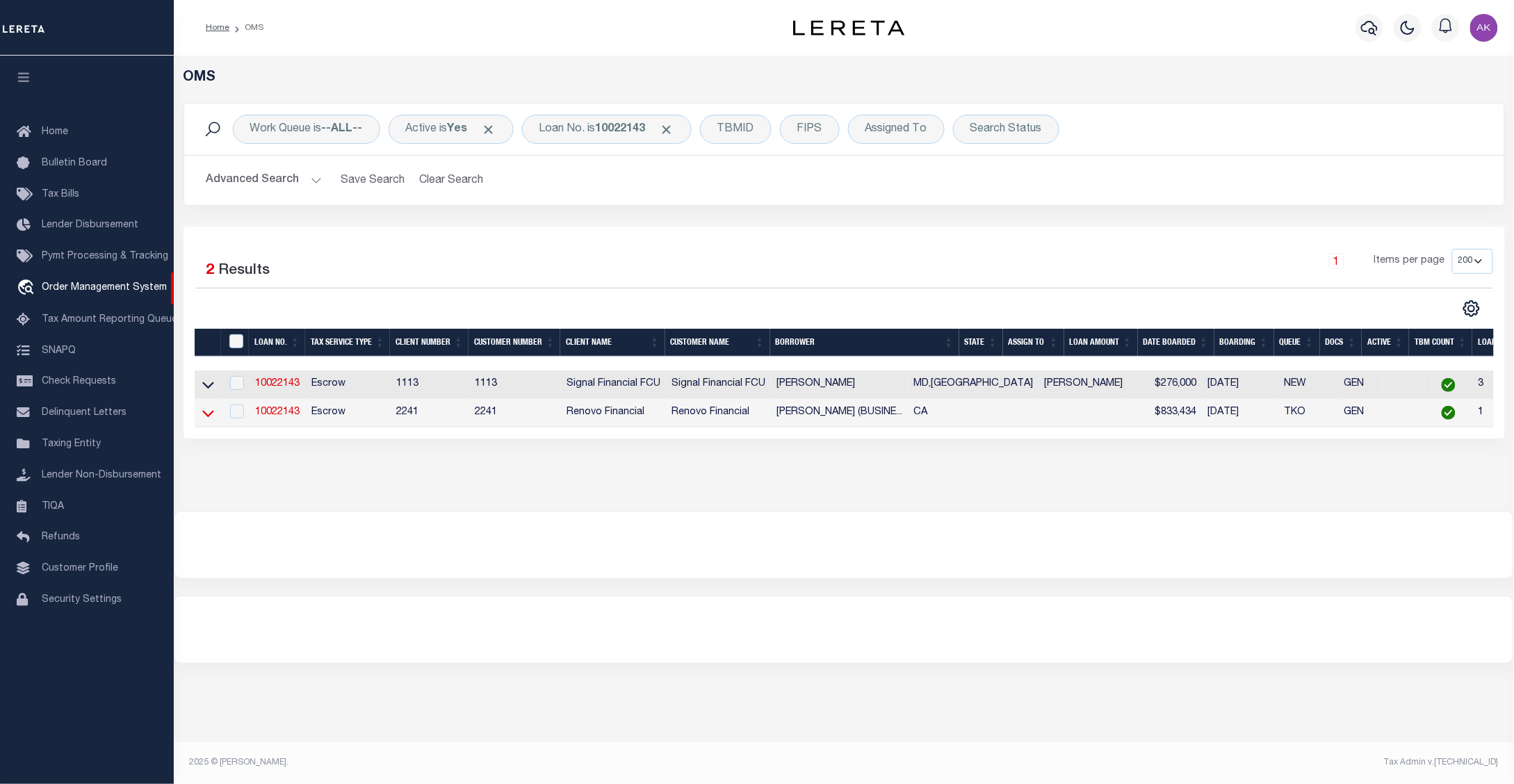
click at [206, 417] on icon at bounding box center [208, 413] width 12 height 15
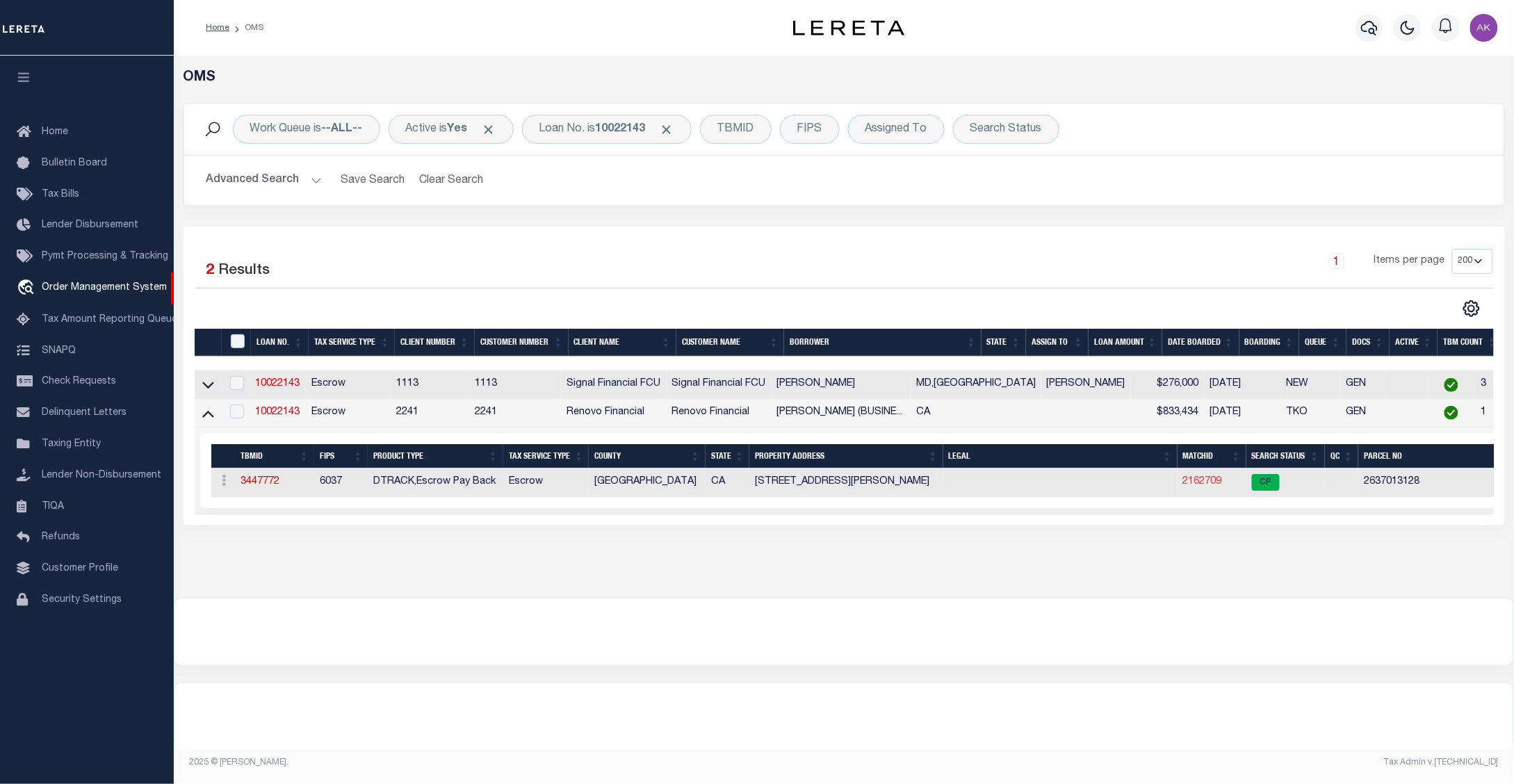
click at [1199, 484] on link "2162709" at bounding box center [1202, 481] width 39 height 9
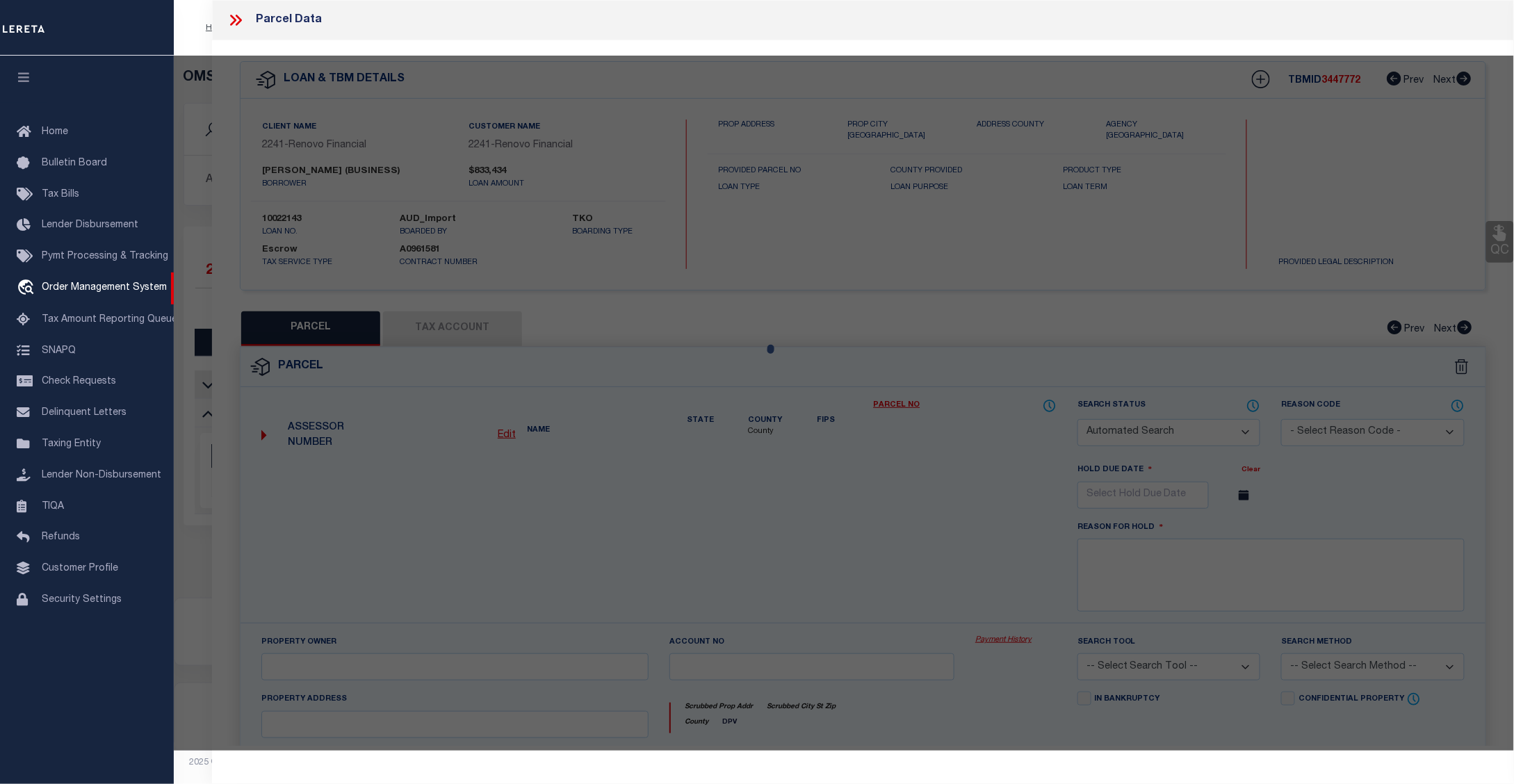
checkbox input "false"
select select "CP"
type input "GABRIYELOVA,ROZALIYA K"
select select "ATL"
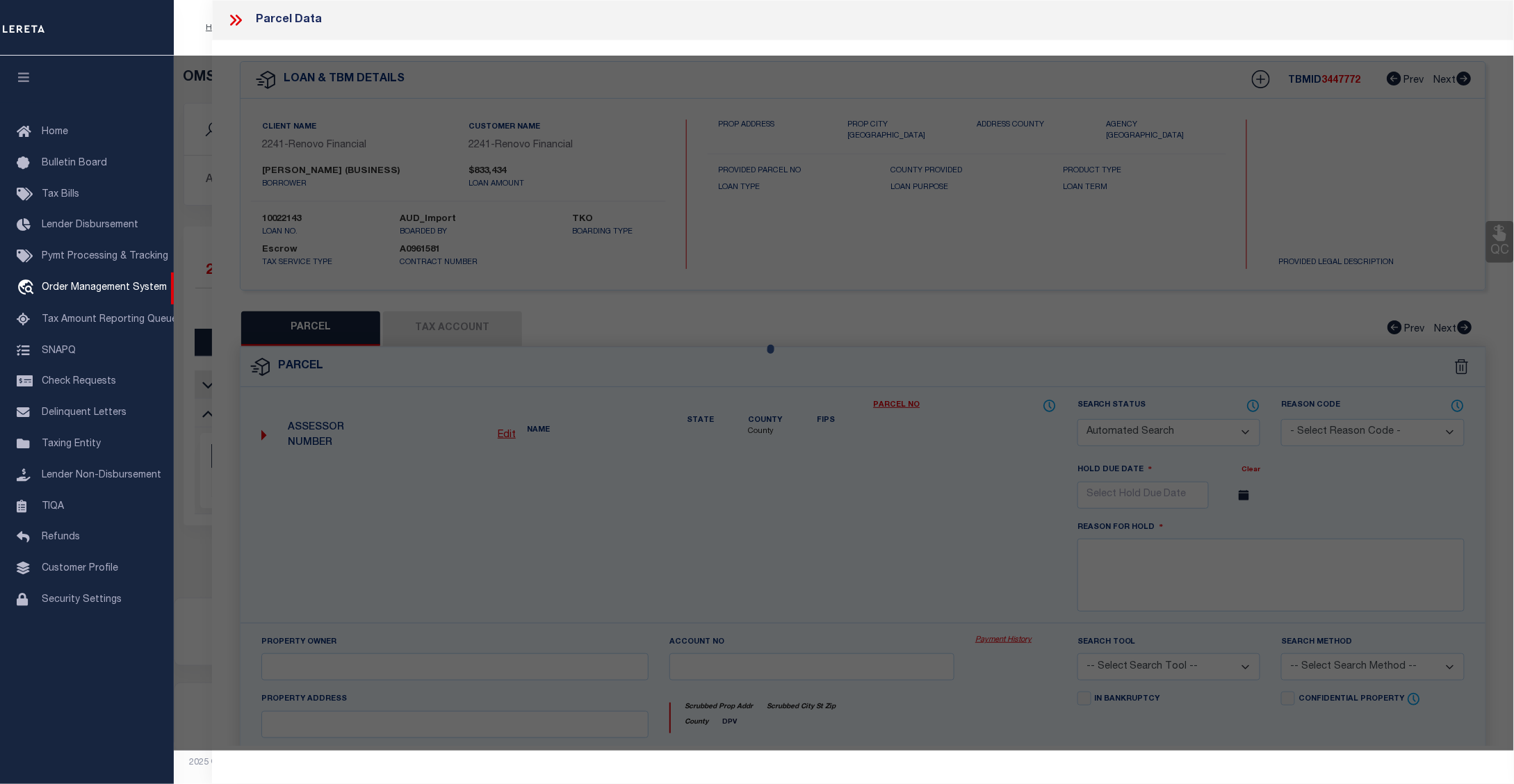
select select "ADD"
type input "8432 SNOWDEN AVE"
checkbox input "false"
type input "PANORAMA CITY, CA 91402"
type textarea "TR=62022 EX OF ST LOT 3"
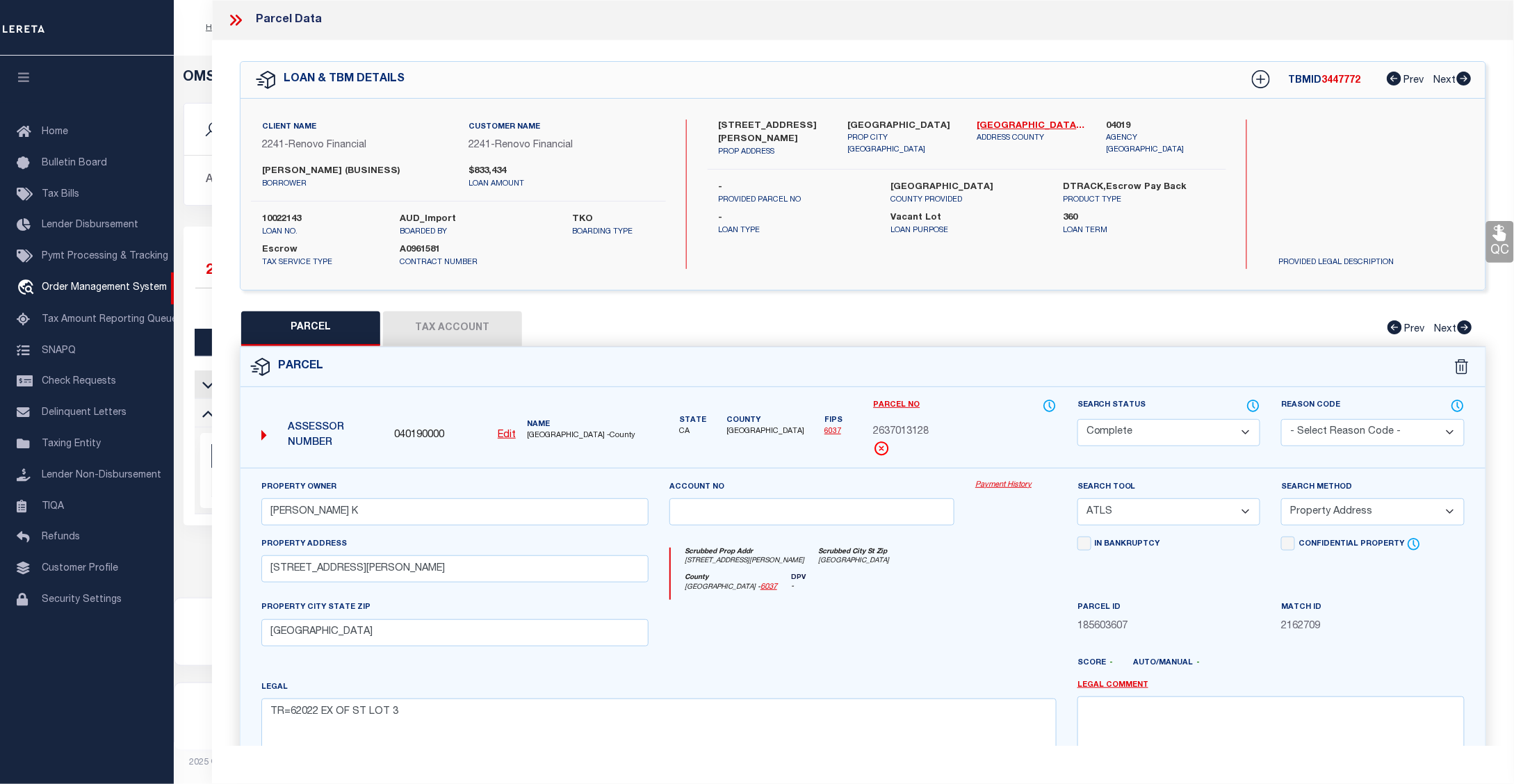
click at [1016, 484] on link "Payment History" at bounding box center [1016, 485] width 81 height 12
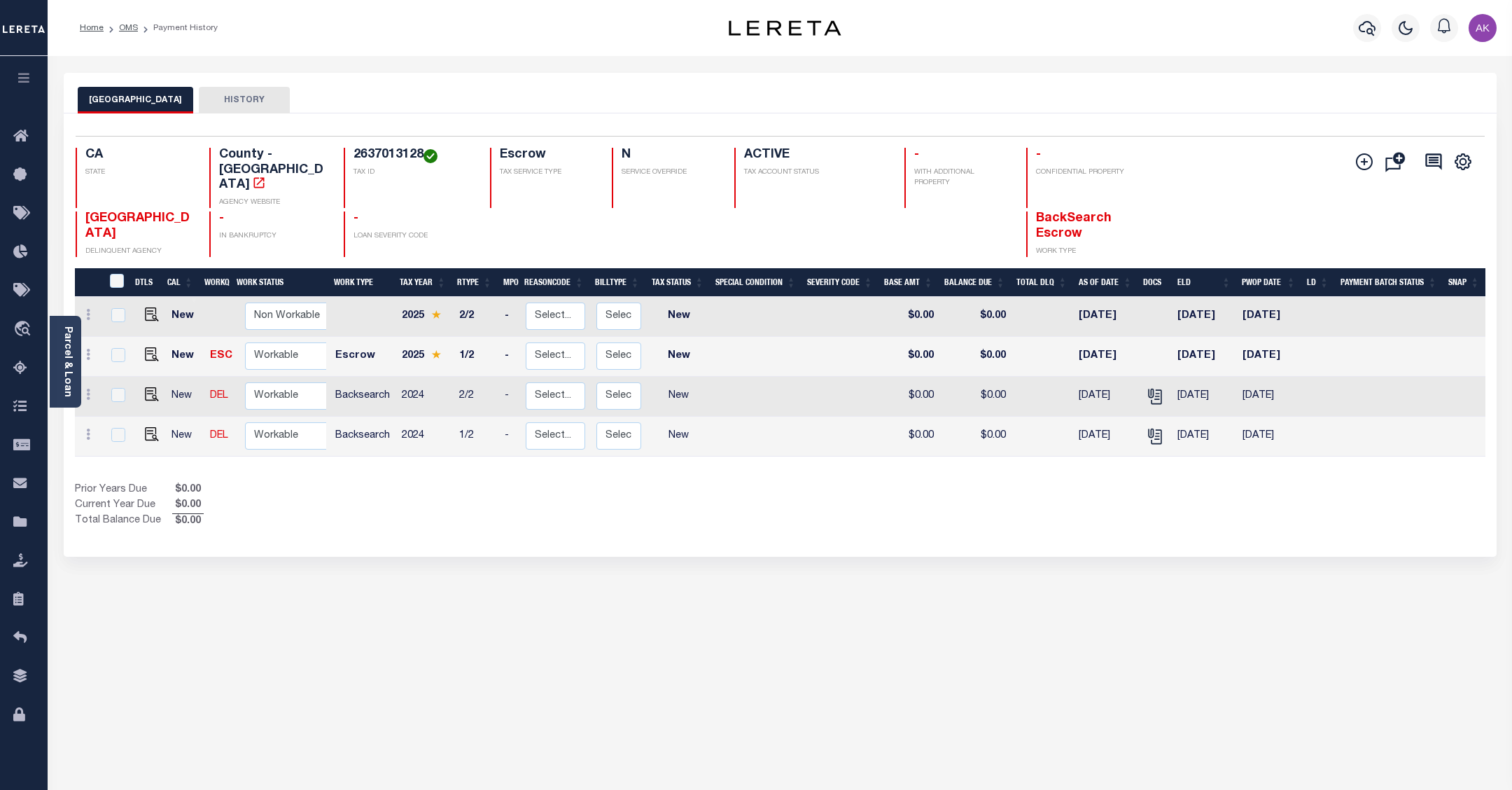
click at [1323, 628] on div "LOS ANGELES COUNTY HISTORY Selected 4 Results" at bounding box center [780, 468] width 1454 height 790
click at [1304, 604] on div "LOS ANGELES COUNTY HISTORY Selected 4 Results" at bounding box center [780, 468] width 1454 height 790
drag, startPoint x: 422, startPoint y: 150, endPoint x: 344, endPoint y: 154, distance: 78.1
click at [344, 154] on div "2637013128 TAX ID" at bounding box center [408, 178] width 130 height 61
copy h4 "2637013128"
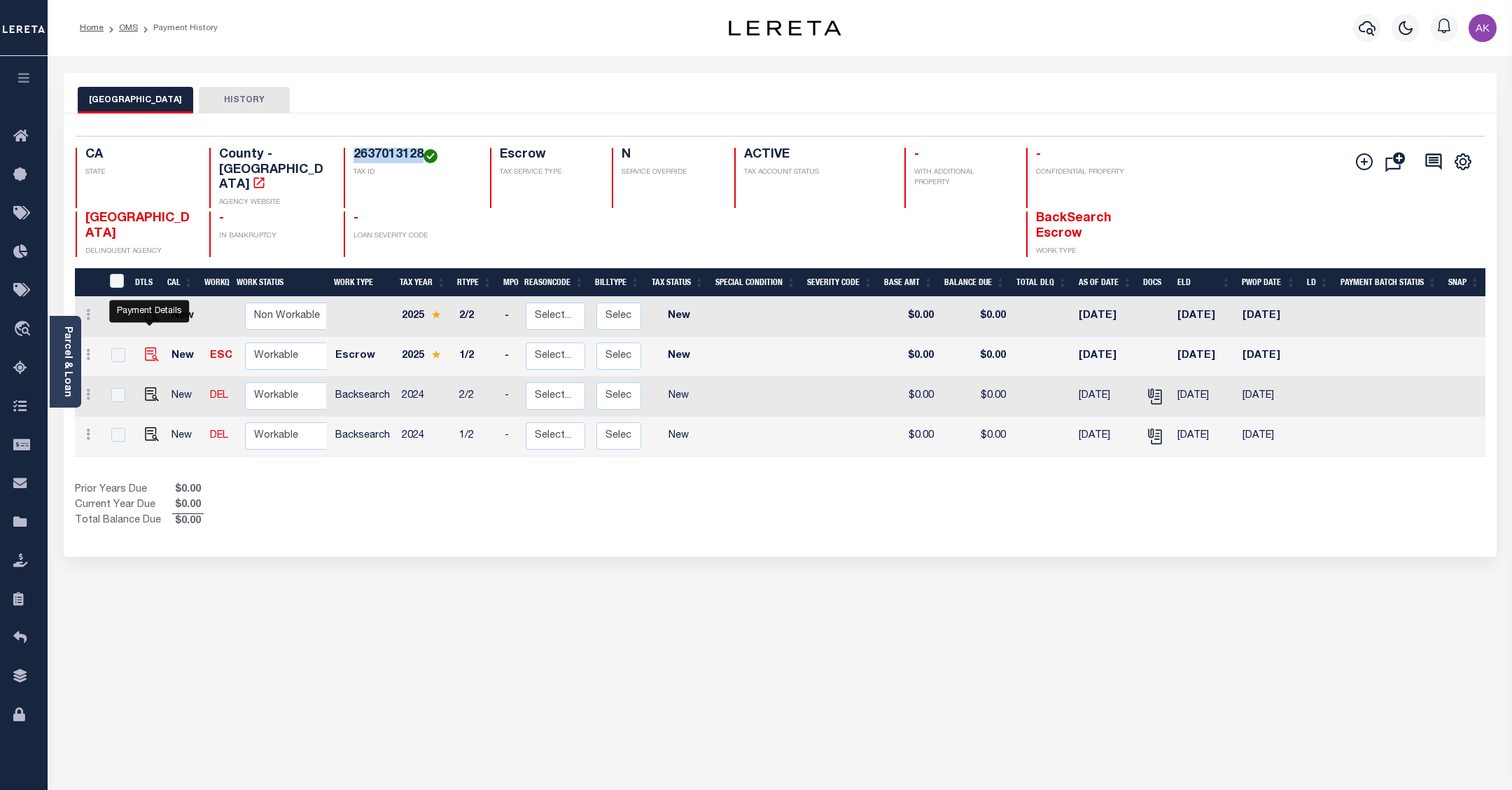
click at [149, 347] on img "" at bounding box center [152, 354] width 14 height 14
checkbox input "true"
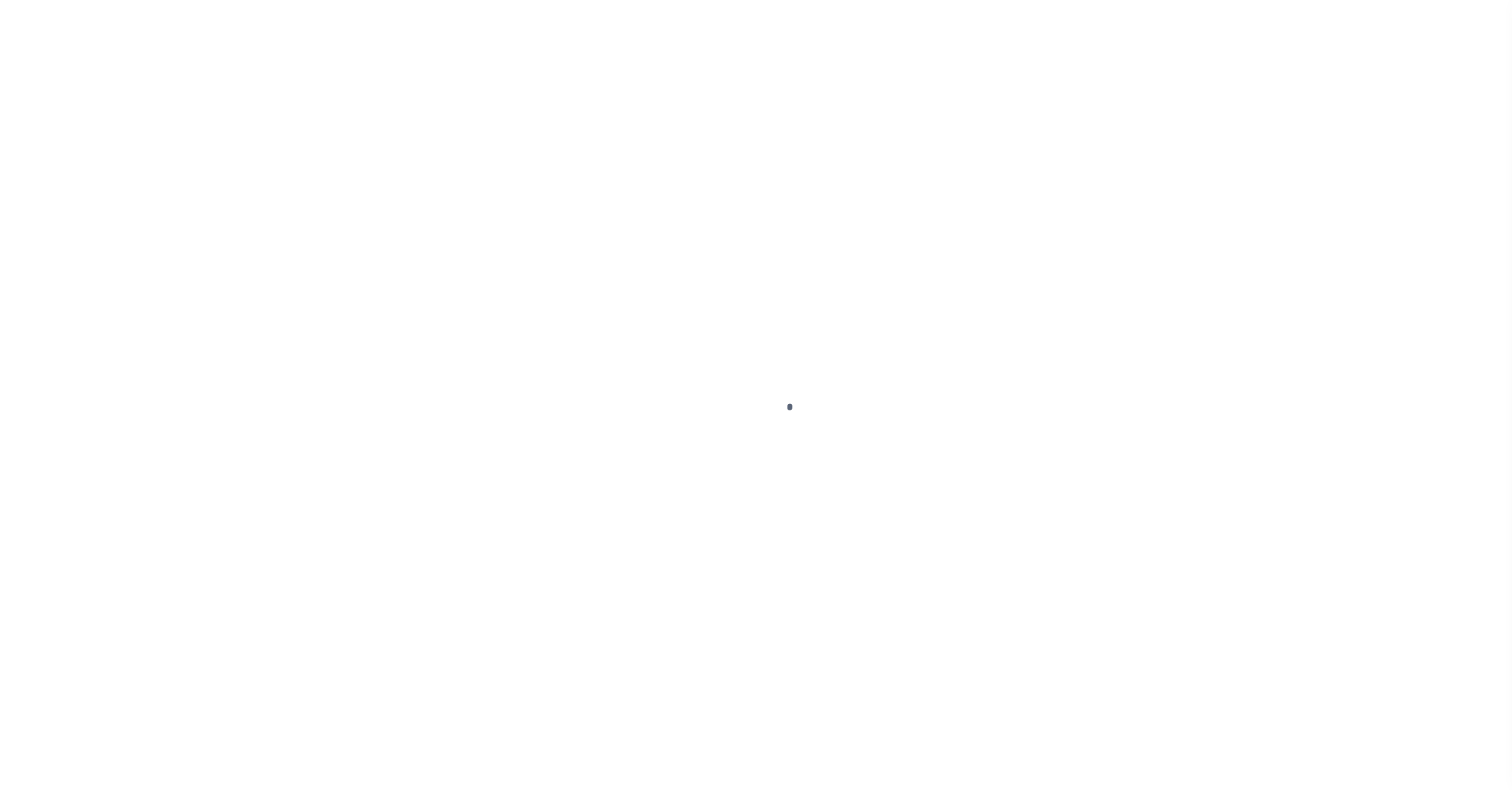
select select "NW2"
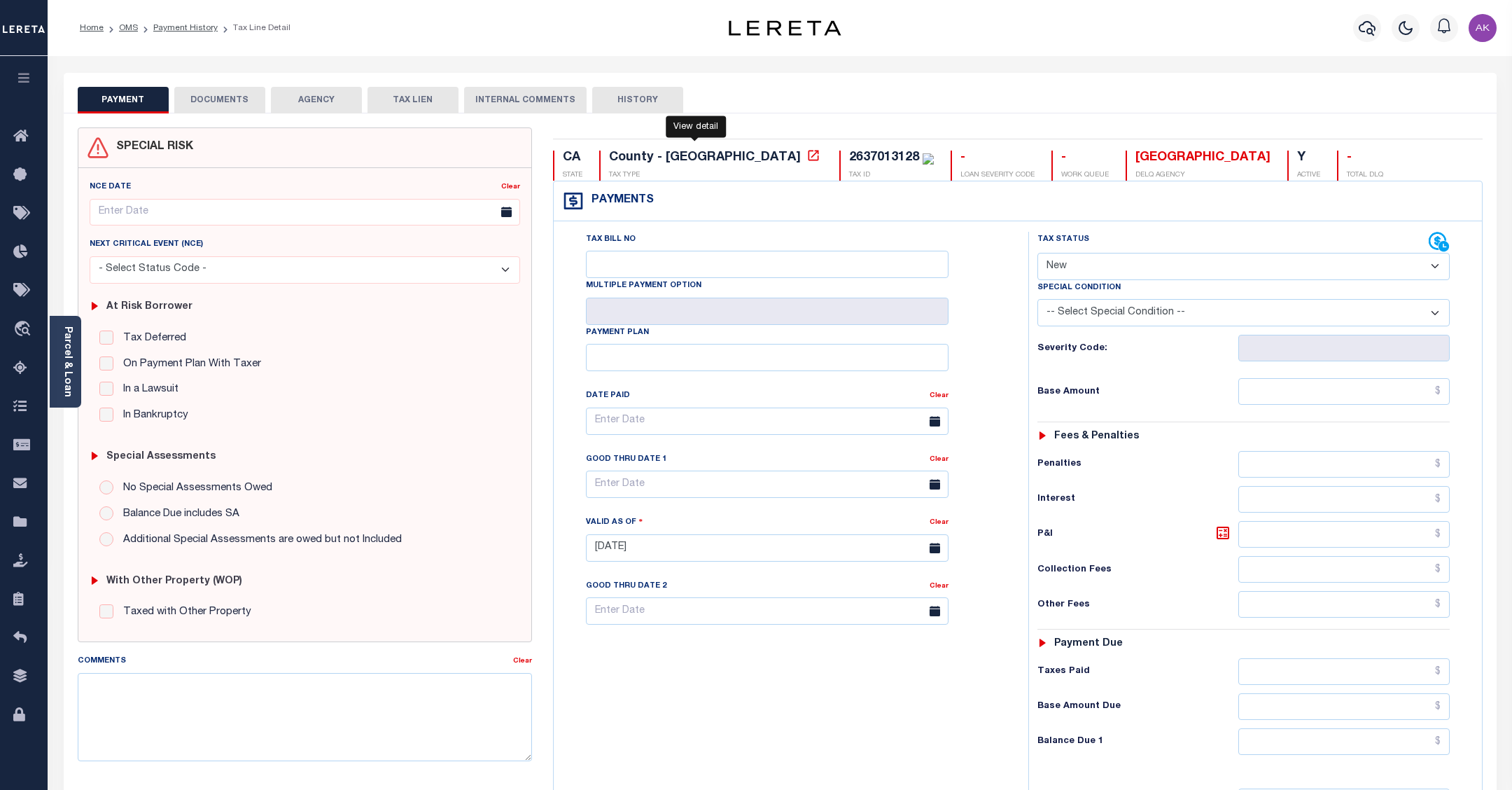
click at [806, 155] on icon at bounding box center [813, 156] width 14 height 14
click at [197, 24] on link "Payment History" at bounding box center [186, 28] width 65 height 9
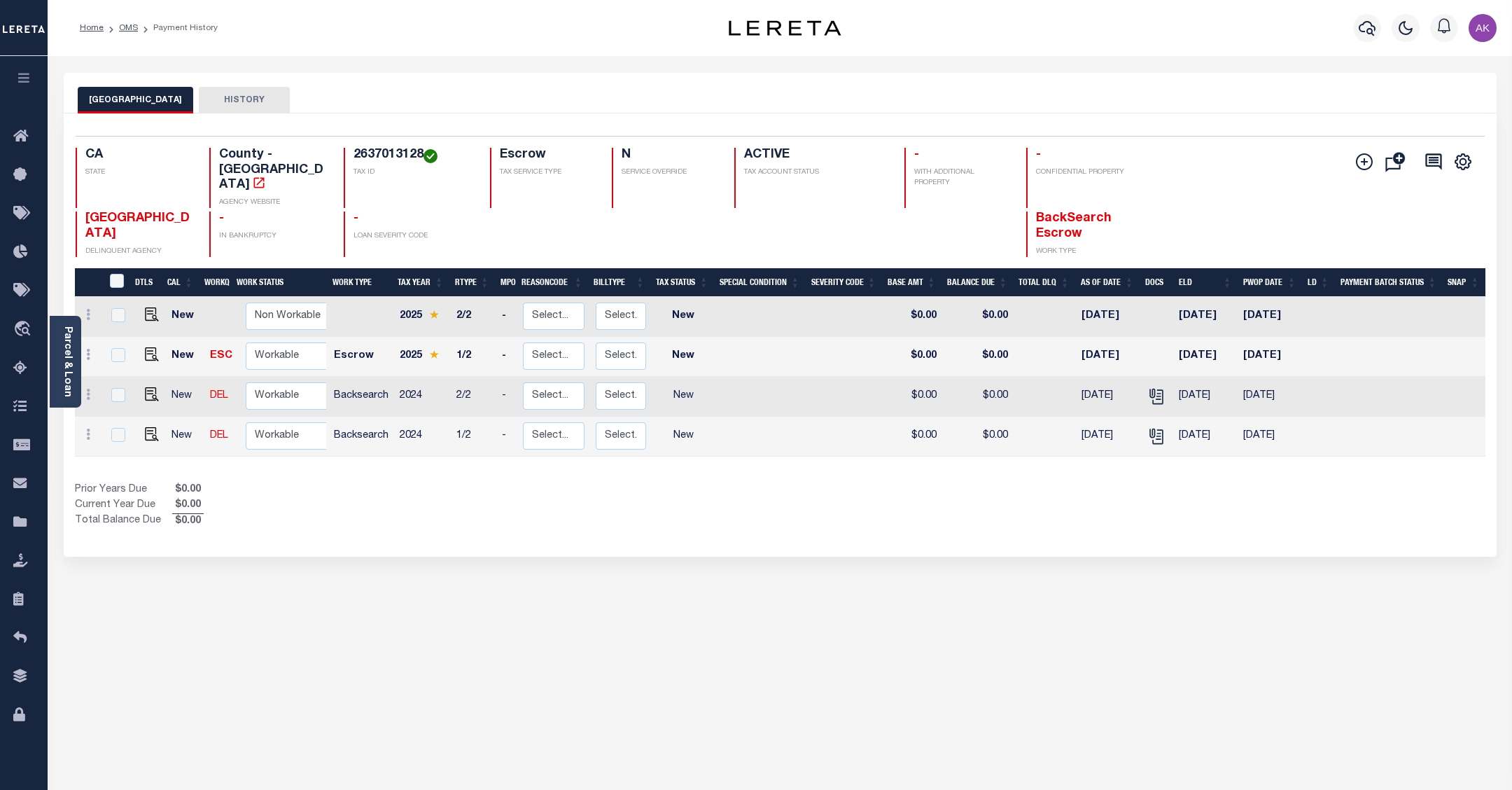
click at [1285, 621] on div "LOS ANGELES COUNTY HISTORY Selected 4 Results" at bounding box center [780, 468] width 1454 height 790
click at [1257, 617] on div "LOS ANGELES COUNTY HISTORY Selected 4 Results" at bounding box center [780, 468] width 1454 height 790
click at [126, 26] on link "OMS" at bounding box center [128, 28] width 19 height 9
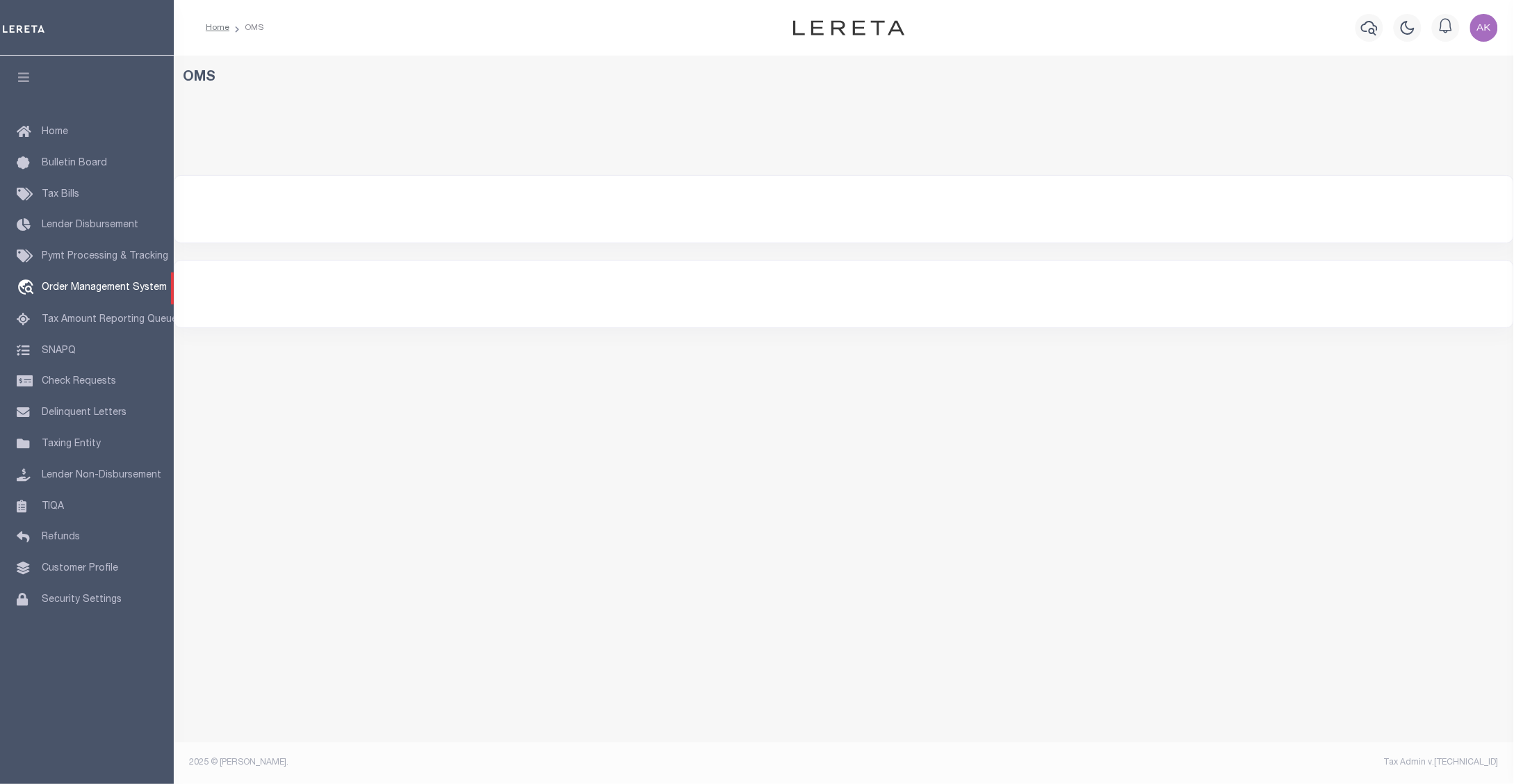
select select "200"
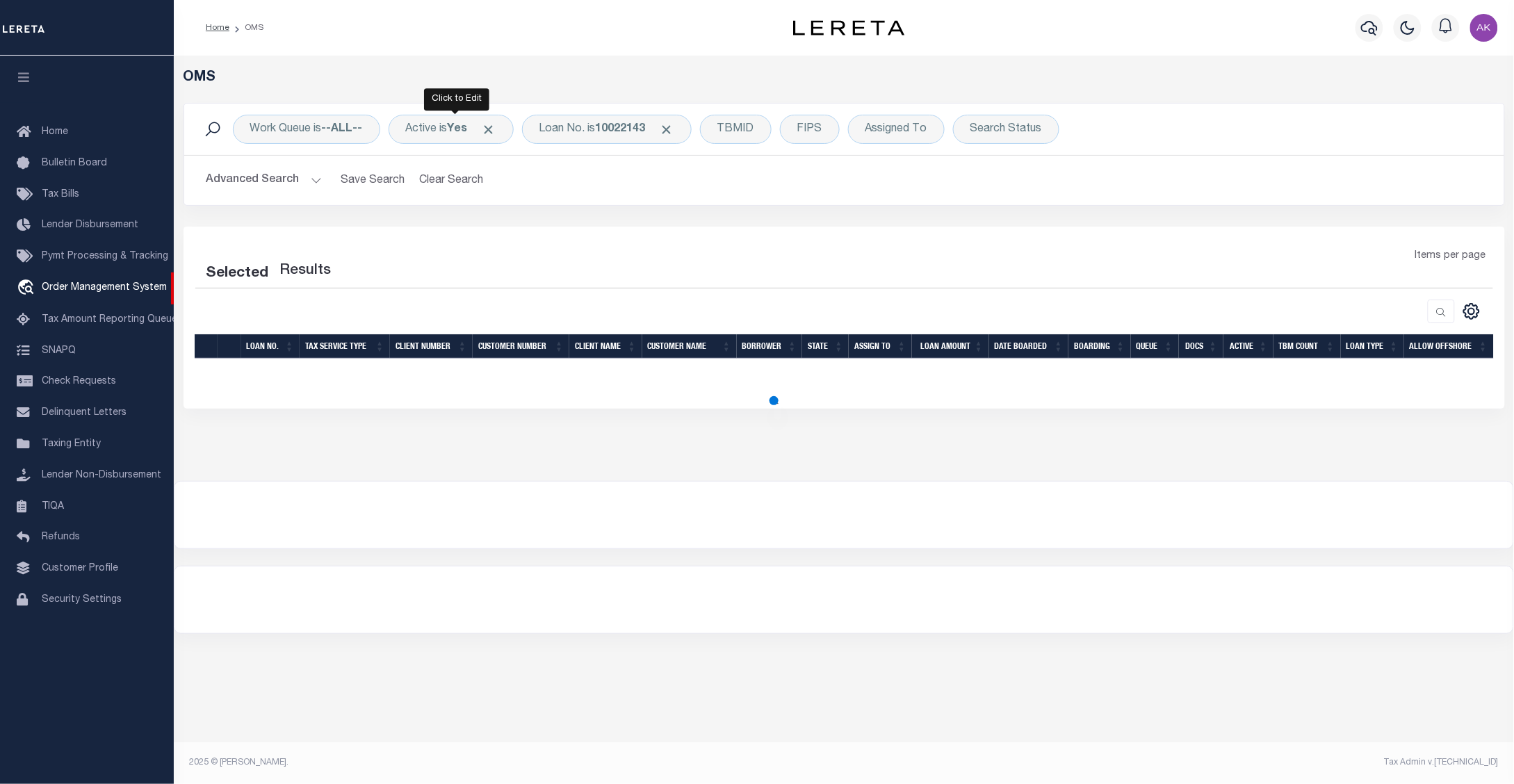
select select "200"
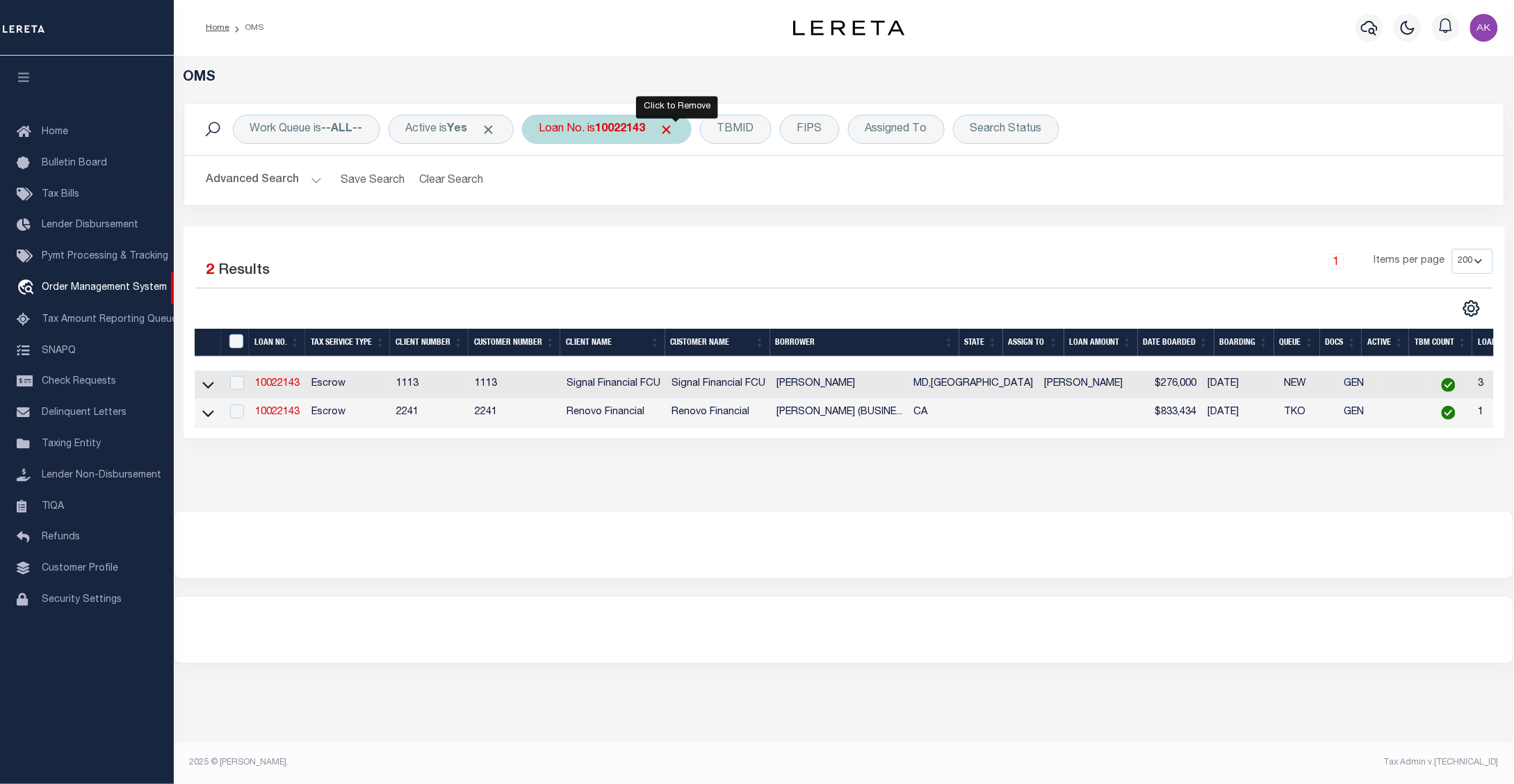
click at [674, 130] on span "Click to Remove" at bounding box center [666, 130] width 15 height 15
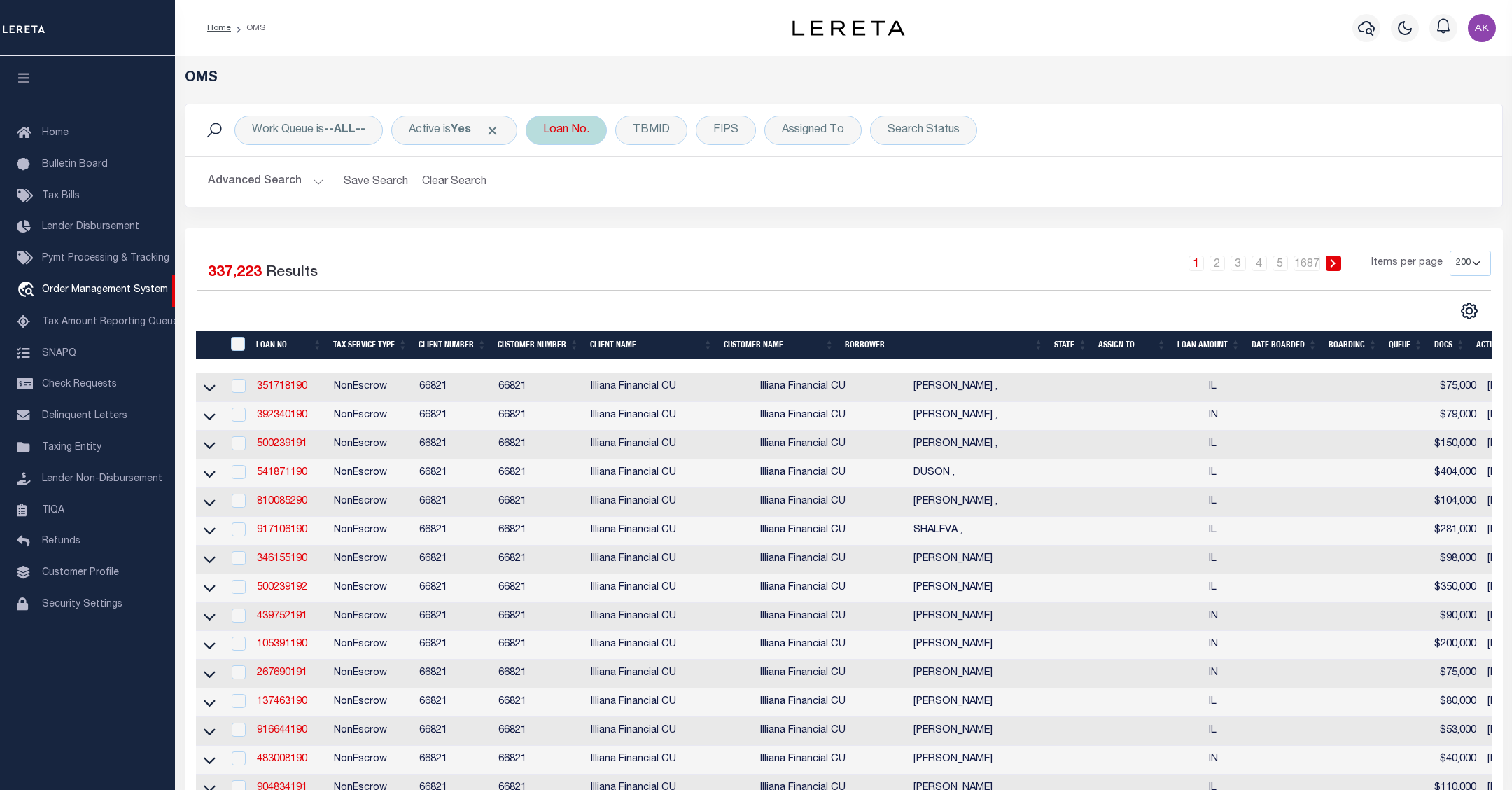
click at [566, 134] on div "Loan No." at bounding box center [566, 130] width 81 height 29
type input "16095"
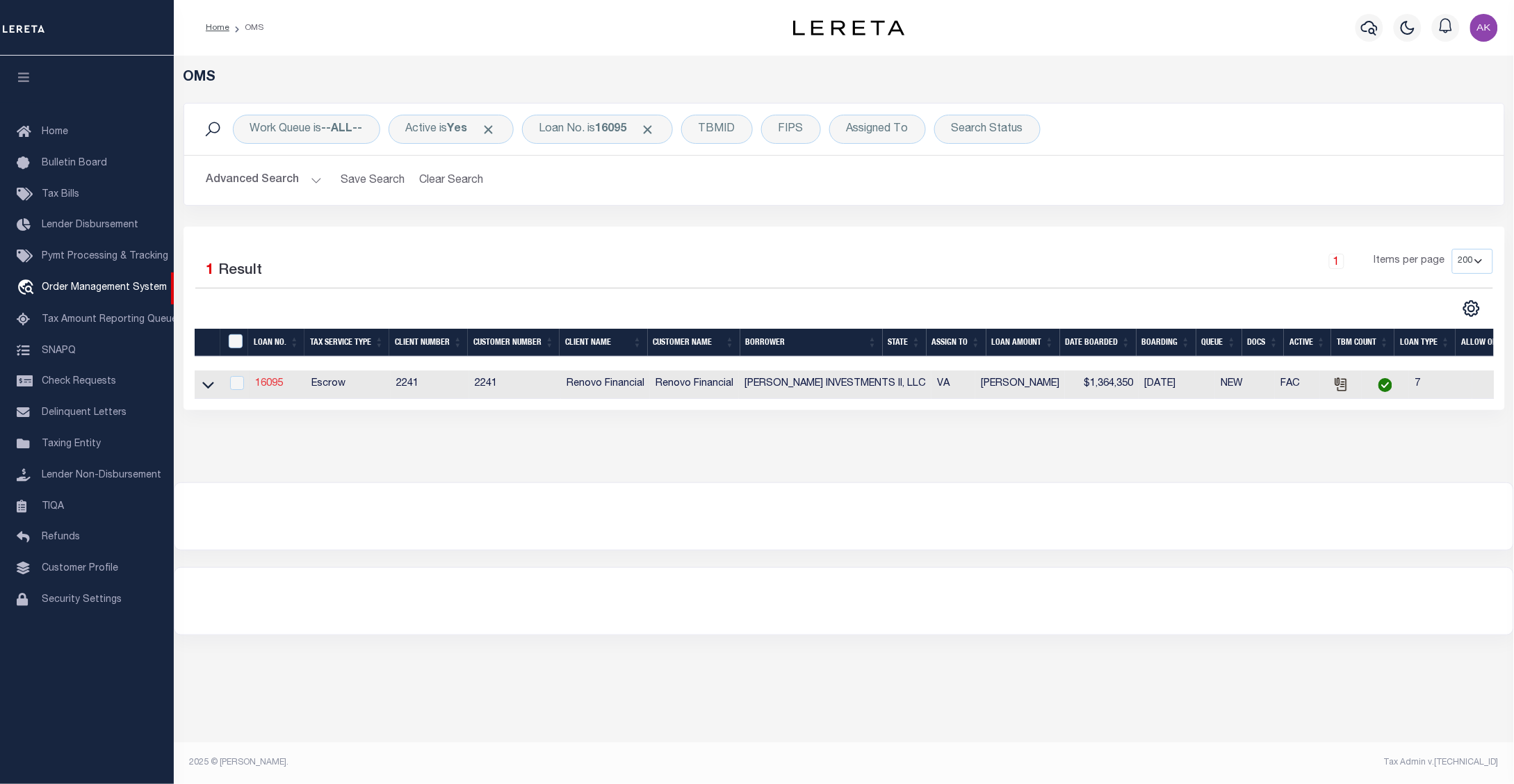
drag, startPoint x: 207, startPoint y: 390, endPoint x: 279, endPoint y: 381, distance: 72.6
click at [207, 389] on icon at bounding box center [208, 385] width 12 height 7
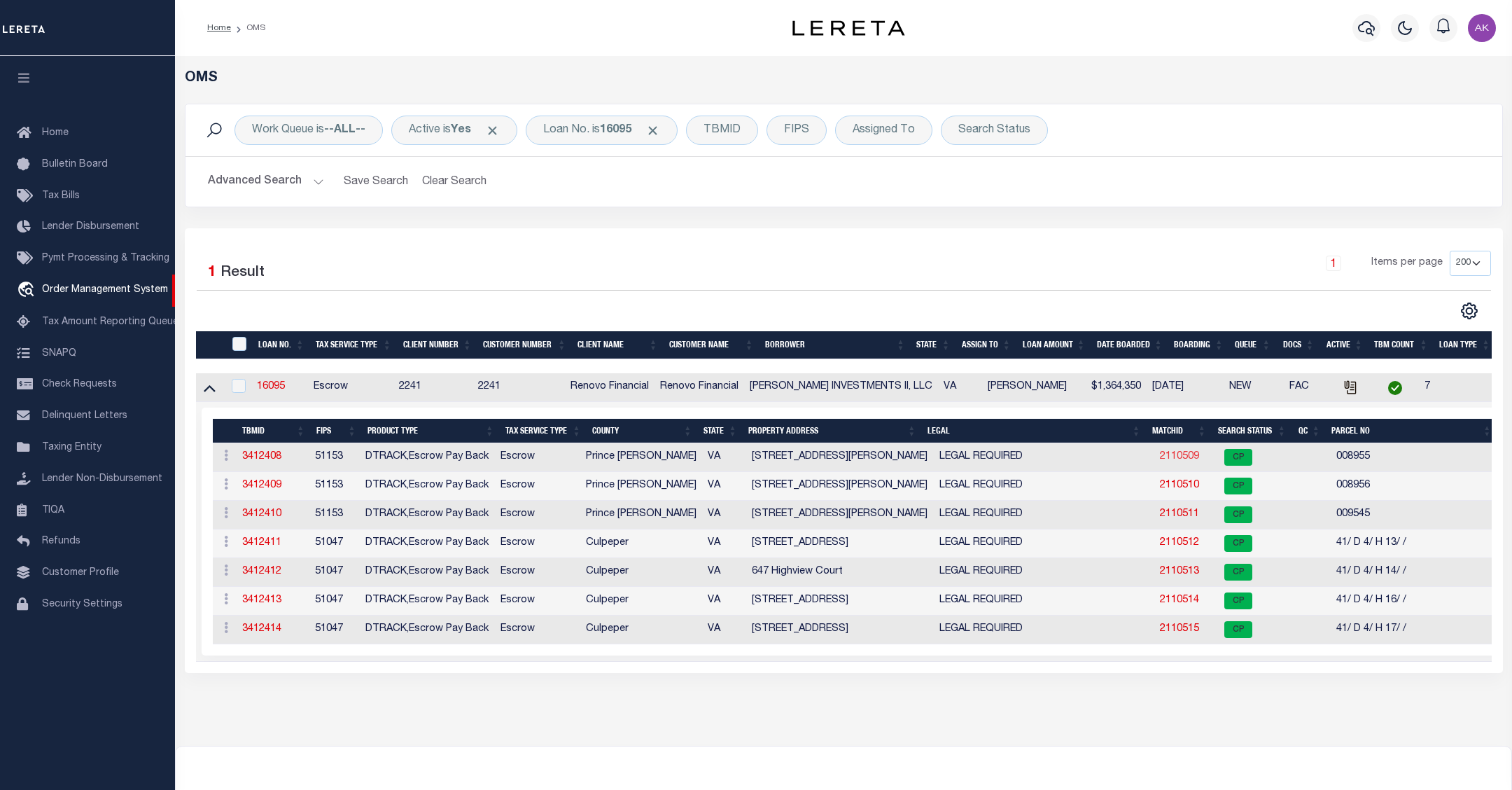
click at [1167, 460] on link "2110509" at bounding box center [1179, 456] width 39 height 9
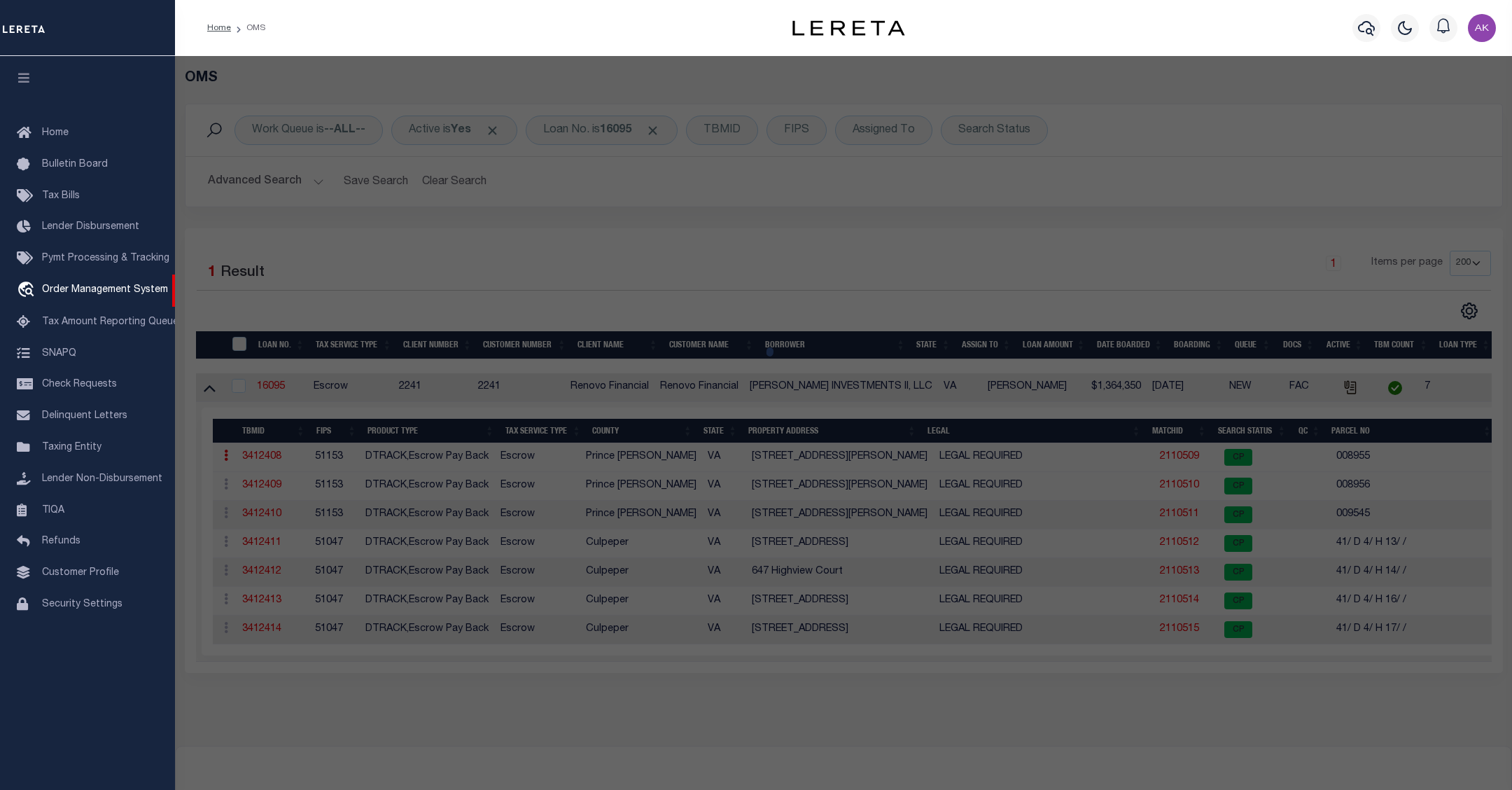
checkbox input "false"
select select "CP"
type input "[PERSON_NAME] INVESTMENTS II LLC"
type input "4306051"
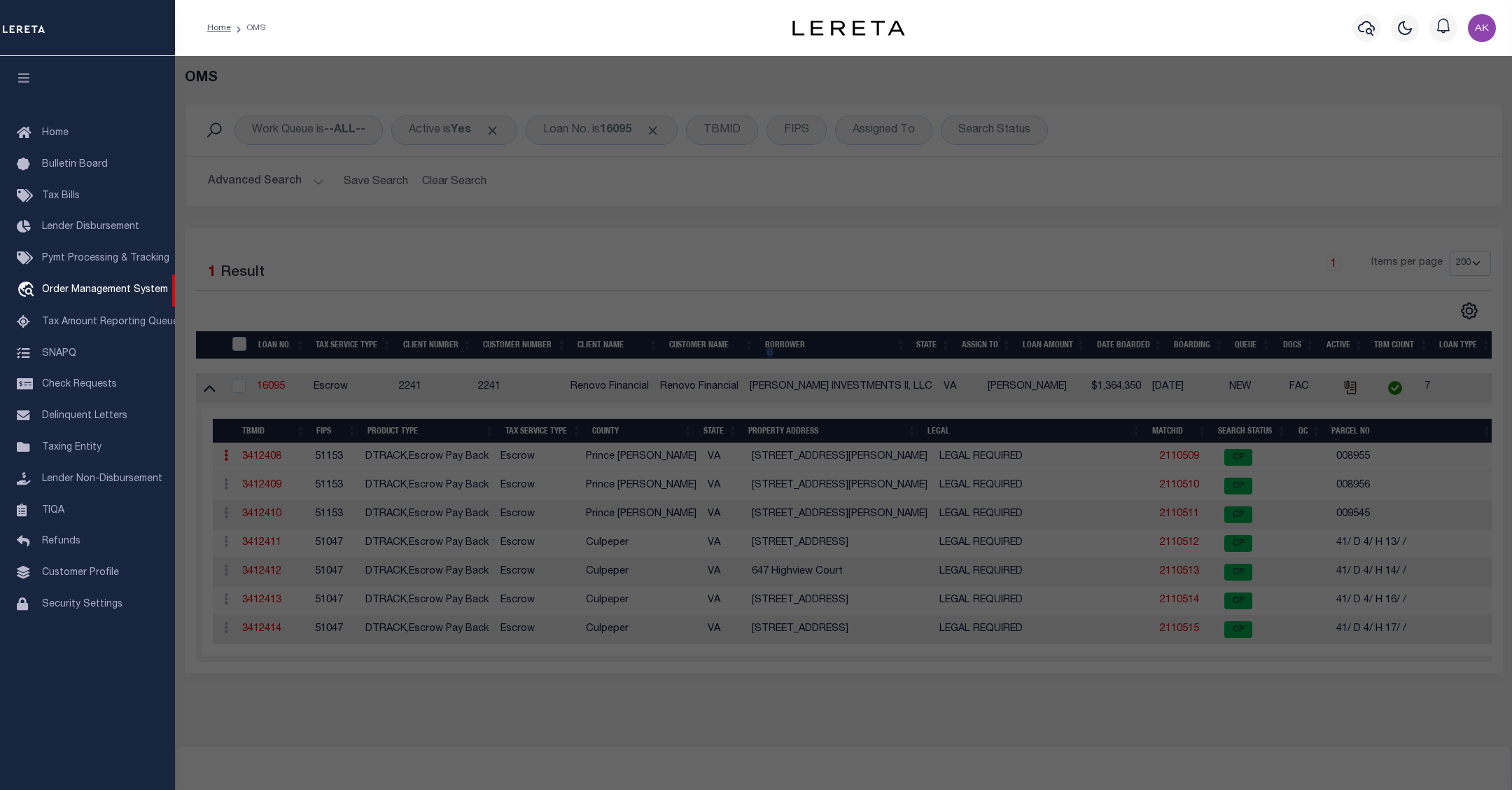
select select
type input "18333 WILLIAMS RD"
checkbox input "false"
type input "Triangle, VA 22172"
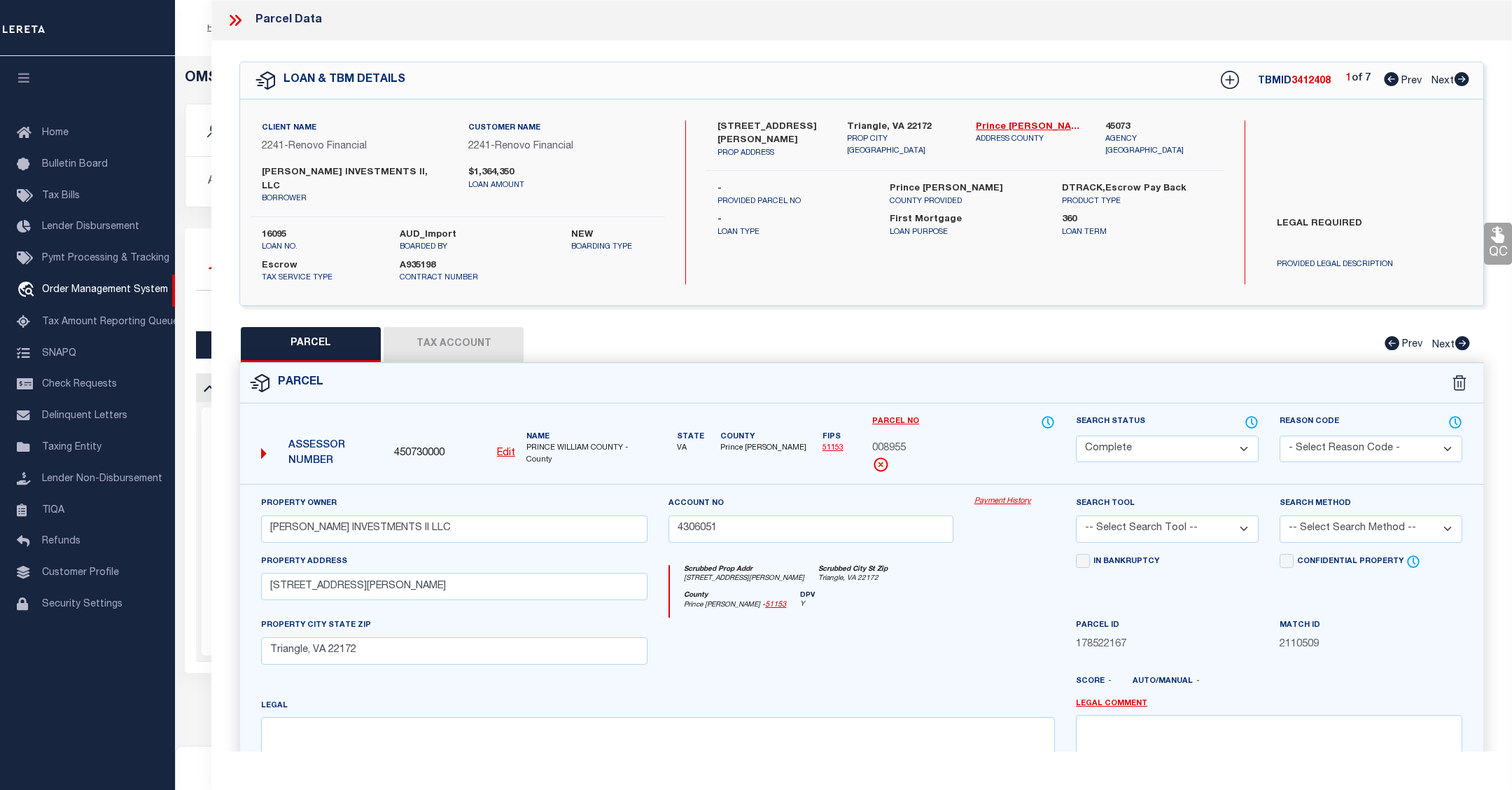
click at [1013, 496] on link "Payment History" at bounding box center [1014, 501] width 80 height 12
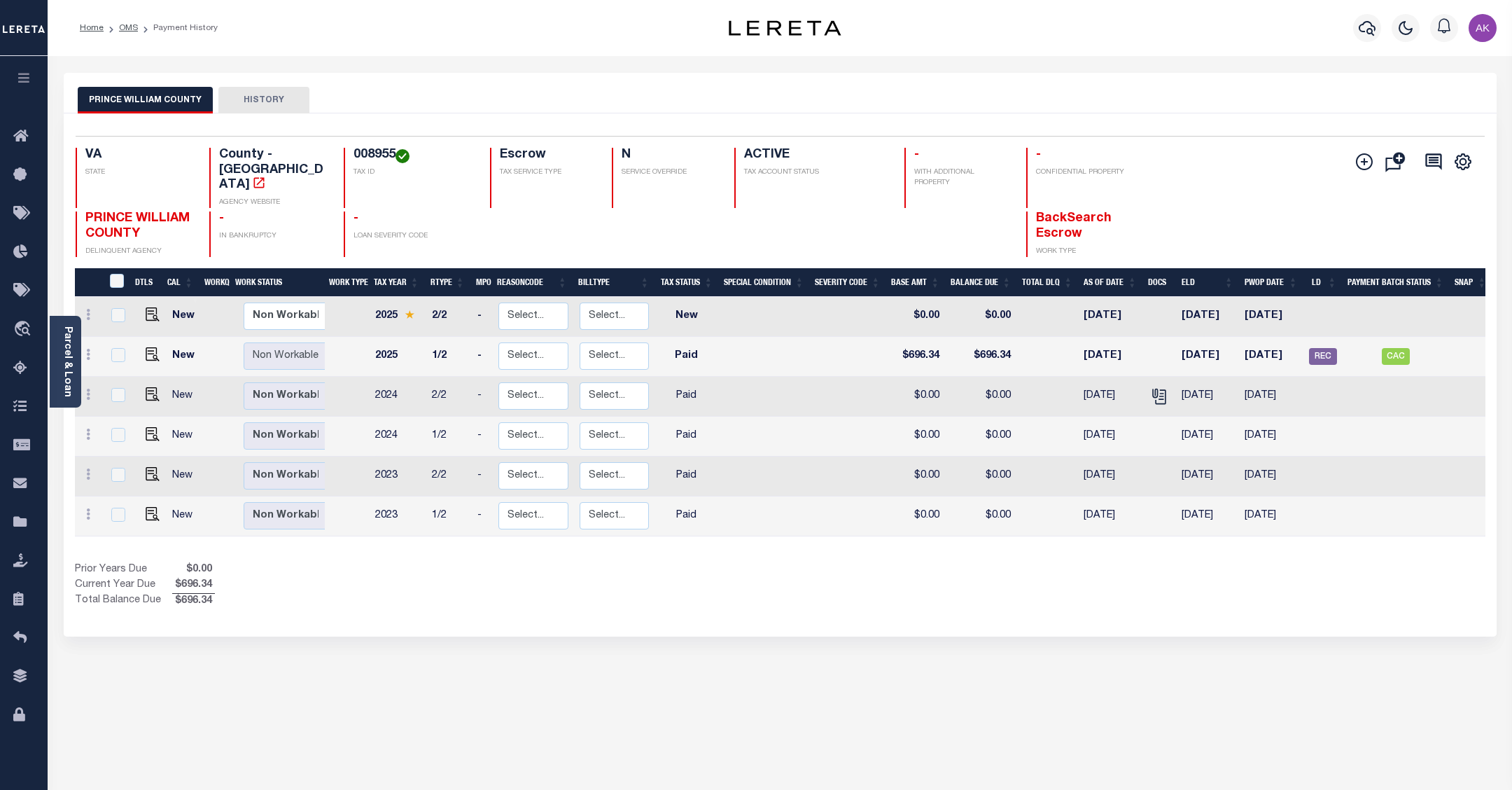
drag, startPoint x: 124, startPoint y: 27, endPoint x: 137, endPoint y: 22, distance: 13.9
click at [124, 27] on link "OMS" at bounding box center [128, 28] width 19 height 9
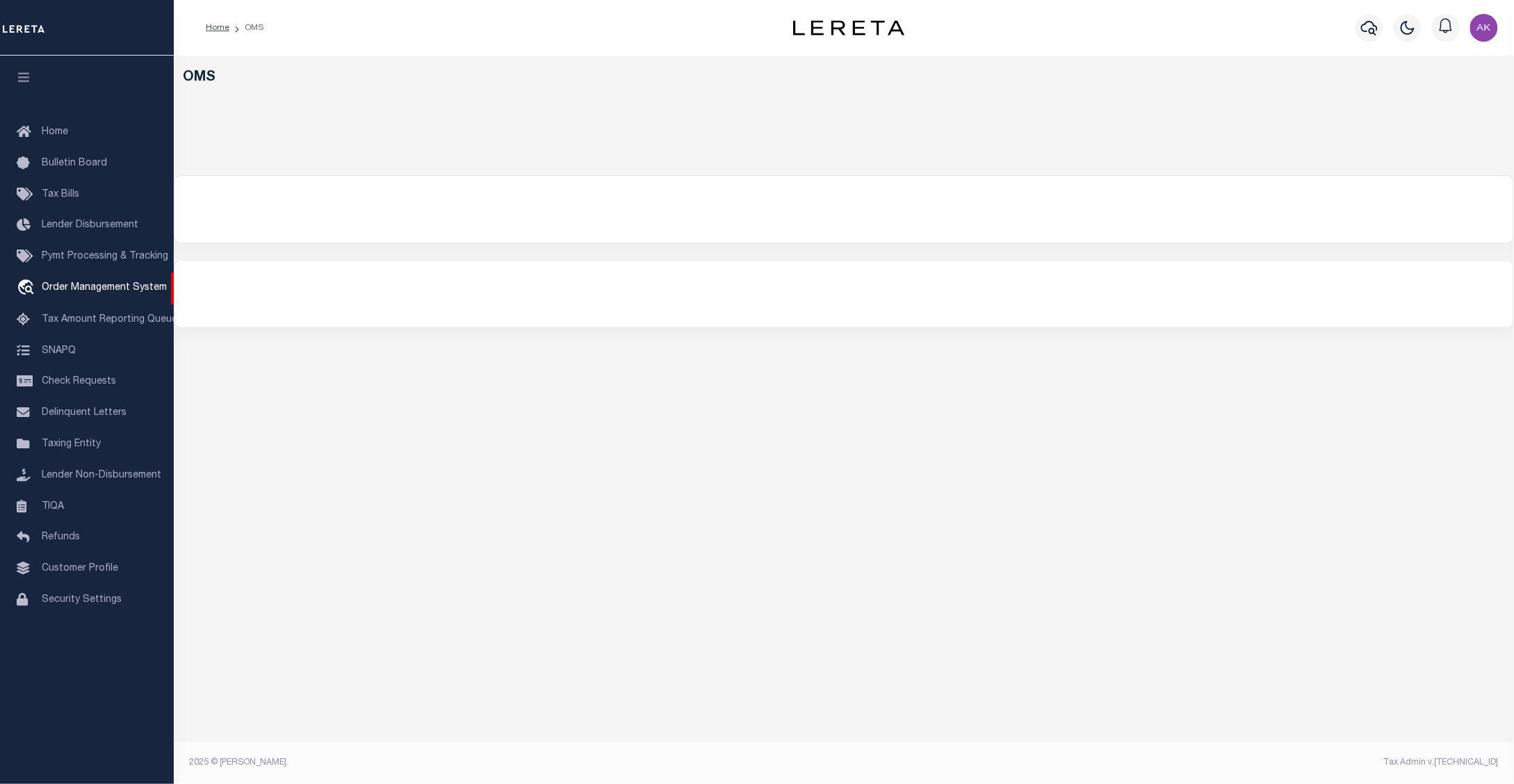
select select "200"
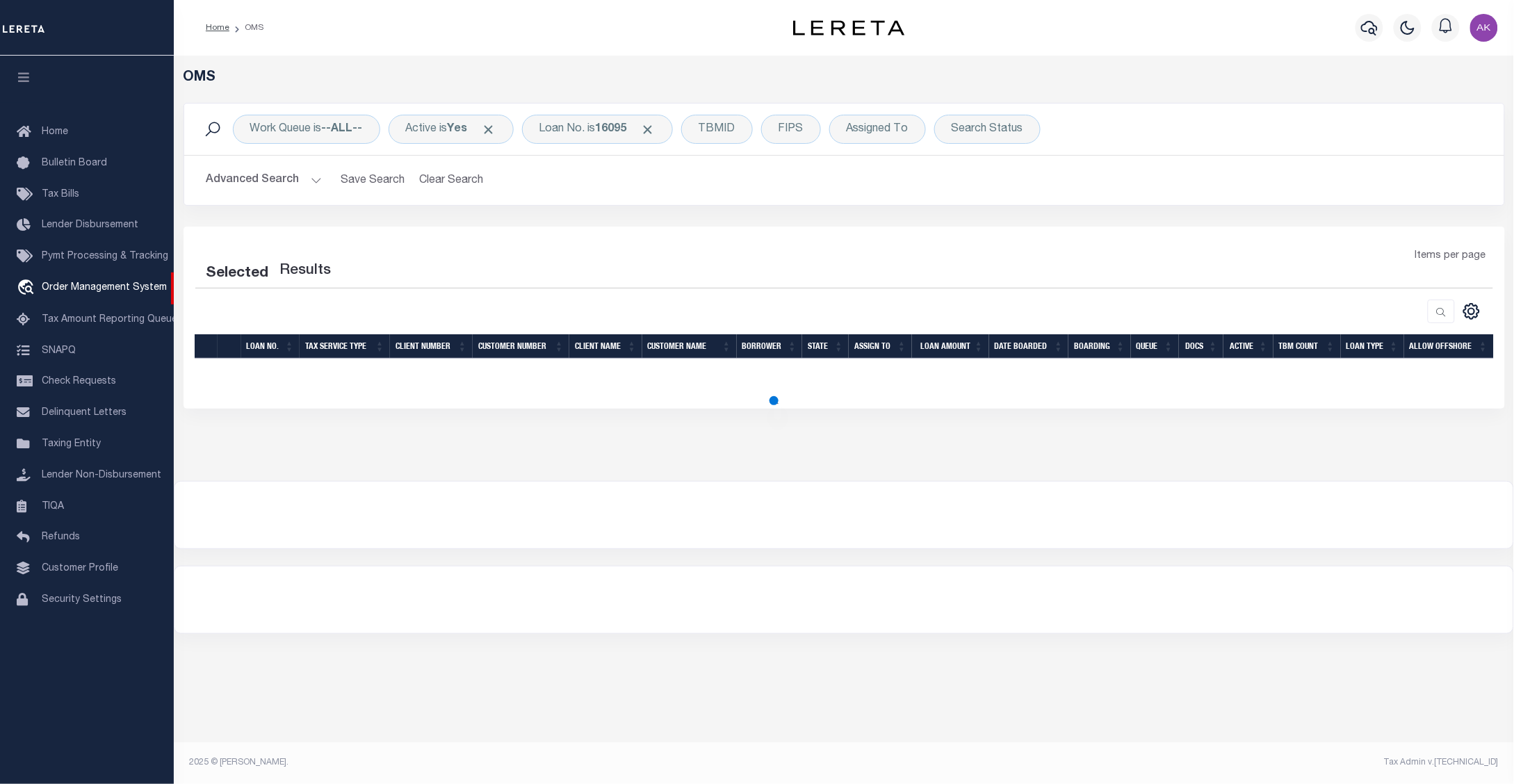
select select "200"
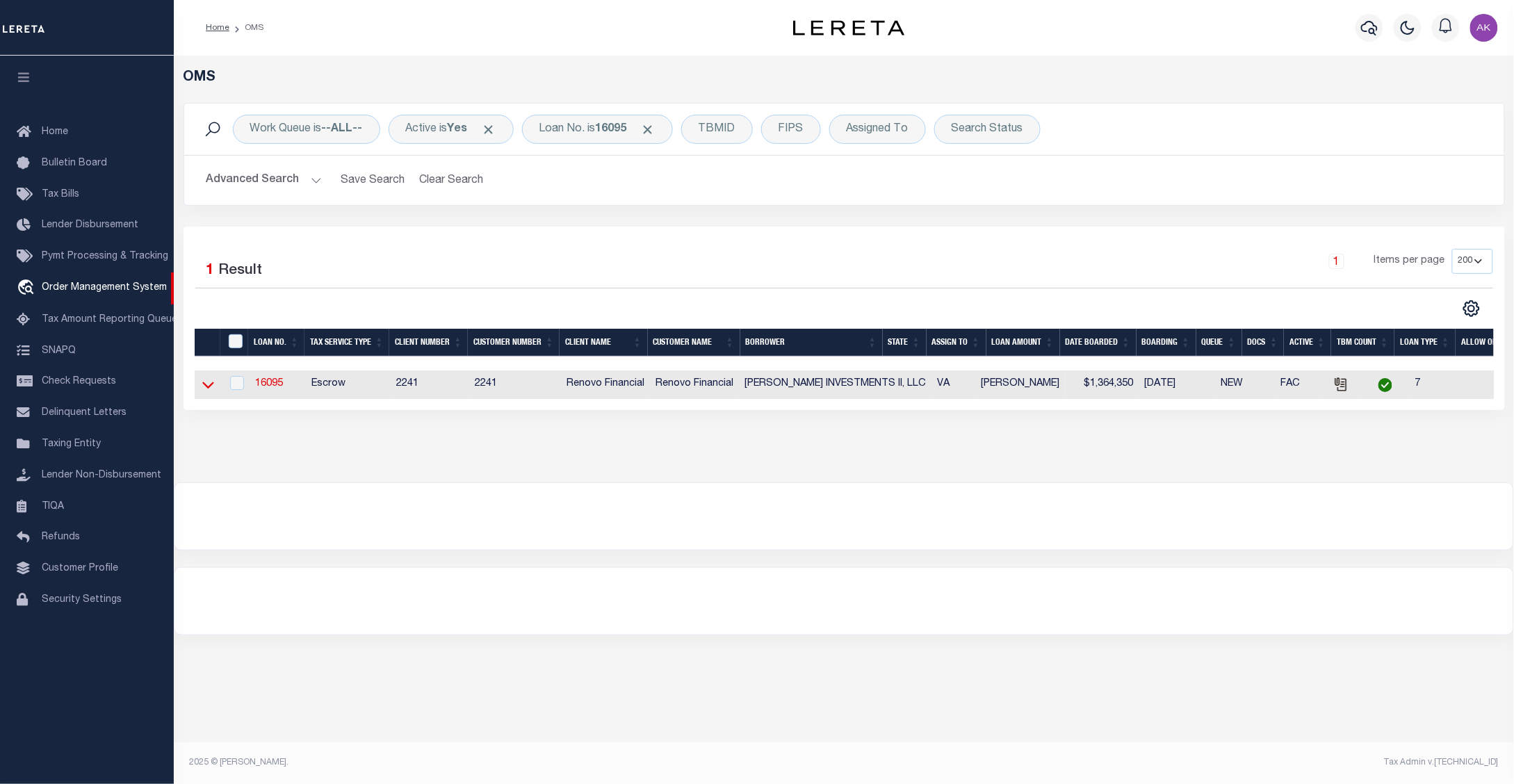
click at [205, 387] on icon at bounding box center [208, 384] width 12 height 15
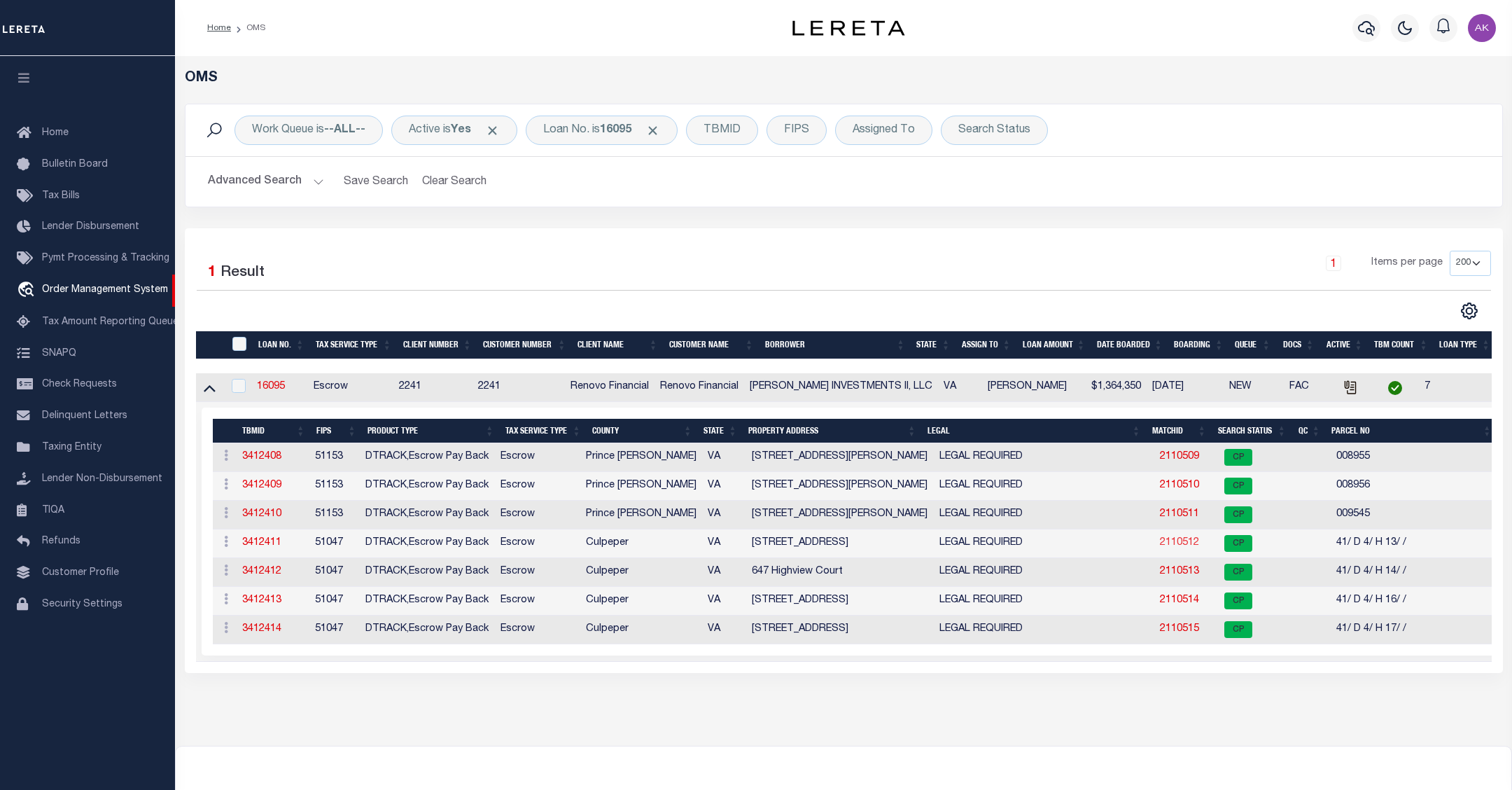
click at [1160, 548] on link "2110512" at bounding box center [1179, 542] width 39 height 9
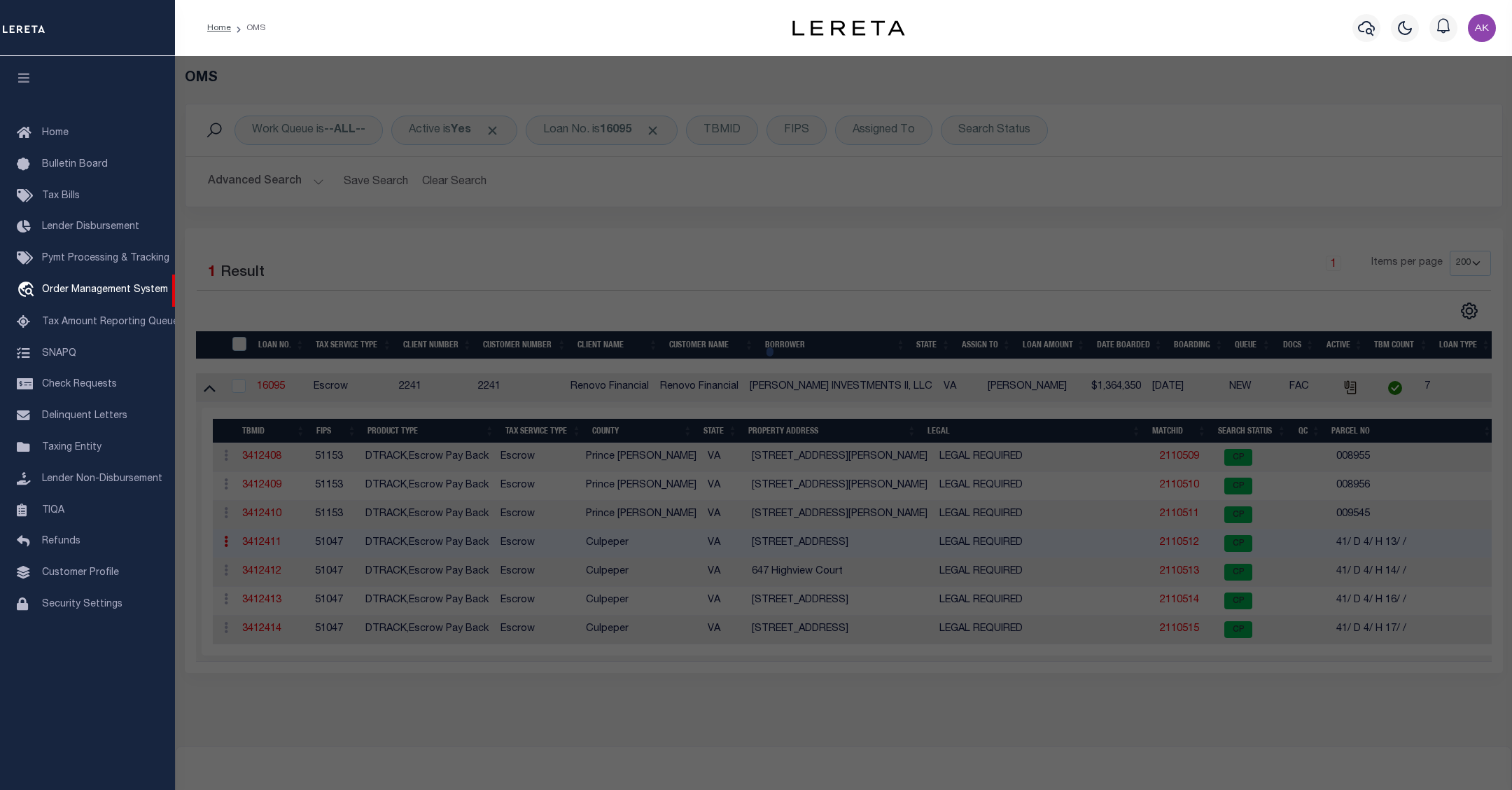
checkbox input "false"
select select "CP"
type input "[PERSON_NAME] INVESTMENTS II LLC"
select select "AGW"
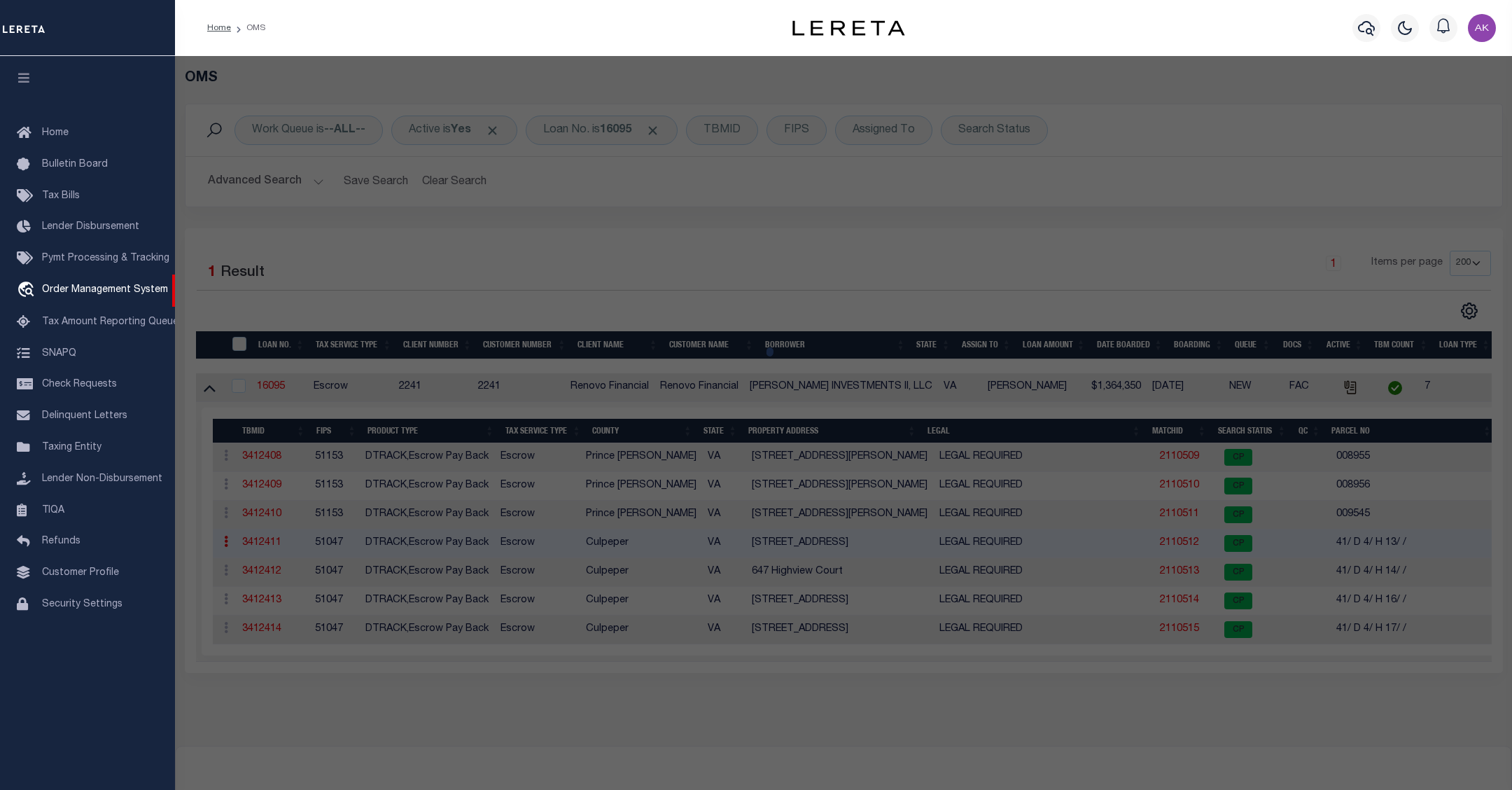
select select
type input "[STREET_ADDRESS]"
checkbox input "false"
type input "Culpeper, VA 22701"
type textarea "LOT 13 BLOCK H SEC 4 BELLE PARC 2894 SQFT PLAT DB 378/232"
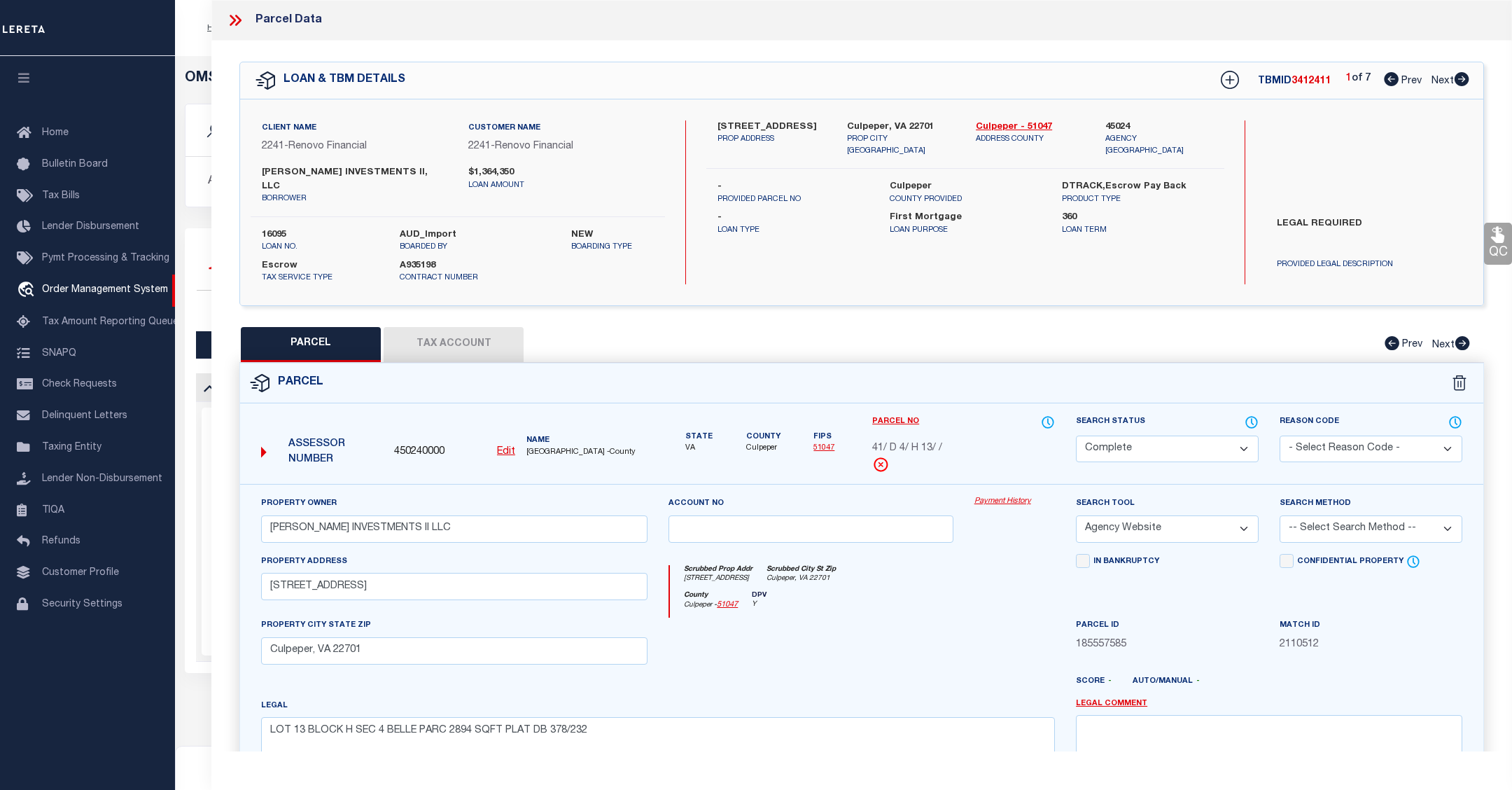
click at [1008, 496] on link "Payment History" at bounding box center [1014, 501] width 80 height 12
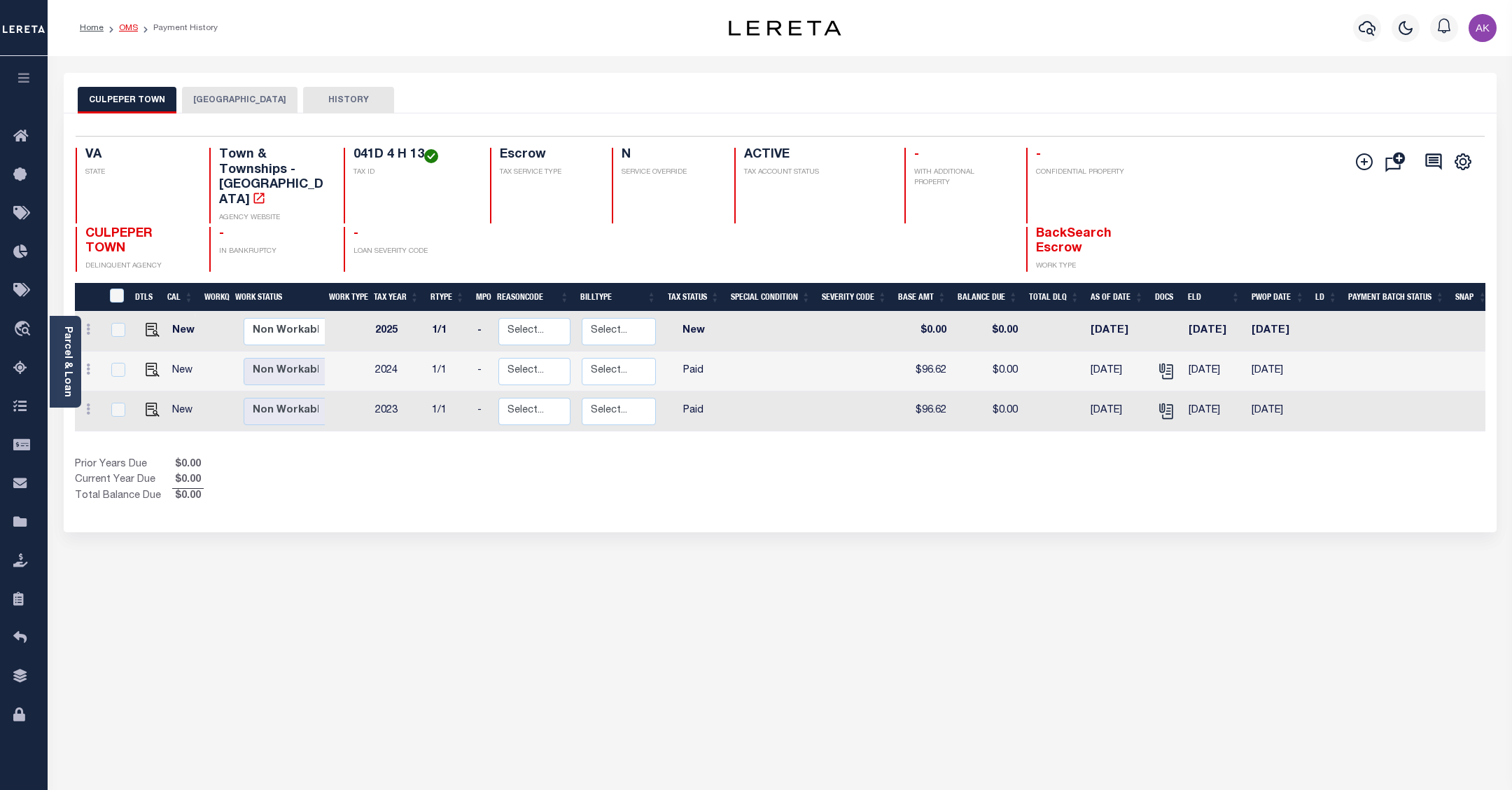
drag, startPoint x: 130, startPoint y: 25, endPoint x: 127, endPoint y: 67, distance: 42.1
click at [130, 25] on link "OMS" at bounding box center [128, 28] width 19 height 9
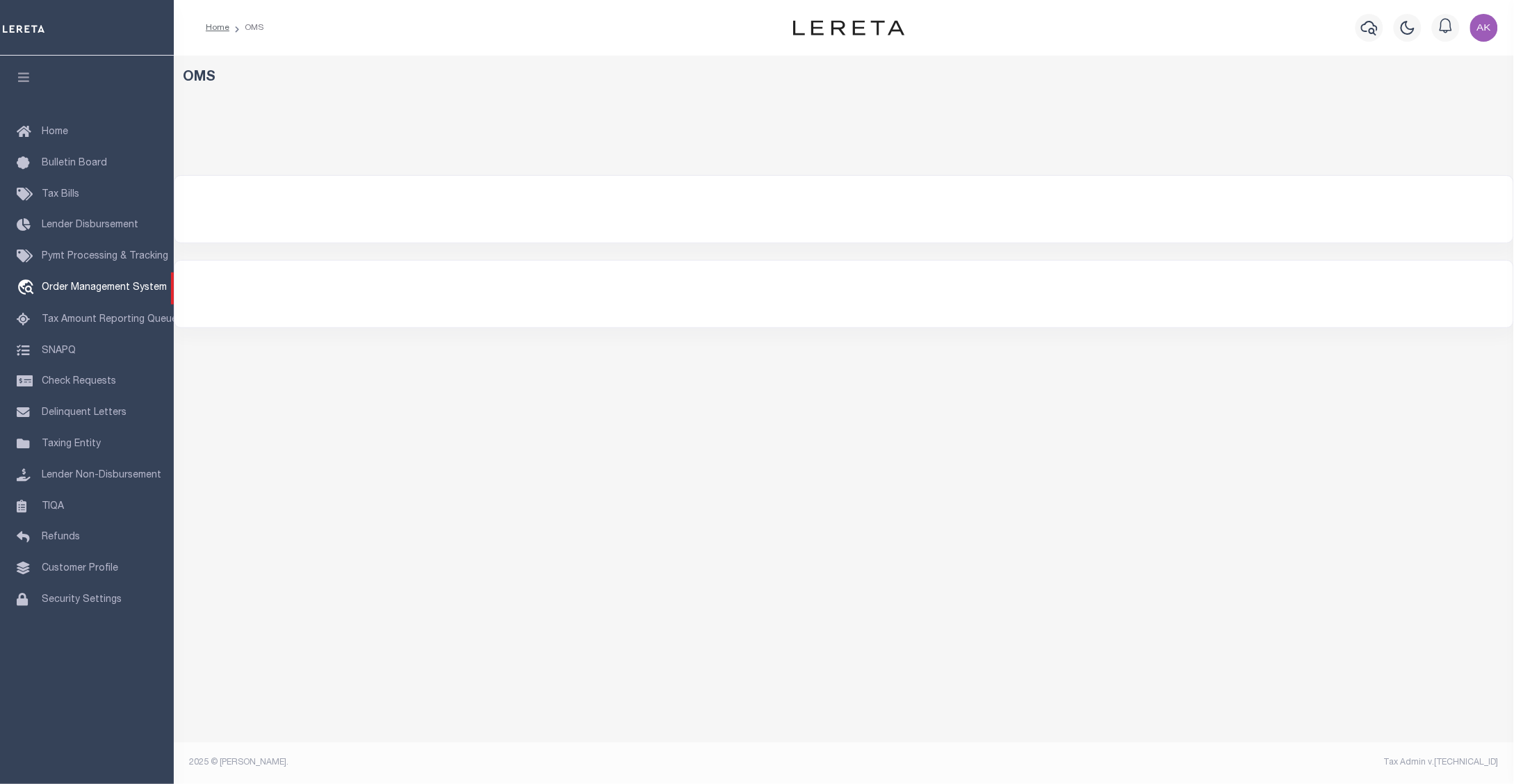
select select "200"
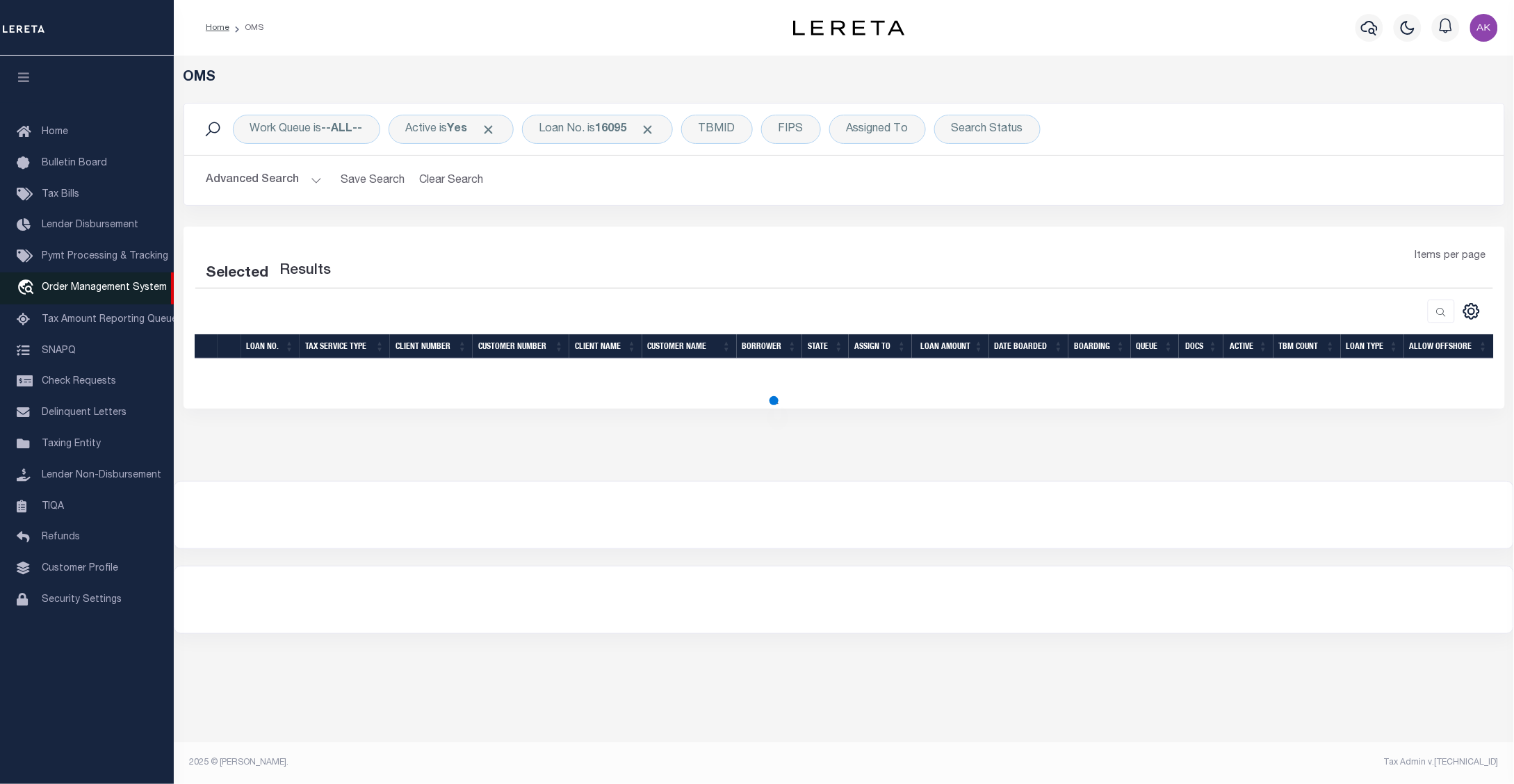
select select "200"
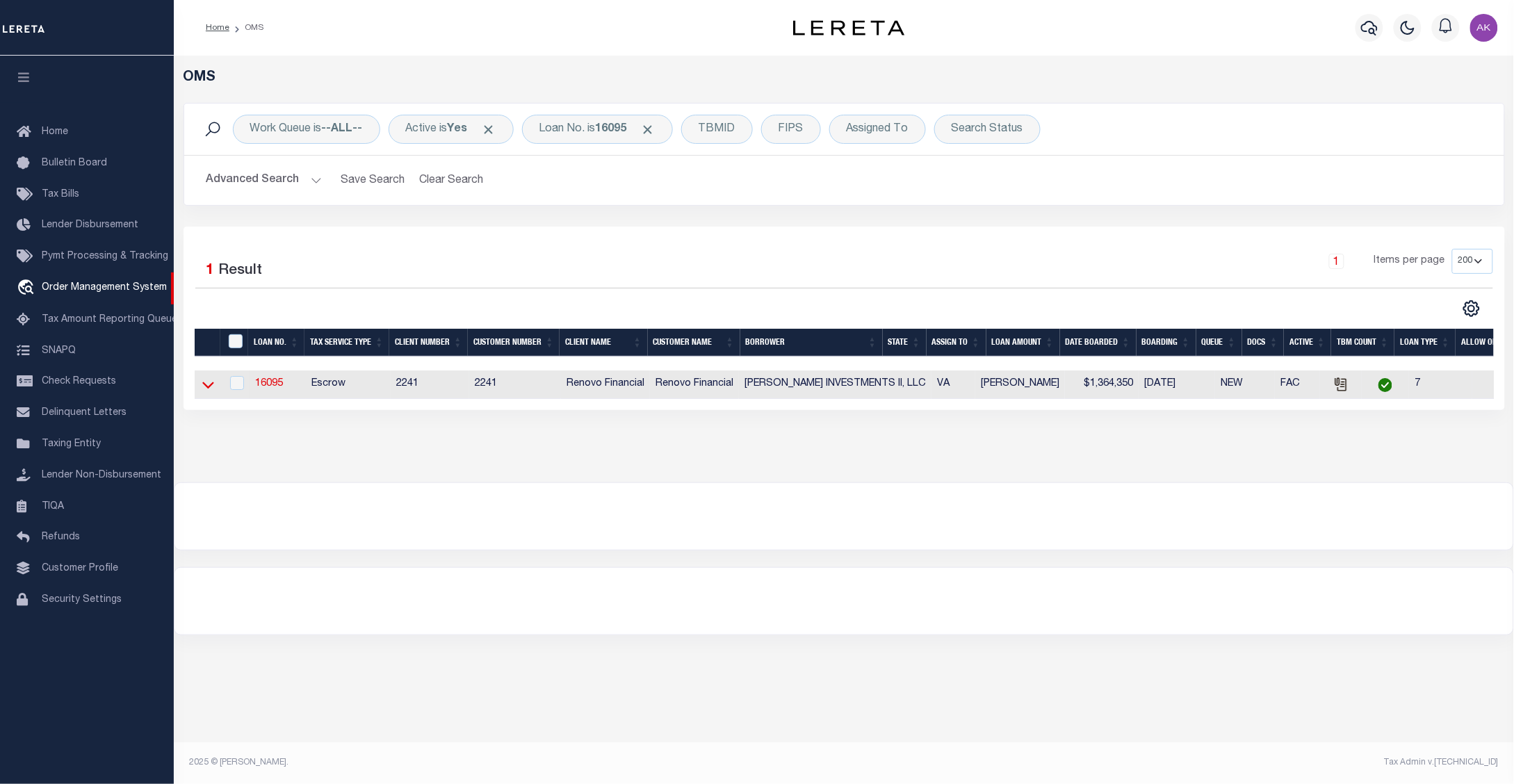
click at [205, 384] on icon at bounding box center [208, 384] width 12 height 15
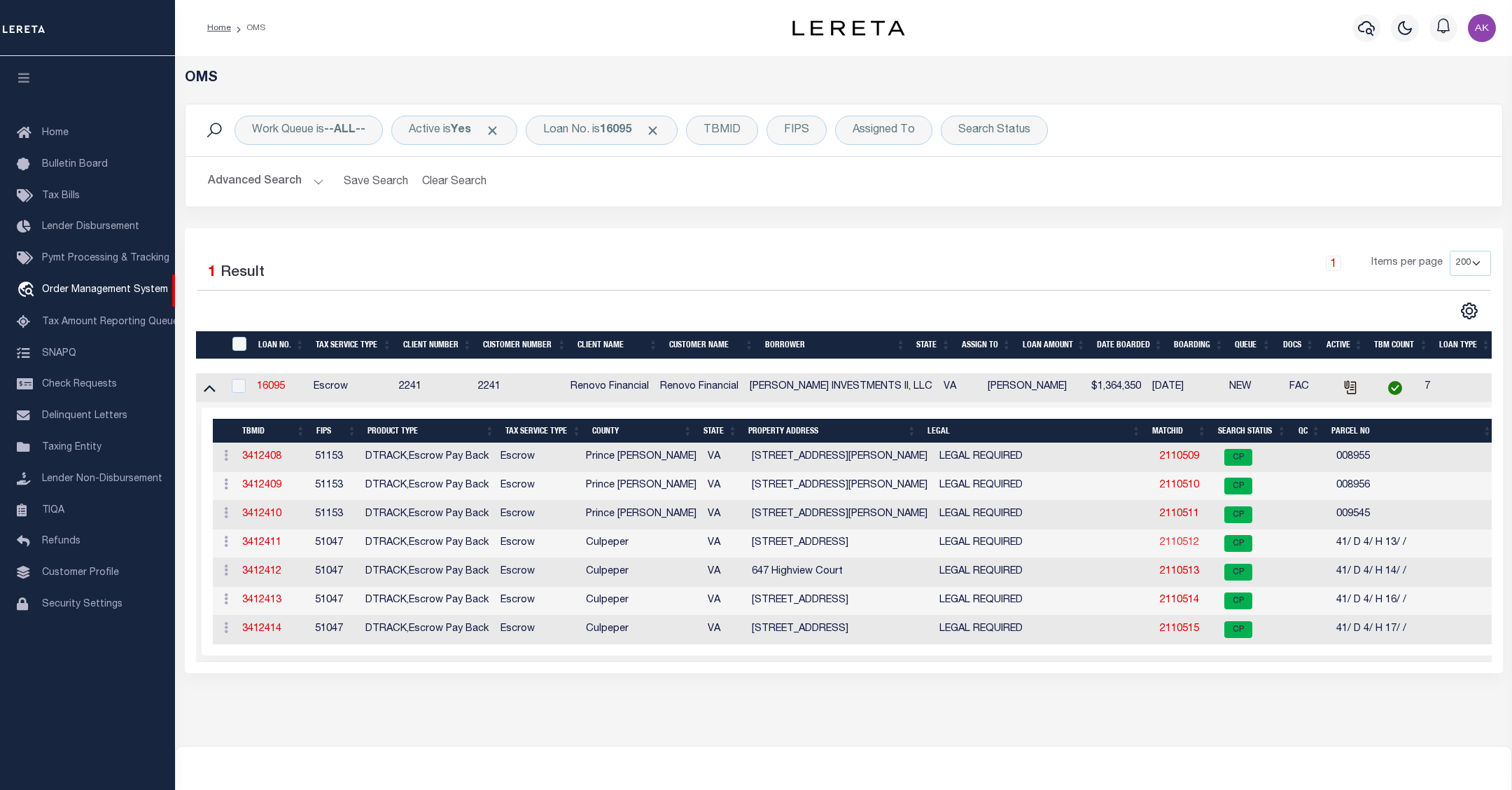
click at [1163, 548] on link "2110512" at bounding box center [1179, 542] width 39 height 9
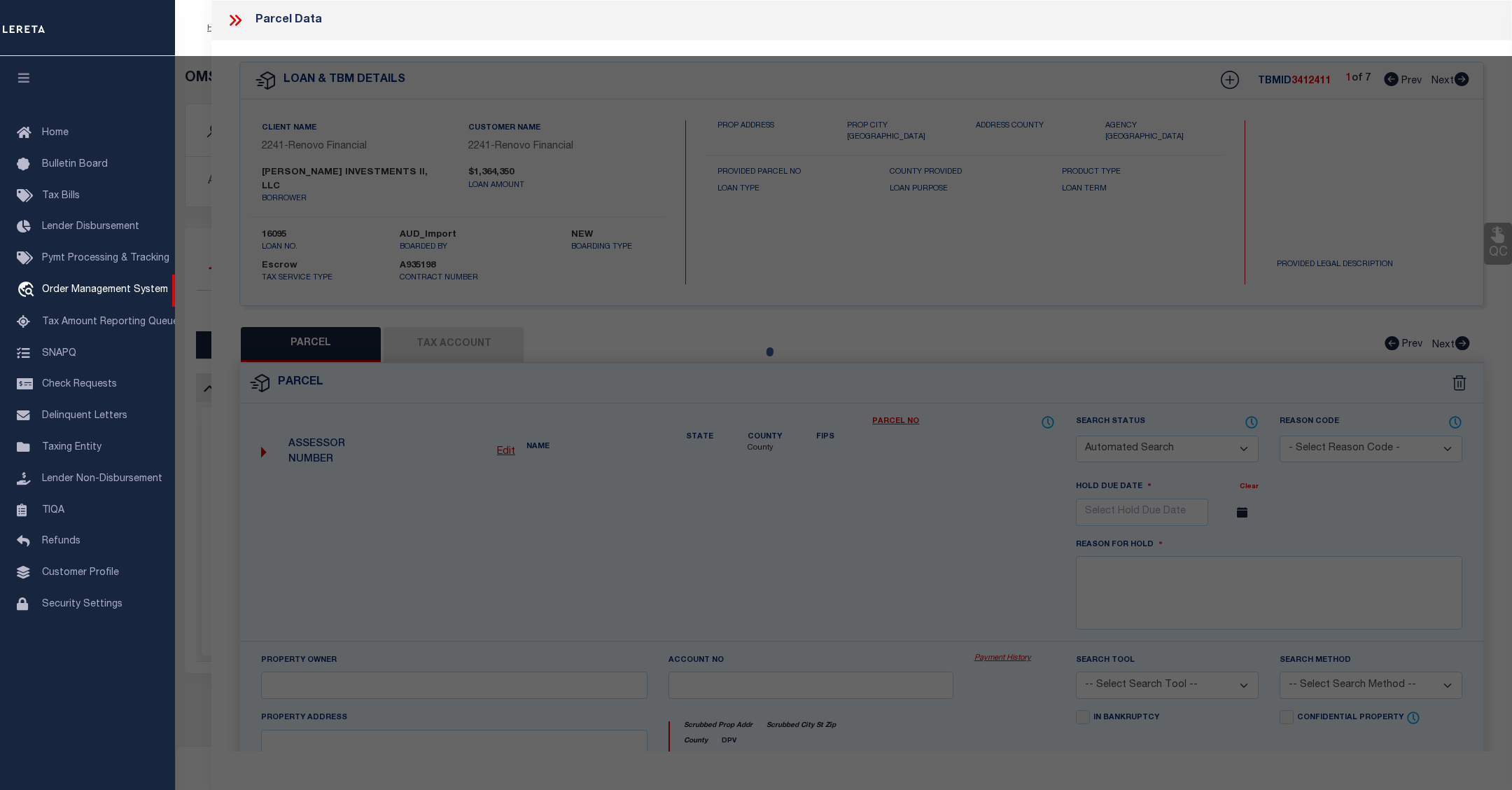
checkbox input "false"
select select "CP"
type input "[PERSON_NAME] INVESTMENTS II LLC"
select select "AGW"
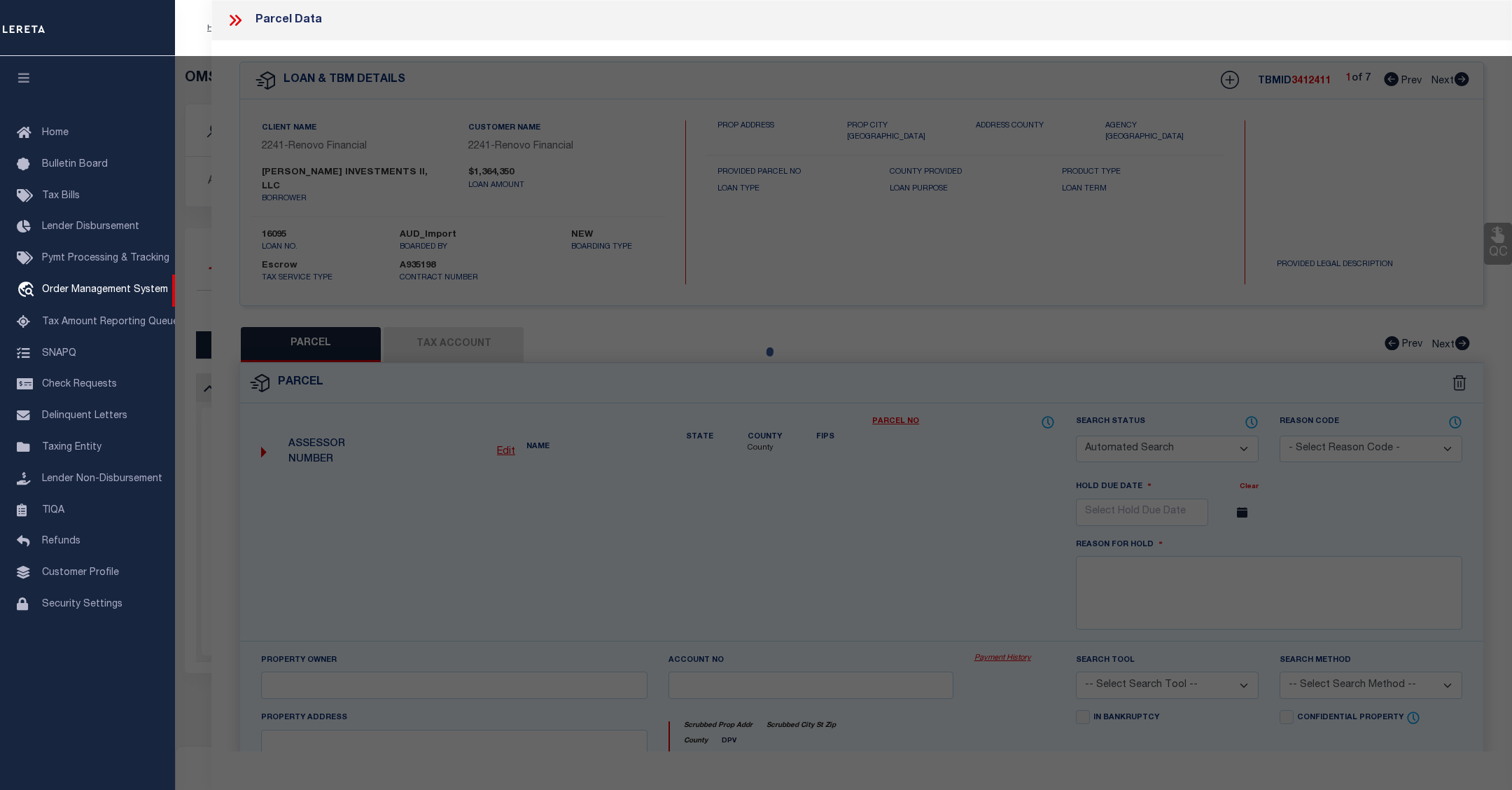
select select
type input "[STREET_ADDRESS]"
checkbox input "false"
type input "Culpeper, VA 22701"
type textarea "LOT 13 BLOCK H SEC 4 BELLE PARC 2894 SQFT PLAT DB 378/232"
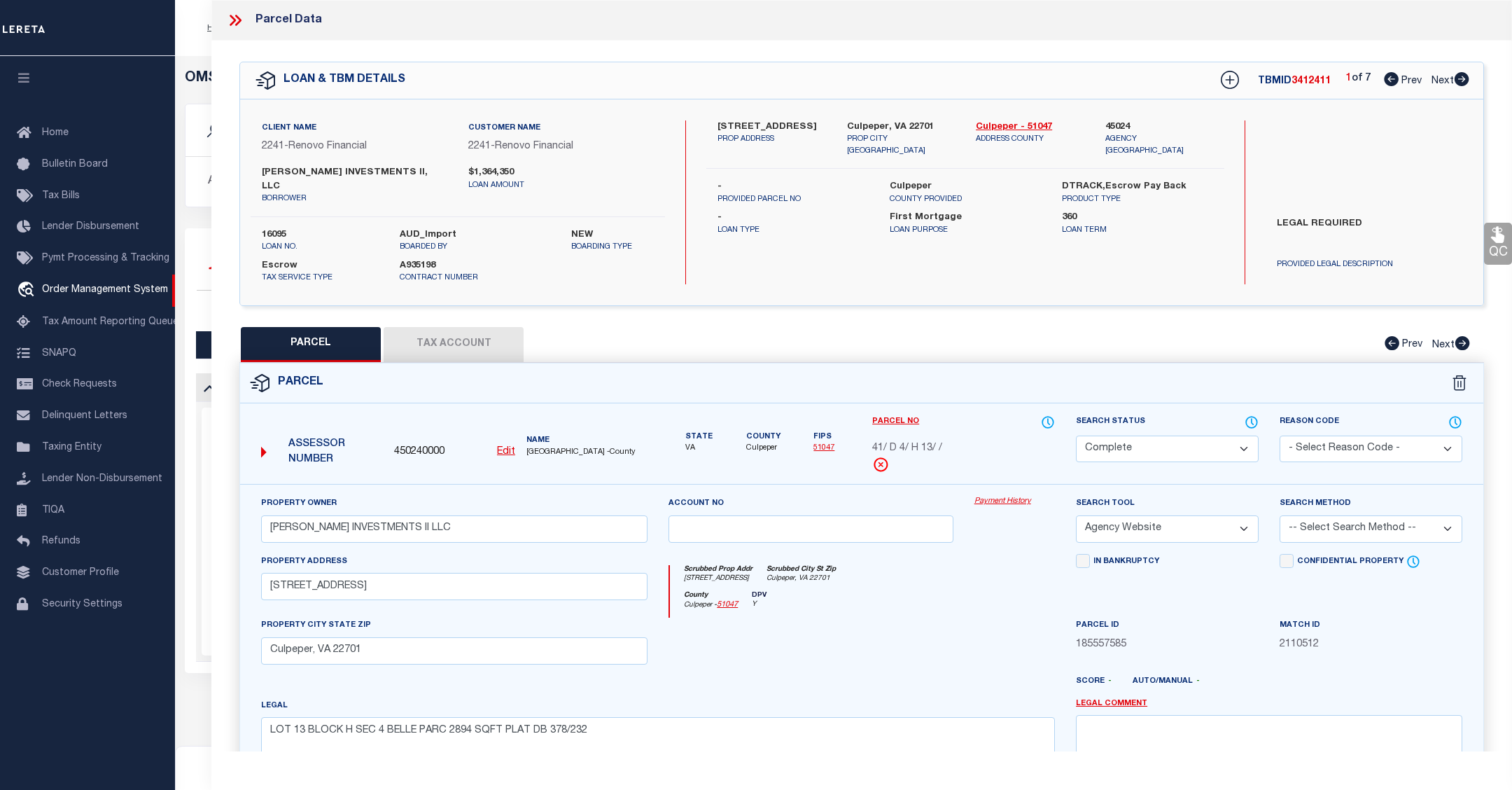
click at [1012, 496] on link "Payment History" at bounding box center [1014, 501] width 80 height 12
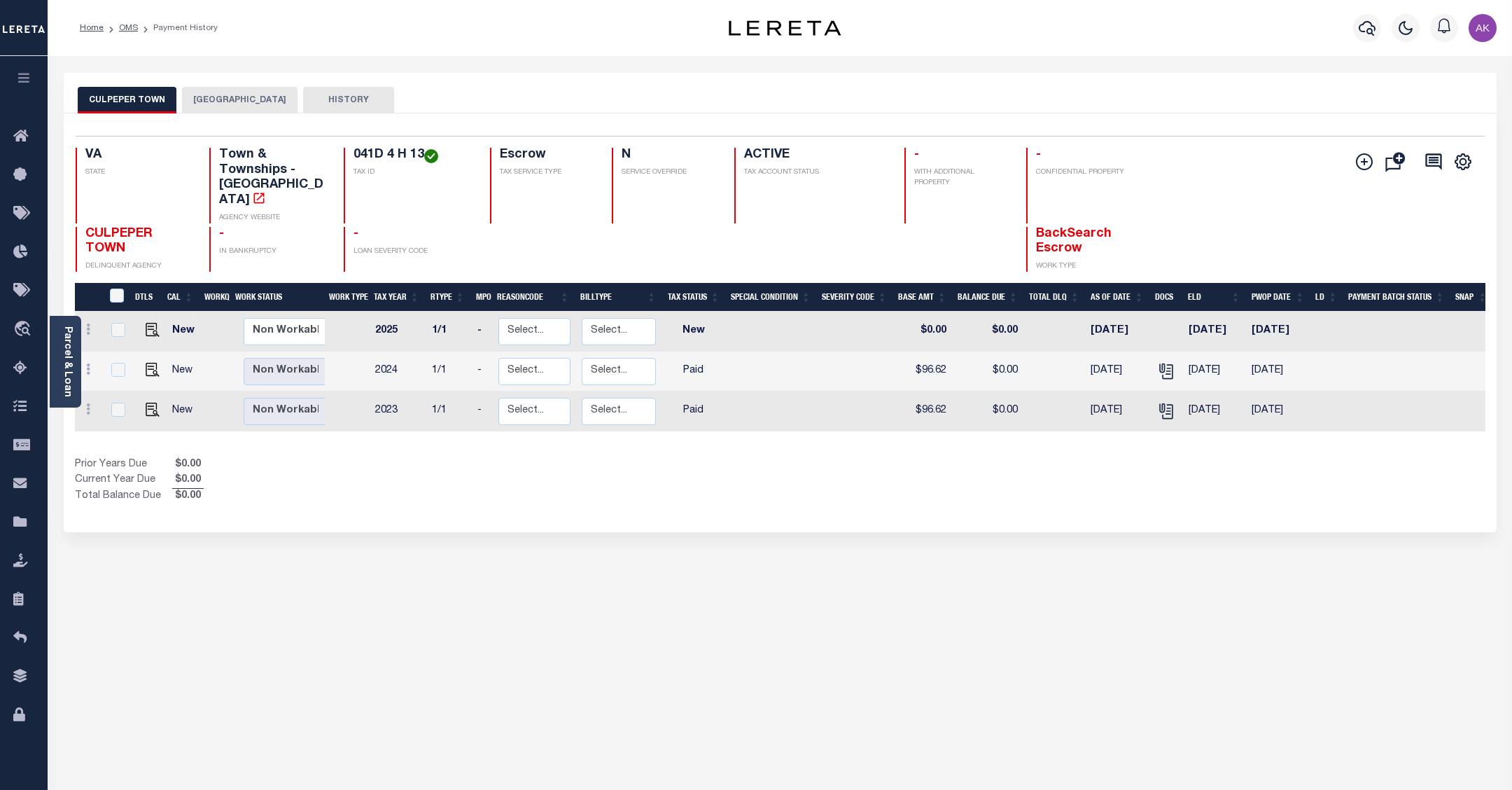
click at [257, 97] on button "[GEOGRAPHIC_DATA]" at bounding box center [239, 100] width 116 height 27
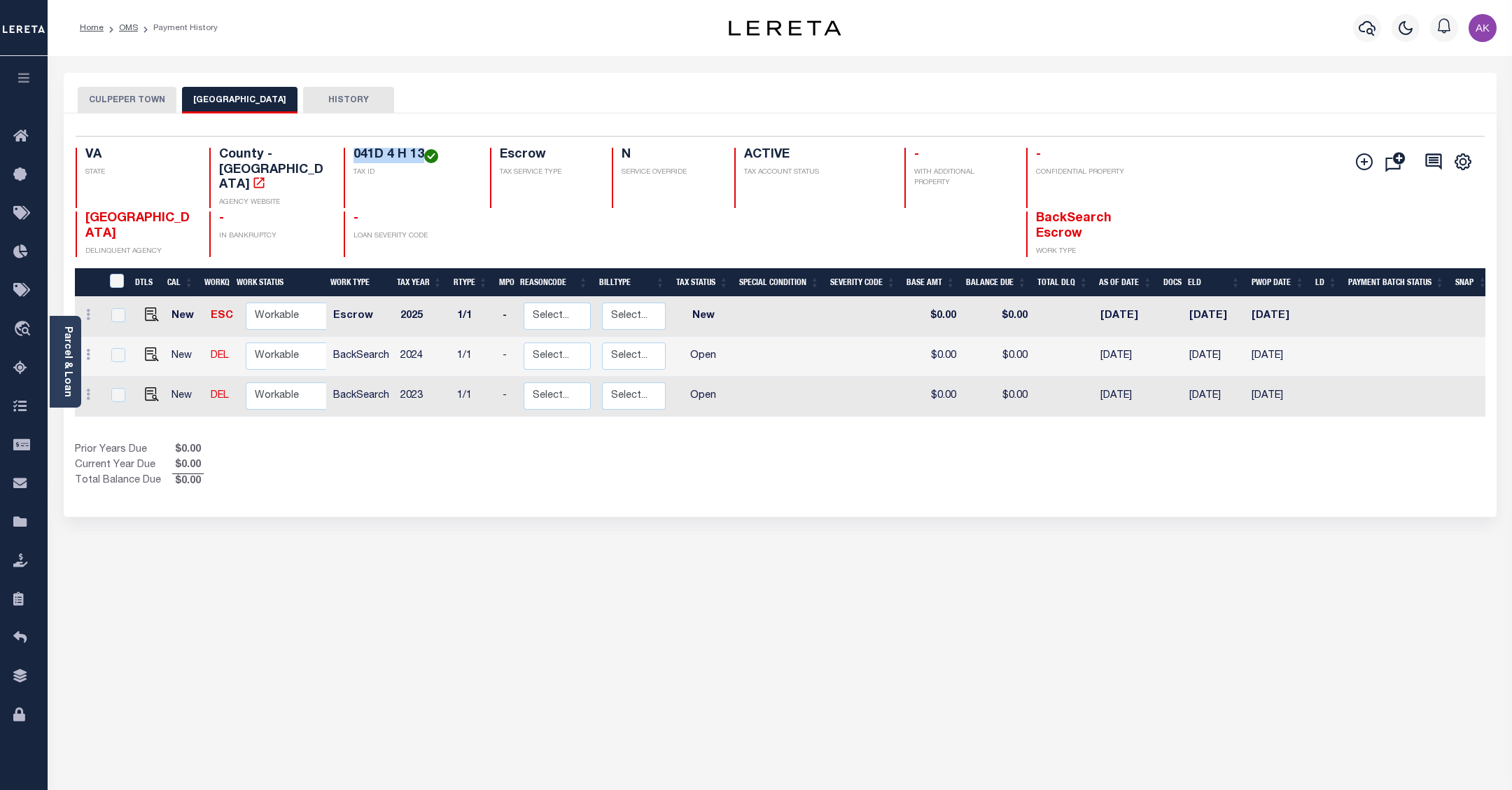
drag, startPoint x: 425, startPoint y: 156, endPoint x: 352, endPoint y: 156, distance: 73.0
click at [353, 156] on h4 "041D 4 H 13" at bounding box center [413, 156] width 120 height 16
copy h4 "041D 4 H 13"
click at [146, 308] on img "" at bounding box center [152, 315] width 14 height 14
checkbox input "true"
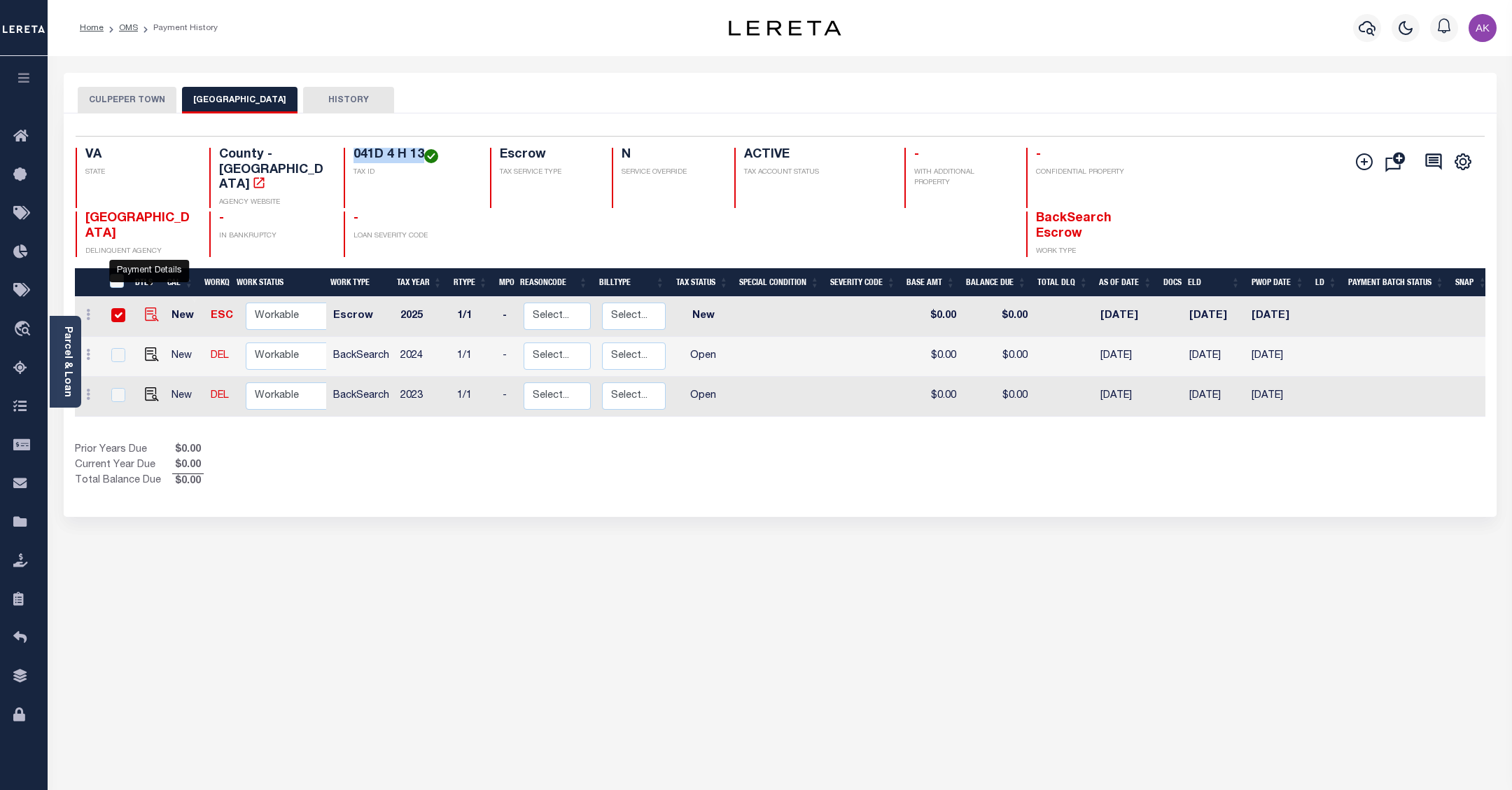
checkbox input "true"
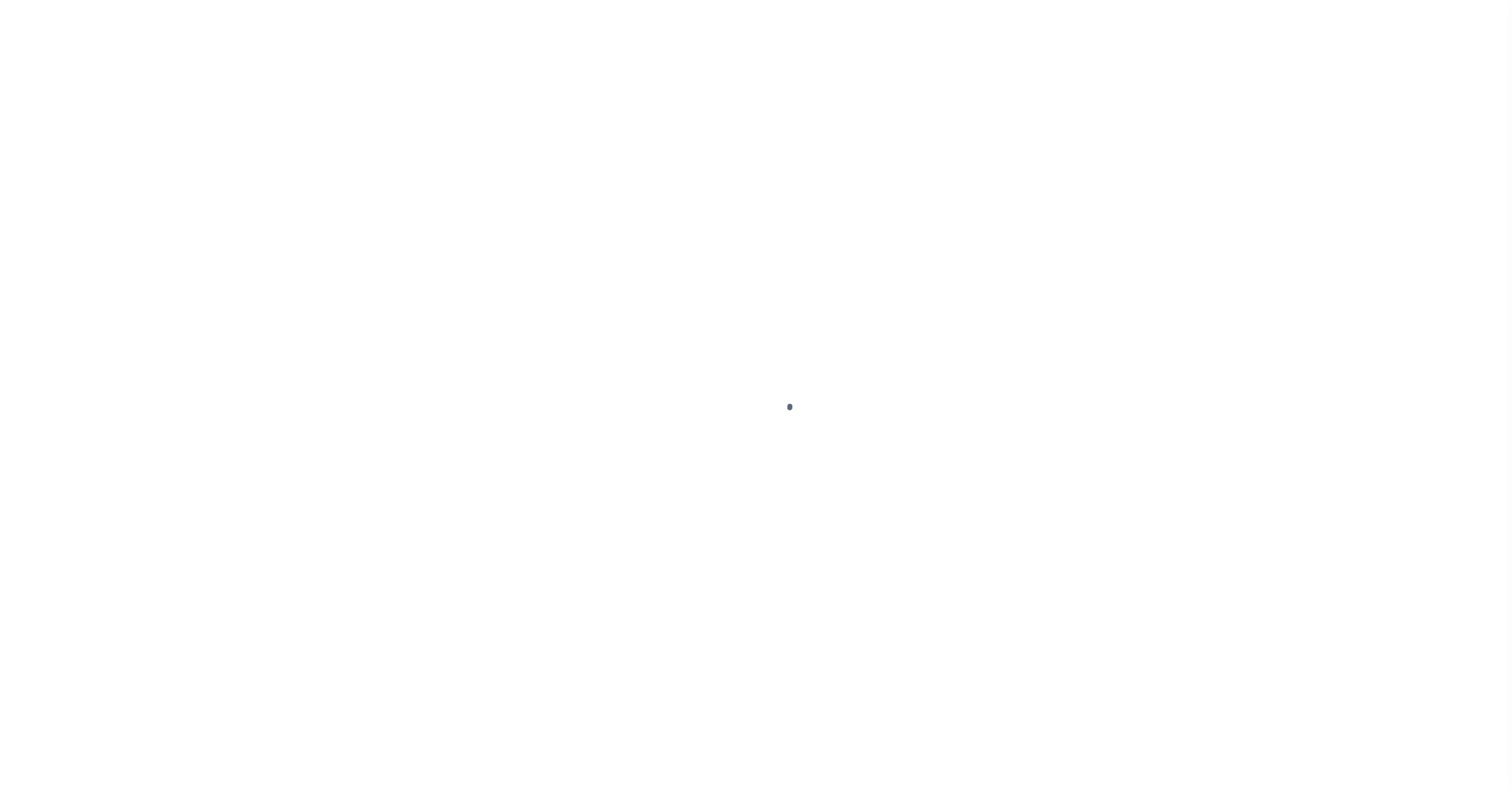
select select "NW2"
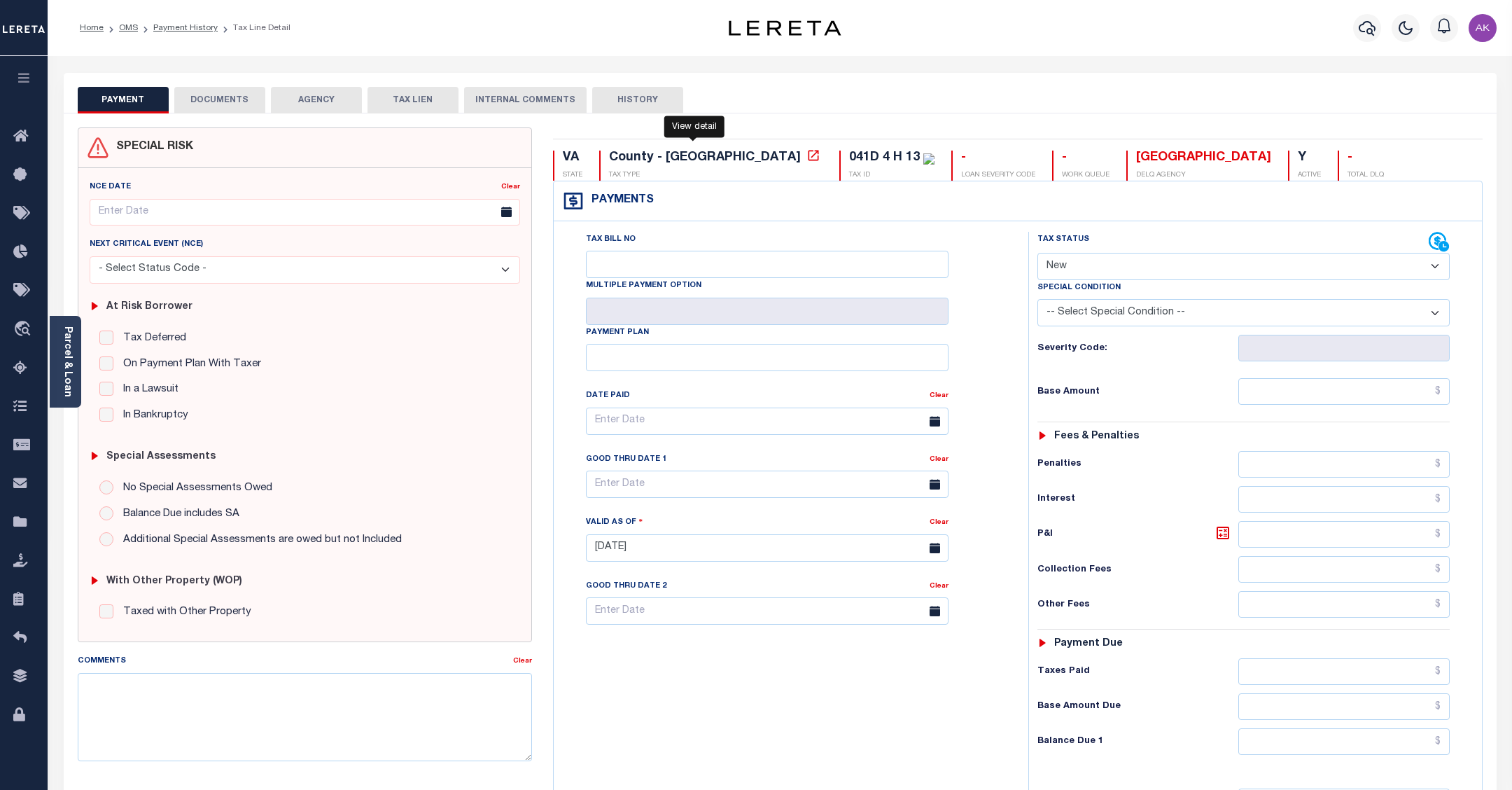
click at [806, 158] on icon at bounding box center [813, 156] width 14 height 14
